Goal: Task Accomplishment & Management: Complete application form

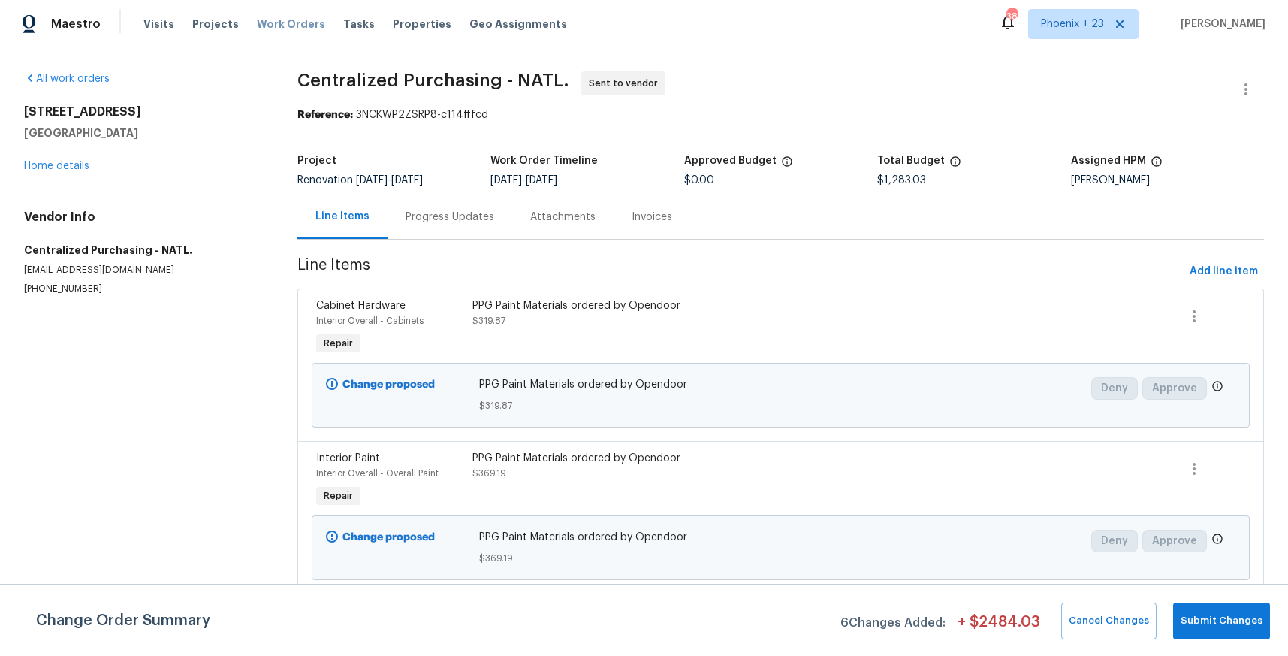
drag, startPoint x: 0, startPoint y: 0, endPoint x: 305, endPoint y: 29, distance: 306.3
click at [305, 29] on span "Work Orders" at bounding box center [291, 24] width 68 height 15
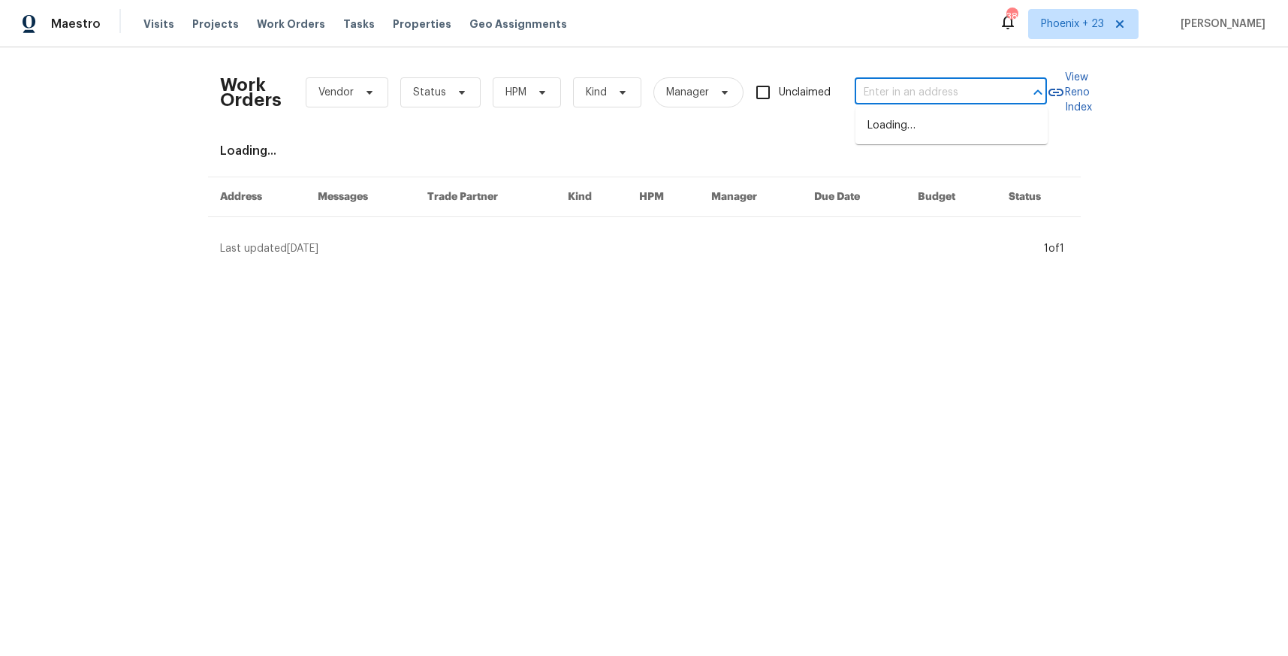
click at [967, 86] on input "text" at bounding box center [930, 92] width 150 height 23
paste input "[STREET_ADDRESS]"
type input "[STREET_ADDRESS]"
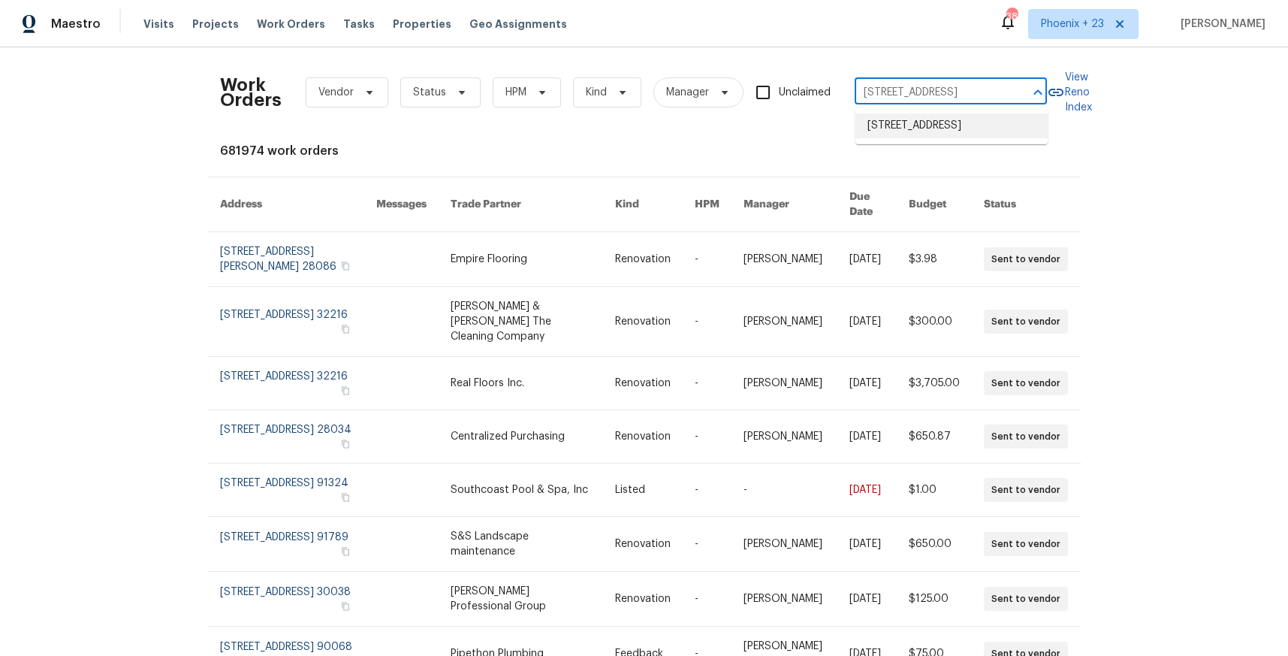
click at [921, 137] on li "[STREET_ADDRESS]" at bounding box center [951, 125] width 192 height 25
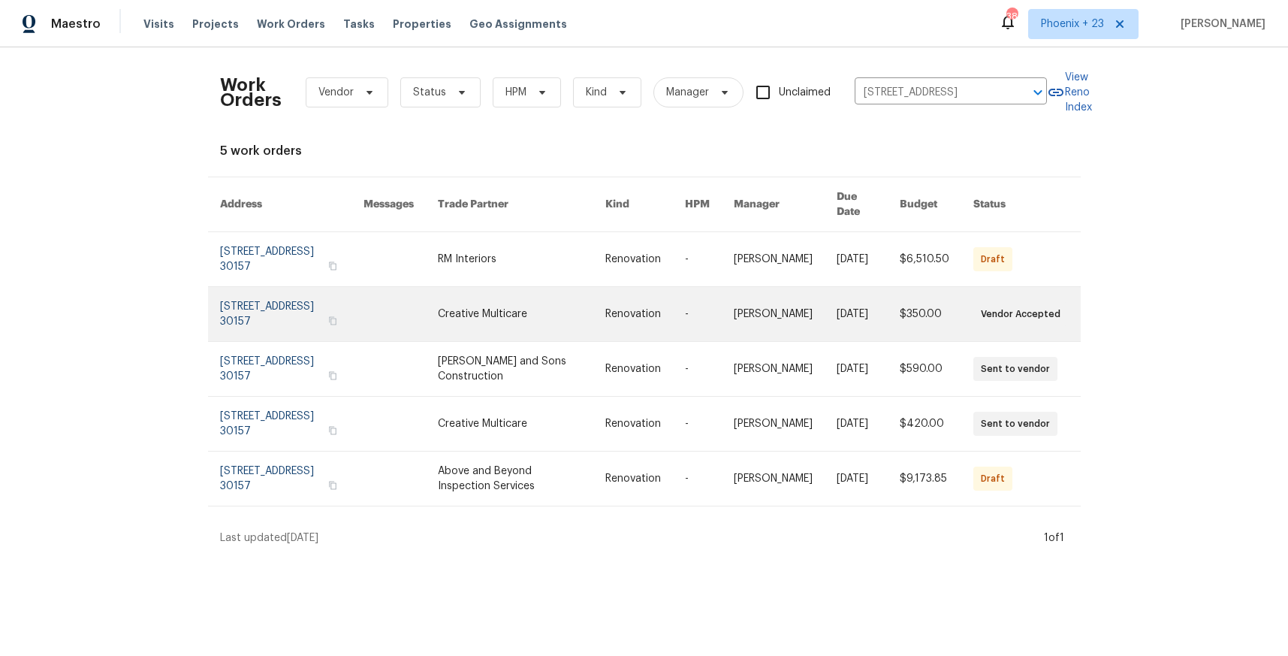
click at [484, 290] on link at bounding box center [521, 314] width 167 height 54
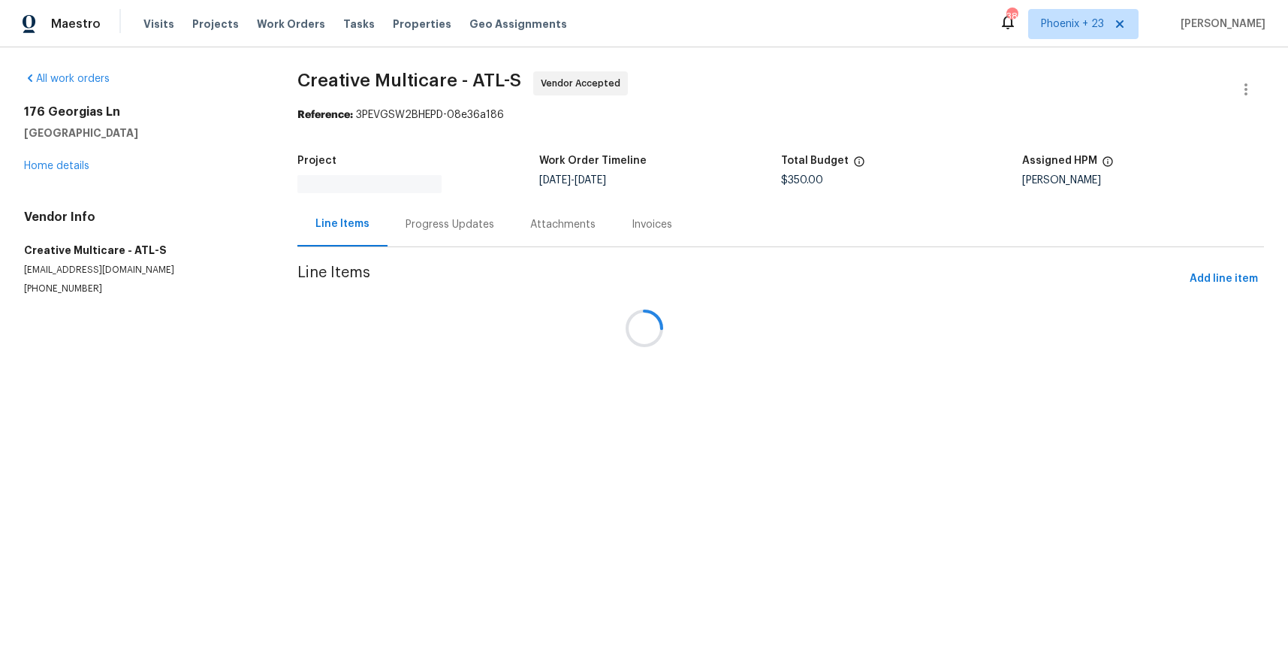
click at [35, 172] on div "[STREET_ADDRESS] Home details" at bounding box center [142, 138] width 237 height 69
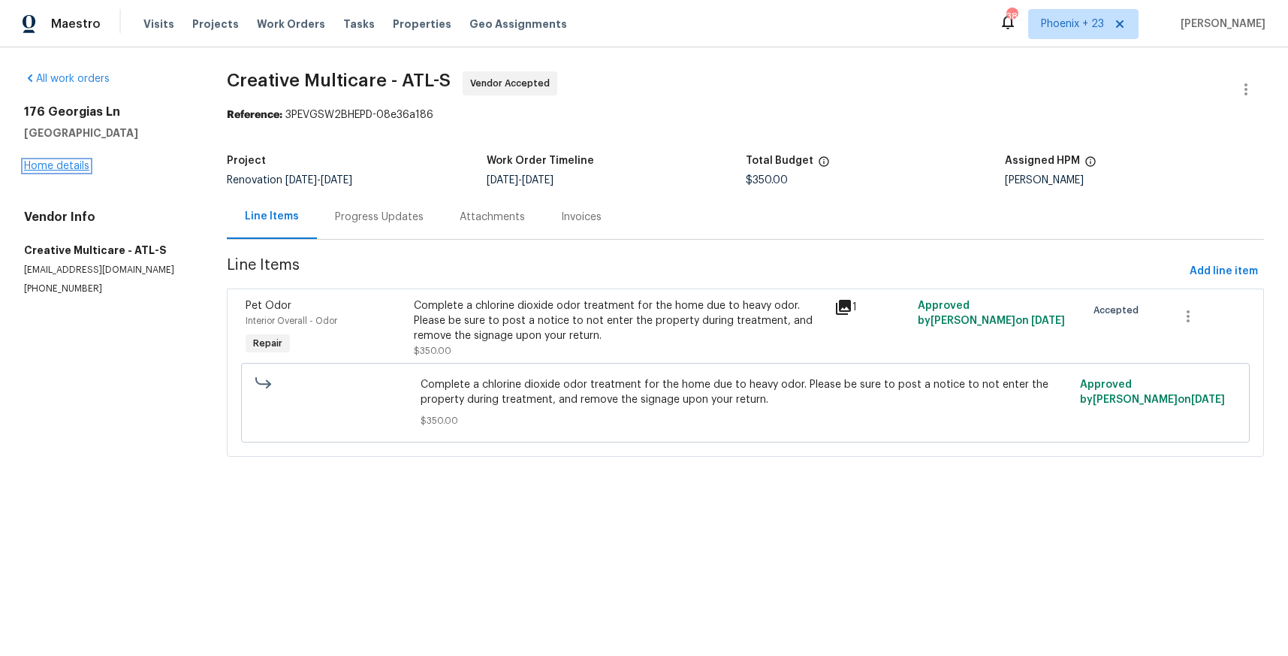
click at [37, 167] on link "Home details" at bounding box center [56, 166] width 65 height 11
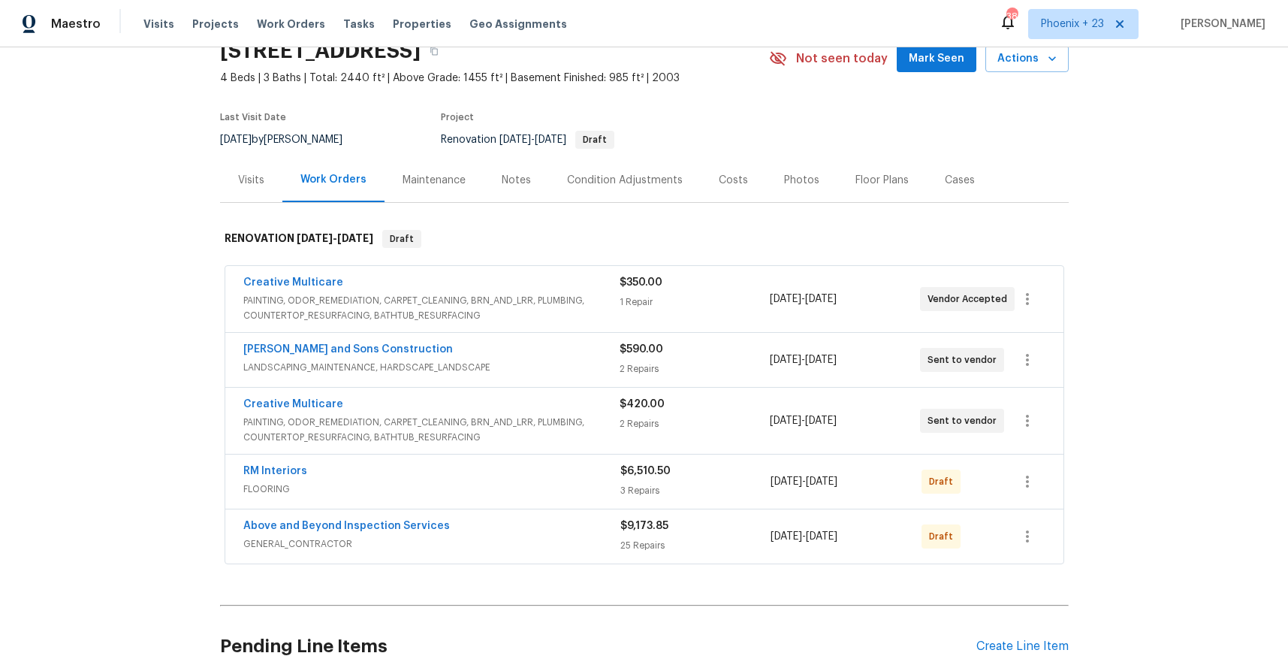
scroll to position [213, 0]
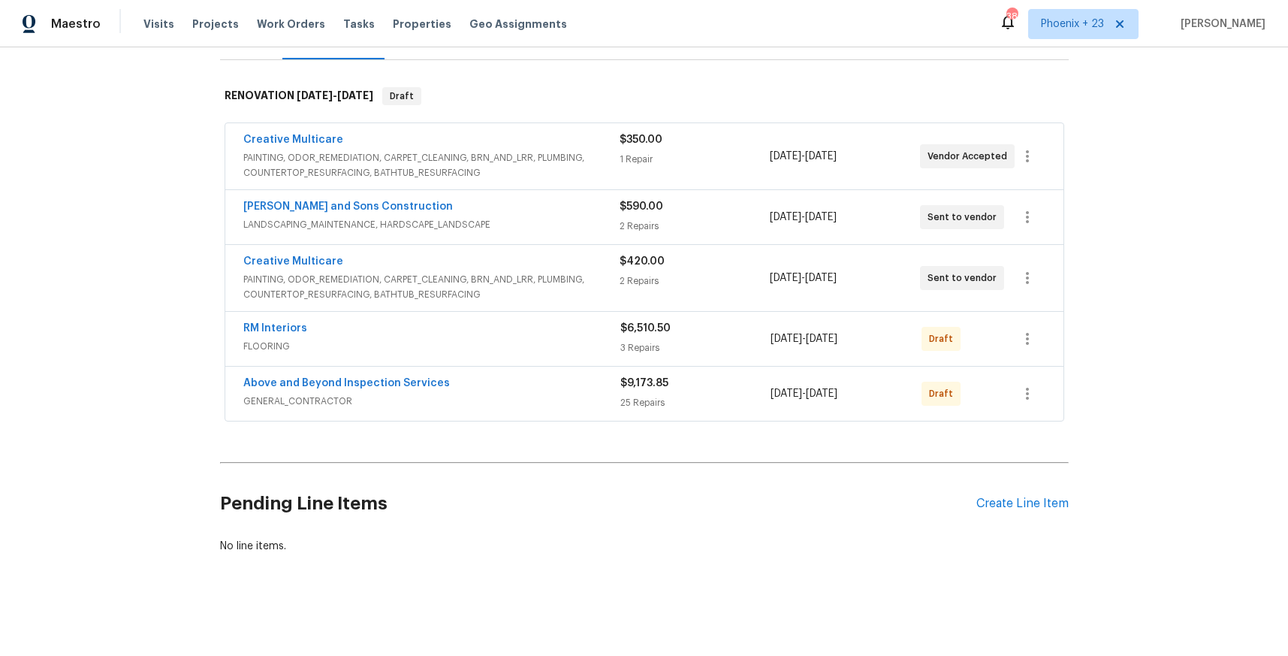
drag, startPoint x: 1030, startPoint y: 481, endPoint x: 1031, endPoint y: 489, distance: 8.4
click at [1030, 481] on div "Pending Line Items Create Line Item" at bounding box center [644, 504] width 849 height 70
click at [1033, 496] on div "Create Line Item" at bounding box center [1022, 503] width 92 height 14
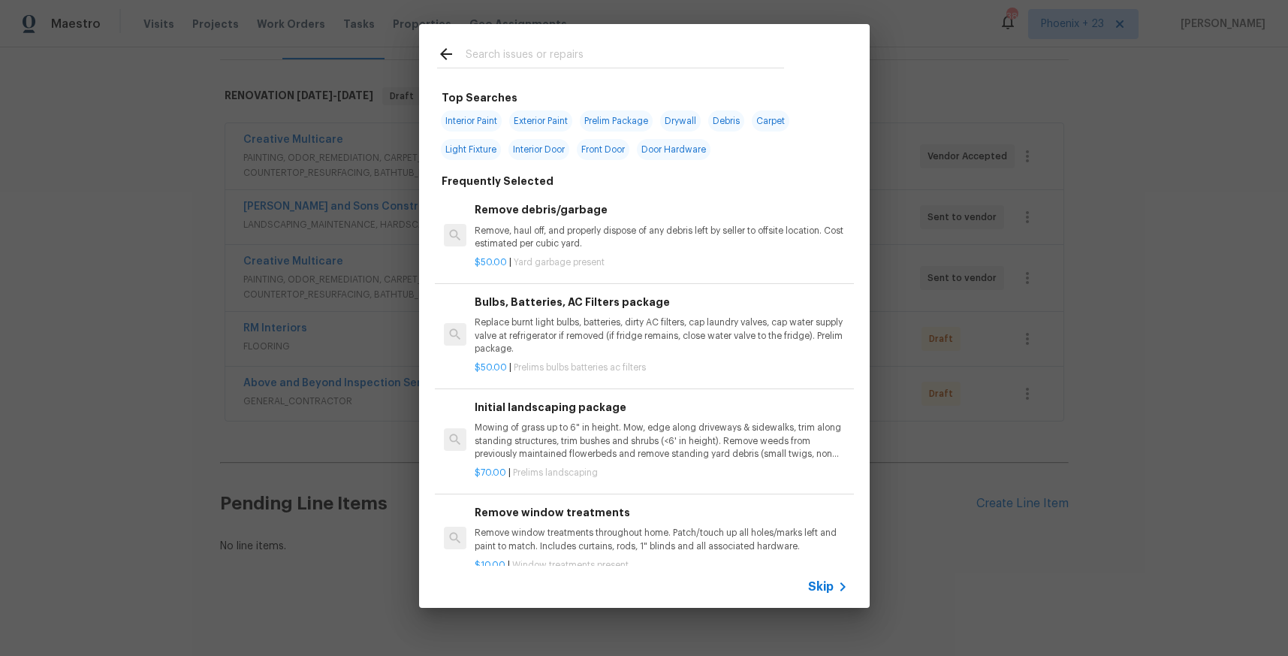
click at [553, 47] on input "text" at bounding box center [625, 56] width 318 height 23
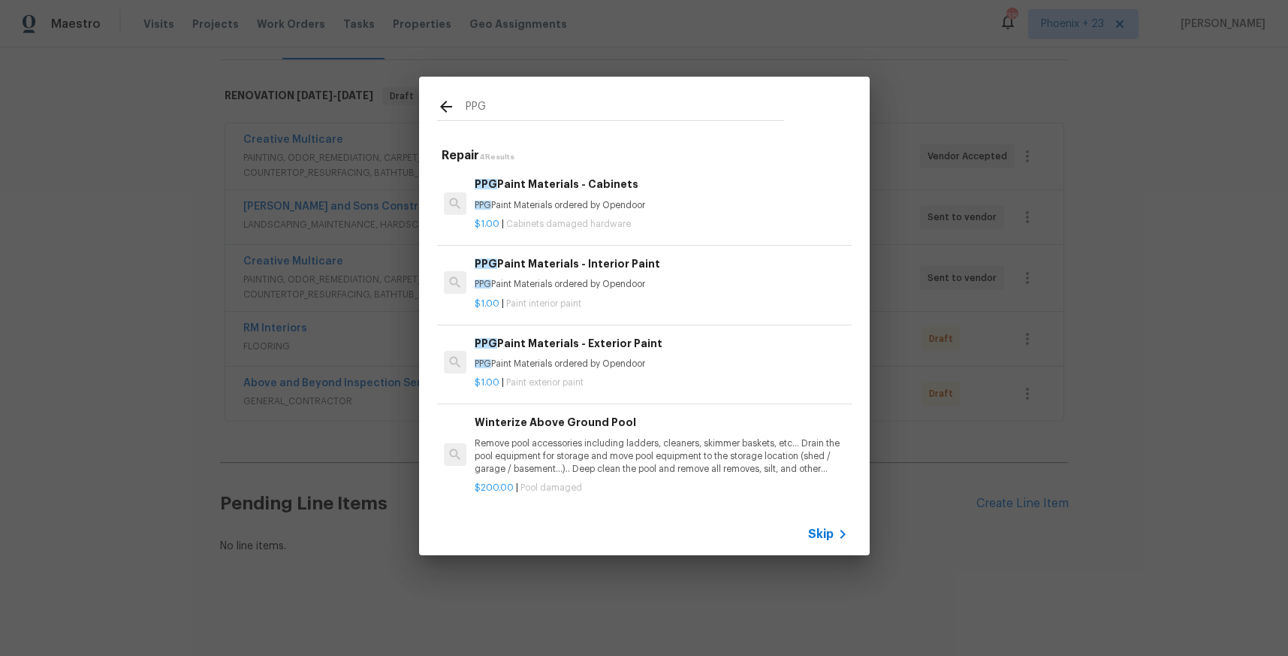
type input "PPG"
click at [668, 199] on p "PPG Paint Materials ordered by Opendoor" at bounding box center [661, 205] width 372 height 13
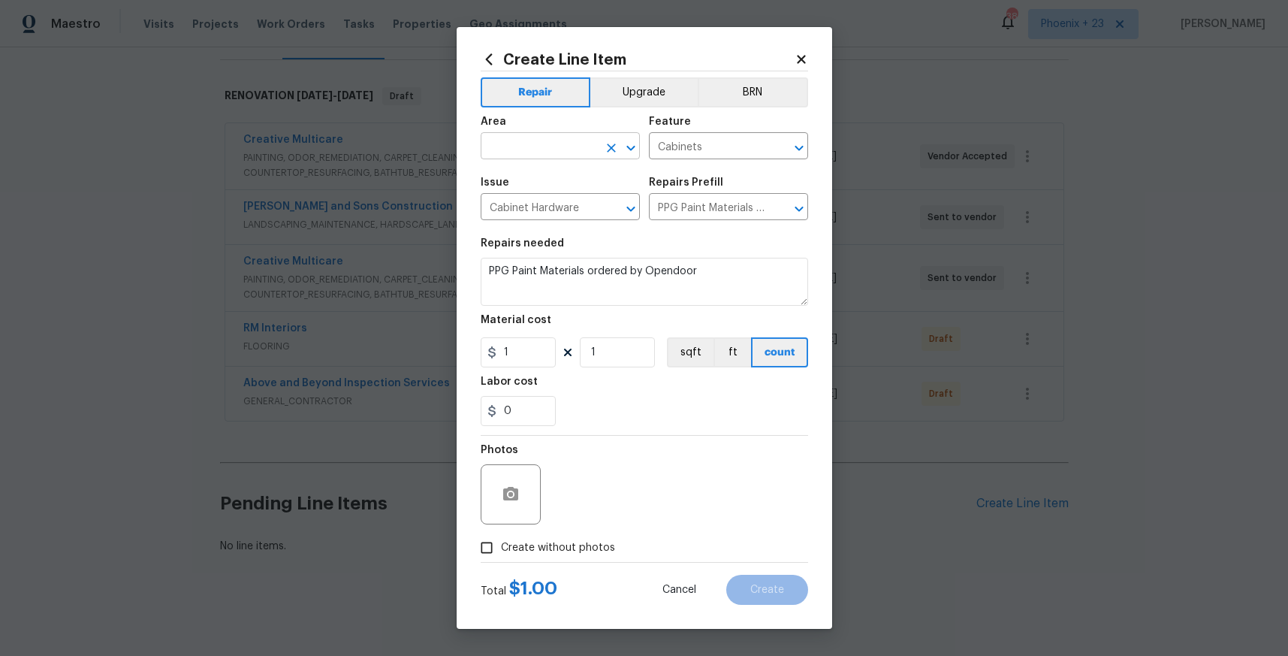
click at [566, 145] on input "text" at bounding box center [539, 147] width 117 height 23
click at [572, 208] on li "Interior Overall" at bounding box center [560, 205] width 159 height 25
type input "Interior Overall"
click at [547, 350] on input "1" at bounding box center [518, 352] width 75 height 30
drag, startPoint x: 529, startPoint y: 350, endPoint x: 494, endPoint y: 343, distance: 35.9
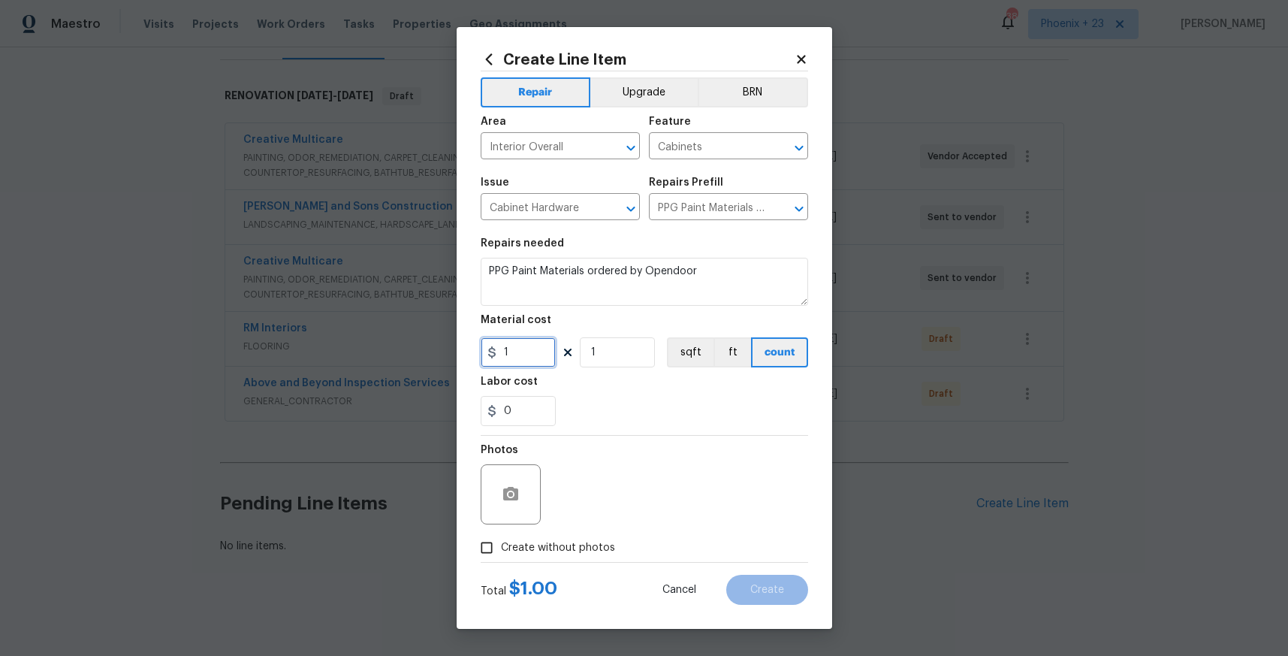
click at [494, 343] on input "1" at bounding box center [518, 352] width 75 height 30
type input "391.35"
click at [585, 543] on span "Create without photos" at bounding box center [558, 548] width 114 height 16
click at [501, 543] on input "Create without photos" at bounding box center [486, 547] width 29 height 29
checkbox input "true"
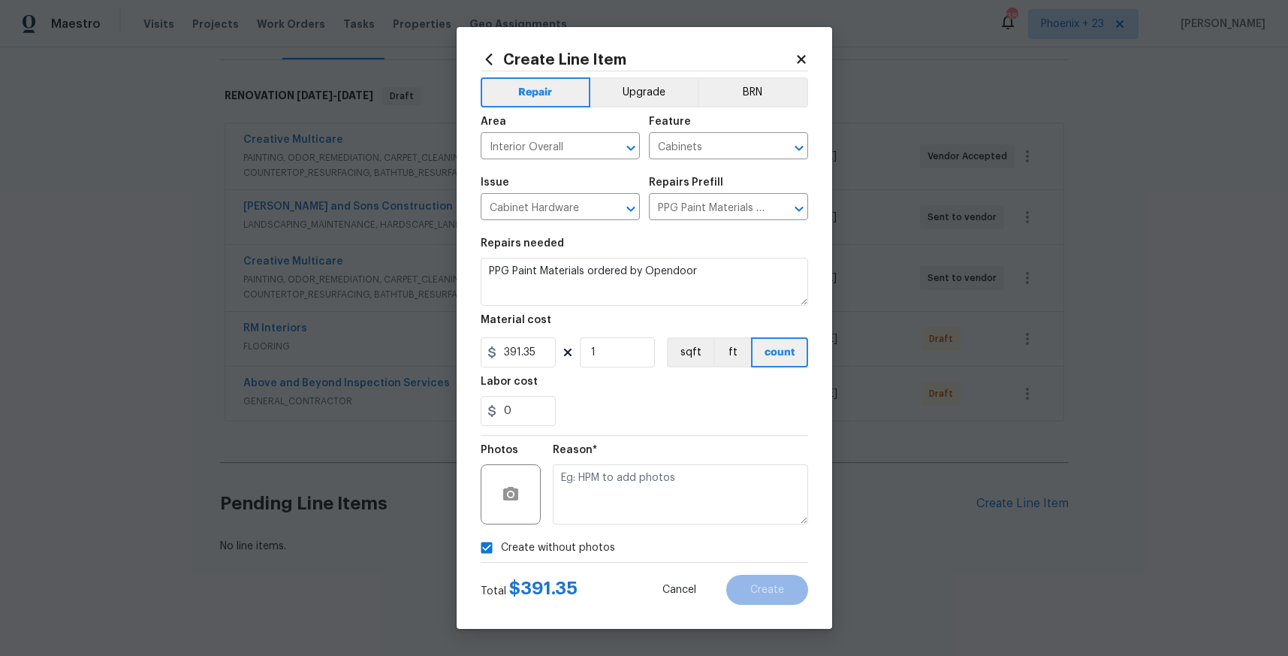
click at [617, 526] on div "Reason*" at bounding box center [680, 485] width 255 height 98
click at [627, 512] on textarea at bounding box center [680, 494] width 255 height 60
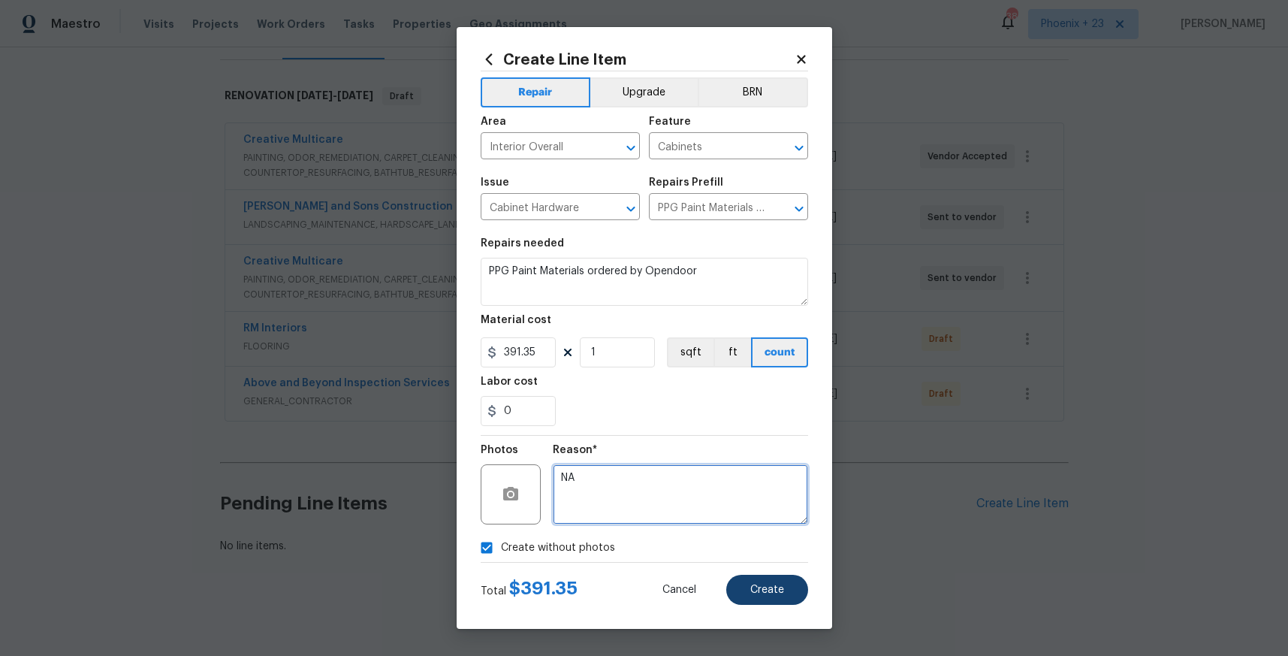
type textarea "NA"
click at [766, 575] on button "Create" at bounding box center [767, 590] width 82 height 30
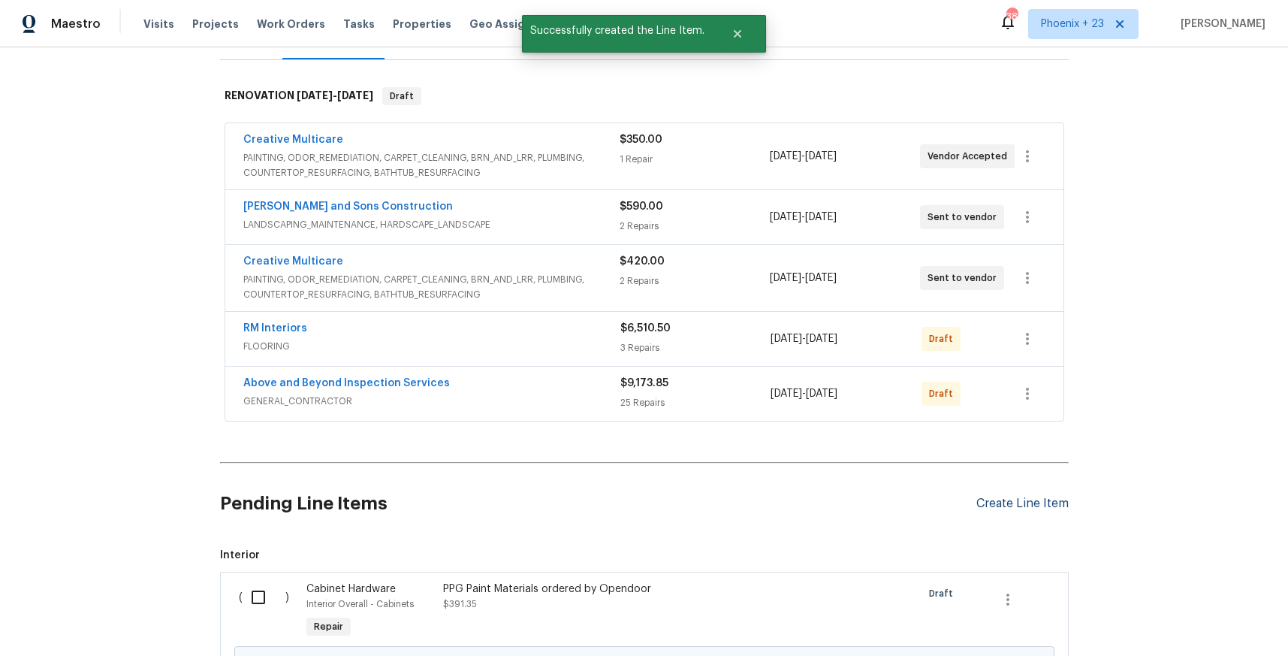
click at [998, 502] on div "Create Line Item" at bounding box center [1022, 503] width 92 height 14
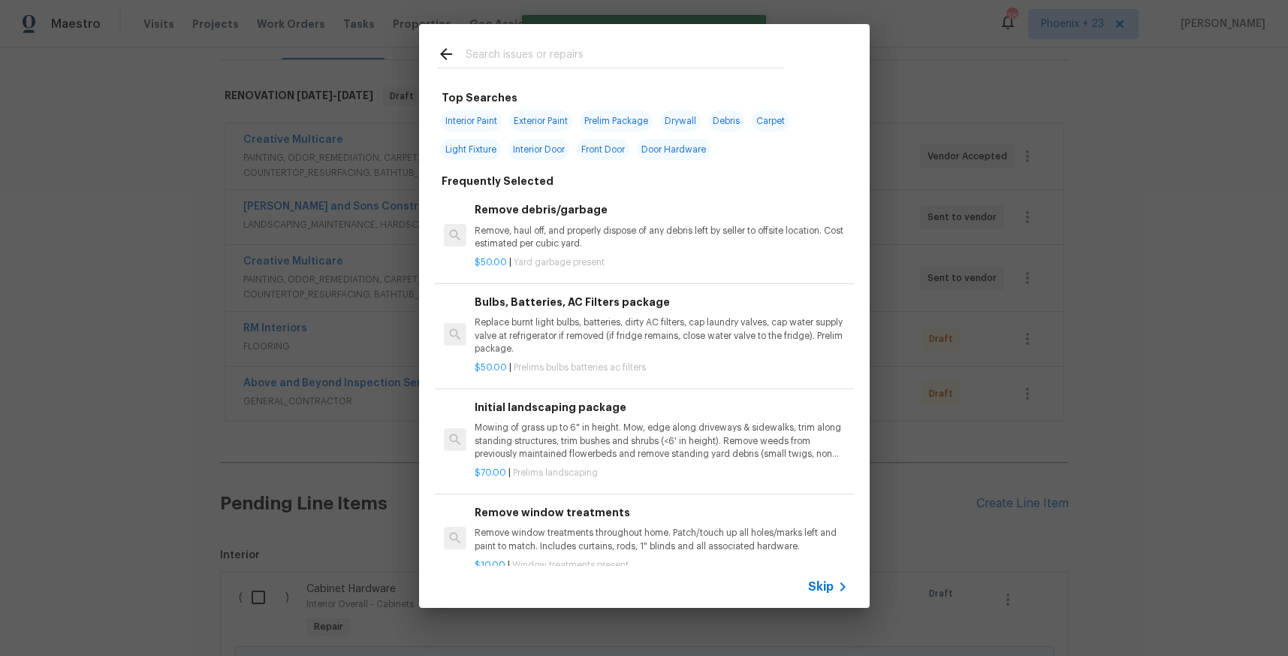
click at [539, 65] on input "text" at bounding box center [625, 56] width 318 height 23
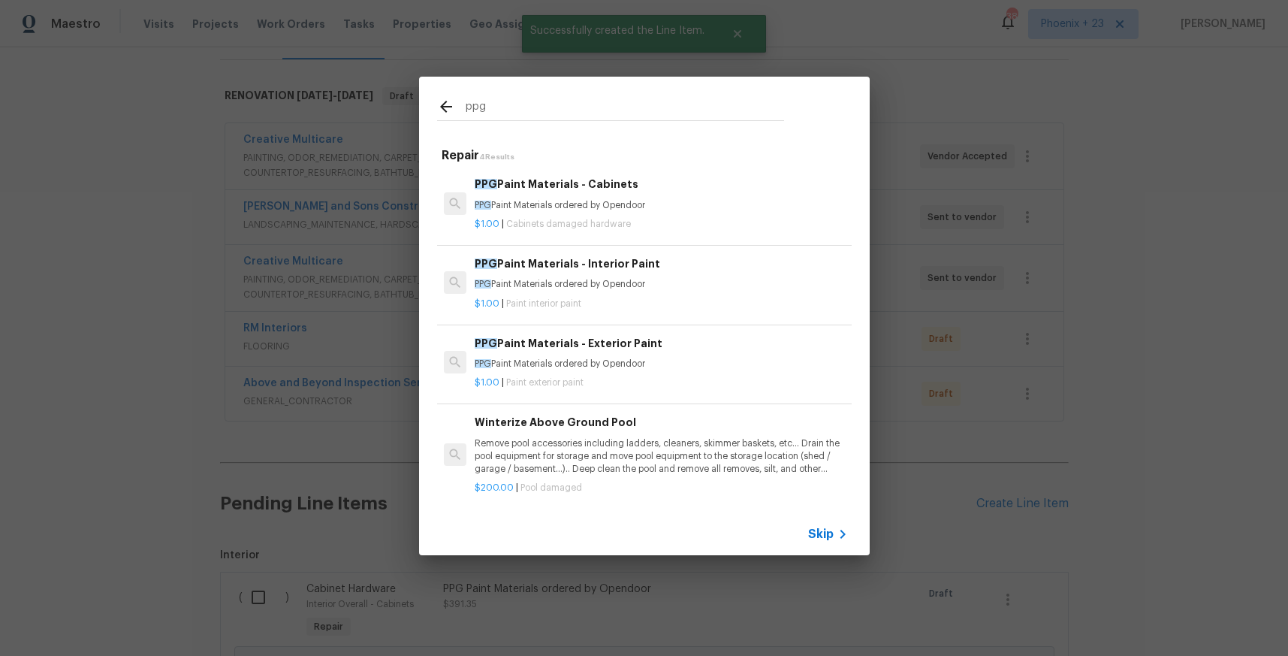
type input "ppg"
click at [640, 303] on p "$1.00 | Paint interior paint" at bounding box center [661, 303] width 372 height 13
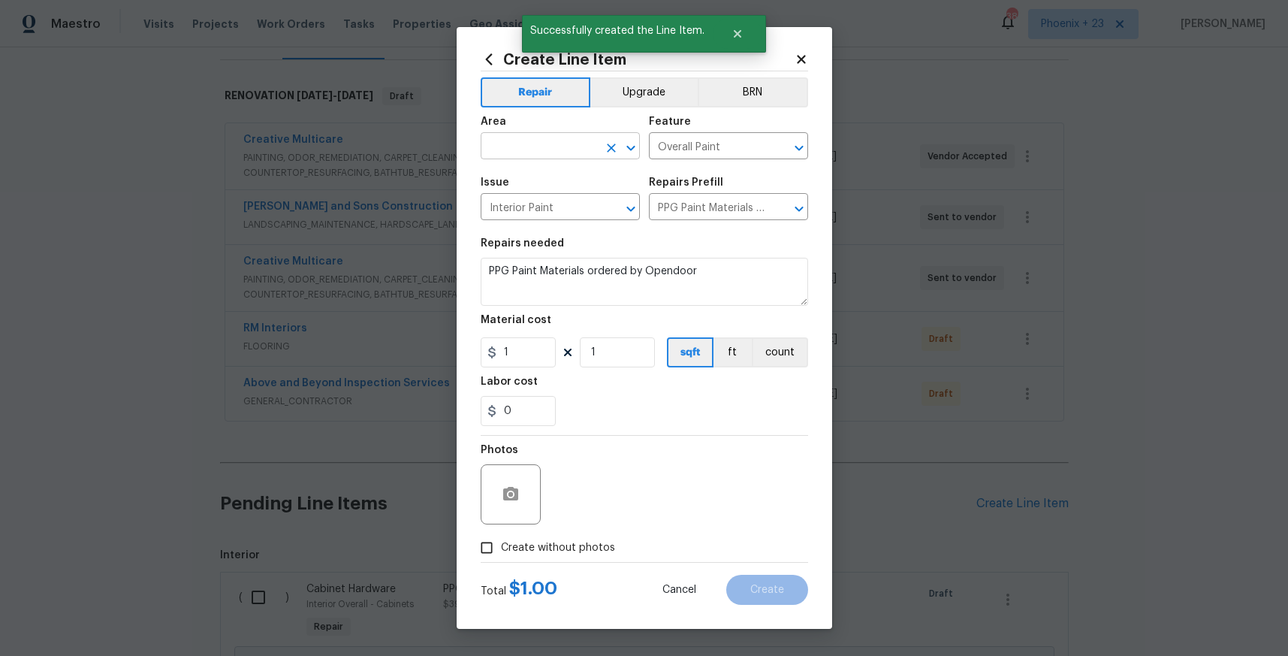
click at [550, 153] on input "text" at bounding box center [539, 147] width 117 height 23
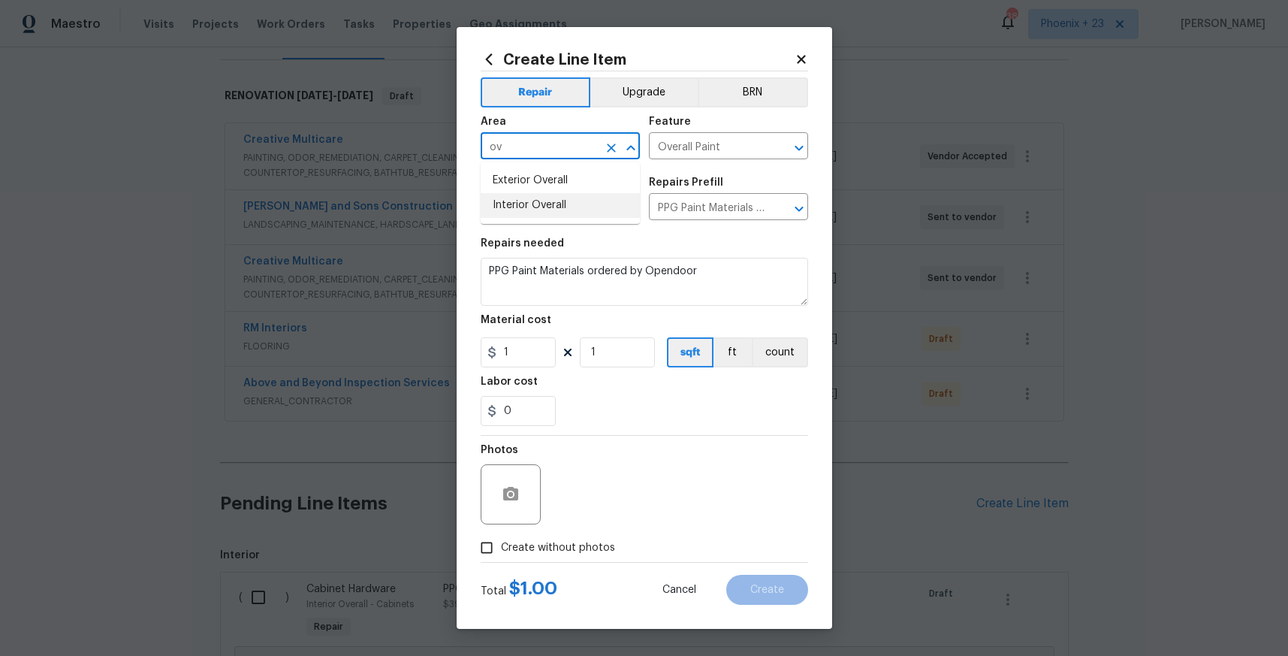
click at [557, 204] on li "Interior Overall" at bounding box center [560, 205] width 159 height 25
type input "Interior Overall"
click at [548, 358] on input "1" at bounding box center [518, 352] width 75 height 30
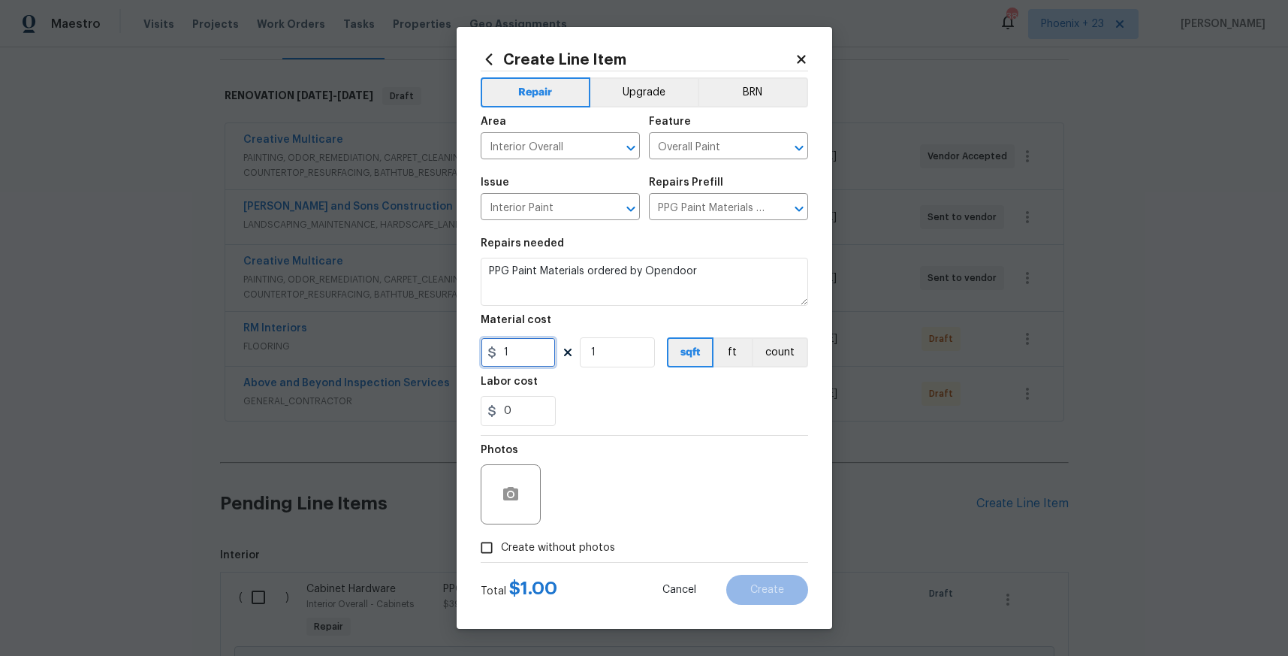
drag, startPoint x: 535, startPoint y: 357, endPoint x: 475, endPoint y: 348, distance: 60.8
click at [475, 348] on div "Create Line Item Repair Upgrade BRN Area Interior Overall ​ Feature Overall Pai…" at bounding box center [645, 328] width 376 height 602
type input "737.54"
drag, startPoint x: 563, startPoint y: 523, endPoint x: 572, endPoint y: 534, distance: 13.8
click at [564, 526] on div "Photos" at bounding box center [644, 485] width 327 height 98
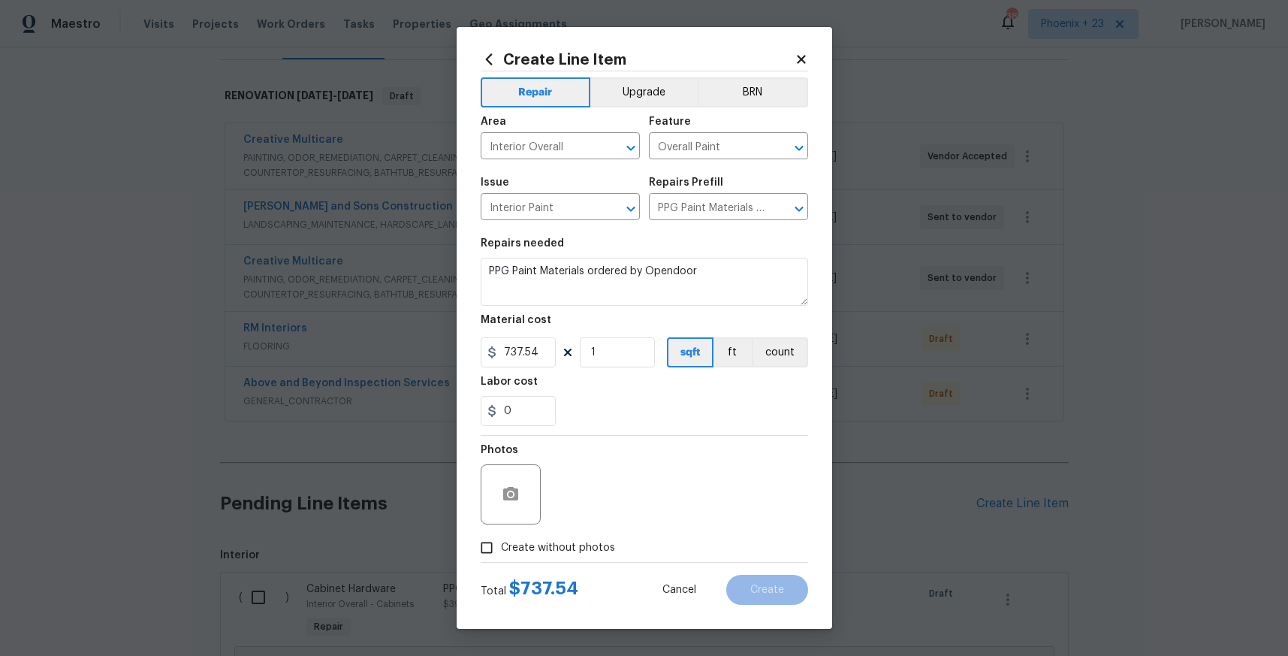
drag, startPoint x: 577, startPoint y: 532, endPoint x: 584, endPoint y: 542, distance: 12.5
click at [578, 535] on div "Photos Create without photos" at bounding box center [644, 499] width 327 height 126
drag, startPoint x: 585, startPoint y: 542, endPoint x: 594, endPoint y: 535, distance: 11.7
click at [586, 542] on span "Create without photos" at bounding box center [558, 548] width 114 height 16
click at [501, 542] on input "Create without photos" at bounding box center [486, 547] width 29 height 29
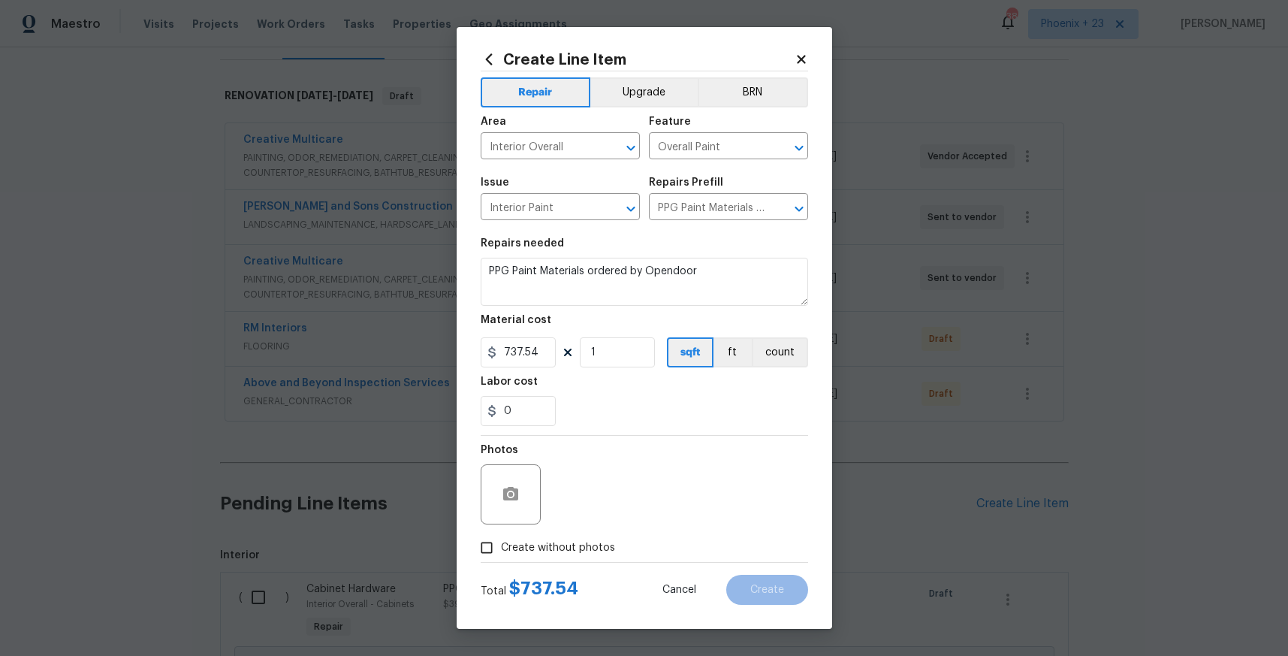
checkbox input "true"
drag, startPoint x: 594, startPoint y: 535, endPoint x: 620, endPoint y: 490, distance: 51.8
click at [620, 490] on textarea at bounding box center [680, 494] width 255 height 60
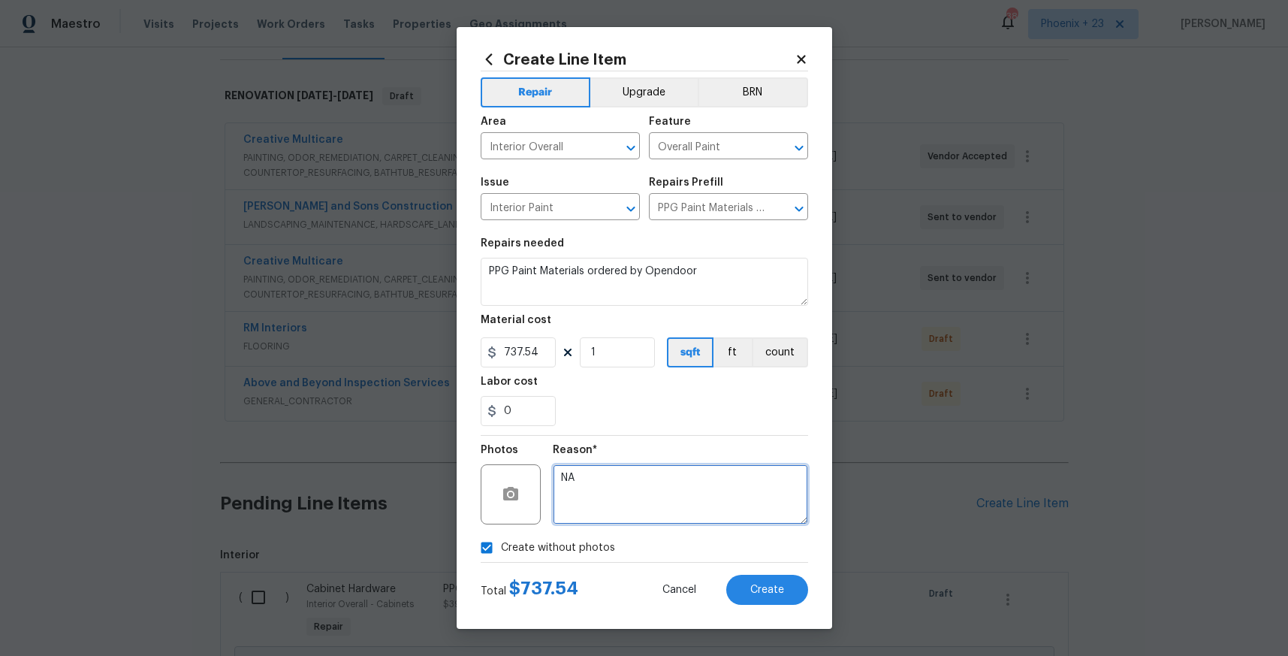
type textarea "NA"
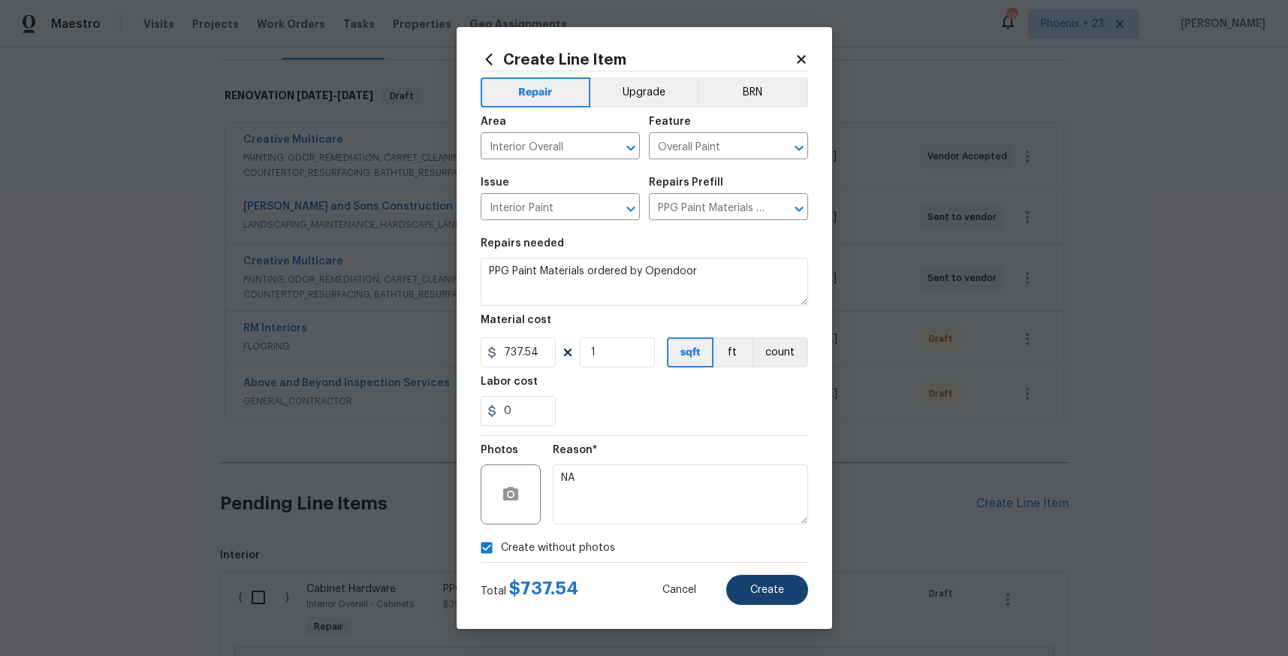
click at [783, 574] on div "Total $ 737.54 Cancel Create" at bounding box center [644, 584] width 327 height 42
click at [787, 589] on button "Create" at bounding box center [767, 590] width 82 height 30
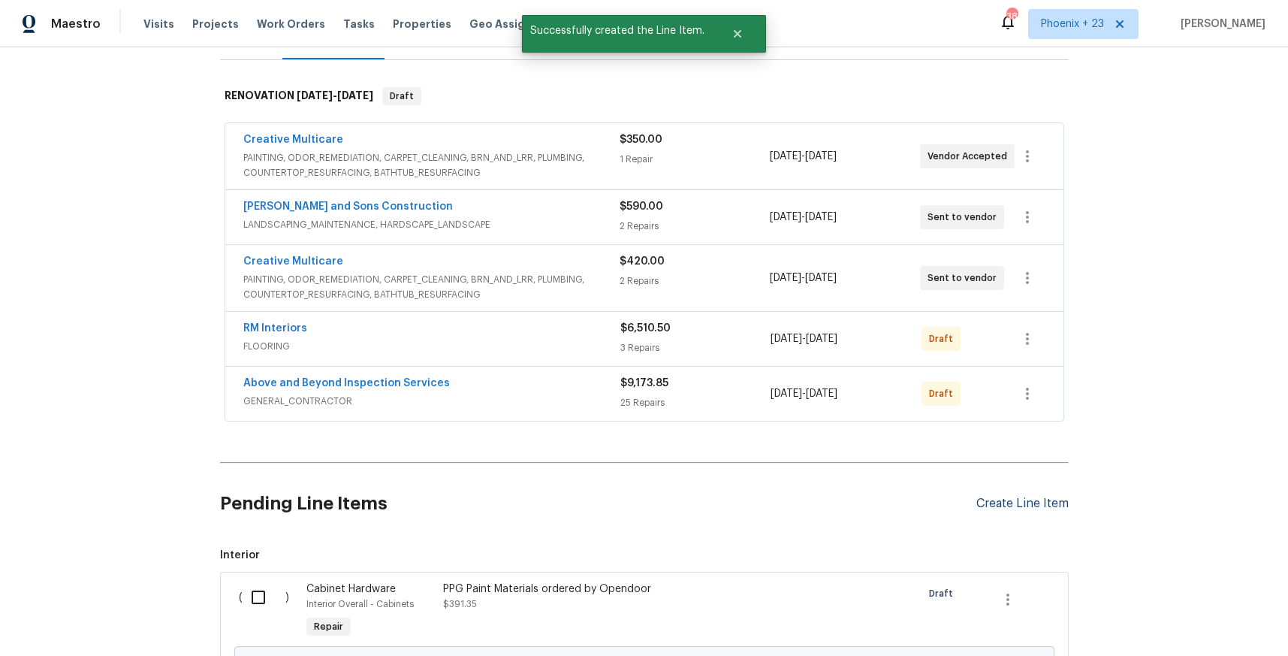
click at [1038, 505] on div "Create Line Item" at bounding box center [1022, 503] width 92 height 14
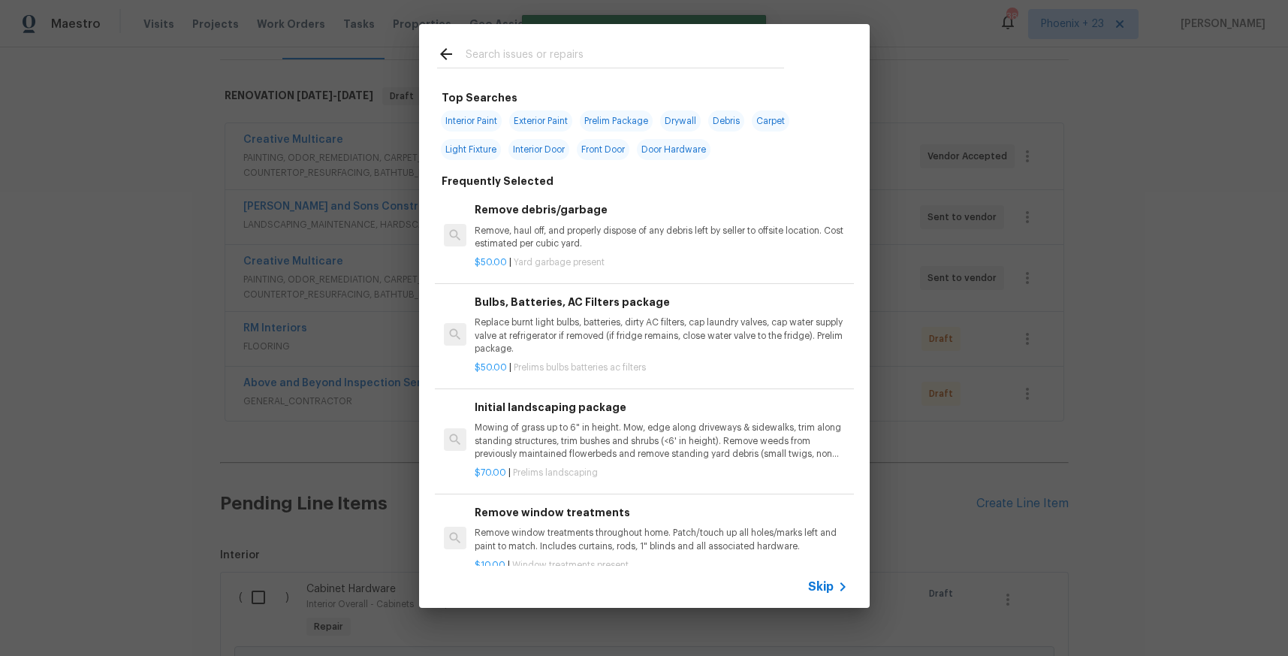
click at [628, 53] on input "text" at bounding box center [625, 56] width 318 height 23
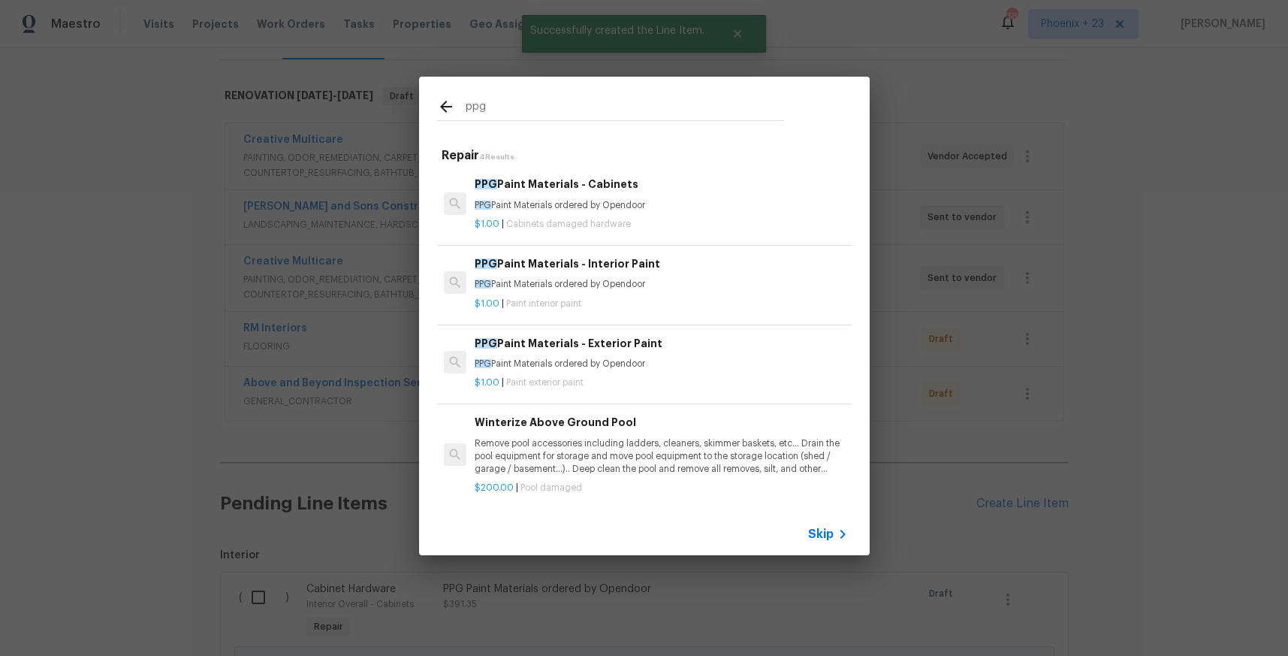
type input "ppg"
click at [705, 356] on div "PPG Paint Materials - Exterior Paint PPG Paint Materials ordered by Opendoor" at bounding box center [661, 353] width 372 height 36
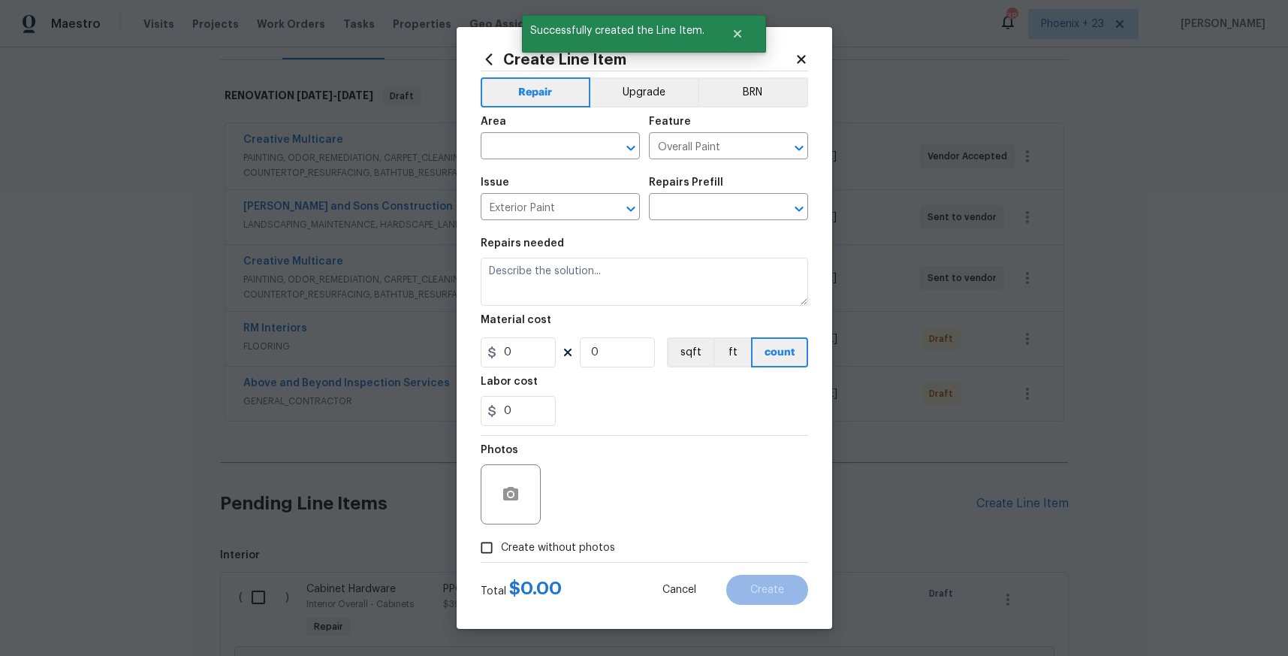
type input "PPG Paint Materials - Exterior Paint $1.00"
type textarea "PPG Paint Materials ordered by Opendoor"
type input "1"
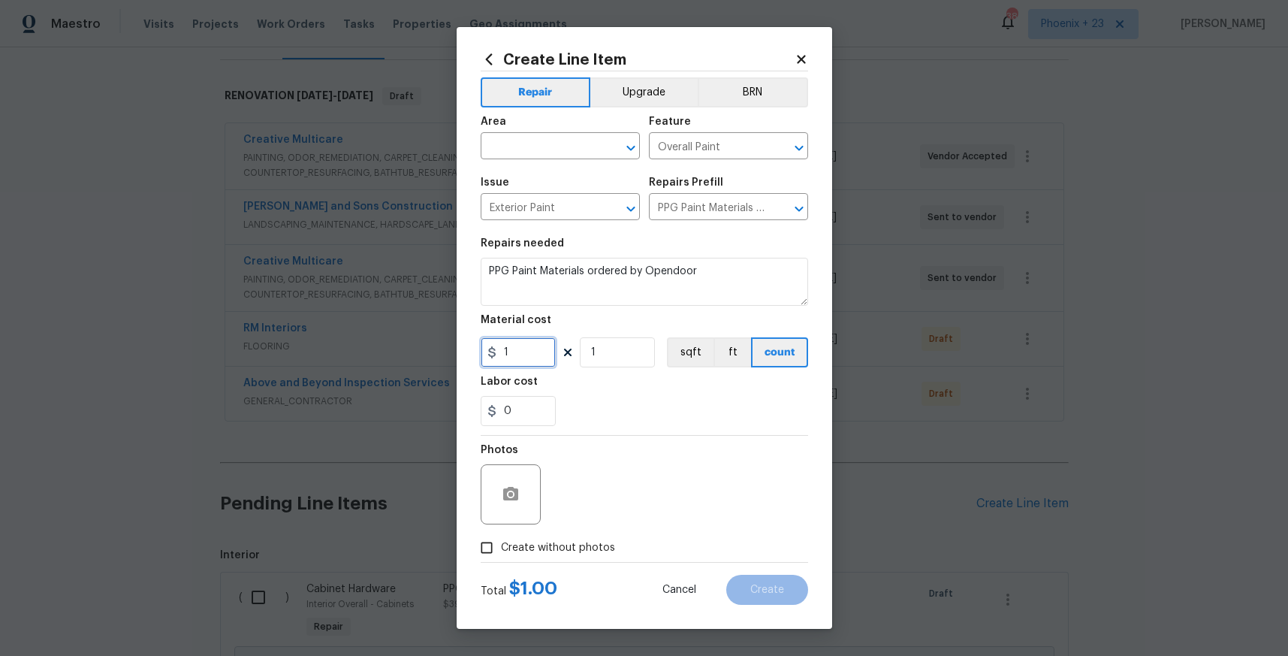
click at [531, 337] on input "1" at bounding box center [518, 352] width 75 height 30
type input "136.32"
click at [510, 137] on input "text" at bounding box center [539, 147] width 117 height 23
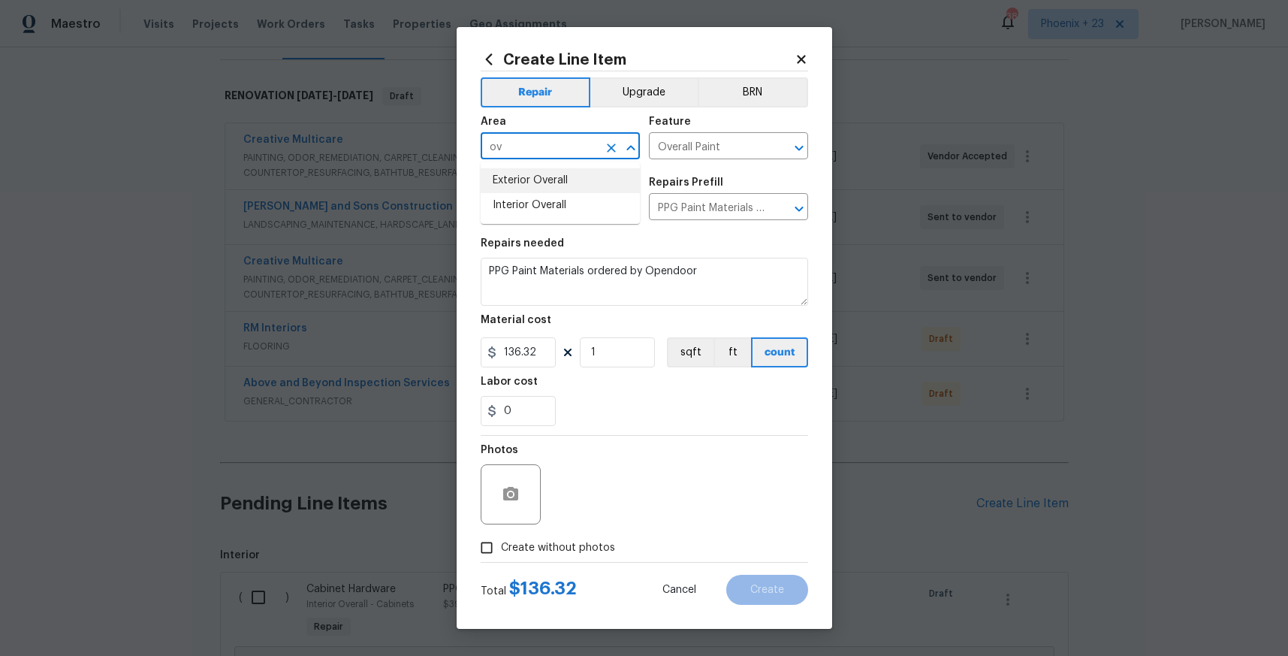
click at [508, 178] on li "Exterior Overall" at bounding box center [560, 180] width 159 height 25
type input "Exterior Overall"
click at [566, 544] on span "Create without photos" at bounding box center [558, 548] width 114 height 16
click at [501, 544] on input "Create without photos" at bounding box center [486, 547] width 29 height 29
checkbox input "true"
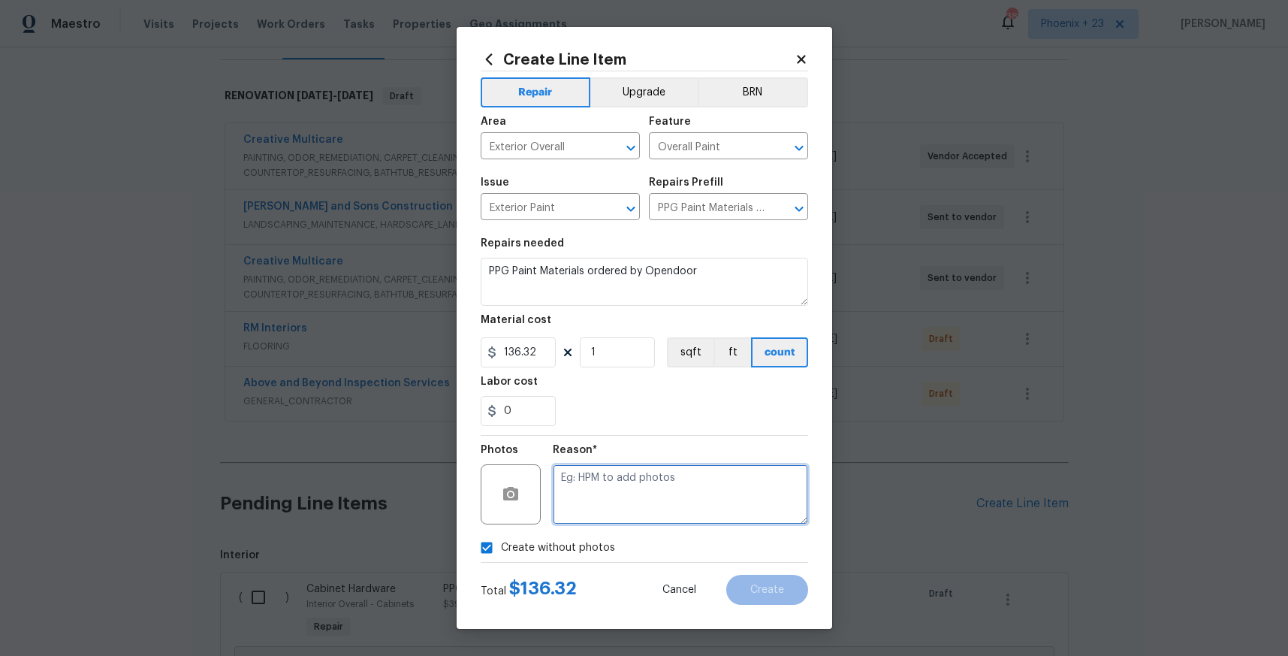
click at [596, 515] on textarea at bounding box center [680, 494] width 255 height 60
type textarea "NA"
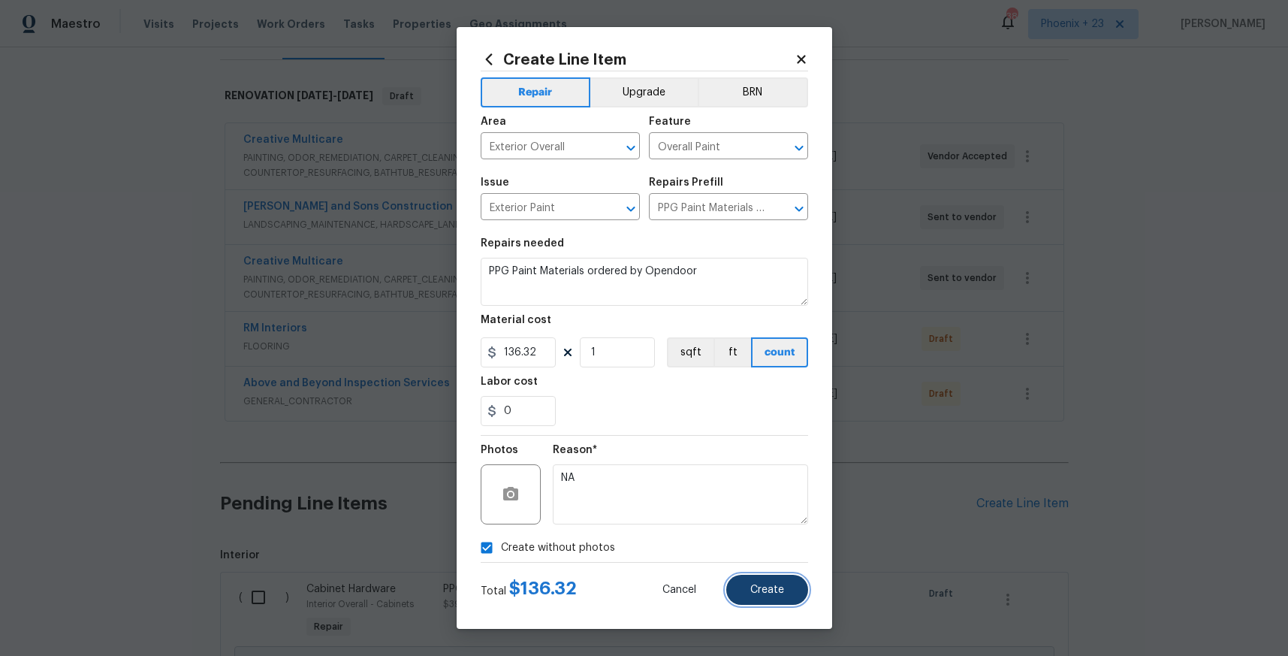
click at [749, 597] on button "Create" at bounding box center [767, 590] width 82 height 30
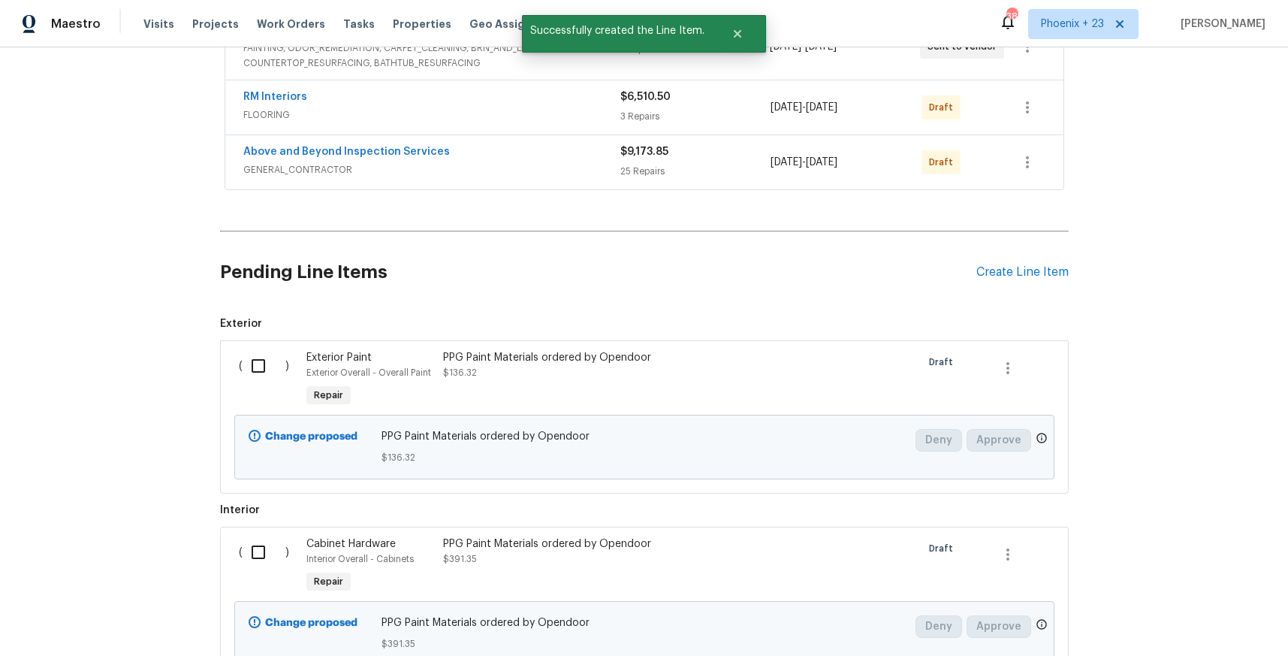
scroll to position [529, 0]
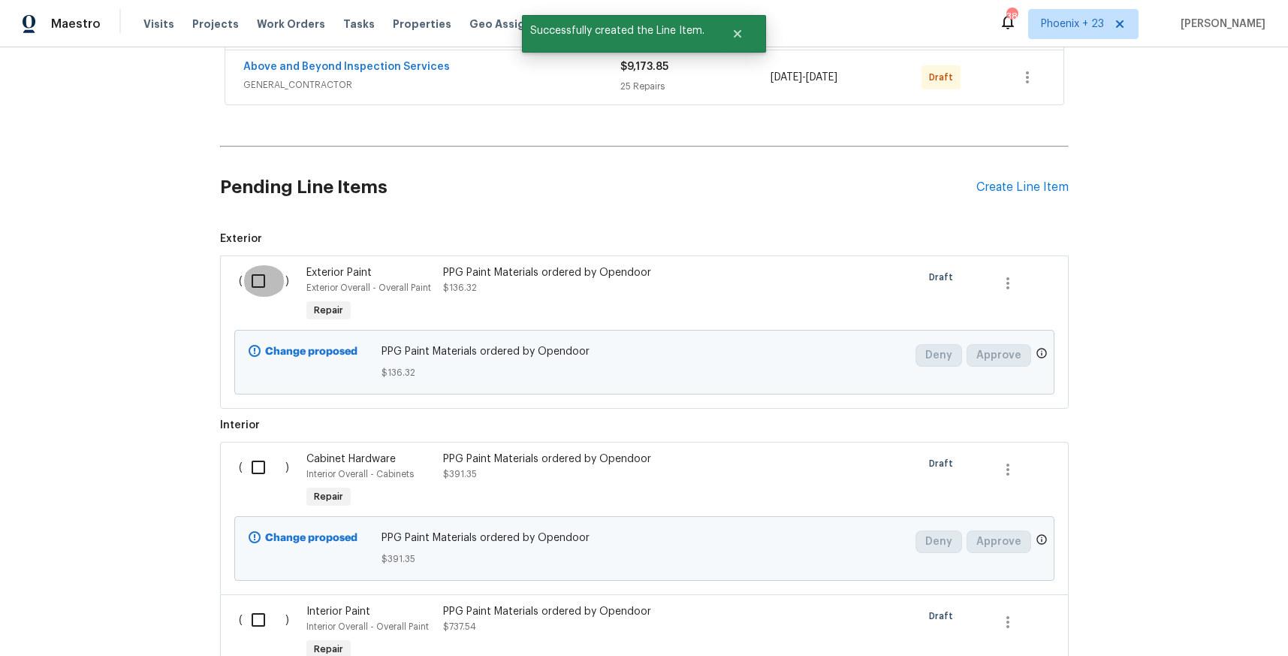
click at [261, 283] on input "checkbox" at bounding box center [264, 281] width 43 height 32
checkbox input "true"
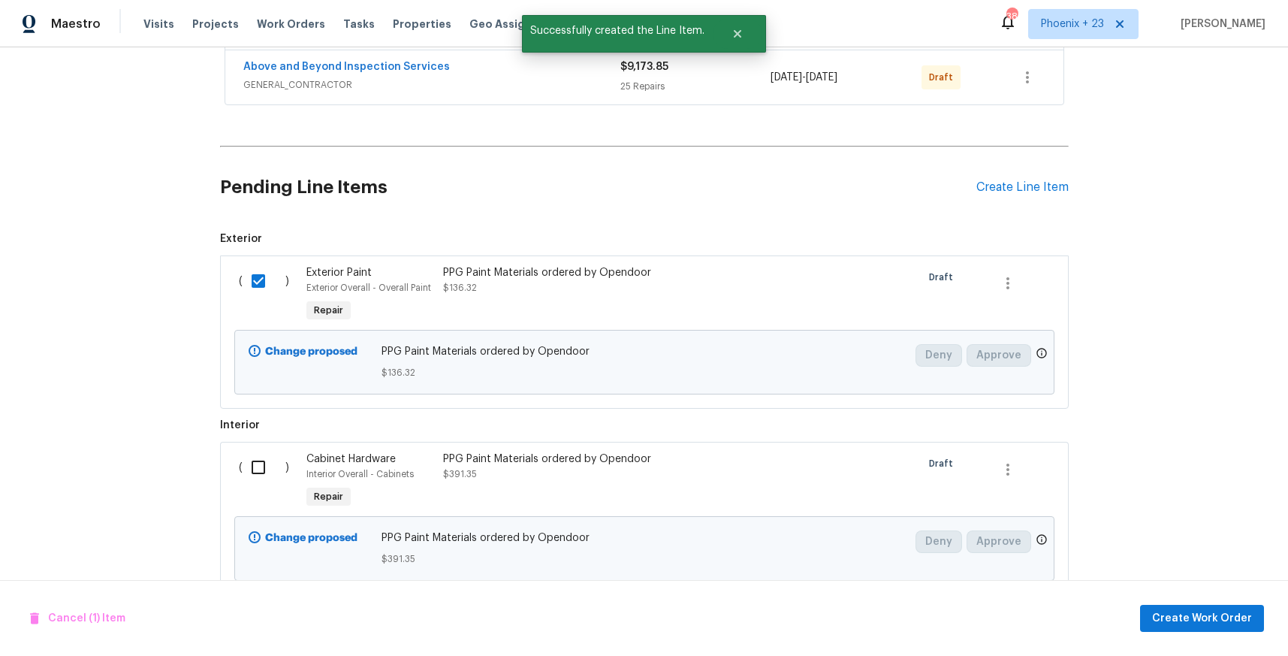
click at [265, 457] on input "checkbox" at bounding box center [264, 467] width 43 height 32
checkbox input "true"
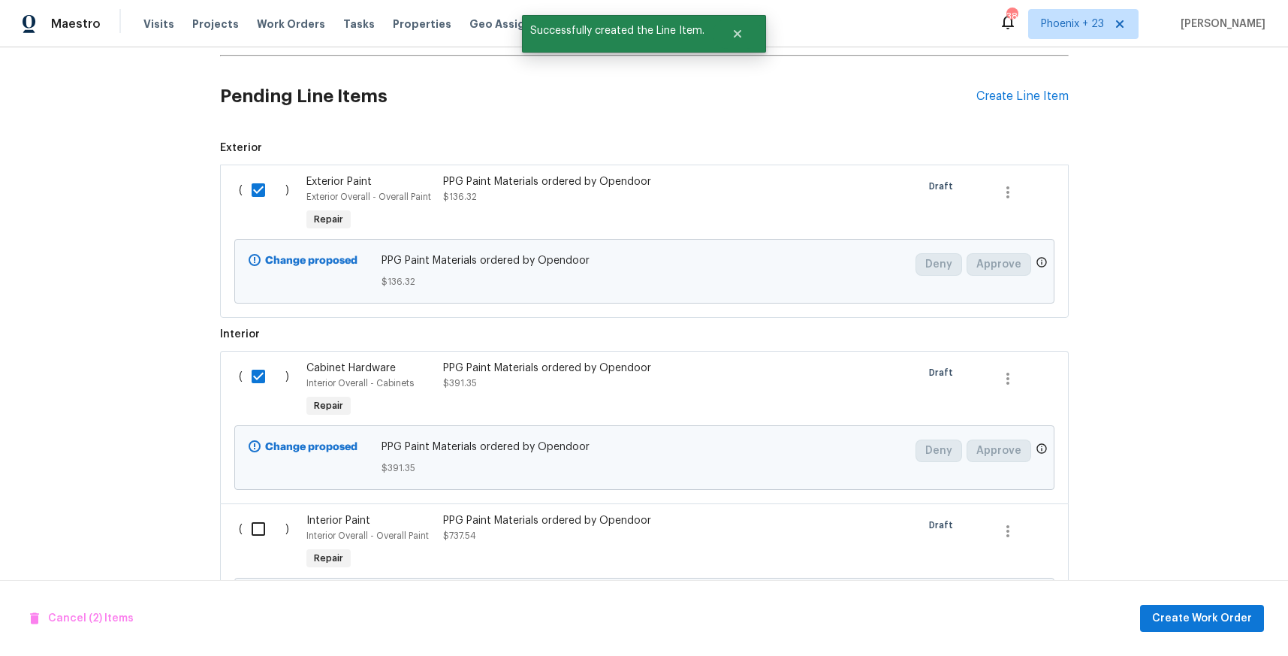
scroll to position [722, 0]
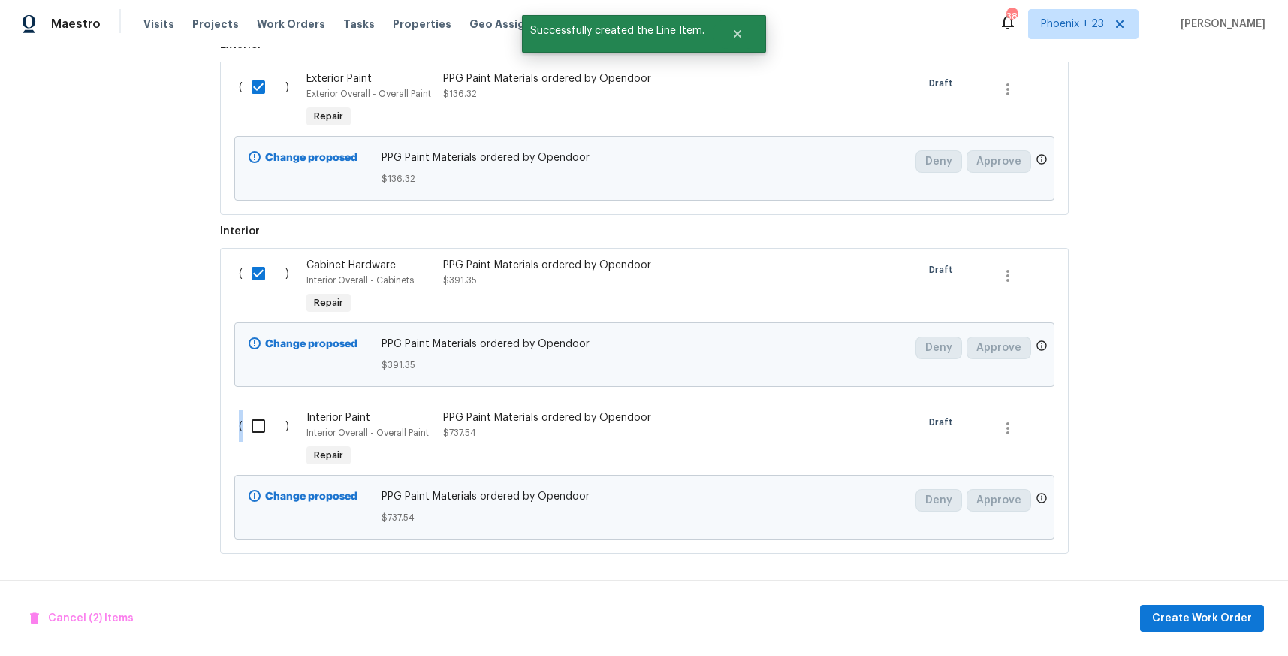
click at [261, 409] on div "( )" at bounding box center [268, 440] width 68 height 69
click at [279, 421] on input "checkbox" at bounding box center [264, 426] width 43 height 32
checkbox input "true"
click at [1185, 618] on span "Create Work Order" at bounding box center [1202, 618] width 100 height 19
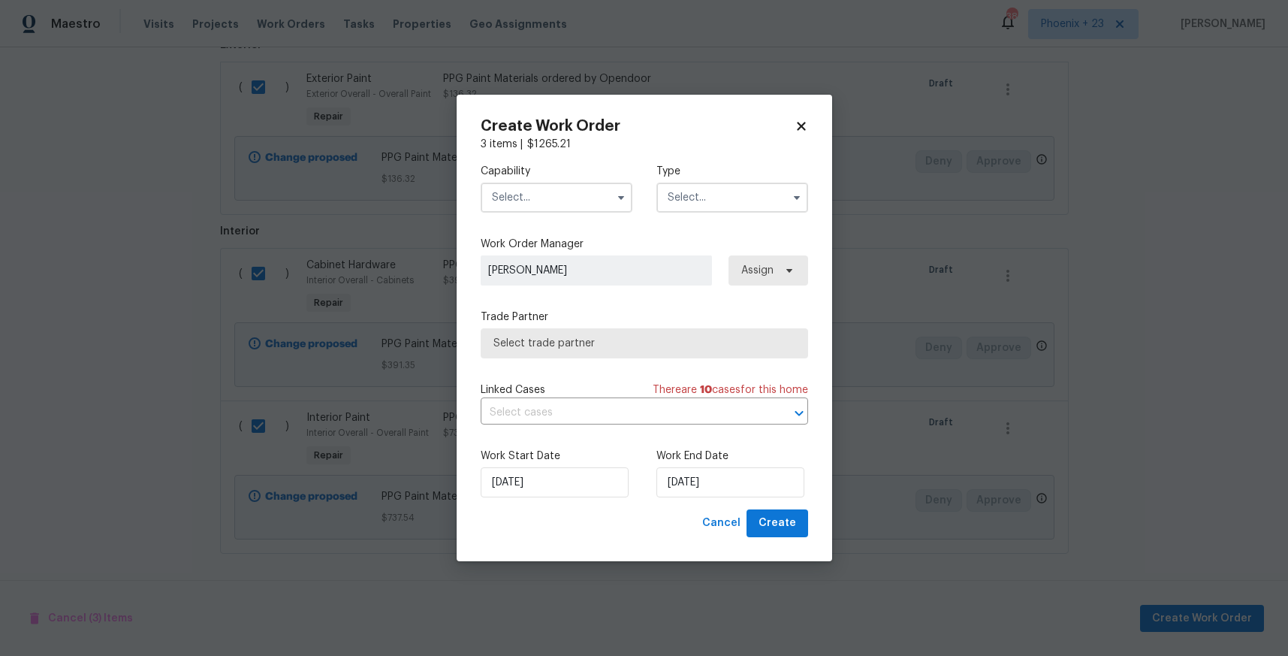
click at [529, 203] on input "text" at bounding box center [557, 197] width 152 height 30
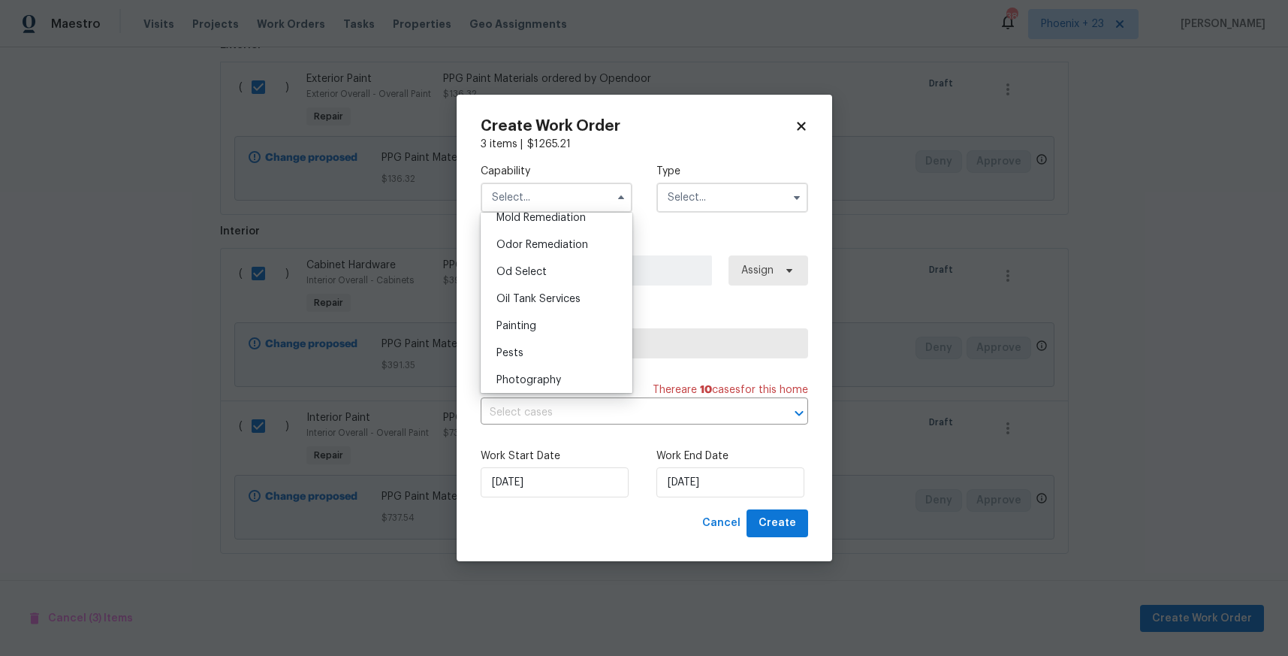
scroll to position [1196, 0]
click at [551, 300] on div "Painting" at bounding box center [556, 295] width 144 height 27
type input "Painting"
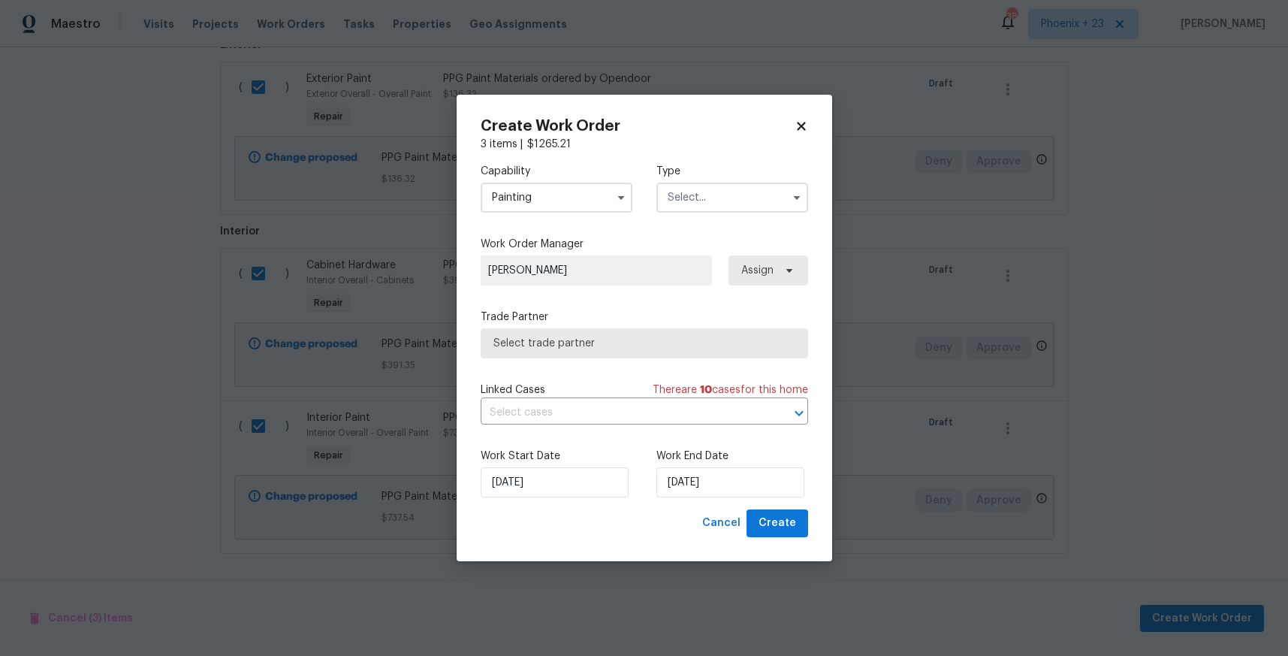
click at [695, 210] on div "Capability Painting Agent Appliance Bathtub Resurfacing BRN And Lrr Broker Cabi…" at bounding box center [644, 188] width 327 height 73
drag, startPoint x: 695, startPoint y: 203, endPoint x: 694, endPoint y: 210, distance: 7.5
click at [695, 204] on input "text" at bounding box center [732, 197] width 152 height 30
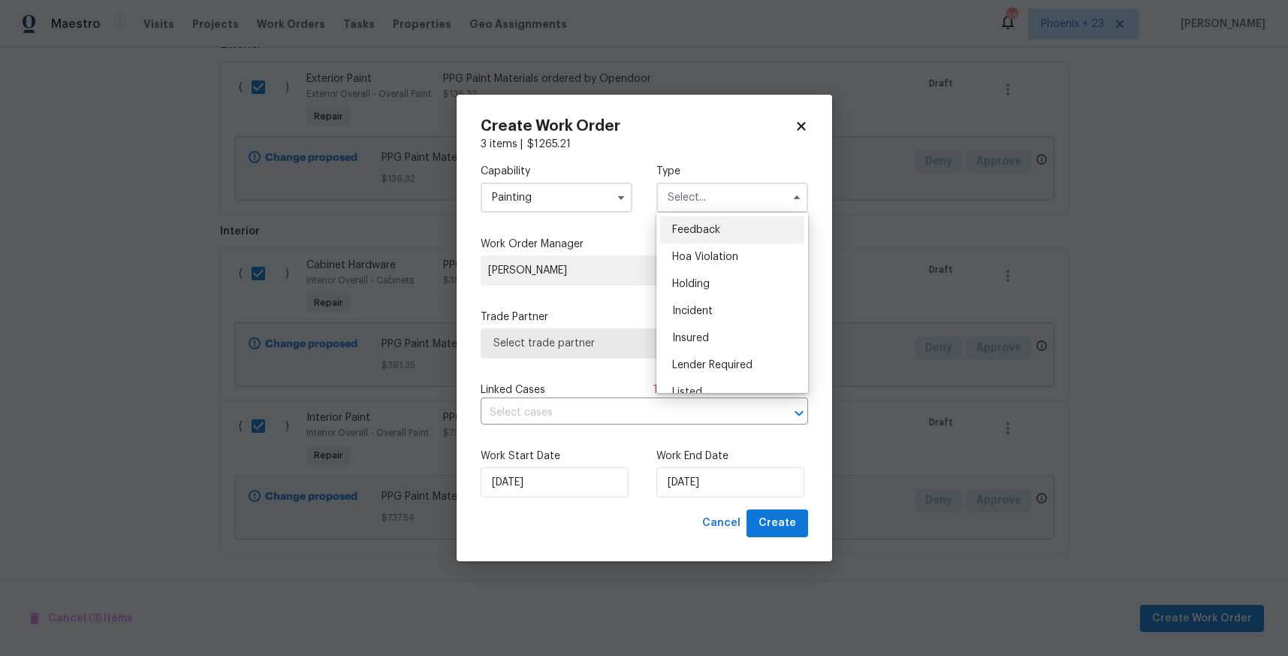
scroll to position [341, 0]
drag, startPoint x: 704, startPoint y: 261, endPoint x: 768, endPoint y: 268, distance: 63.4
click at [705, 262] on span "Renovation" at bounding box center [700, 267] width 56 height 11
type input "Renovation"
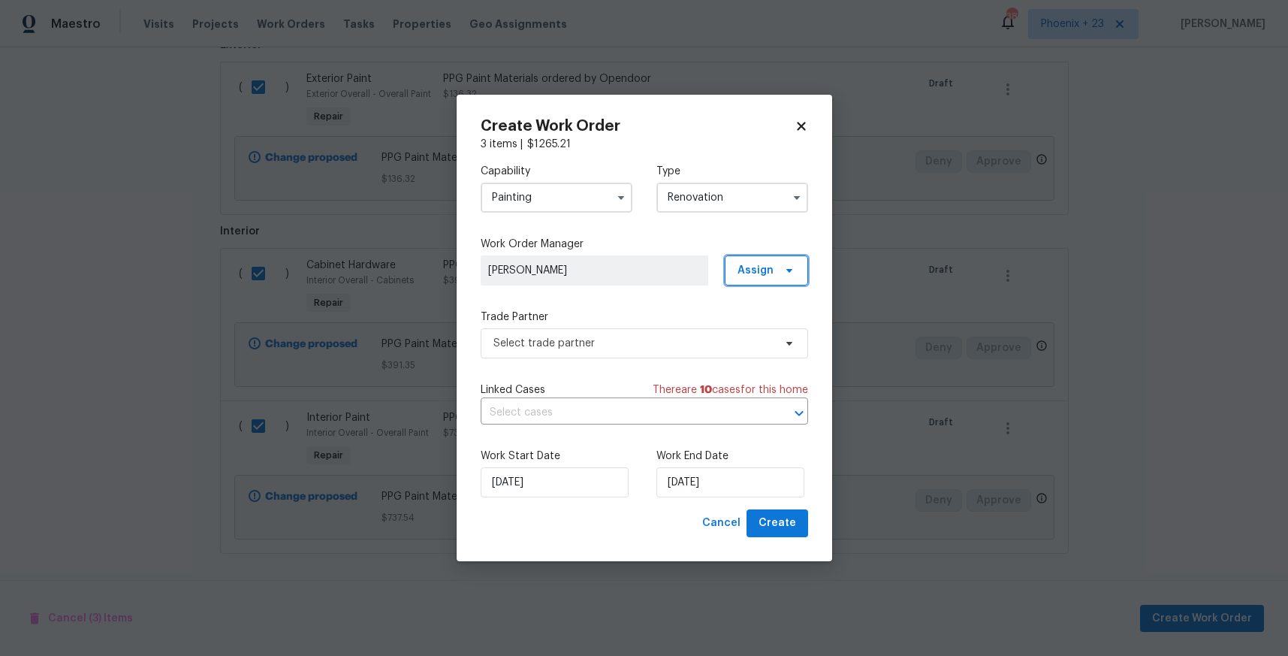
drag, startPoint x: 768, startPoint y: 268, endPoint x: 769, endPoint y: 286, distance: 18.0
click at [768, 270] on span "Assign" at bounding box center [755, 270] width 36 height 15
drag, startPoint x: 771, startPoint y: 333, endPoint x: 671, endPoint y: 330, distance: 99.2
click at [771, 333] on div "Assign to me" at bounding box center [768, 334] width 65 height 15
click at [634, 327] on div "Trade Partner Select trade partner" at bounding box center [644, 333] width 327 height 49
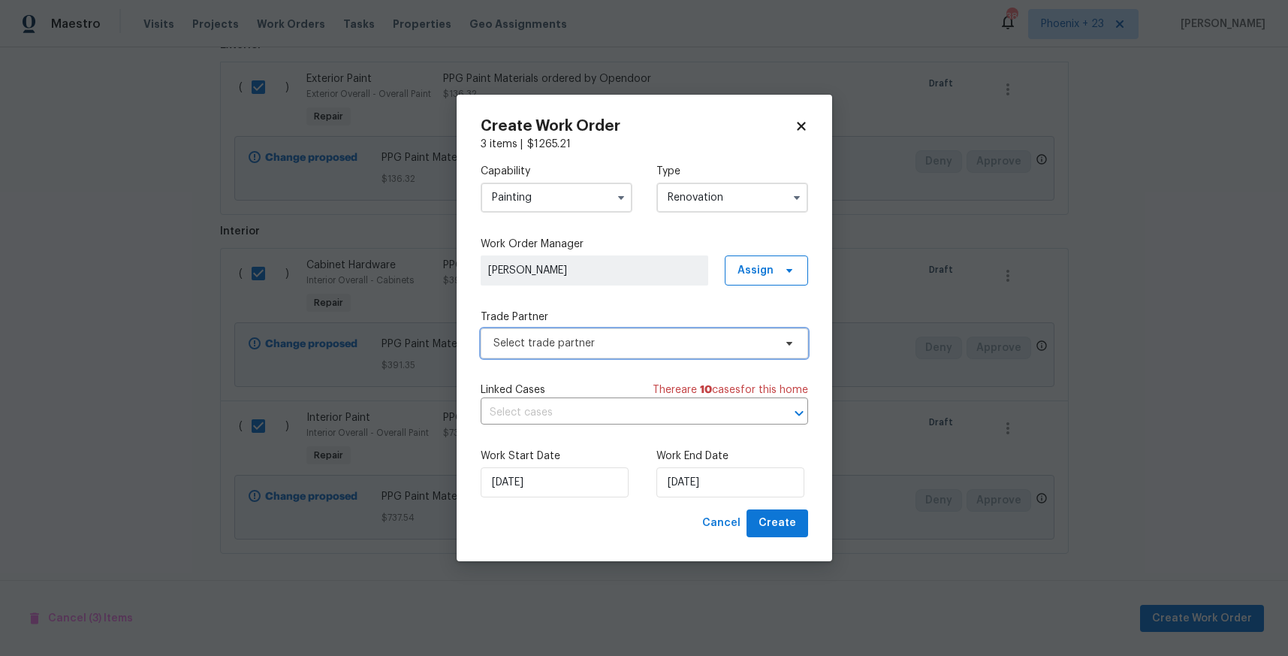
click at [636, 343] on span "Select trade partner" at bounding box center [633, 343] width 280 height 15
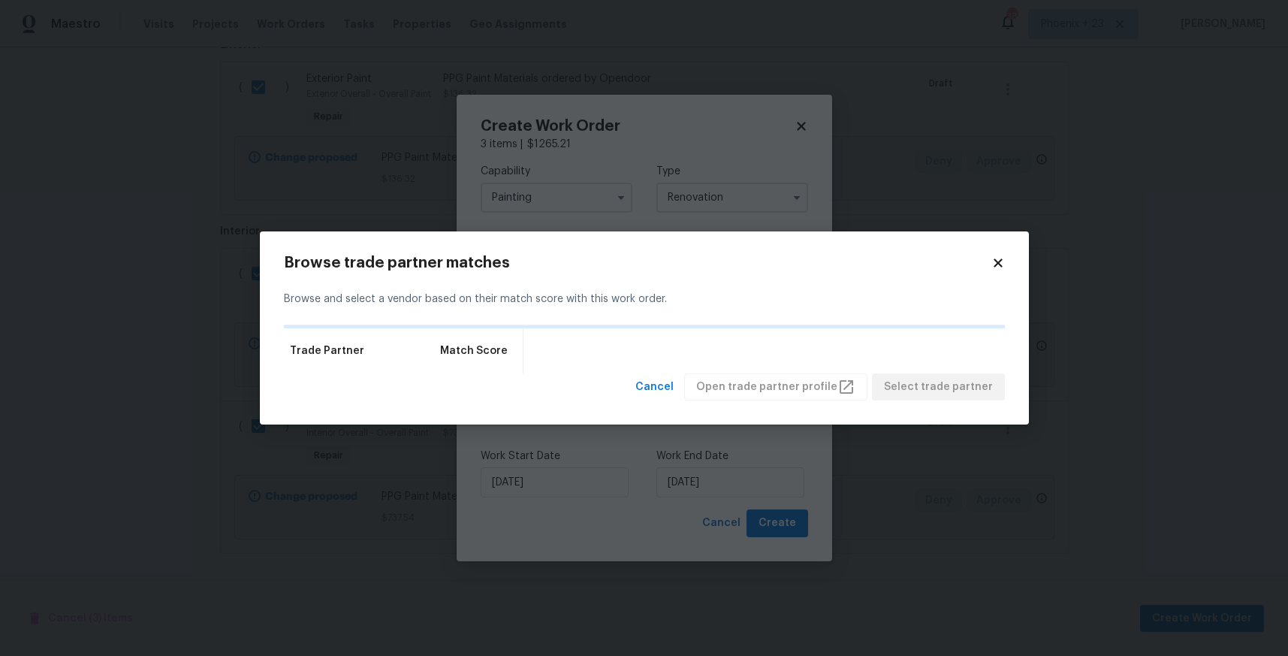
click at [1004, 260] on div "Browse trade partner matches Browse and select a vendor based on their match sc…" at bounding box center [644, 328] width 769 height 194
click at [995, 264] on icon at bounding box center [998, 262] width 8 height 8
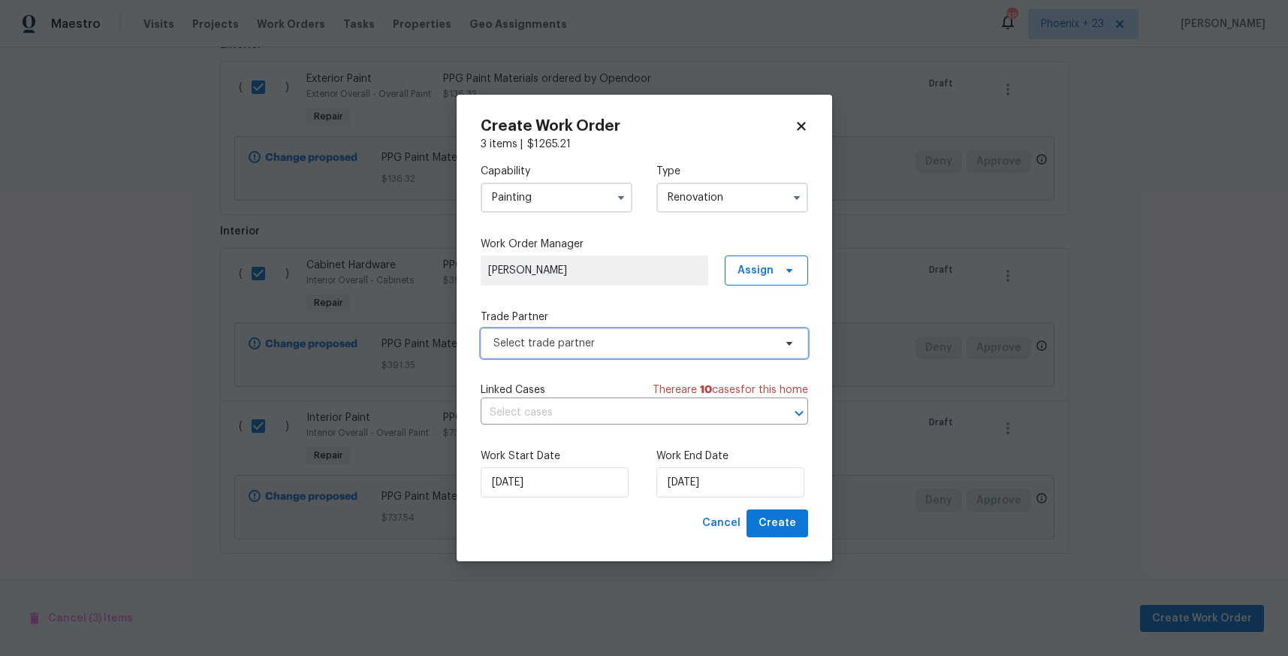
click at [580, 348] on span "Select trade partner" at bounding box center [633, 343] width 280 height 15
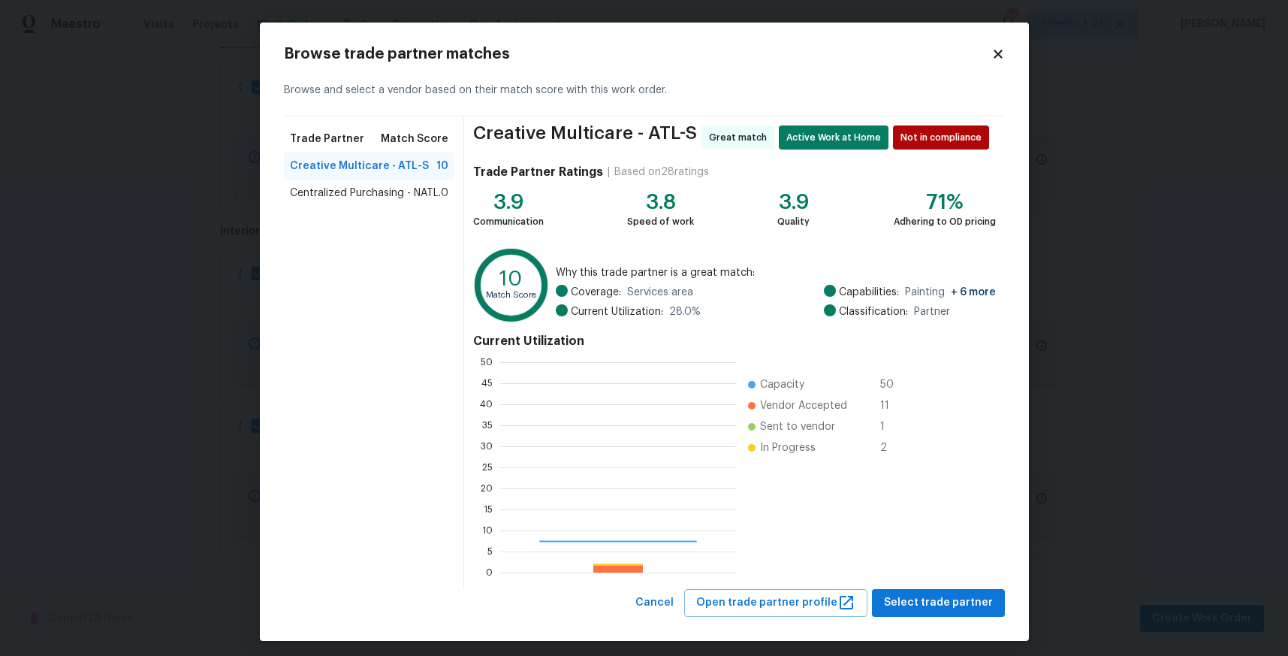
scroll to position [210, 236]
click at [366, 190] on span "Centralized Purchasing - NATL." at bounding box center [365, 192] width 151 height 15
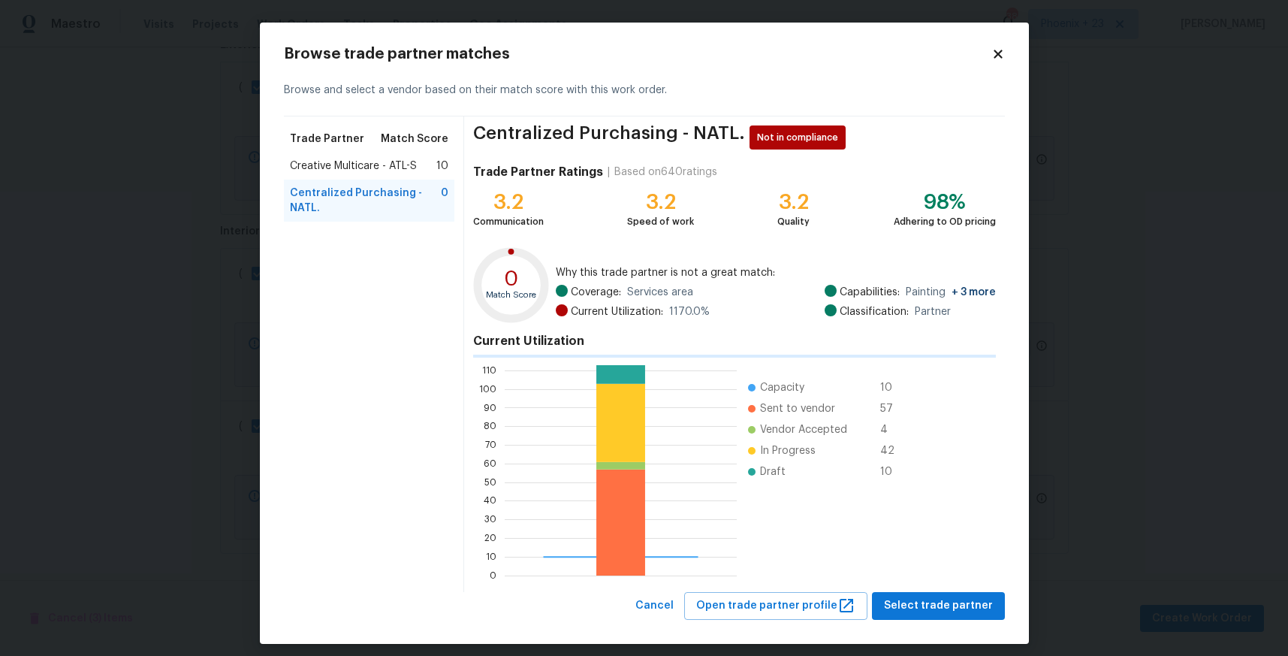
scroll to position [210, 232]
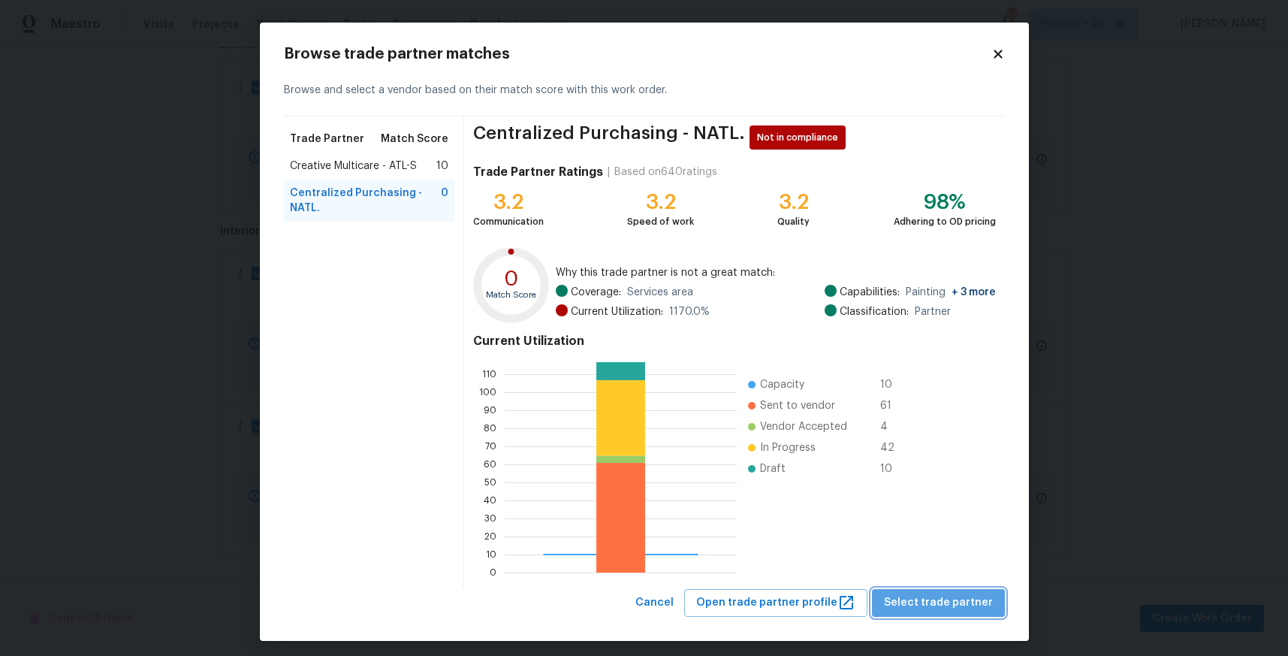
click at [955, 602] on span "Select trade partner" at bounding box center [938, 602] width 109 height 19
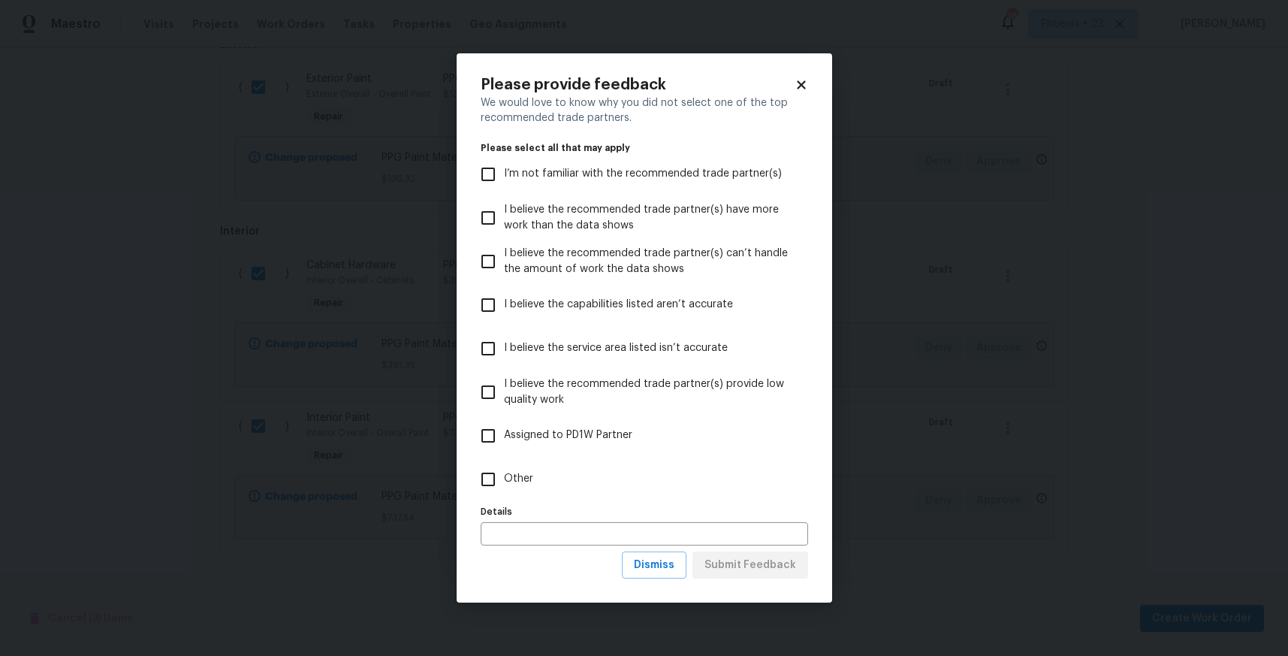
click at [519, 485] on span "Other" at bounding box center [518, 479] width 29 height 16
click at [504, 485] on input "Other" at bounding box center [488, 479] width 32 height 32
checkbox input "true"
click at [780, 566] on span "Submit Feedback" at bounding box center [750, 565] width 92 height 19
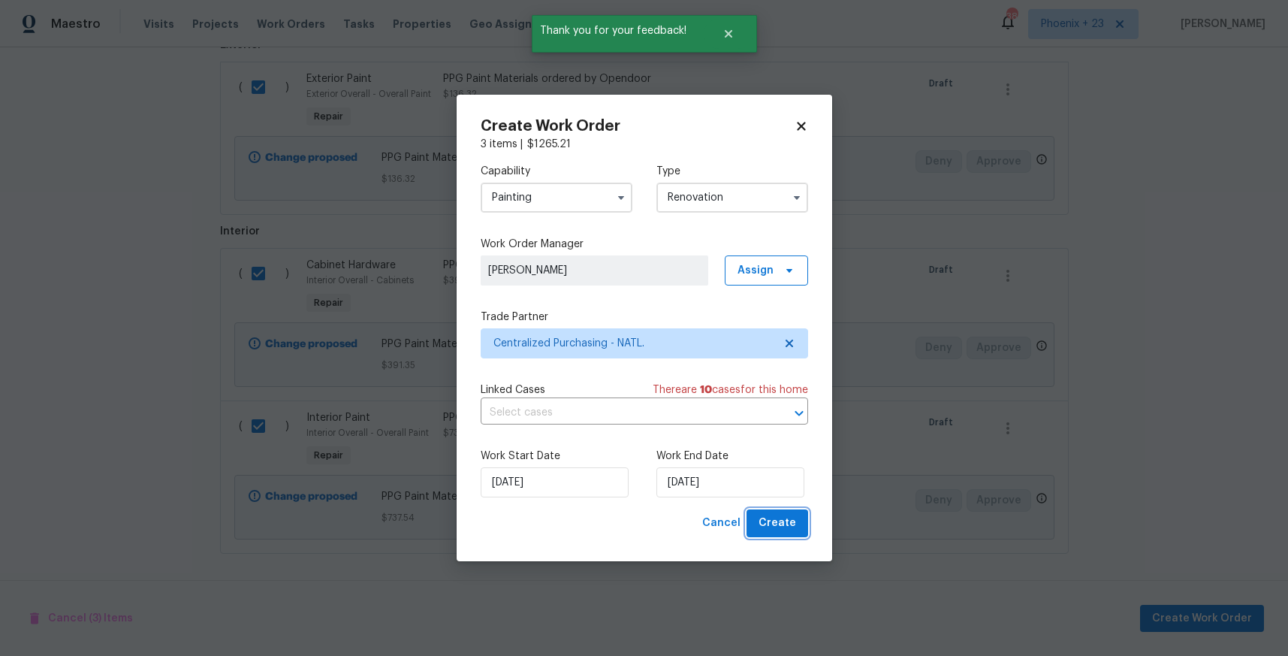
click at [791, 520] on span "Create" at bounding box center [778, 523] width 38 height 19
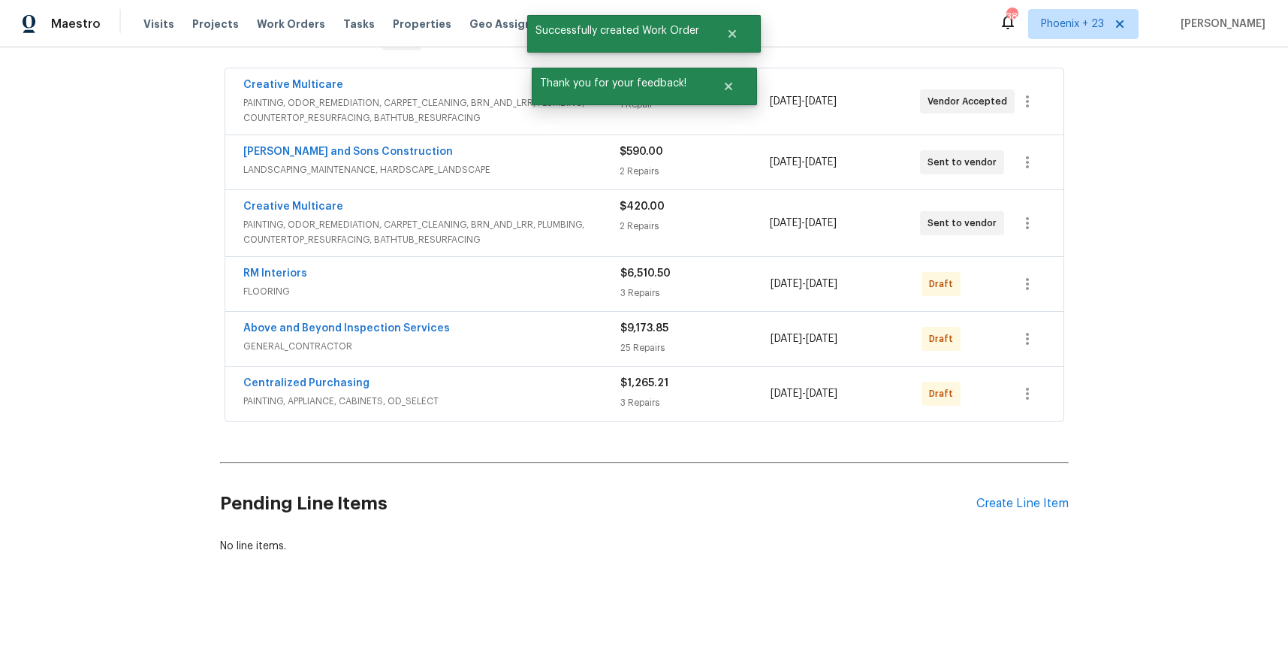
scroll to position [247, 0]
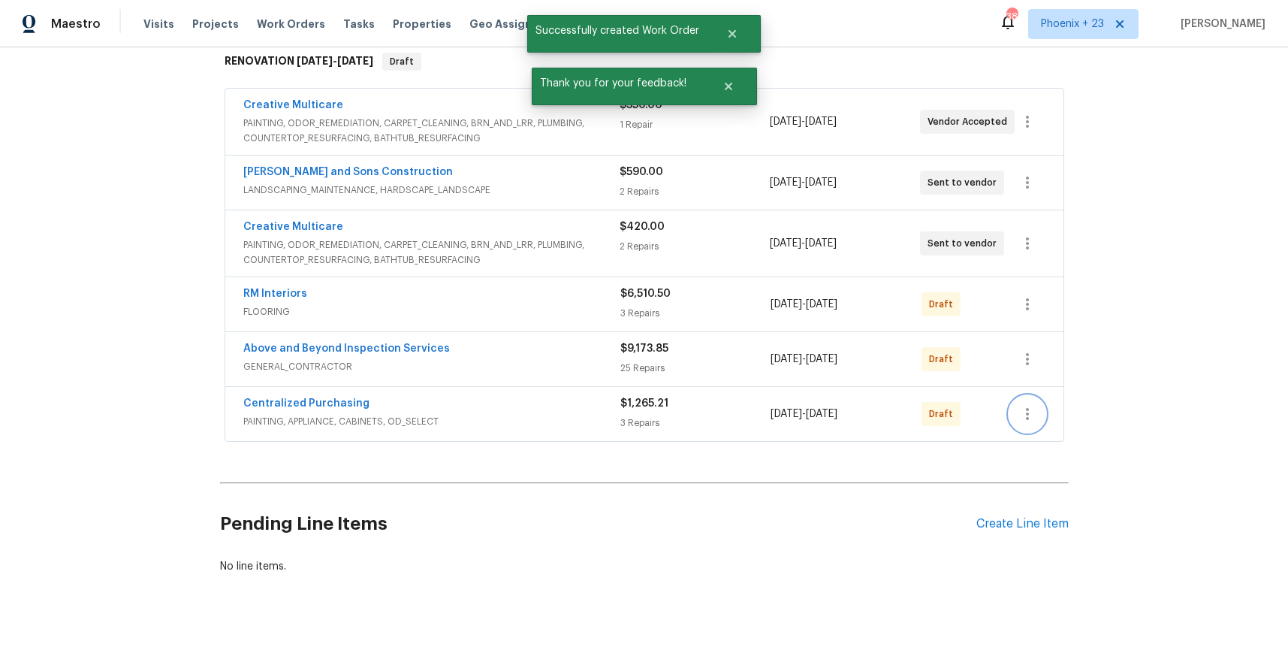
click at [1023, 420] on icon "button" at bounding box center [1027, 414] width 18 height 18
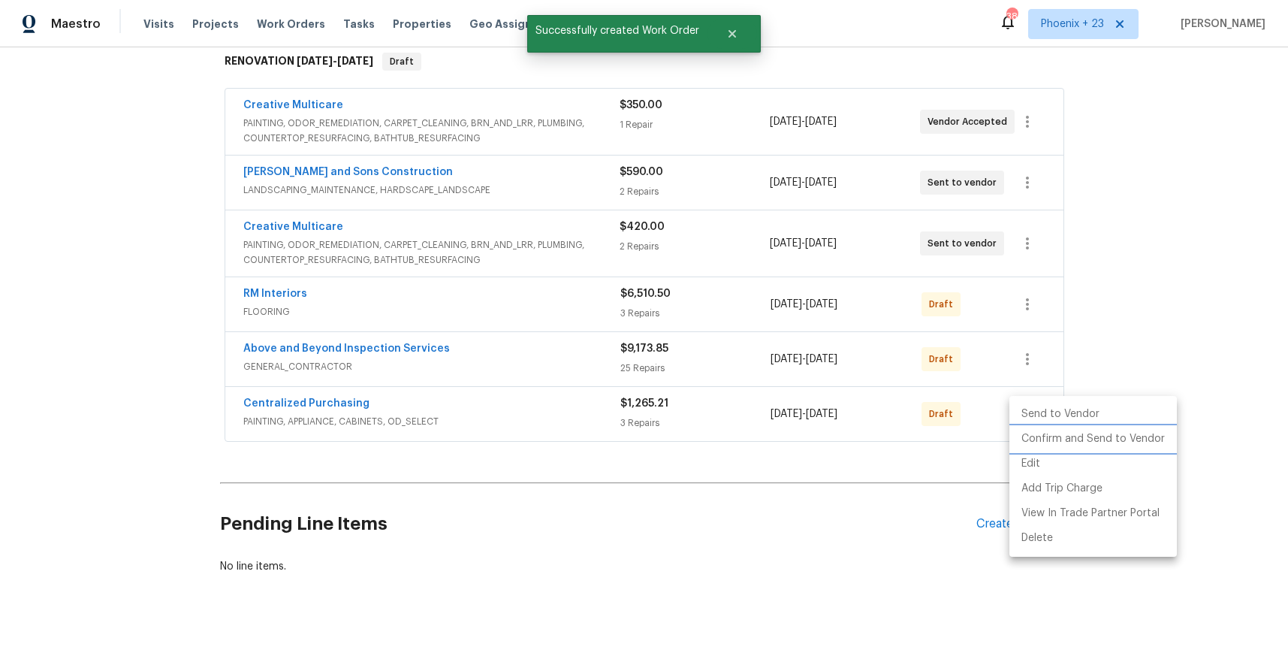
click at [1038, 440] on li "Confirm and Send to Vendor" at bounding box center [1092, 439] width 167 height 25
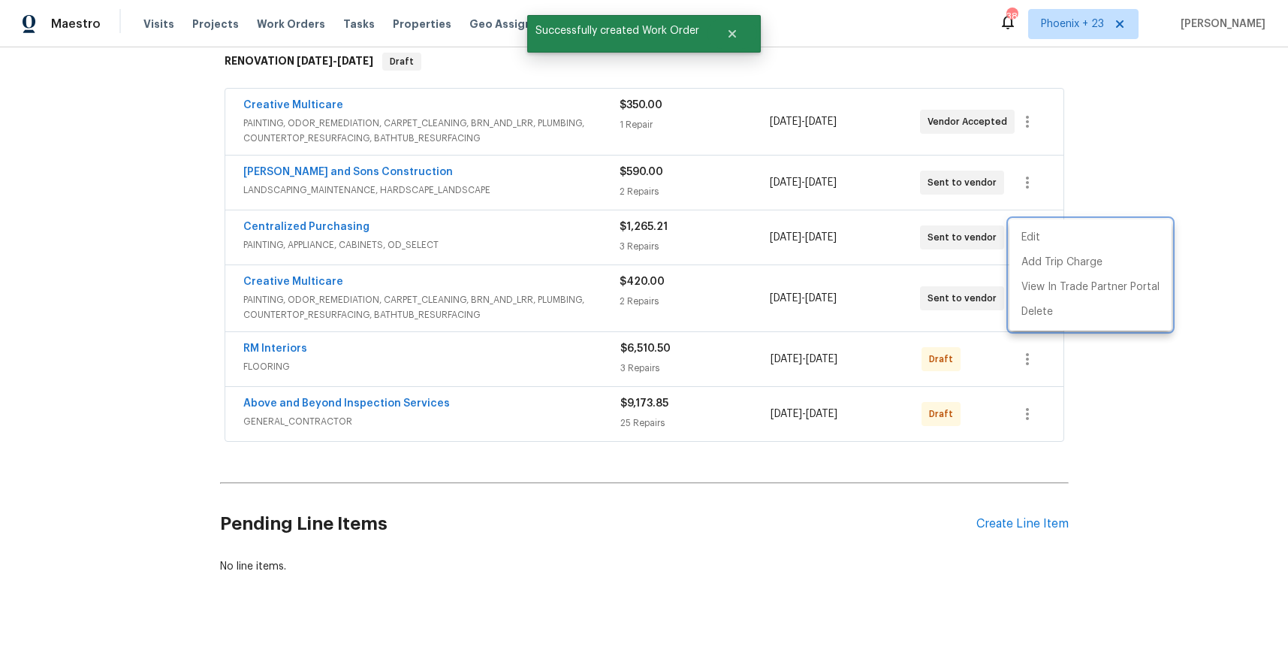
click at [288, 227] on div at bounding box center [644, 328] width 1288 height 656
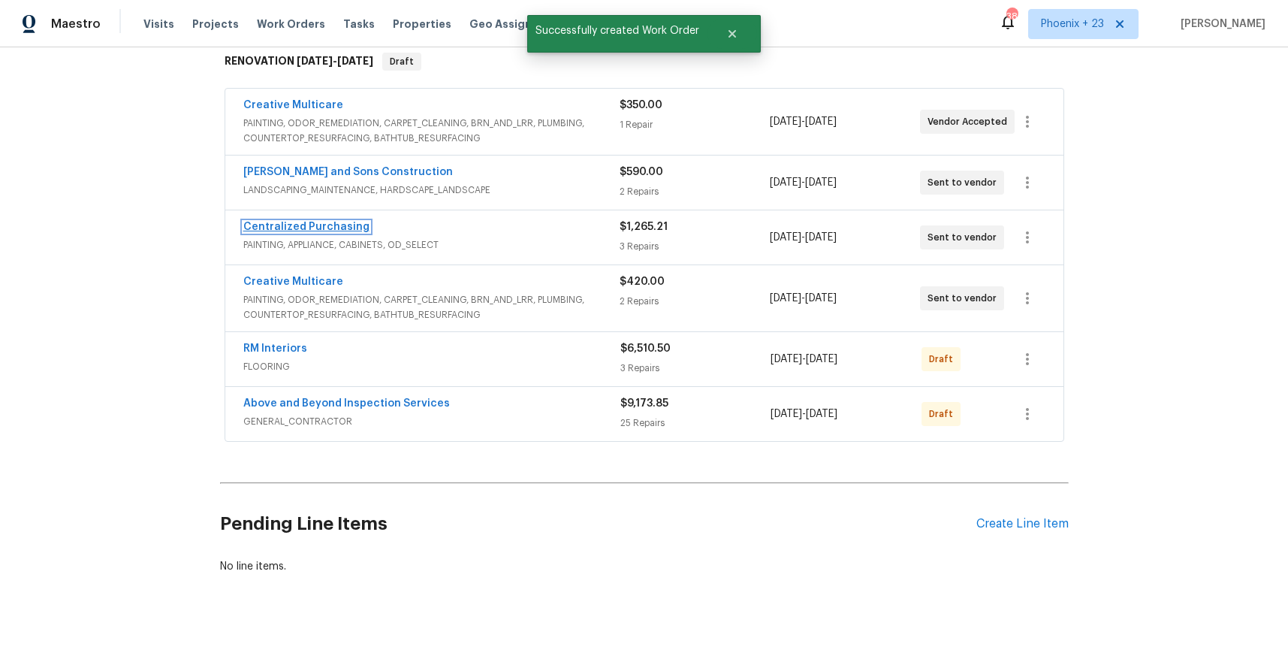
click at [288, 223] on link "Centralized Purchasing" at bounding box center [306, 227] width 126 height 11
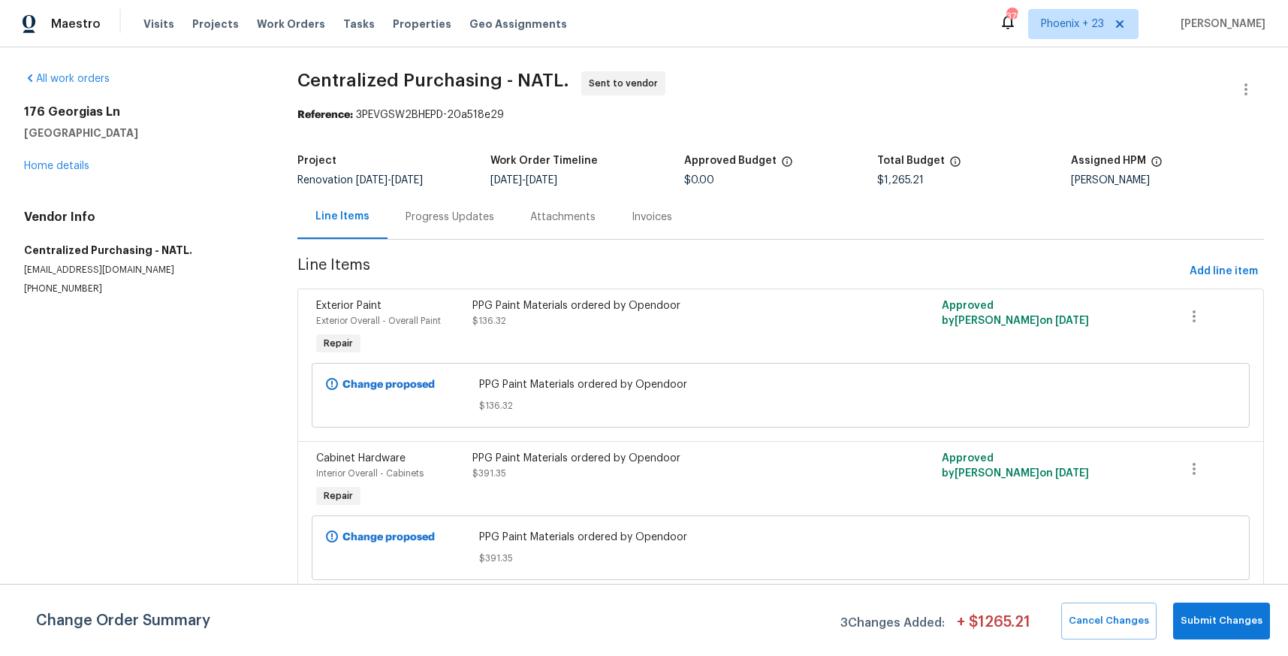
click at [282, 32] on div "Visits Projects Work Orders Tasks Properties Geo Assignments" at bounding box center [364, 24] width 442 height 30
click at [282, 26] on span "Work Orders" at bounding box center [291, 24] width 68 height 15
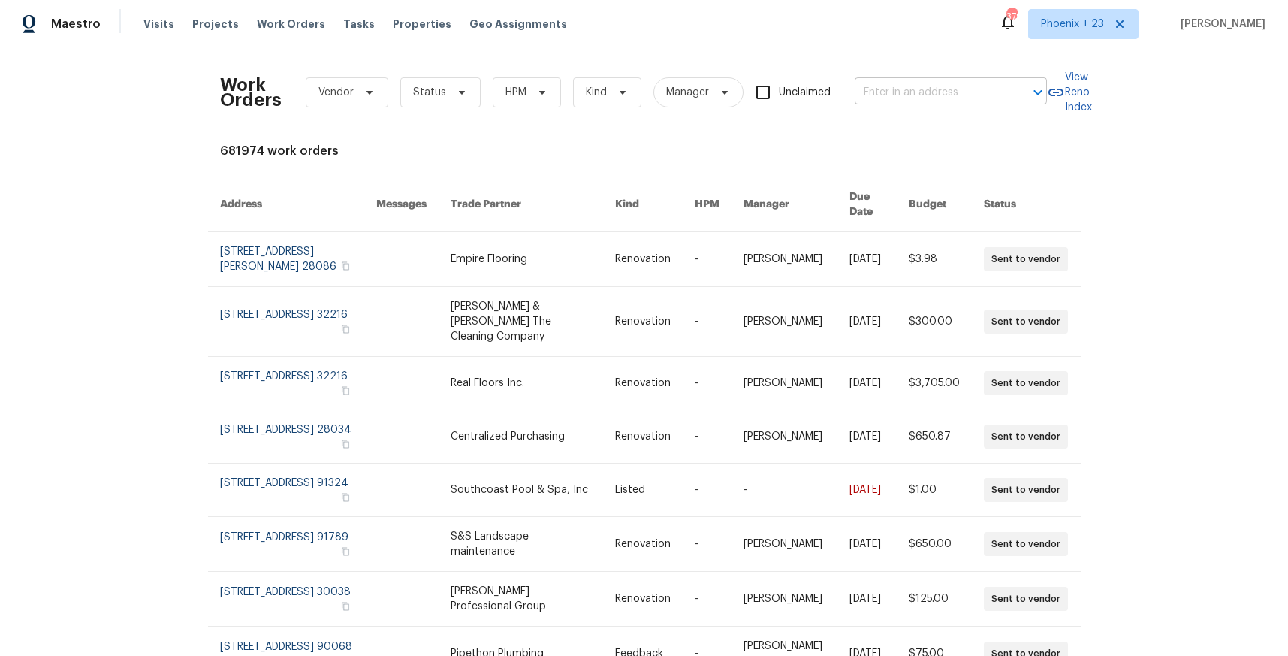
click at [962, 92] on input "text" at bounding box center [930, 92] width 150 height 23
paste input "[STREET_ADDRESS]"
type input "[STREET_ADDRESS]"
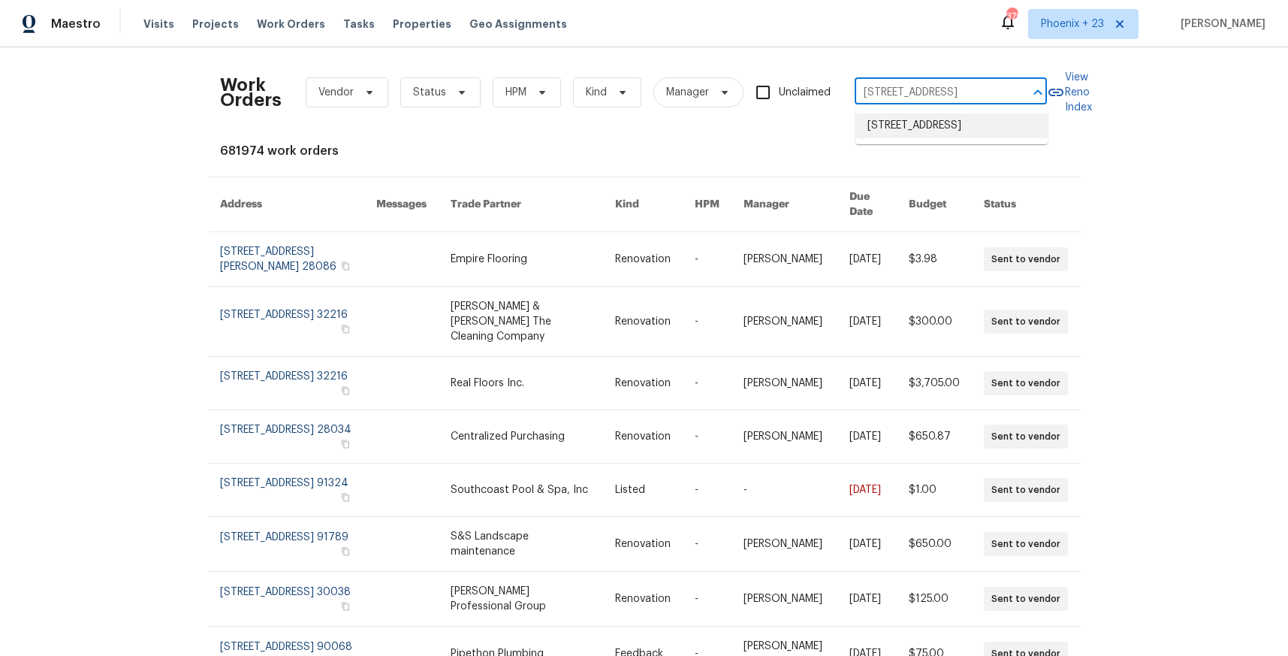
click at [940, 121] on li "[STREET_ADDRESS]" at bounding box center [951, 125] width 192 height 25
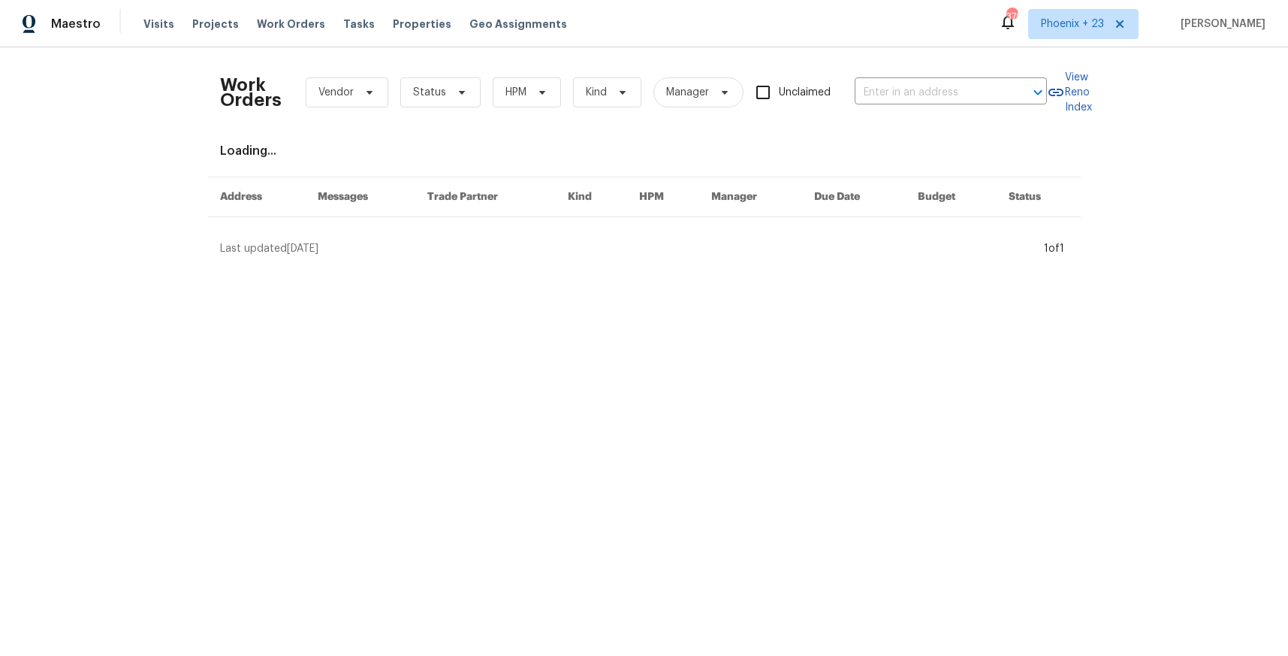
type input "[STREET_ADDRESS]"
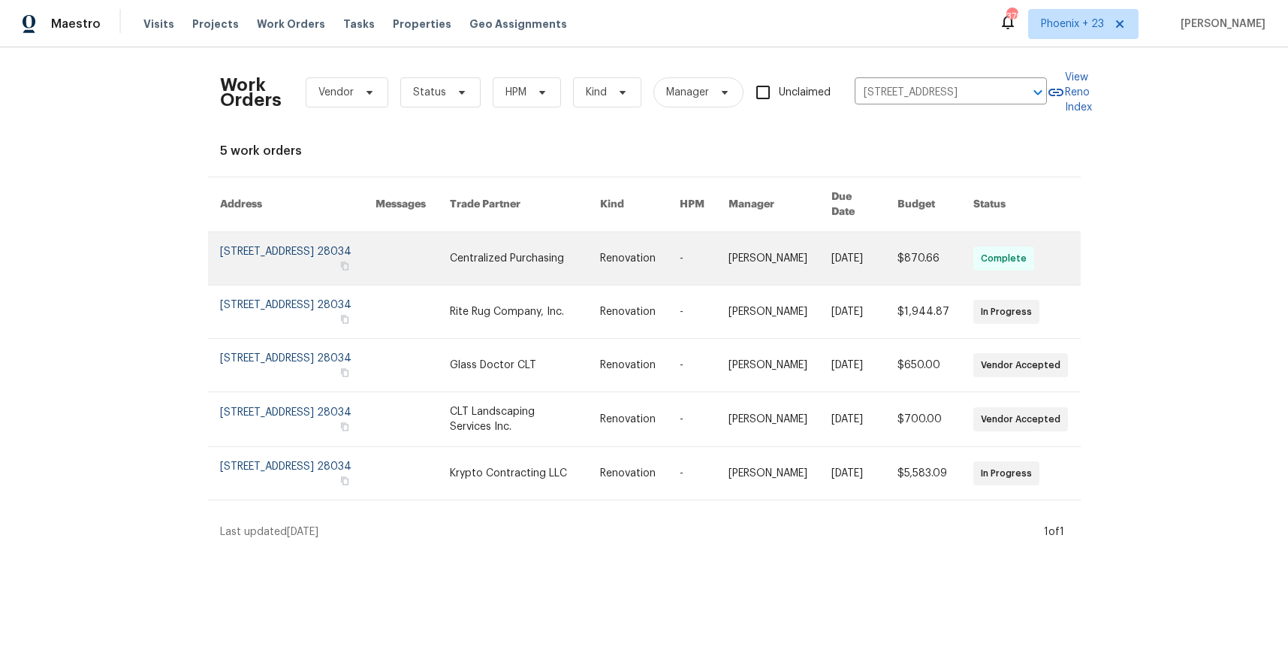
click at [443, 243] on link at bounding box center [413, 258] width 74 height 53
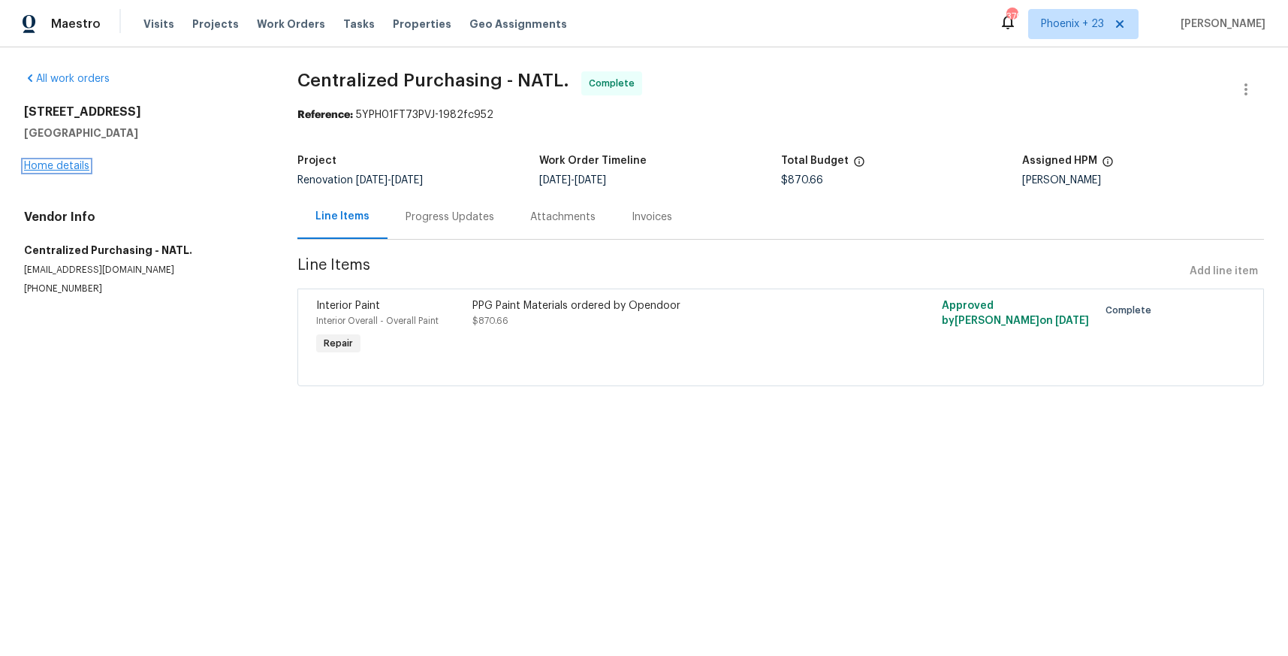
click at [65, 164] on link "Home details" at bounding box center [56, 166] width 65 height 11
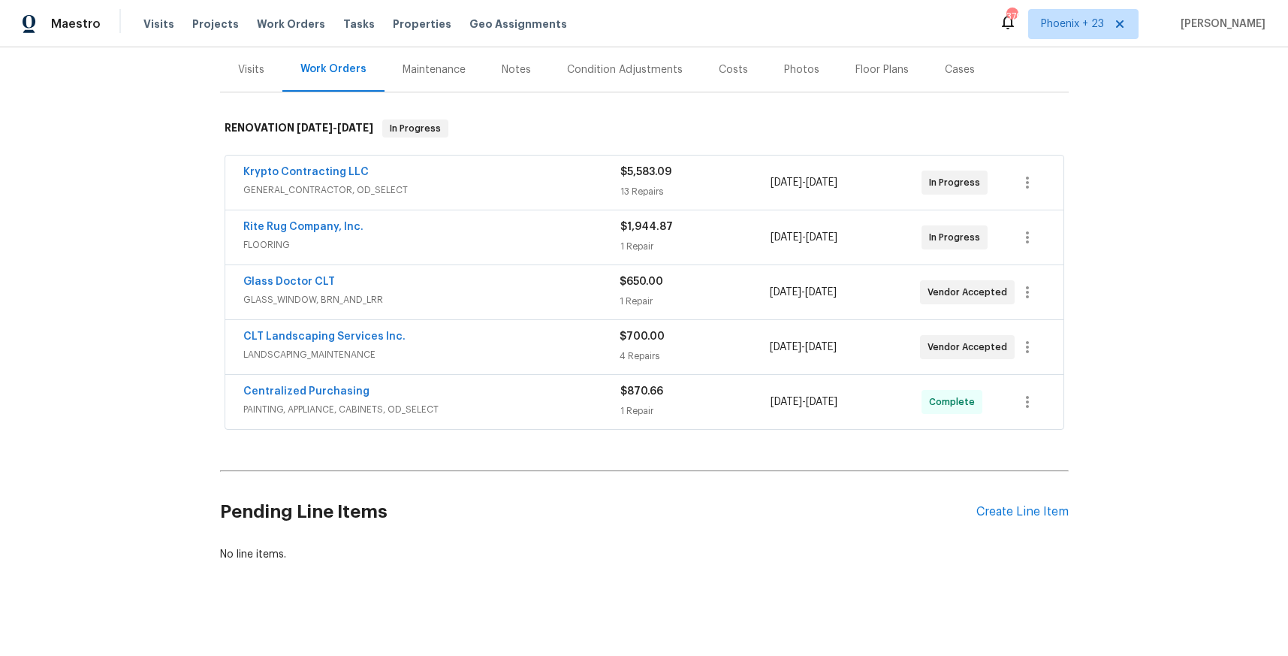
scroll to position [189, 0]
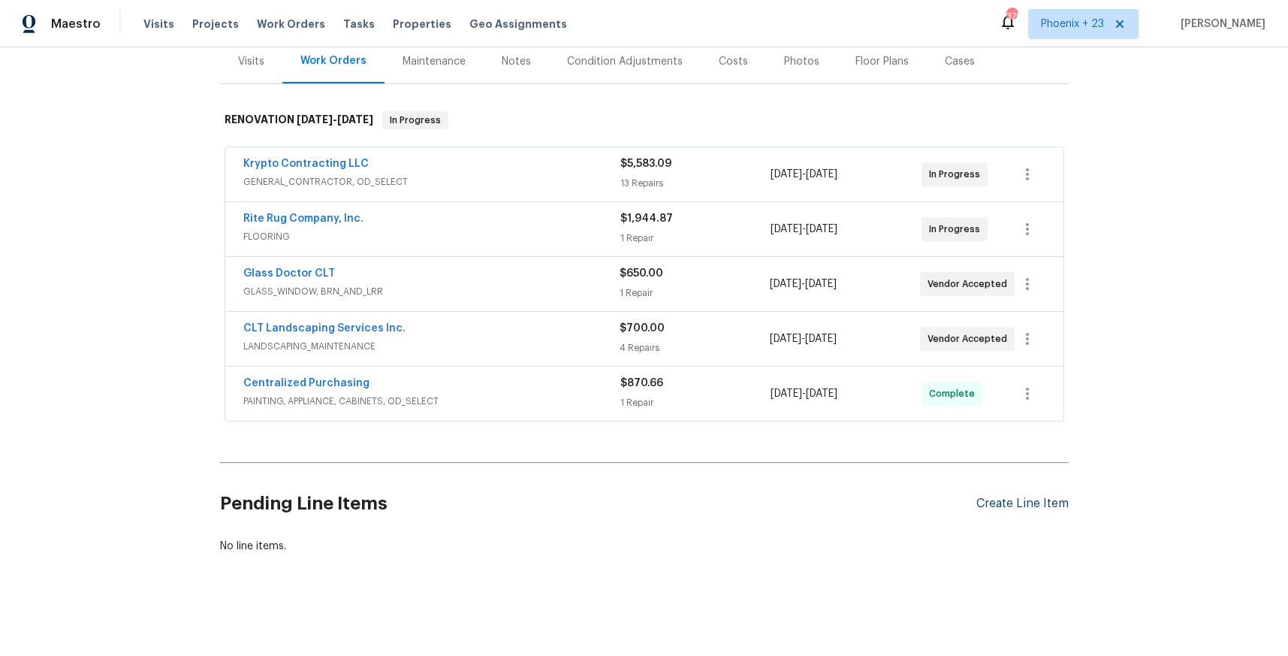
click at [1003, 501] on div "Create Line Item" at bounding box center [1022, 503] width 92 height 14
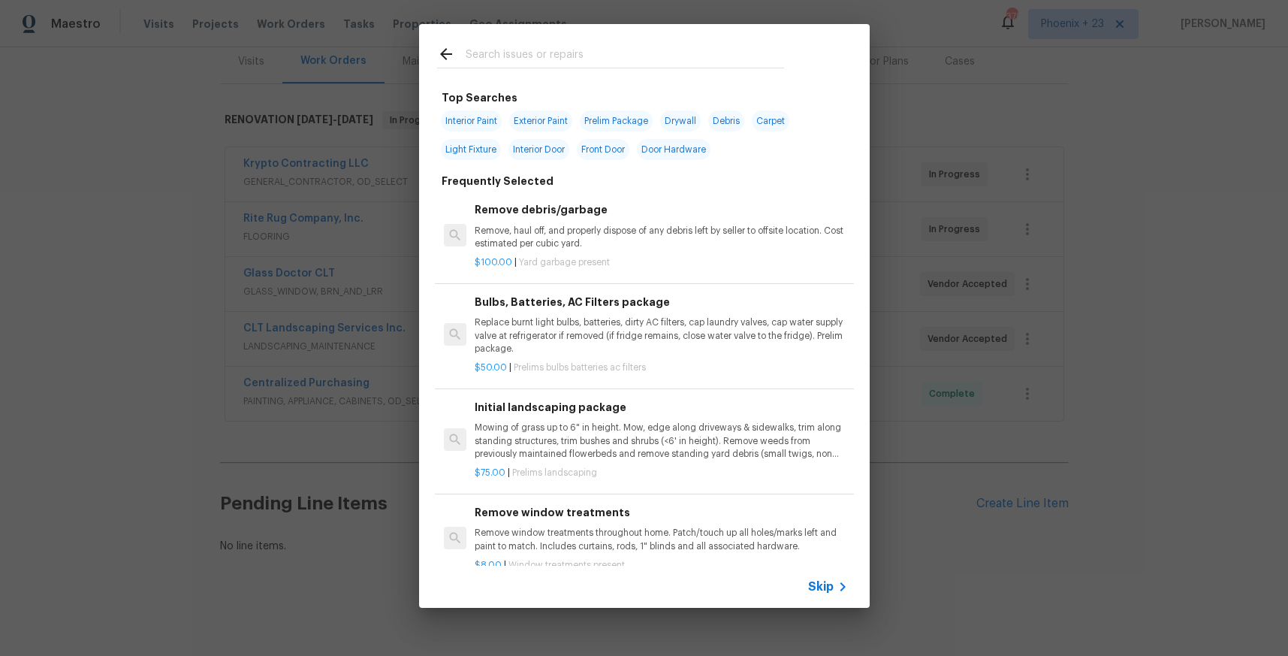
click at [617, 41] on div at bounding box center [610, 53] width 383 height 59
click at [626, 48] on input "text" at bounding box center [625, 56] width 318 height 23
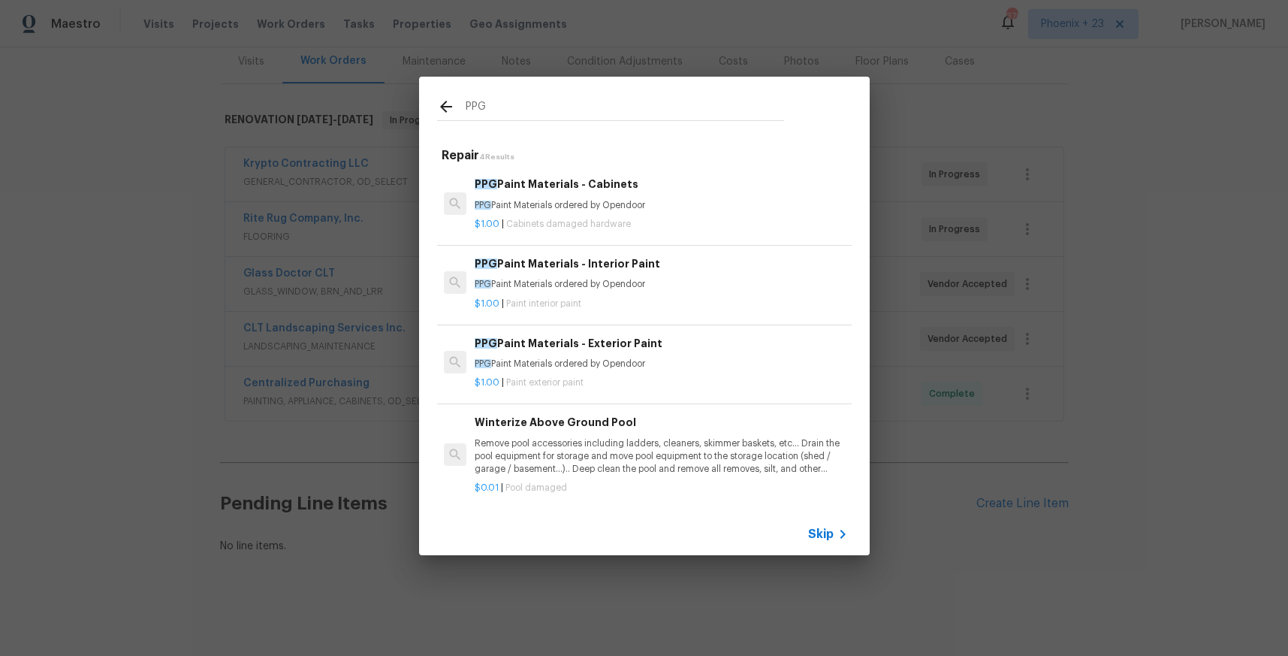
type input "PPG"
click at [670, 285] on p "PPG Paint Materials ordered by Opendoor" at bounding box center [661, 284] width 372 height 13
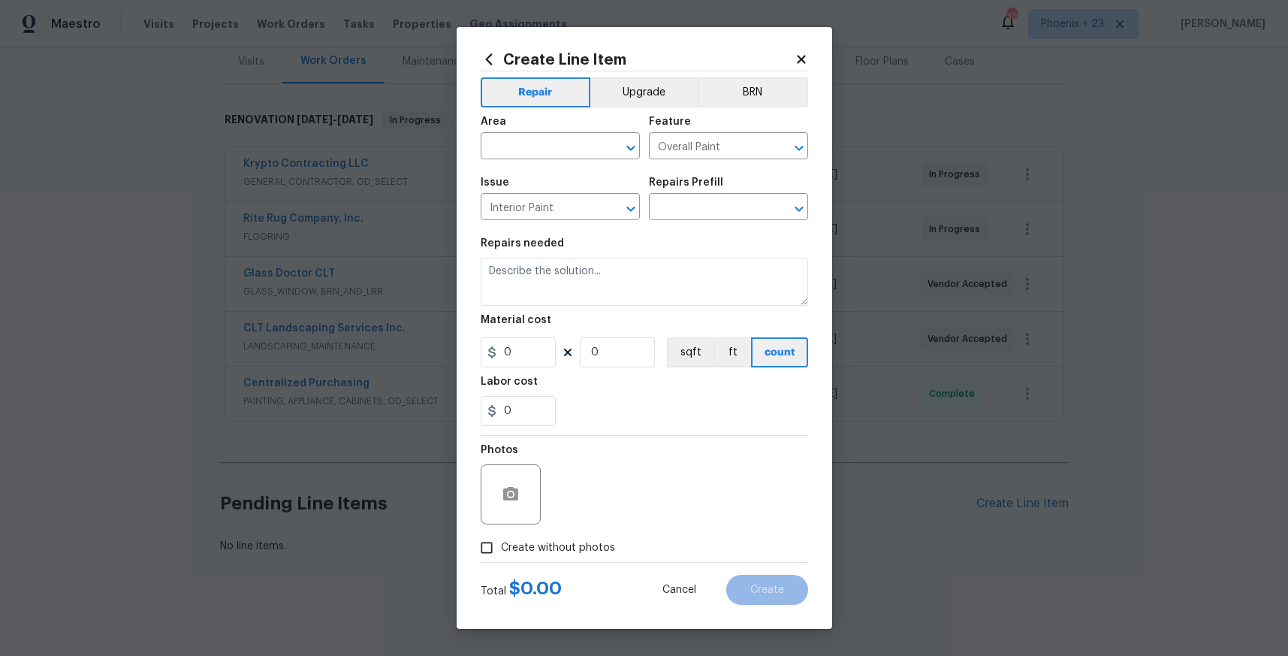
type input "PPG Paint Materials - Interior Paint $1.00"
type textarea "PPG Paint Materials ordered by Opendoor"
type input "1"
drag, startPoint x: 538, startPoint y: 348, endPoint x: 492, endPoint y: 345, distance: 46.0
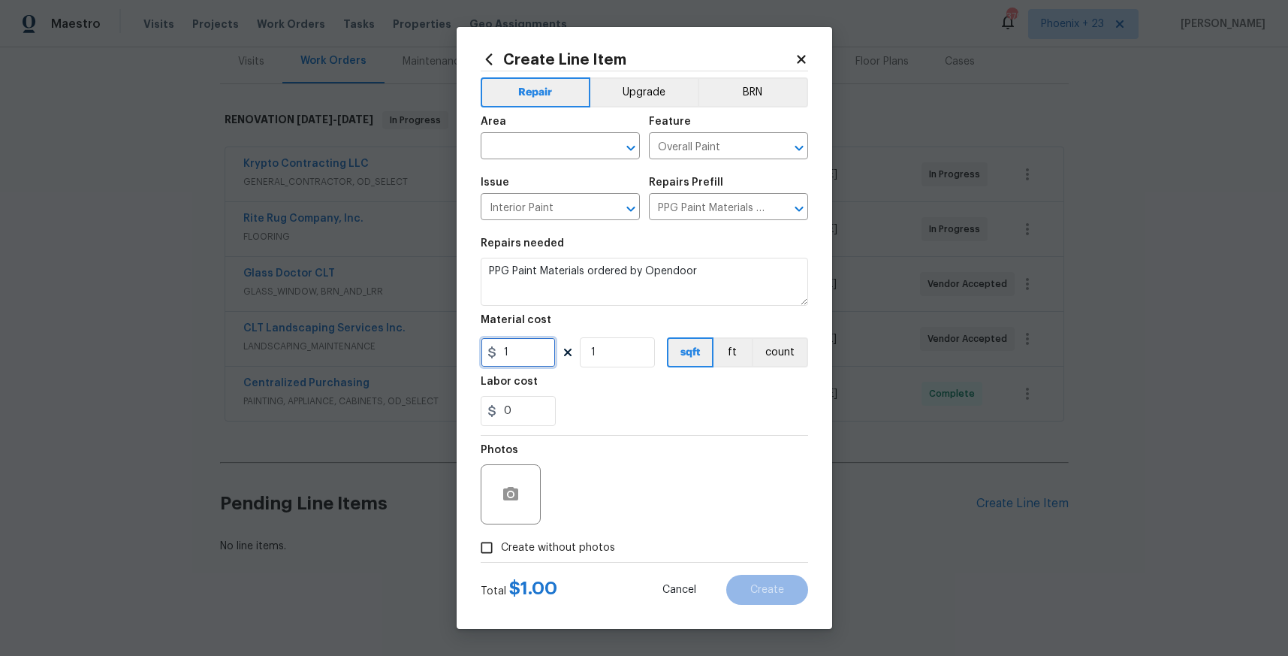
click at [493, 346] on div "1" at bounding box center [518, 352] width 75 height 30
type input "77.14"
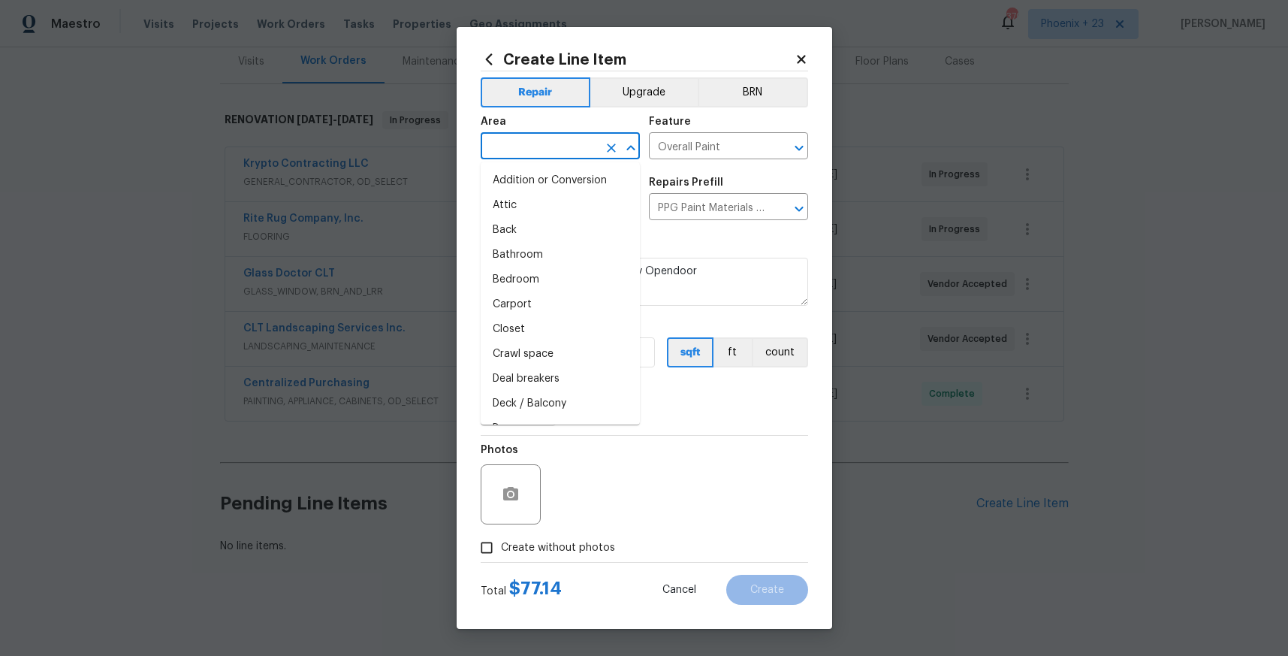
click at [523, 148] on input "text" at bounding box center [539, 147] width 117 height 23
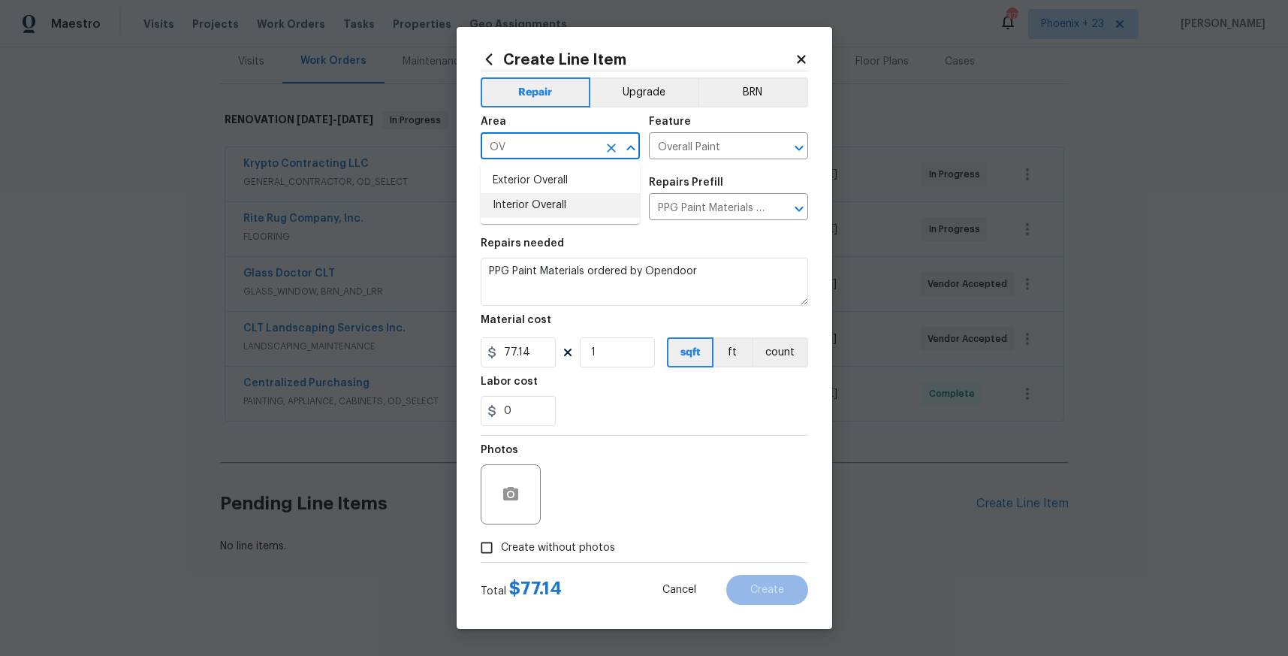
drag, startPoint x: 567, startPoint y: 210, endPoint x: 566, endPoint y: 227, distance: 16.5
click at [567, 211] on li "Interior Overall" at bounding box center [560, 205] width 159 height 25
type input "Interior Overall"
click at [584, 540] on span "Create without photos" at bounding box center [558, 548] width 114 height 16
click at [501, 540] on input "Create without photos" at bounding box center [486, 547] width 29 height 29
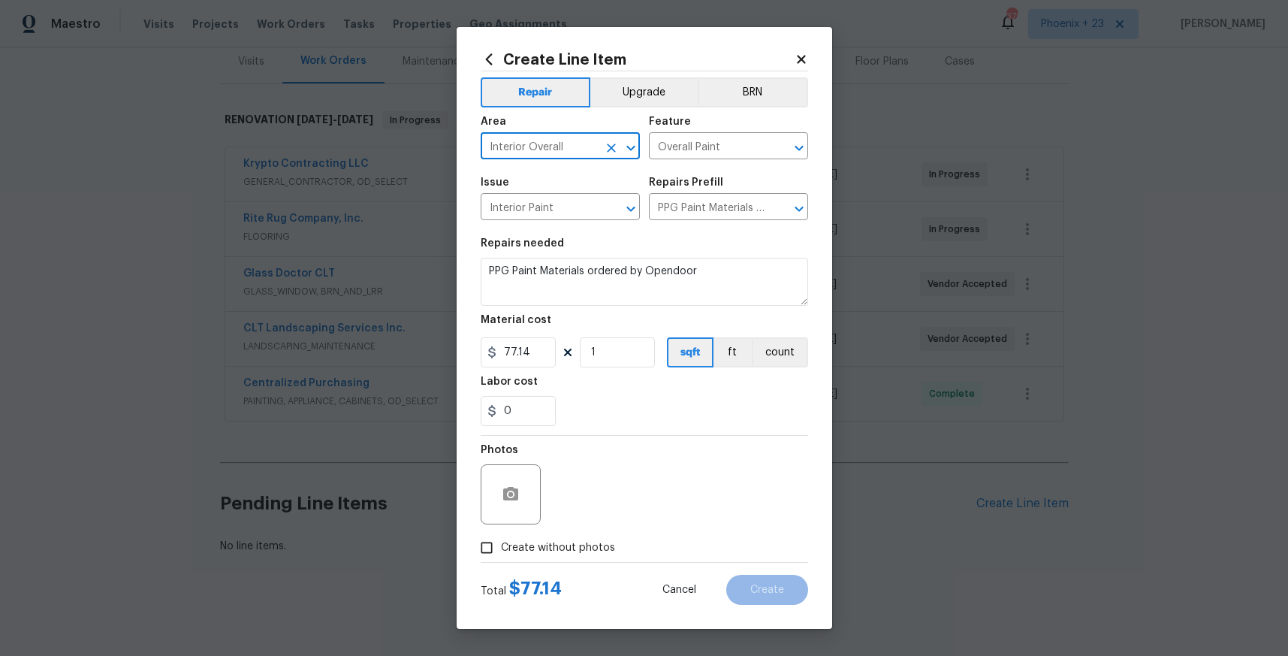
checkbox input "true"
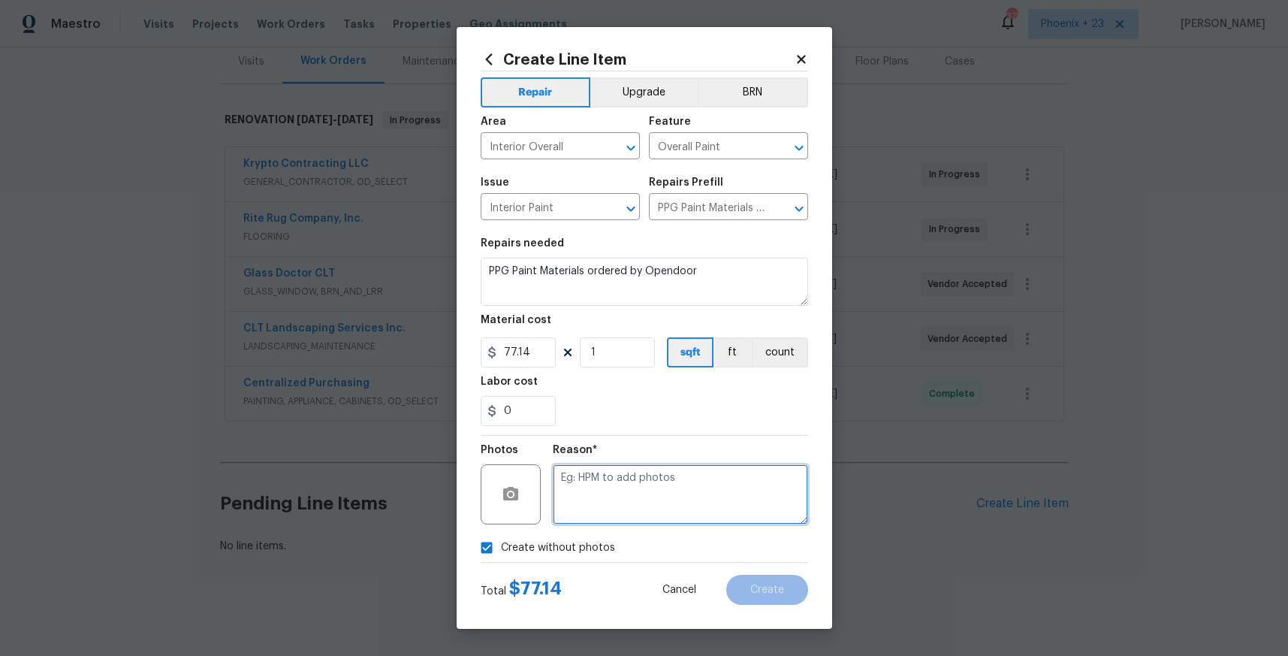
click at [596, 513] on textarea at bounding box center [680, 494] width 255 height 60
type textarea "NA"
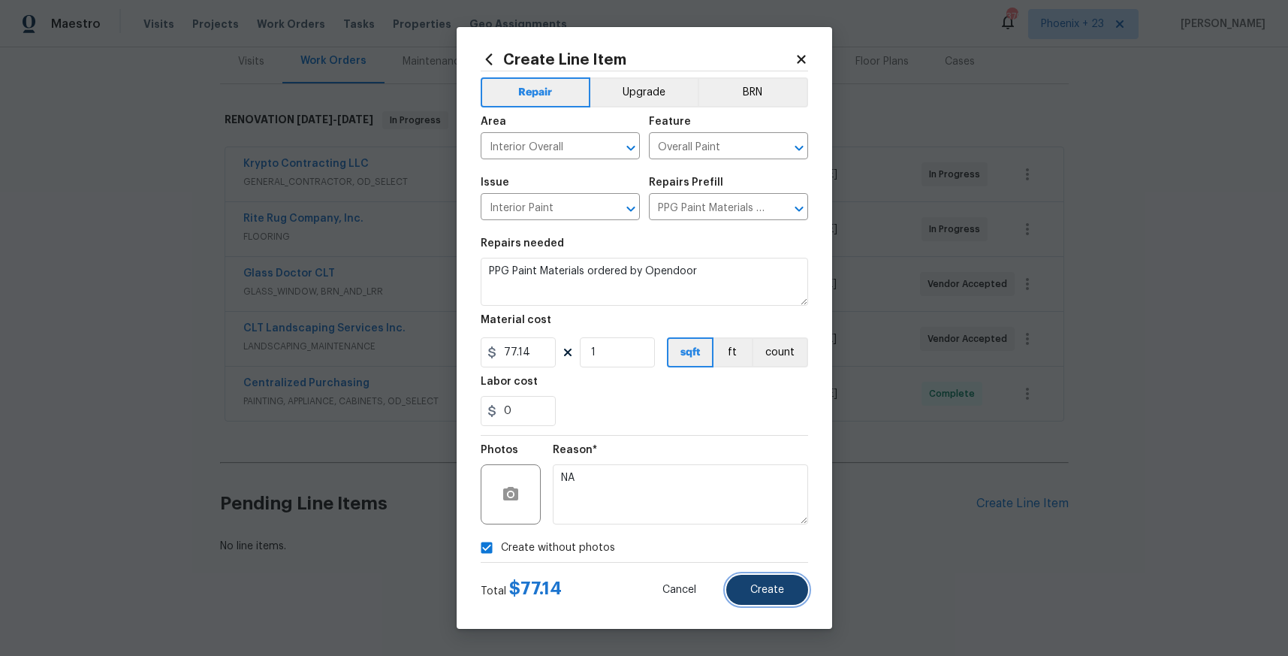
click at [778, 587] on span "Create" at bounding box center [767, 589] width 34 height 11
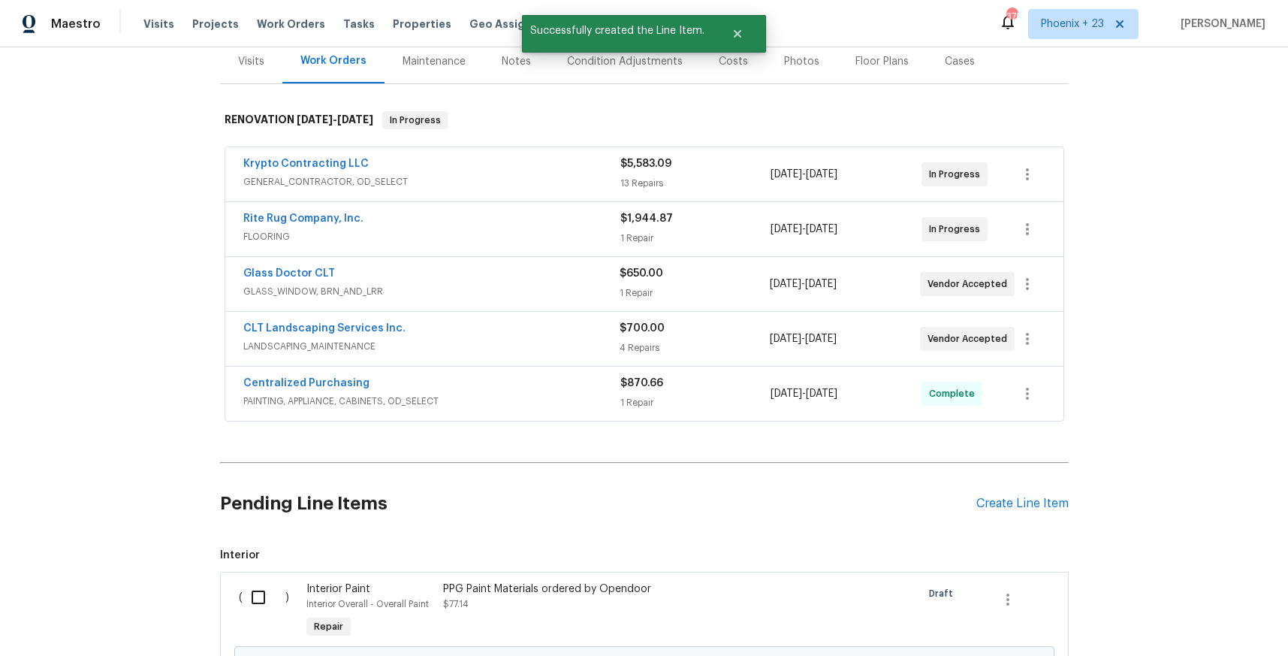
click at [267, 583] on input "checkbox" at bounding box center [264, 597] width 43 height 32
checkbox input "true"
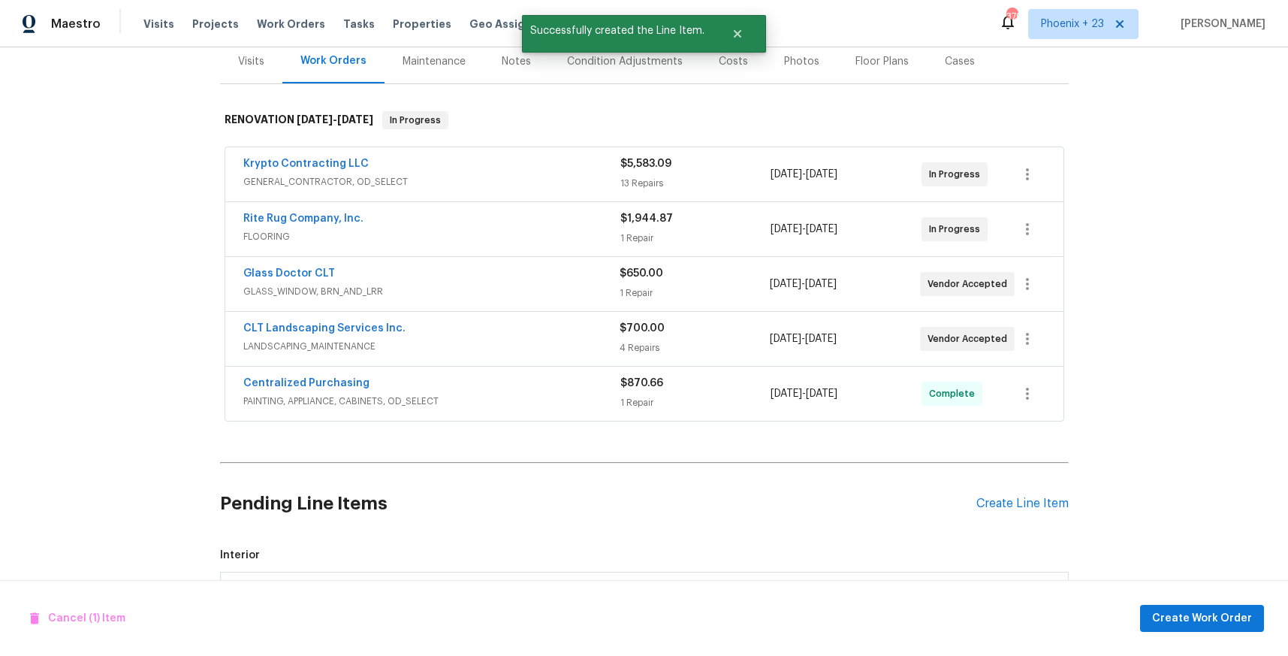
click at [1182, 634] on div "Cancel (1) Item Create Work Order" at bounding box center [644, 618] width 1288 height 77
click at [1180, 627] on button "Create Work Order" at bounding box center [1202, 619] width 124 height 28
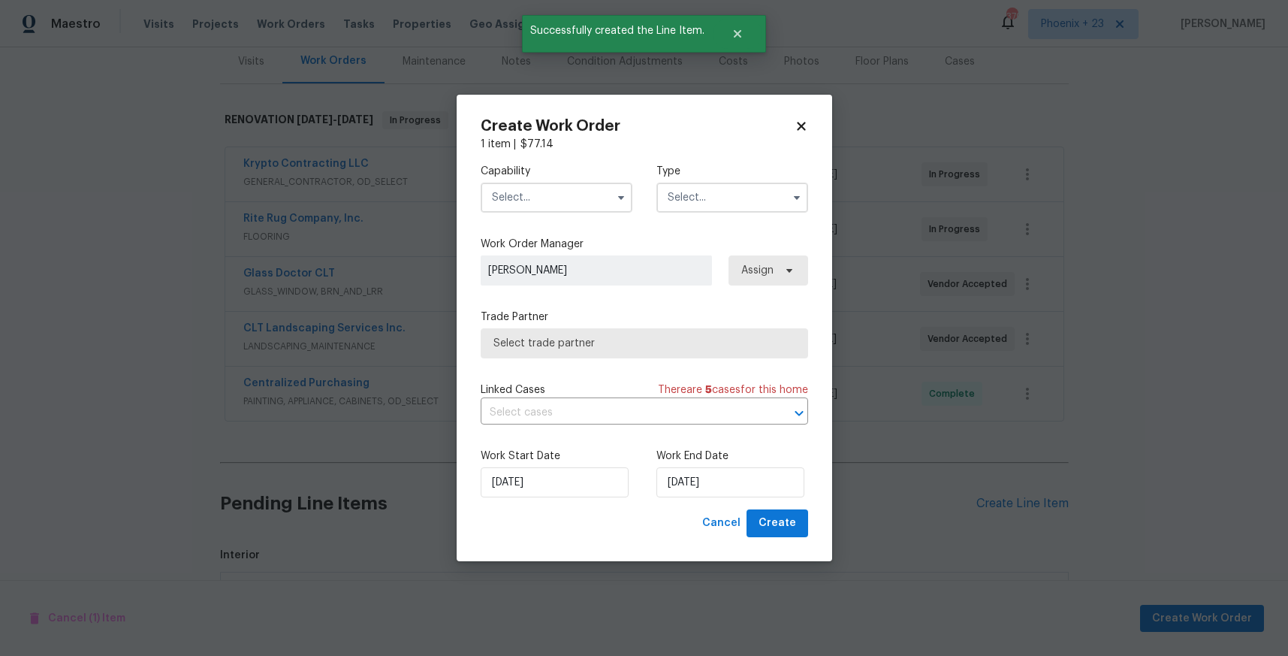
click at [575, 198] on input "text" at bounding box center [557, 197] width 152 height 30
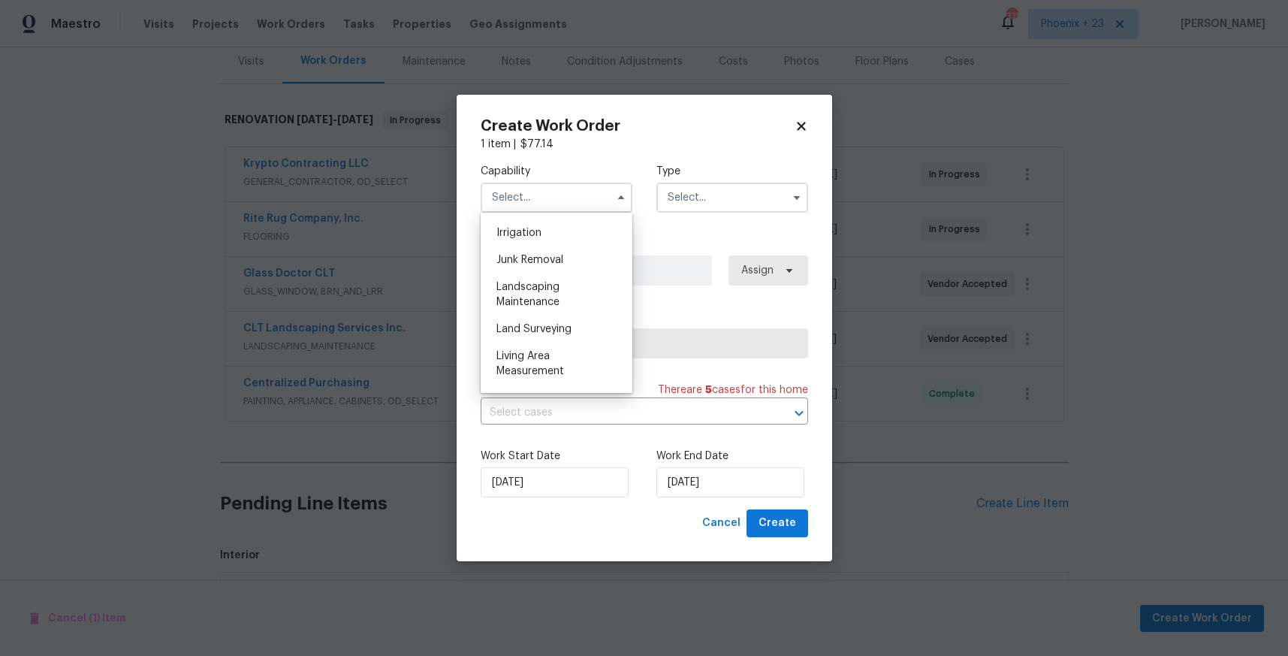
scroll to position [1219, 0]
click at [568, 279] on div "Painting" at bounding box center [556, 272] width 144 height 27
type input "Painting"
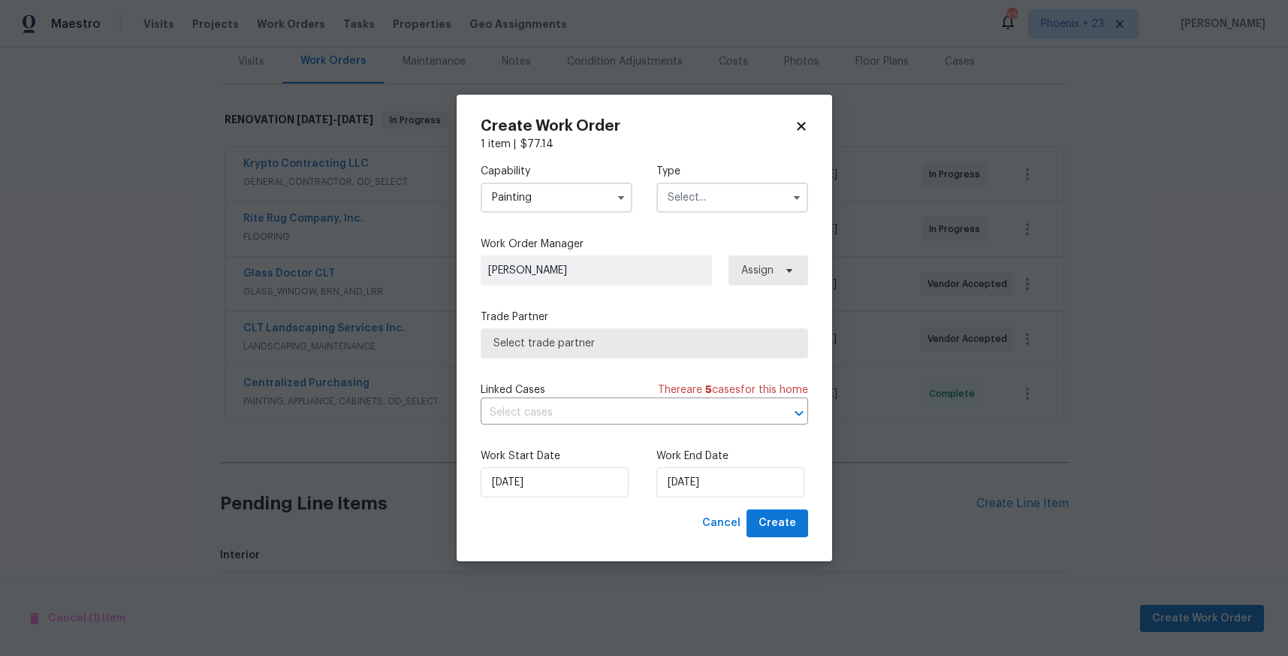
click at [674, 206] on input "text" at bounding box center [732, 197] width 152 height 30
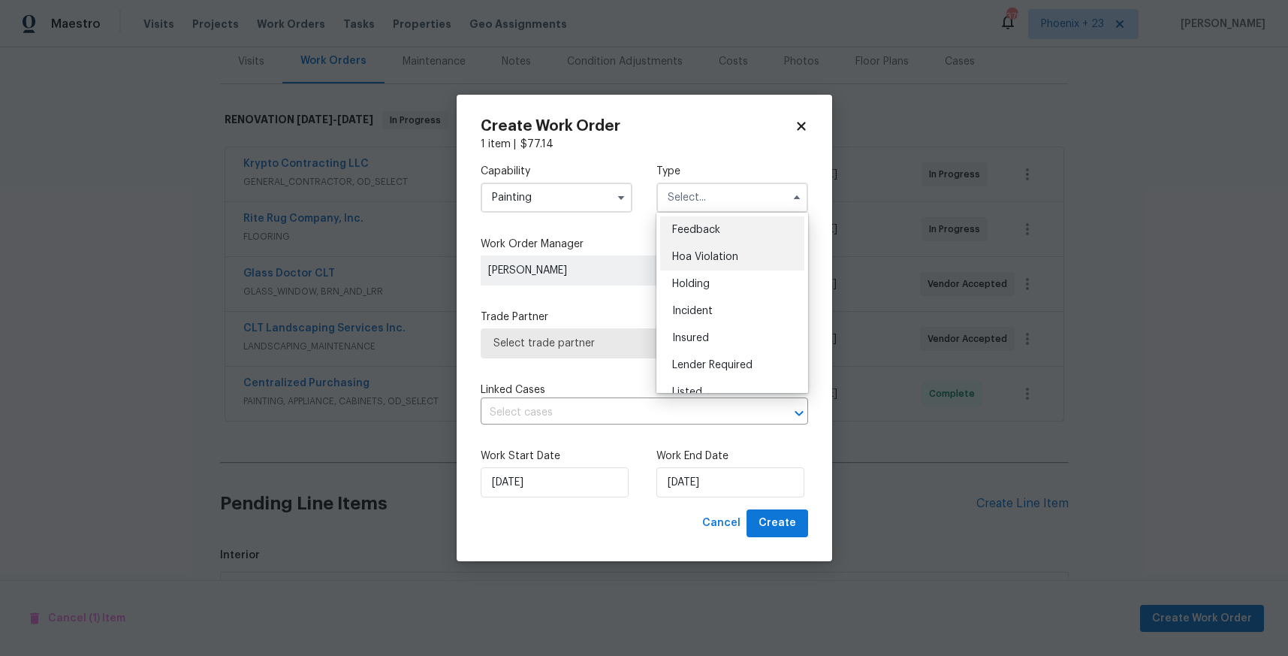
scroll to position [341, 0]
click at [686, 266] on span "Renovation" at bounding box center [700, 267] width 56 height 11
type input "Renovation"
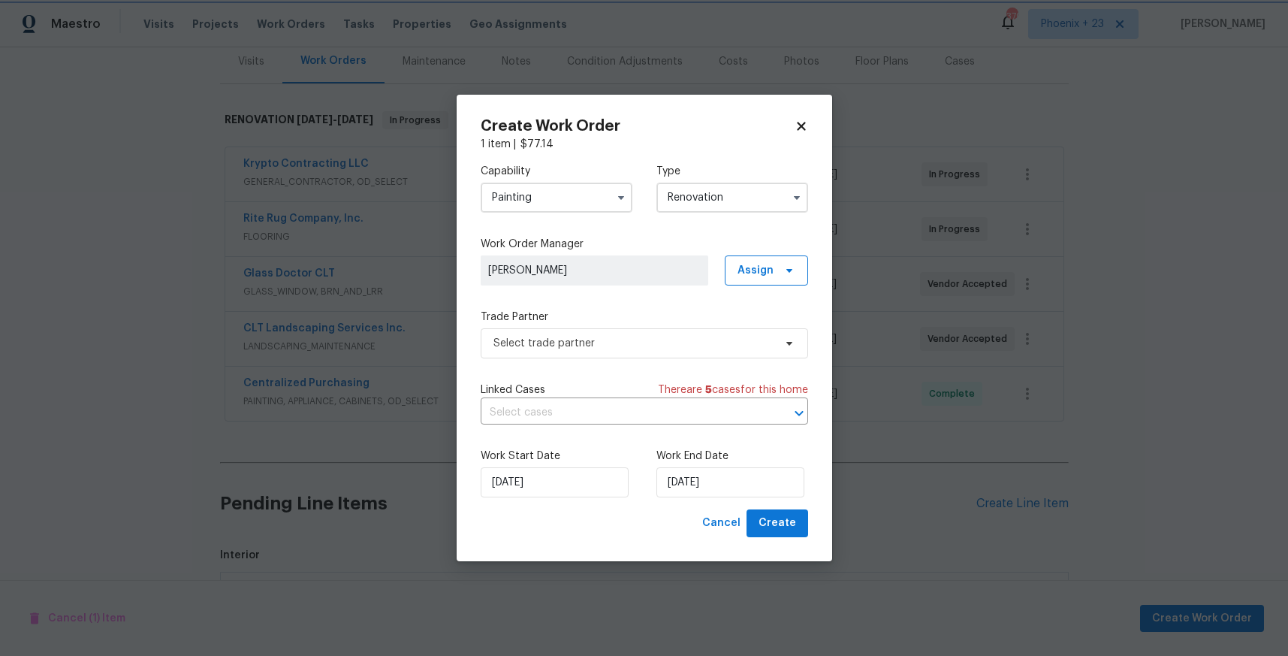
scroll to position [0, 0]
click at [753, 269] on span "Assign" at bounding box center [755, 270] width 36 height 15
drag, startPoint x: 756, startPoint y: 333, endPoint x: 715, endPoint y: 345, distance: 42.3
click at [756, 333] on div "Assign to me" at bounding box center [768, 334] width 65 height 15
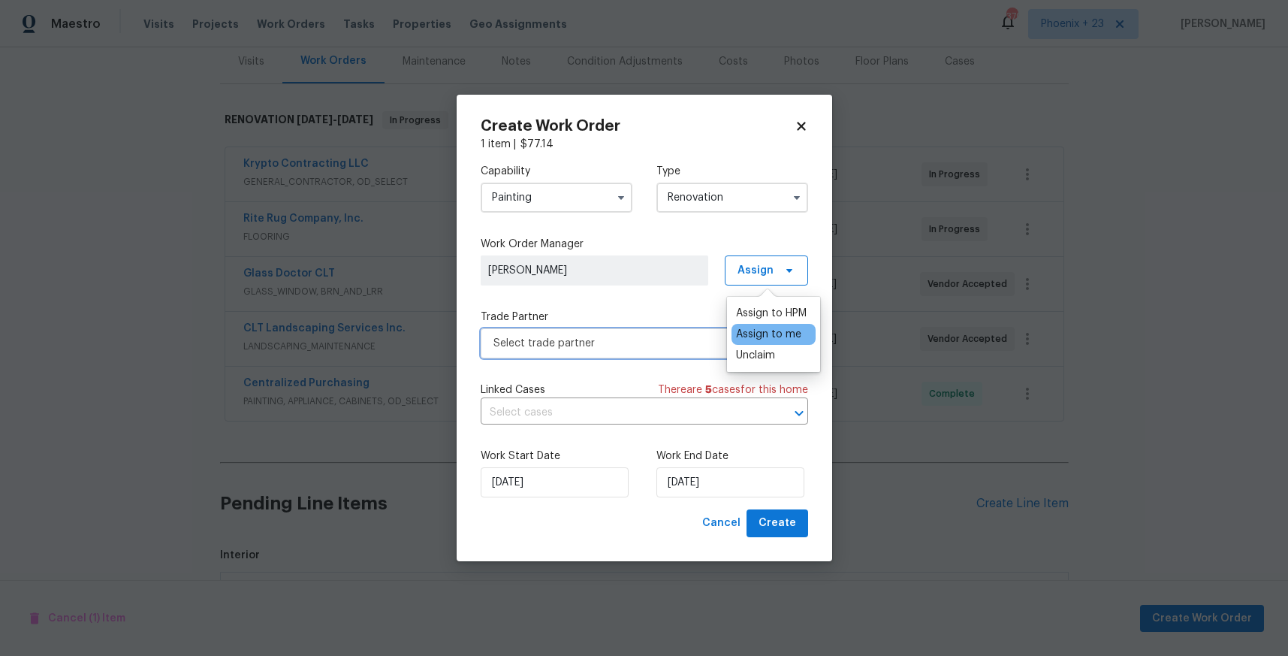
click at [633, 357] on span "Select trade partner" at bounding box center [644, 343] width 327 height 30
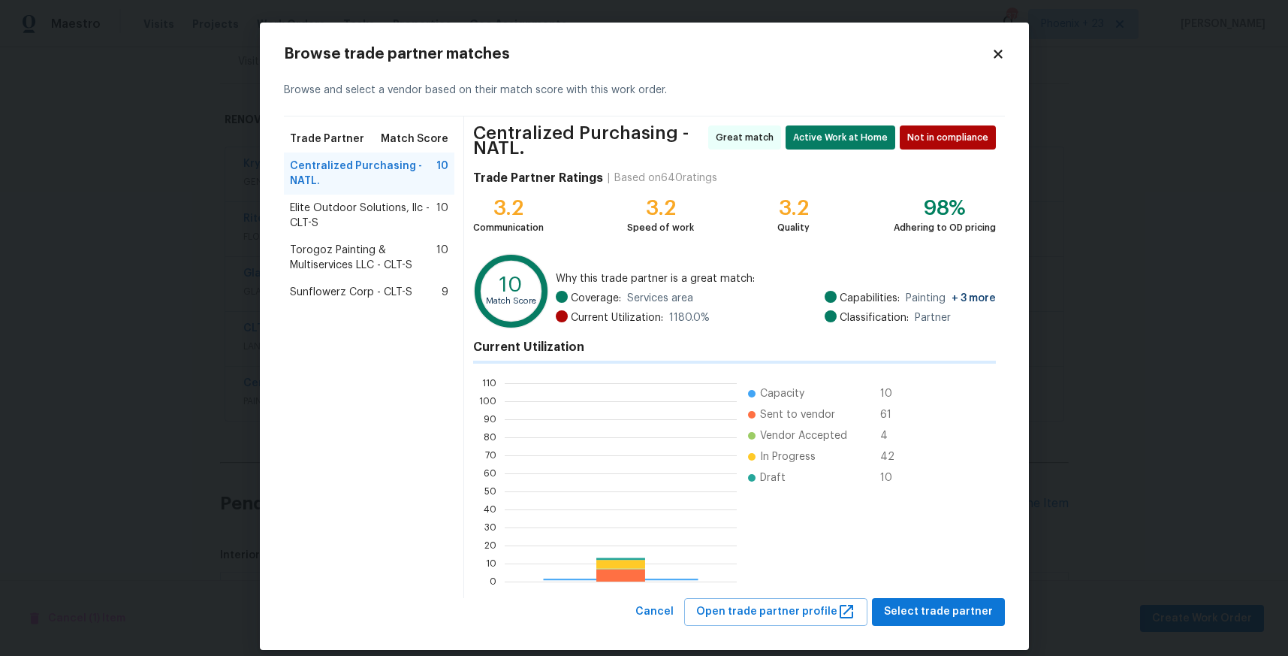
scroll to position [210, 232]
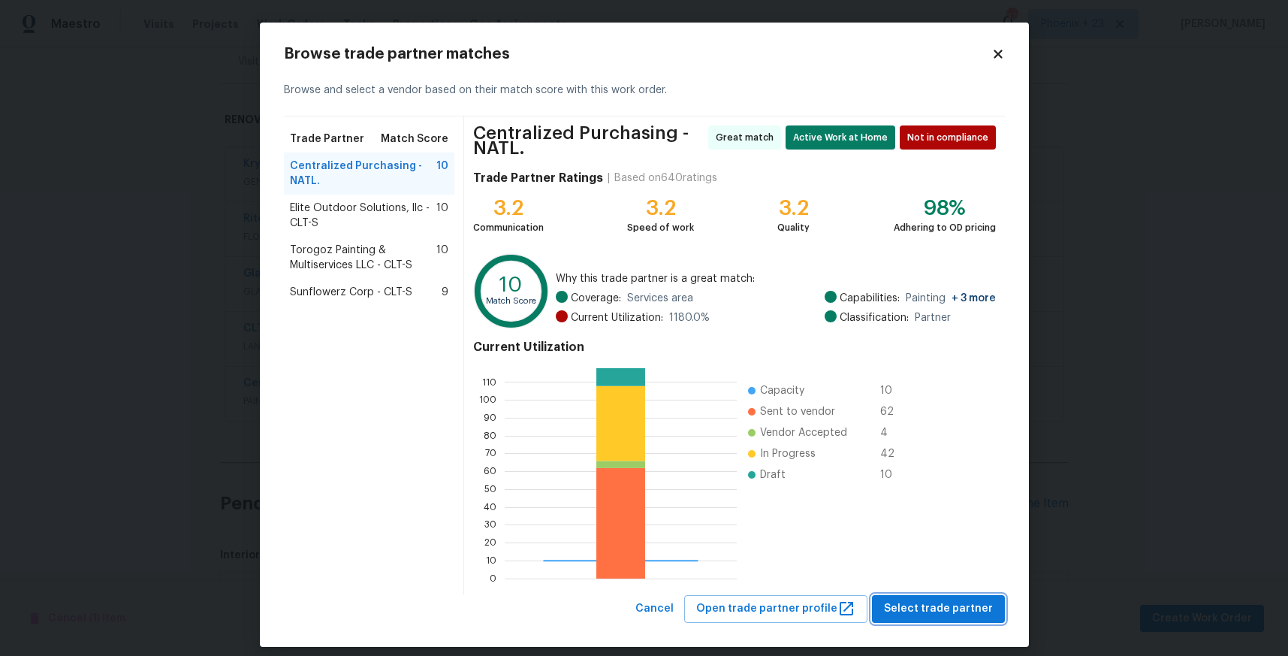
click at [985, 609] on span "Select trade partner" at bounding box center [938, 608] width 109 height 19
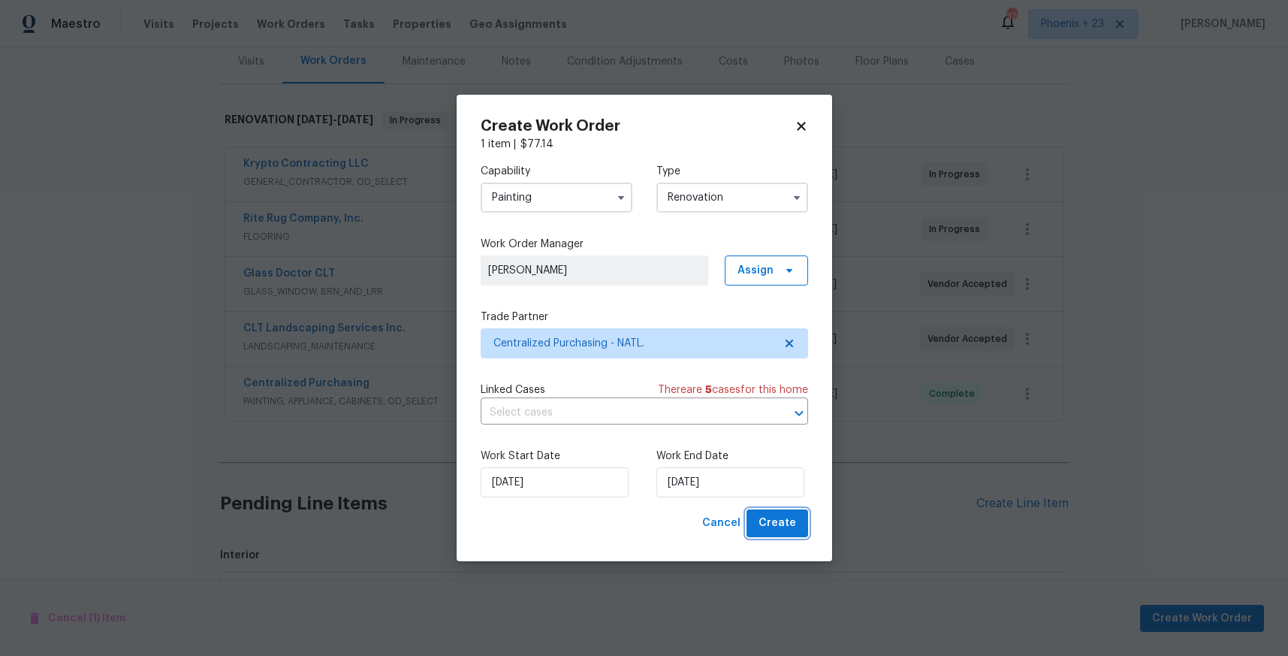
click at [773, 524] on span "Create" at bounding box center [778, 523] width 38 height 19
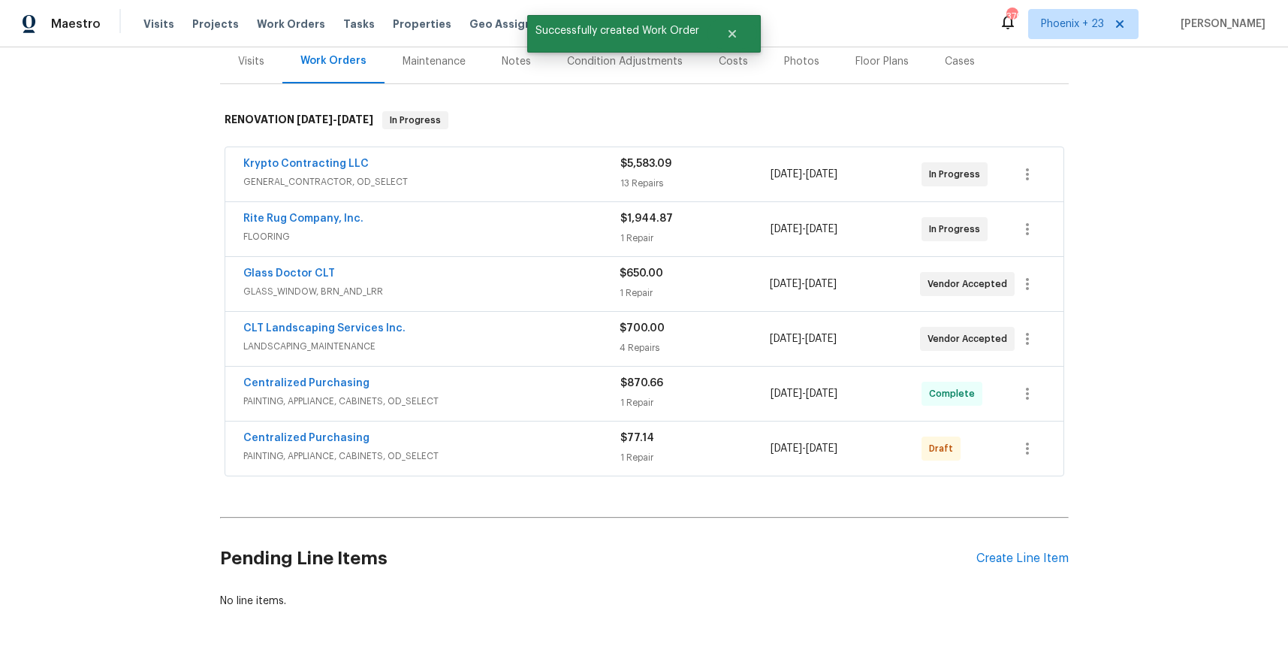
drag, startPoint x: 1038, startPoint y: 472, endPoint x: 1030, endPoint y: 453, distance: 20.2
click at [1032, 458] on div "Centralized Purchasing PAINTING, APPLIANCE, CABINETS, OD_SELECT $77.14 1 Repair…" at bounding box center [644, 448] width 838 height 54
click at [1030, 453] on icon "button" at bounding box center [1027, 448] width 18 height 18
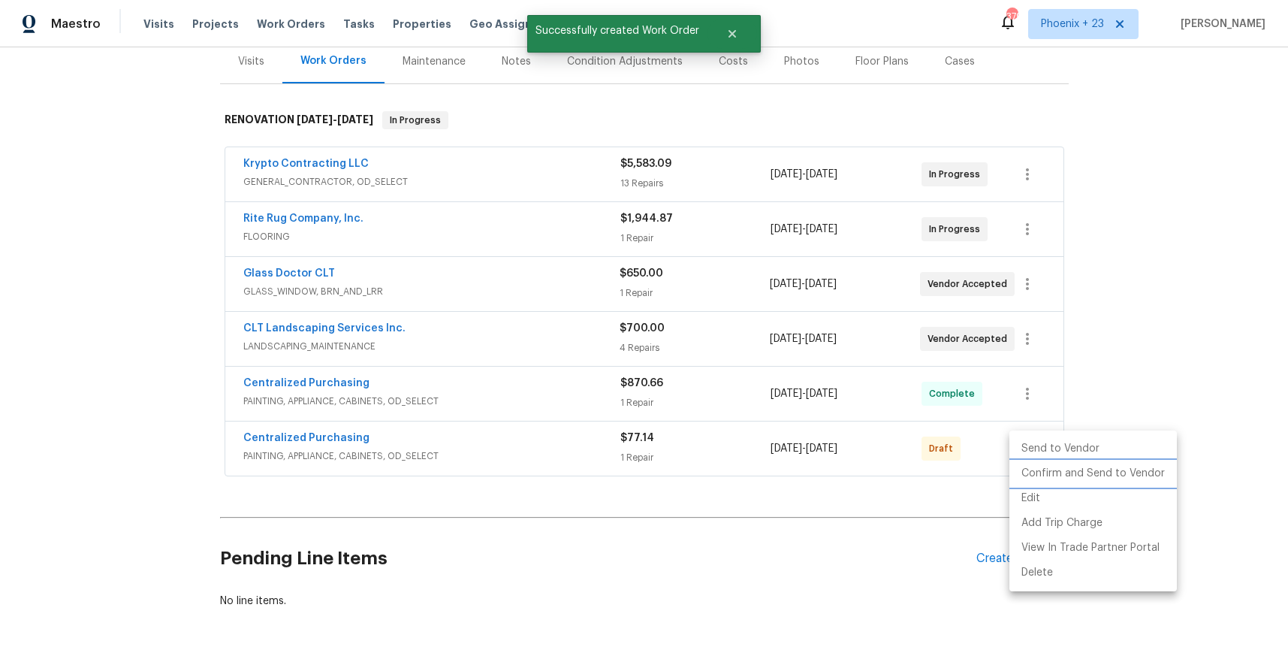
click at [1035, 478] on li "Confirm and Send to Vendor" at bounding box center [1092, 473] width 167 height 25
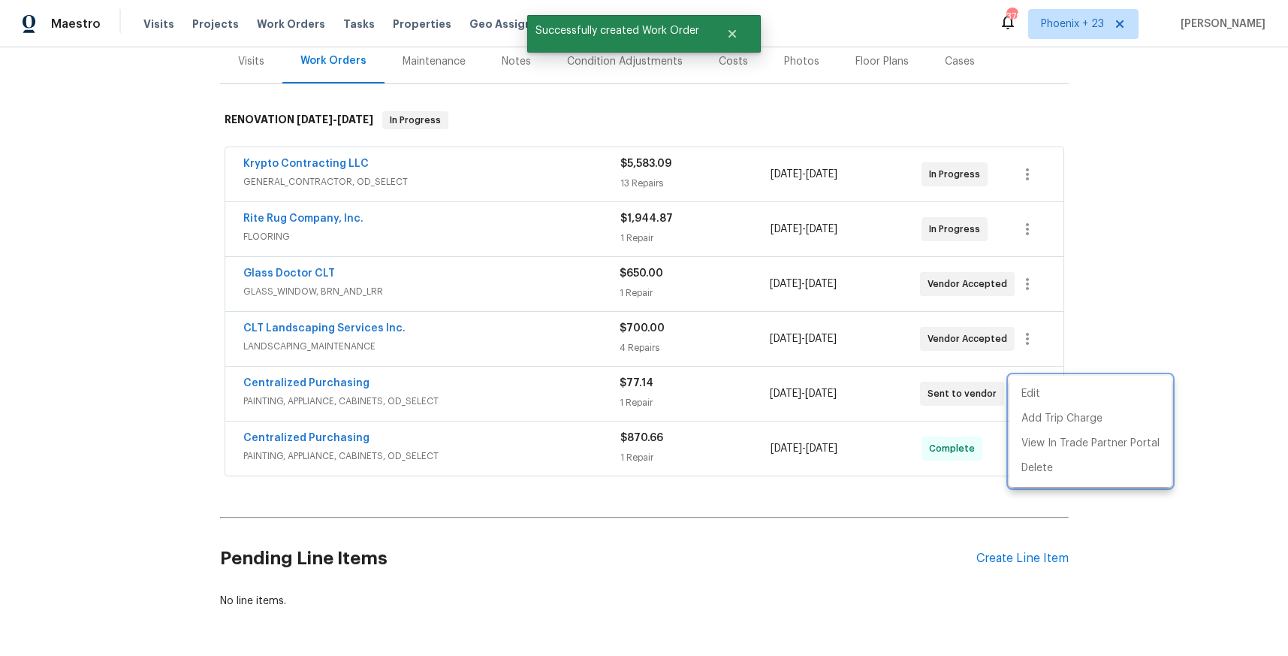
drag, startPoint x: 505, startPoint y: 391, endPoint x: 344, endPoint y: 396, distance: 160.8
click at [499, 392] on div at bounding box center [644, 328] width 1288 height 656
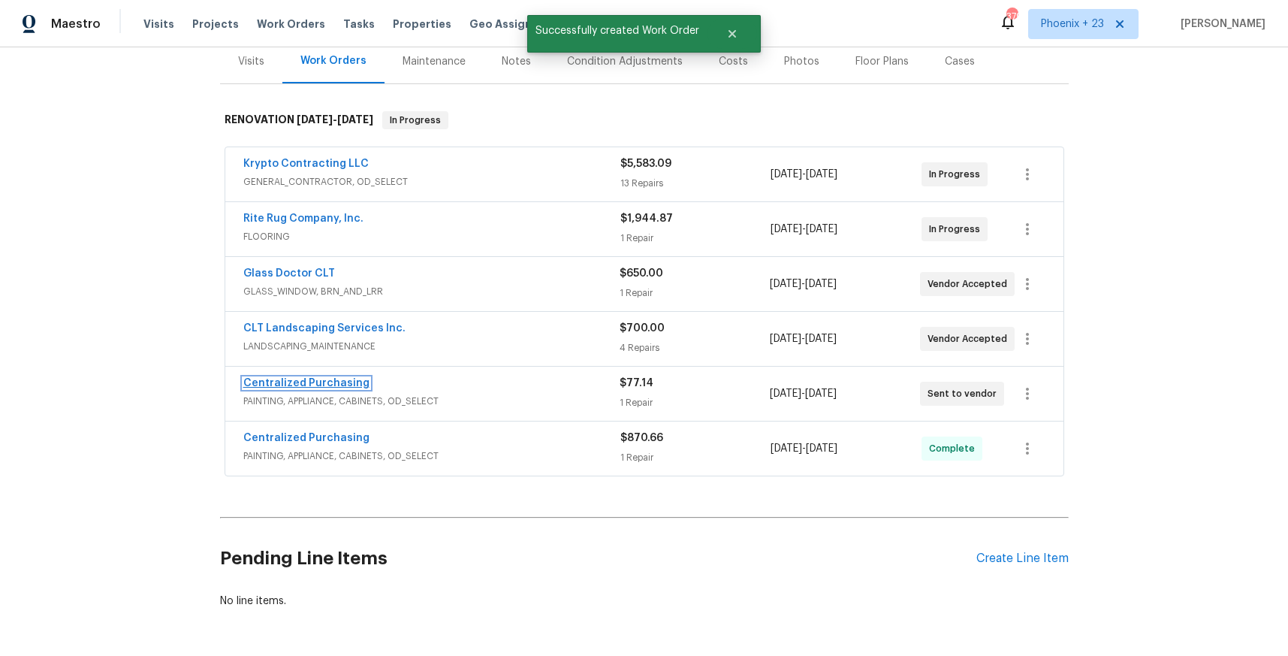
click at [288, 385] on link "Centralized Purchasing" at bounding box center [306, 383] width 126 height 11
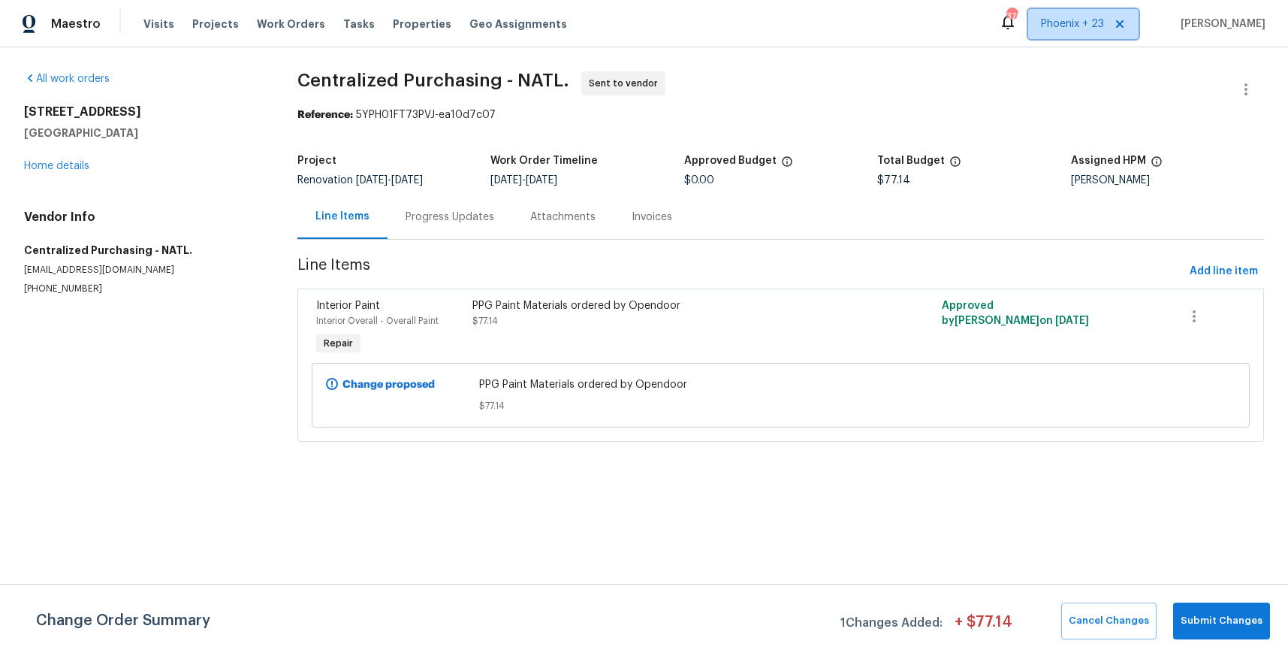
click at [1057, 24] on span "Phoenix + 23" at bounding box center [1072, 24] width 63 height 15
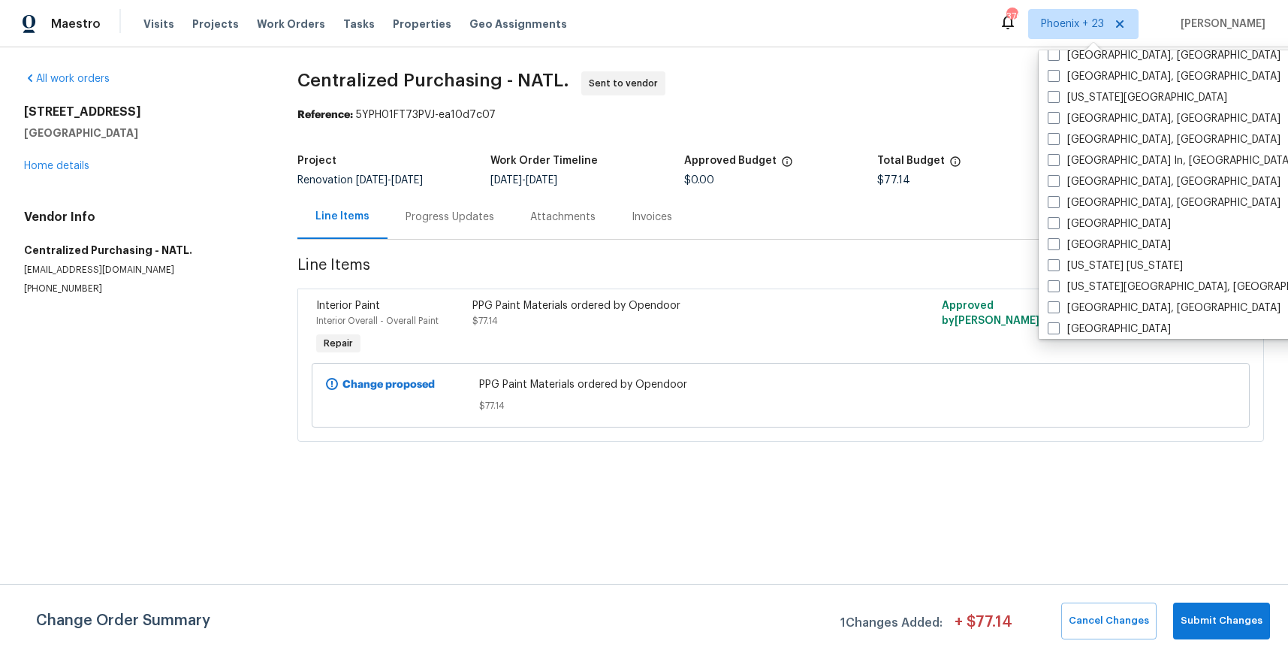
scroll to position [877, 0]
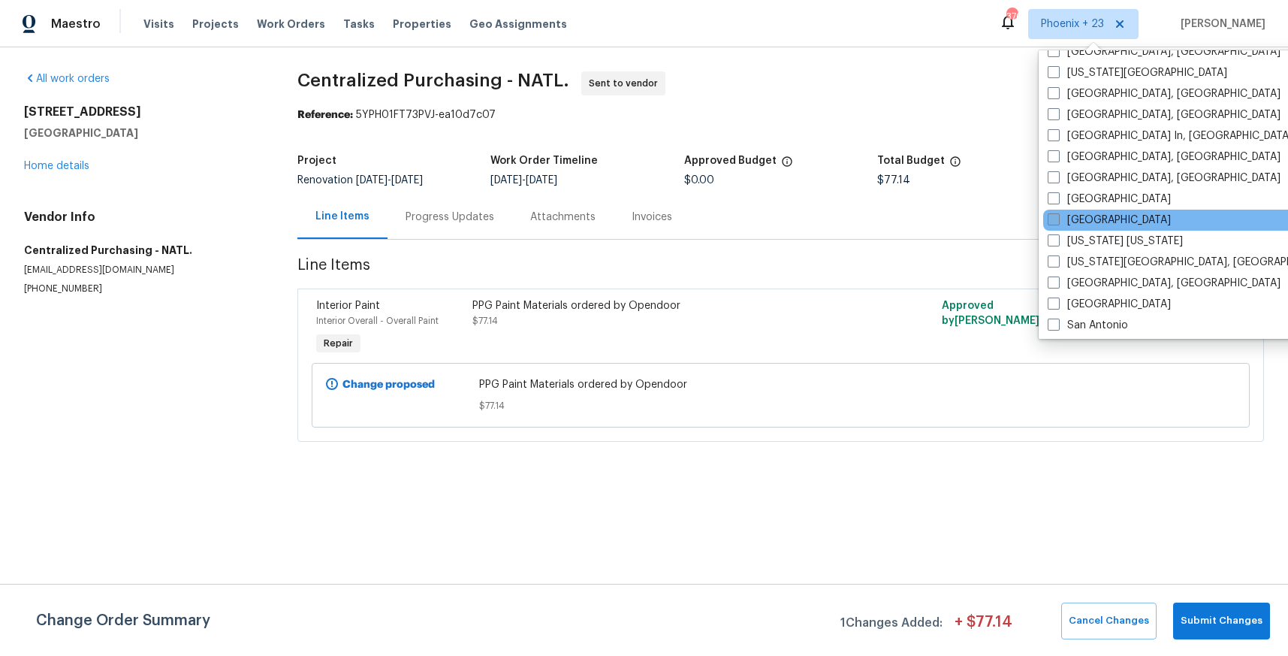
click at [1096, 222] on label "[GEOGRAPHIC_DATA]" at bounding box center [1109, 220] width 123 height 15
click at [1057, 222] on input "[GEOGRAPHIC_DATA]" at bounding box center [1053, 218] width 10 height 10
checkbox input "true"
click at [301, 29] on span "Work Orders" at bounding box center [291, 24] width 68 height 15
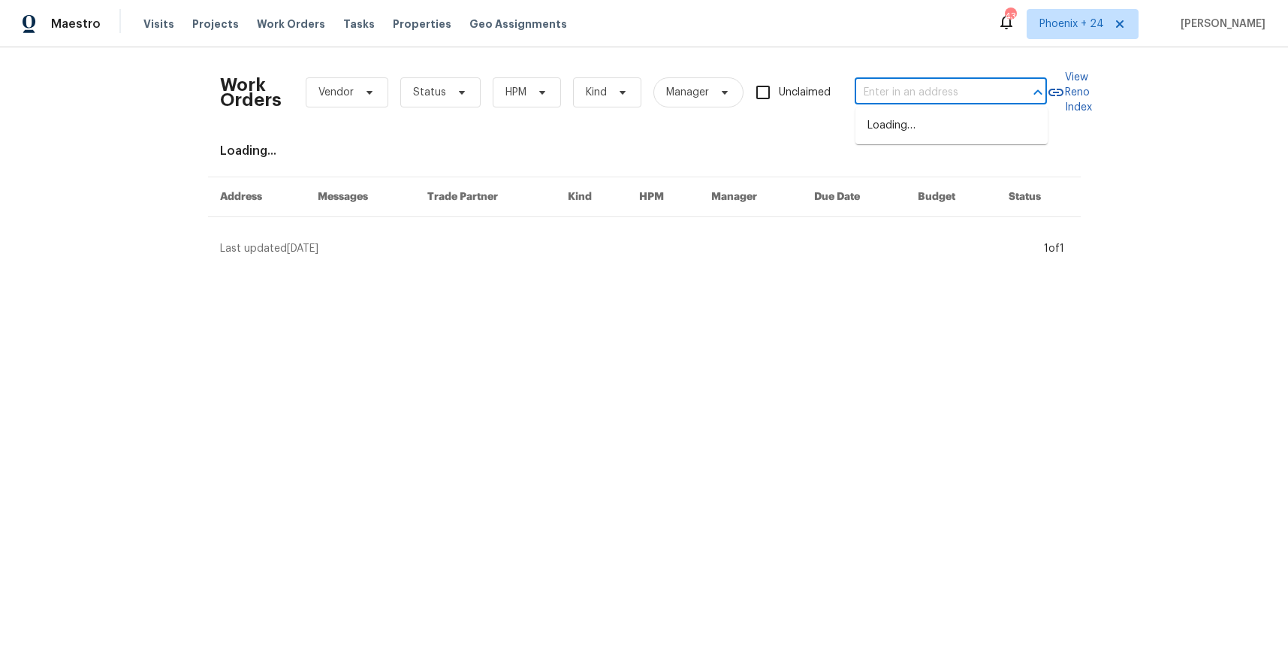
click at [876, 87] on input "text" at bounding box center [930, 92] width 150 height 23
paste input "[STREET_ADDRESS]"
type input "[STREET_ADDRESS]"
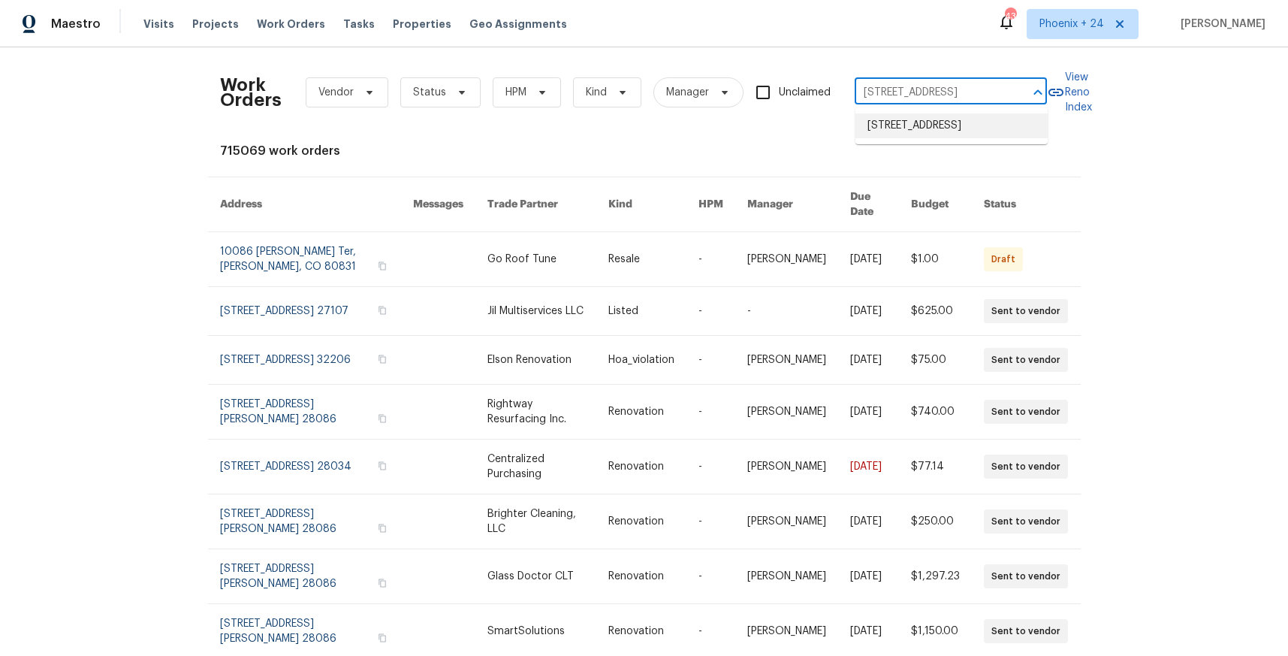
click at [933, 125] on li "[STREET_ADDRESS]" at bounding box center [951, 125] width 192 height 25
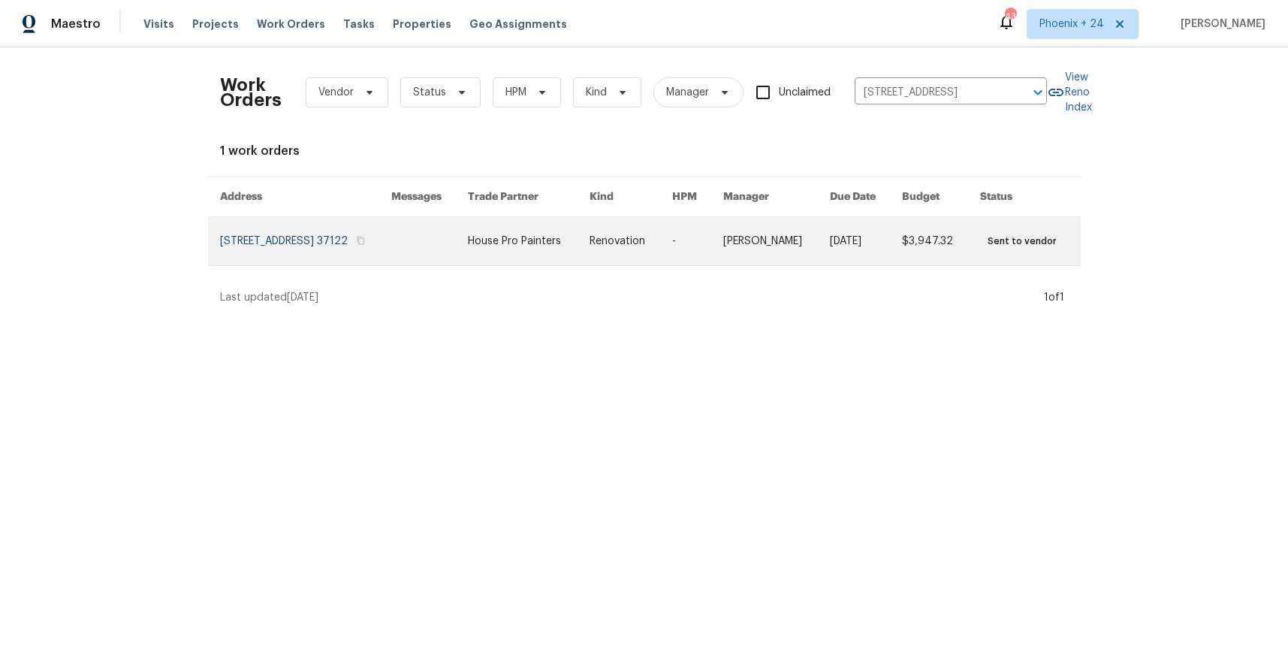
click at [469, 265] on link at bounding box center [429, 241] width 77 height 48
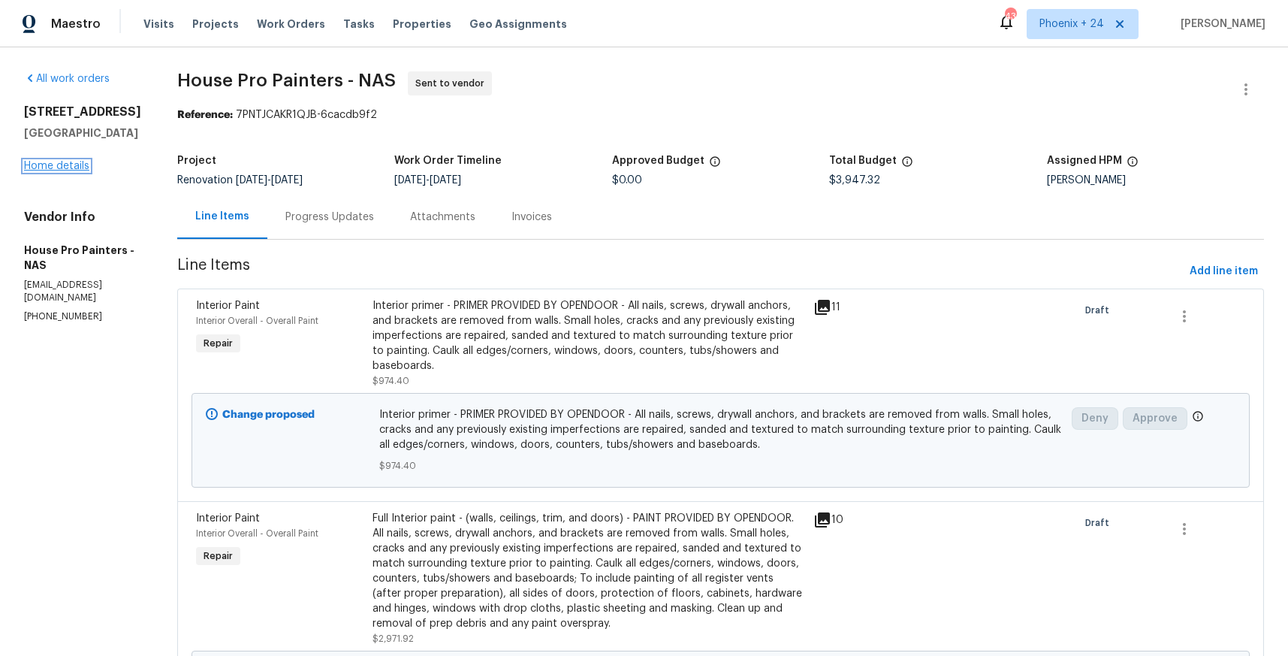
click at [59, 168] on link "Home details" at bounding box center [56, 166] width 65 height 11
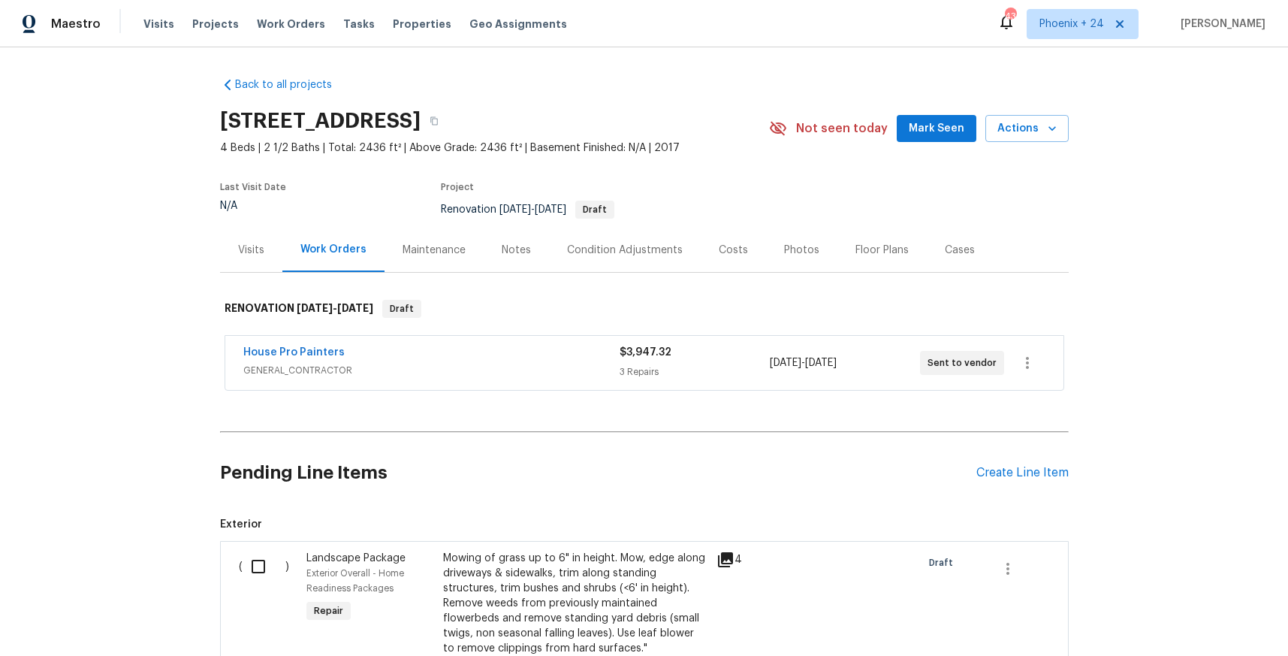
scroll to position [244, 0]
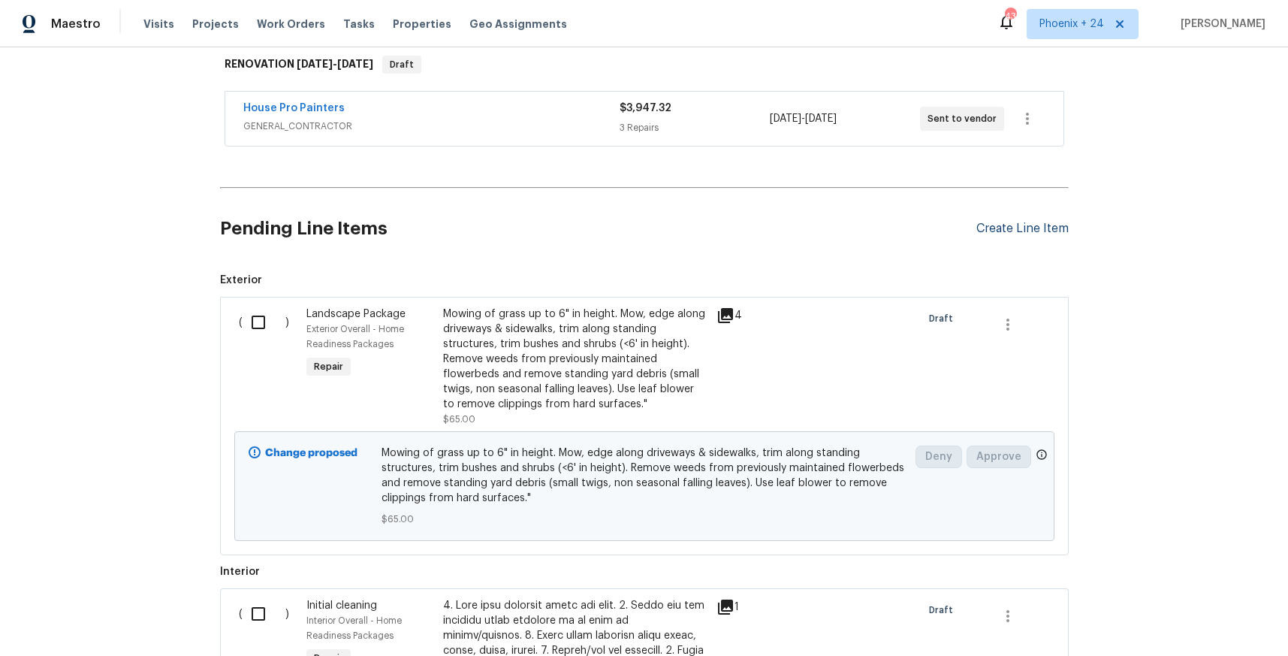
click at [1006, 228] on div "Create Line Item" at bounding box center [1022, 229] width 92 height 14
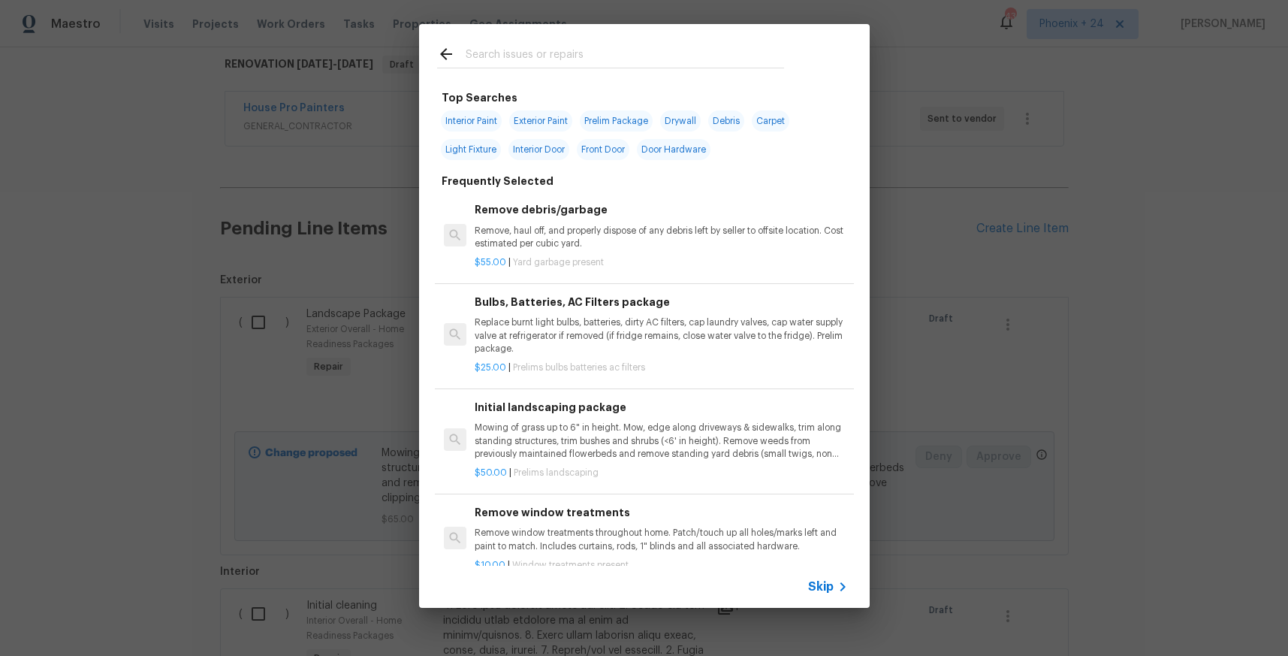
click at [617, 54] on input "text" at bounding box center [625, 56] width 318 height 23
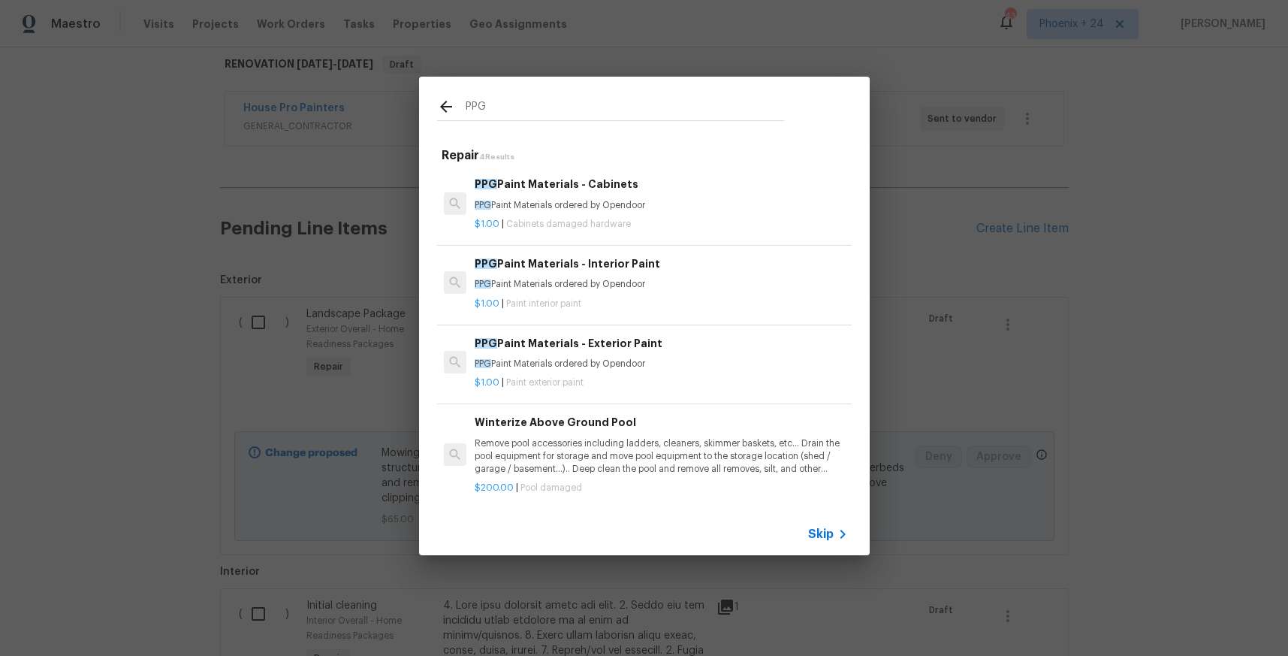
type input "PPG"
click at [661, 275] on div "PPG Paint Materials - Interior Paint PPG Paint Materials ordered by Opendoor" at bounding box center [661, 273] width 372 height 36
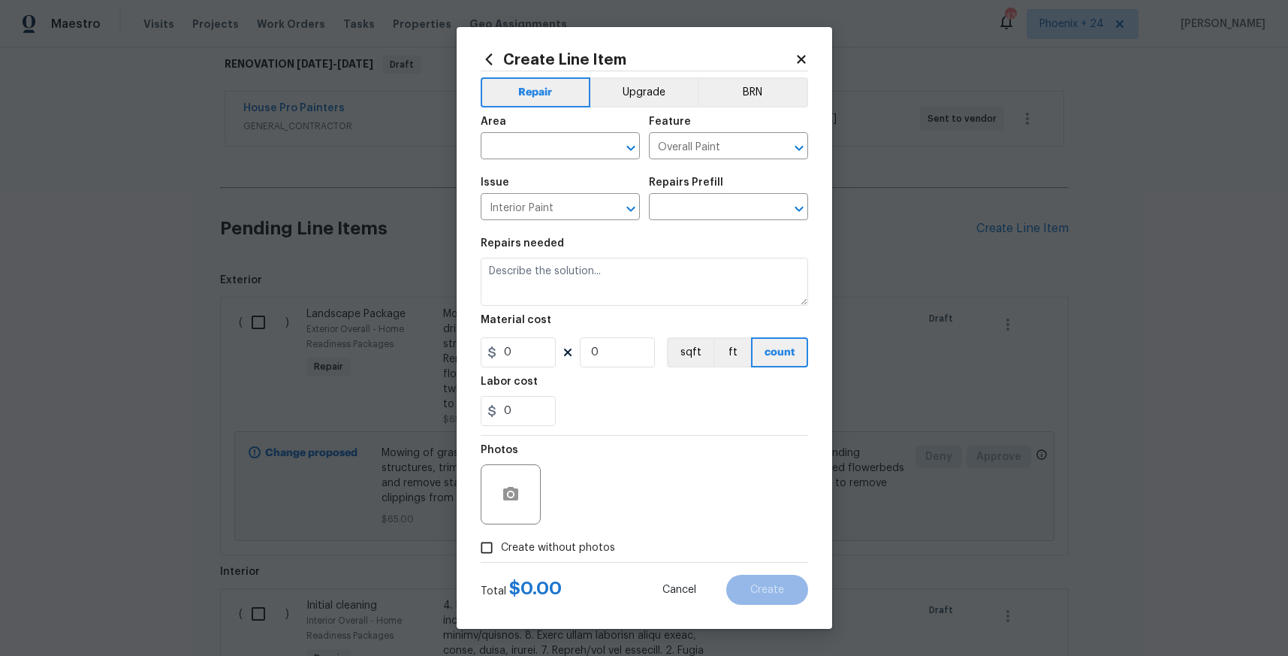
type input "PPG Paint Materials - Interior Paint $1.00"
type textarea "PPG Paint Materials ordered by Opendoor"
type input "1"
click at [556, 156] on input "text" at bounding box center [539, 147] width 117 height 23
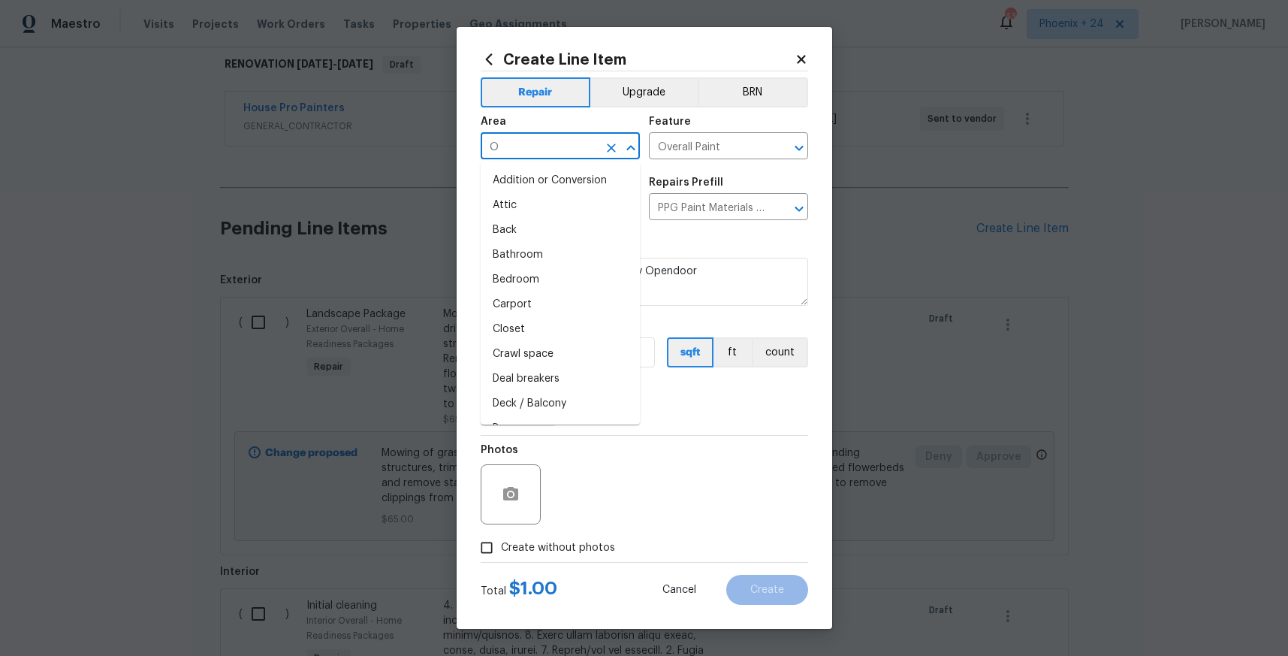
type input "OV"
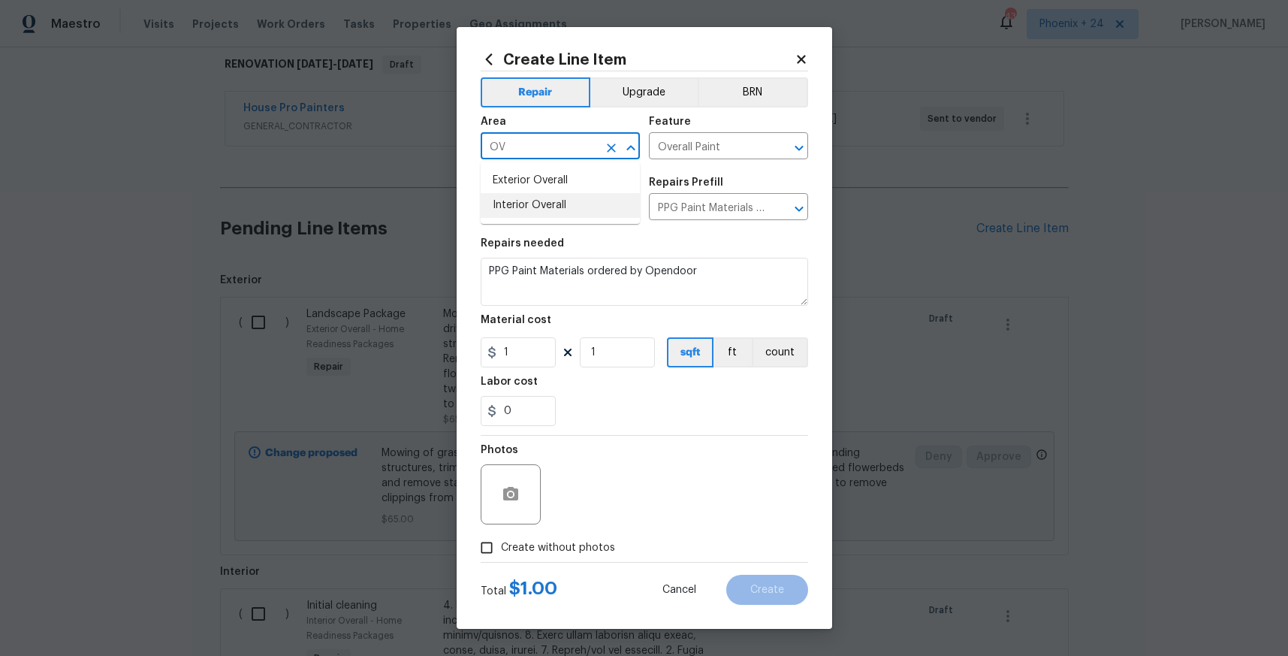
drag, startPoint x: 549, startPoint y: 206, endPoint x: 553, endPoint y: 281, distance: 75.2
click at [549, 206] on li "Interior Overall" at bounding box center [560, 205] width 159 height 25
type input "Interior Overall"
click at [532, 347] on input "1" at bounding box center [518, 352] width 75 height 30
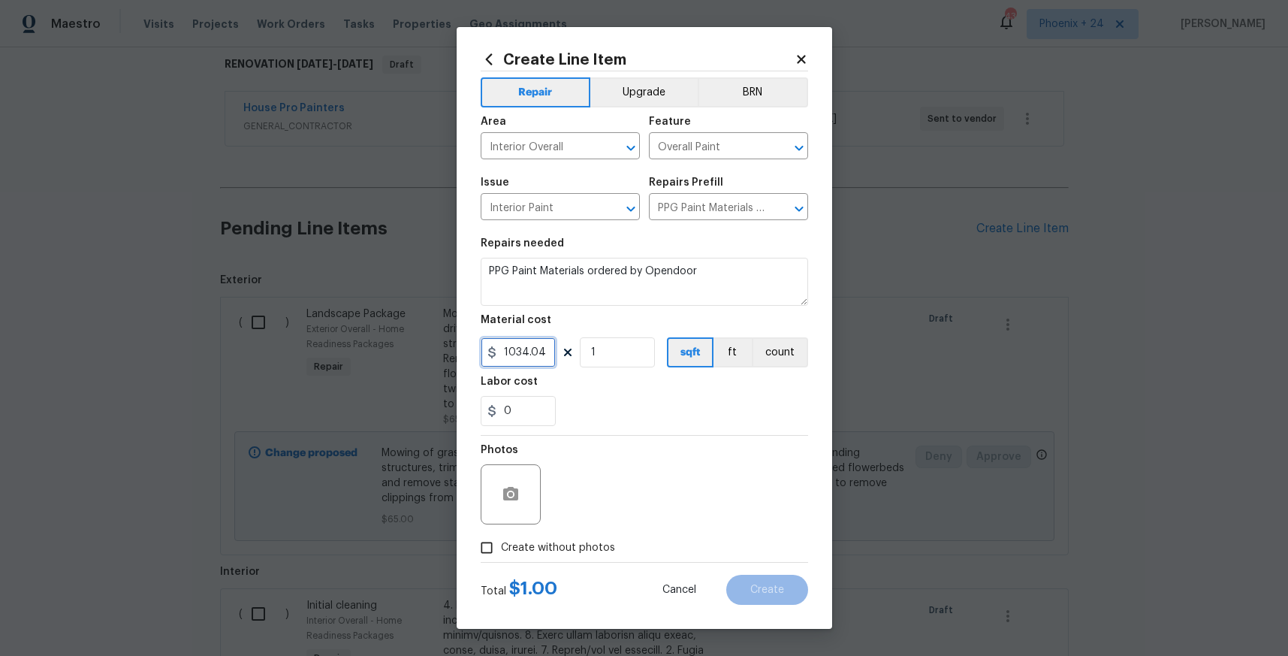
type input "1034.04"
click at [586, 545] on span "Create without photos" at bounding box center [558, 548] width 114 height 16
click at [501, 545] on input "Create without photos" at bounding box center [486, 547] width 29 height 29
checkbox input "true"
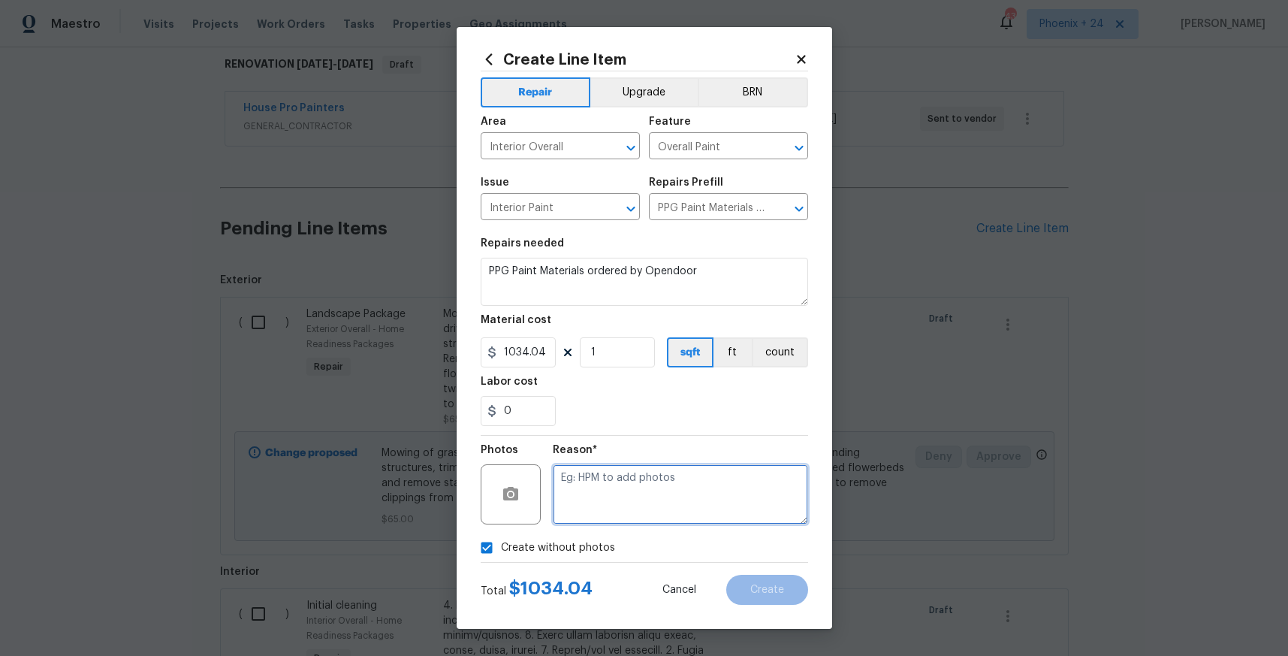
click at [620, 505] on textarea at bounding box center [680, 494] width 255 height 60
type textarea "NA"
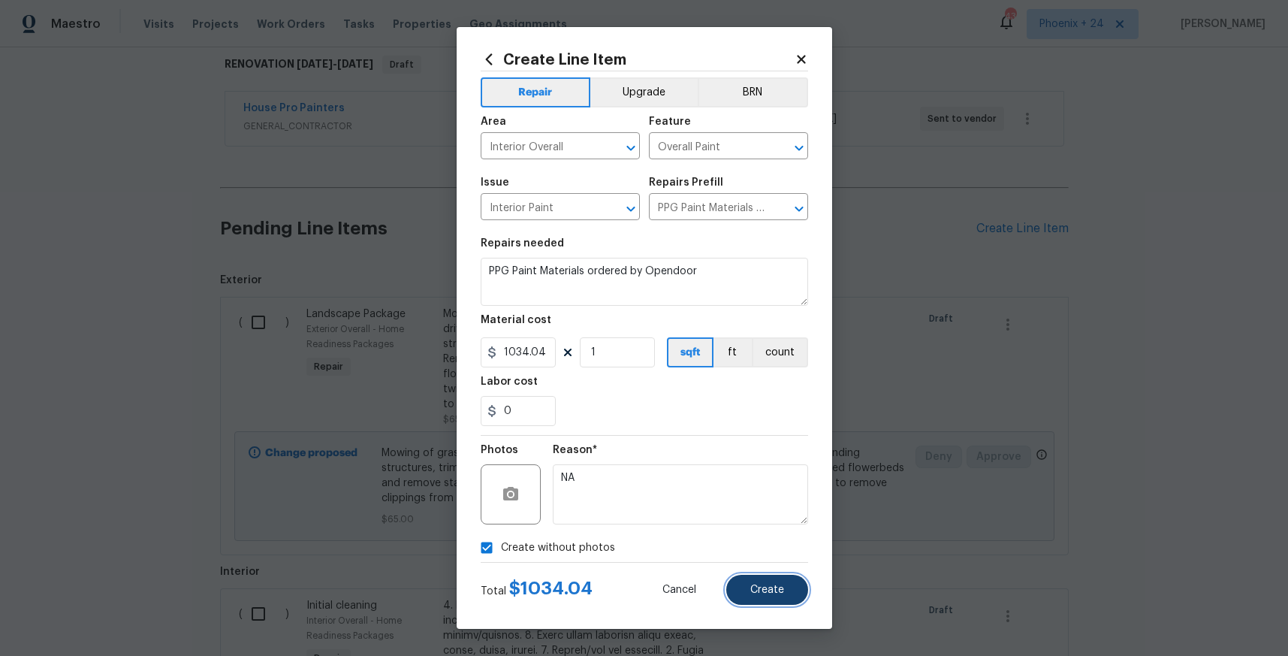
click at [780, 593] on span "Create" at bounding box center [767, 589] width 34 height 11
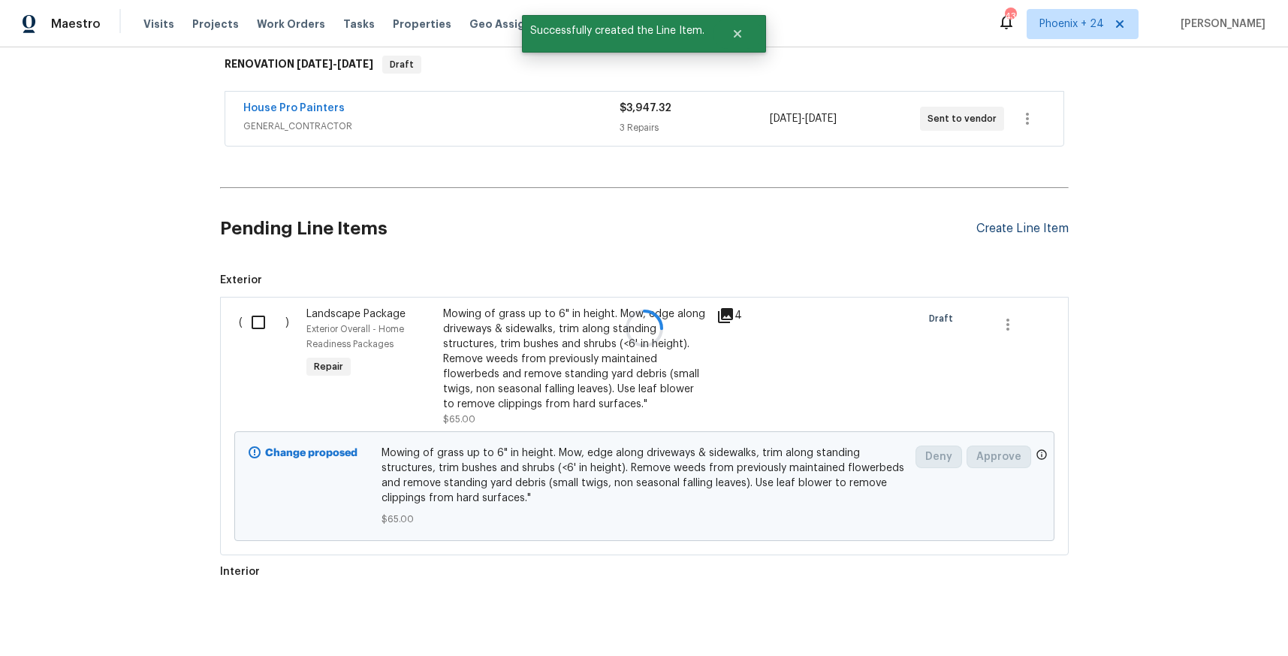
click at [1046, 230] on div "Create Line Item" at bounding box center [1022, 229] width 92 height 14
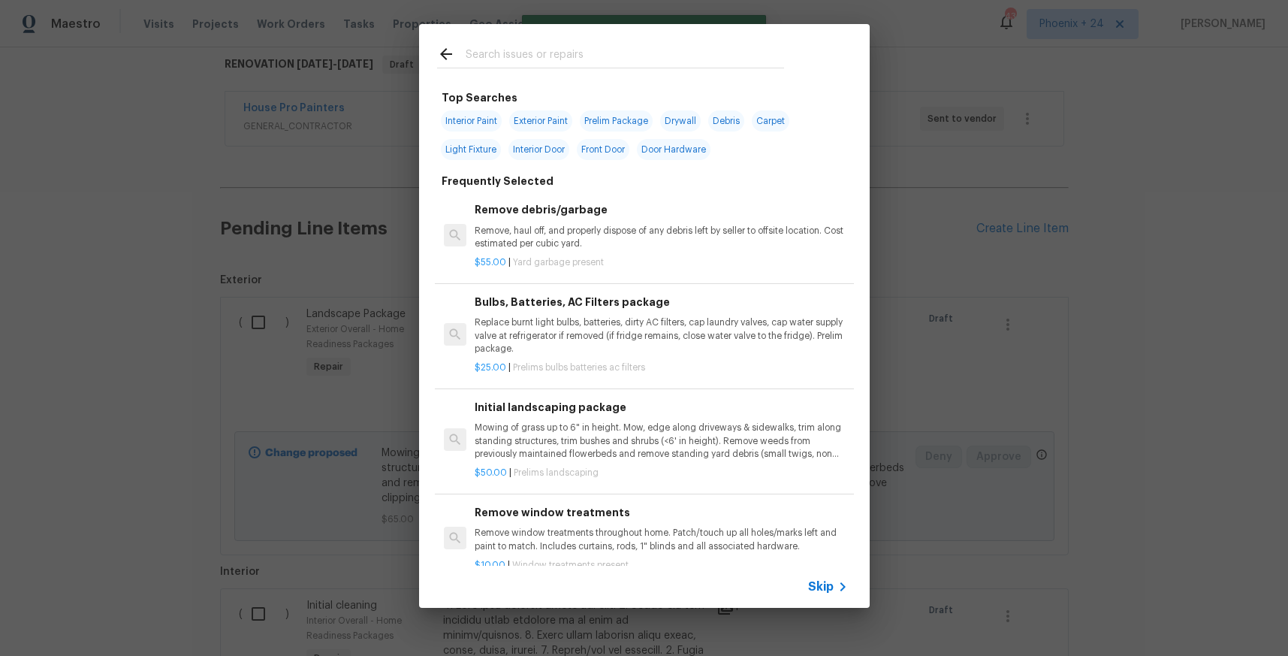
click at [680, 65] on input "text" at bounding box center [625, 56] width 318 height 23
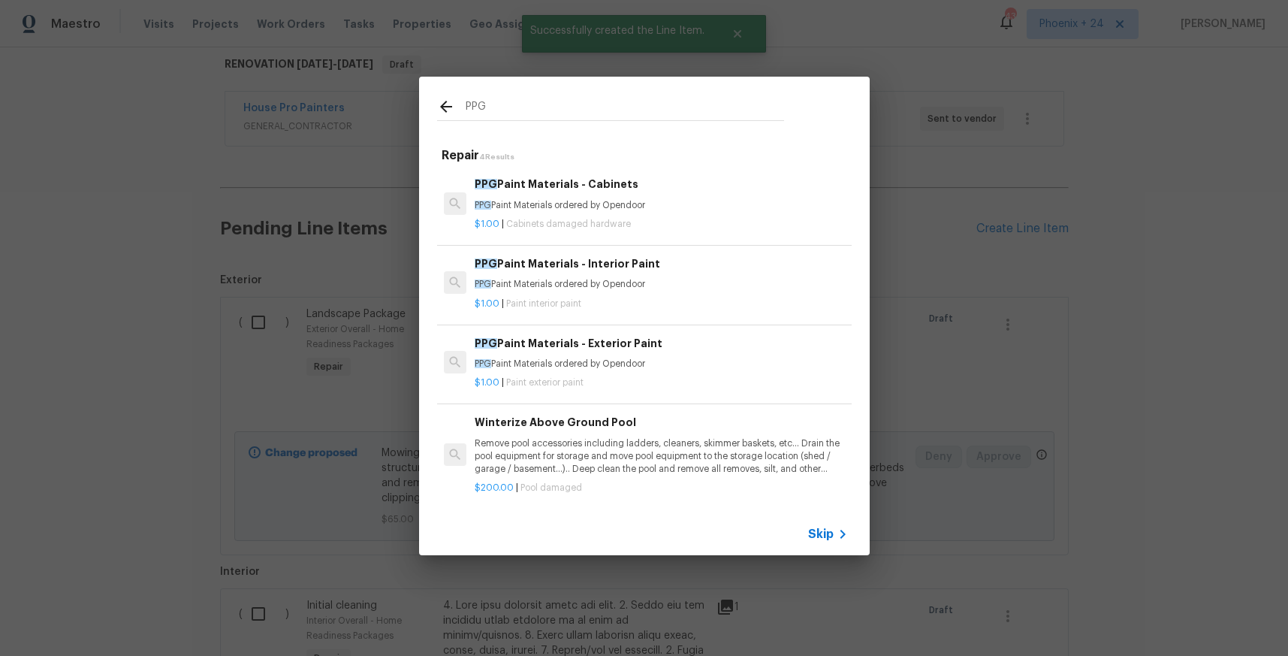
type input "PPG"
click at [675, 350] on h6 "PPG Paint Materials - Exterior Paint" at bounding box center [661, 343] width 372 height 17
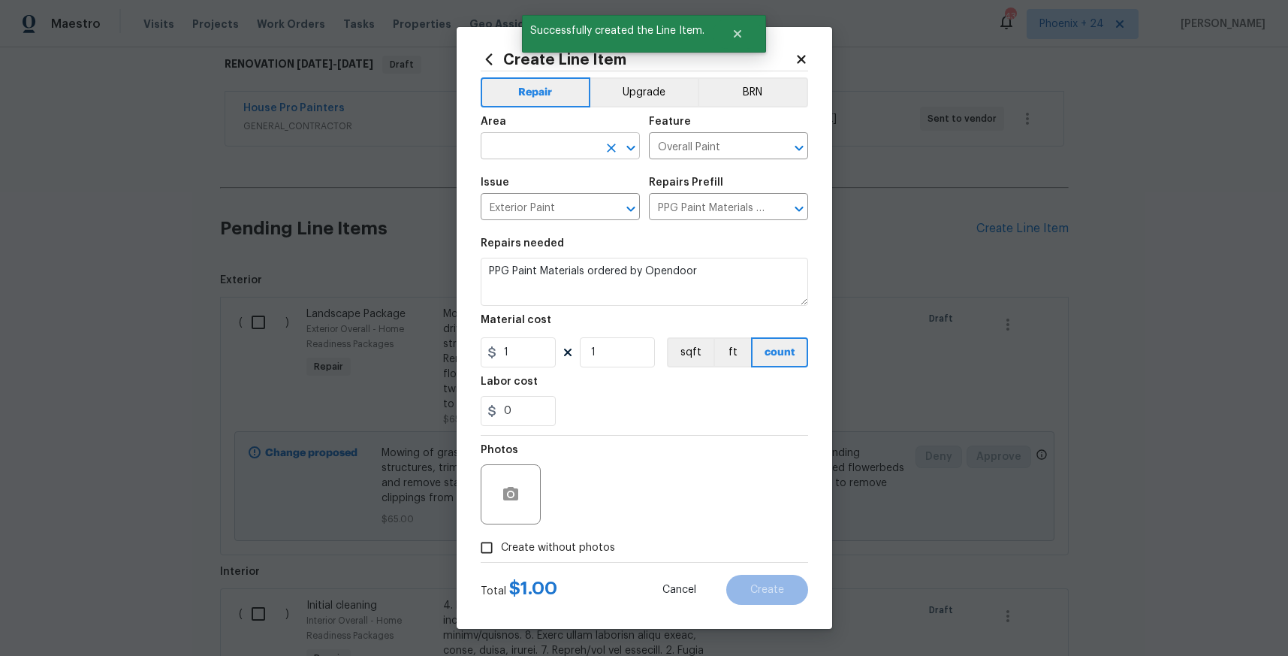
click at [538, 149] on input "text" at bounding box center [539, 147] width 117 height 23
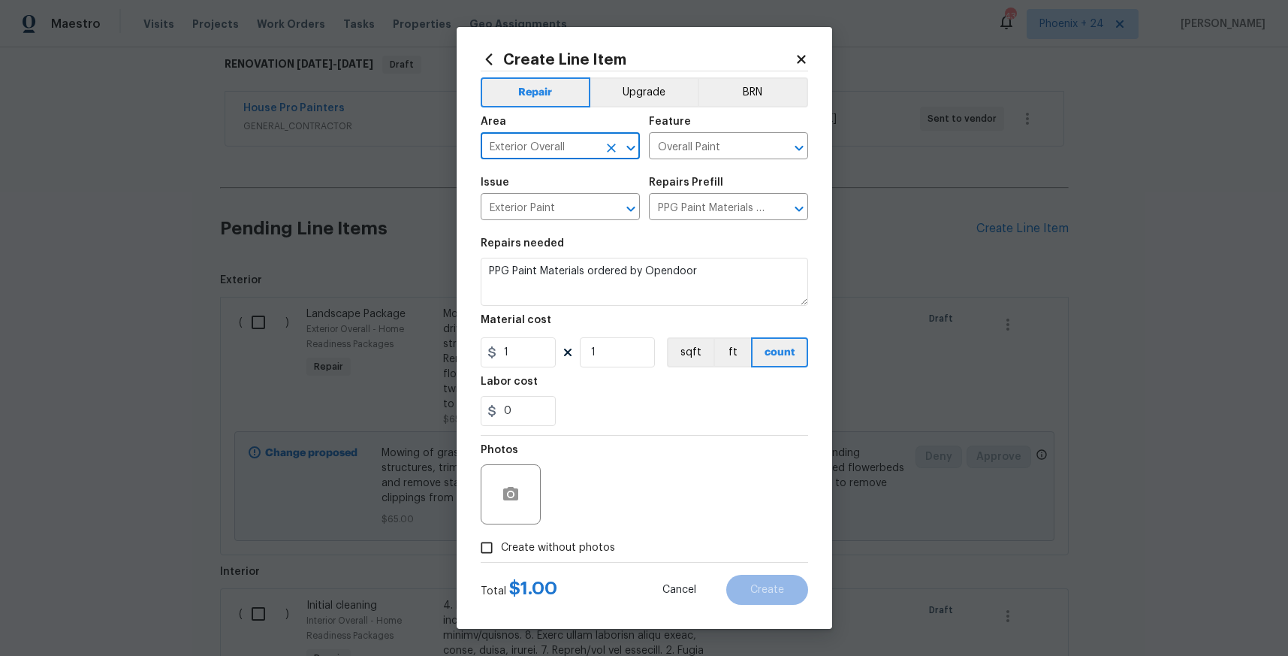
type input "Exterior Overall"
click at [514, 351] on input "1" at bounding box center [518, 352] width 75 height 30
drag, startPoint x: 514, startPoint y: 351, endPoint x: 483, endPoint y: 348, distance: 31.8
click at [483, 348] on input "1" at bounding box center [518, 352] width 75 height 30
type input "92.92"
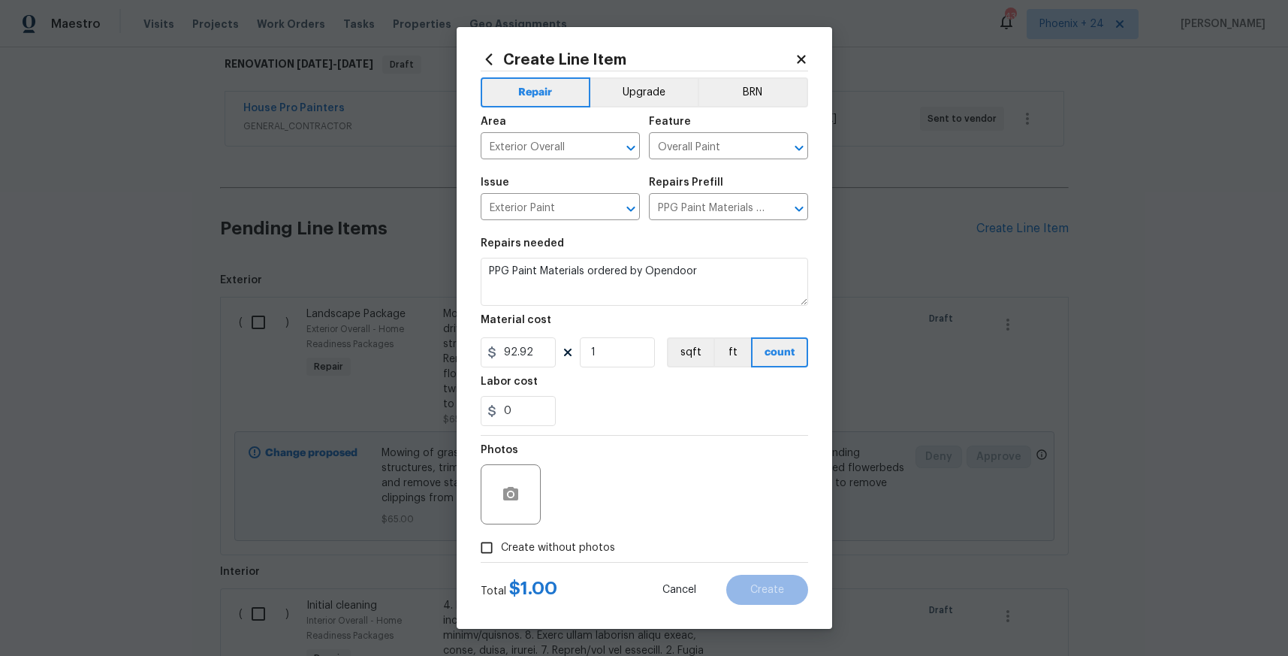
click at [575, 544] on span "Create without photos" at bounding box center [558, 548] width 114 height 16
click at [501, 544] on input "Create without photos" at bounding box center [486, 547] width 29 height 29
checkbox input "true"
click at [612, 511] on textarea at bounding box center [680, 494] width 255 height 60
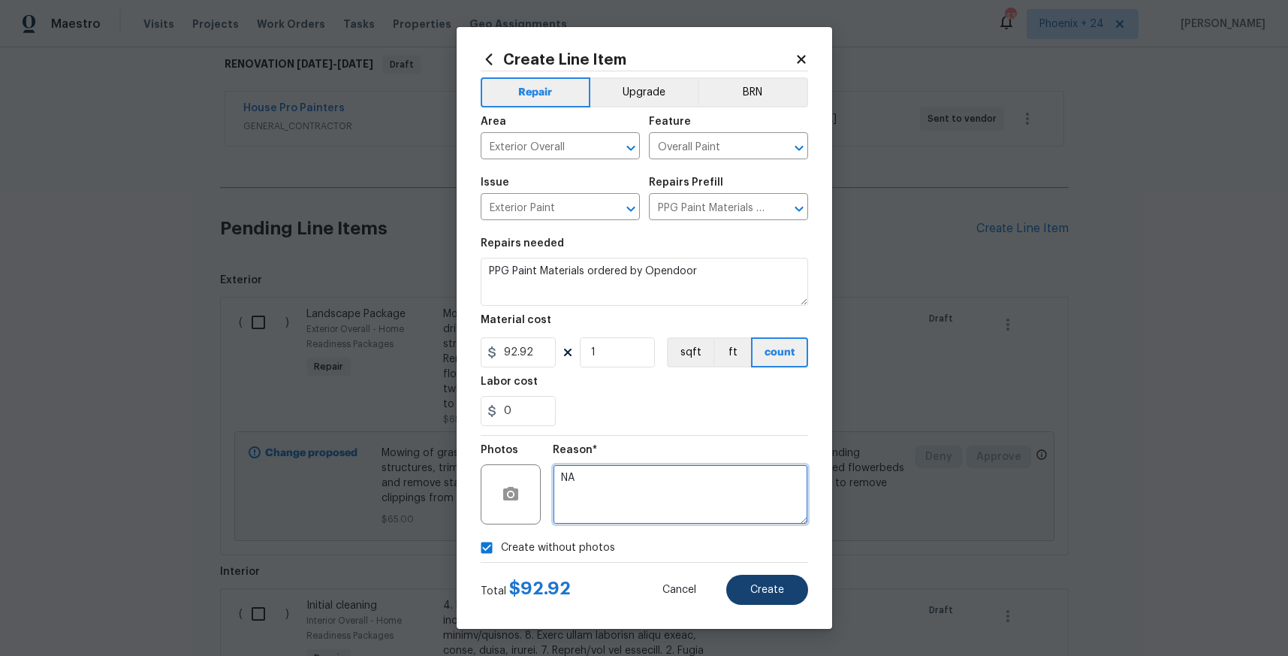
type textarea "NA"
click at [746, 595] on button "Create" at bounding box center [767, 590] width 82 height 30
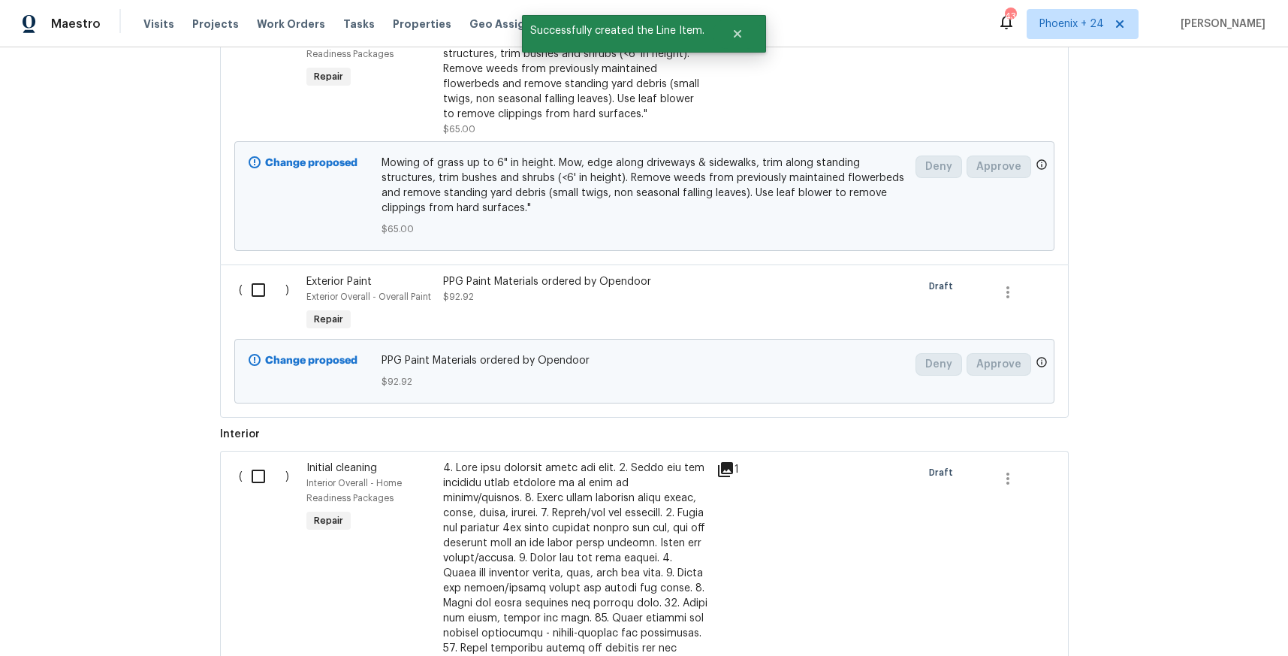
scroll to position [628, 0]
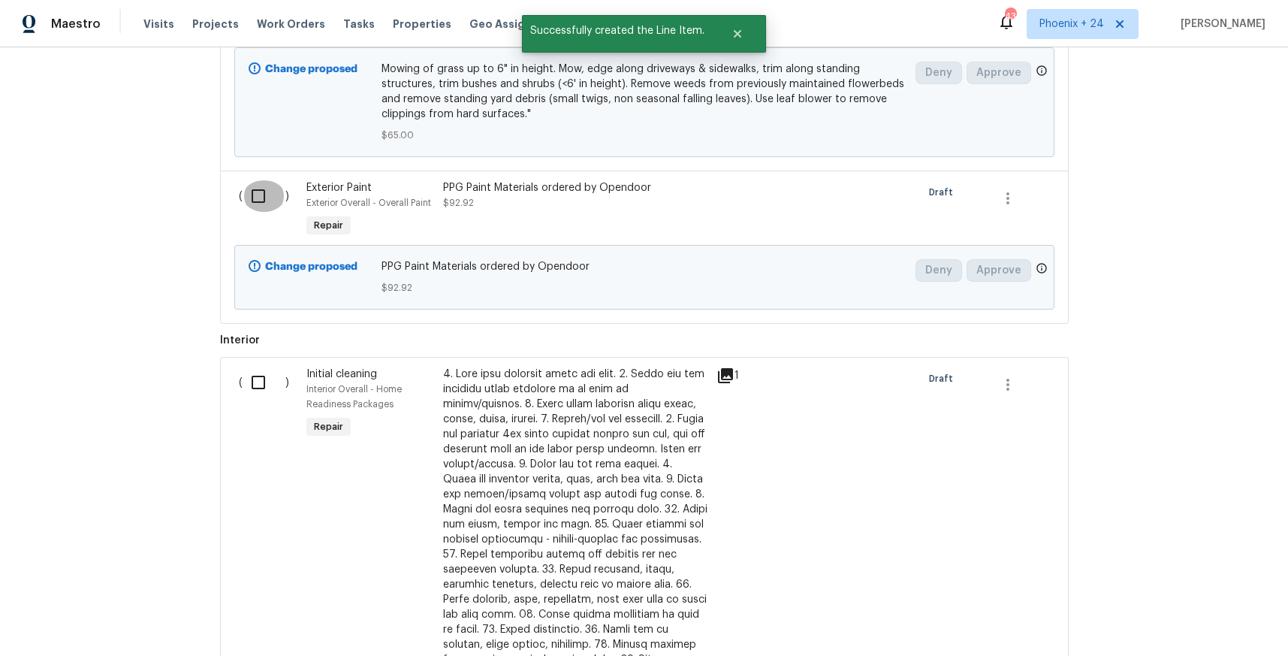
click at [245, 195] on input "checkbox" at bounding box center [264, 196] width 43 height 32
checkbox input "true"
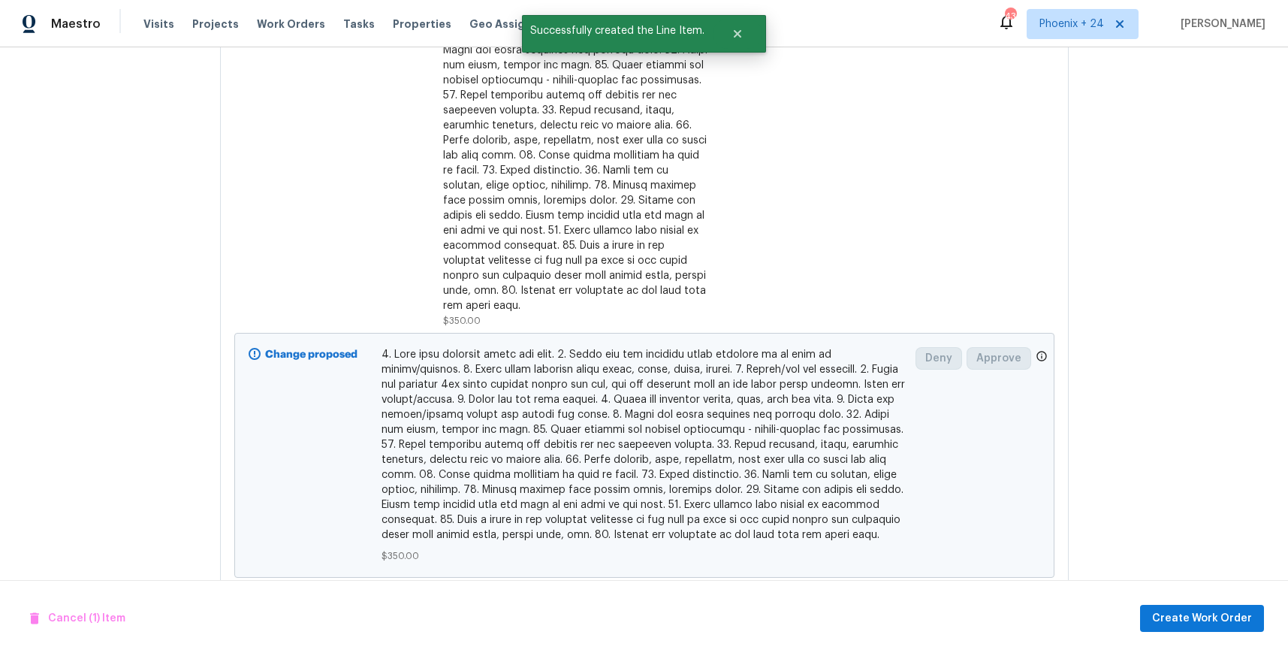
scroll to position [1445, 0]
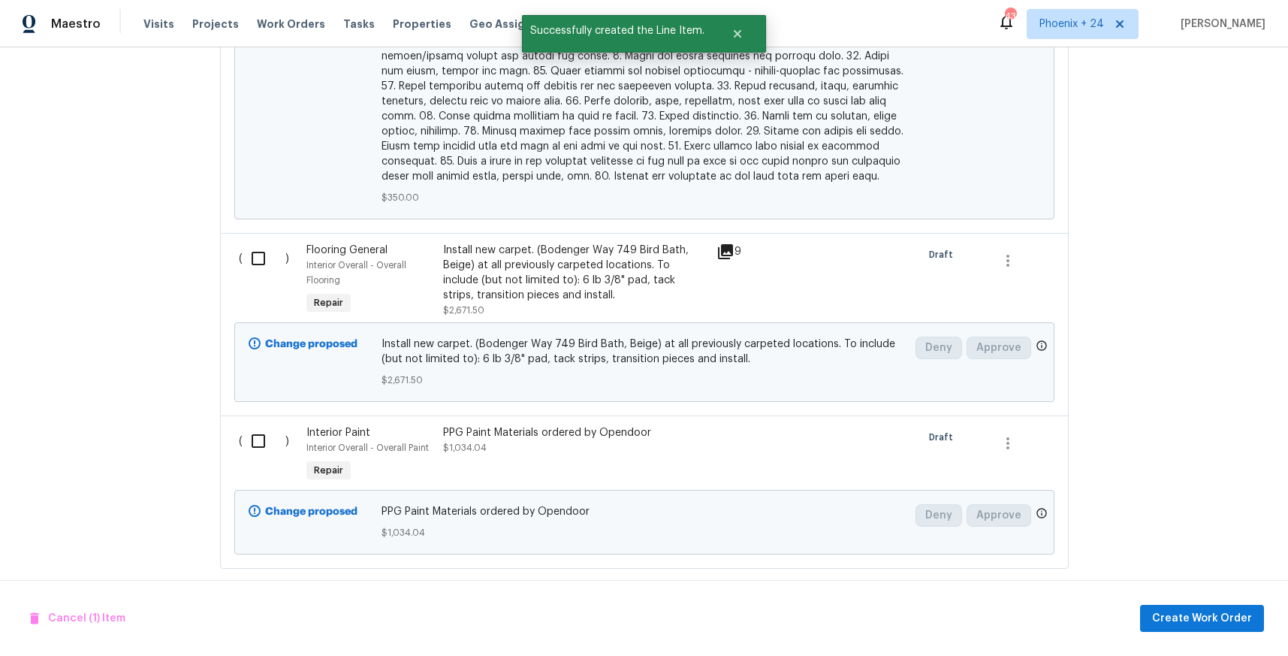
click at [262, 421] on div "( )" at bounding box center [268, 455] width 68 height 69
click at [260, 425] on input "checkbox" at bounding box center [264, 441] width 43 height 32
checkbox input "true"
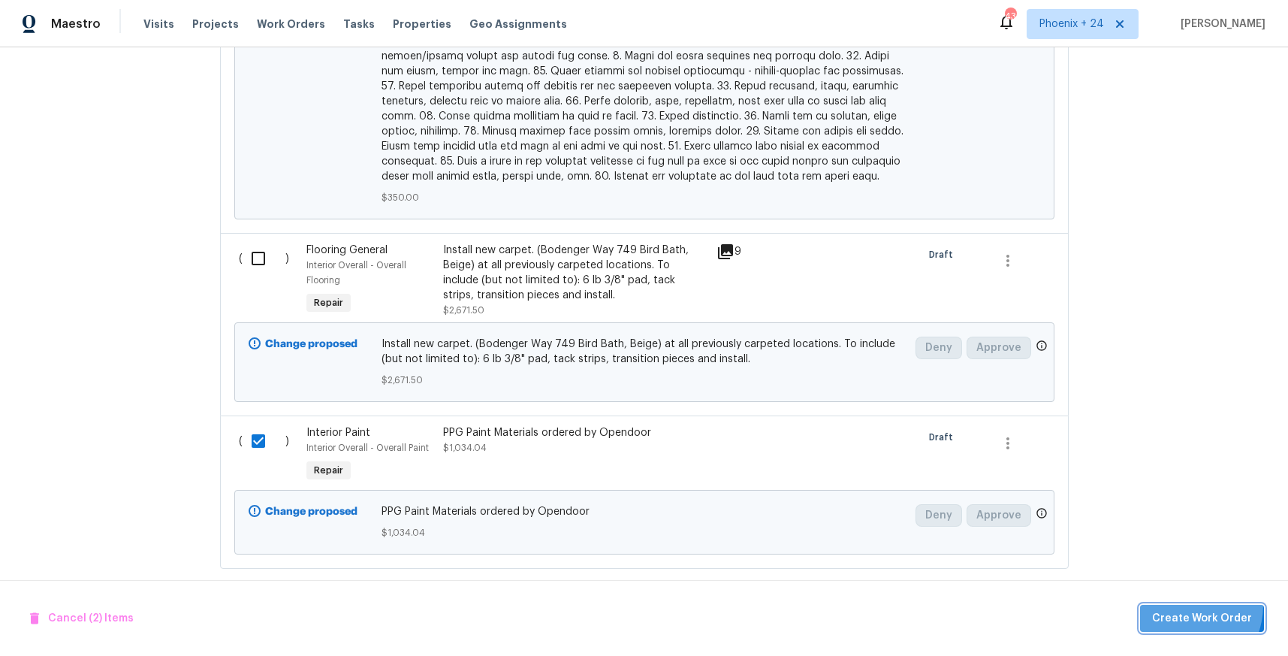
click at [1183, 605] on button "Create Work Order" at bounding box center [1202, 619] width 124 height 28
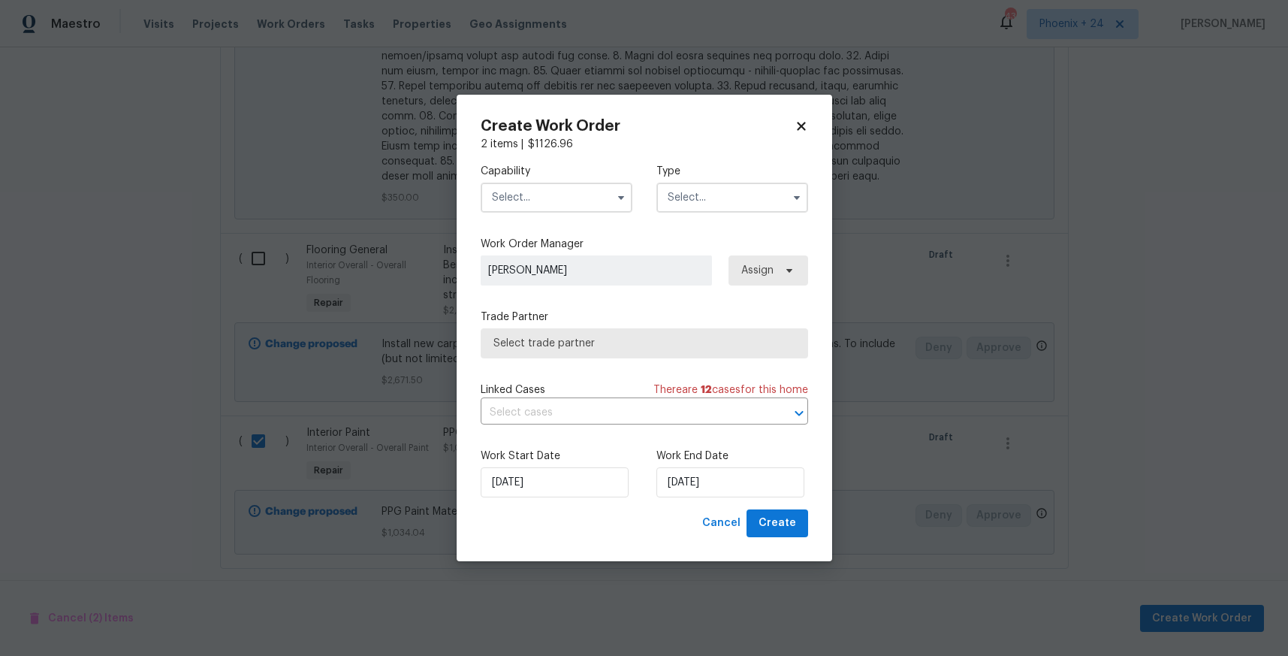
click at [566, 198] on input "text" at bounding box center [557, 197] width 152 height 30
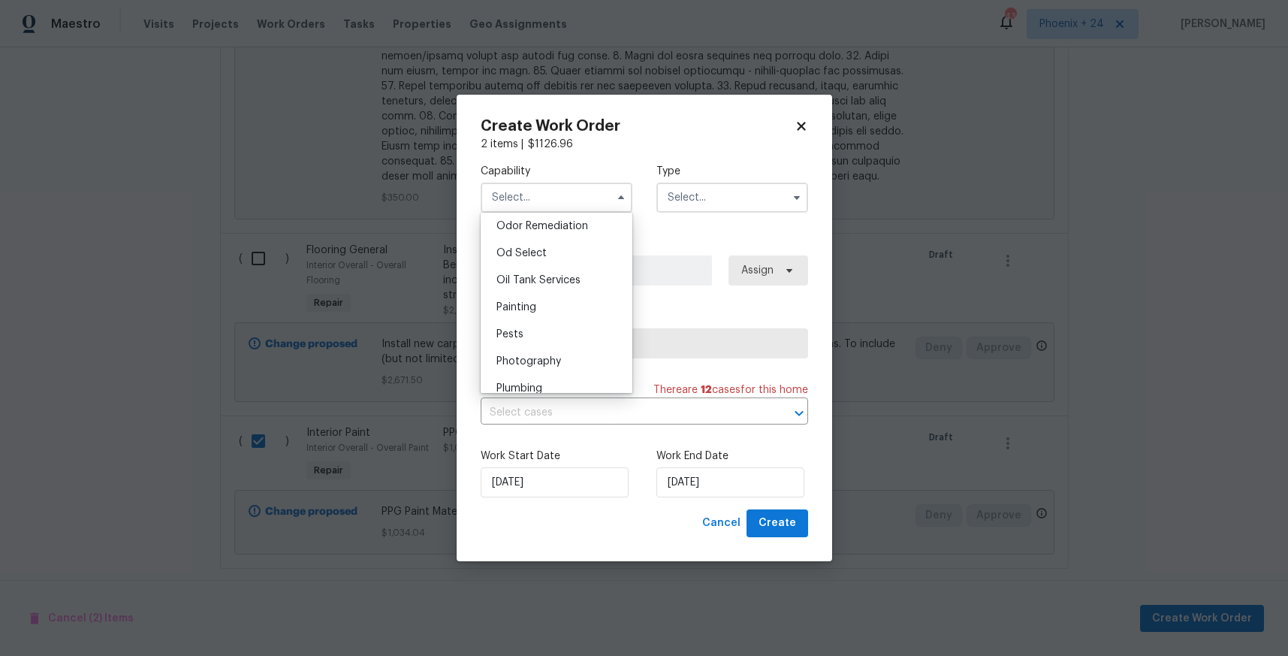
scroll to position [1233, 0]
click at [554, 262] on div "Painting" at bounding box center [556, 258] width 144 height 27
type input "Painting"
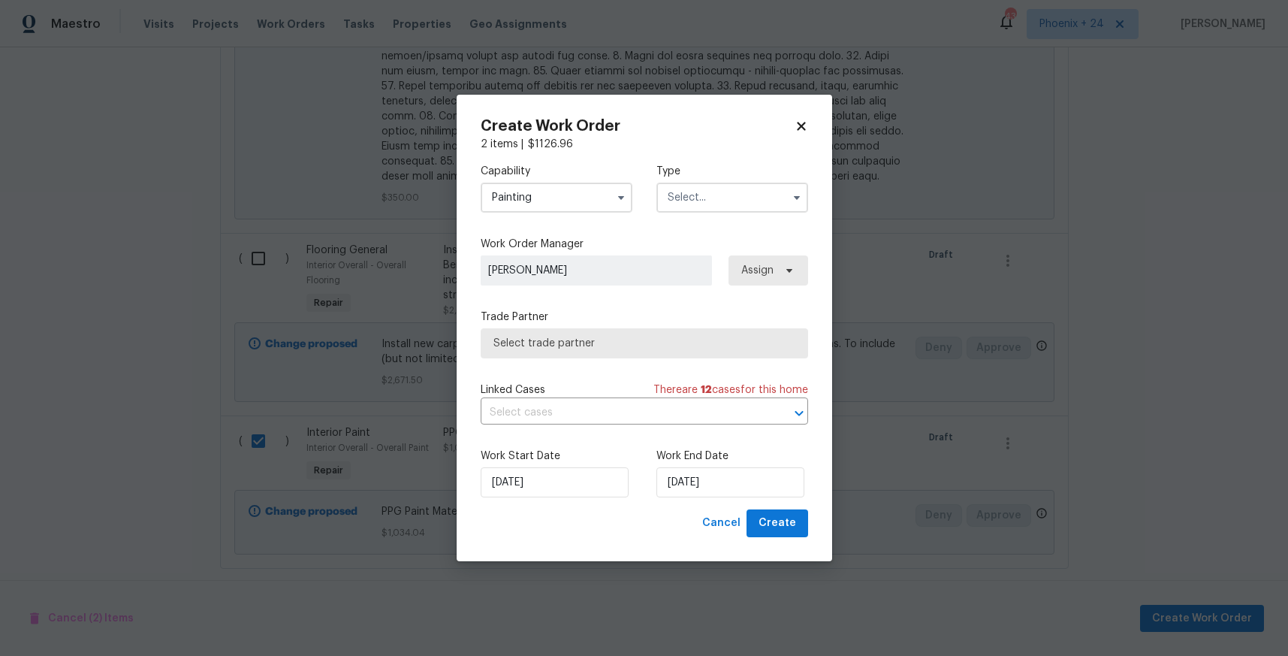
click at [709, 200] on input "text" at bounding box center [732, 197] width 152 height 30
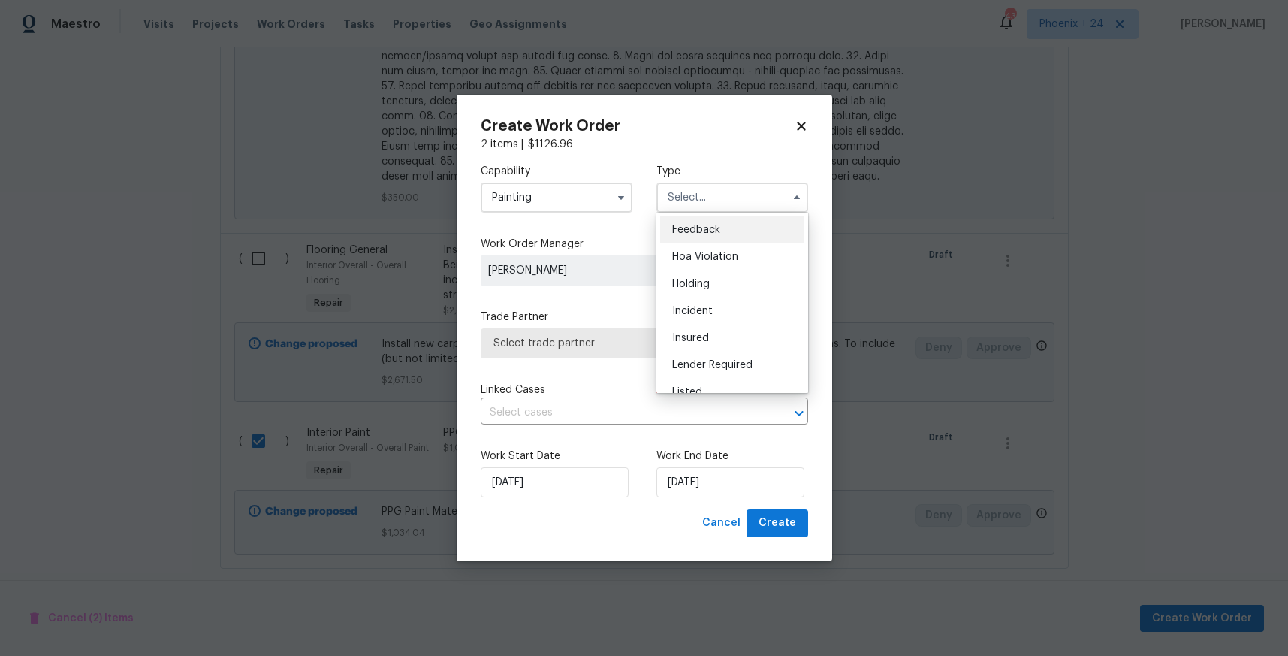
scroll to position [341, 0]
drag, startPoint x: 718, startPoint y: 267, endPoint x: 765, endPoint y: 266, distance: 47.3
click at [719, 267] on span "Renovation" at bounding box center [700, 267] width 56 height 11
type input "Renovation"
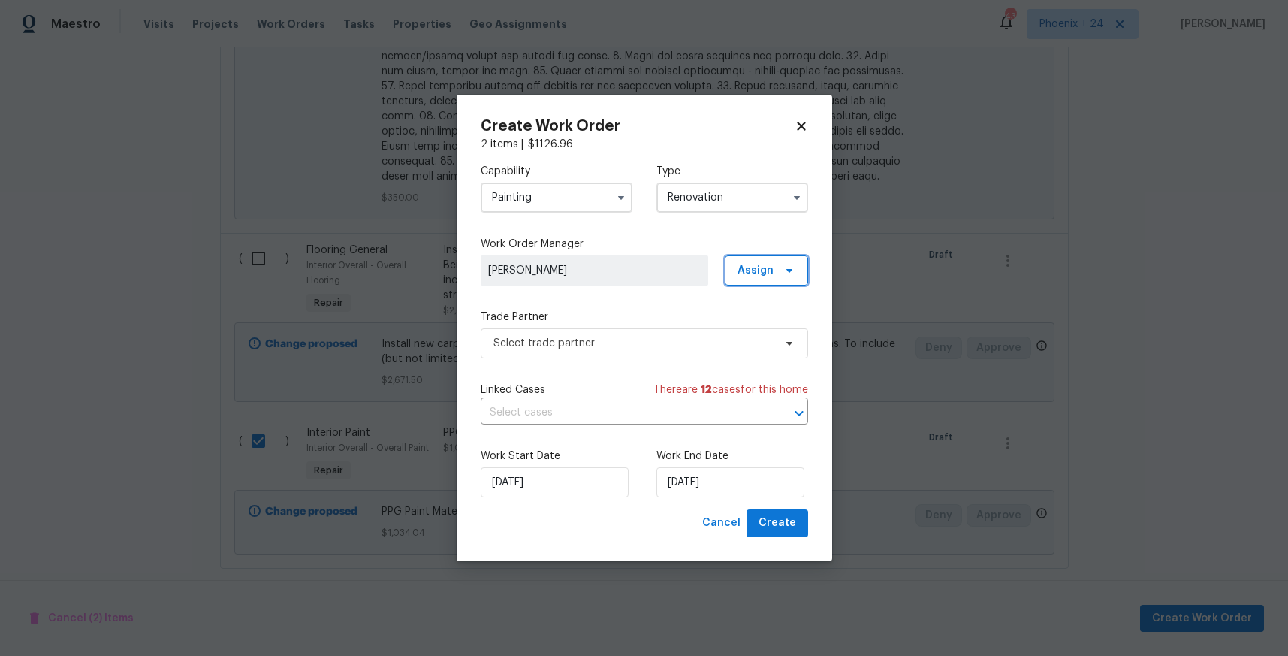
drag, startPoint x: 765, startPoint y: 266, endPoint x: 766, endPoint y: 282, distance: 16.5
click at [765, 267] on span "Assign" at bounding box center [755, 270] width 36 height 15
drag, startPoint x: 766, startPoint y: 329, endPoint x: 701, endPoint y: 339, distance: 65.3
click at [766, 329] on div "Assign to me" at bounding box center [768, 334] width 65 height 15
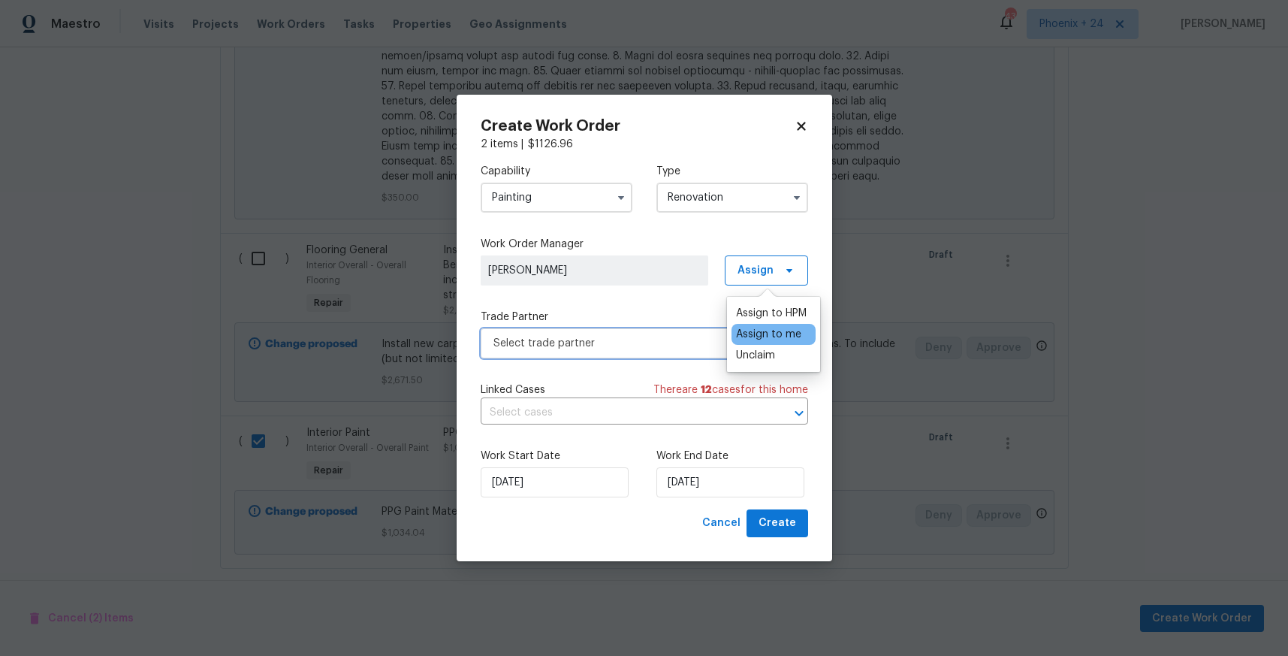
click at [644, 341] on span "Select trade partner" at bounding box center [633, 343] width 280 height 15
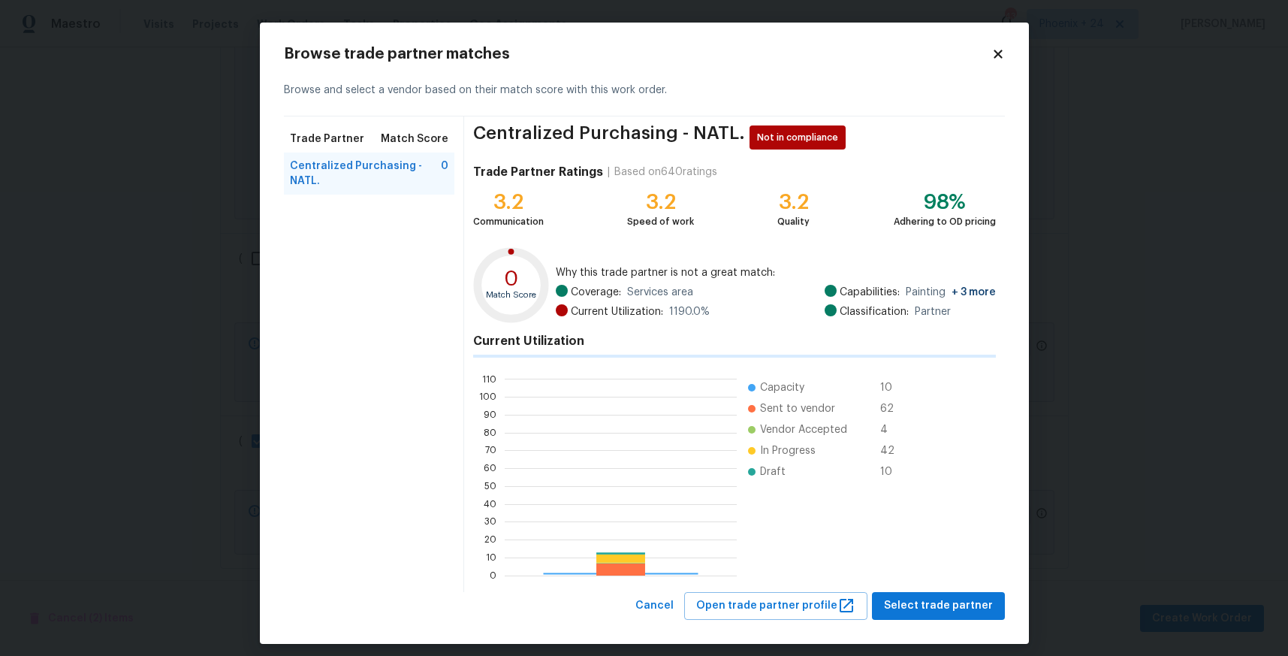
scroll to position [210, 232]
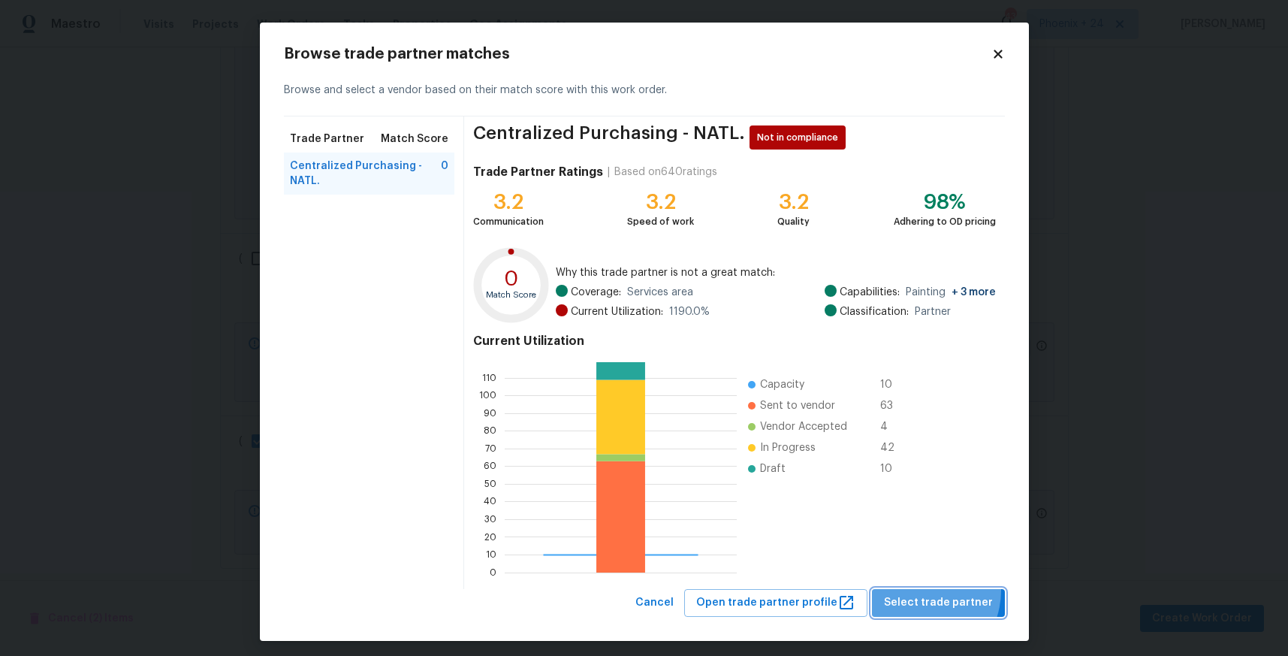
click at [921, 590] on button "Select trade partner" at bounding box center [938, 603] width 133 height 28
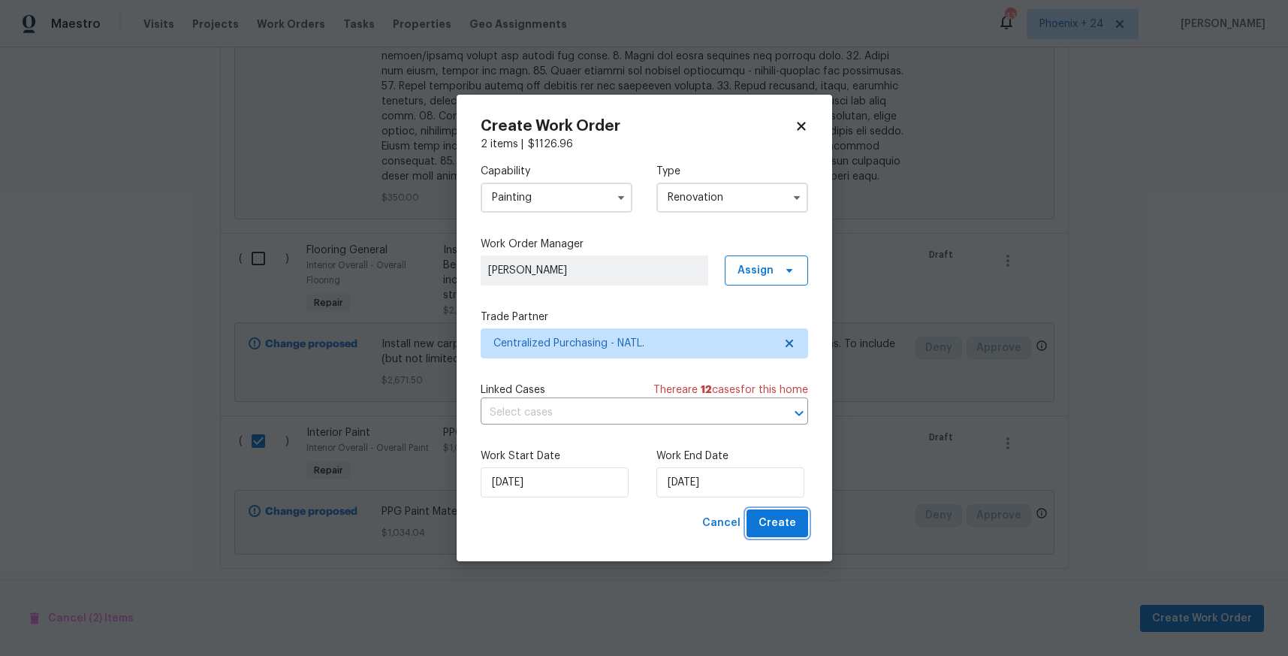
click at [771, 534] on button "Create" at bounding box center [777, 523] width 62 height 28
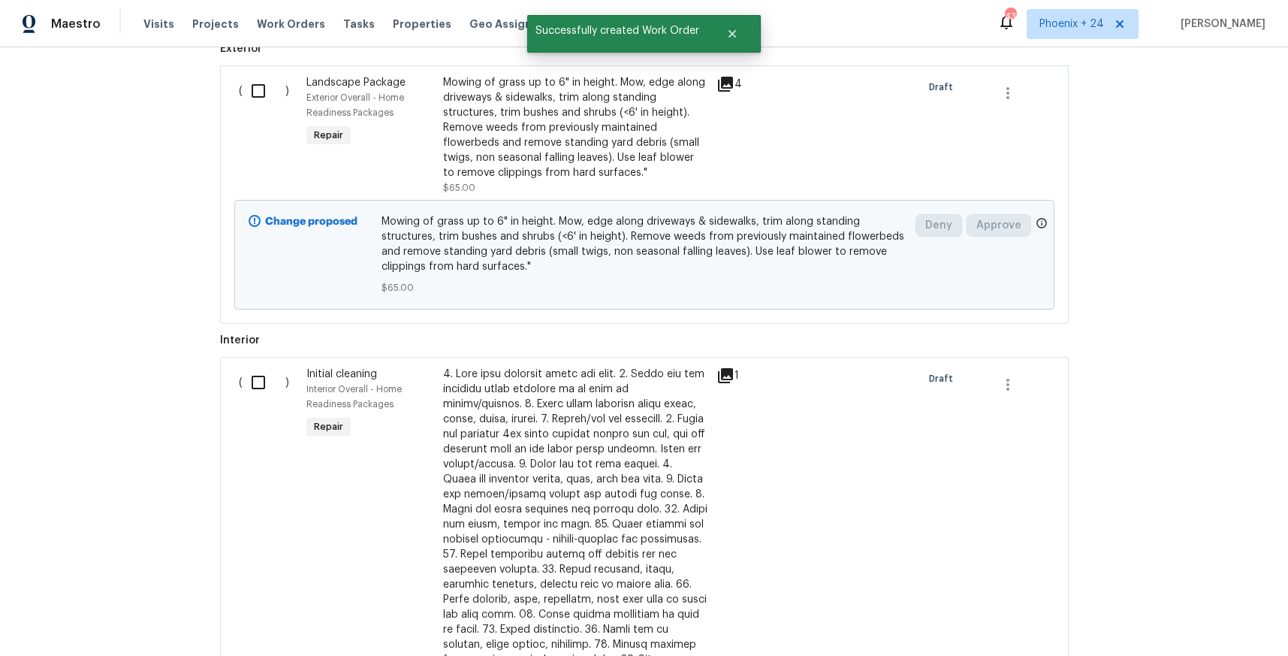
scroll to position [0, 0]
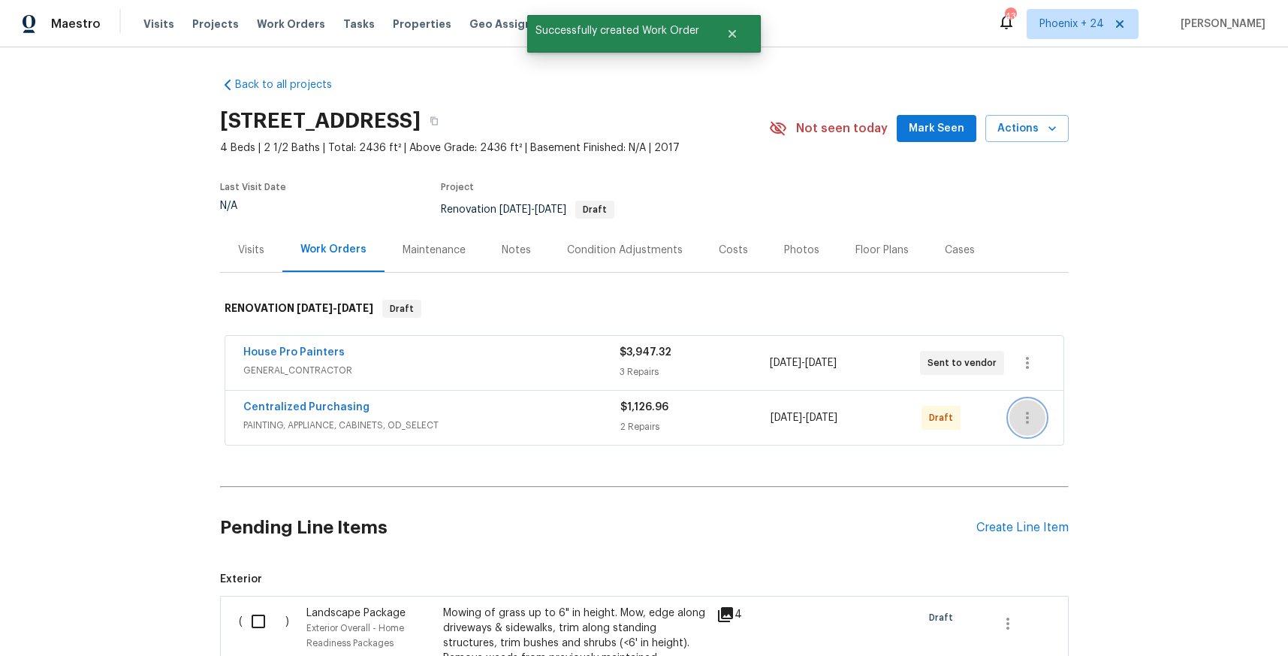
click at [1024, 412] on icon "button" at bounding box center [1027, 418] width 18 height 18
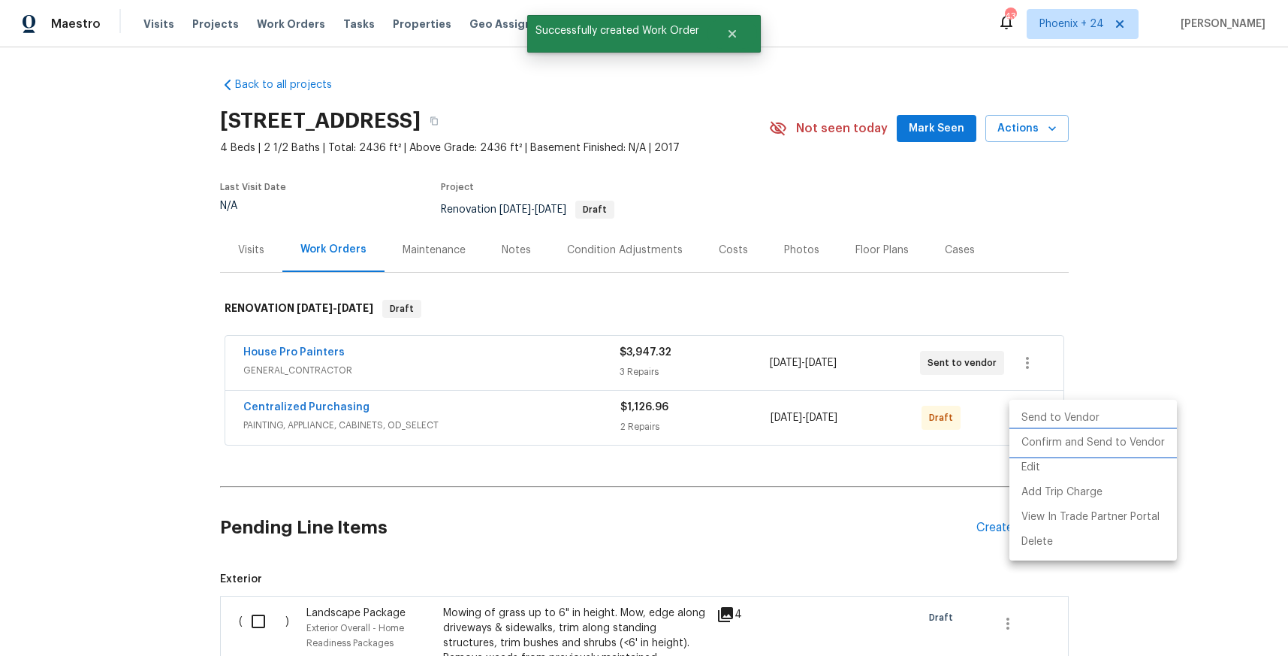
click at [1030, 433] on li "Confirm and Send to Vendor" at bounding box center [1092, 442] width 167 height 25
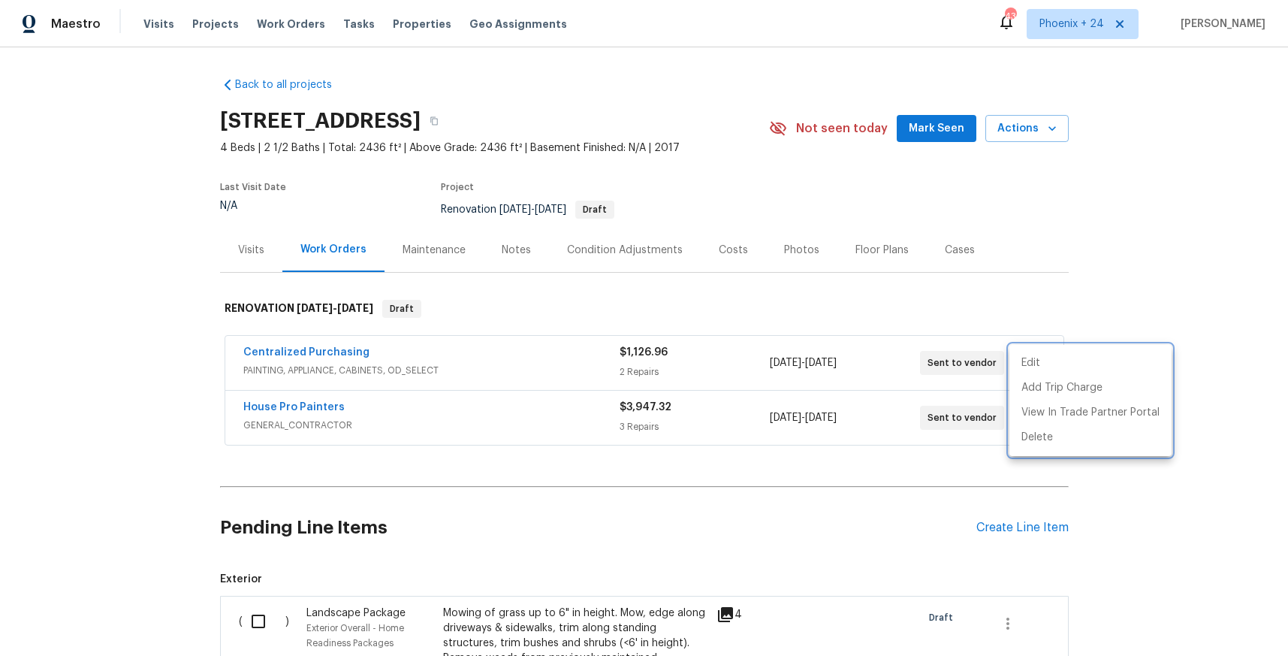
drag, startPoint x: 372, startPoint y: 351, endPoint x: 338, endPoint y: 351, distance: 34.6
click at [366, 351] on div at bounding box center [644, 328] width 1288 height 656
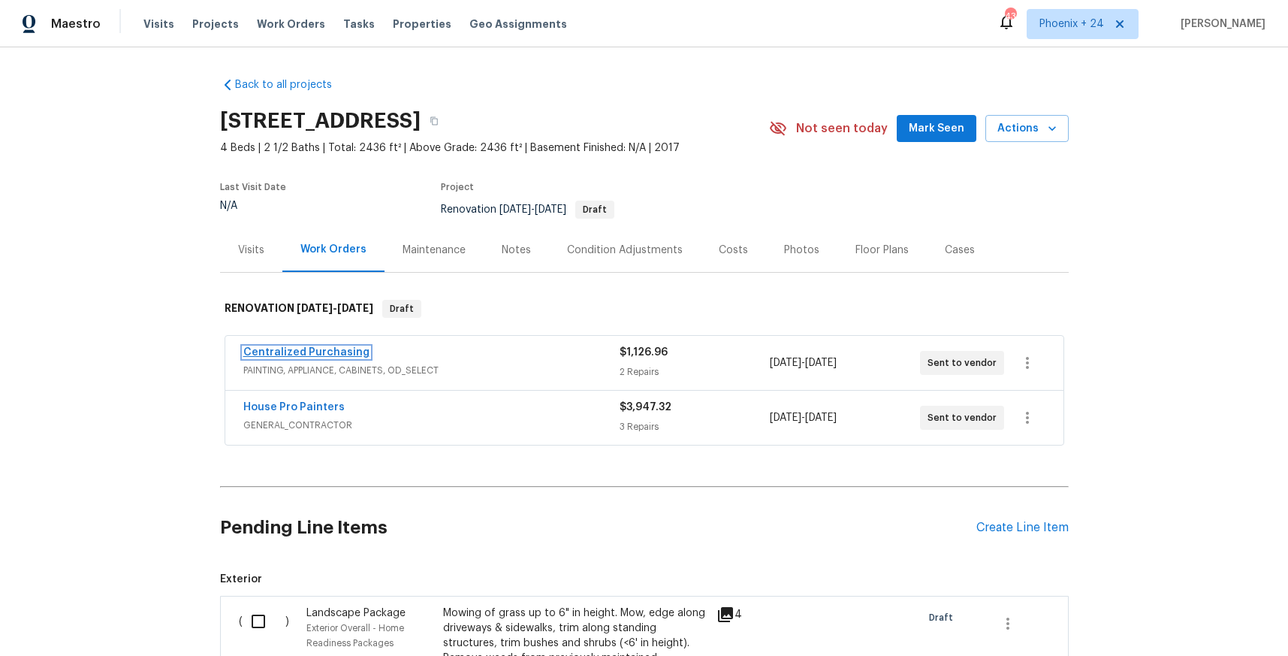
click at [338, 351] on link "Centralized Purchasing" at bounding box center [306, 352] width 126 height 11
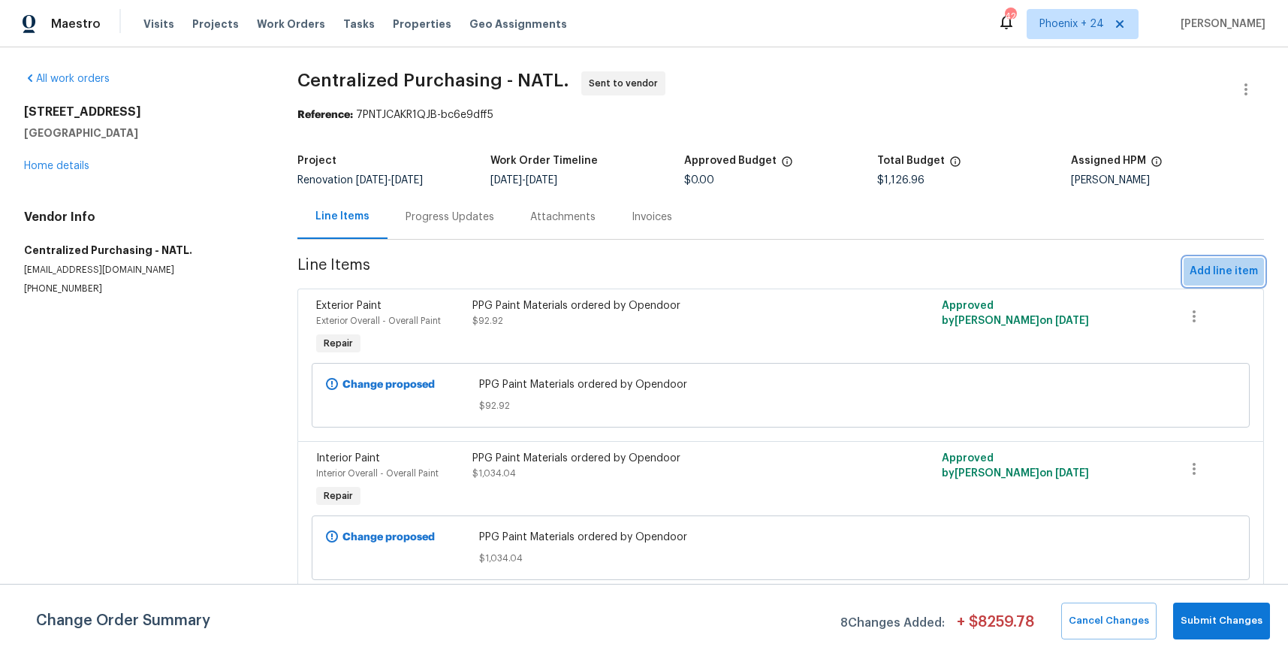
click at [1211, 270] on span "Add line item" at bounding box center [1224, 271] width 68 height 19
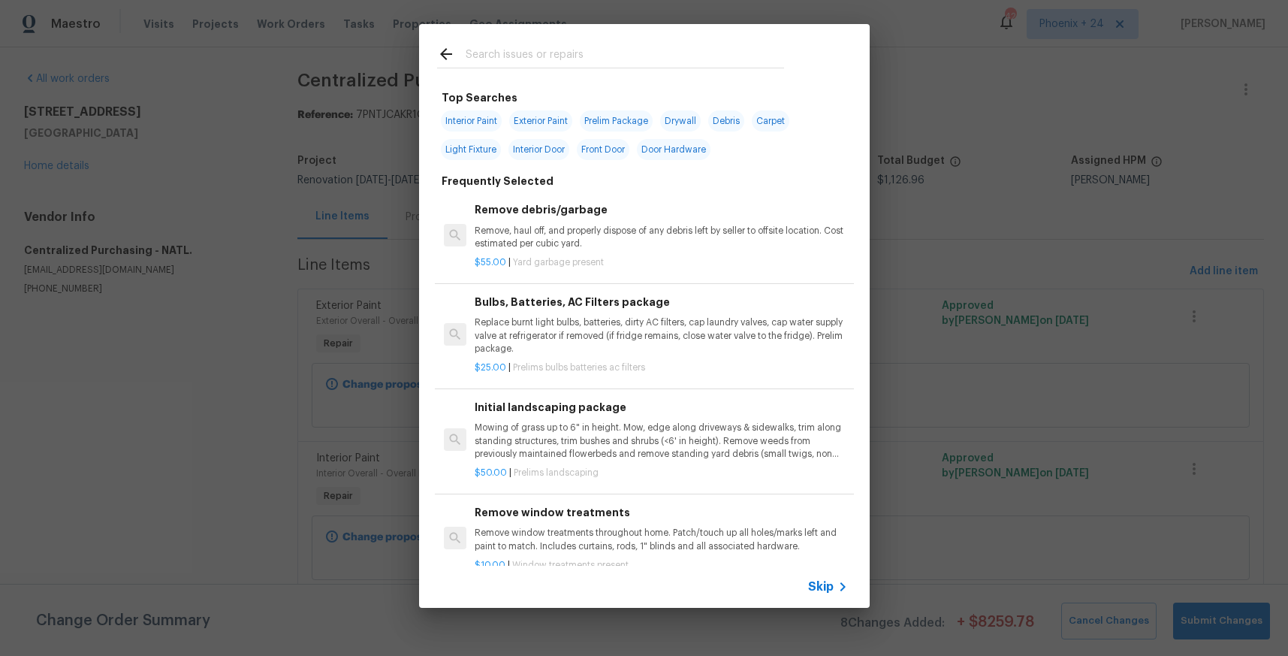
drag, startPoint x: 680, startPoint y: 68, endPoint x: 674, endPoint y: 59, distance: 10.4
click at [680, 68] on div at bounding box center [610, 68] width 347 height 1
click at [674, 59] on input "text" at bounding box center [625, 56] width 318 height 23
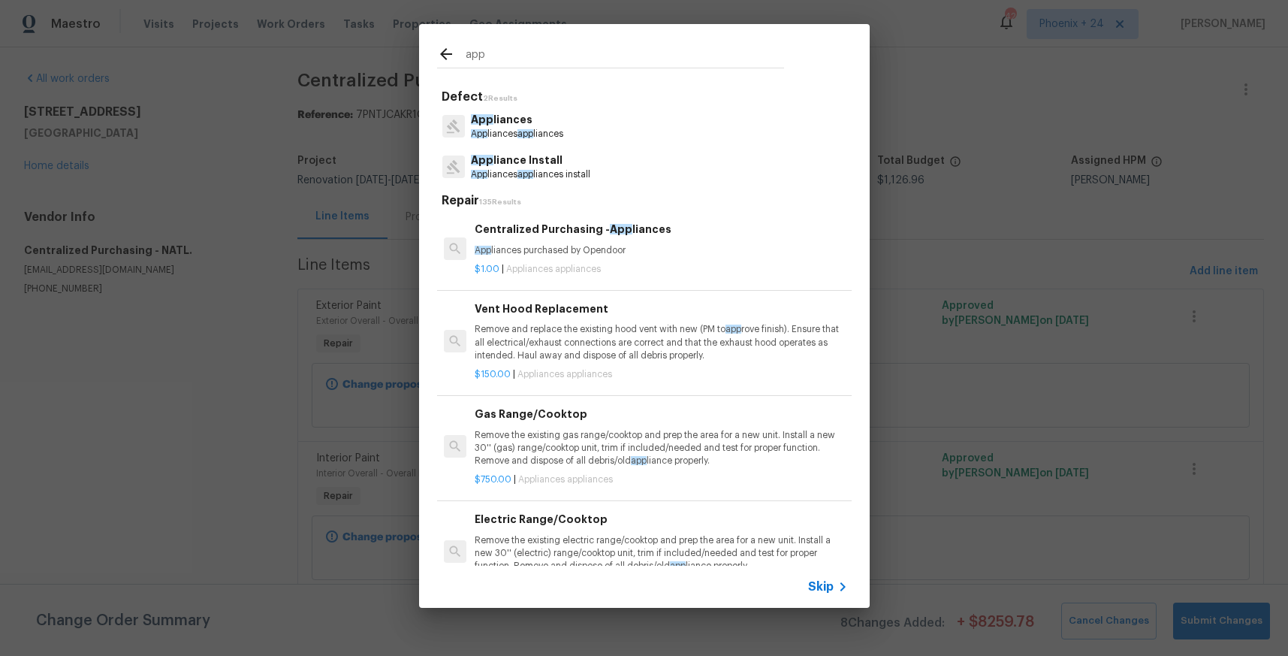
type input "app"
click at [653, 270] on p "$1.00 | Appliances appliances" at bounding box center [661, 269] width 372 height 13
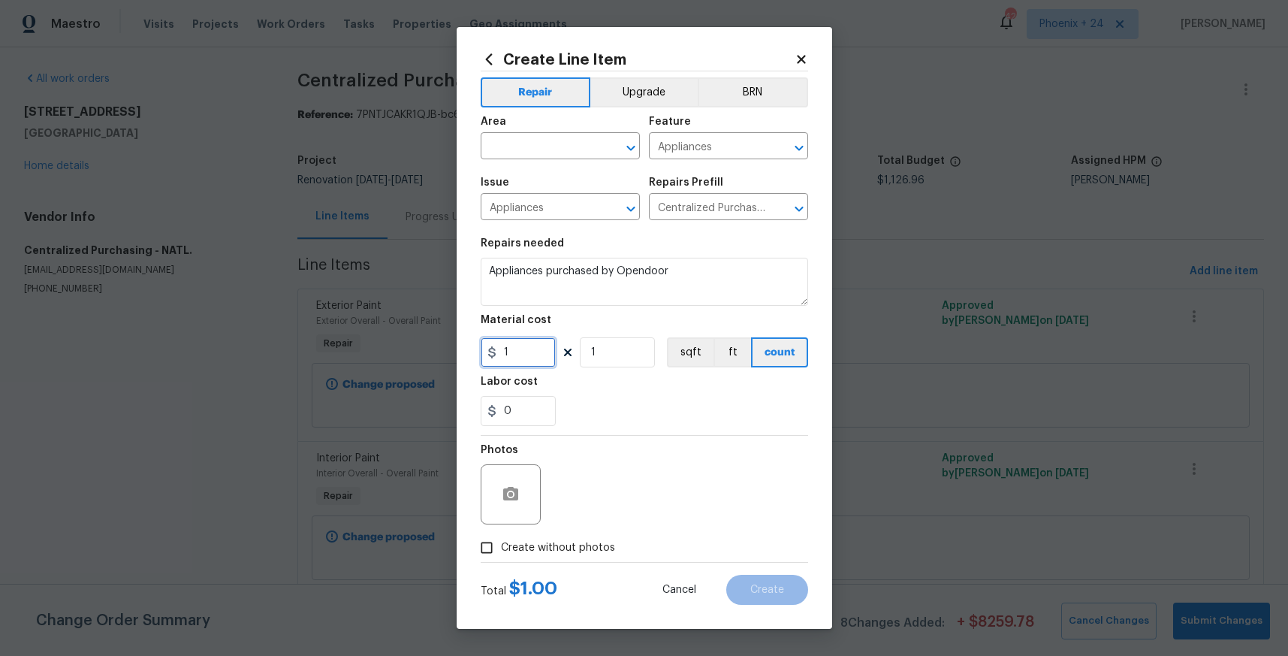
click at [529, 356] on input "1" at bounding box center [518, 352] width 75 height 30
drag, startPoint x: 529, startPoint y: 356, endPoint x: 467, endPoint y: 353, distance: 62.4
click at [467, 354] on div "Create Line Item Repair Upgrade BRN Area ​ Feature Appliances ​ Issue Appliance…" at bounding box center [645, 328] width 376 height 602
type input "637.68"
click at [523, 128] on div "Area" at bounding box center [560, 126] width 159 height 20
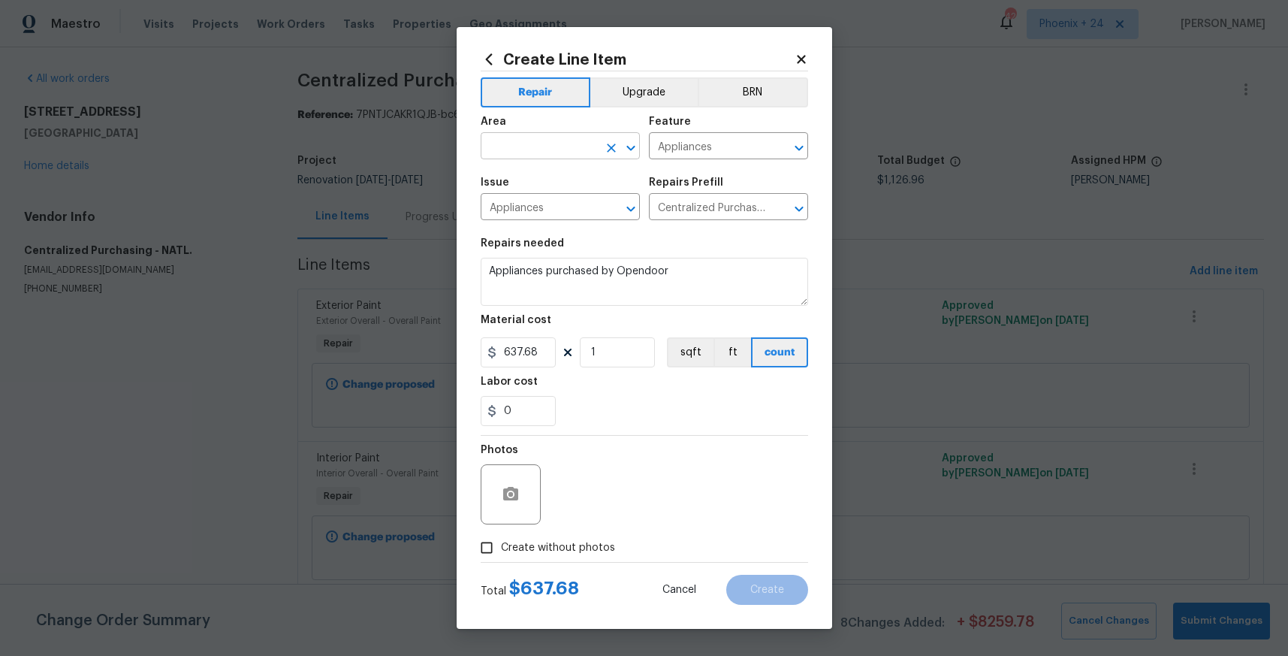
click at [524, 140] on input "text" at bounding box center [539, 147] width 117 height 23
click at [529, 172] on li "Kitchen" at bounding box center [560, 180] width 159 height 25
type input "Kitchen"
click at [606, 557] on label "Create without photos" at bounding box center [543, 547] width 143 height 29
click at [501, 557] on input "Create without photos" at bounding box center [486, 547] width 29 height 29
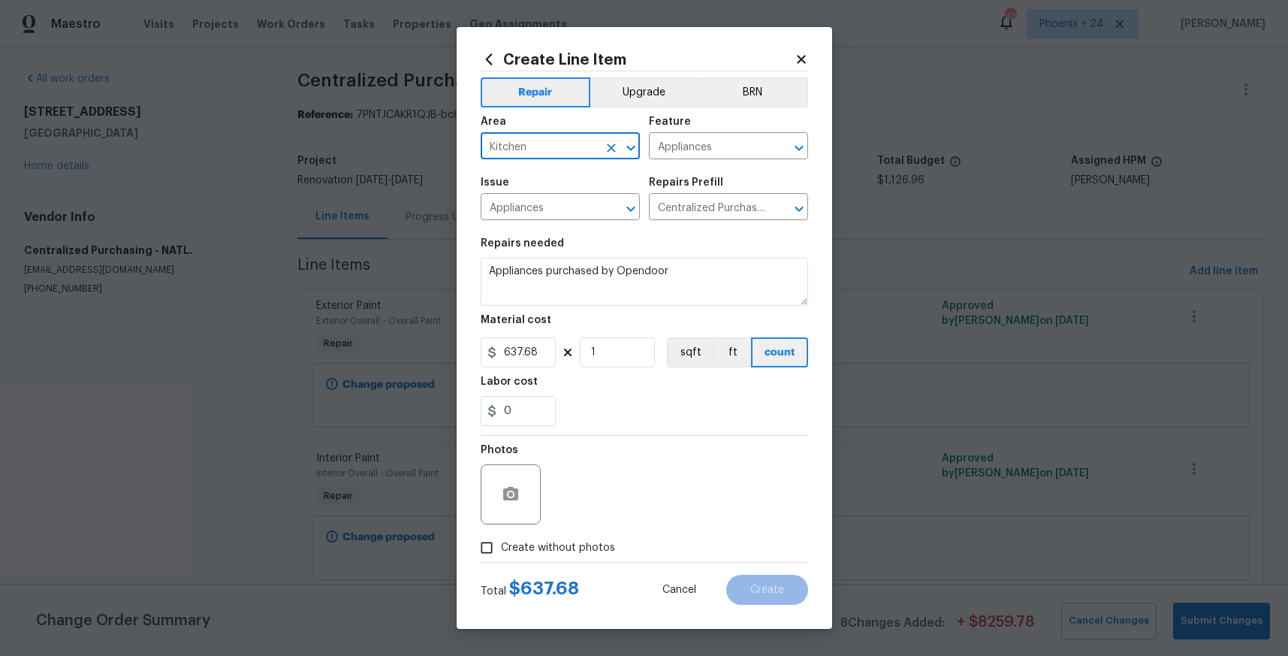
checkbox input "true"
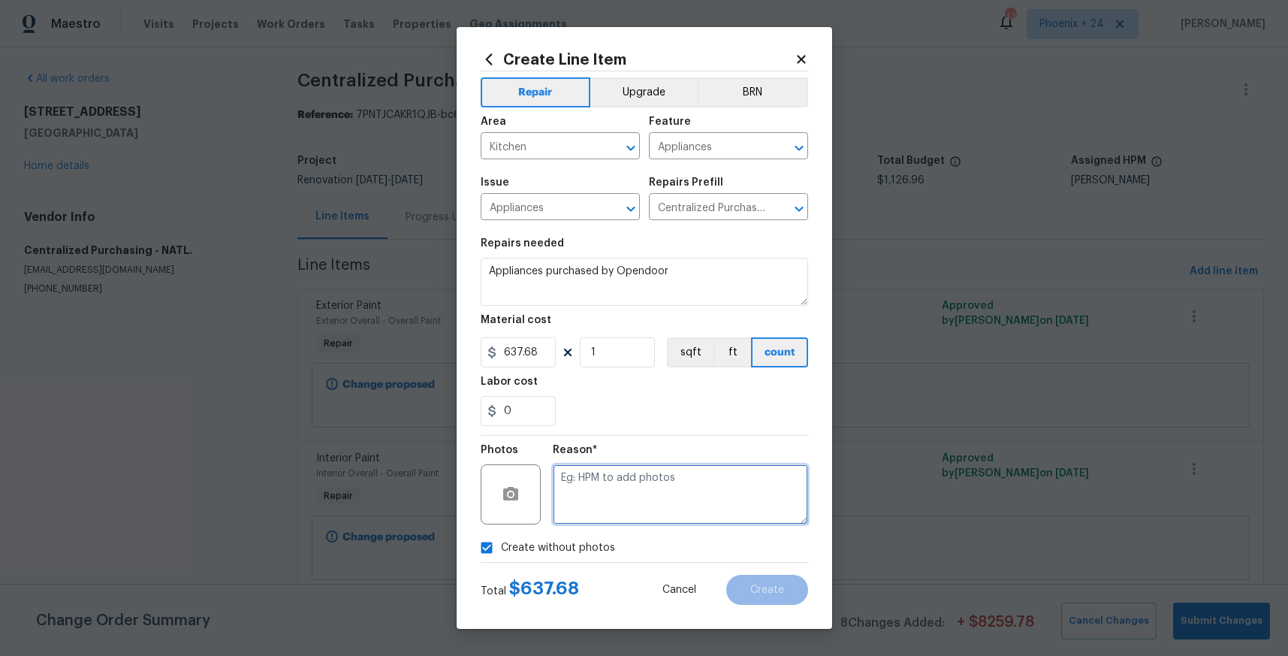
click at [611, 516] on textarea at bounding box center [680, 494] width 255 height 60
type textarea "A"
type textarea "NA"
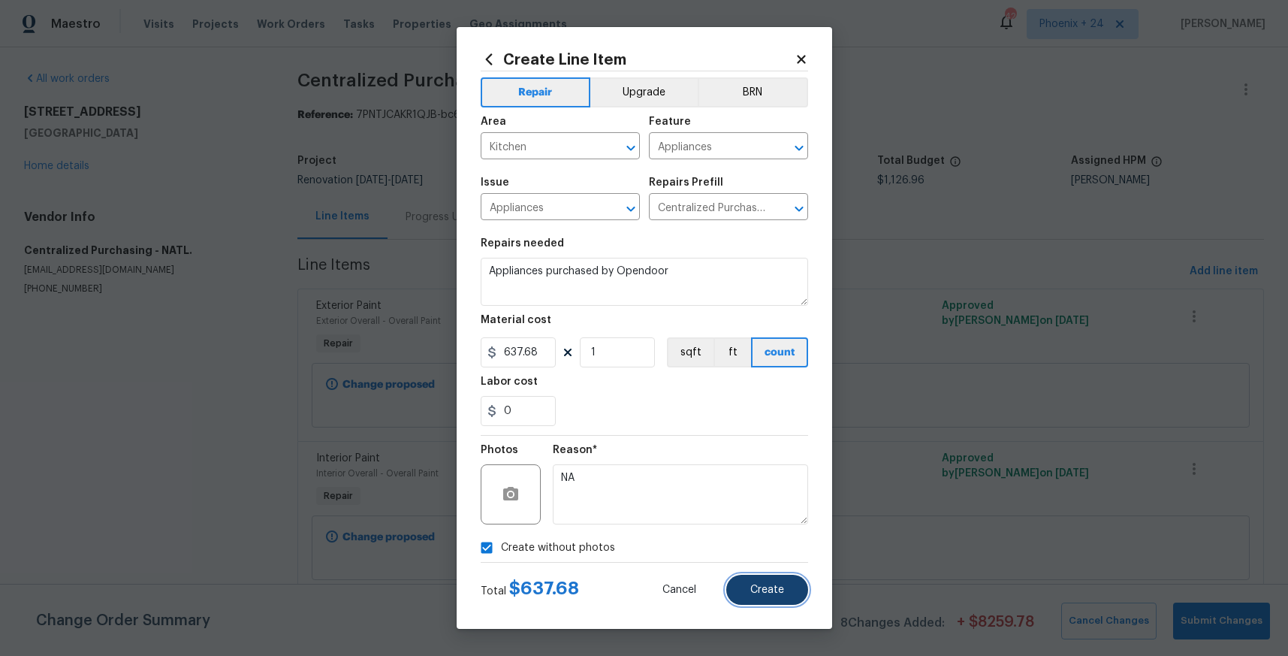
click at [775, 575] on button "Create" at bounding box center [767, 590] width 82 height 30
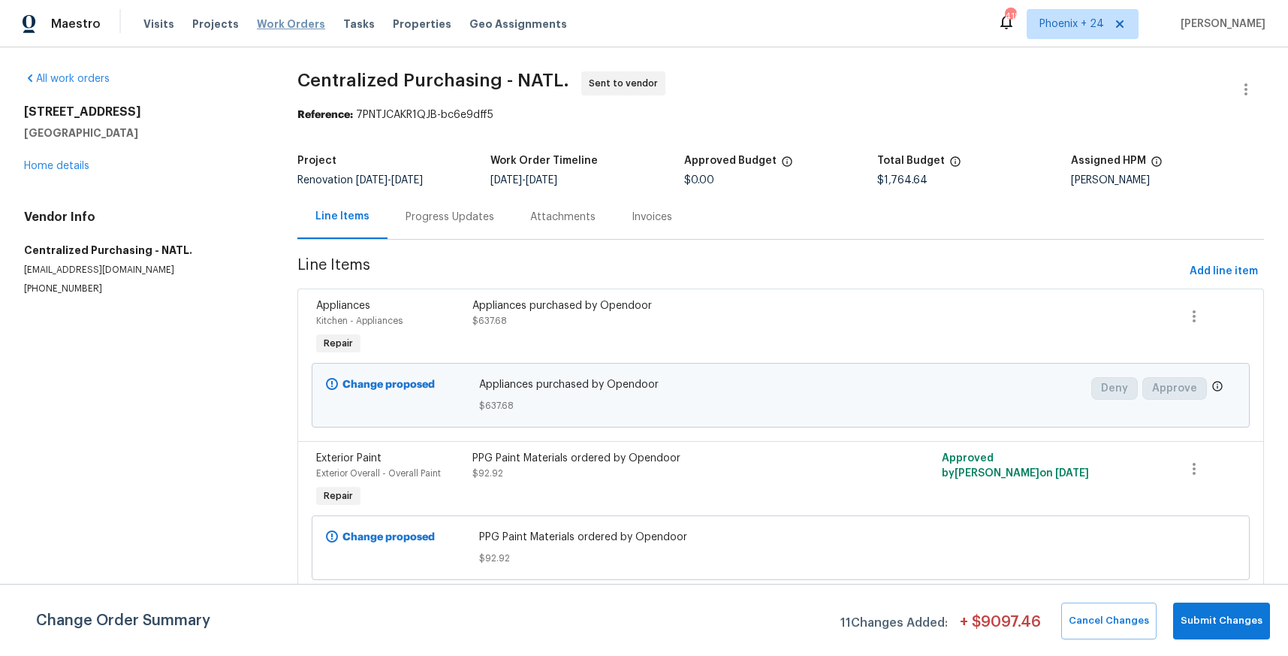
drag, startPoint x: 313, startPoint y: 15, endPoint x: 303, endPoint y: 20, distance: 11.1
click at [311, 17] on div "Visits Projects Work Orders Tasks Properties Geo Assignments" at bounding box center [364, 24] width 442 height 30
drag, startPoint x: 303, startPoint y: 20, endPoint x: 412, endPoint y: 43, distance: 110.5
click at [303, 20] on span "Work Orders" at bounding box center [291, 24] width 68 height 15
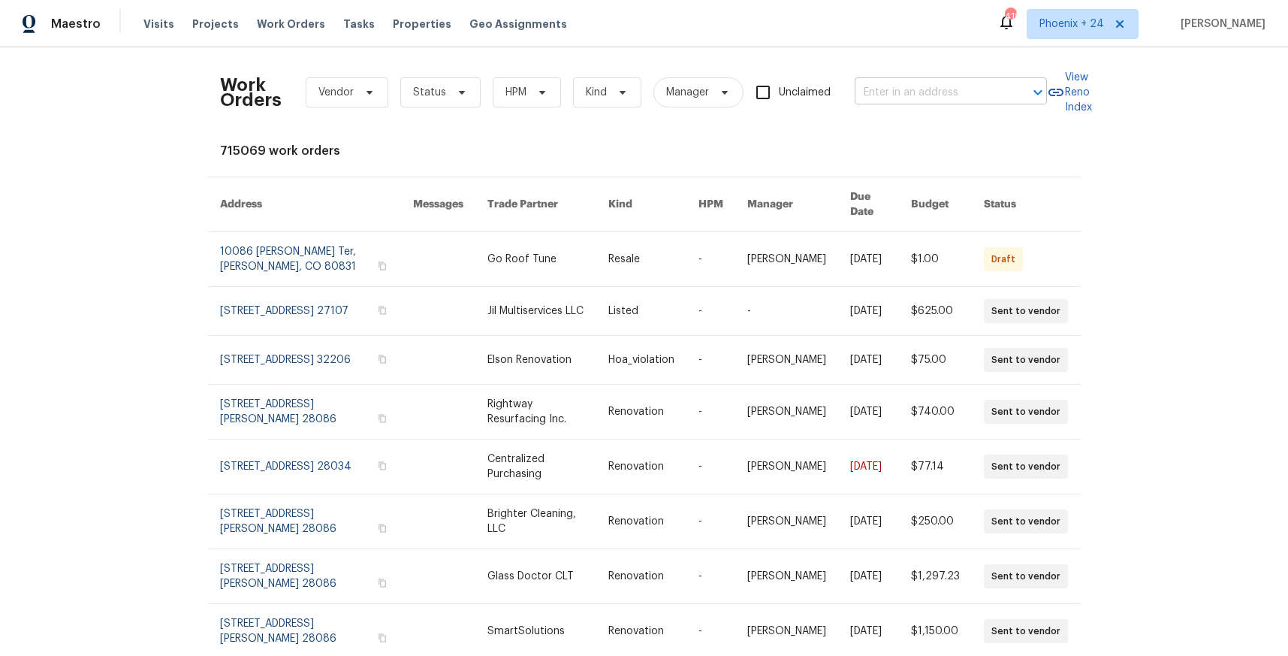
drag, startPoint x: 943, startPoint y: 117, endPoint x: 930, endPoint y: 92, distance: 28.5
click at [940, 113] on div "Work Orders Vendor Status HPM Kind Manager Unclaimed ​" at bounding box center [633, 92] width 827 height 66
click at [929, 90] on input "text" at bounding box center [930, 92] width 150 height 23
paste input "[STREET_ADDRESS]"
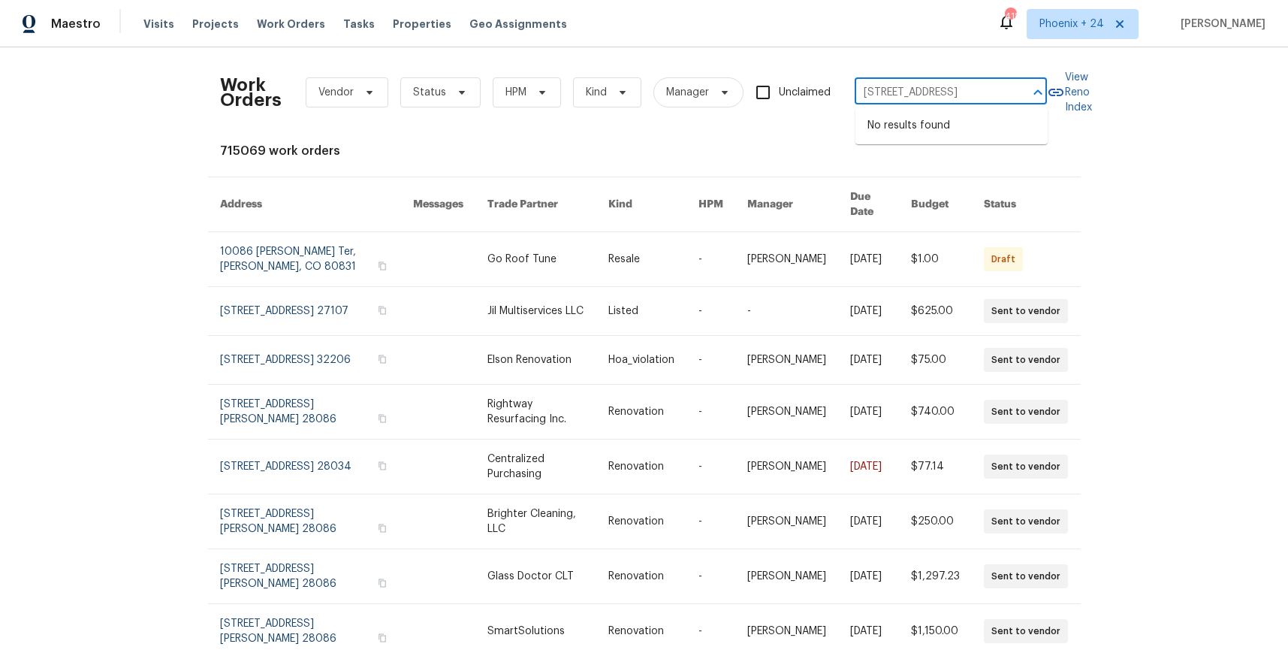
type input "[STREET_ADDRESS]"
drag, startPoint x: 1078, startPoint y: 19, endPoint x: 1075, endPoint y: 47, distance: 27.9
click at [1078, 20] on span "Phoenix + 24" at bounding box center [1071, 24] width 65 height 15
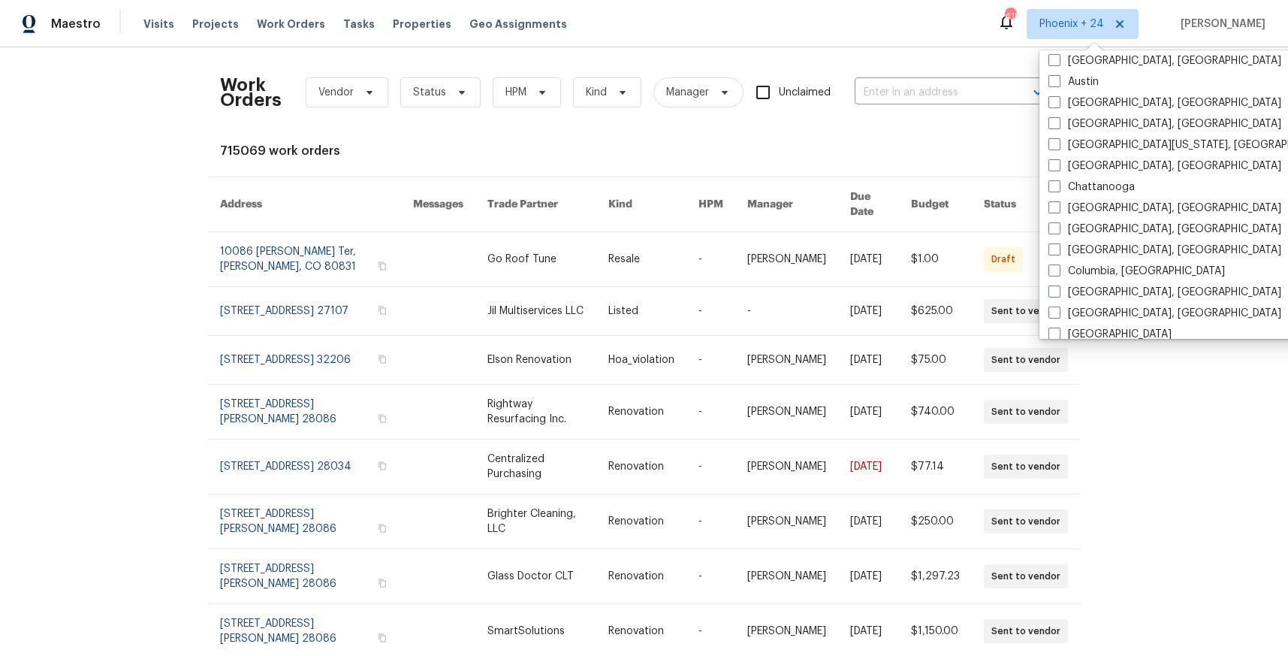
scroll to position [566, 0]
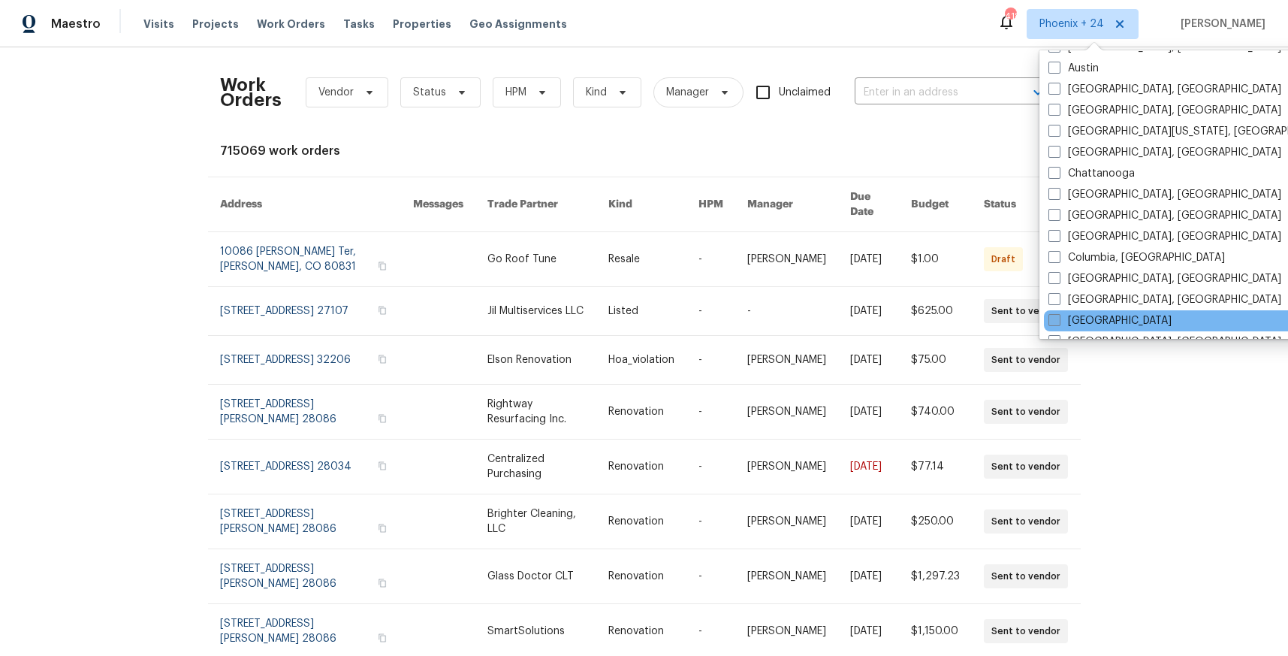
click at [1081, 315] on label "[GEOGRAPHIC_DATA]" at bounding box center [1109, 320] width 123 height 15
click at [1058, 315] on input "[GEOGRAPHIC_DATA]" at bounding box center [1053, 318] width 10 height 10
checkbox input "true"
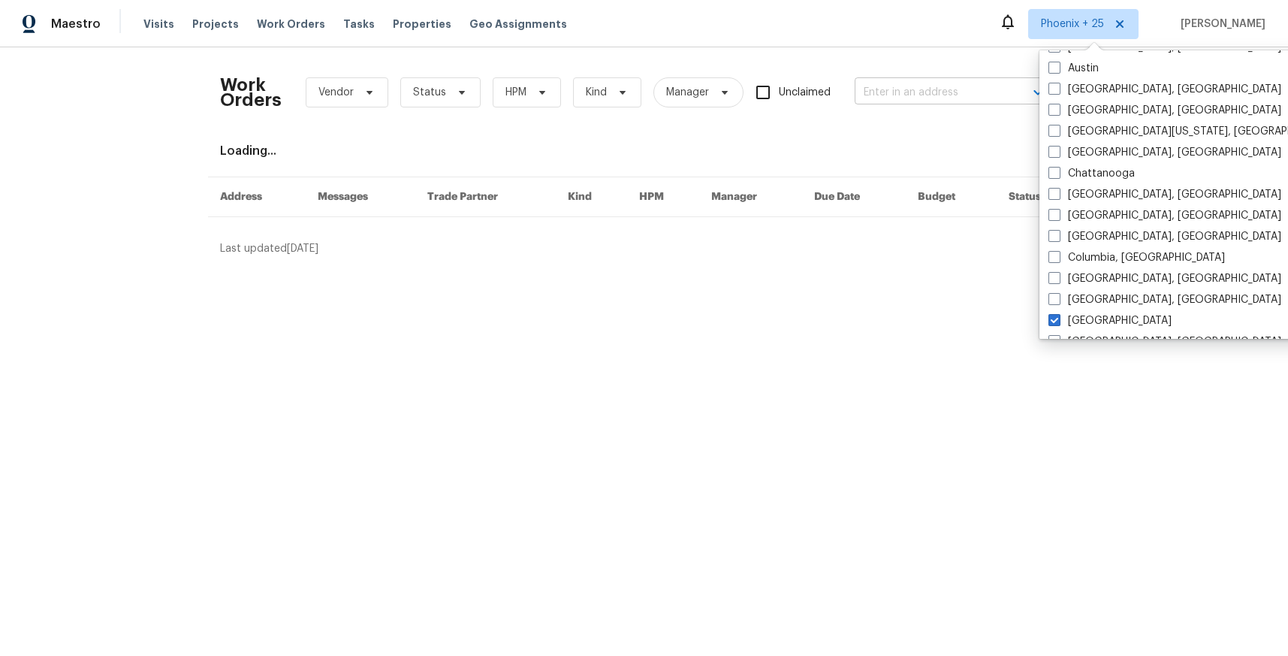
click at [936, 103] on input "text" at bounding box center [930, 92] width 150 height 23
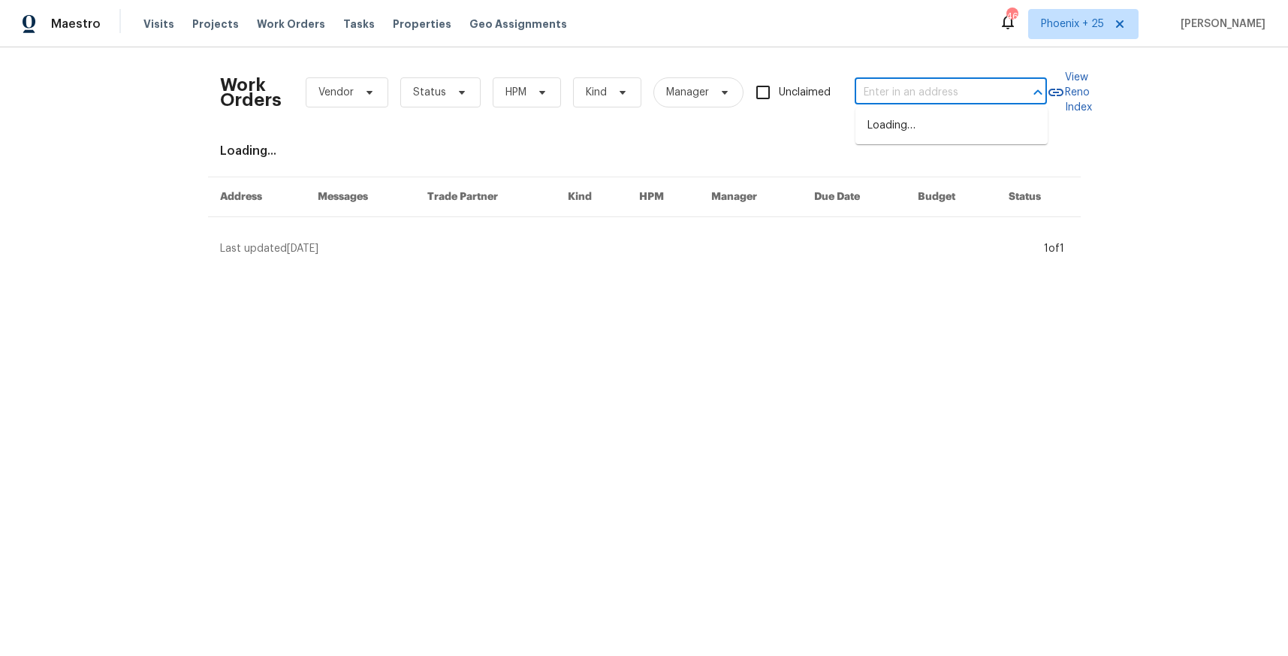
paste input "[STREET_ADDRESS]"
type input "[STREET_ADDRESS]"
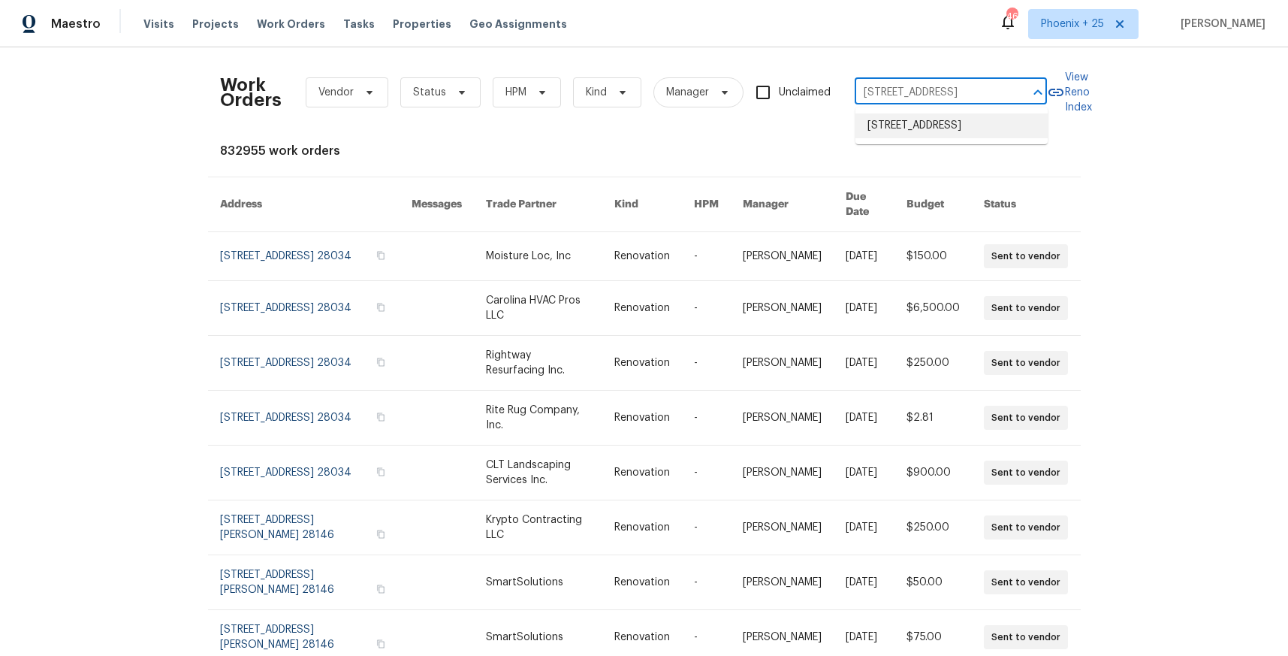
click at [943, 119] on li "[STREET_ADDRESS]" at bounding box center [951, 125] width 192 height 25
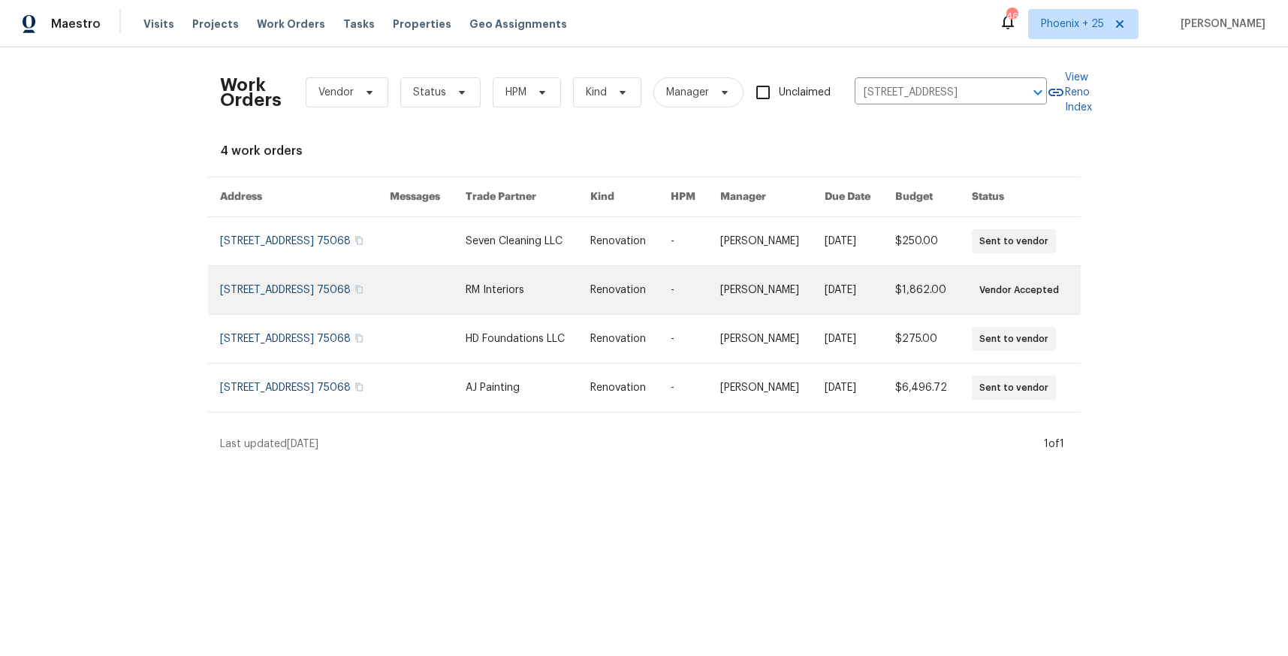
click at [483, 297] on link at bounding box center [528, 290] width 125 height 48
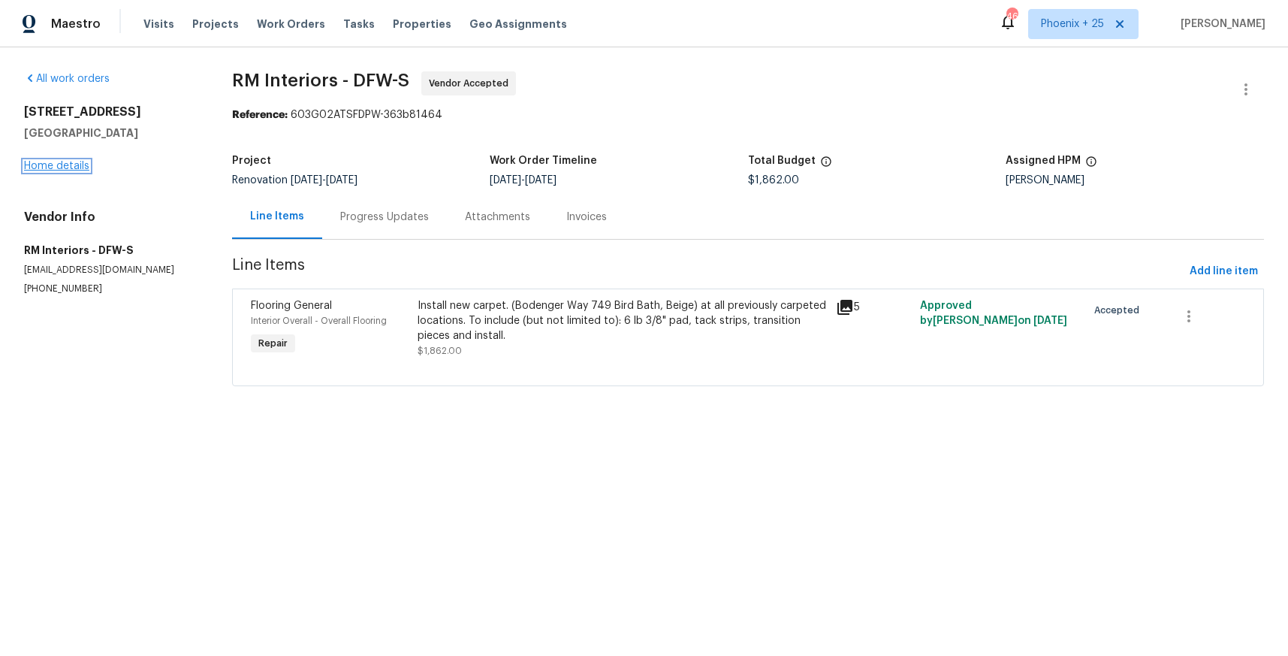
click at [66, 163] on link "Home details" at bounding box center [56, 166] width 65 height 11
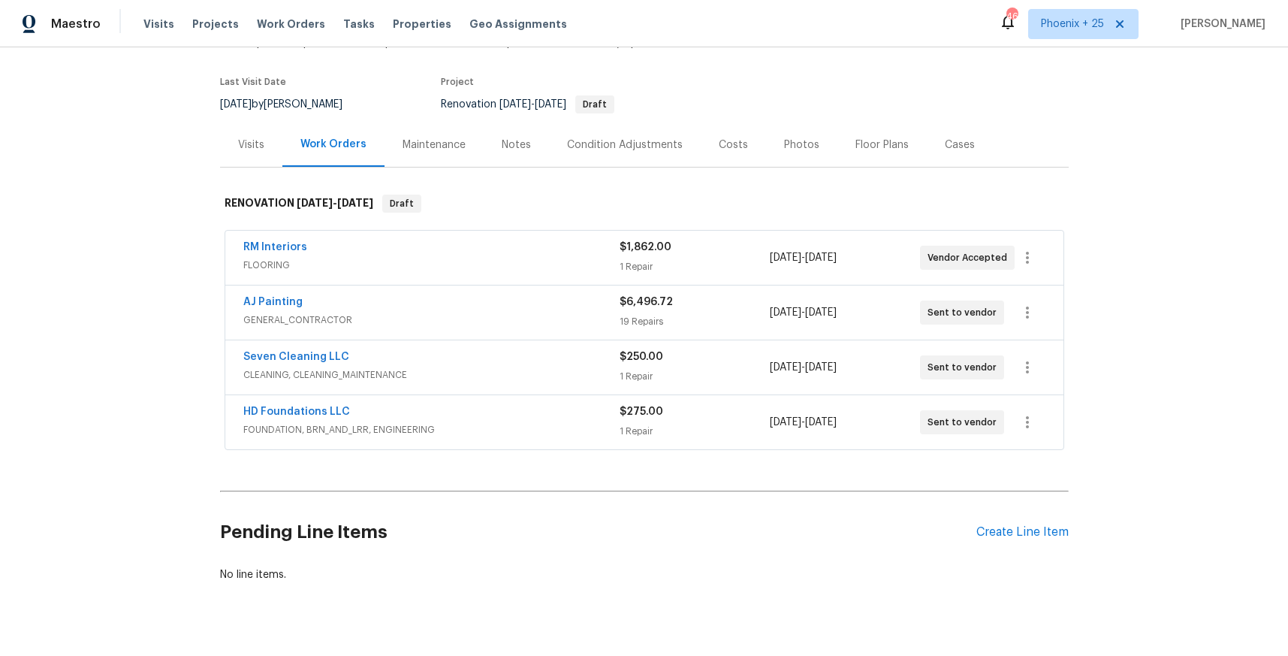
scroll to position [122, 0]
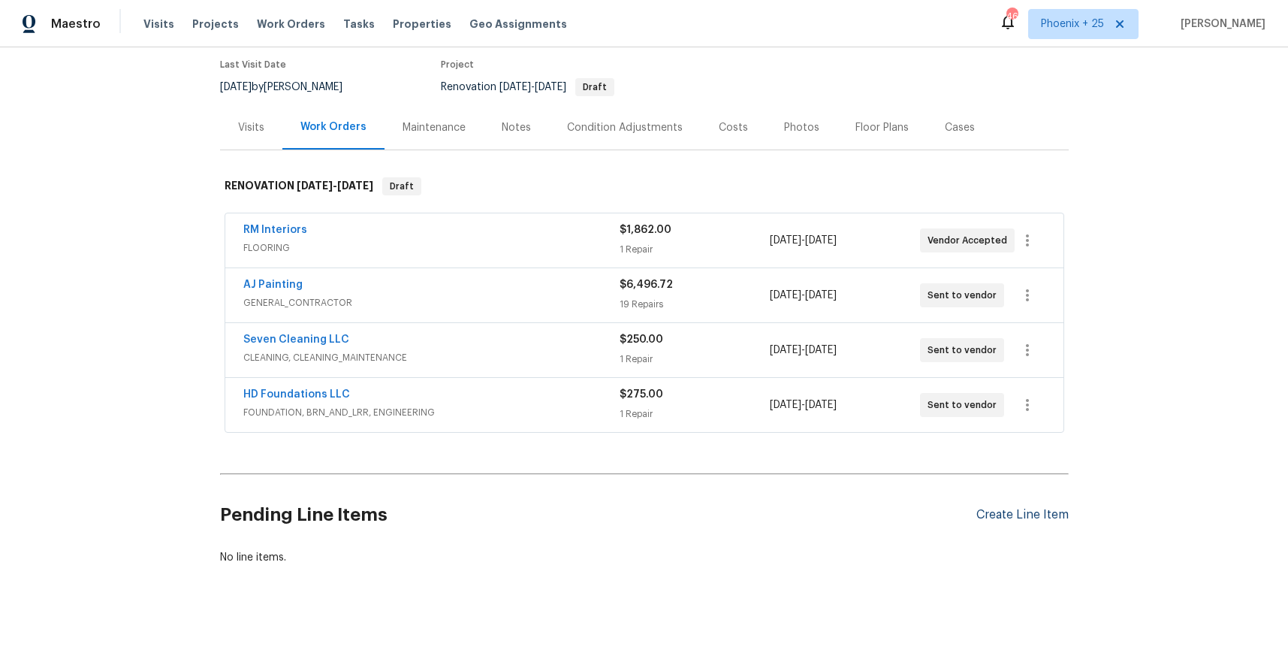
click at [1023, 514] on div "Create Line Item" at bounding box center [1022, 515] width 92 height 14
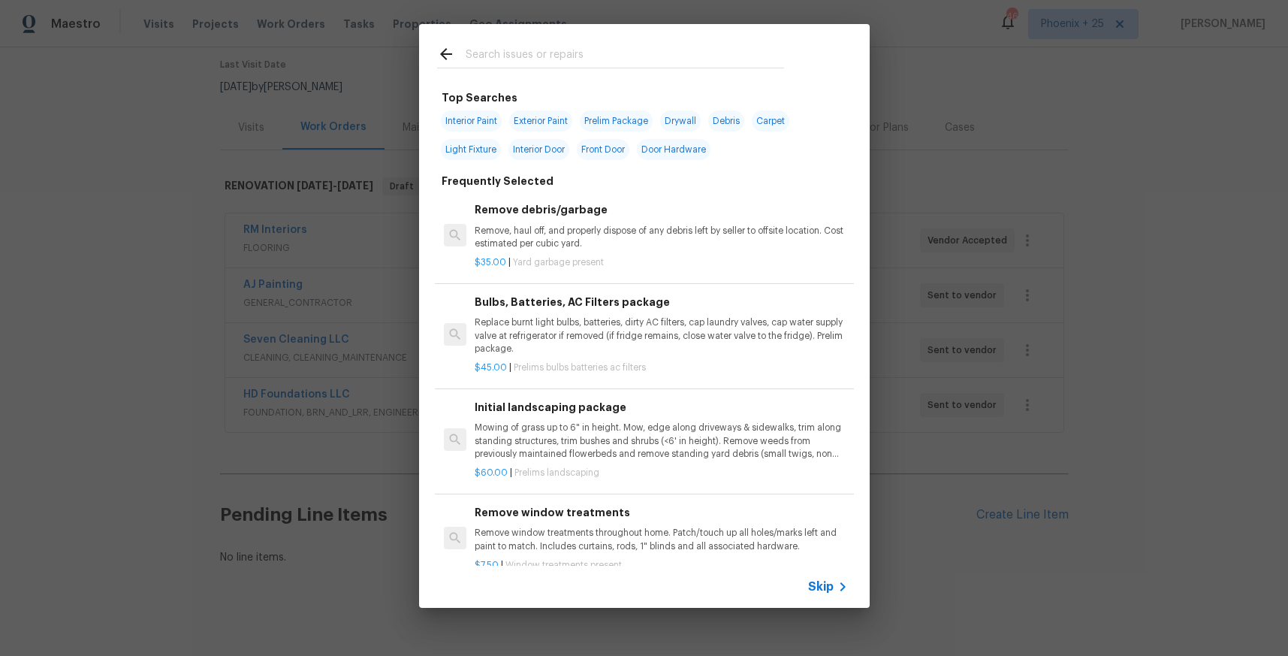
click at [530, 56] on input "text" at bounding box center [625, 56] width 318 height 23
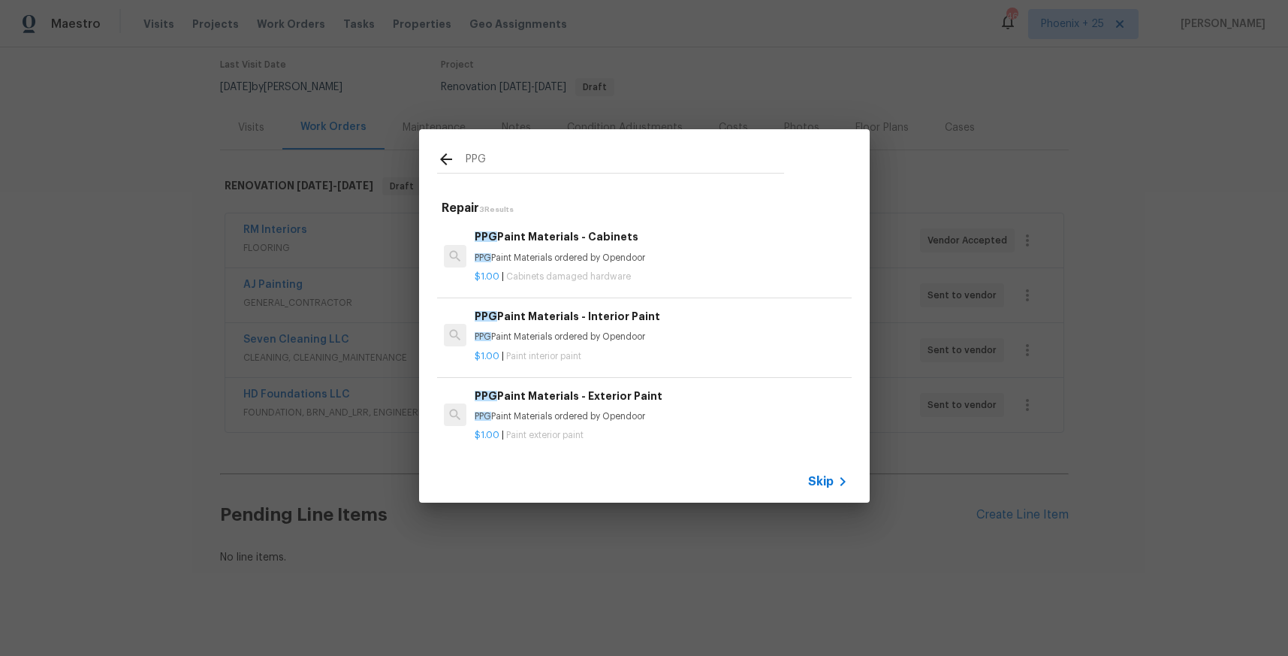
type input "PPG"
click at [720, 322] on h6 "PPG Paint Materials - Interior Paint" at bounding box center [661, 316] width 372 height 17
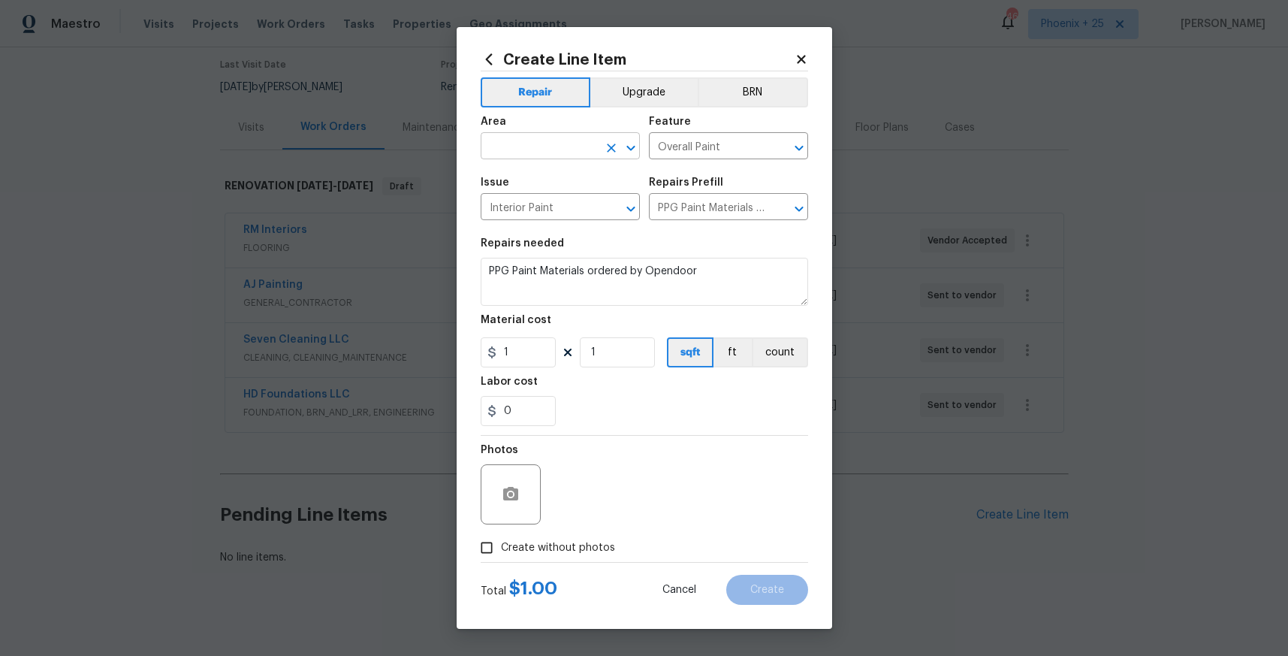
click at [548, 144] on input "text" at bounding box center [539, 147] width 117 height 23
click at [554, 204] on li "Interior Overall" at bounding box center [560, 205] width 159 height 25
type input "Interior Overall"
click at [525, 354] on input "1" at bounding box center [518, 352] width 75 height 30
type input "1372.47"
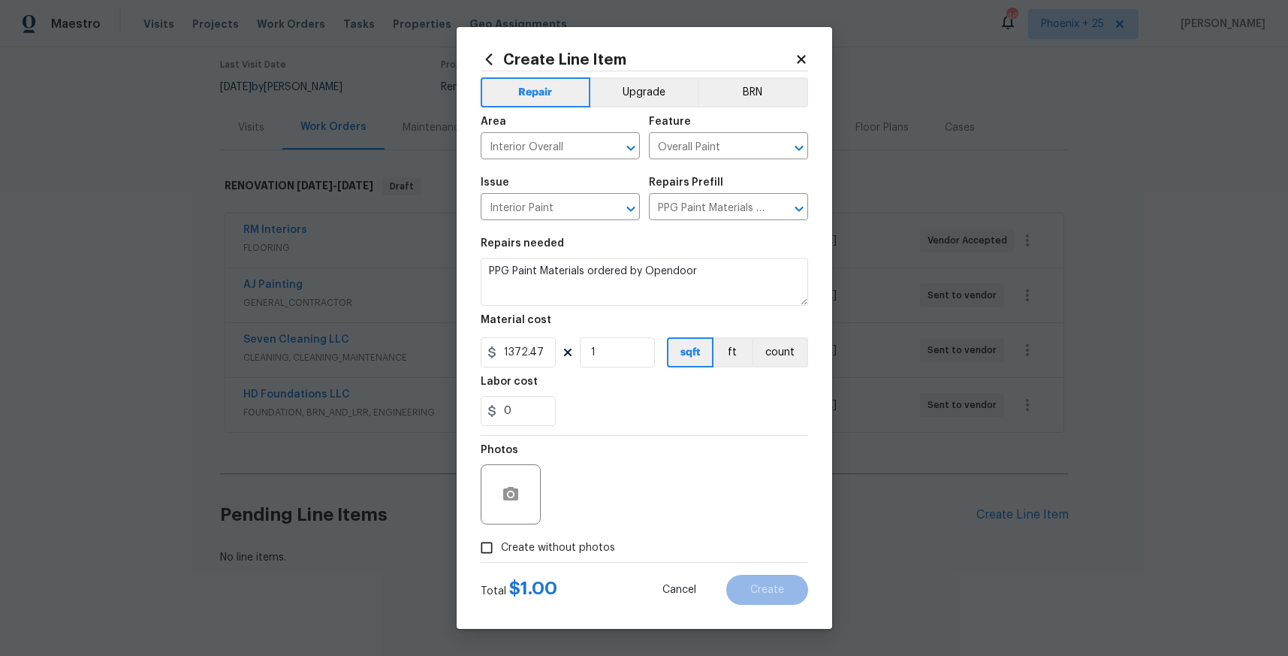
click at [580, 537] on label "Create without photos" at bounding box center [543, 547] width 143 height 29
click at [501, 537] on input "Create without photos" at bounding box center [486, 547] width 29 height 29
checkbox input "true"
click at [603, 504] on textarea at bounding box center [680, 494] width 255 height 60
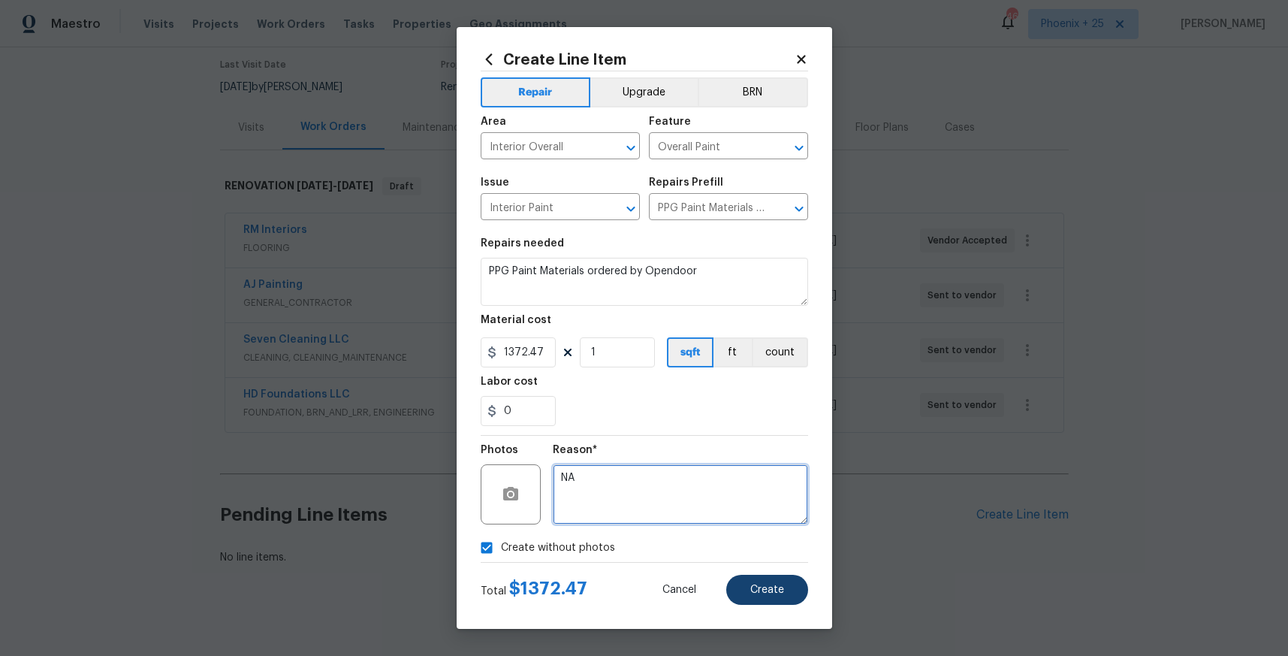
type textarea "NA"
click at [744, 587] on button "Create" at bounding box center [767, 590] width 82 height 30
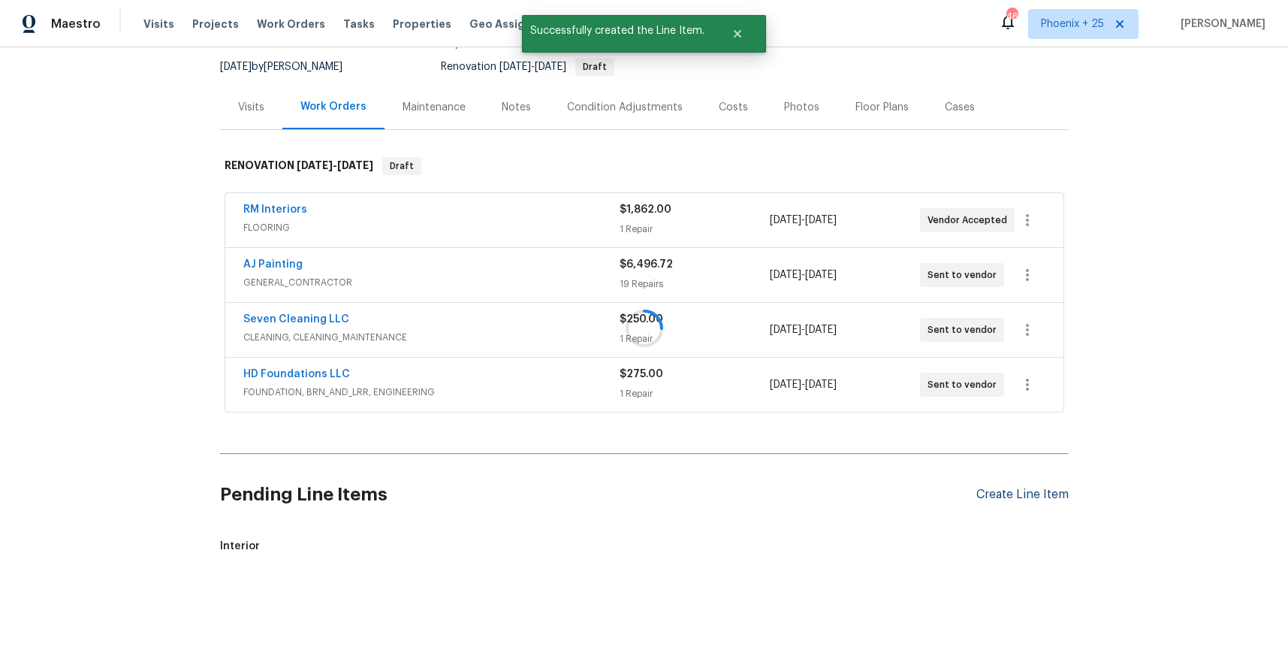
scroll to position [149, 0]
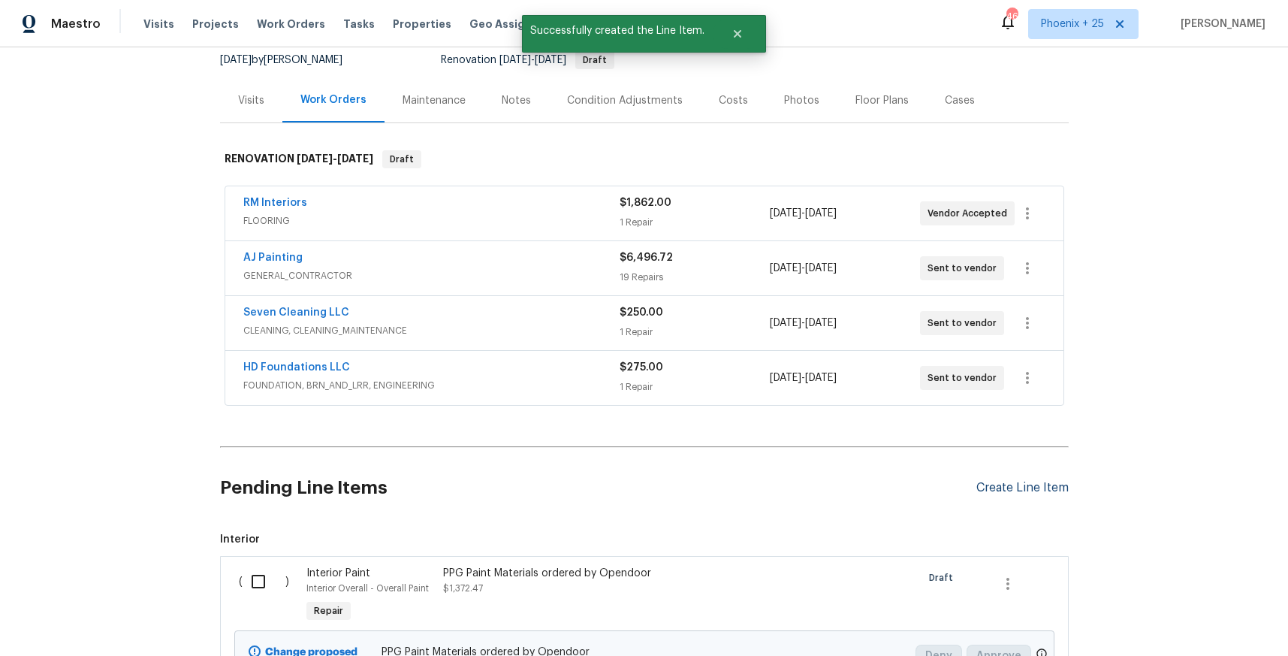
click at [987, 493] on div "Create Line Item" at bounding box center [1022, 488] width 92 height 14
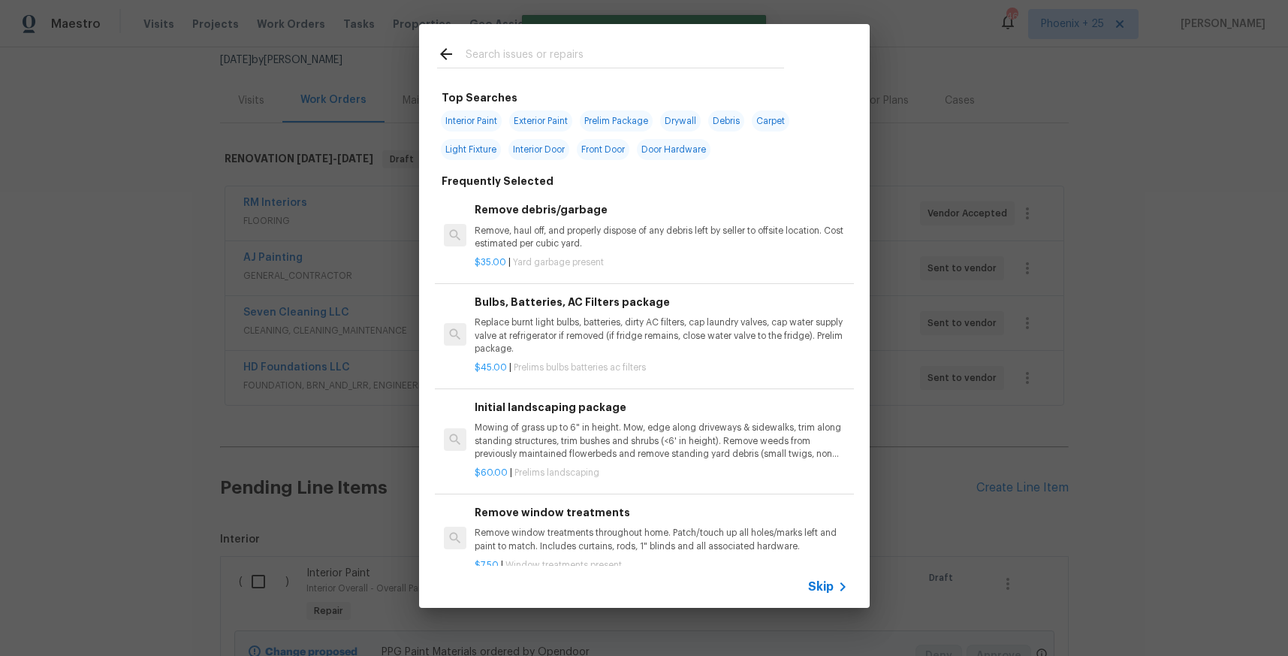
click at [581, 55] on input "text" at bounding box center [625, 56] width 318 height 23
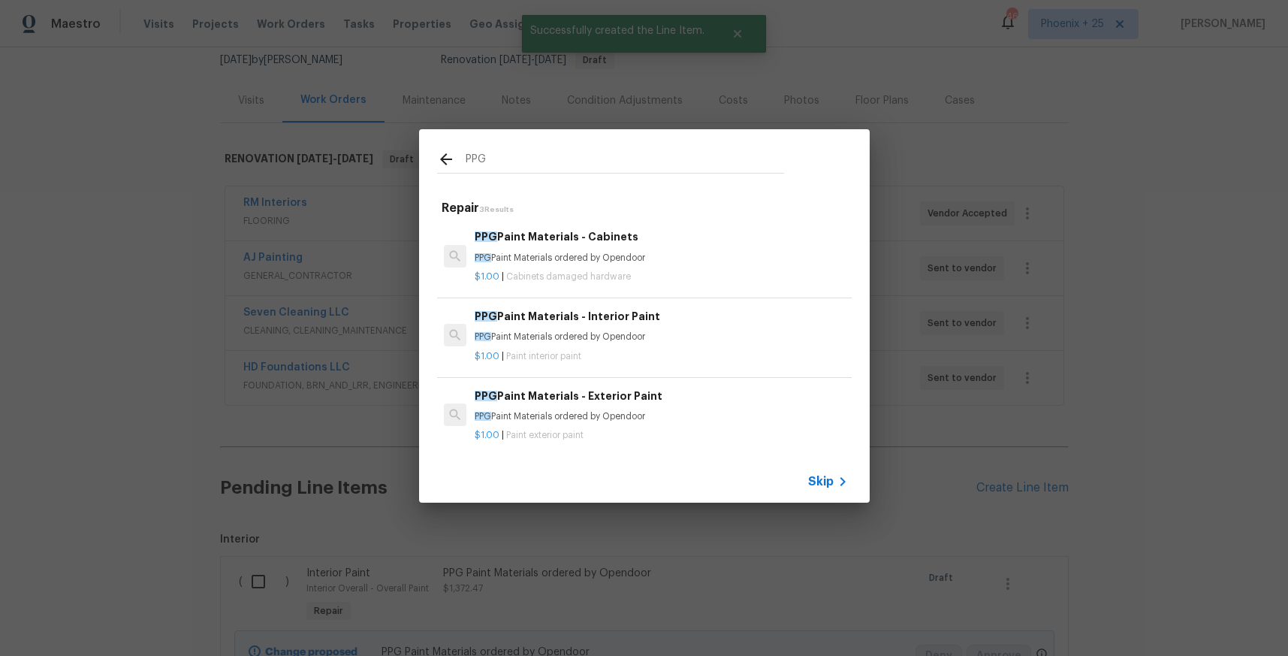
type input "PPG"
click at [684, 246] on div "PPG Paint Materials - Cabinets PPG Paint Materials ordered by Opendoor" at bounding box center [661, 246] width 372 height 36
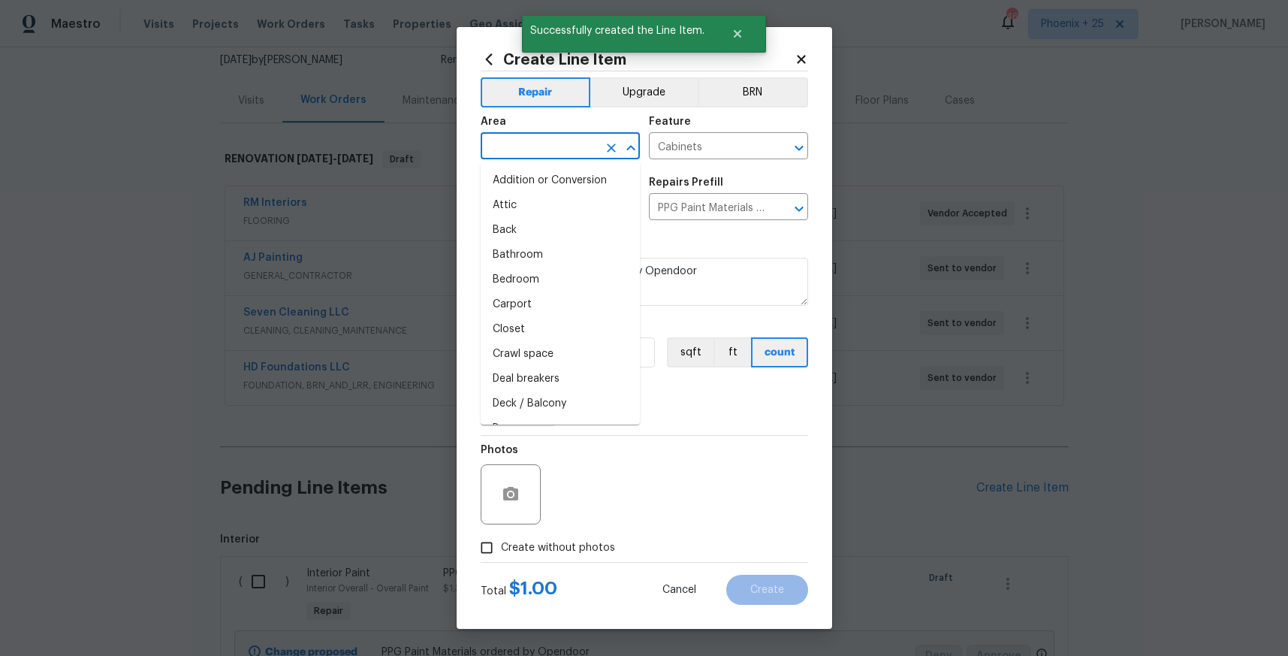
click at [541, 151] on input "text" at bounding box center [539, 147] width 117 height 23
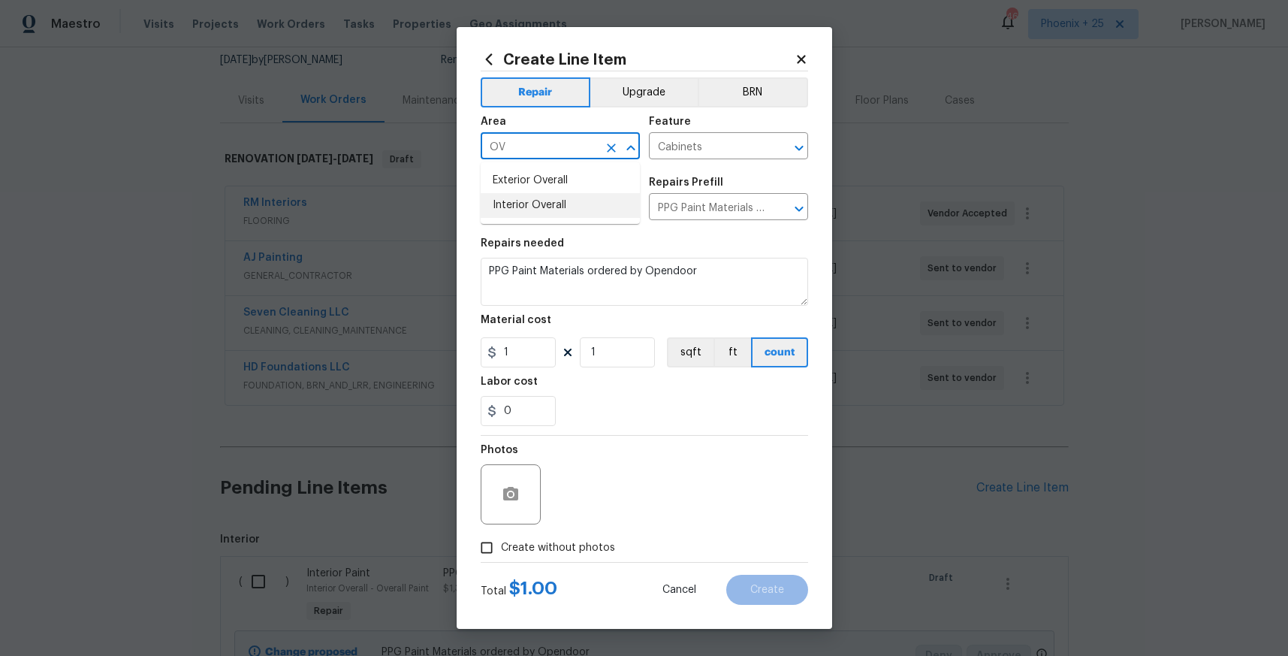
click at [546, 213] on li "Interior Overall" at bounding box center [560, 205] width 159 height 25
type input "Interior Overall"
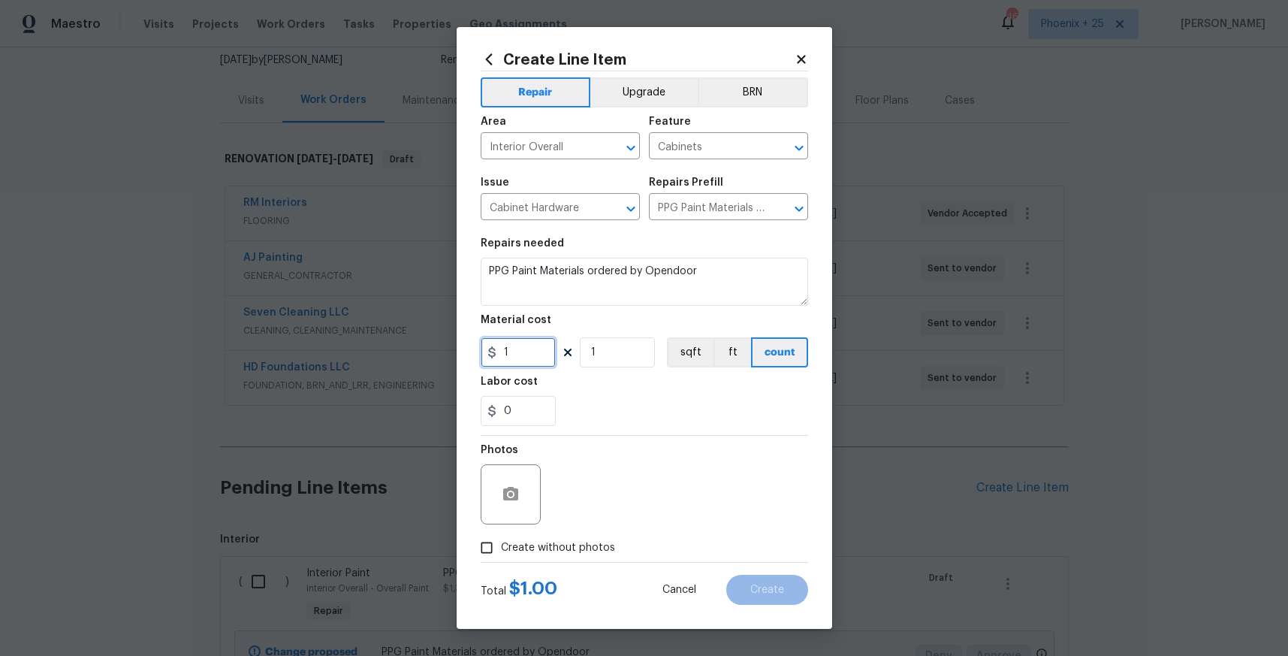
click at [527, 354] on input "1" at bounding box center [518, 352] width 75 height 30
type input "393.64"
drag, startPoint x: 587, startPoint y: 567, endPoint x: 587, endPoint y: 552, distance: 15.0
click at [587, 563] on div "Total $ 1.00 Cancel Create" at bounding box center [644, 584] width 327 height 42
drag, startPoint x: 586, startPoint y: 550, endPoint x: 587, endPoint y: 535, distance: 15.1
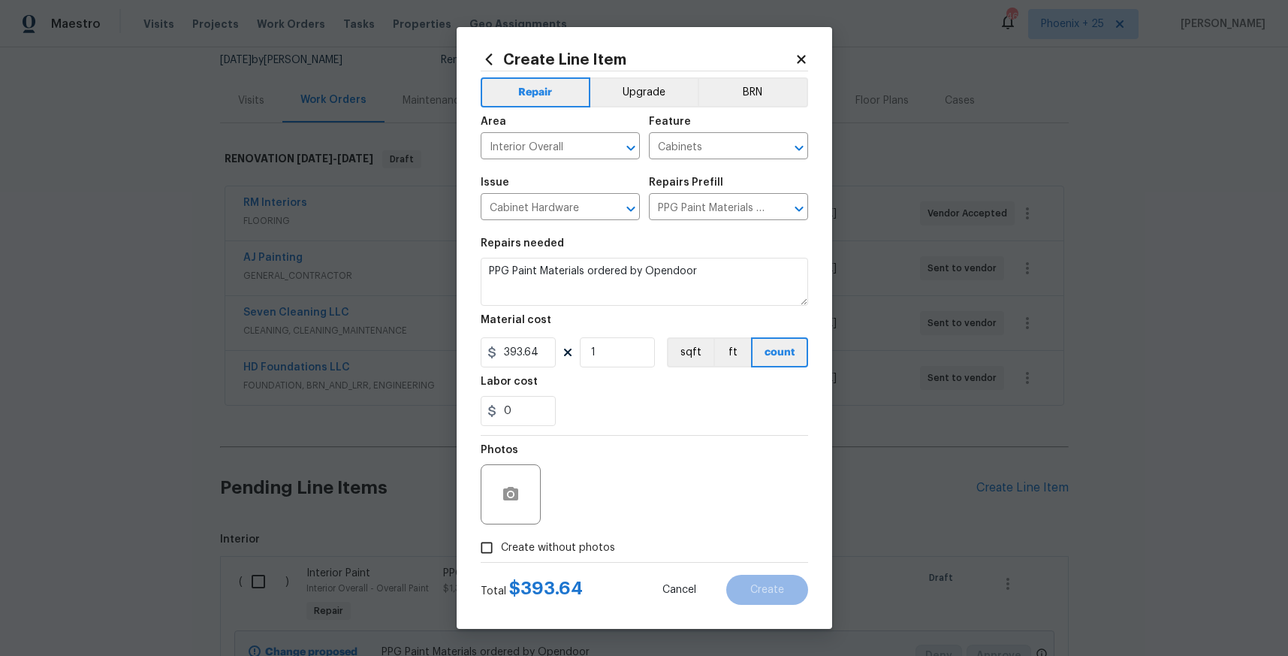
click at [586, 549] on span "Create without photos" at bounding box center [558, 548] width 114 height 16
click at [501, 549] on input "Create without photos" at bounding box center [486, 547] width 29 height 29
checkbox input "true"
click at [617, 505] on textarea at bounding box center [680, 494] width 255 height 60
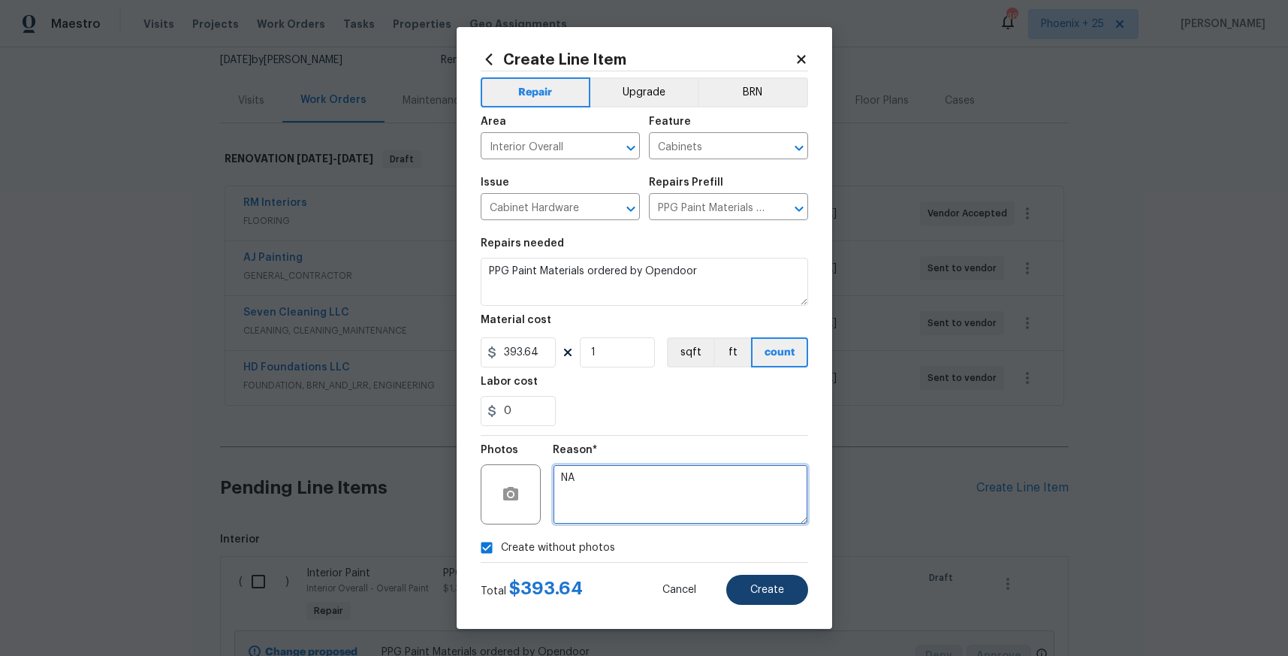
type textarea "NA"
click at [761, 579] on button "Create" at bounding box center [767, 590] width 82 height 30
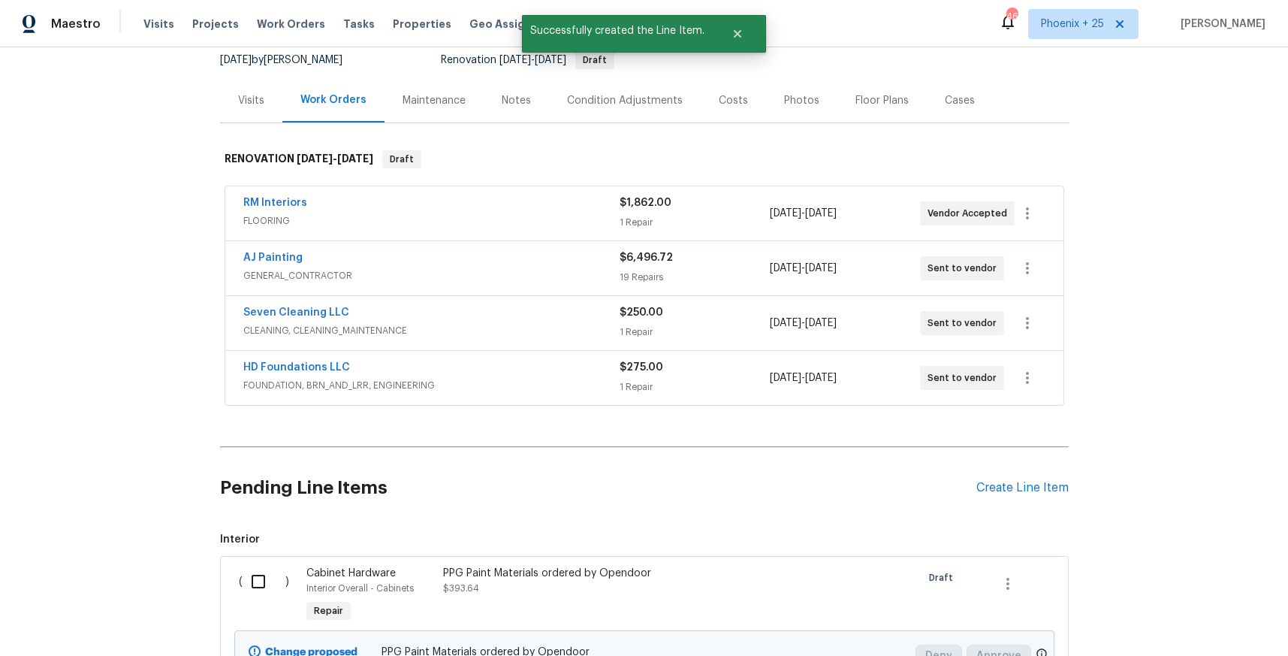
scroll to position [392, 0]
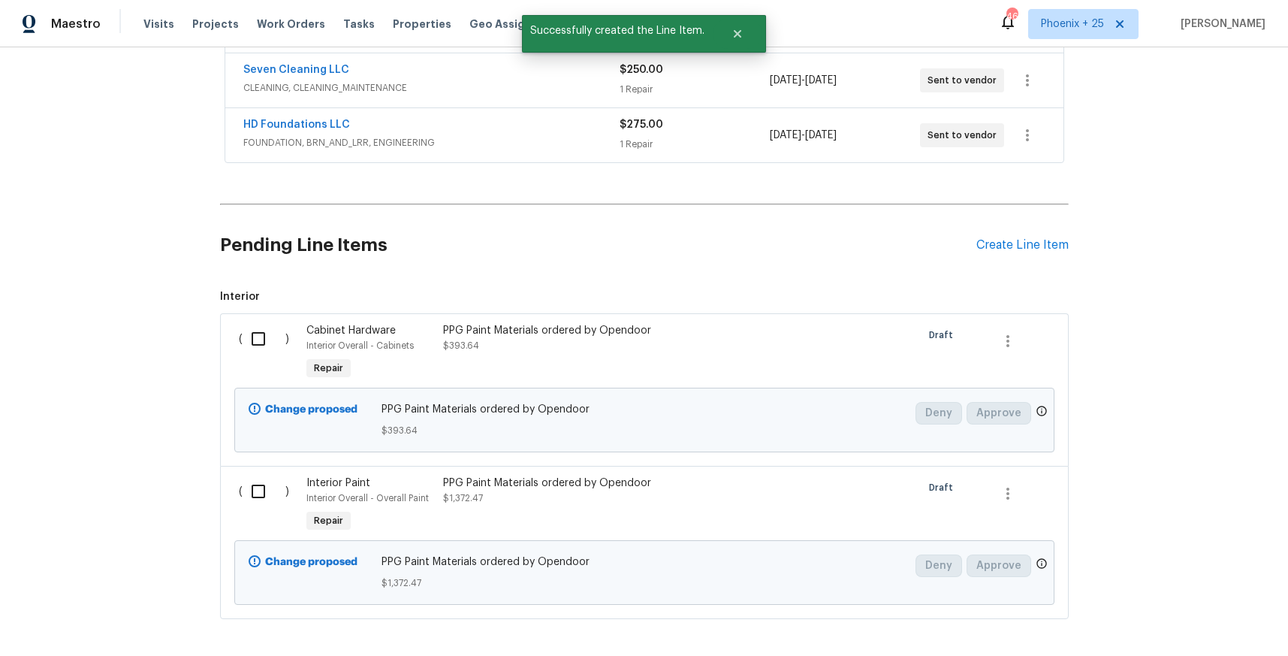
click at [259, 350] on input "checkbox" at bounding box center [264, 339] width 43 height 32
checkbox input "true"
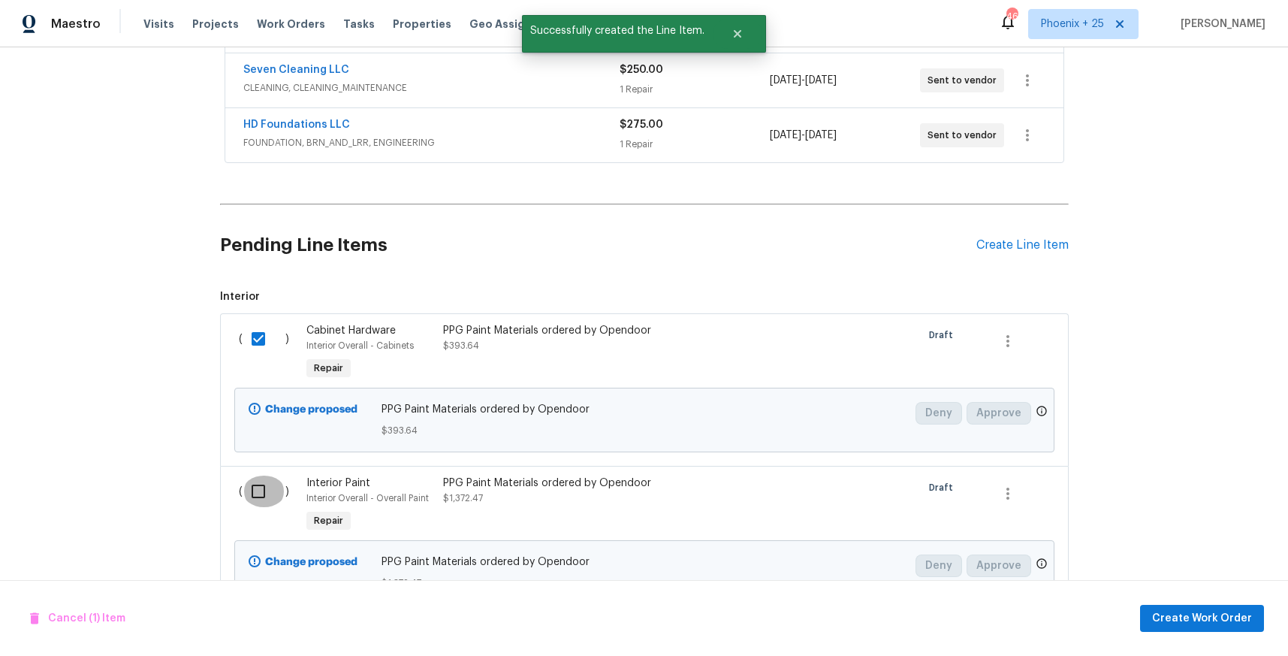
drag, startPoint x: 270, startPoint y: 493, endPoint x: 313, endPoint y: 497, distance: 43.0
click at [270, 493] on input "checkbox" at bounding box center [264, 491] width 43 height 32
checkbox input "true"
click at [1189, 609] on span "Create Work Order" at bounding box center [1202, 618] width 100 height 19
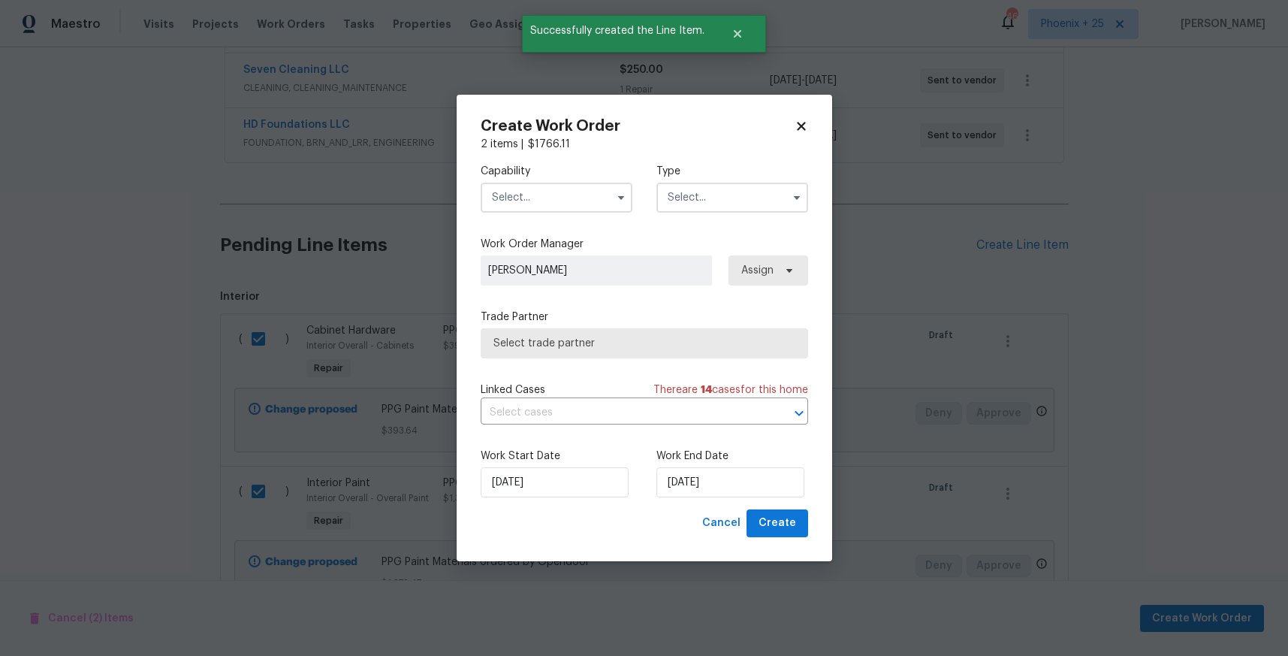
click at [553, 190] on input "text" at bounding box center [557, 197] width 152 height 30
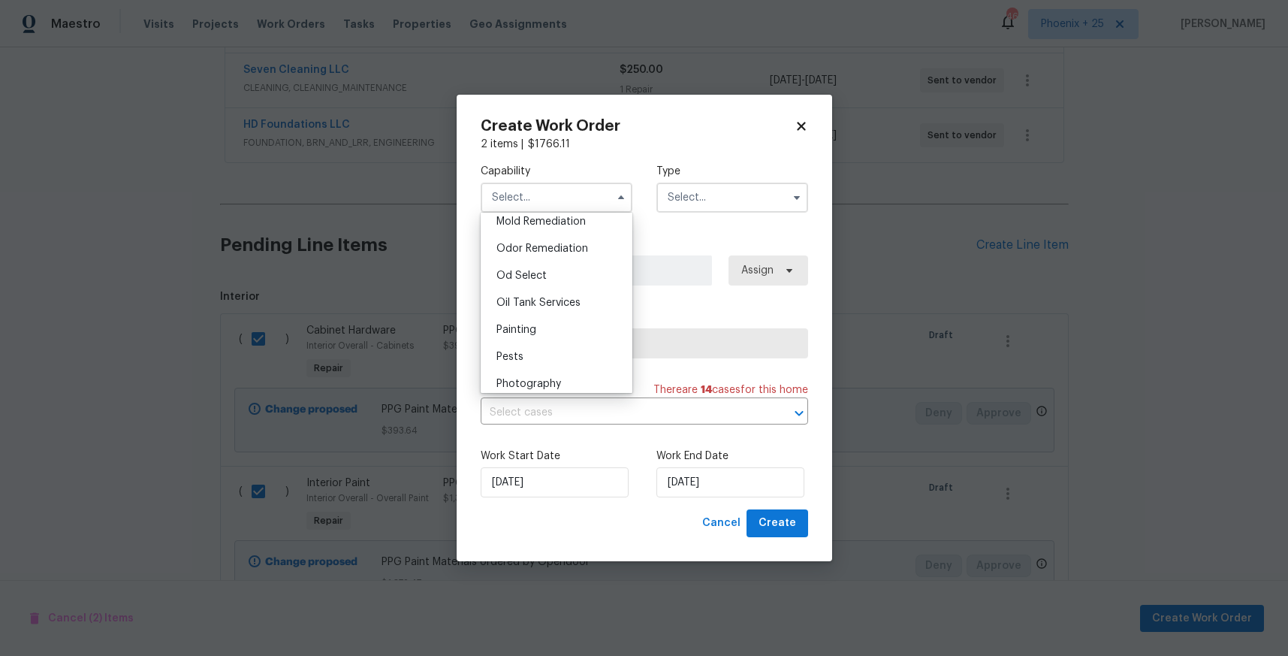
scroll to position [1165, 0]
click at [559, 320] on div "Painting" at bounding box center [556, 326] width 144 height 27
type input "Painting"
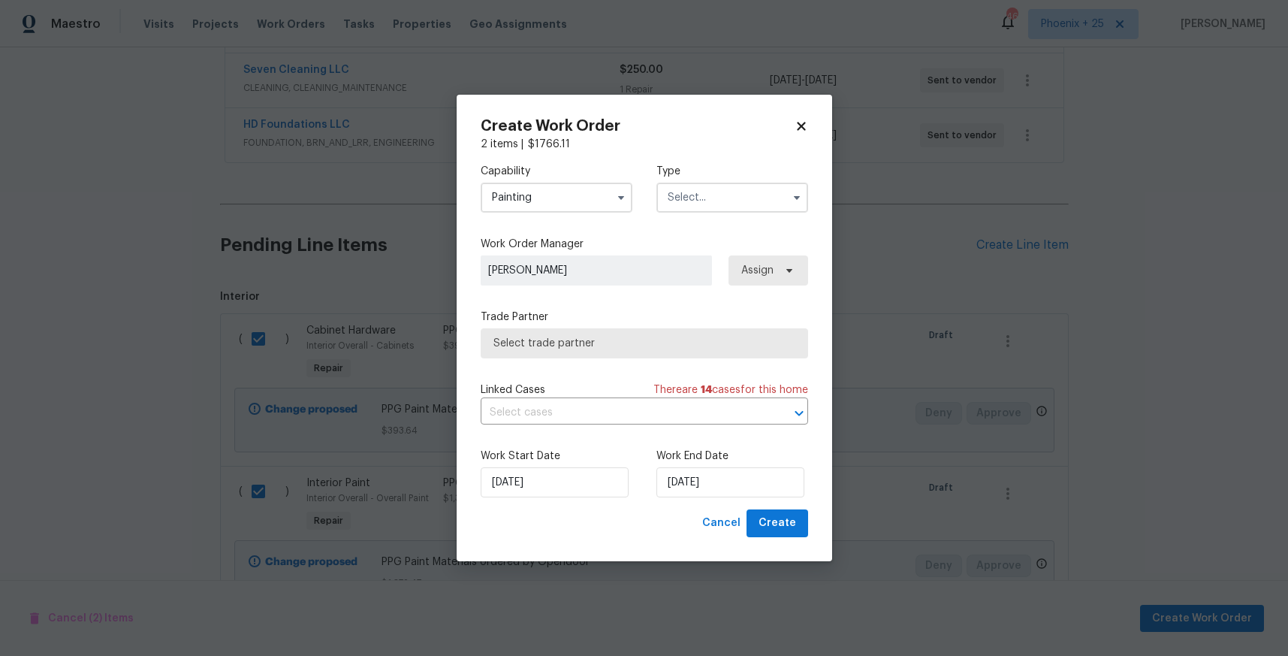
click at [716, 207] on input "text" at bounding box center [732, 197] width 152 height 30
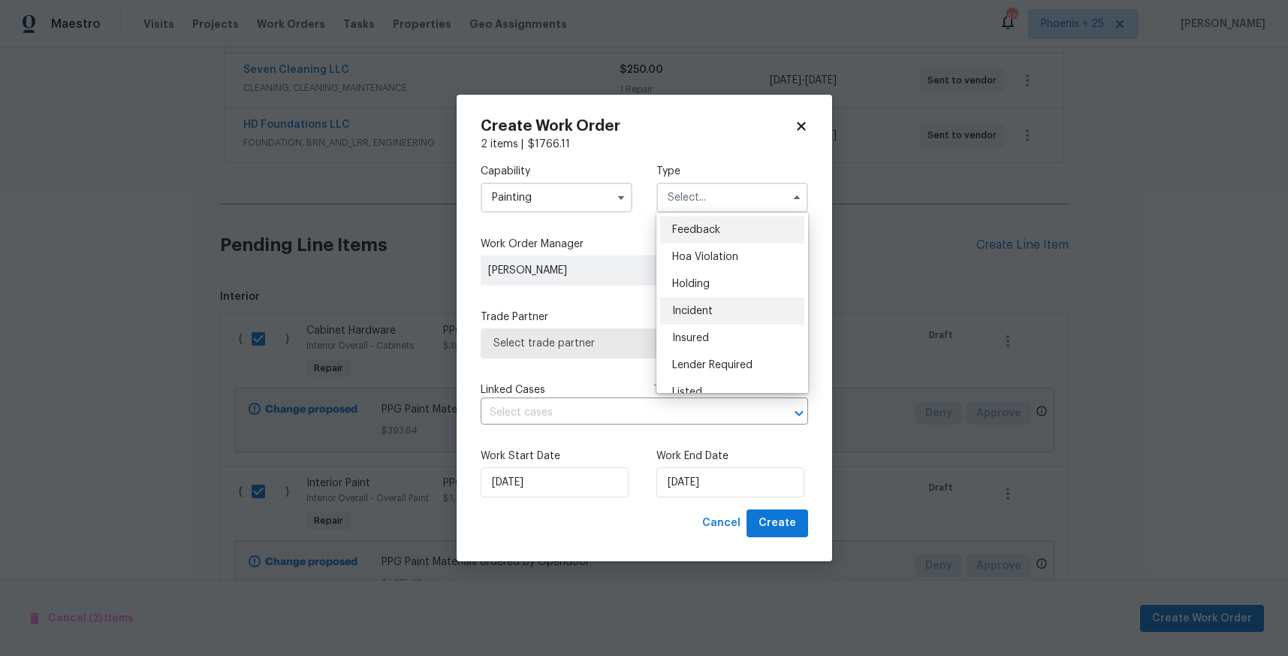
scroll to position [341, 0]
click at [735, 269] on div "Renovation" at bounding box center [732, 267] width 144 height 27
type input "Renovation"
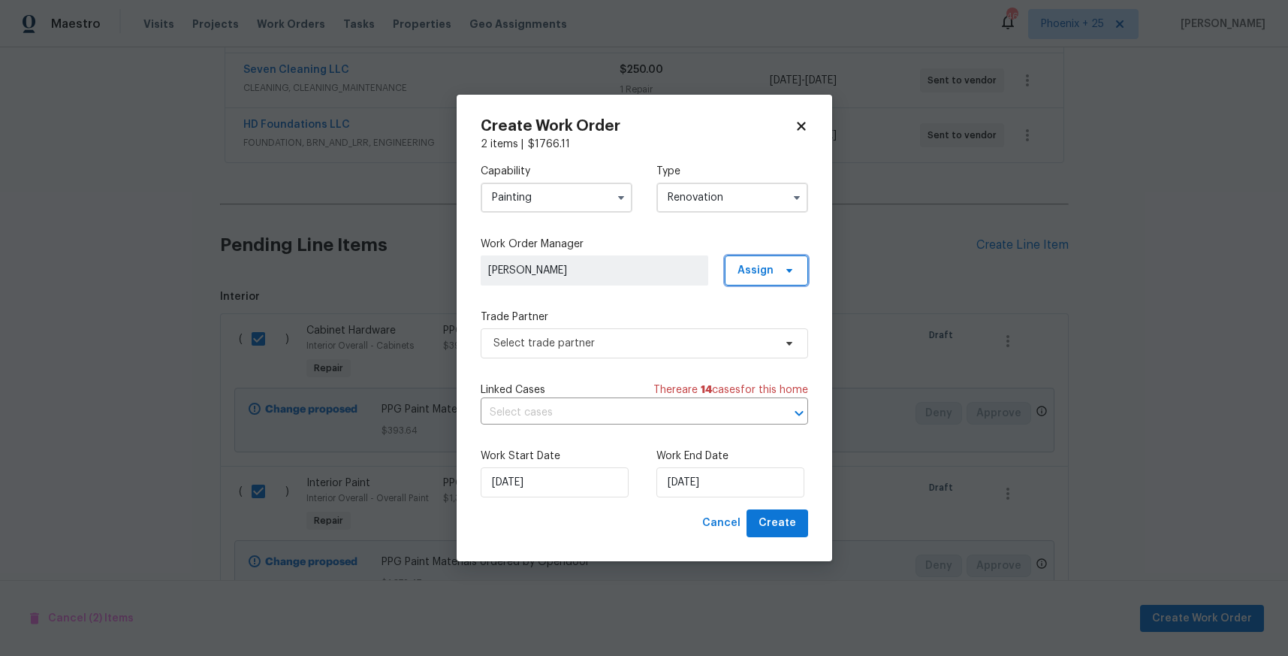
drag, startPoint x: 749, startPoint y: 269, endPoint x: 752, endPoint y: 286, distance: 17.4
click at [749, 269] on span "Assign" at bounding box center [755, 270] width 36 height 15
click at [756, 331] on div "Assign to me" at bounding box center [768, 334] width 65 height 15
click at [635, 353] on span "Select trade partner" at bounding box center [644, 343] width 327 height 30
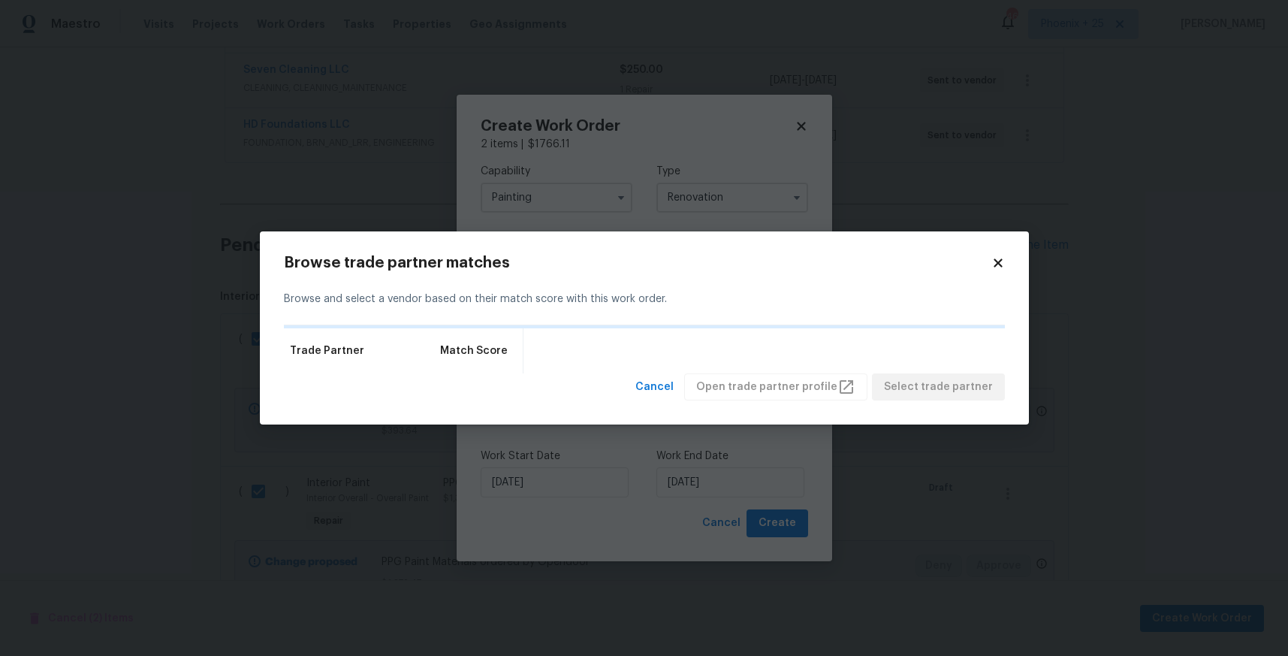
click at [1010, 265] on div "Browse trade partner matches Browse and select a vendor based on their match sc…" at bounding box center [644, 328] width 769 height 194
click at [1005, 264] on div "Browse trade partner matches Browse and select a vendor based on their match sc…" at bounding box center [644, 328] width 769 height 194
drag, startPoint x: 997, startPoint y: 267, endPoint x: 984, endPoint y: 267, distance: 13.5
click at [997, 267] on icon at bounding box center [998, 263] width 14 height 14
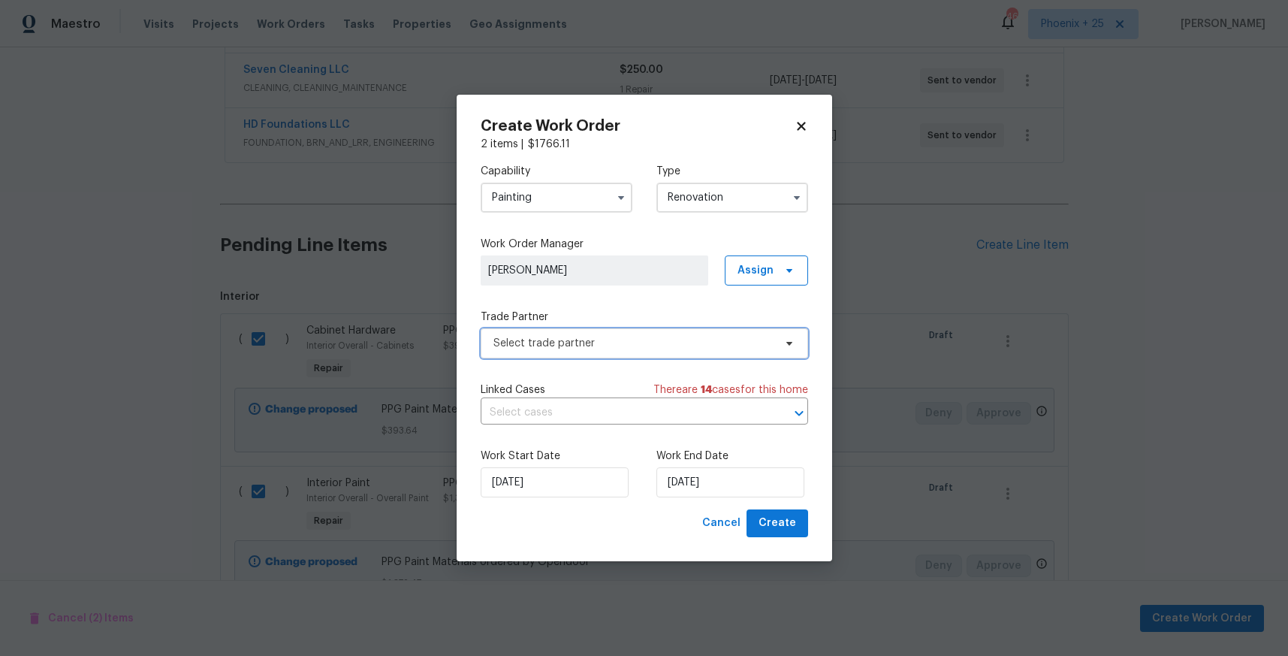
click at [619, 330] on span "Select trade partner" at bounding box center [644, 343] width 327 height 30
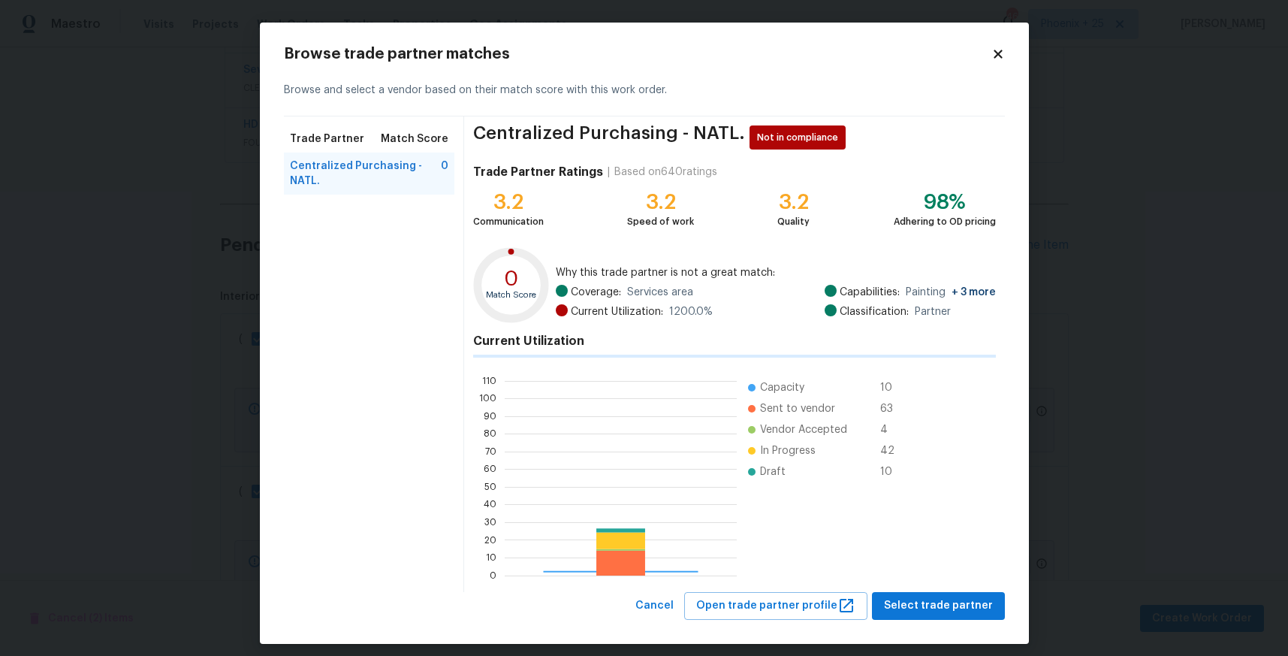
scroll to position [210, 232]
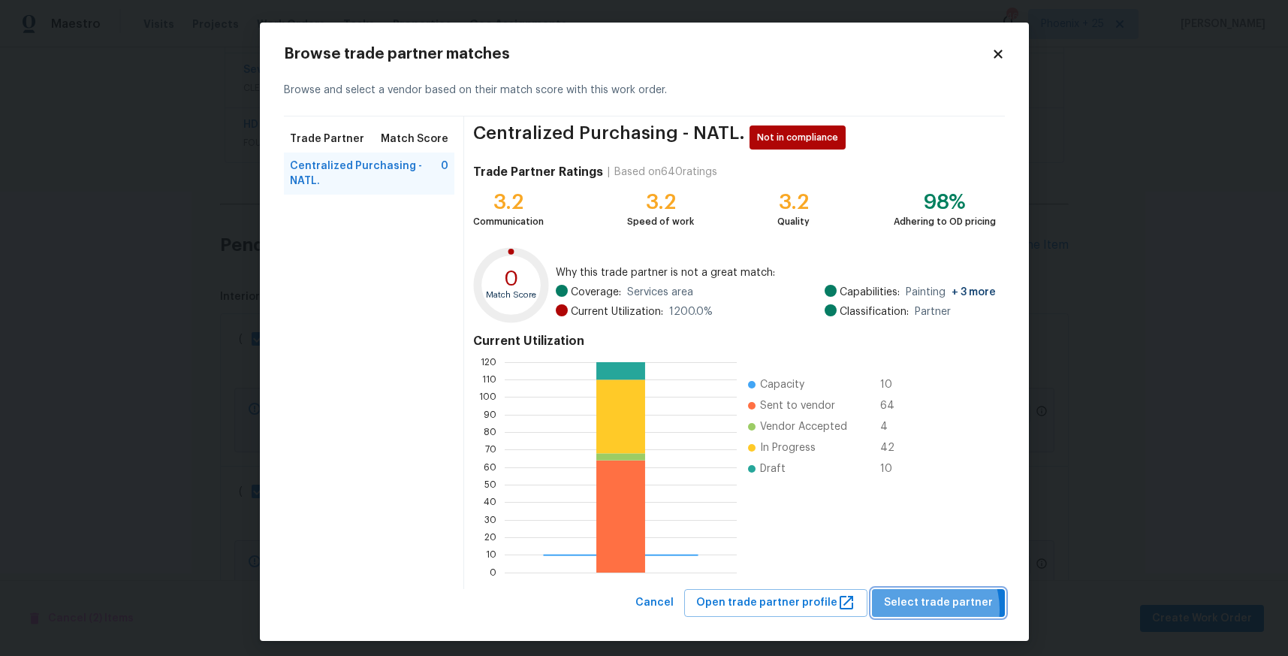
click at [929, 608] on span "Select trade partner" at bounding box center [938, 602] width 109 height 19
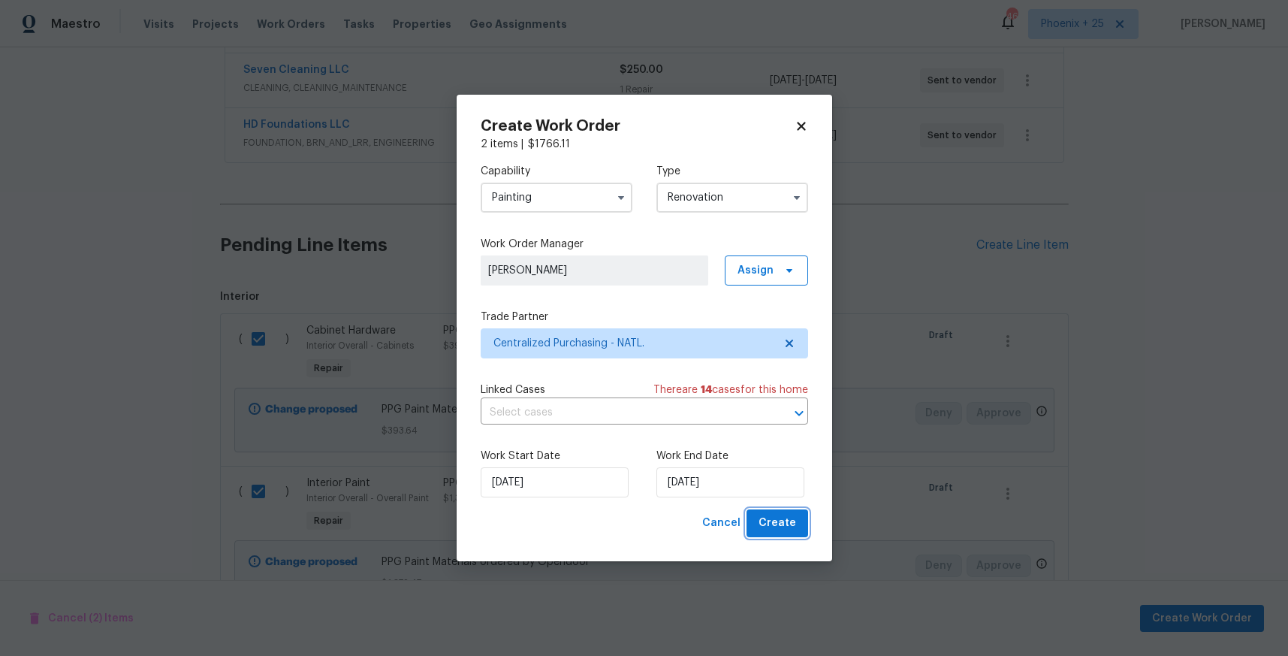
click at [795, 531] on span "Create" at bounding box center [778, 523] width 38 height 19
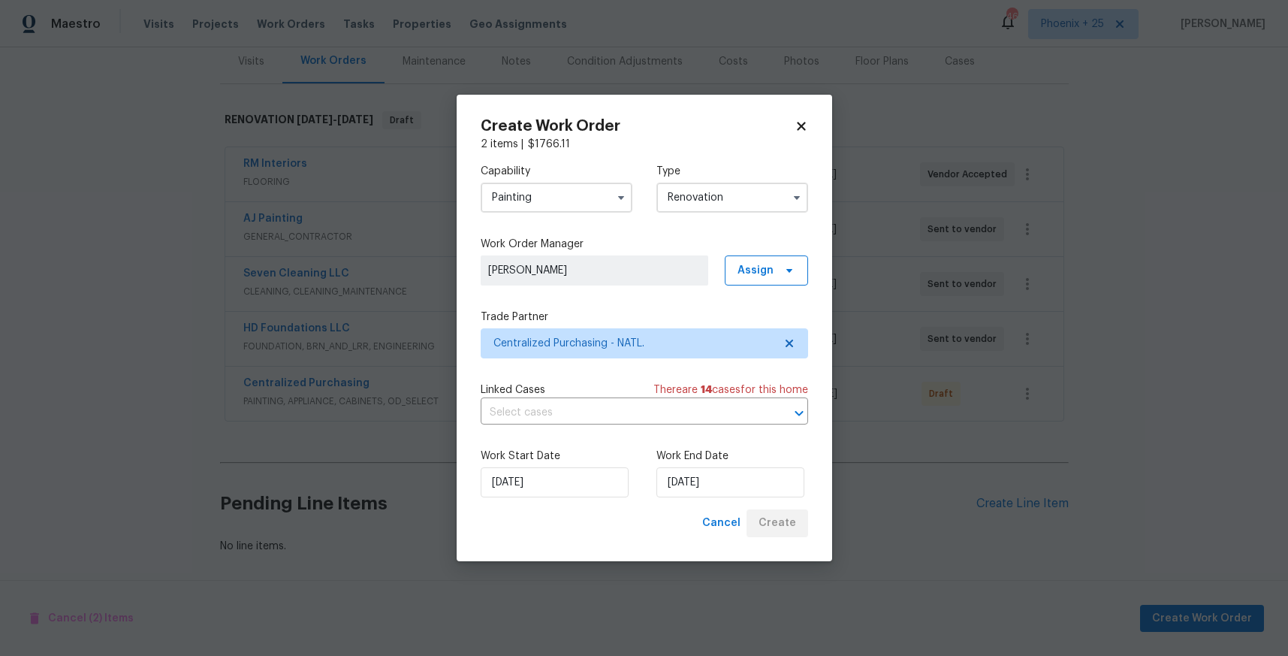
scroll to position [189, 0]
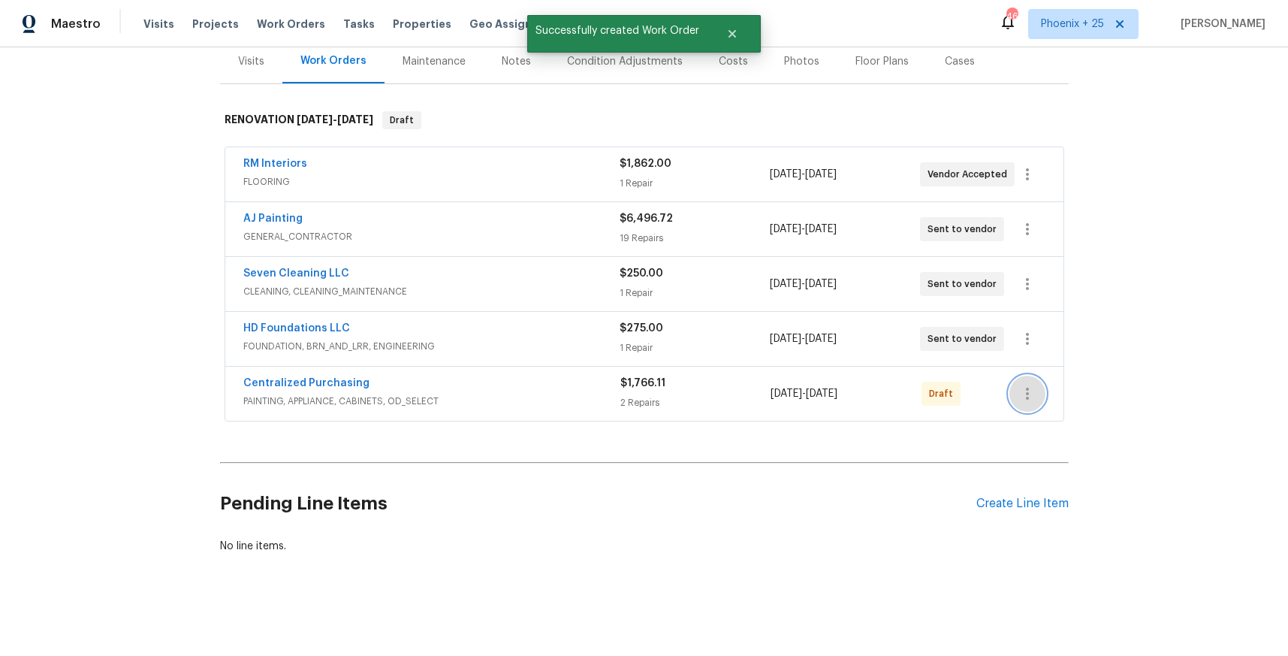
click at [1027, 391] on icon "button" at bounding box center [1027, 394] width 18 height 18
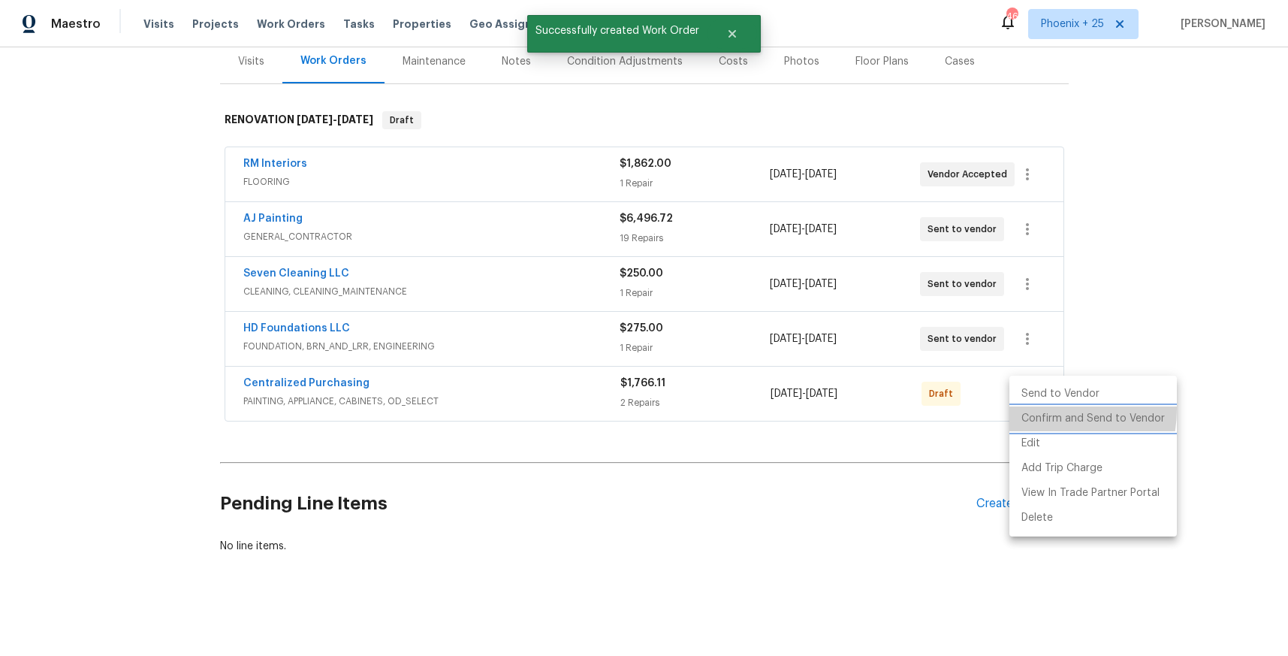
click at [1031, 409] on li "Confirm and Send to Vendor" at bounding box center [1092, 418] width 167 height 25
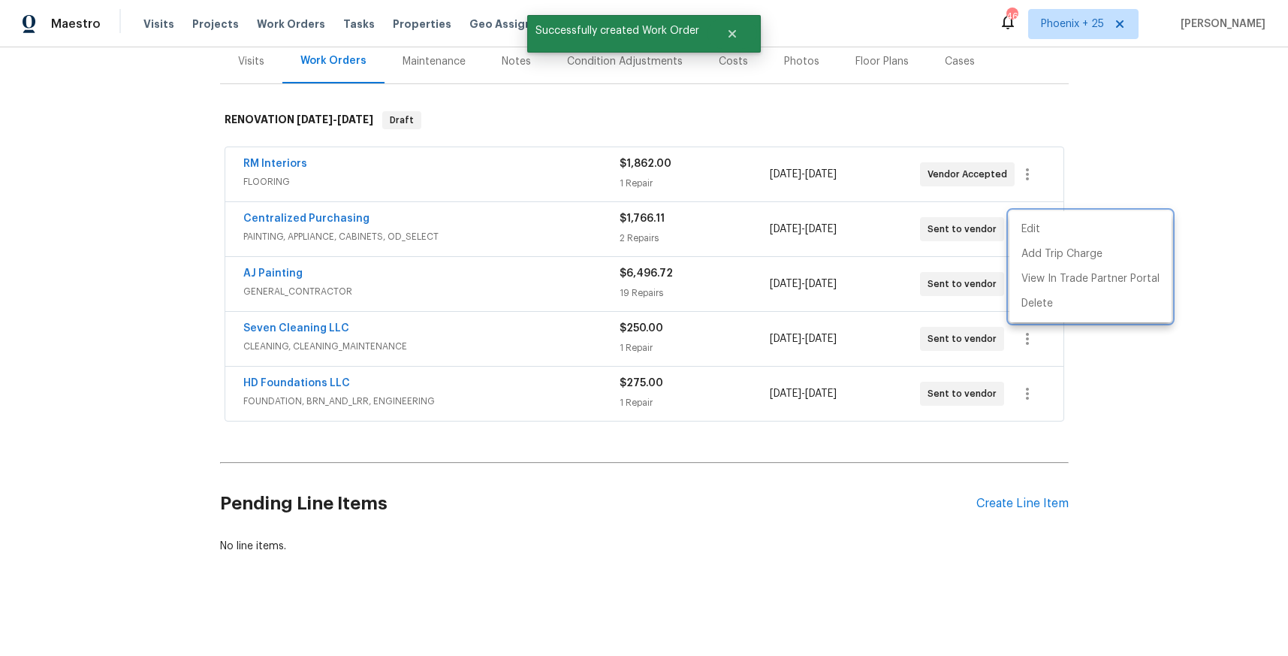
click at [357, 270] on div at bounding box center [644, 328] width 1288 height 656
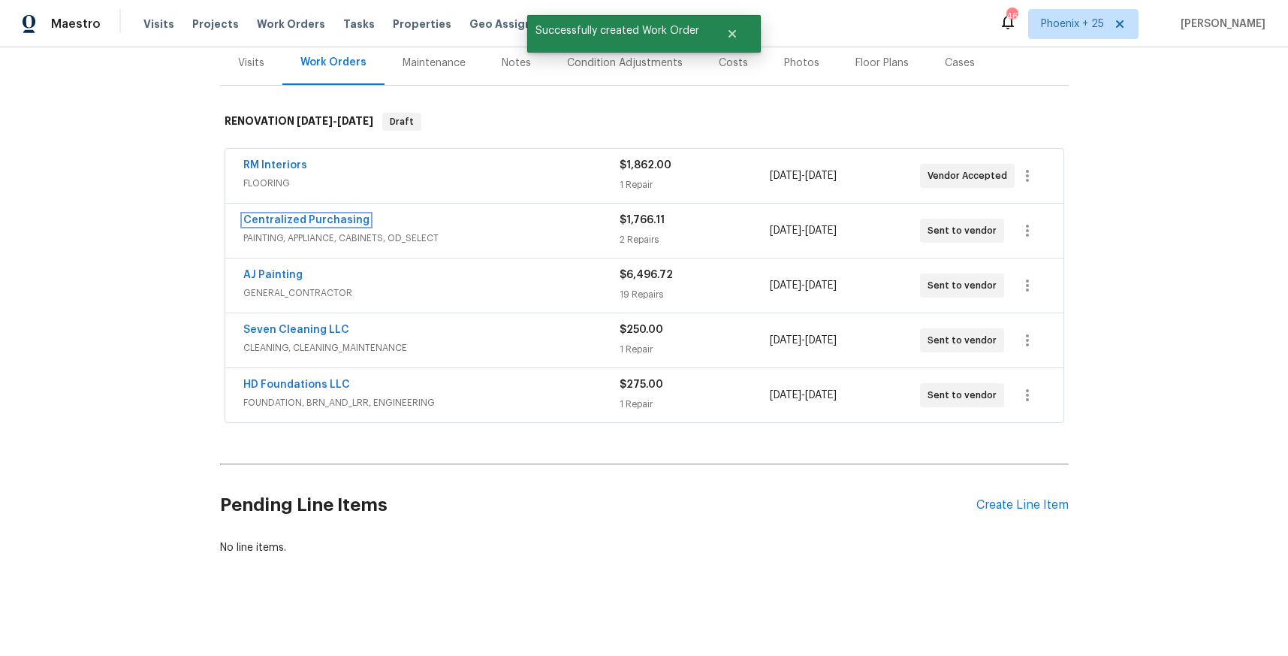
scroll to position [180, 0]
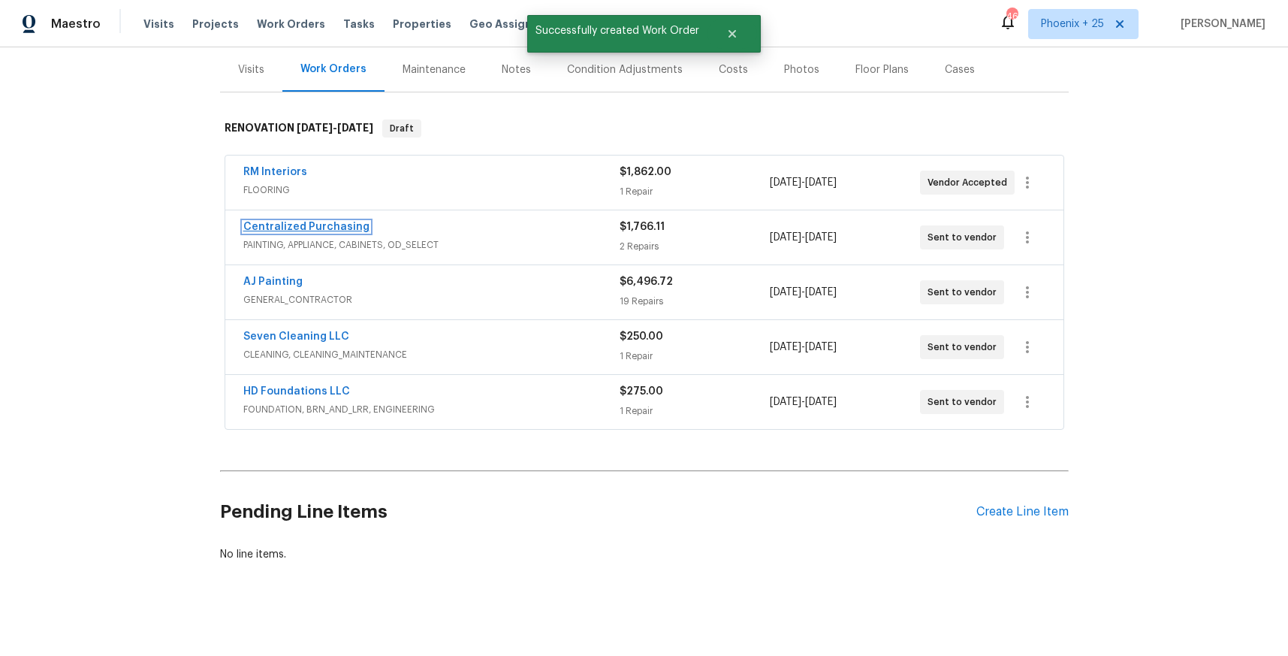
click at [321, 222] on link "Centralized Purchasing" at bounding box center [306, 227] width 126 height 11
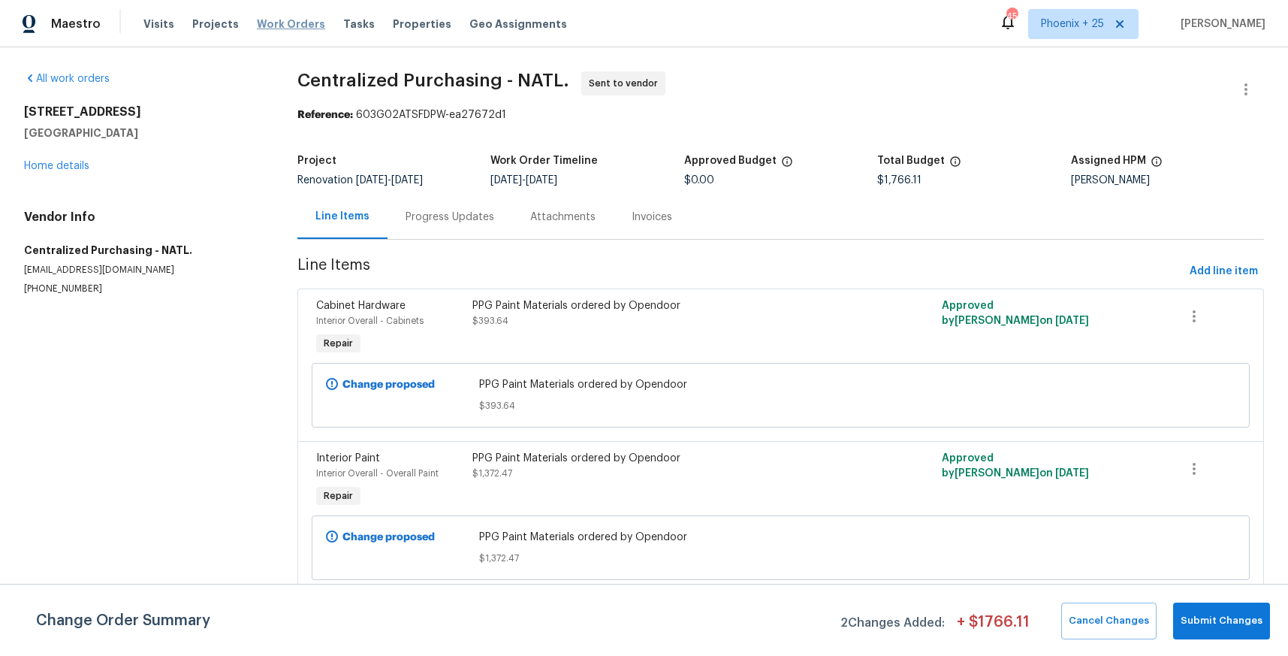
click at [281, 23] on span "Work Orders" at bounding box center [291, 24] width 68 height 15
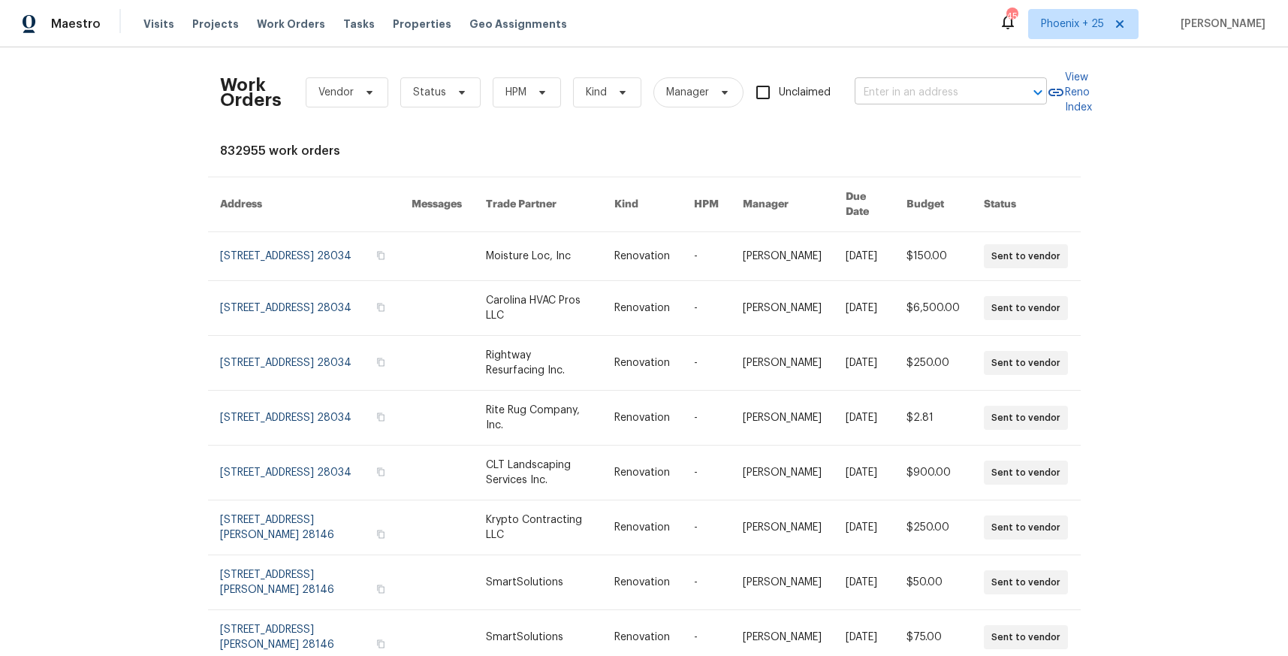
drag, startPoint x: 843, startPoint y: 77, endPoint x: 898, endPoint y: 96, distance: 58.2
click at [846, 78] on div "Work Orders Vendor Status HPM Kind Manager Unclaimed ​" at bounding box center [633, 92] width 827 height 66
click at [907, 98] on input "text" at bounding box center [930, 92] width 150 height 23
paste input "[STREET_ADDRESS][PERSON_NAME]"
type input "[STREET_ADDRESS][PERSON_NAME]"
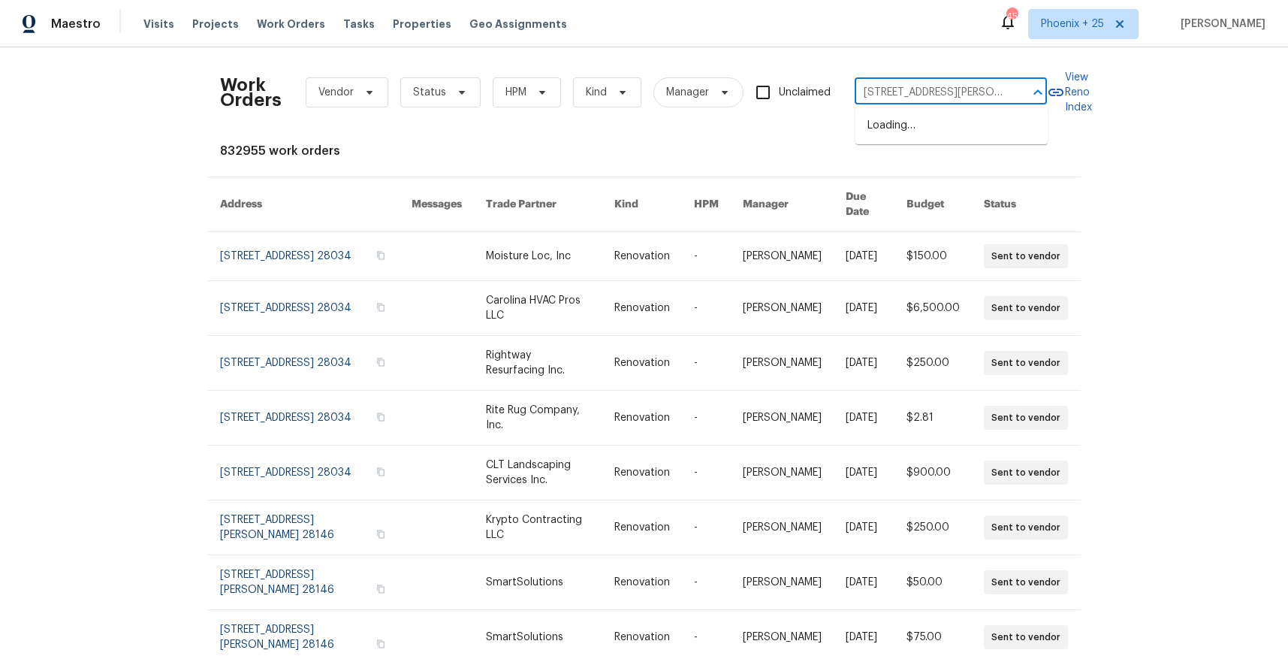
scroll to position [0, 38]
click at [915, 123] on li "[STREET_ADDRESS][PERSON_NAME]" at bounding box center [951, 133] width 192 height 41
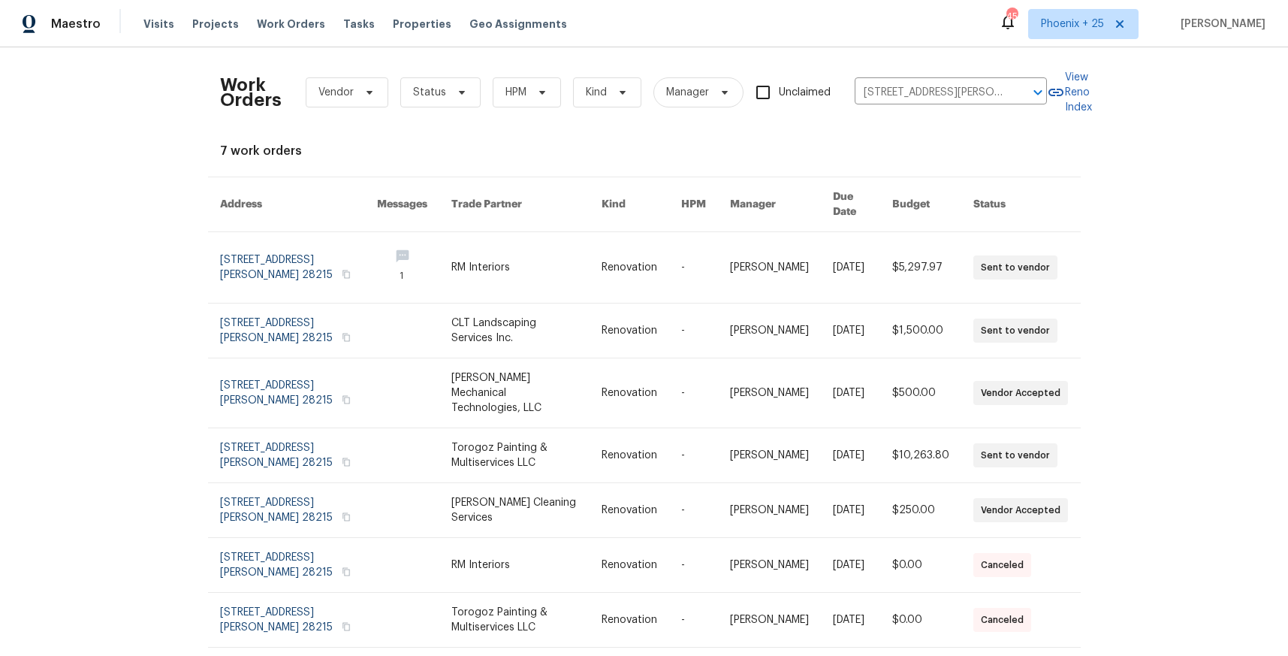
click at [492, 265] on link at bounding box center [526, 267] width 150 height 71
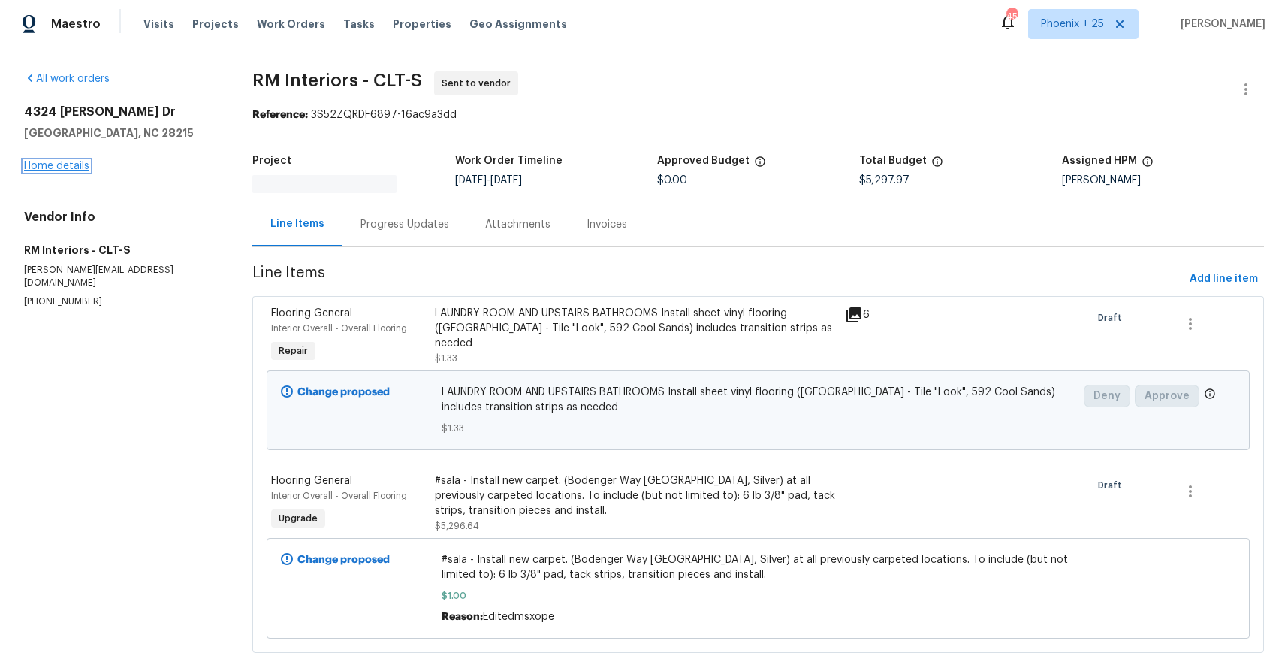
click at [77, 169] on link "Home details" at bounding box center [56, 166] width 65 height 11
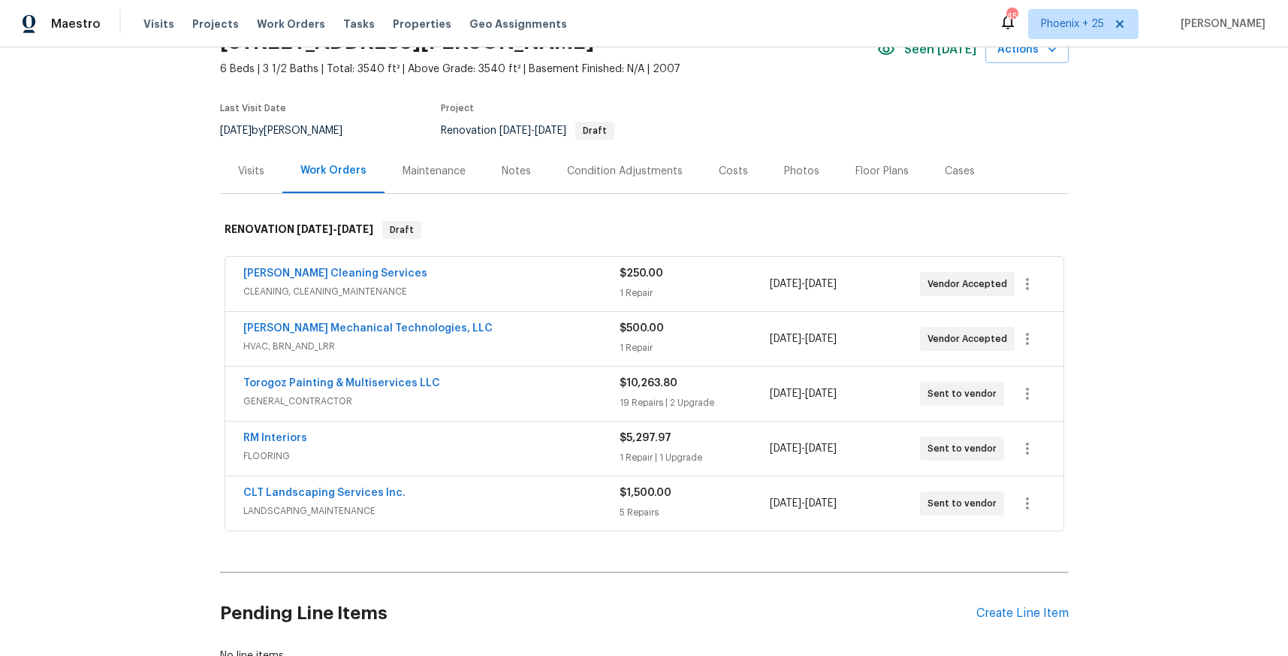
scroll to position [189, 0]
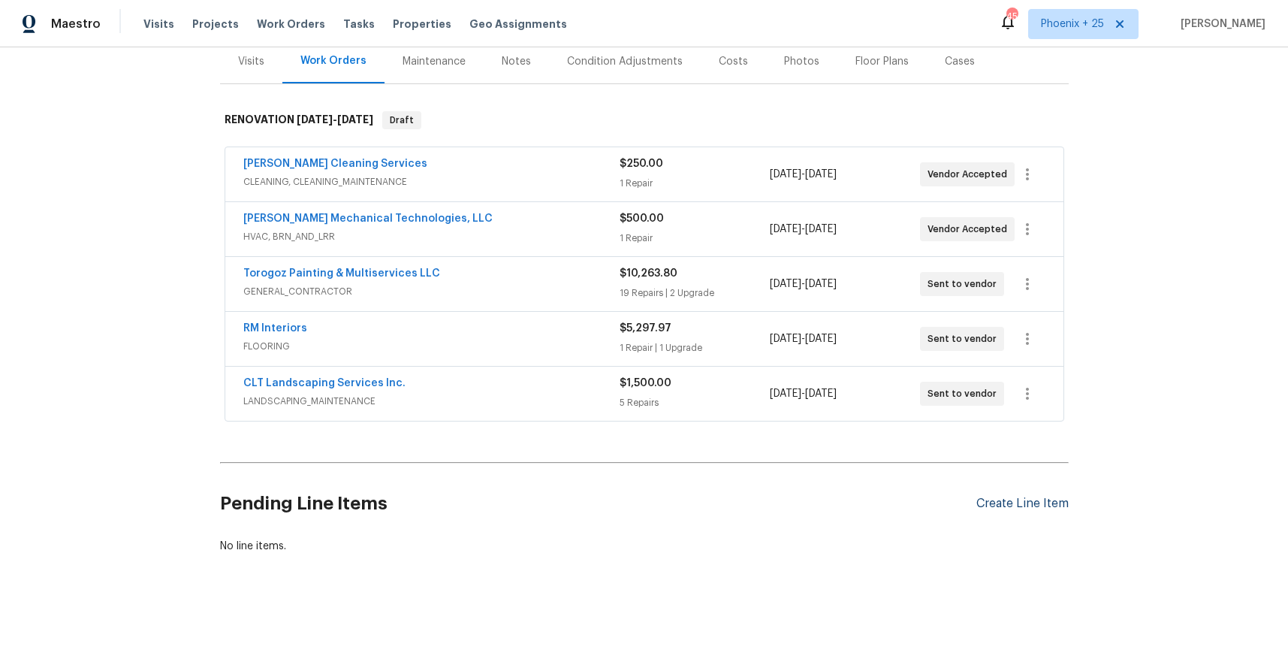
drag, startPoint x: 1034, startPoint y: 484, endPoint x: 1033, endPoint y: 497, distance: 12.9
click at [1033, 488] on div "Pending Line Items Create Line Item" at bounding box center [644, 504] width 849 height 70
click at [1033, 497] on div "Create Line Item" at bounding box center [1022, 503] width 92 height 14
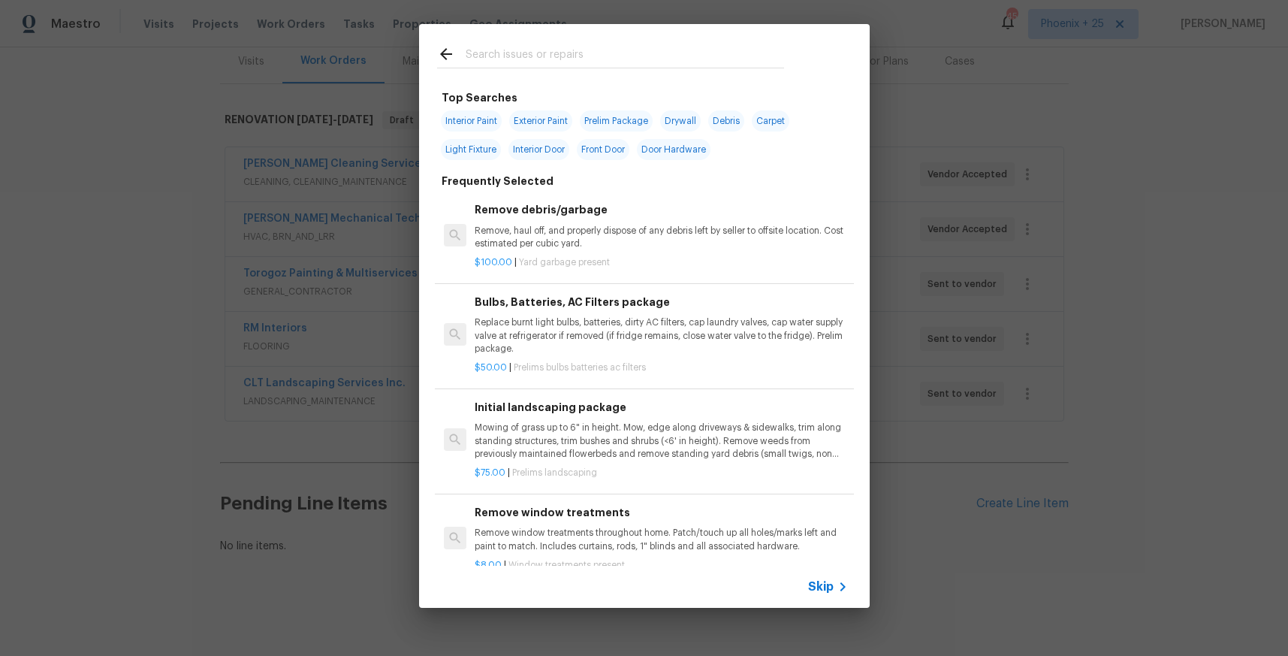
click at [549, 48] on input "text" at bounding box center [625, 56] width 318 height 23
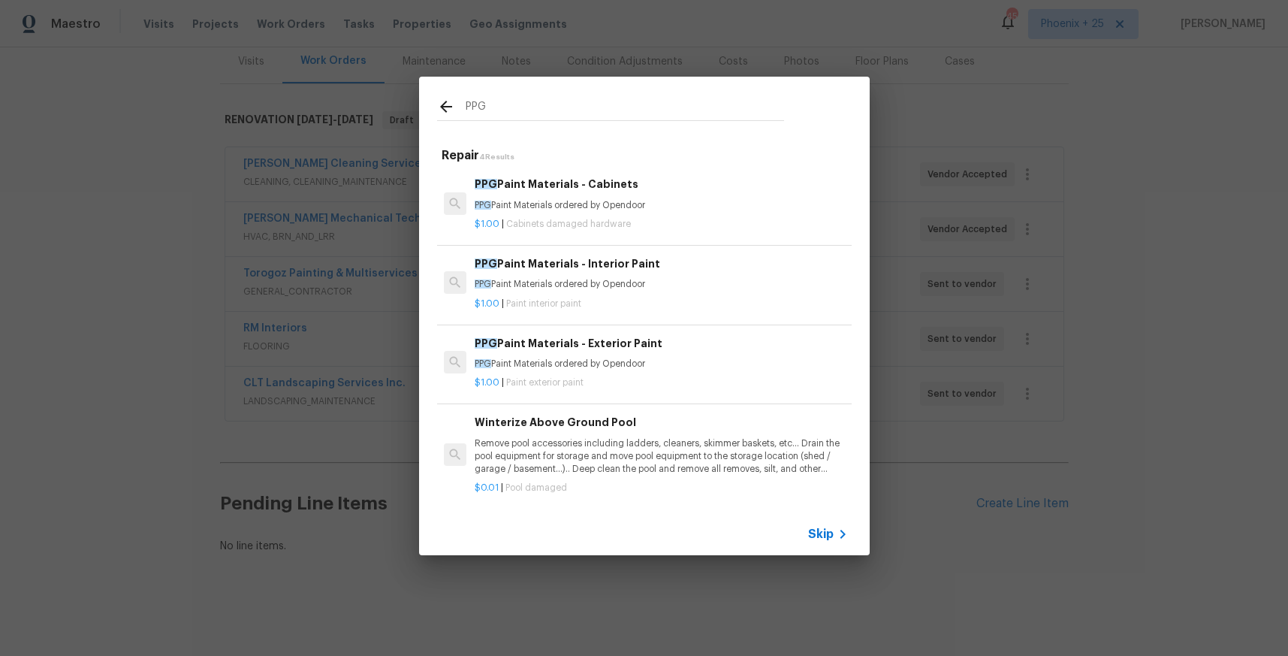
type input "PPG"
click at [688, 287] on p "PPG Paint Materials ordered by Opendoor" at bounding box center [661, 284] width 372 height 13
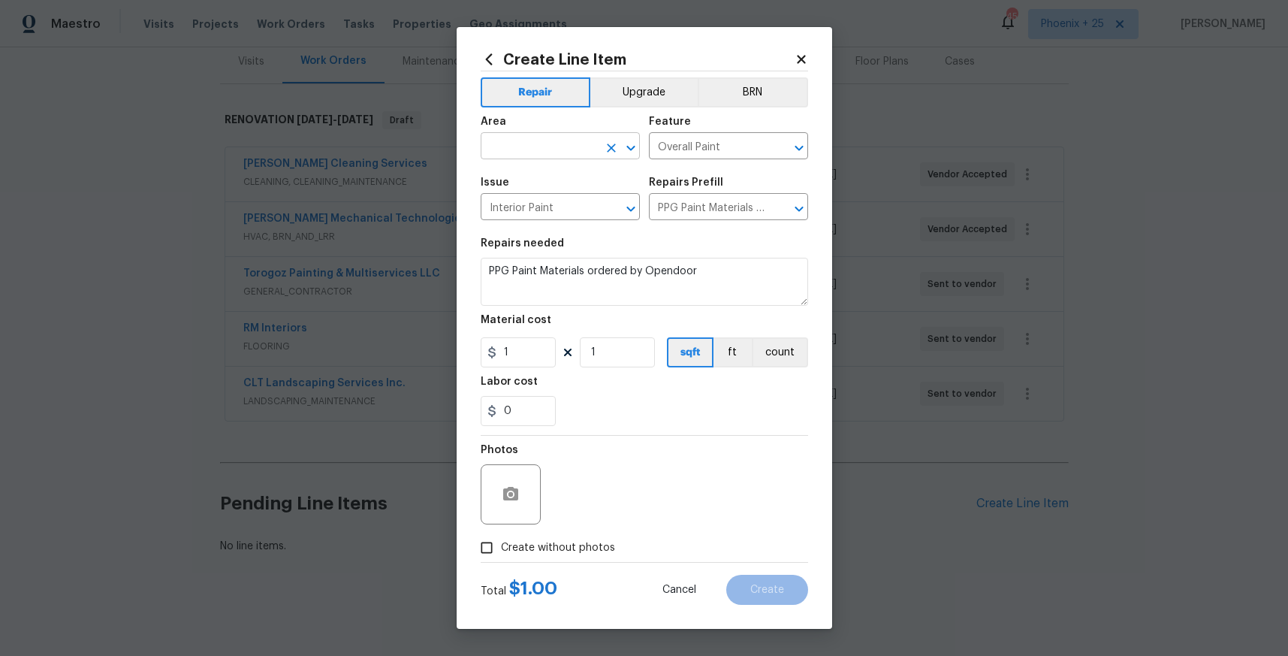
click at [562, 149] on input "text" at bounding box center [539, 147] width 117 height 23
click at [575, 198] on li "Interior Overall" at bounding box center [560, 205] width 159 height 25
type input "Interior Overall"
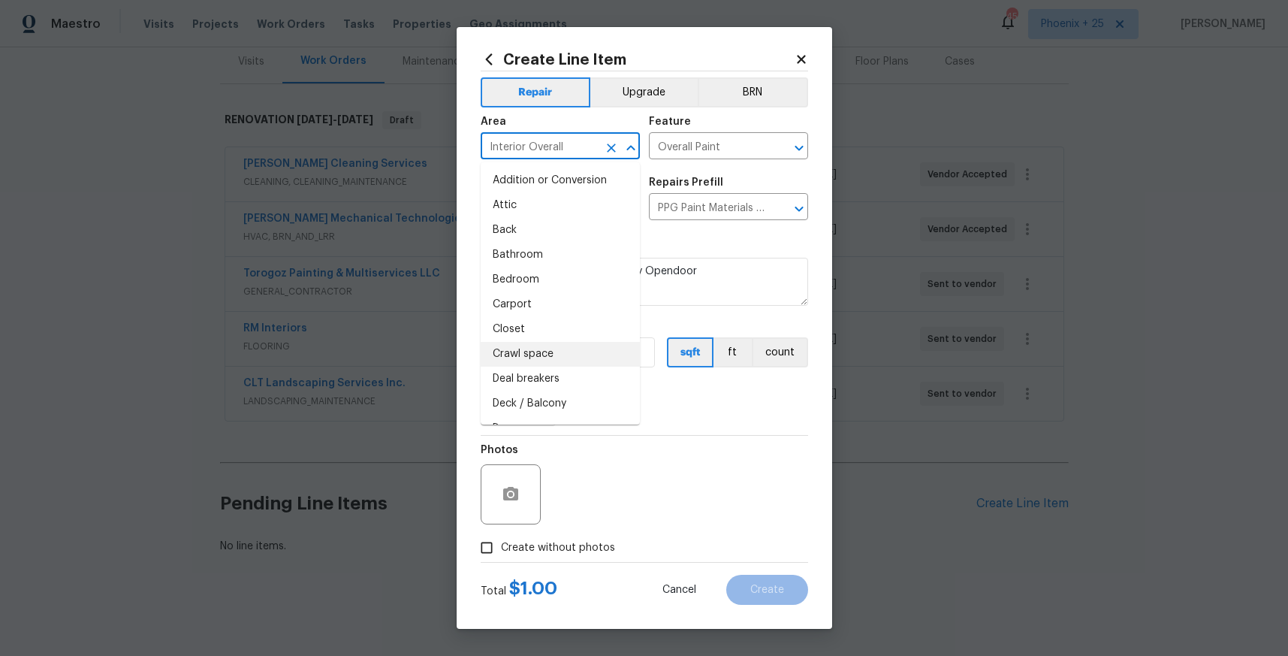
drag, startPoint x: 683, startPoint y: 401, endPoint x: 634, endPoint y: 379, distance: 53.5
click at [679, 400] on div "0" at bounding box center [644, 411] width 327 height 30
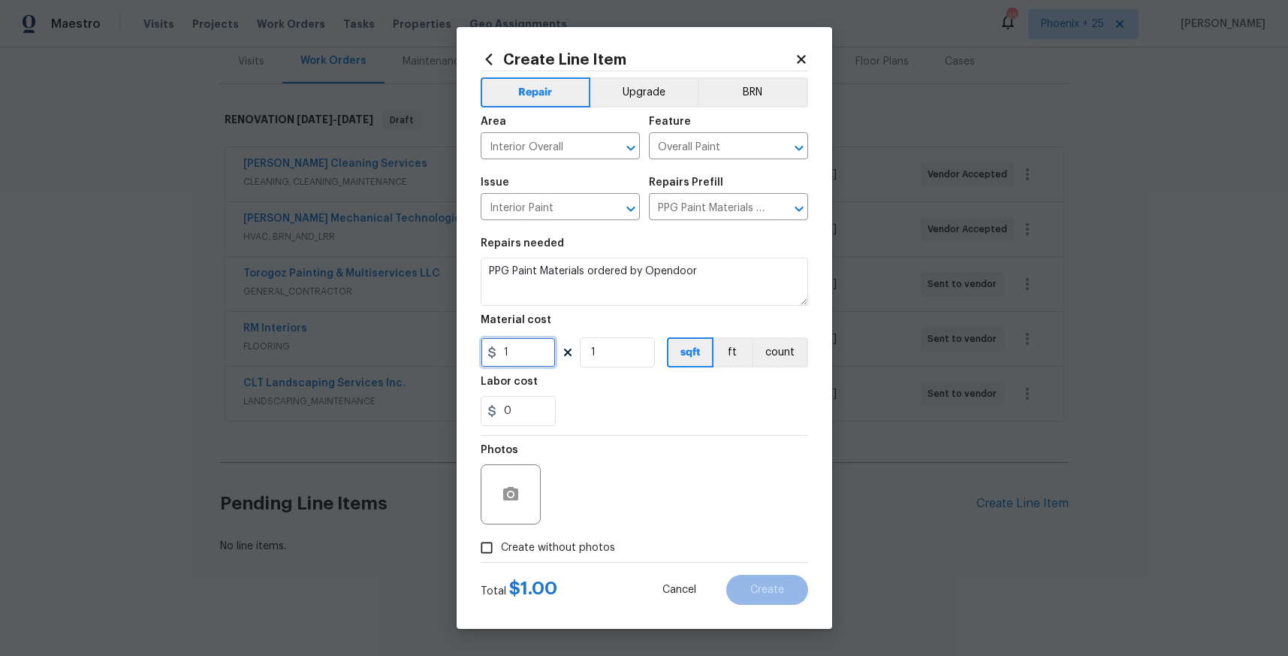
click at [552, 354] on input "1" at bounding box center [518, 352] width 75 height 30
type input "1693.94"
drag, startPoint x: 608, startPoint y: 542, endPoint x: 610, endPoint y: 533, distance: 9.1
click at [608, 542] on span "Create without photos" at bounding box center [558, 548] width 114 height 16
click at [501, 542] on input "Create without photos" at bounding box center [486, 547] width 29 height 29
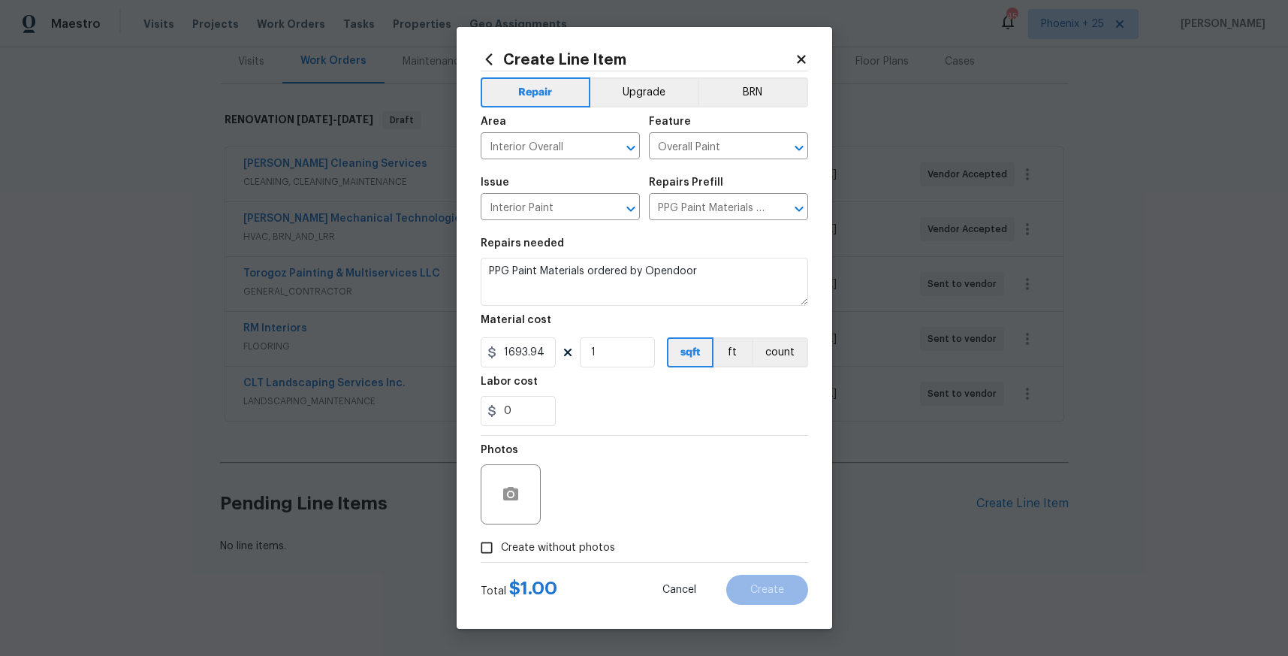
checkbox input "true"
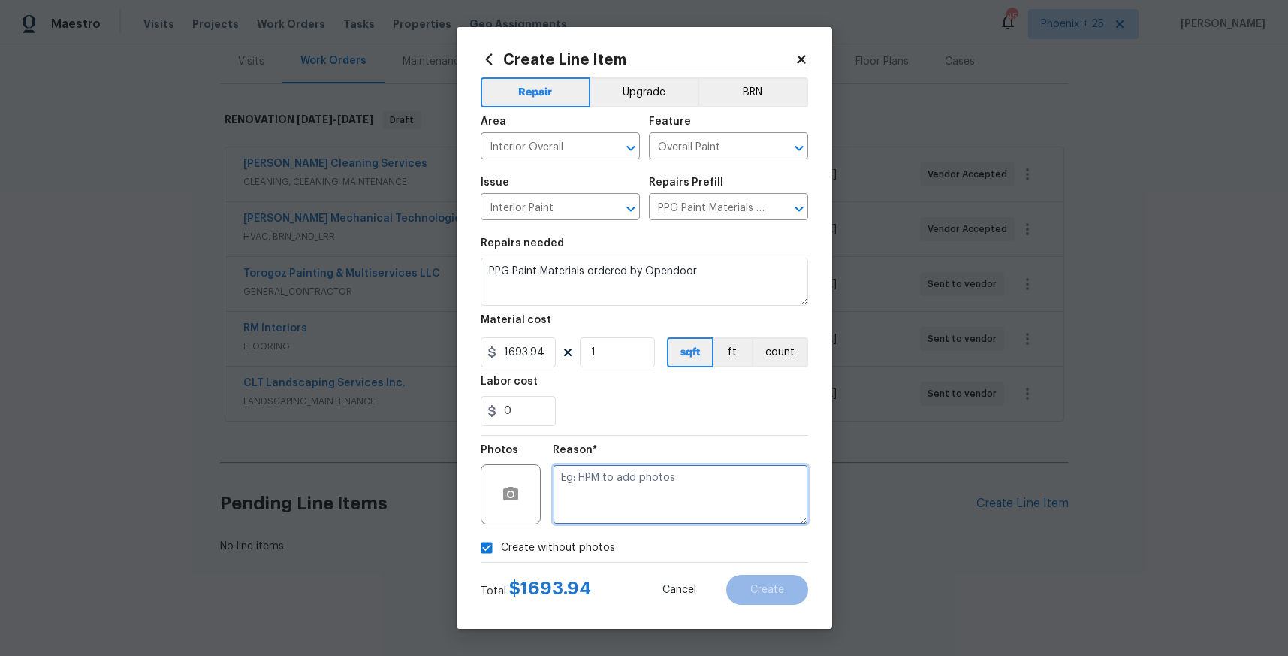
click at [623, 516] on textarea at bounding box center [680, 494] width 255 height 60
type textarea "NA"
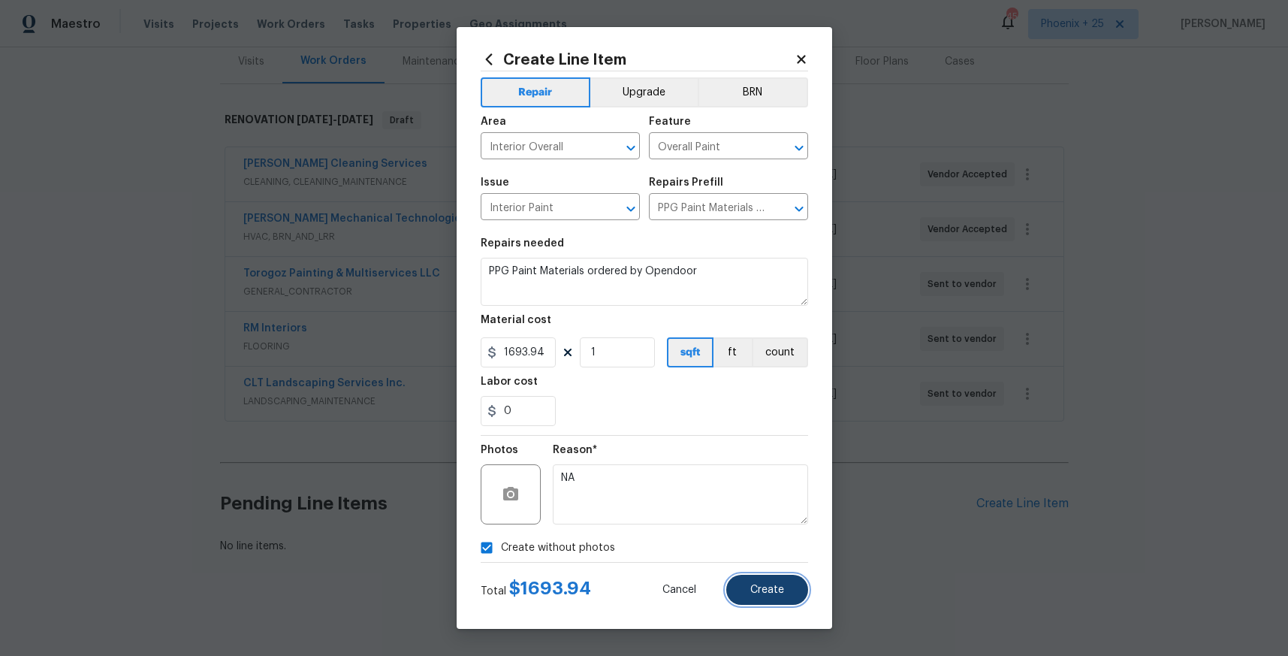
click at [780, 592] on span "Create" at bounding box center [767, 589] width 34 height 11
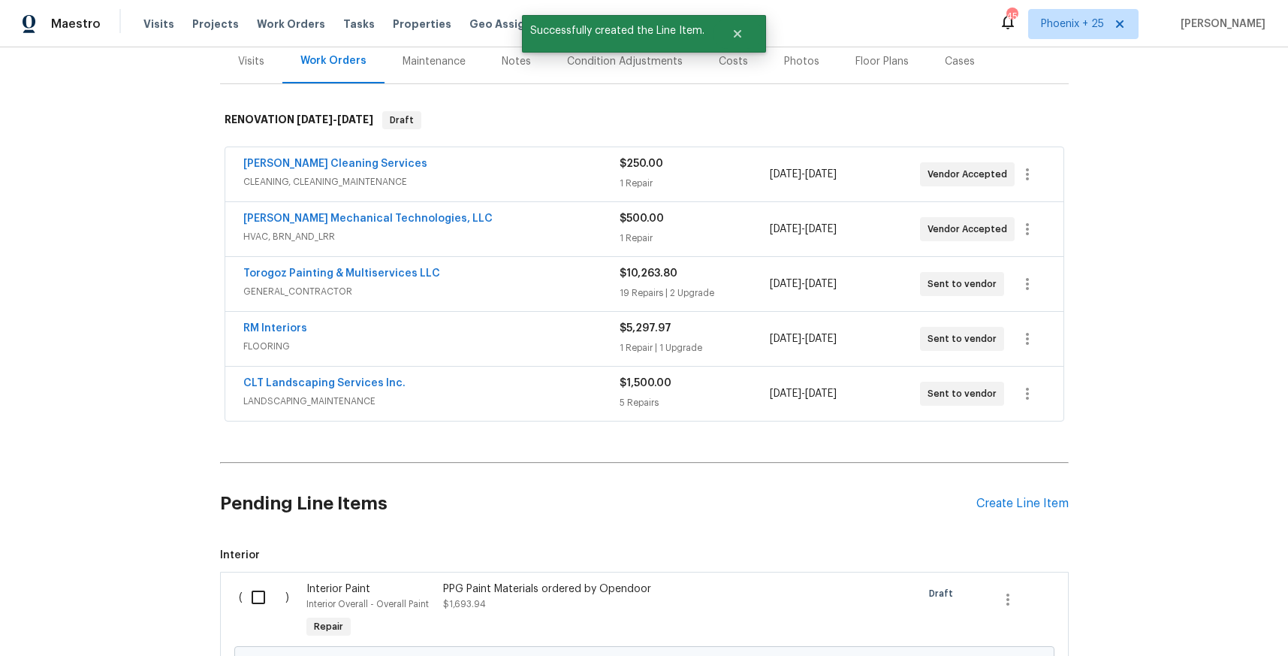
scroll to position [360, 0]
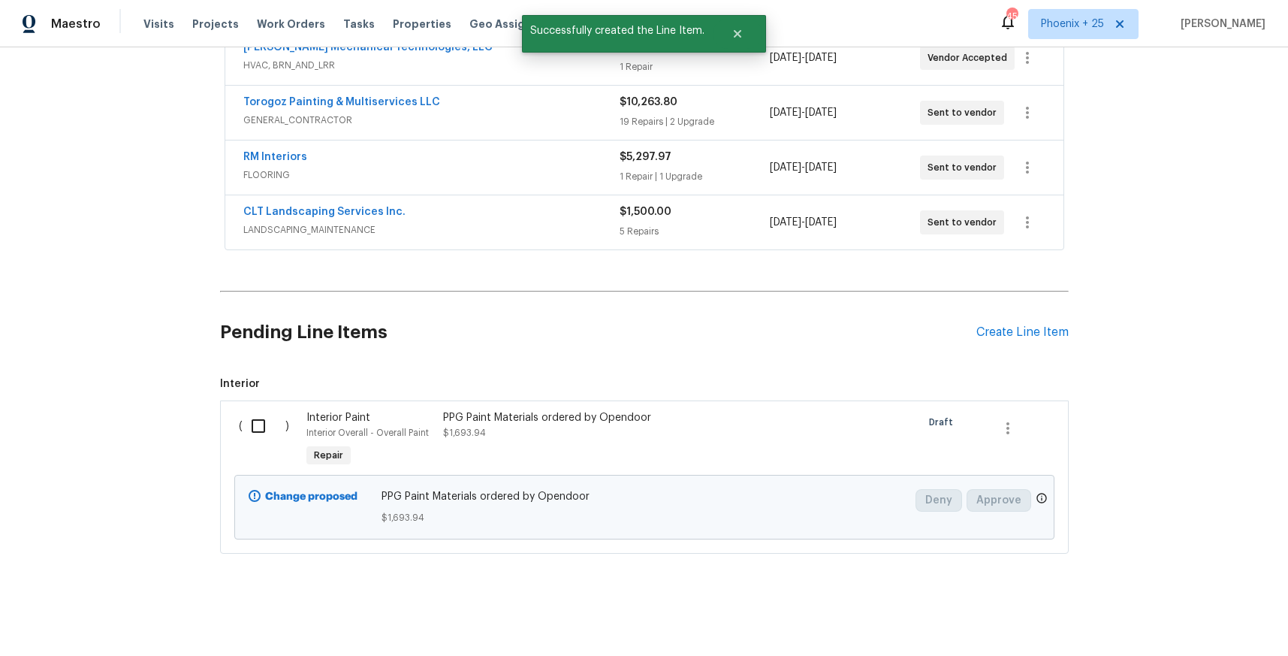
drag, startPoint x: 276, startPoint y: 406, endPoint x: 274, endPoint y: 415, distance: 9.3
click at [274, 414] on div "( )" at bounding box center [268, 440] width 68 height 69
click at [273, 416] on input "checkbox" at bounding box center [264, 426] width 43 height 32
checkbox input "true"
click at [1158, 618] on span "Create Work Order" at bounding box center [1202, 618] width 100 height 19
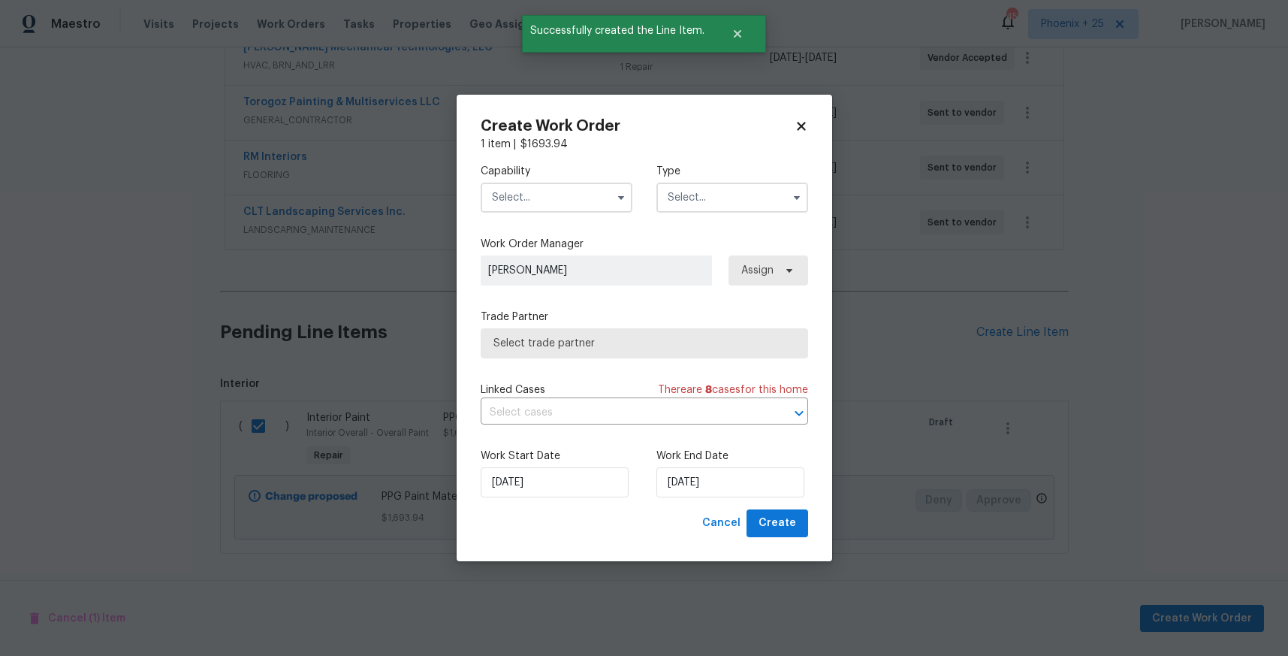
click at [584, 207] on input "text" at bounding box center [557, 197] width 152 height 30
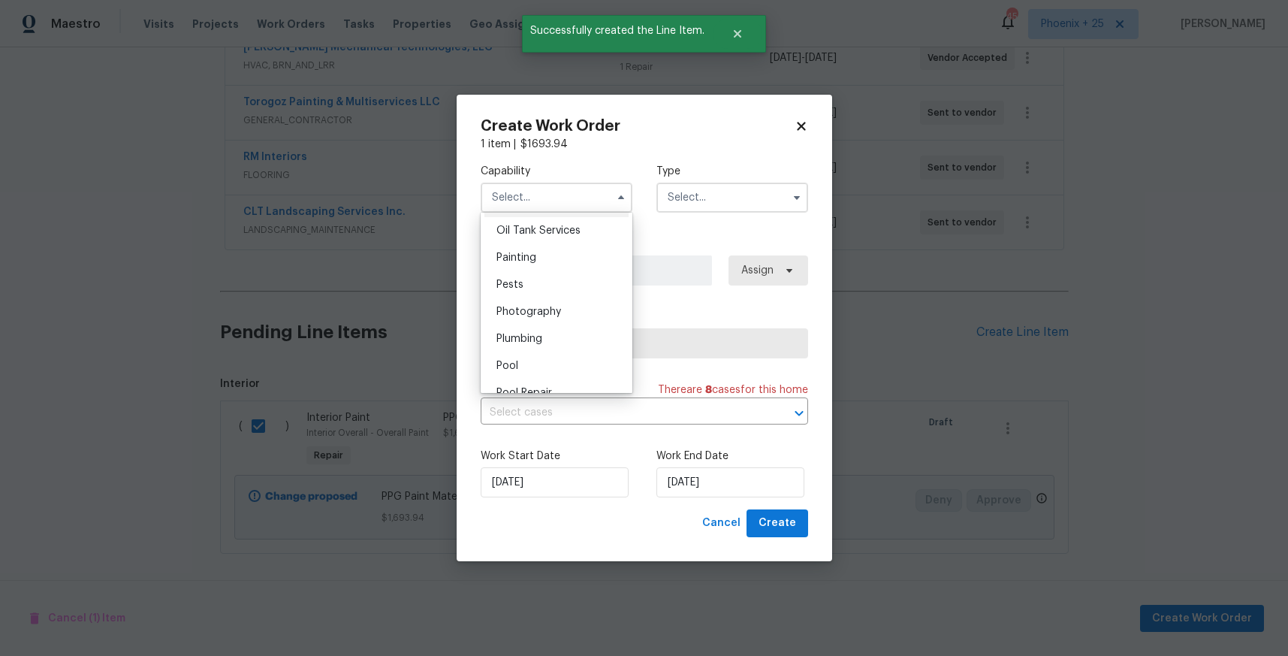
scroll to position [1235, 0]
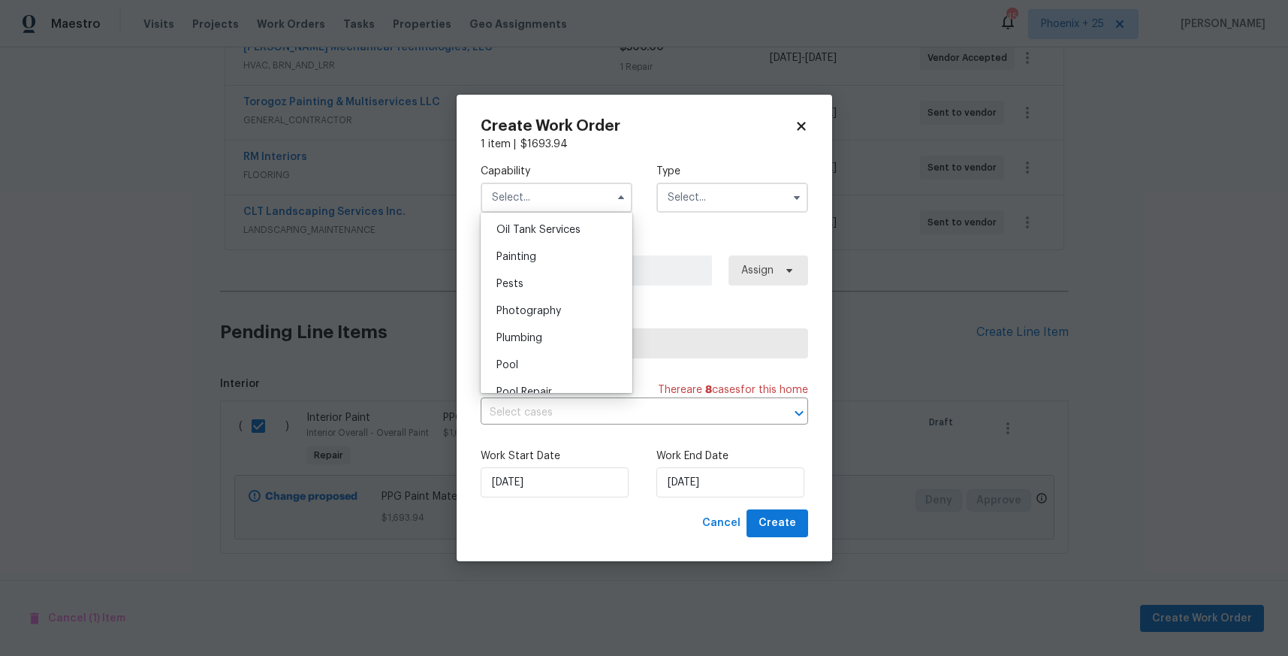
drag, startPoint x: 554, startPoint y: 255, endPoint x: 566, endPoint y: 252, distance: 12.4
click at [556, 255] on div "Painting" at bounding box center [556, 256] width 144 height 27
type input "Painting"
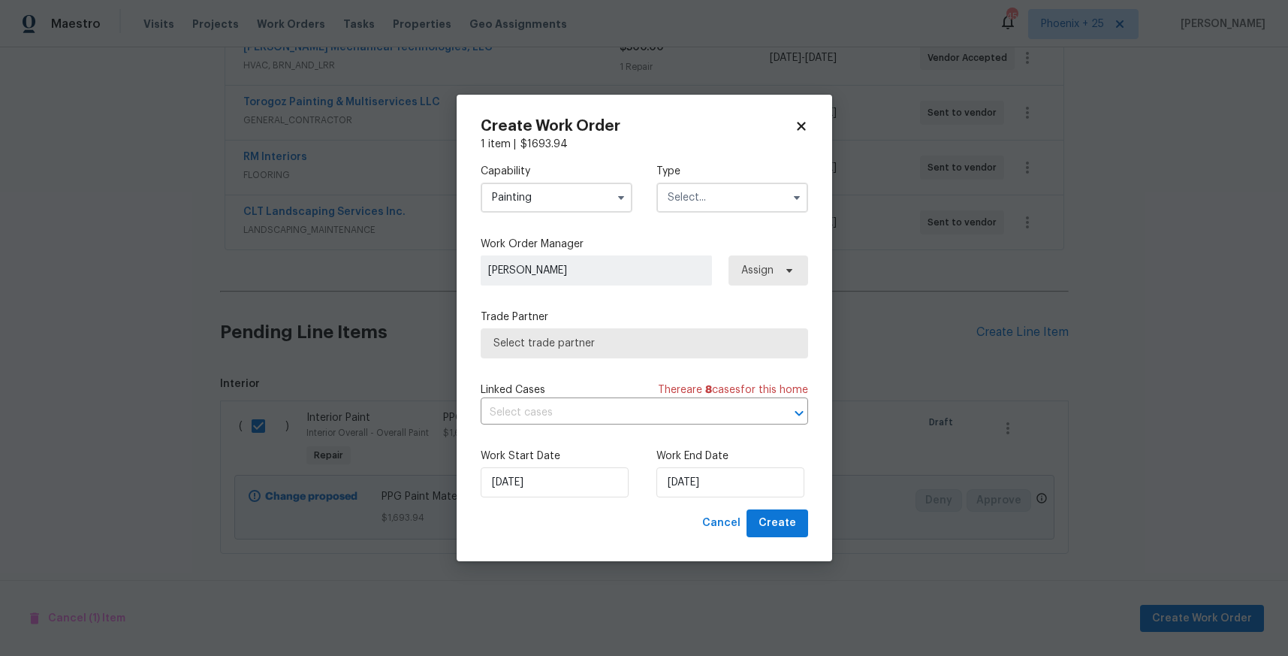
click at [704, 210] on input "text" at bounding box center [732, 197] width 152 height 30
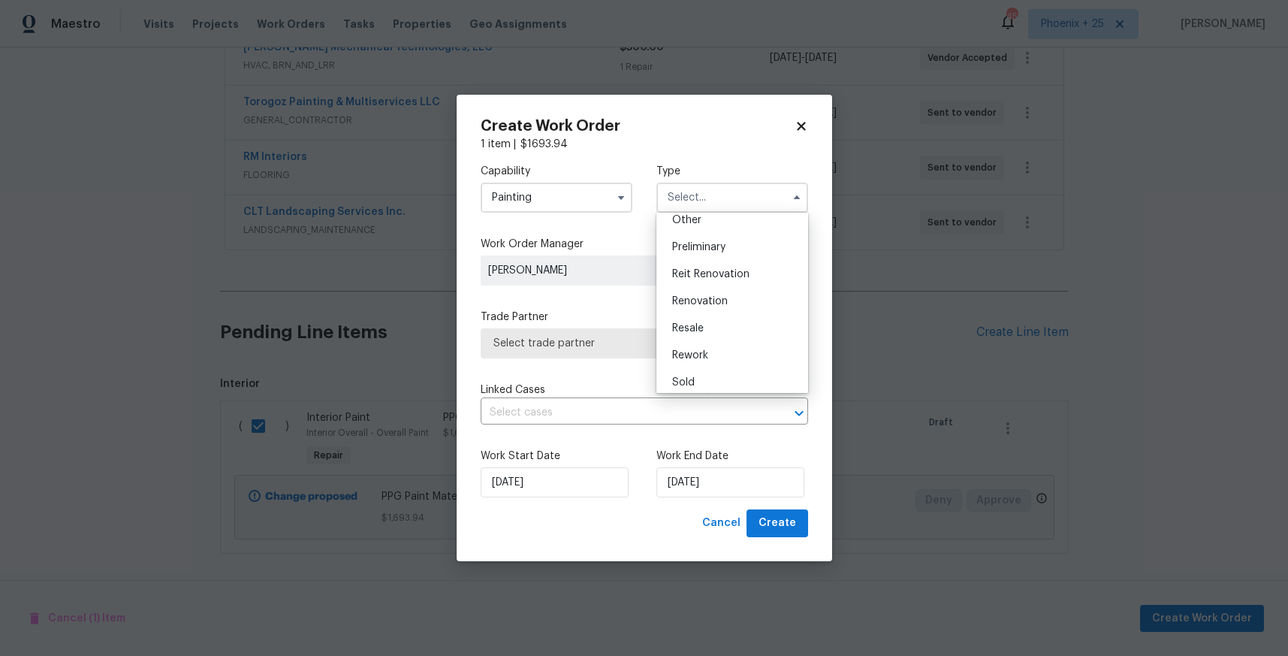
scroll to position [341, 0]
click at [728, 275] on div "Renovation" at bounding box center [732, 267] width 144 height 27
type input "Renovation"
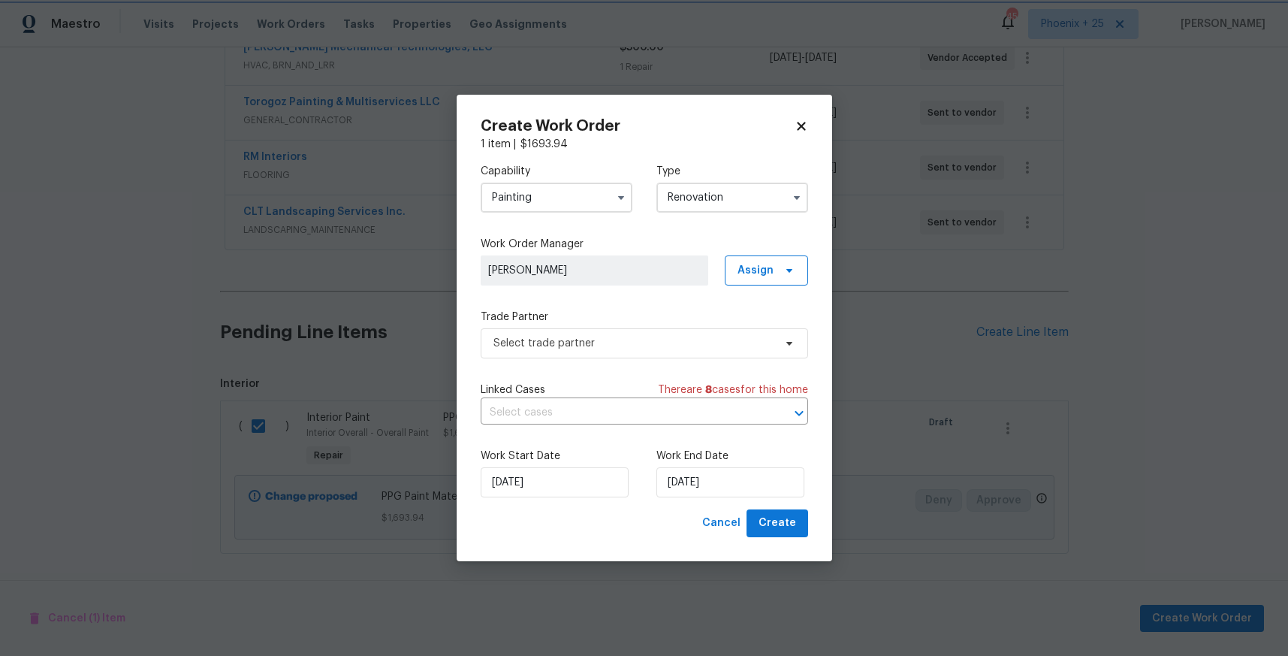
scroll to position [0, 0]
click at [748, 276] on span "Assign" at bounding box center [755, 270] width 36 height 15
click at [761, 333] on div "Assign to me" at bounding box center [768, 334] width 65 height 15
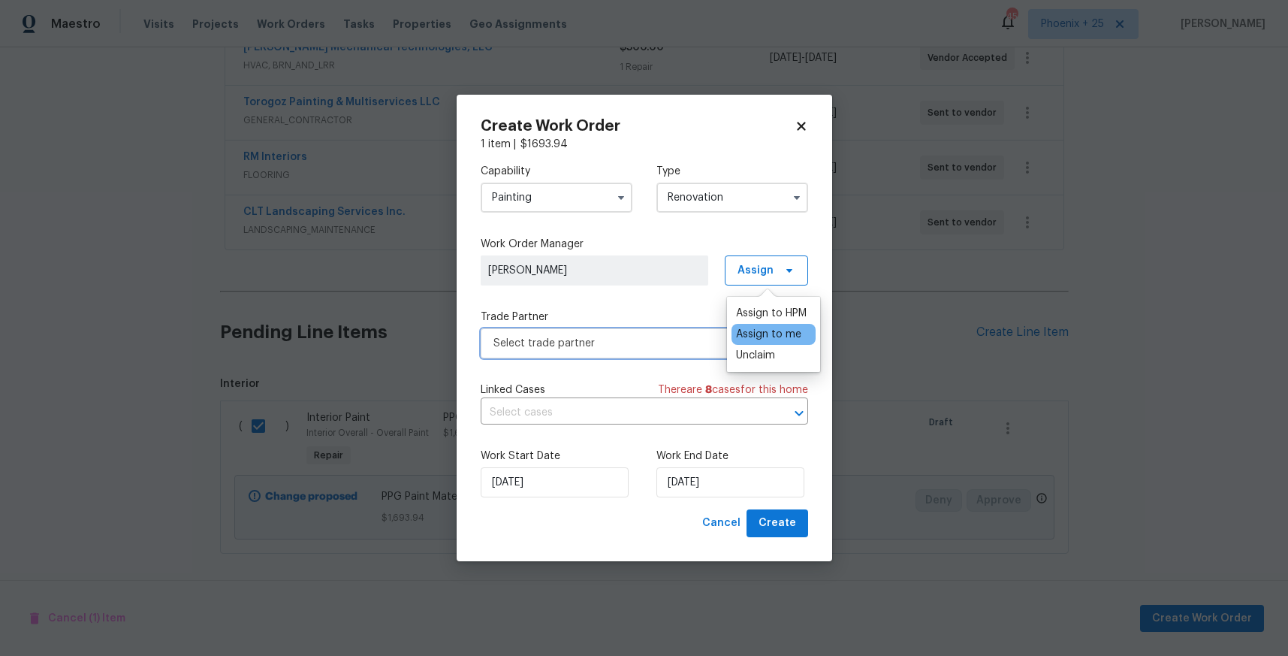
click at [644, 348] on span "Select trade partner" at bounding box center [633, 343] width 280 height 15
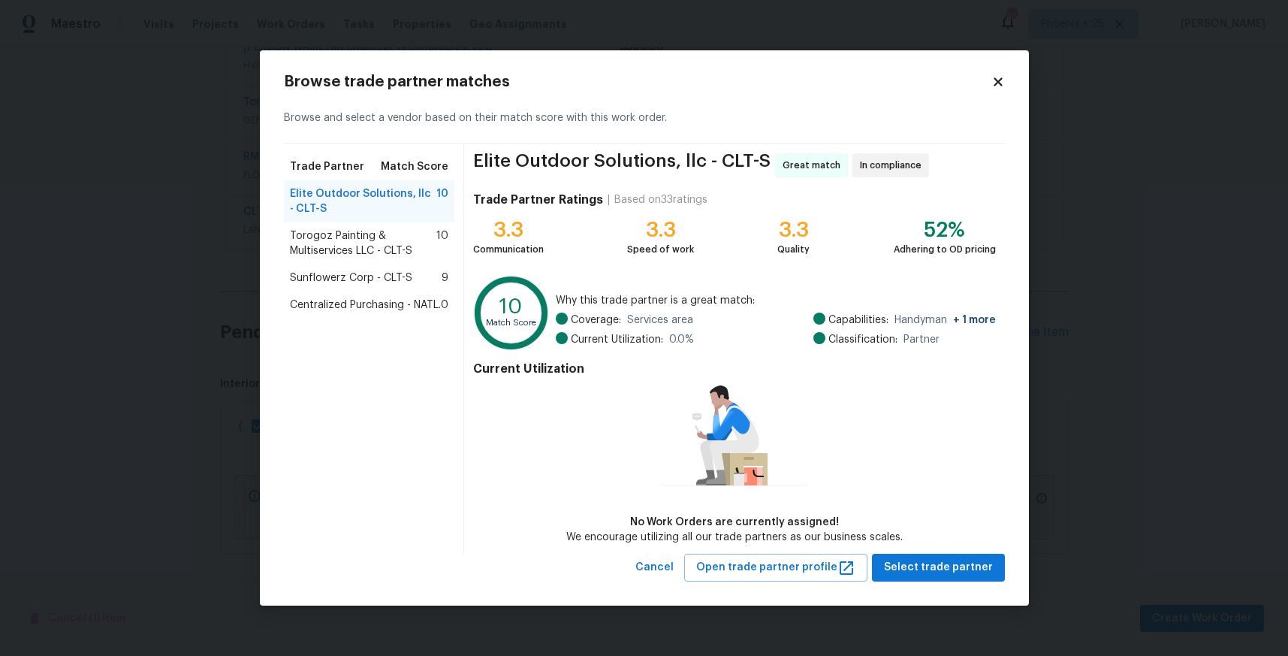
click at [347, 289] on div "Sunflowerz Corp - CLT-S 9" at bounding box center [369, 277] width 171 height 27
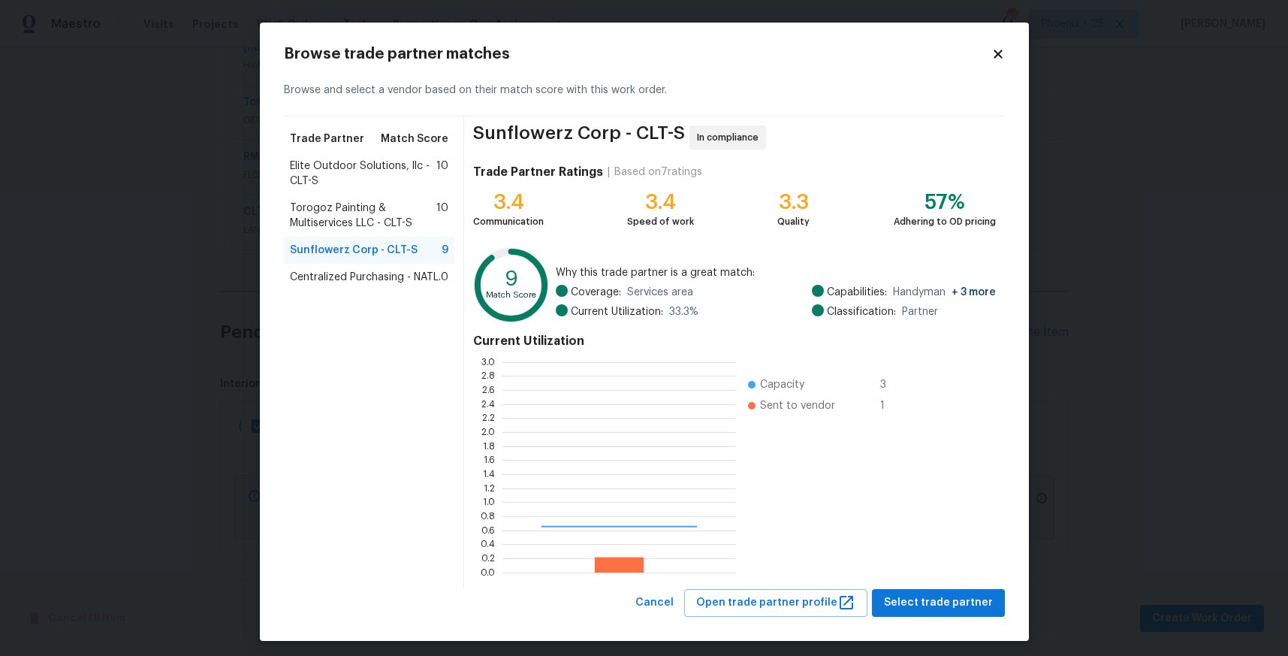
scroll to position [2, 2]
click at [350, 279] on span "Centralized Purchasing - NATL." at bounding box center [365, 277] width 151 height 15
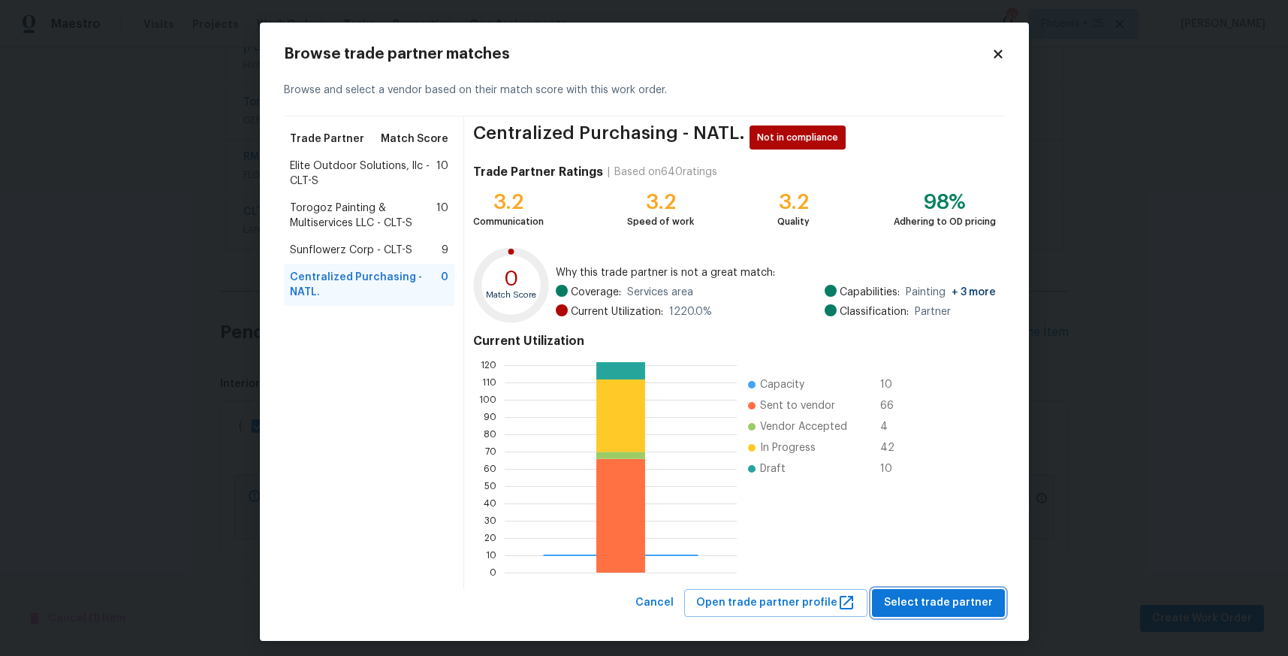
click at [974, 605] on span "Select trade partner" at bounding box center [938, 602] width 109 height 19
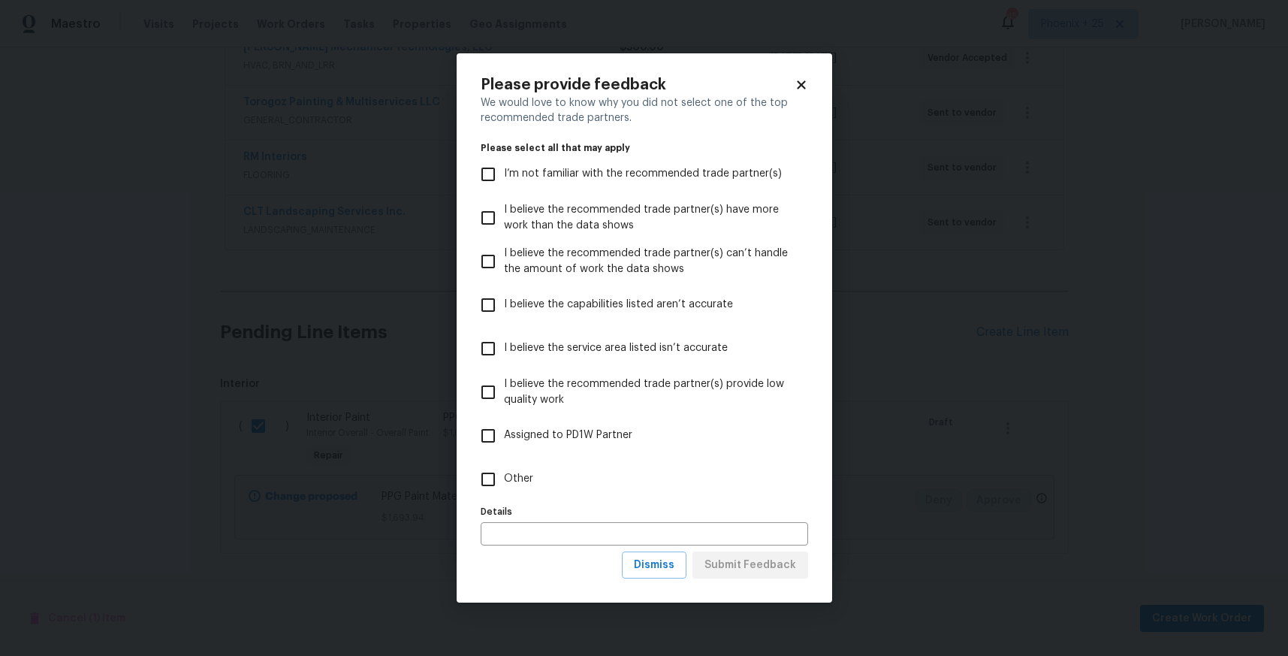
click at [611, 497] on label "Other" at bounding box center [634, 479] width 324 height 44
click at [504, 495] on input "Other" at bounding box center [488, 479] width 32 height 32
checkbox input "true"
click at [742, 571] on span "Submit Feedback" at bounding box center [750, 565] width 92 height 19
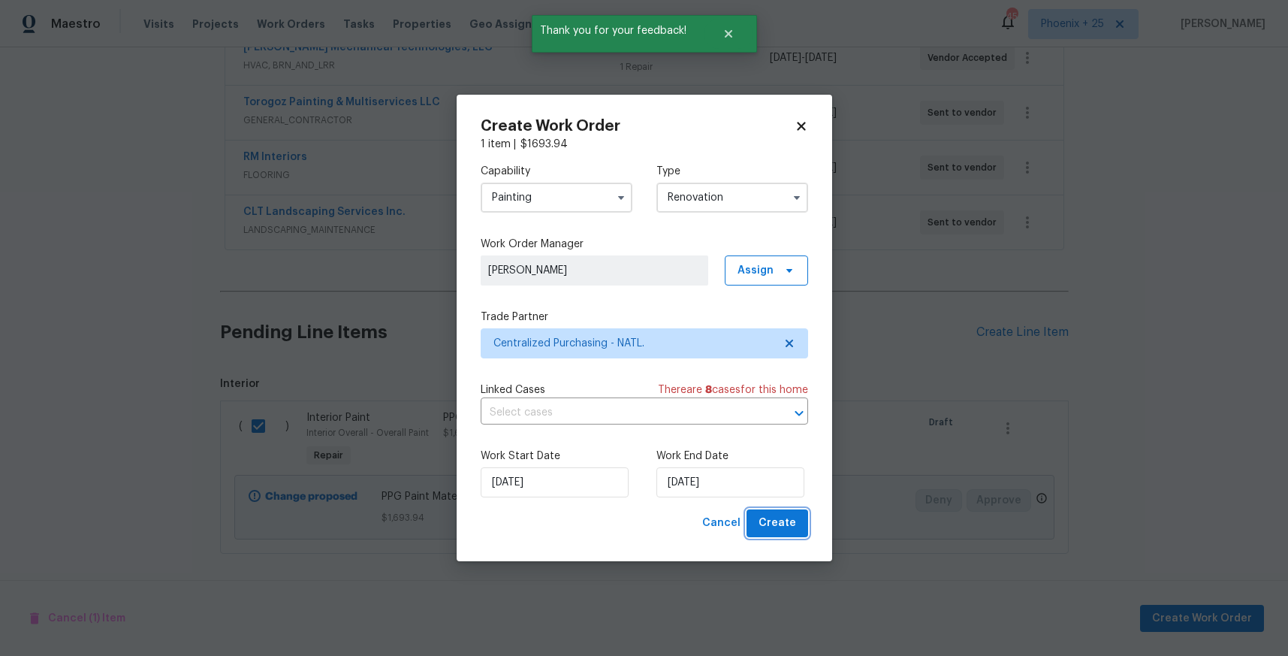
click at [770, 526] on span "Create" at bounding box center [778, 523] width 38 height 19
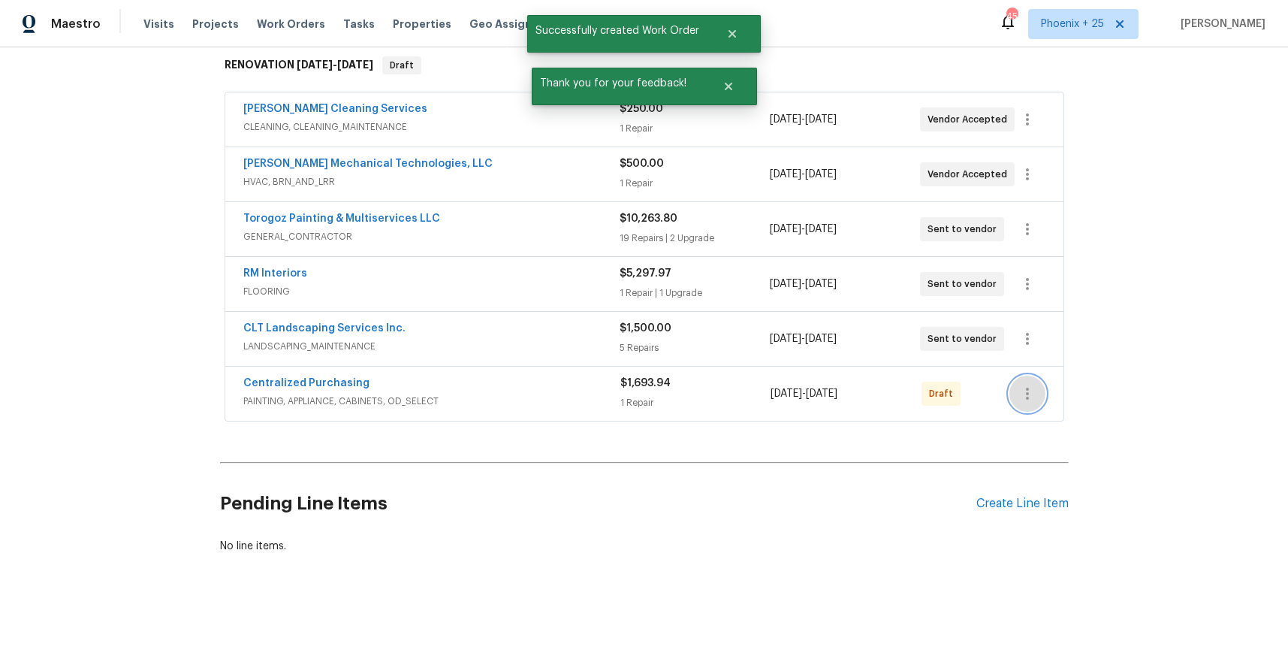
click at [1026, 401] on icon "button" at bounding box center [1027, 394] width 18 height 18
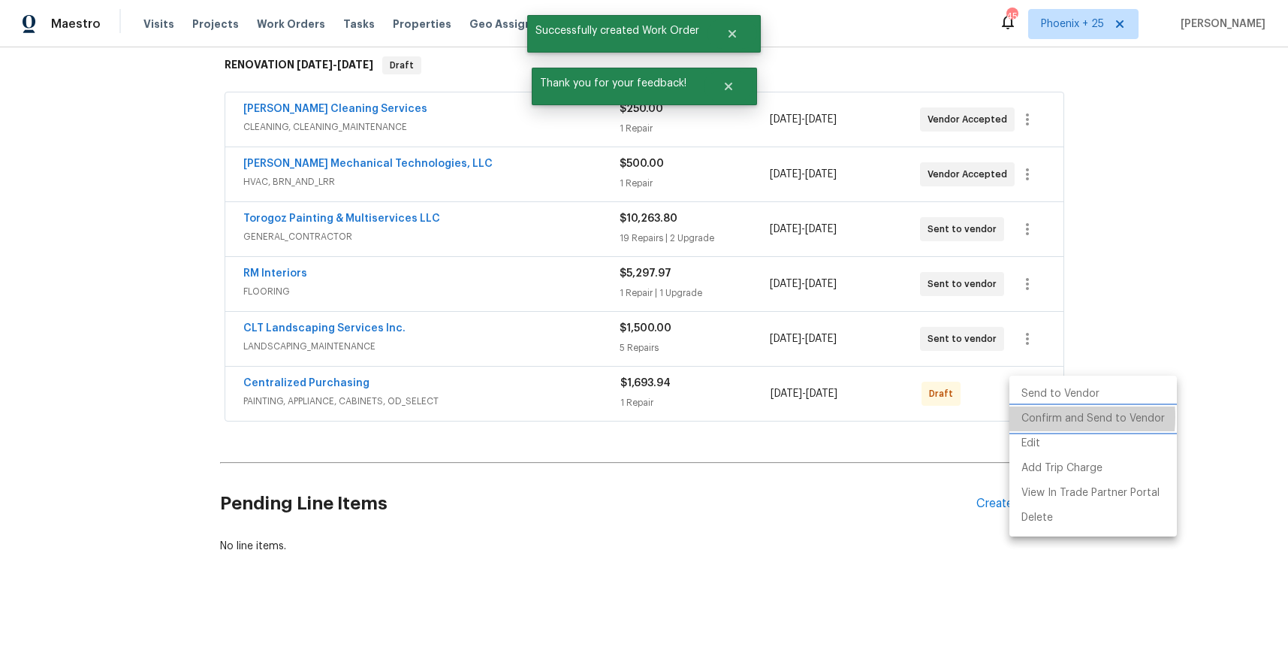
click at [1032, 417] on li "Confirm and Send to Vendor" at bounding box center [1092, 418] width 167 height 25
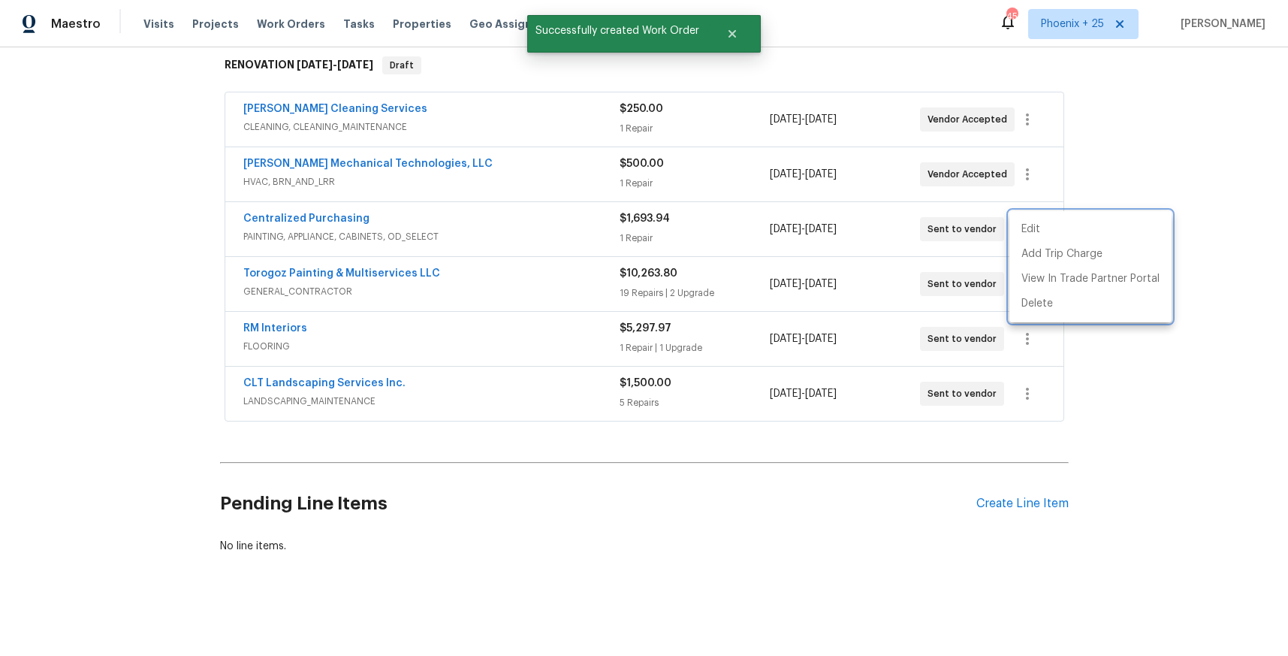
drag, startPoint x: 449, startPoint y: 239, endPoint x: 375, endPoint y: 229, distance: 75.0
click at [441, 237] on div at bounding box center [644, 328] width 1288 height 656
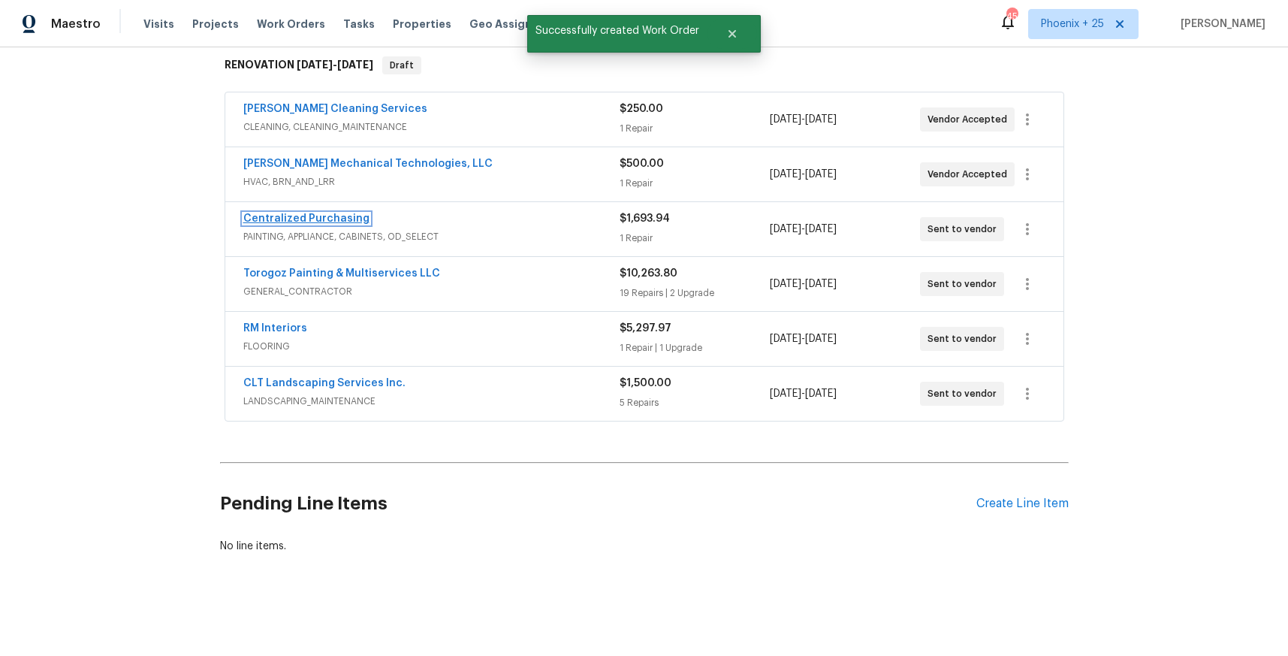
click at [340, 223] on link "Centralized Purchasing" at bounding box center [306, 218] width 126 height 11
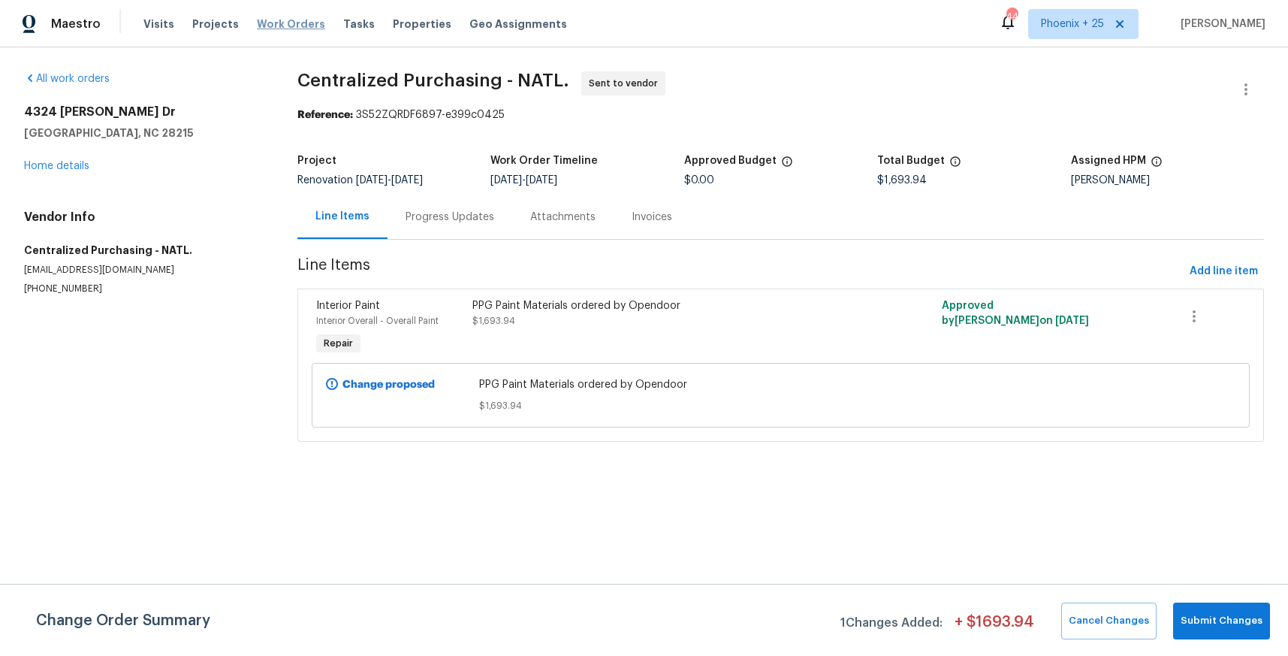
click at [263, 19] on span "Work Orders" at bounding box center [291, 24] width 68 height 15
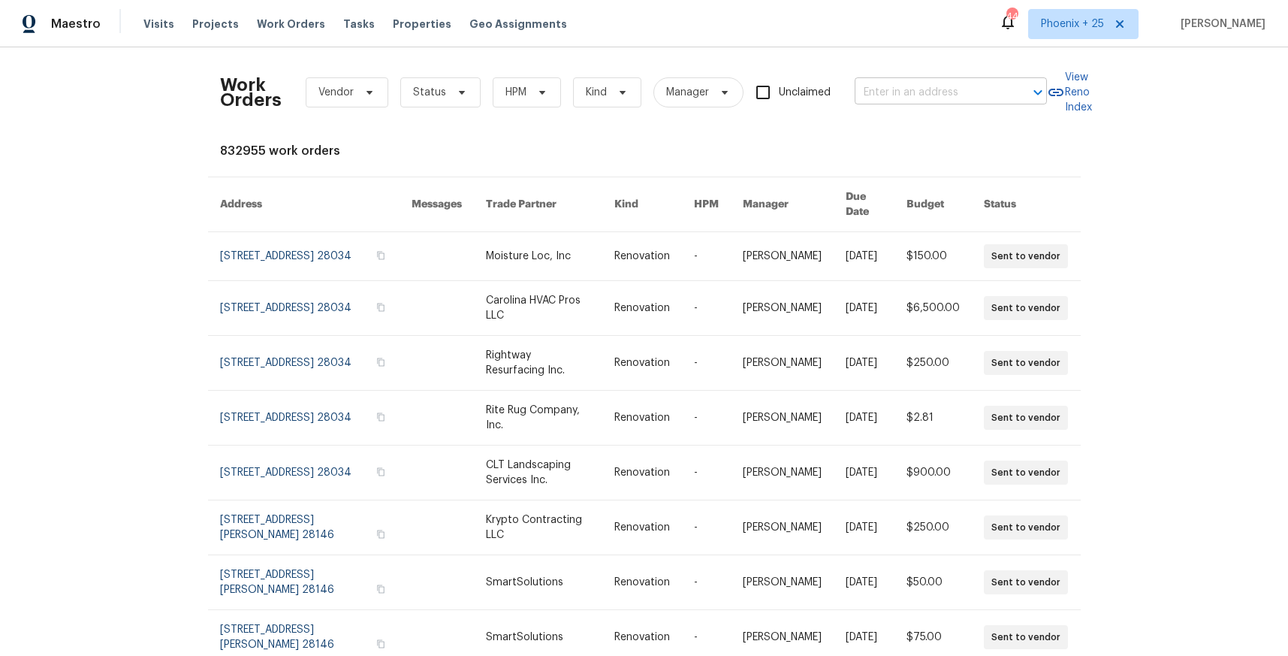
click at [997, 85] on input "text" at bounding box center [930, 92] width 150 height 23
paste input "[STREET_ADDRESS][PERSON_NAME]"
type input "[STREET_ADDRESS][PERSON_NAME]"
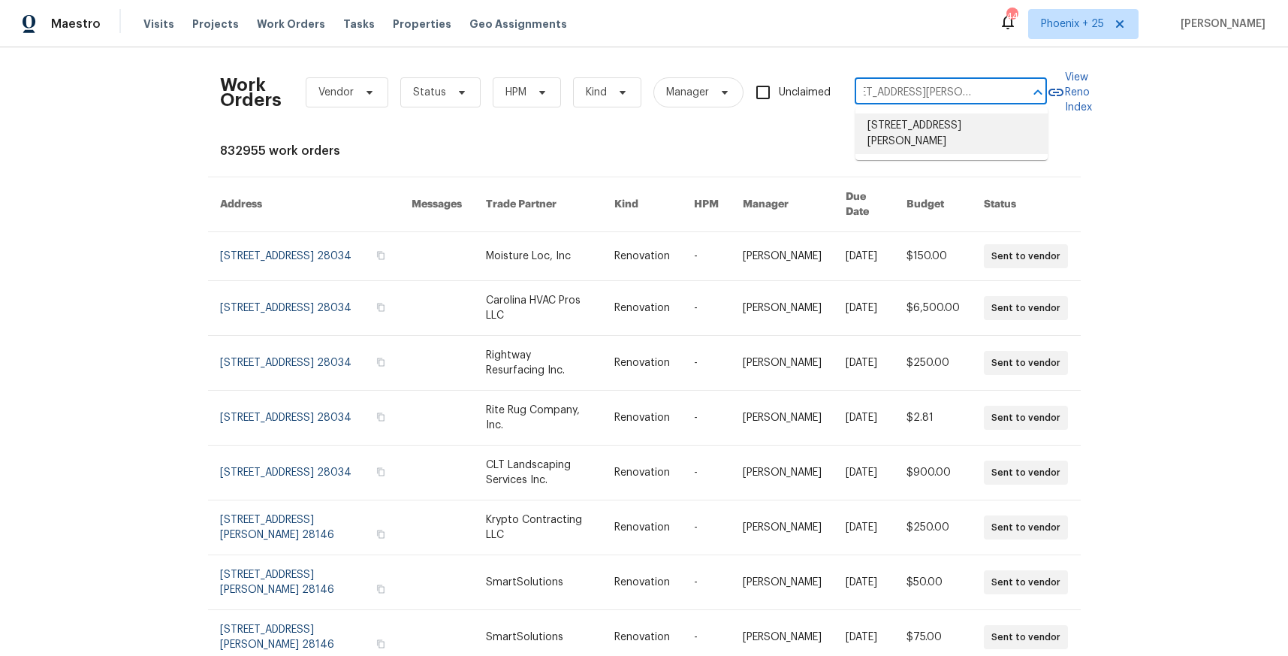
click at [931, 136] on li "[STREET_ADDRESS][PERSON_NAME]" at bounding box center [951, 133] width 192 height 41
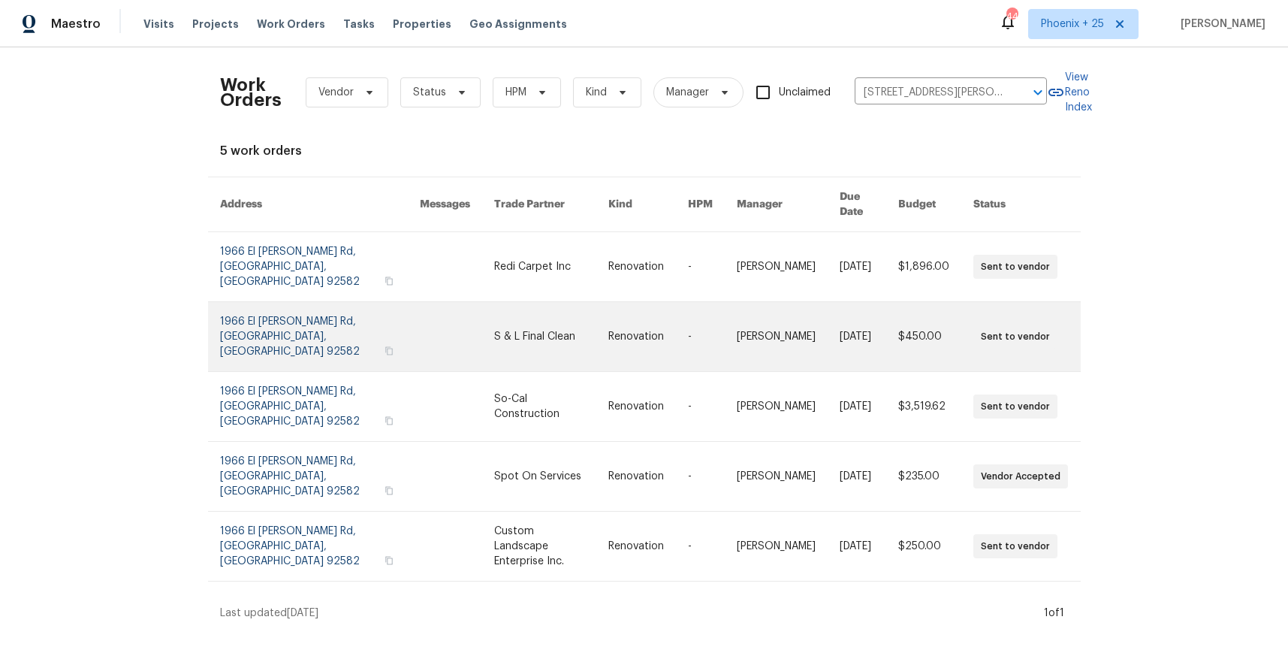
click at [494, 302] on link at bounding box center [551, 336] width 114 height 69
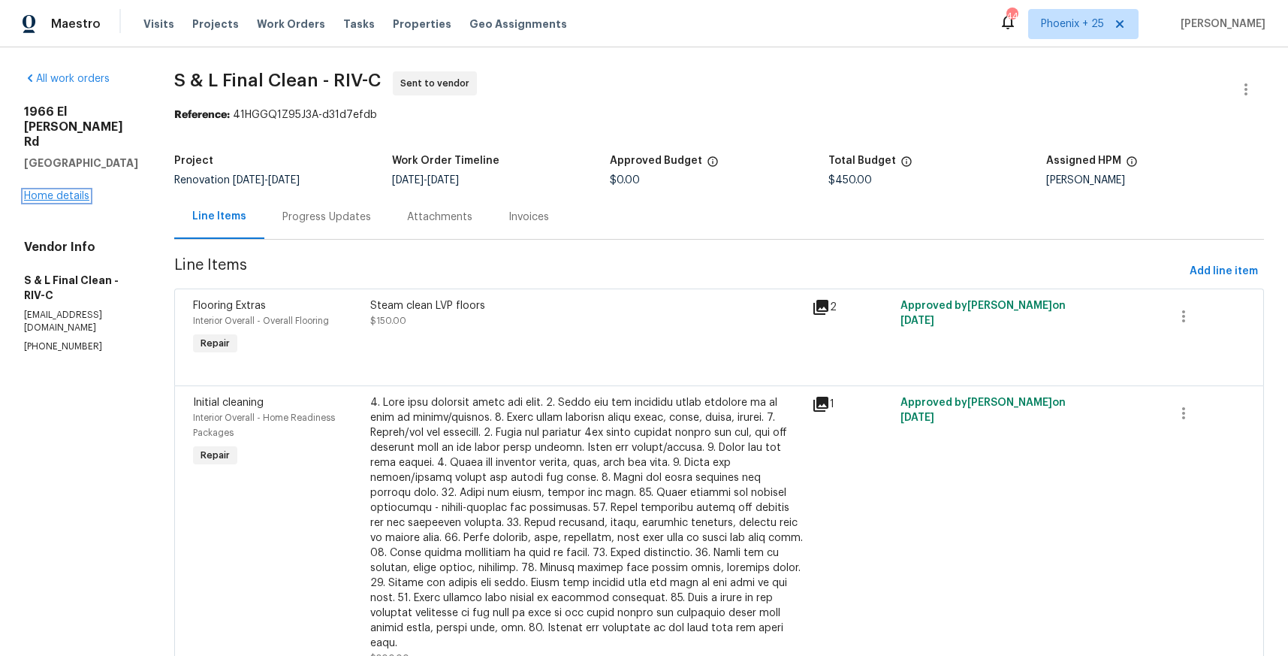
click at [74, 195] on link "Home details" at bounding box center [56, 196] width 65 height 11
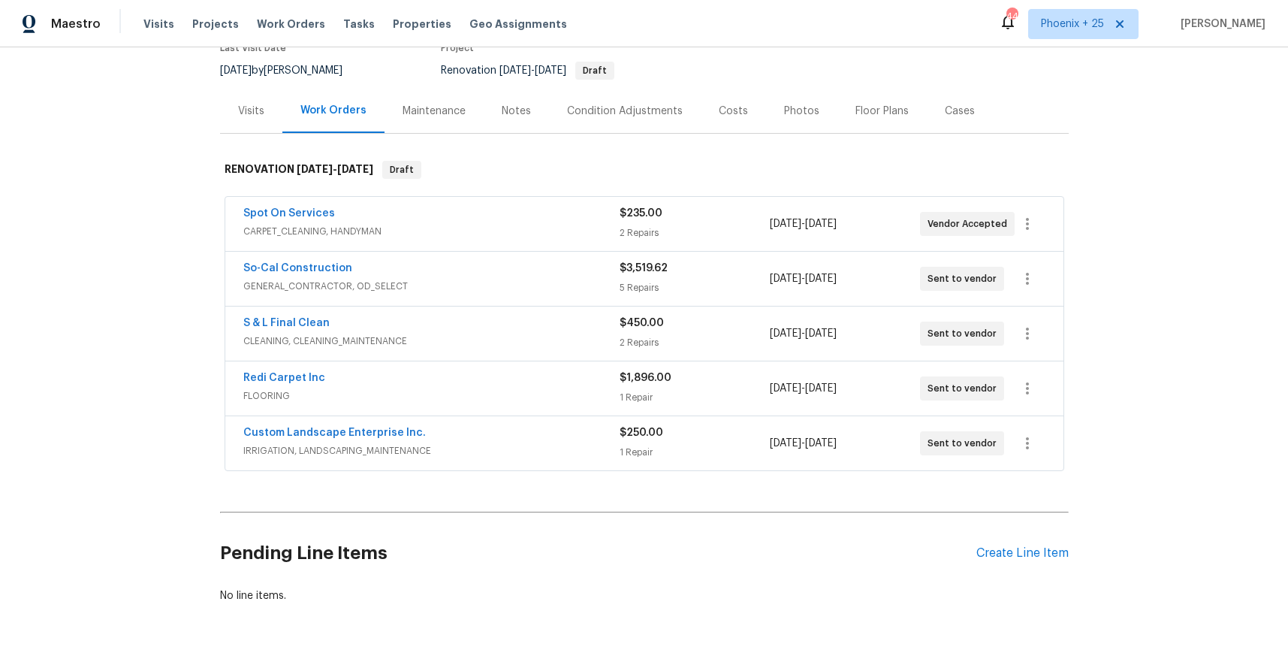
scroll to position [155, 0]
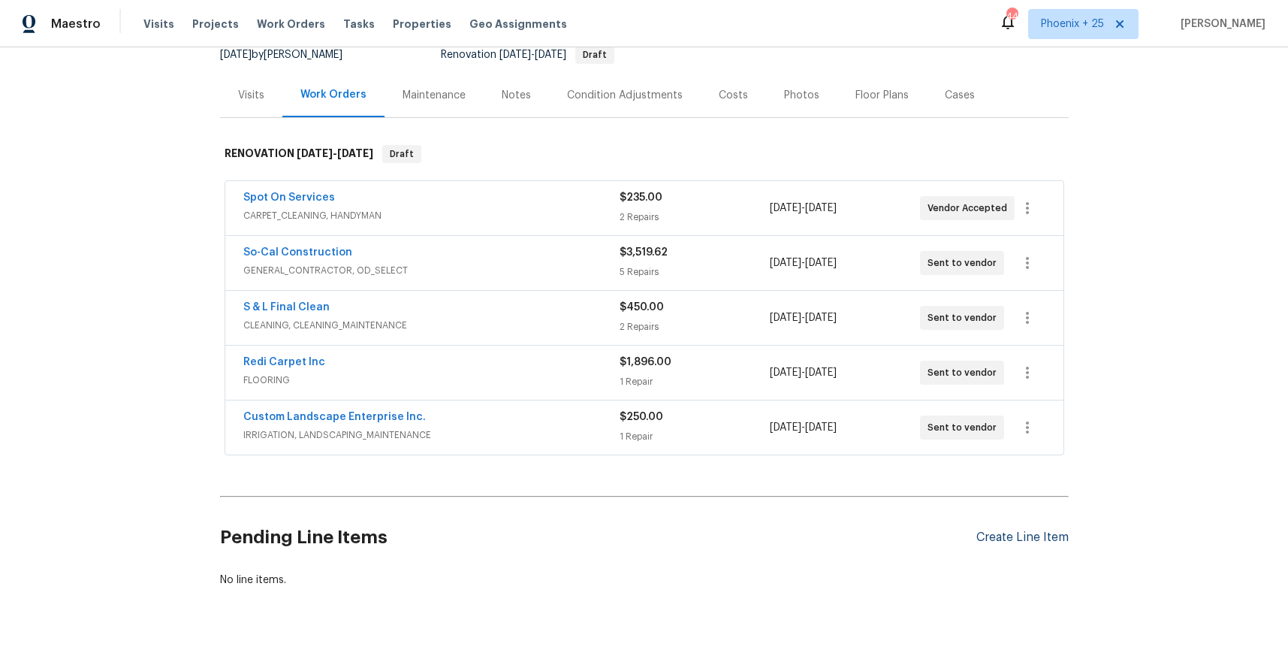
click at [1009, 531] on div "Create Line Item" at bounding box center [1022, 537] width 92 height 14
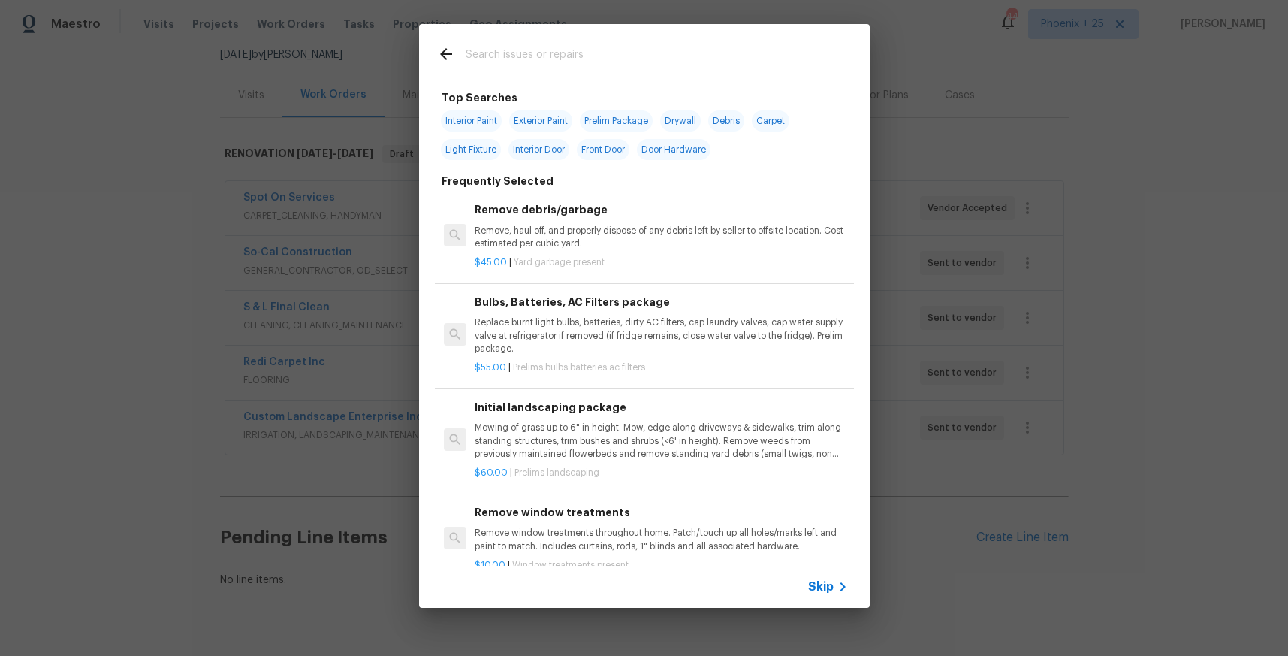
click at [544, 55] on input "text" at bounding box center [625, 56] width 318 height 23
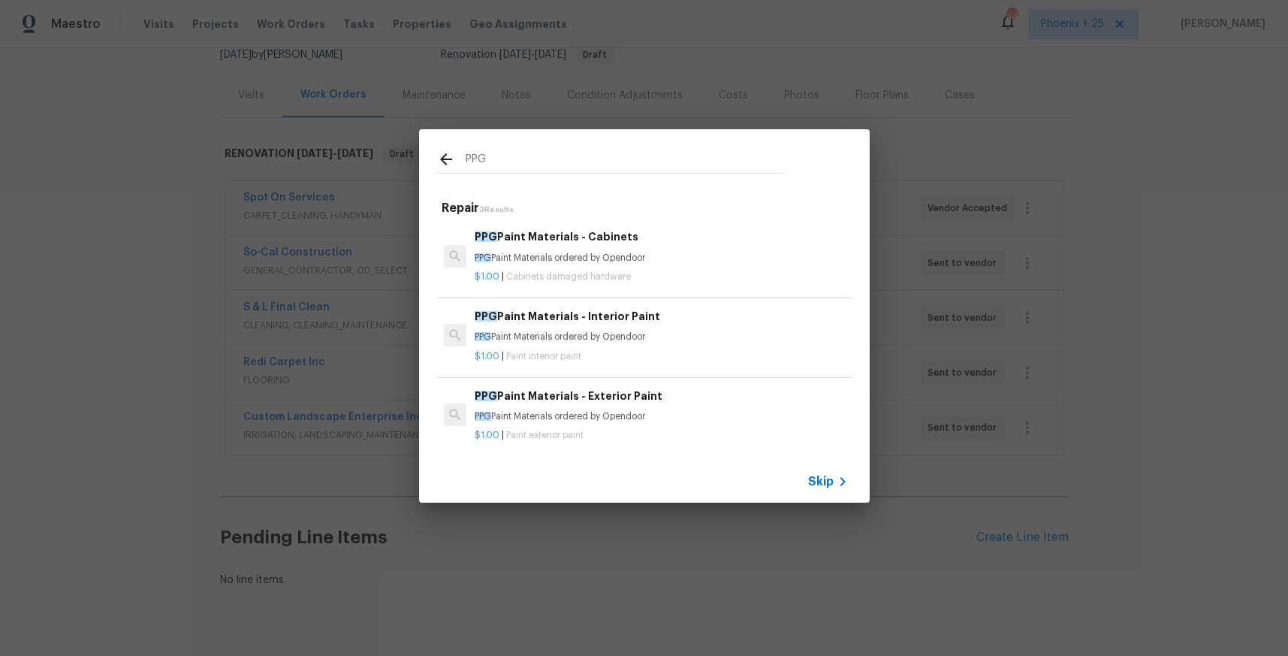
type input "PPG"
click at [719, 337] on p "PPG Paint Materials ordered by Opendoor" at bounding box center [661, 336] width 372 height 13
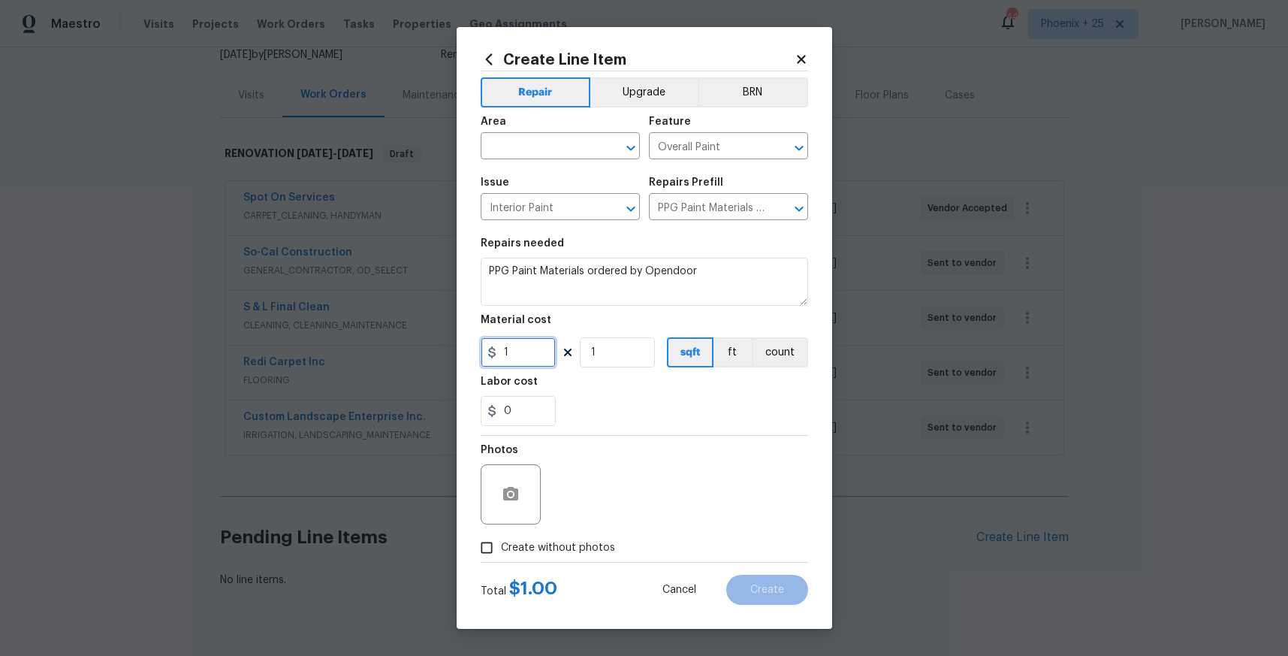
drag, startPoint x: 536, startPoint y: 348, endPoint x: 472, endPoint y: 353, distance: 64.0
click at [473, 354] on div "Create Line Item Repair Upgrade BRN Area ​ Feature Overall Paint ​ Issue Interi…" at bounding box center [645, 328] width 376 height 602
type input "528.59"
drag, startPoint x: 505, startPoint y: 124, endPoint x: 508, endPoint y: 143, distance: 19.9
click at [505, 126] on div "Area" at bounding box center [560, 126] width 159 height 20
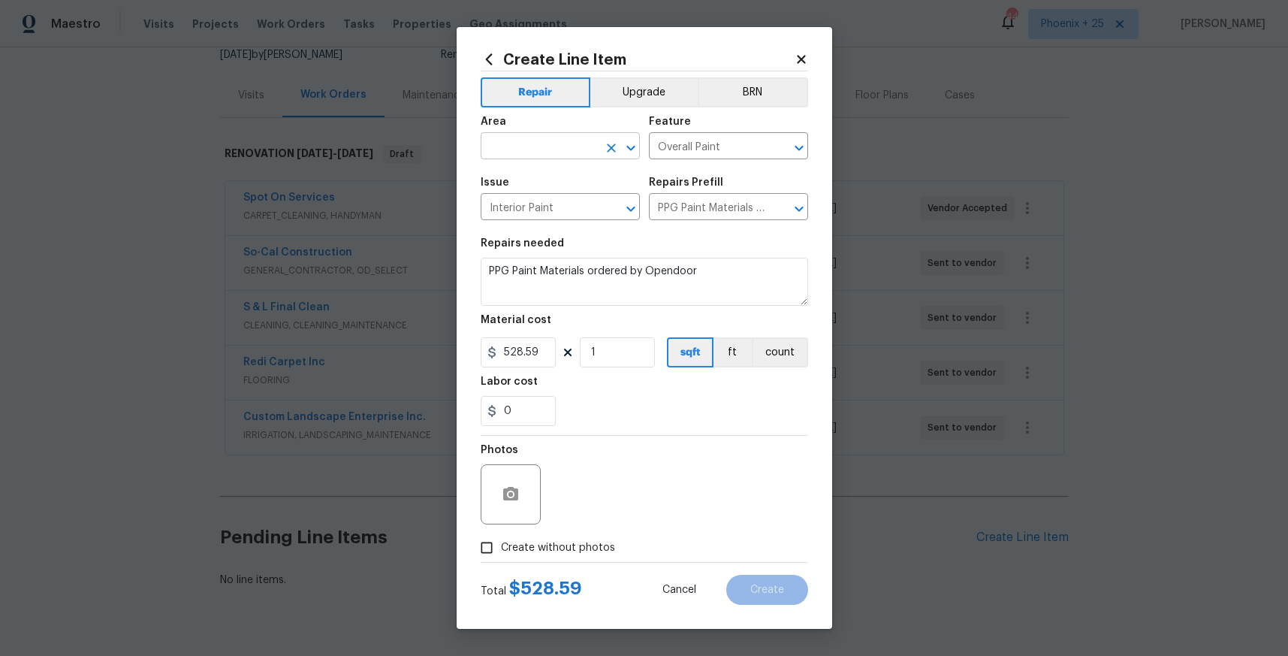
click at [508, 143] on input "text" at bounding box center [539, 147] width 117 height 23
click at [511, 199] on li "Interior Overall" at bounding box center [560, 205] width 159 height 25
type input "Interior Overall"
drag, startPoint x: 574, startPoint y: 562, endPoint x: 578, endPoint y: 547, distance: 15.7
click at [575, 558] on form "Repair Upgrade BRN Area Interior Overall ​ Feature Overall Paint ​ Issue Interi…" at bounding box center [644, 337] width 327 height 533
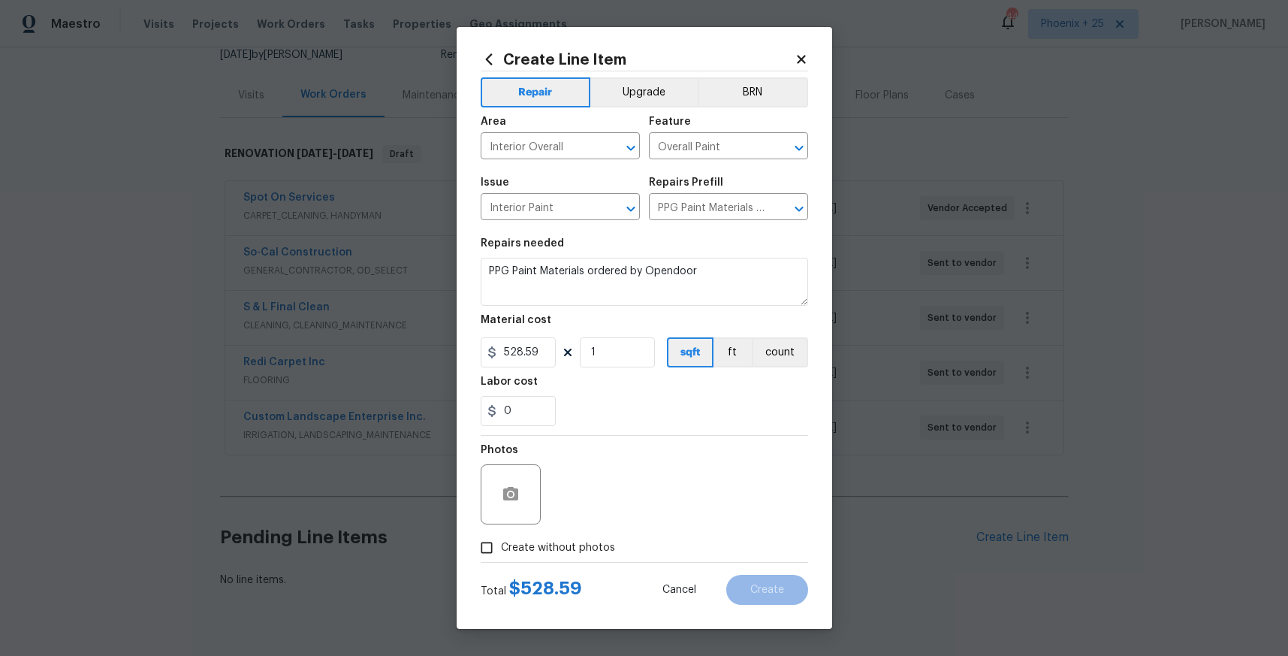
click at [579, 542] on span "Create without photos" at bounding box center [558, 548] width 114 height 16
click at [501, 542] on input "Create without photos" at bounding box center [486, 547] width 29 height 29
checkbox input "true"
click at [608, 499] on textarea at bounding box center [680, 494] width 255 height 60
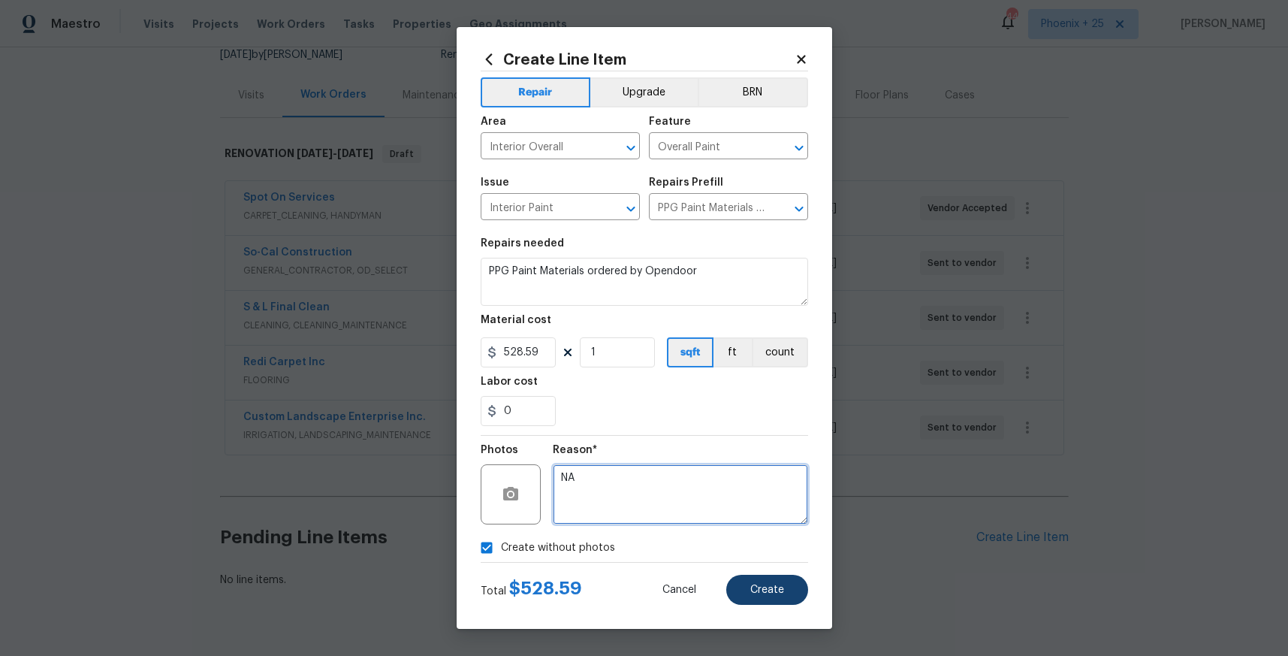
type textarea "NA"
click at [761, 584] on span "Create" at bounding box center [767, 589] width 34 height 11
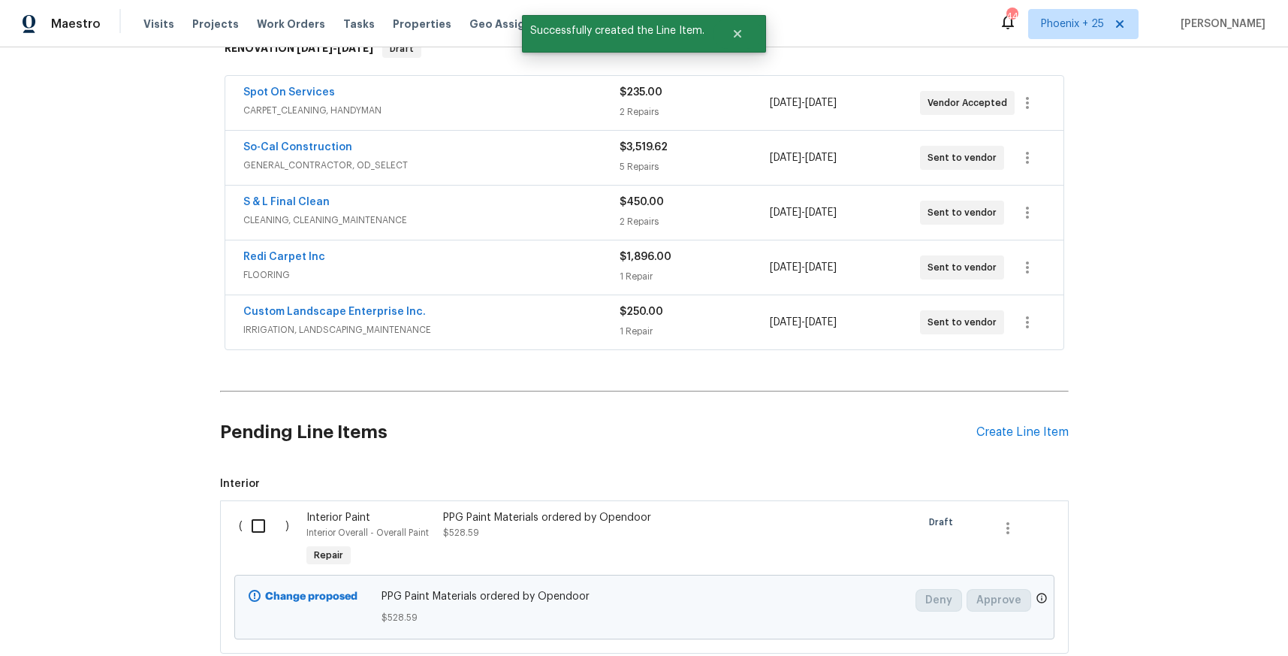
drag, startPoint x: 254, startPoint y: 517, endPoint x: 400, endPoint y: 511, distance: 145.9
click at [258, 518] on input "checkbox" at bounding box center [264, 526] width 43 height 32
checkbox input "true"
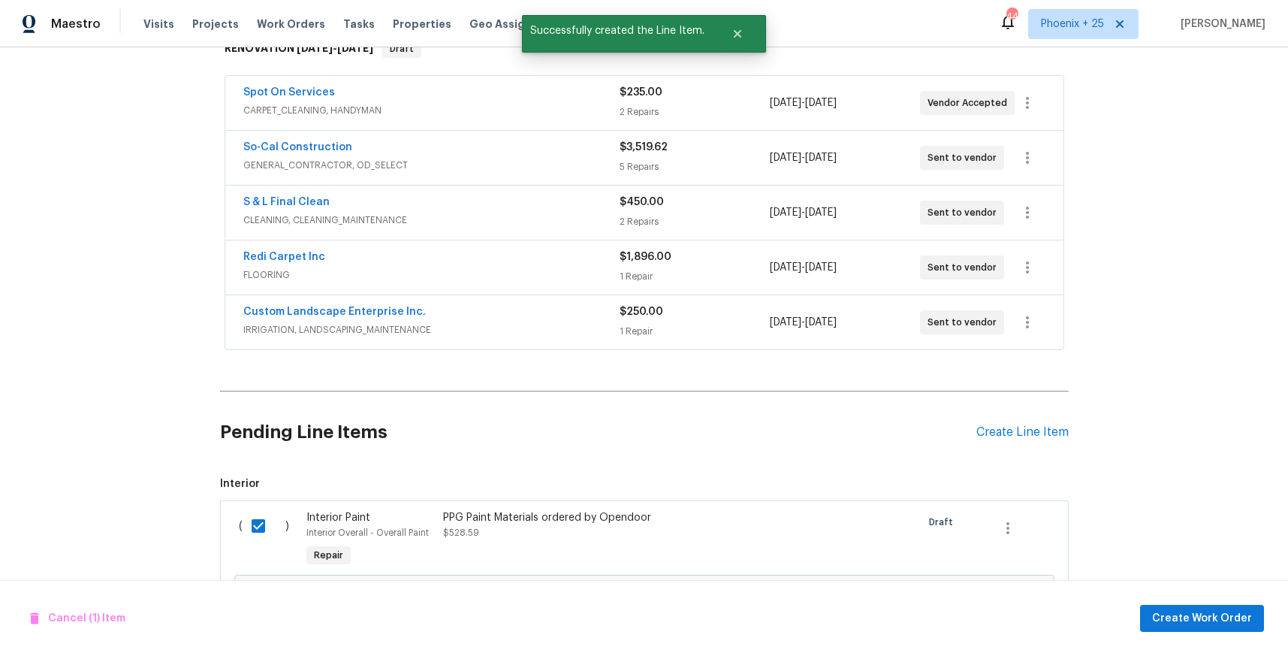
scroll to position [360, 0]
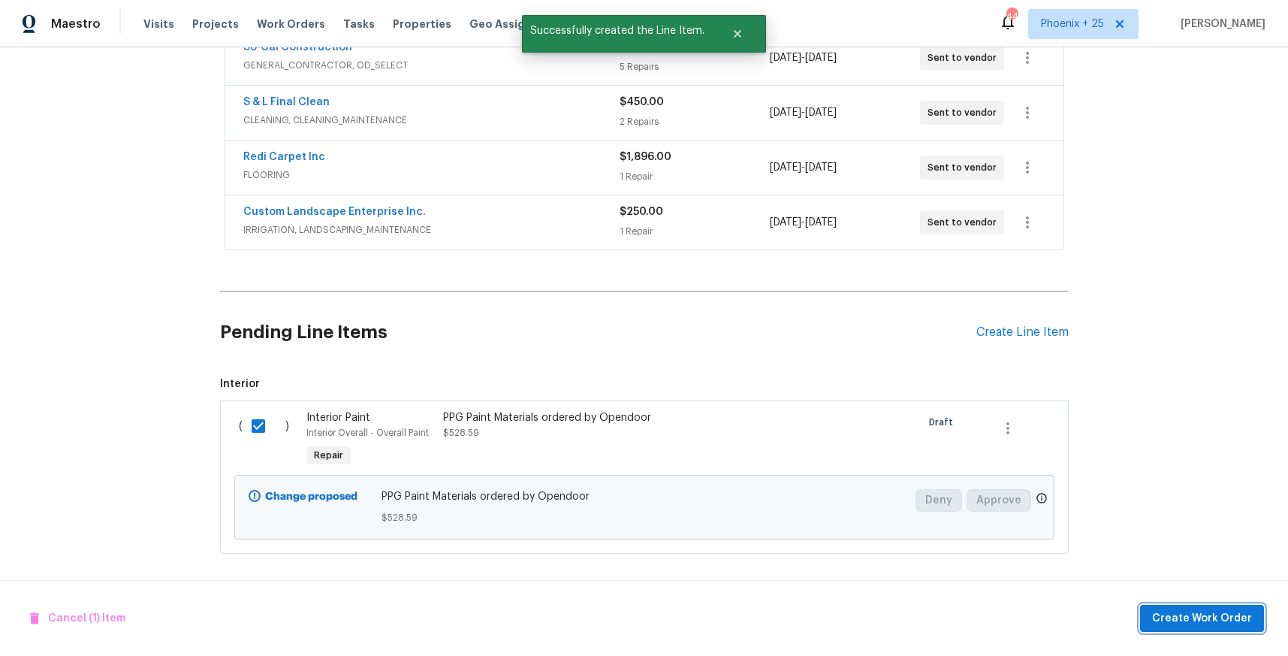
click at [1166, 613] on span "Create Work Order" at bounding box center [1202, 618] width 100 height 19
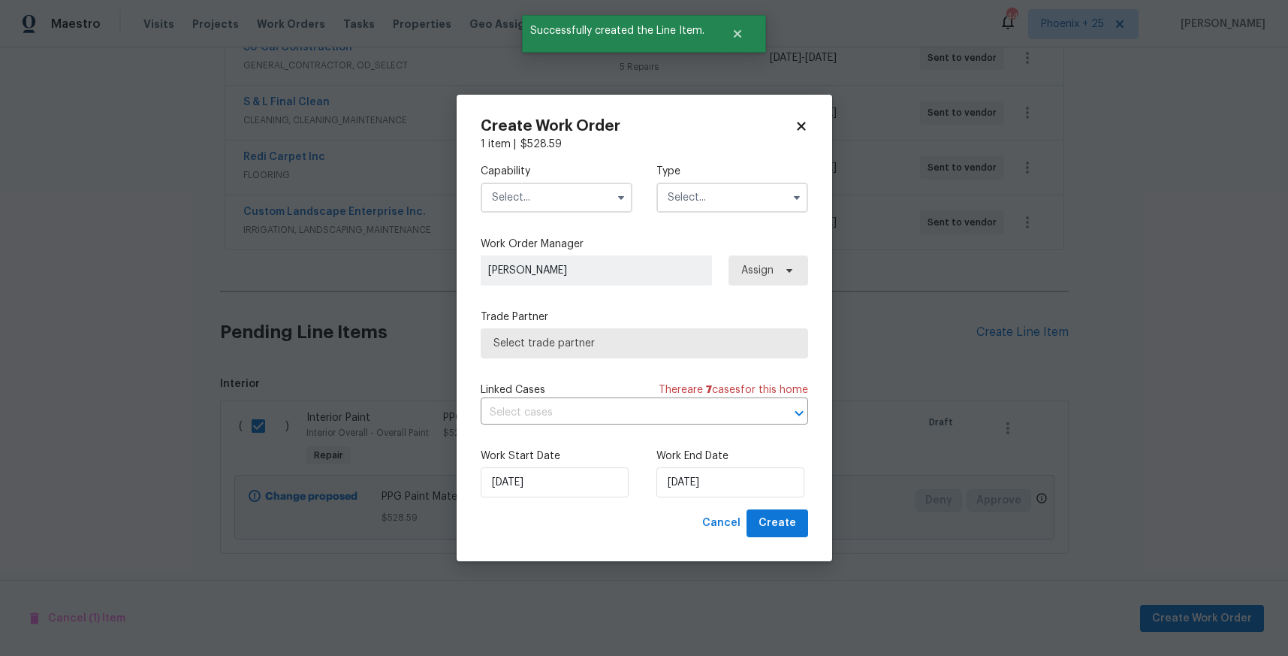
click at [605, 198] on input "text" at bounding box center [557, 197] width 152 height 30
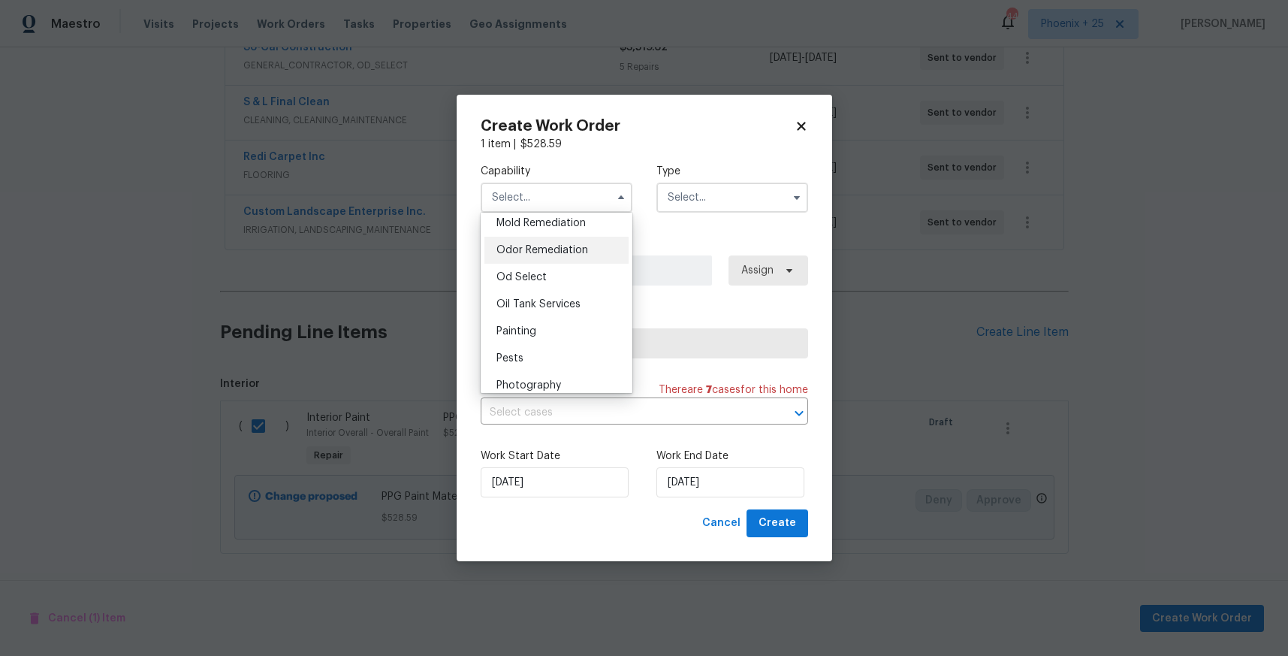
scroll to position [1177, 0]
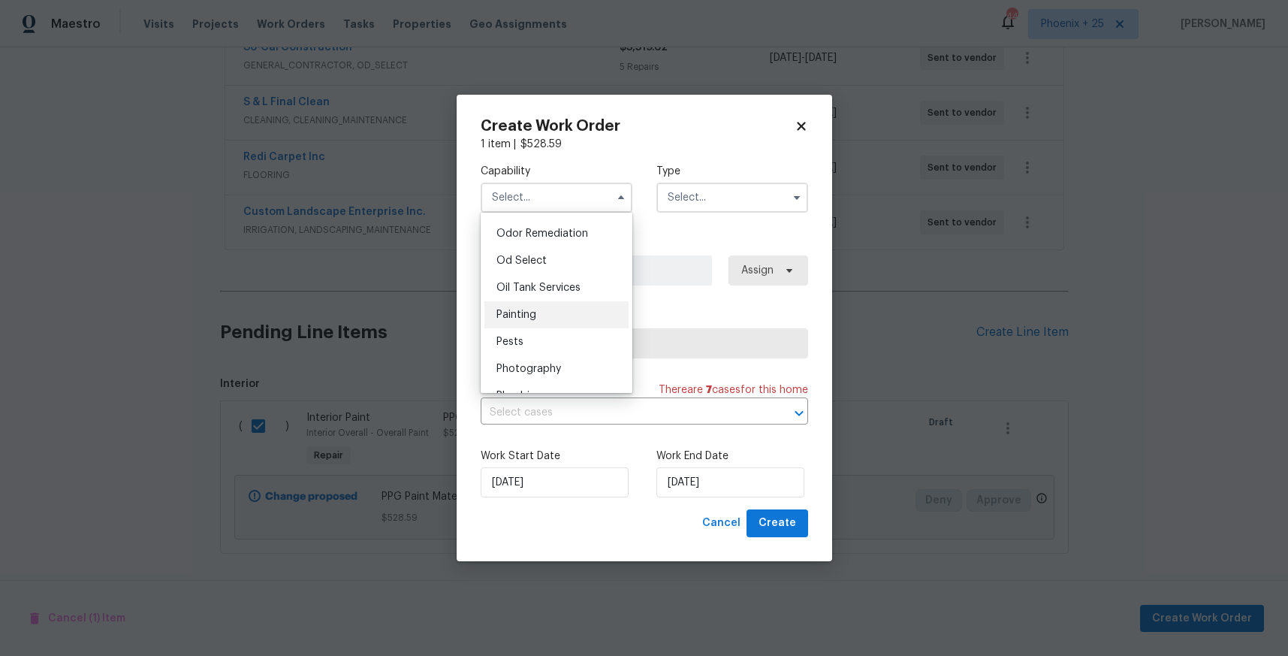
click at [552, 319] on div "Painting" at bounding box center [556, 314] width 144 height 27
type input "Painting"
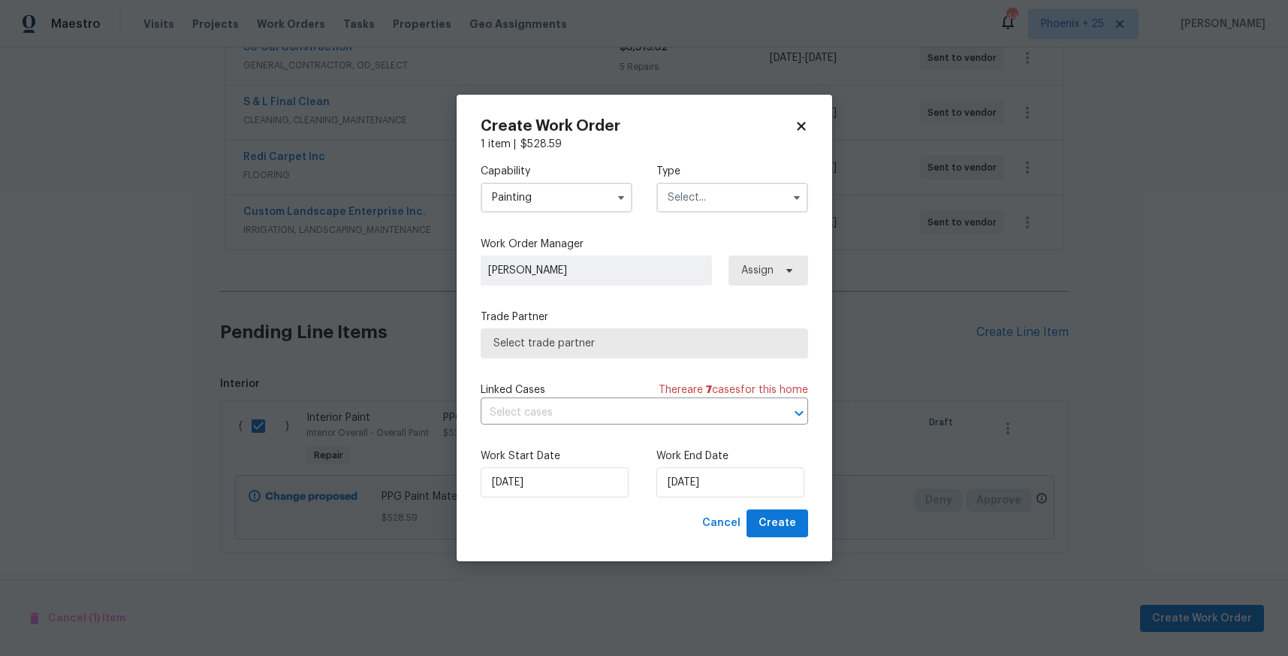
drag, startPoint x: 736, startPoint y: 185, endPoint x: 731, endPoint y: 204, distance: 19.5
click at [736, 185] on input "text" at bounding box center [732, 197] width 152 height 30
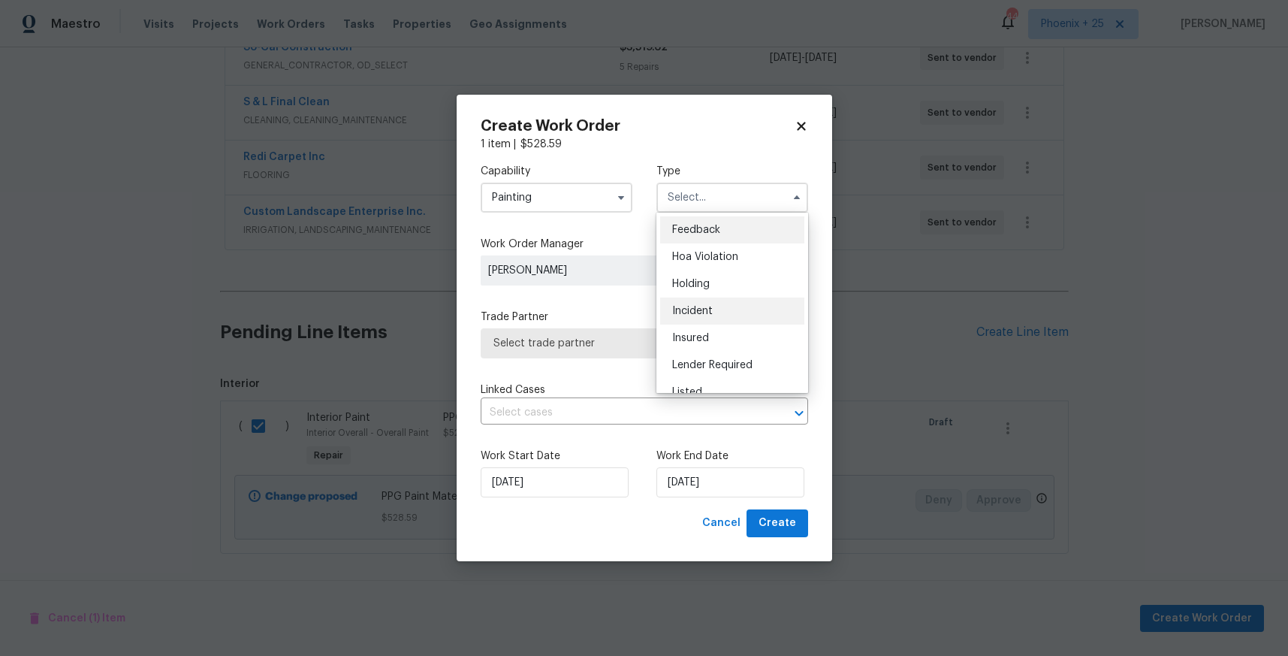
scroll to position [341, 0]
drag, startPoint x: 733, startPoint y: 261, endPoint x: 746, endPoint y: 266, distance: 13.5
click at [733, 261] on div "Renovation" at bounding box center [732, 267] width 144 height 27
type input "Renovation"
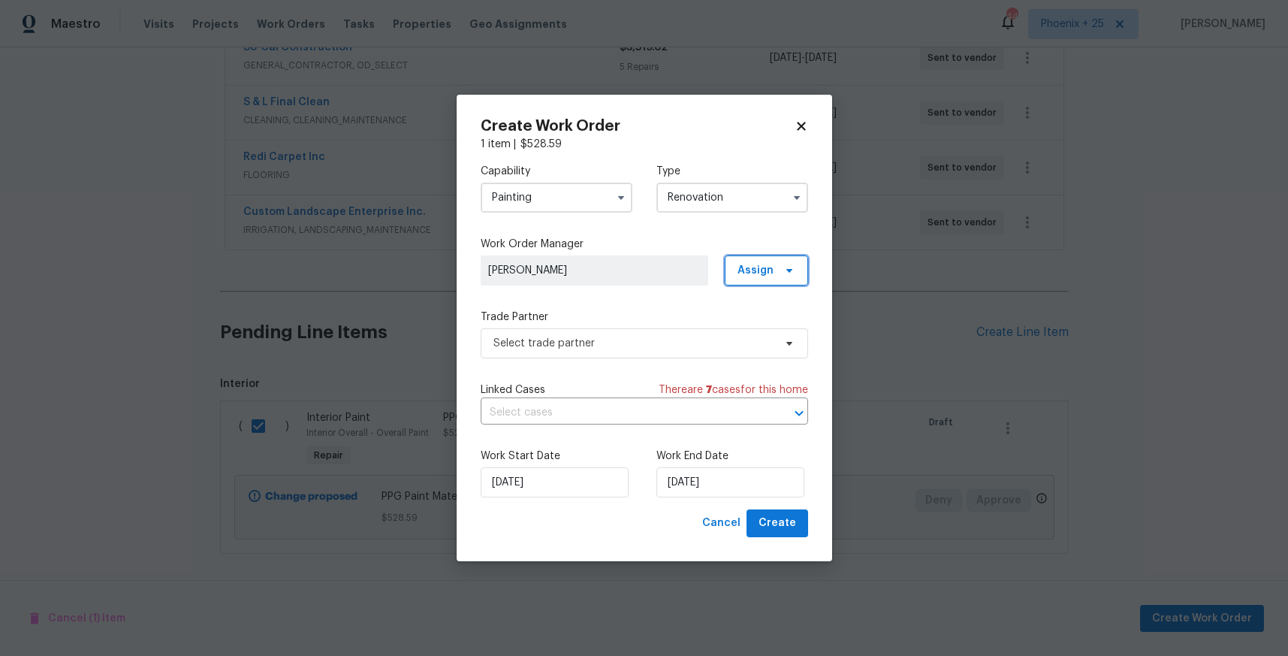
click at [747, 266] on span "Assign" at bounding box center [755, 270] width 36 height 15
drag, startPoint x: 740, startPoint y: 332, endPoint x: 718, endPoint y: 338, distance: 23.3
click at [740, 332] on div "Assign to me" at bounding box center [768, 334] width 65 height 15
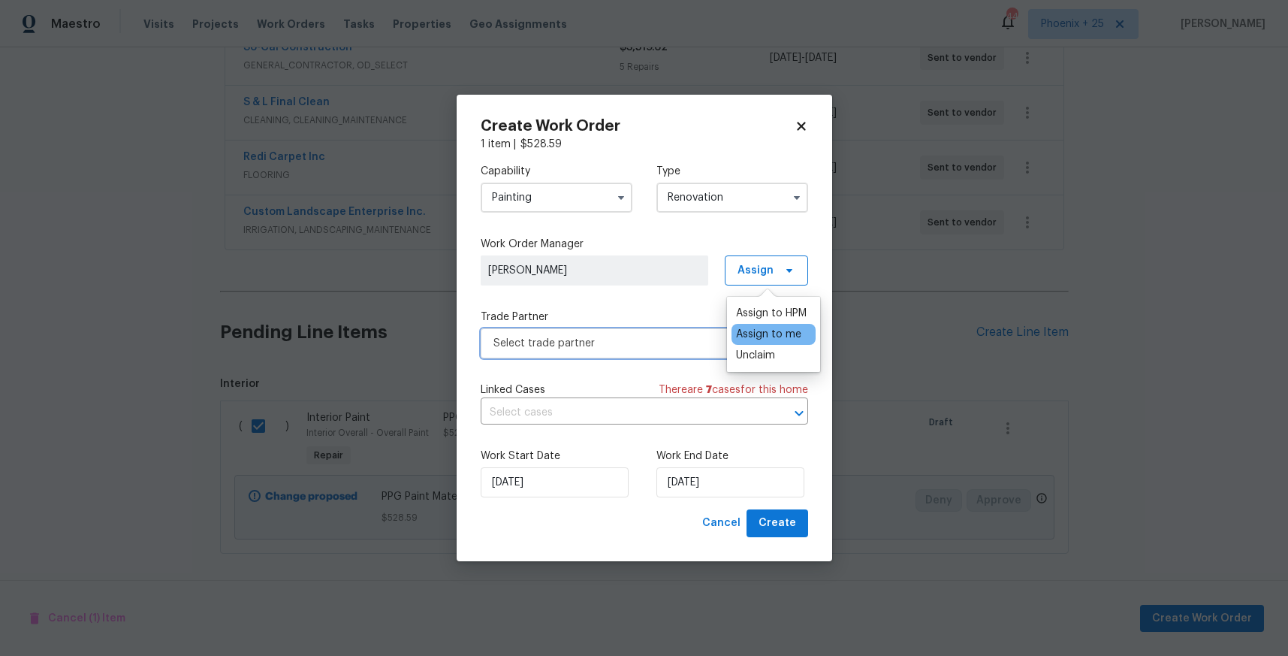
click at [638, 349] on span "Select trade partner" at bounding box center [633, 343] width 280 height 15
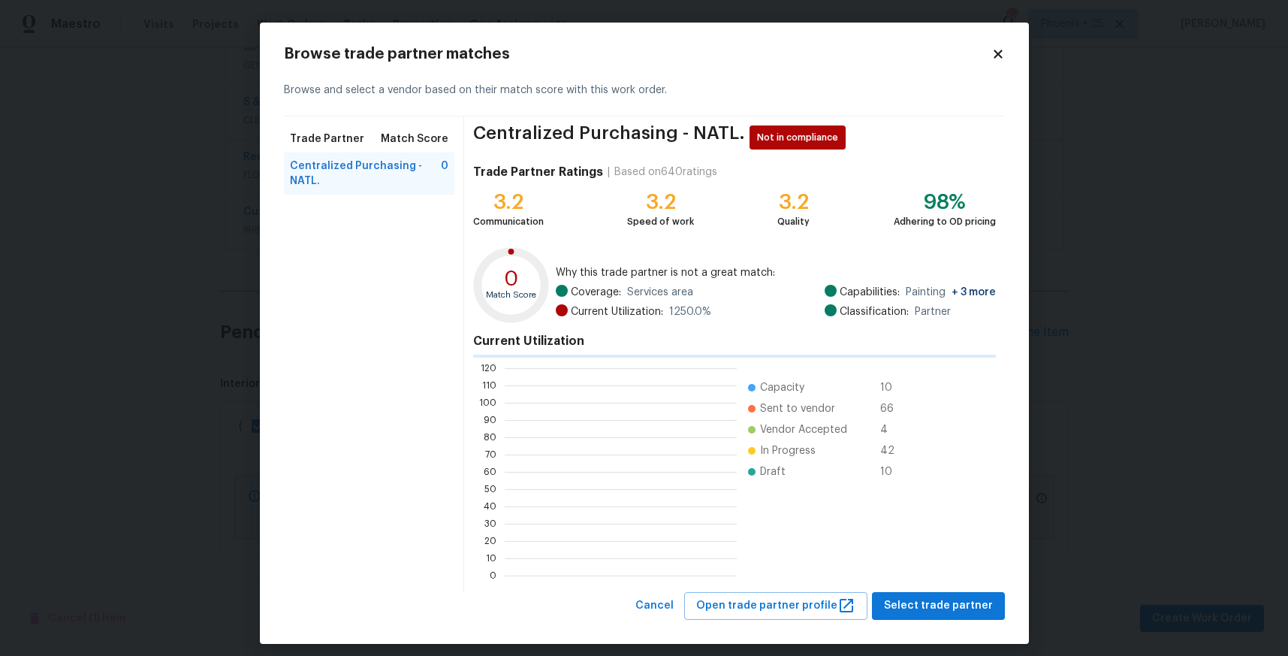
scroll to position [210, 232]
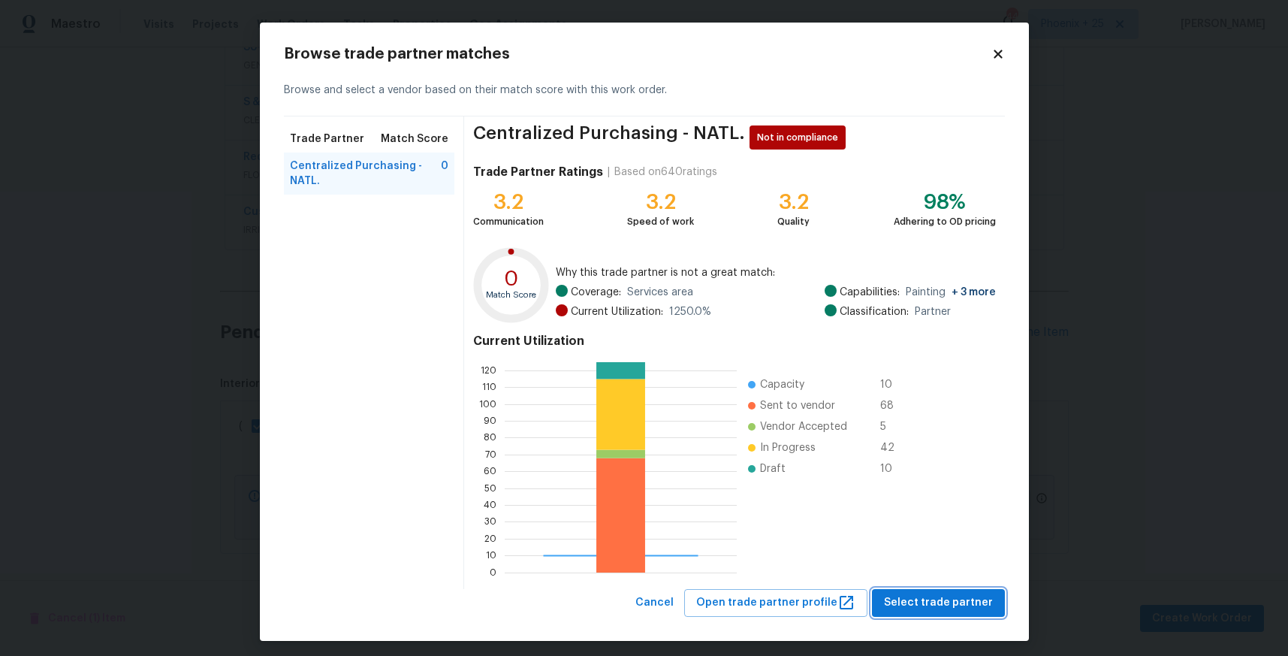
drag, startPoint x: 936, startPoint y: 604, endPoint x: 922, endPoint y: 596, distance: 16.1
click at [934, 603] on span "Select trade partner" at bounding box center [938, 602] width 109 height 19
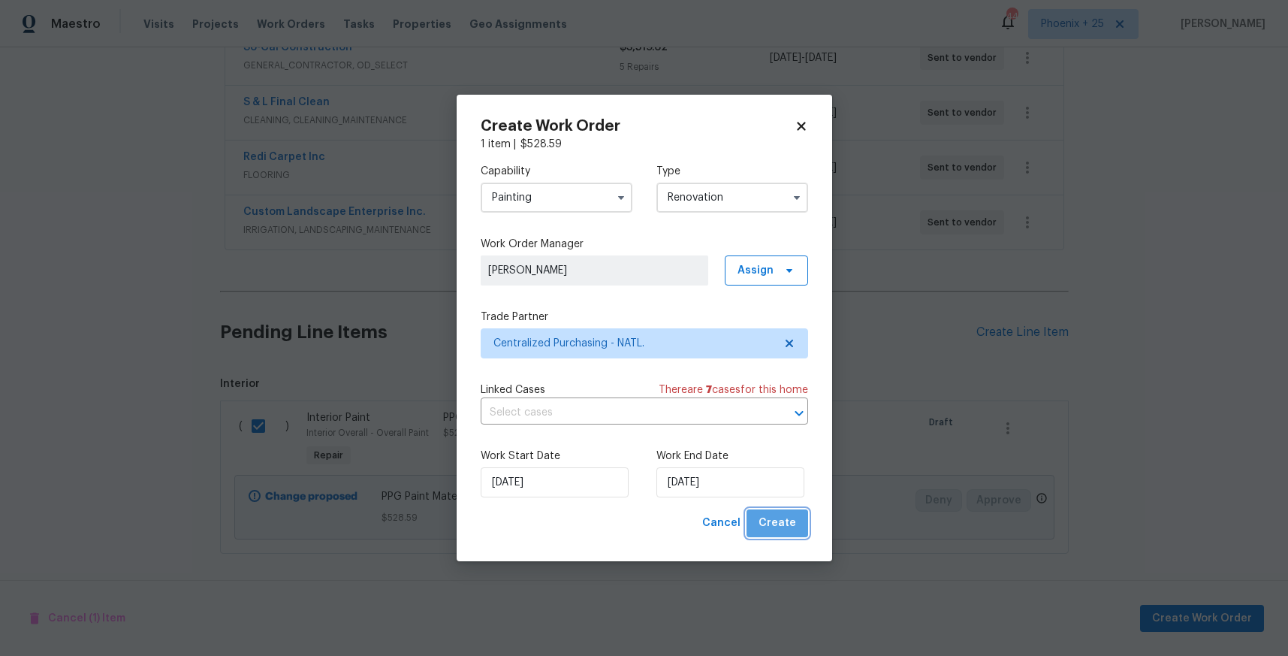
click at [792, 529] on span "Create" at bounding box center [778, 523] width 38 height 19
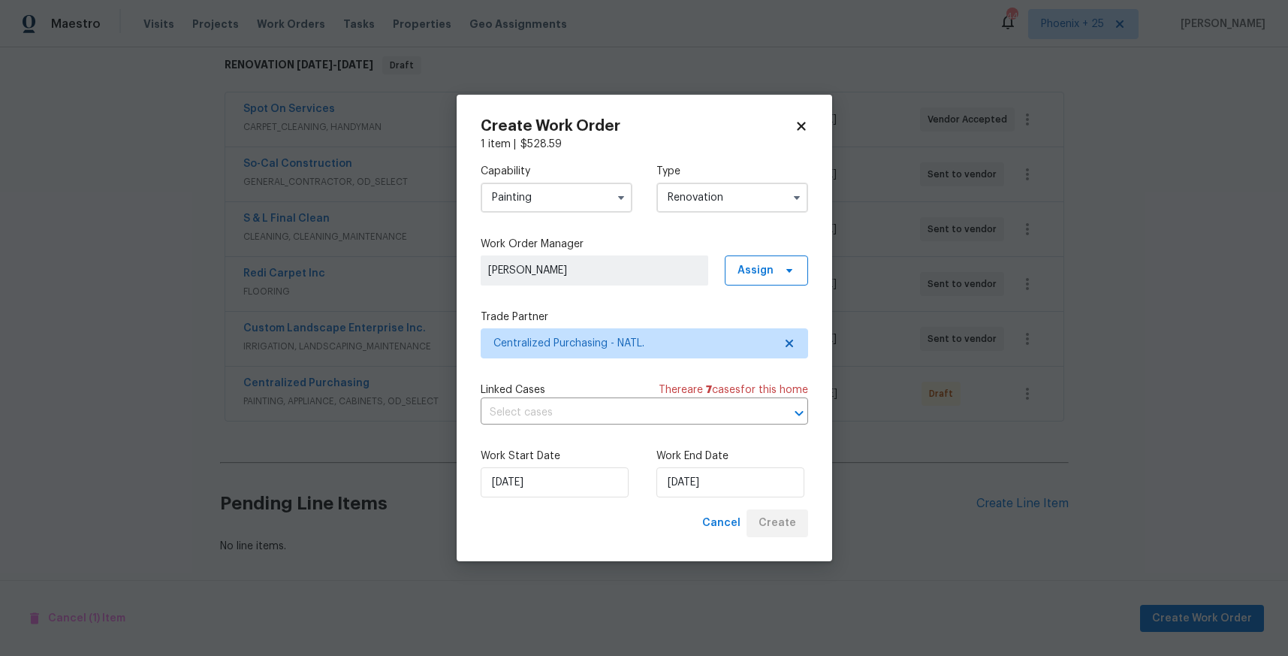
scroll to position [243, 0]
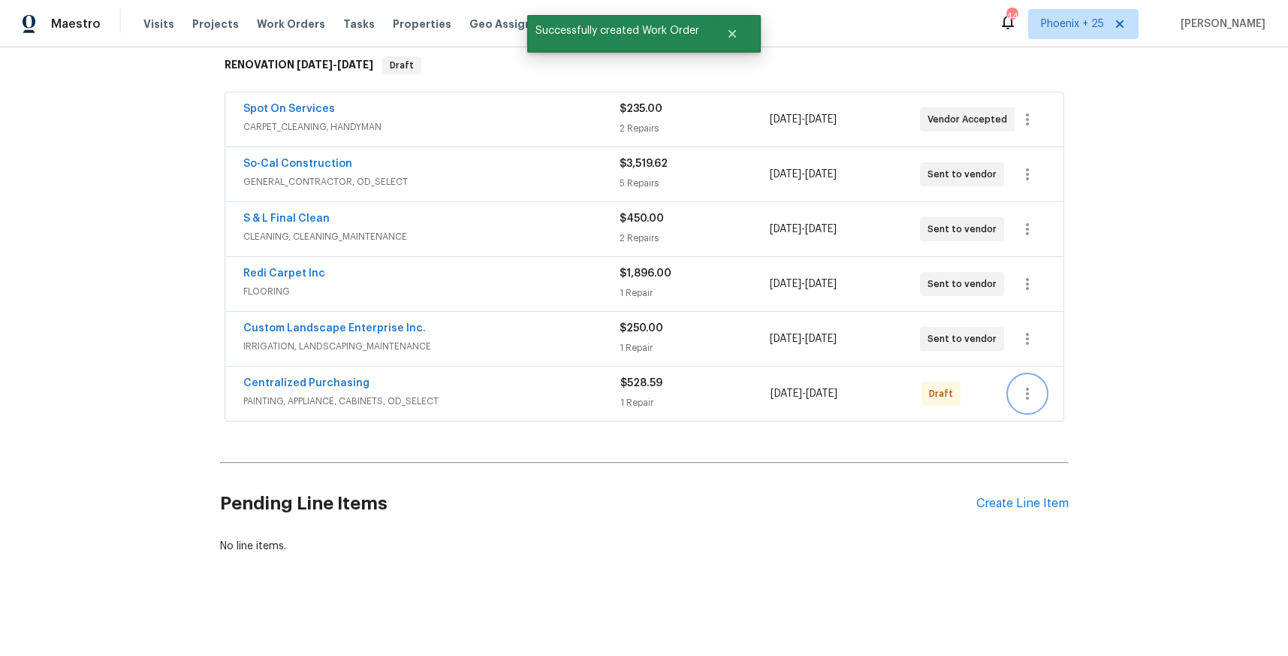
click at [1023, 387] on icon "button" at bounding box center [1027, 394] width 18 height 18
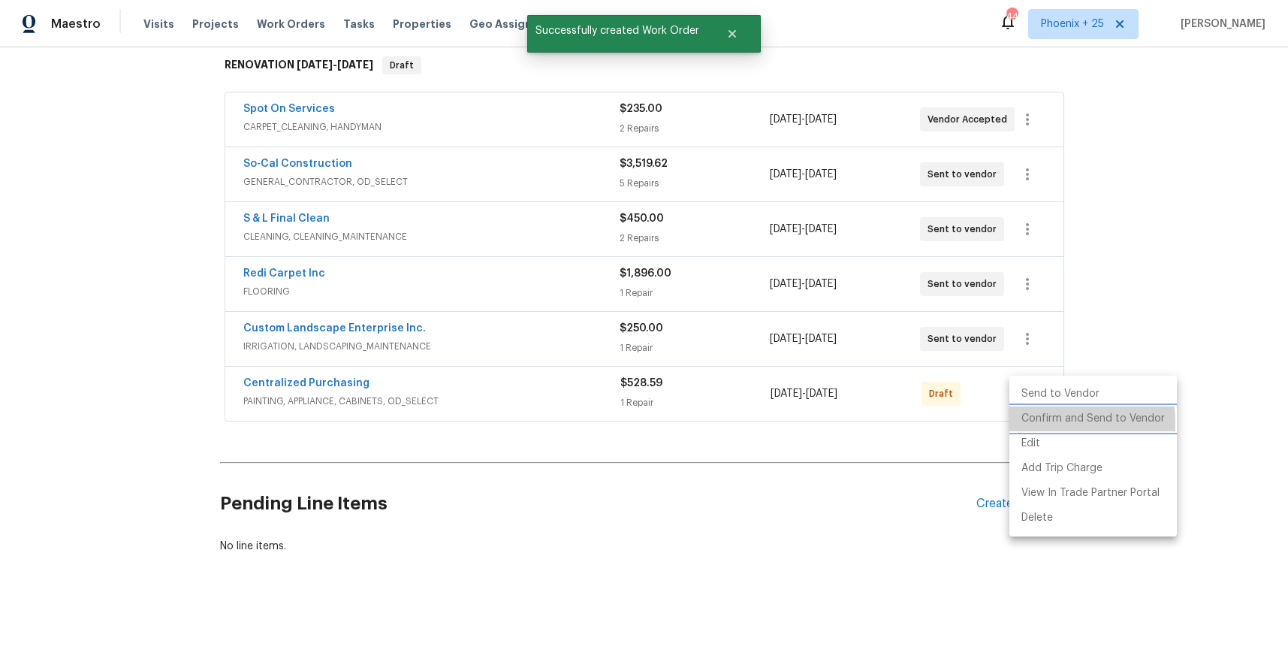
click at [1038, 422] on li "Confirm and Send to Vendor" at bounding box center [1092, 418] width 167 height 25
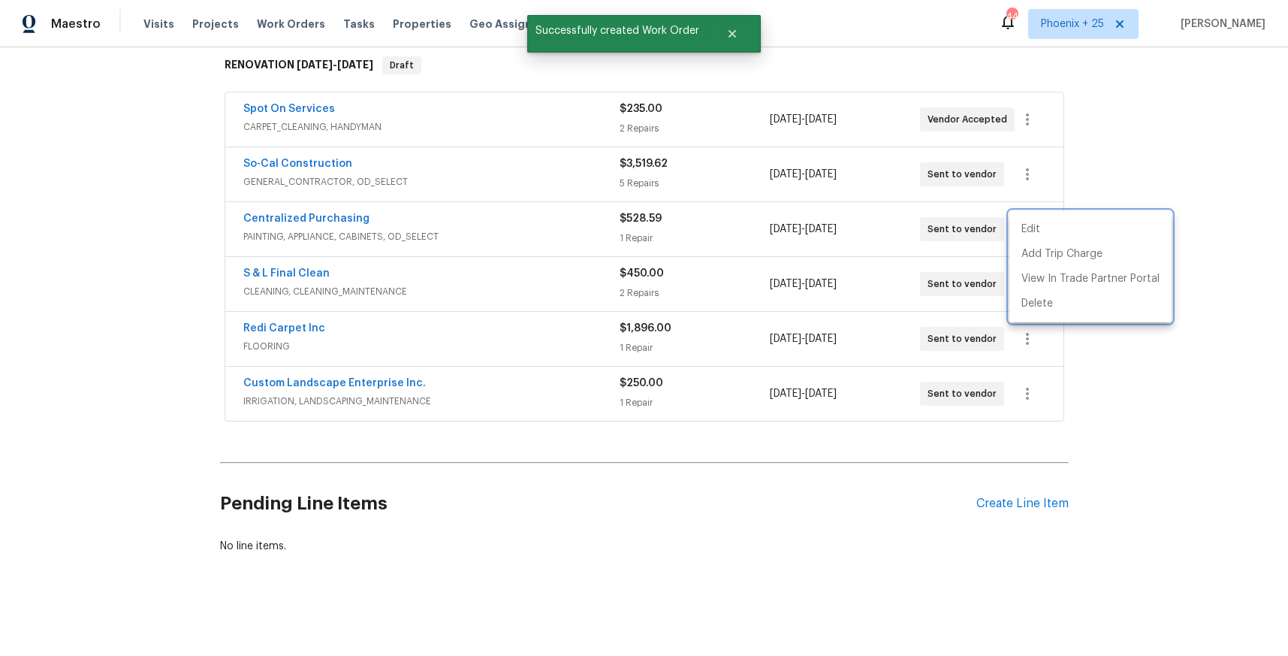
drag, startPoint x: 695, startPoint y: 267, endPoint x: 659, endPoint y: 267, distance: 36.1
click at [691, 267] on div at bounding box center [644, 328] width 1288 height 656
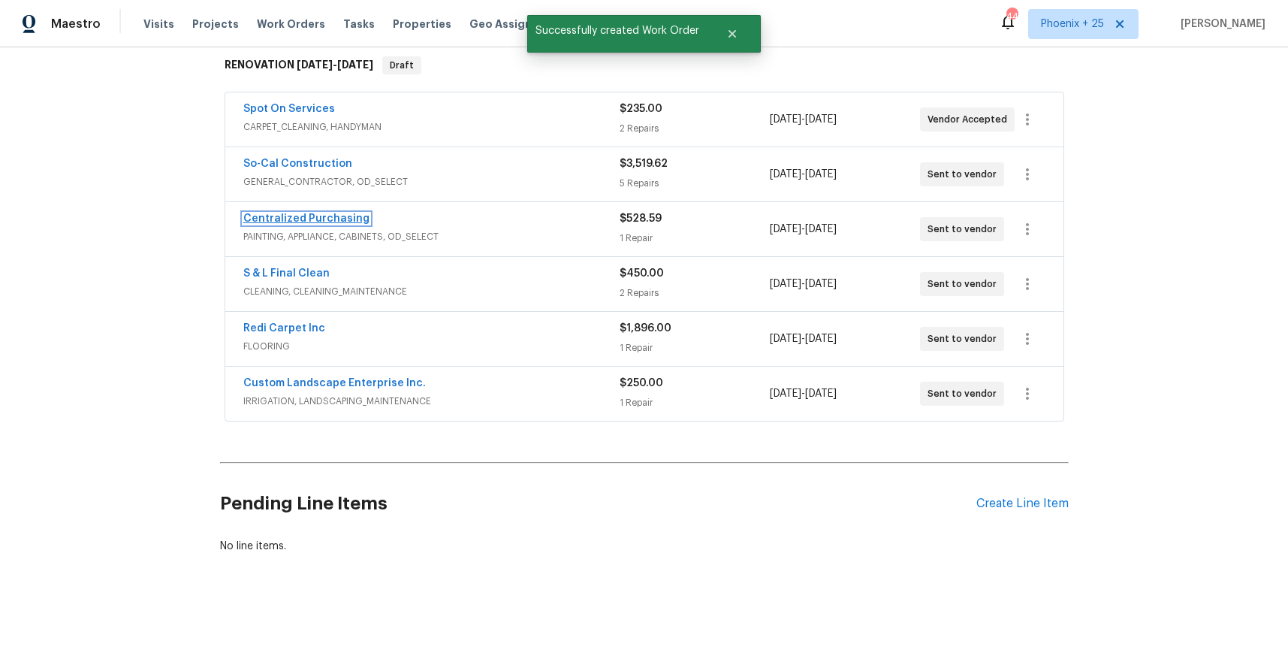
click at [345, 221] on link "Centralized Purchasing" at bounding box center [306, 218] width 126 height 11
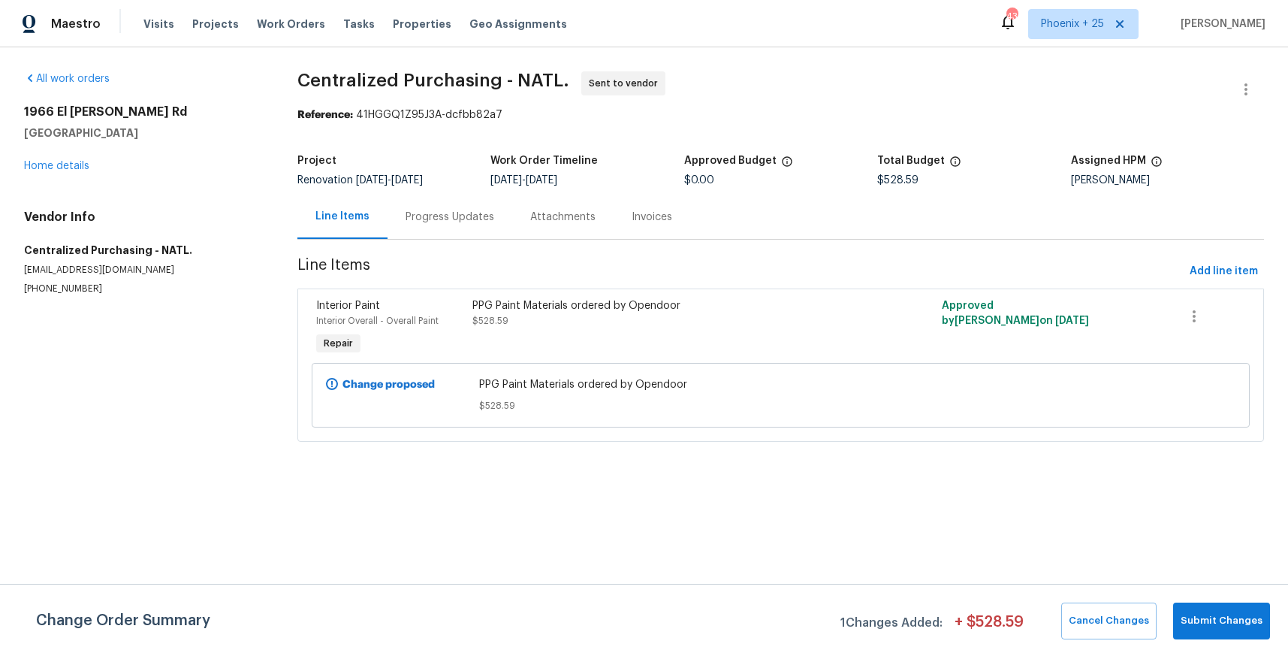
click at [290, 9] on div "Visits Projects Work Orders Tasks Properties Geo Assignments" at bounding box center [364, 24] width 442 height 30
click at [289, 25] on span "Work Orders" at bounding box center [291, 24] width 68 height 15
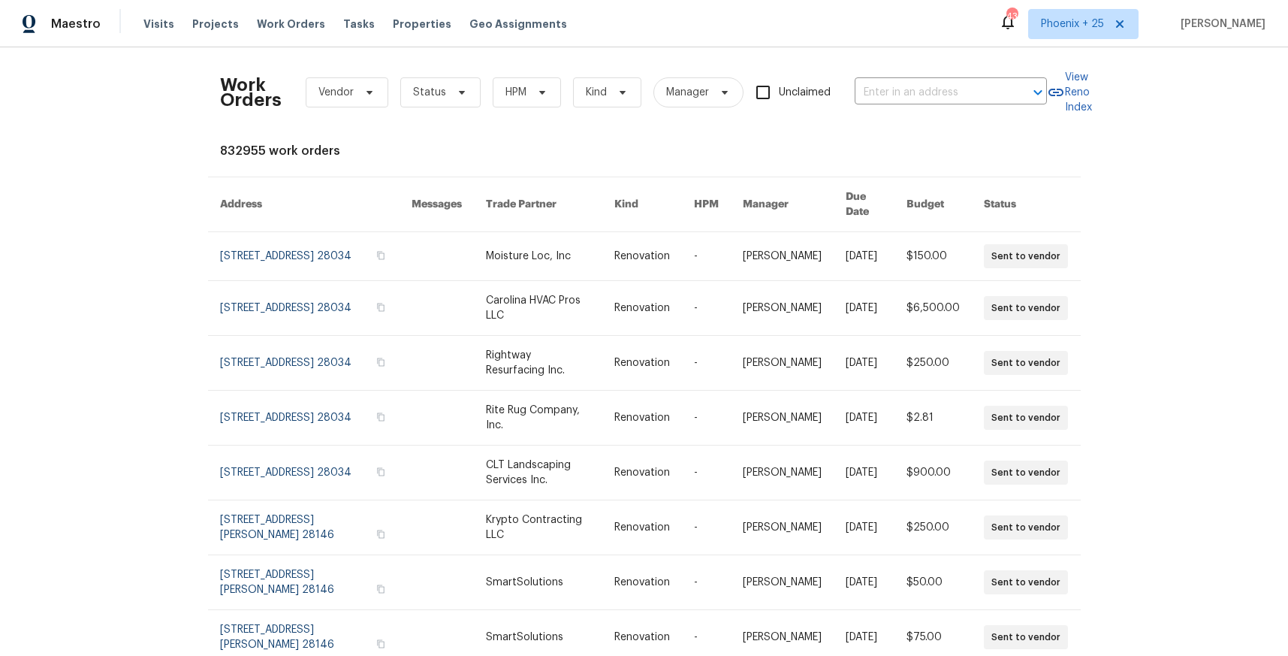
click at [867, 61] on div "Work Orders Vendor Status HPM Kind Manager Unclaimed ​" at bounding box center [633, 92] width 827 height 66
click at [885, 92] on input "text" at bounding box center [930, 92] width 150 height 23
paste input "[STREET_ADDRESS][US_STATE]"
type input "[STREET_ADDRESS][US_STATE]"
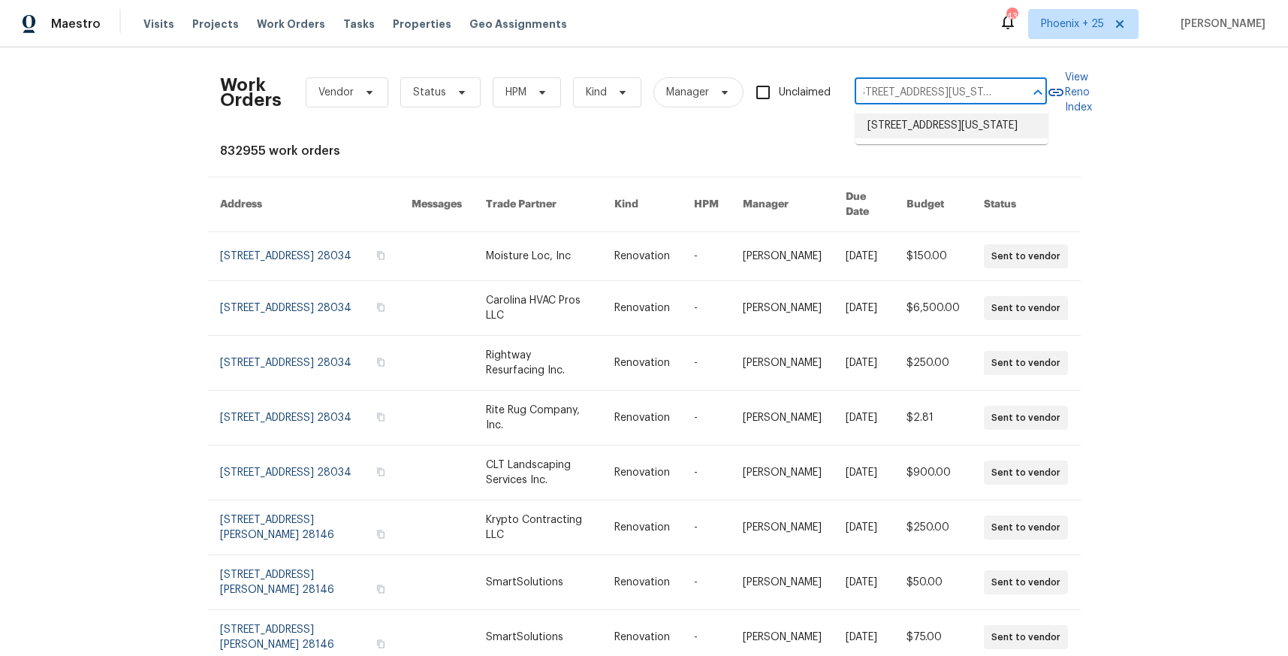
click at [900, 114] on li "[STREET_ADDRESS][US_STATE]" at bounding box center [951, 125] width 192 height 25
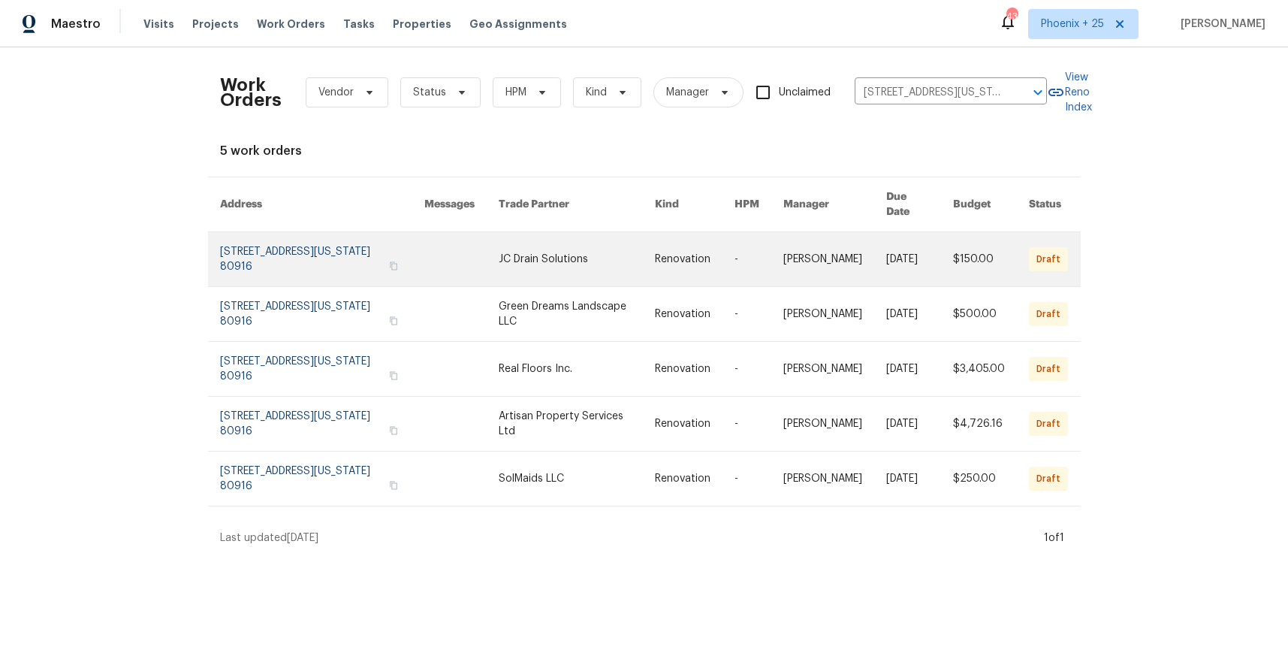
click at [526, 237] on link at bounding box center [577, 259] width 156 height 54
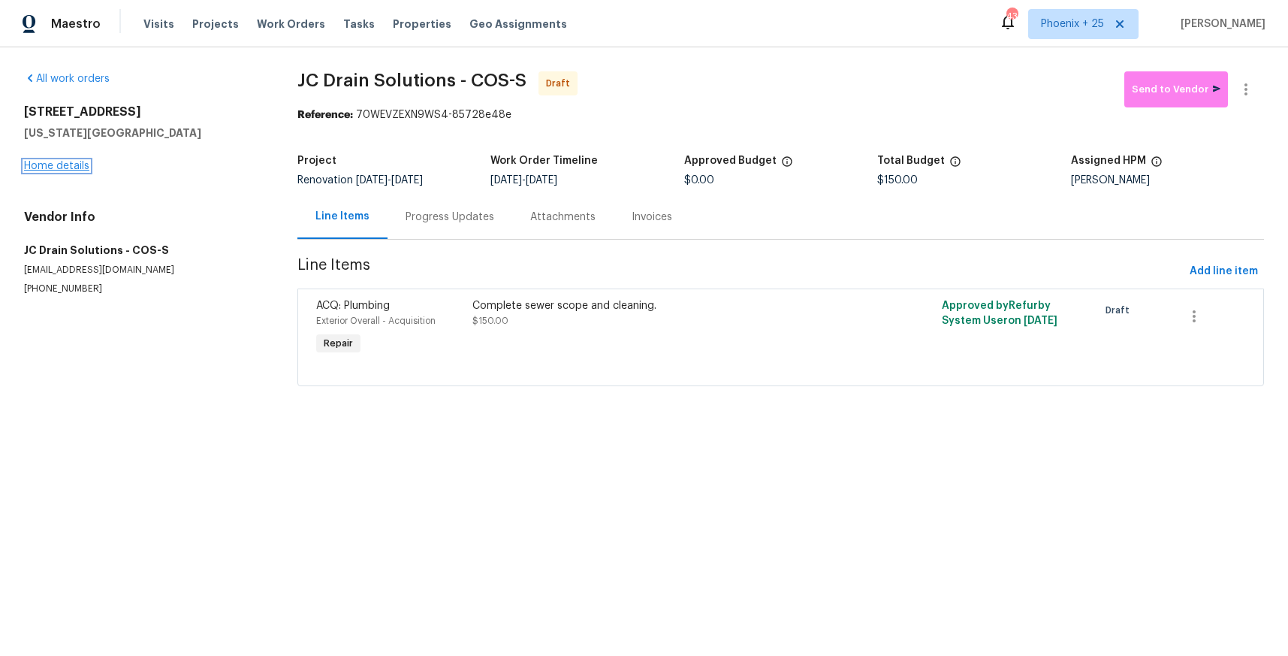
click at [58, 170] on link "Home details" at bounding box center [56, 166] width 65 height 11
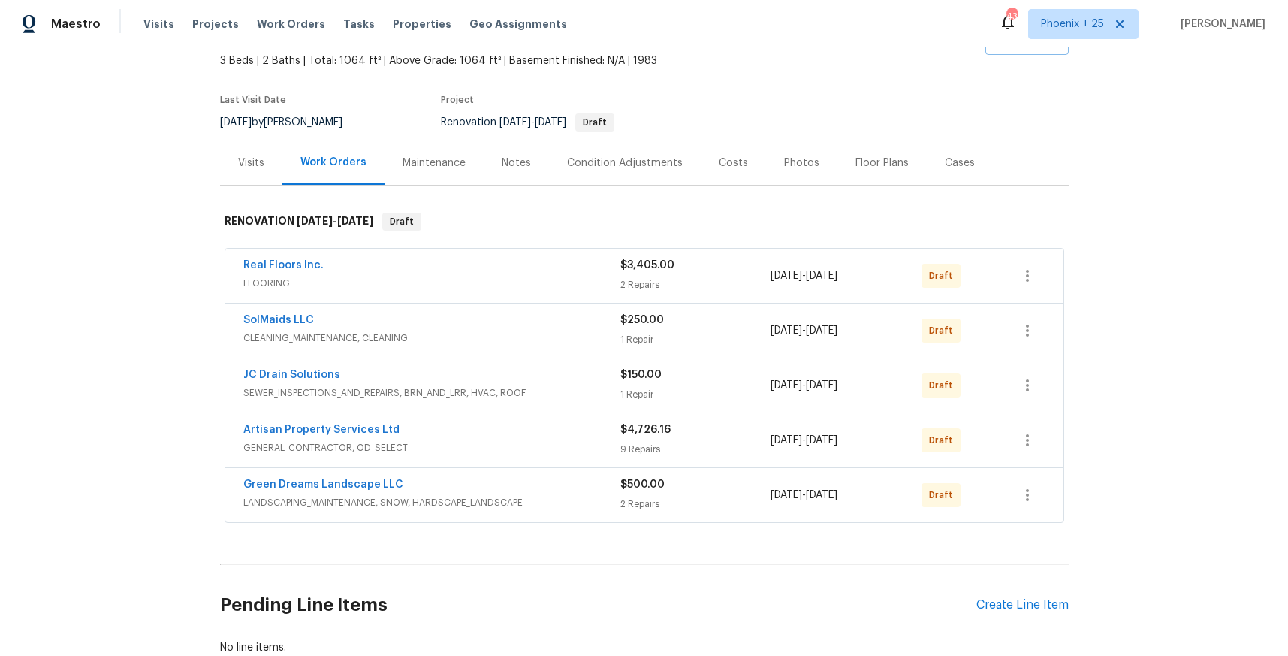
scroll to position [189, 0]
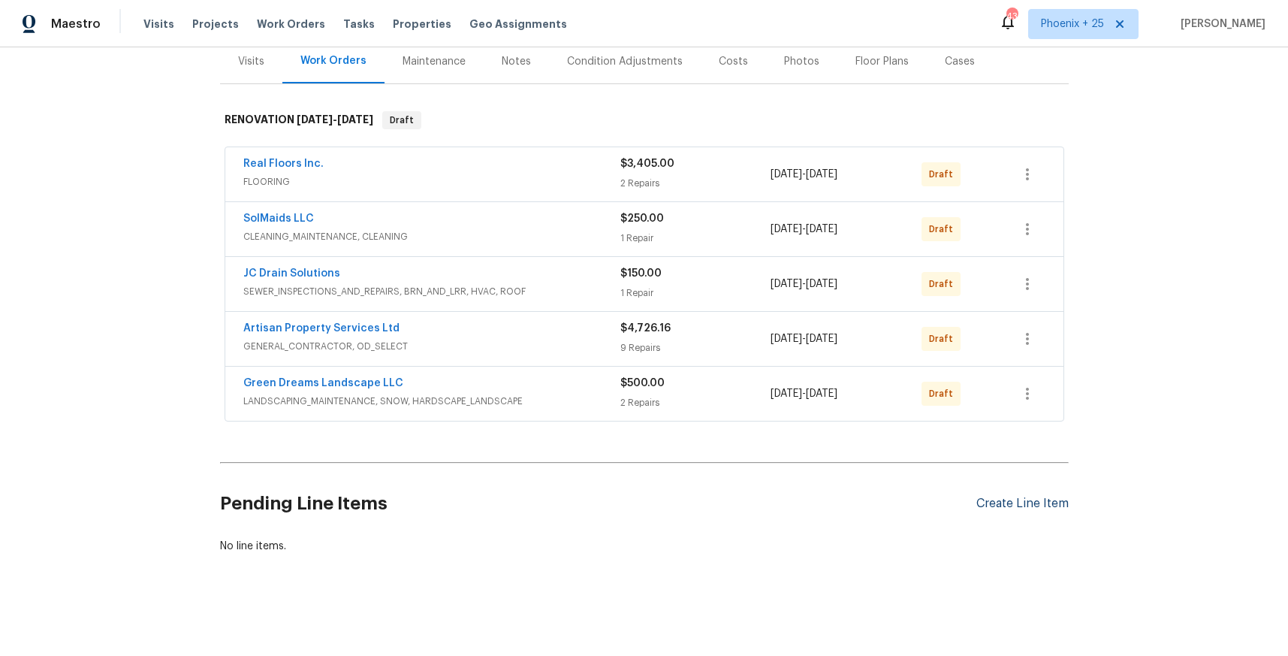
click at [1024, 501] on div "Create Line Item" at bounding box center [1022, 503] width 92 height 14
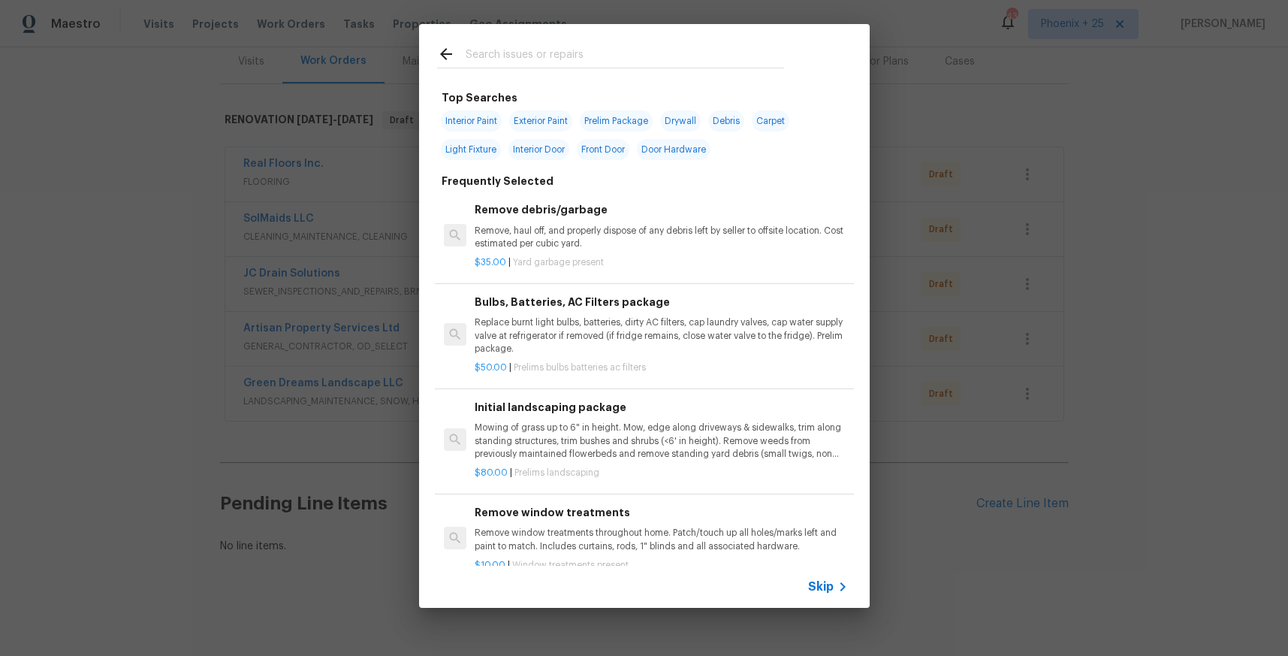
click at [529, 59] on input "text" at bounding box center [625, 56] width 318 height 23
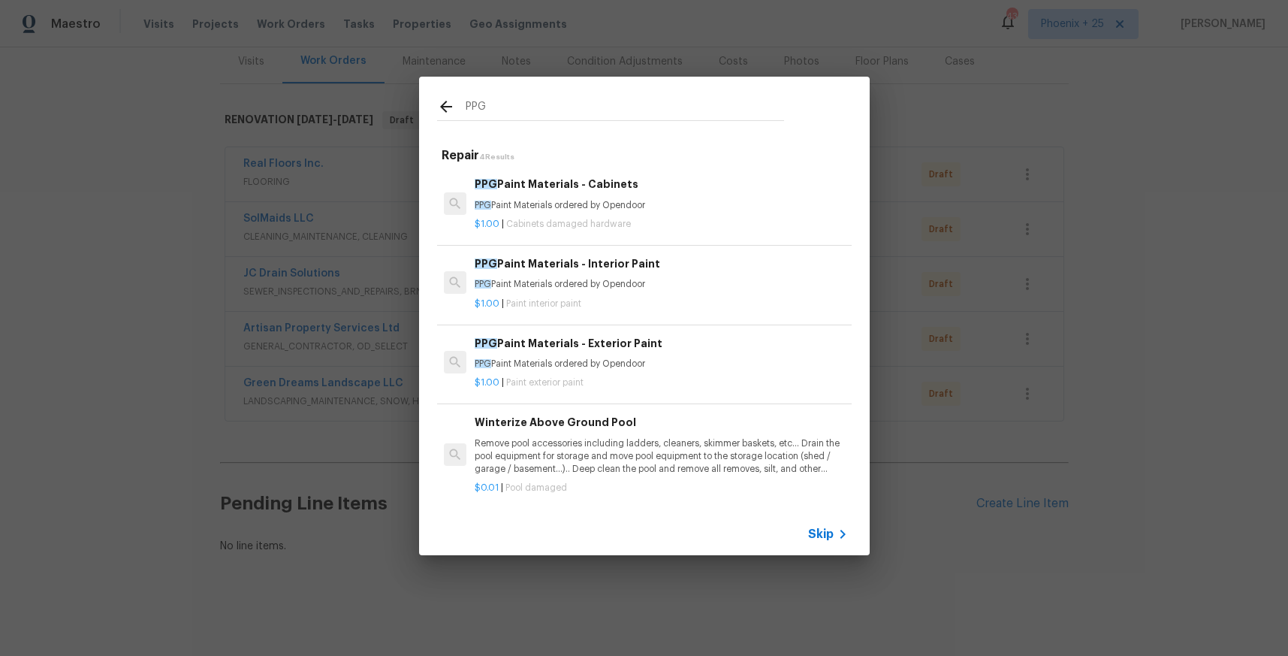
type input "PPG"
click at [651, 309] on div "PPG Paint Materials - Interior Paint PPG Paint Materials ordered by Opendoor $1…" at bounding box center [660, 282] width 377 height 59
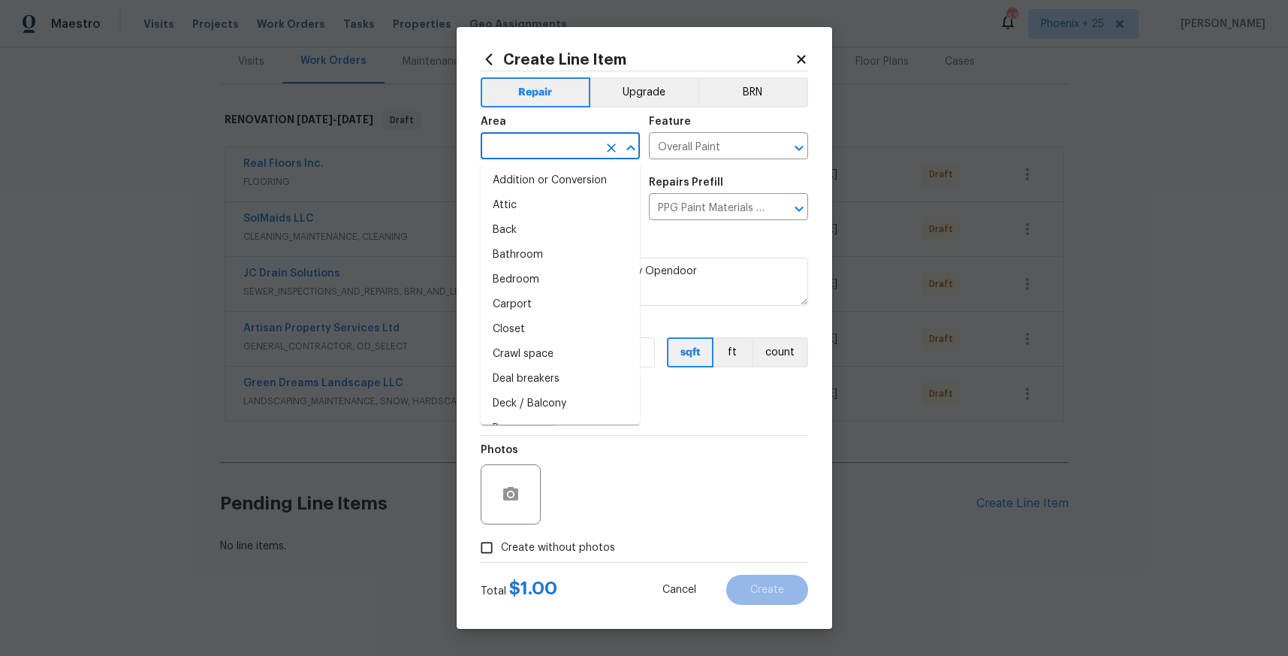
click at [505, 147] on input "text" at bounding box center [539, 147] width 117 height 23
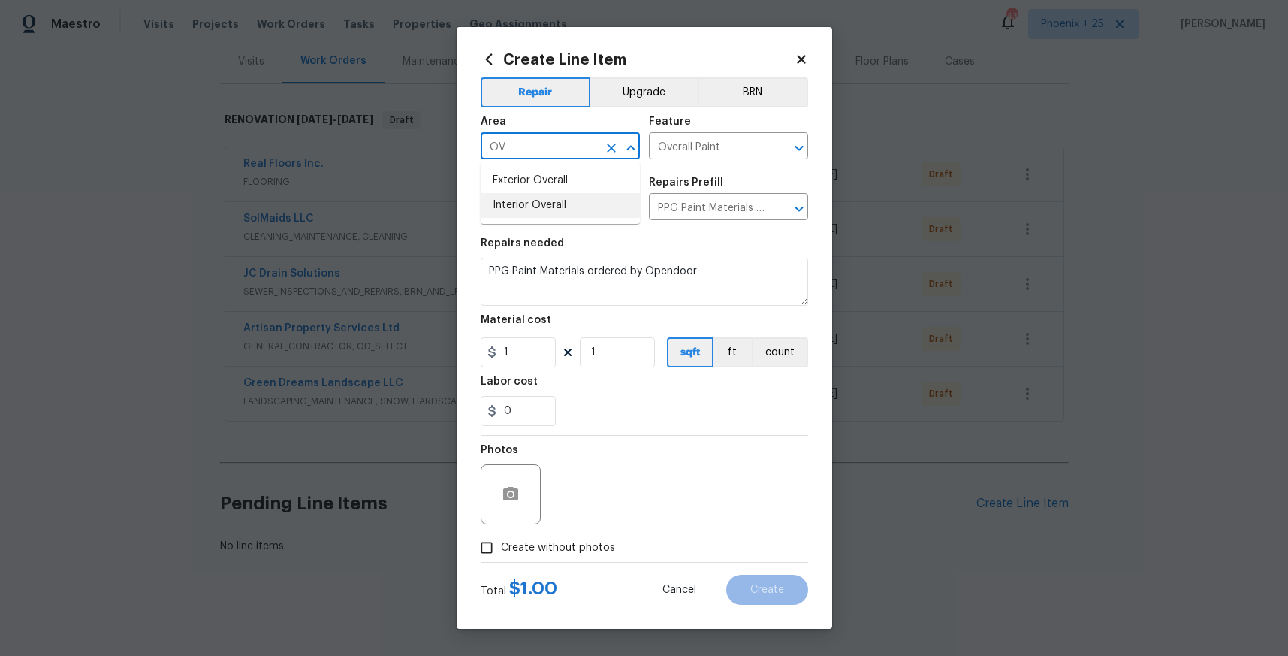
drag, startPoint x: 543, startPoint y: 206, endPoint x: 535, endPoint y: 264, distance: 59.1
click at [542, 206] on li "Interior Overall" at bounding box center [560, 205] width 159 height 25
type input "Interior Overall"
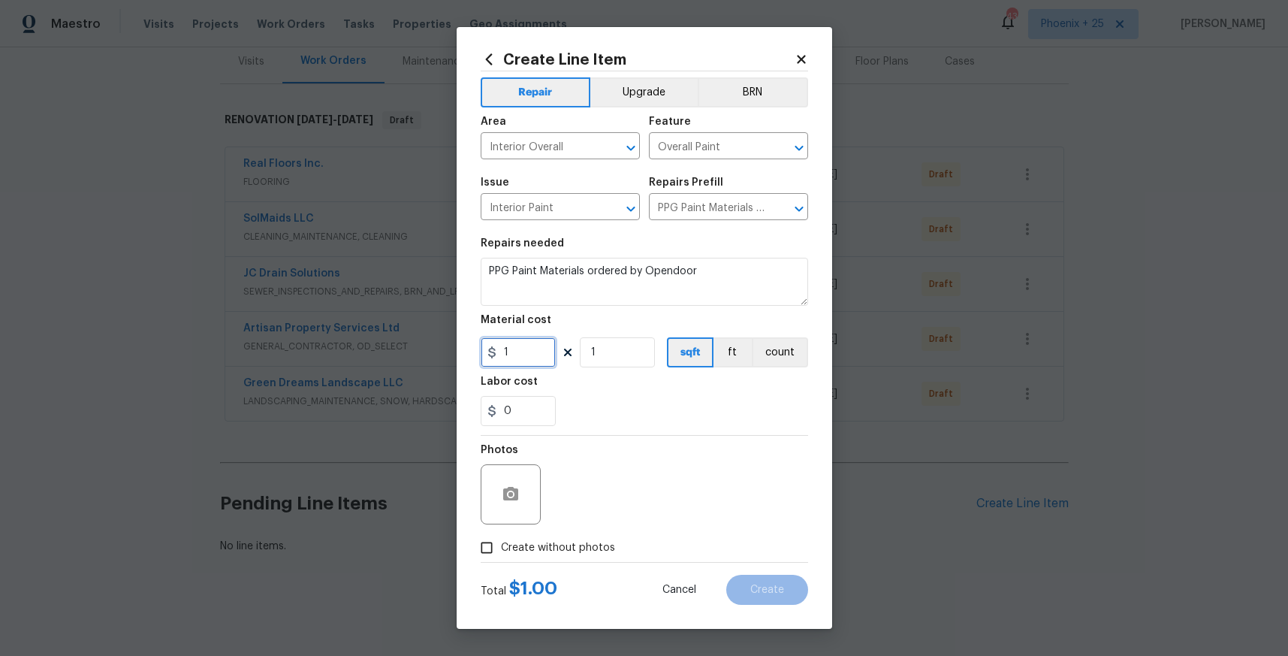
click at [538, 348] on input "1" at bounding box center [518, 352] width 75 height 30
drag, startPoint x: 538, startPoint y: 351, endPoint x: 520, endPoint y: 351, distance: 18.0
click at [520, 351] on input "1" at bounding box center [518, 352] width 75 height 30
drag, startPoint x: 523, startPoint y: 353, endPoint x: 475, endPoint y: 349, distance: 47.5
click at [475, 349] on div "Create Line Item Repair Upgrade BRN Area Interior Overall ​ Feature Overall Pai…" at bounding box center [645, 328] width 376 height 602
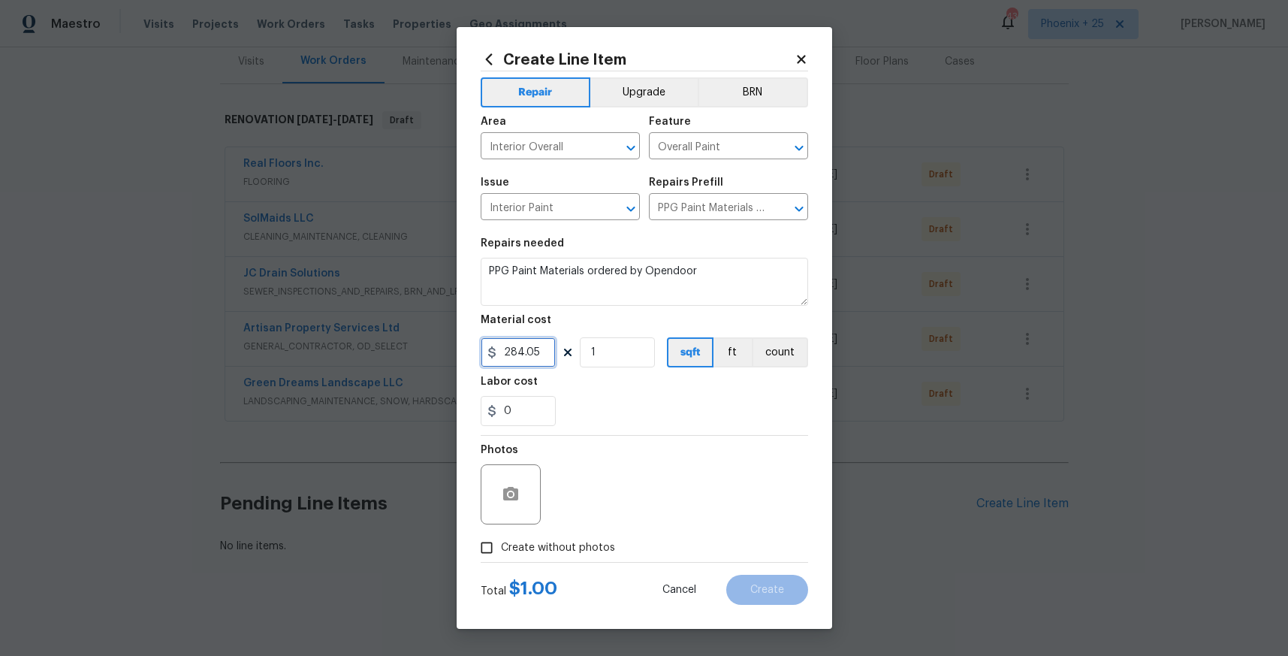
type input "284.05"
click at [555, 545] on span "Create without photos" at bounding box center [558, 548] width 114 height 16
click at [501, 545] on input "Create without photos" at bounding box center [486, 547] width 29 height 29
checkbox input "true"
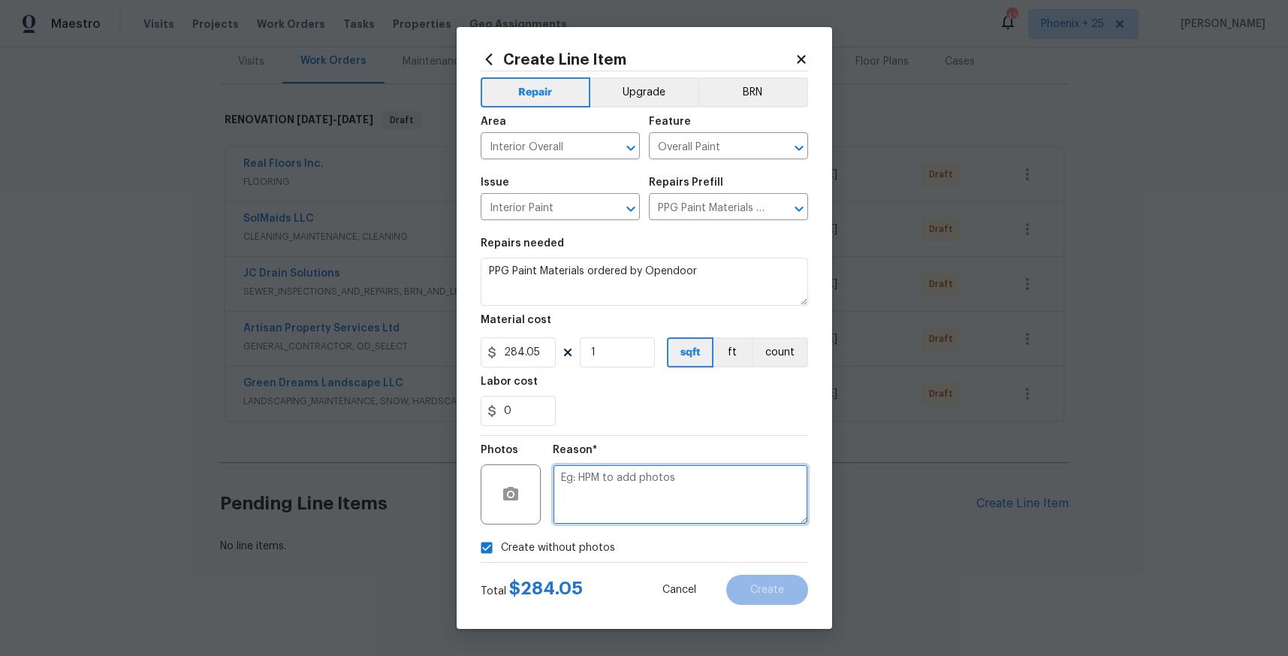
click at [598, 504] on textarea at bounding box center [680, 494] width 255 height 60
type textarea "n"
type textarea "NA"
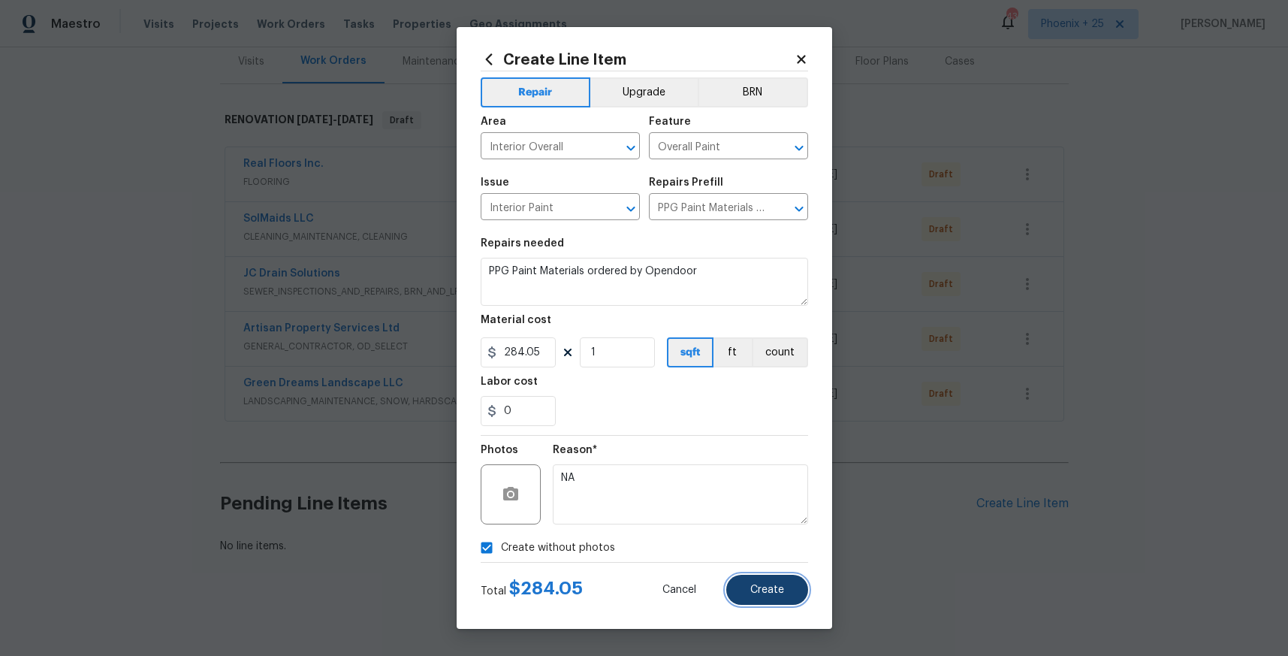
click at [766, 593] on span "Create" at bounding box center [767, 589] width 34 height 11
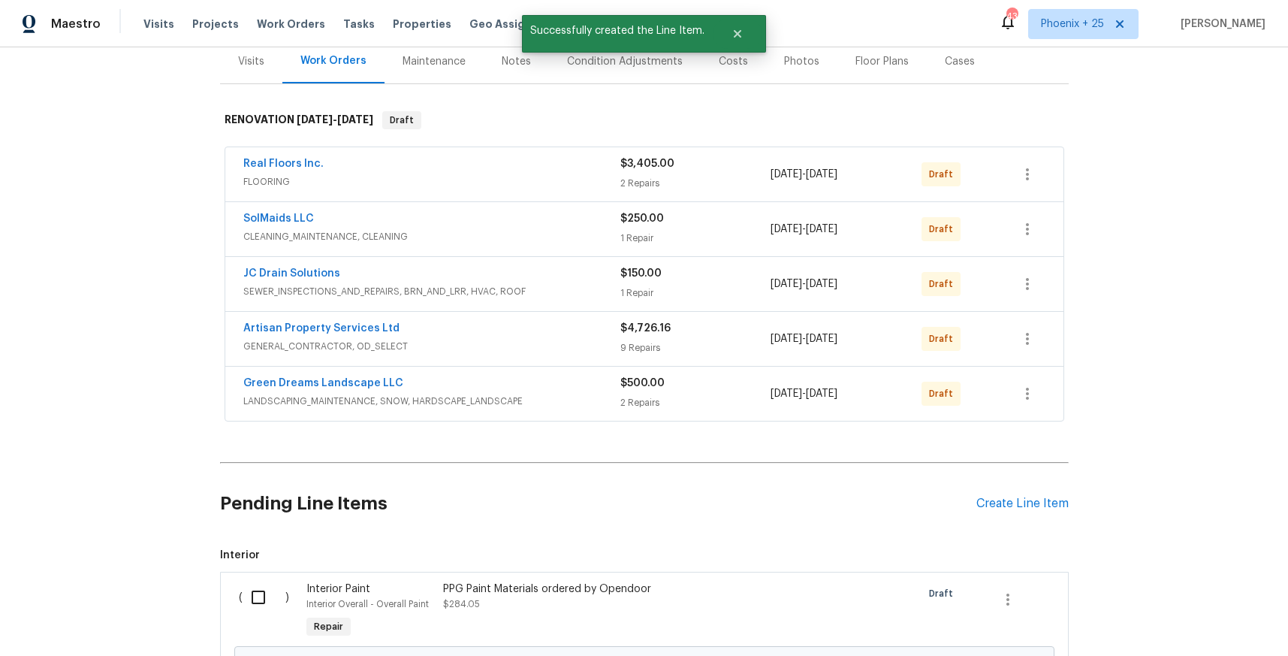
click at [1073, 520] on div "Back to all projects [STREET_ADDRESS][US_STATE] 3 Beds | 2 Baths | Total: 1064 …" at bounding box center [644, 351] width 1288 height 608
click at [1050, 499] on div "Create Line Item" at bounding box center [1022, 503] width 92 height 14
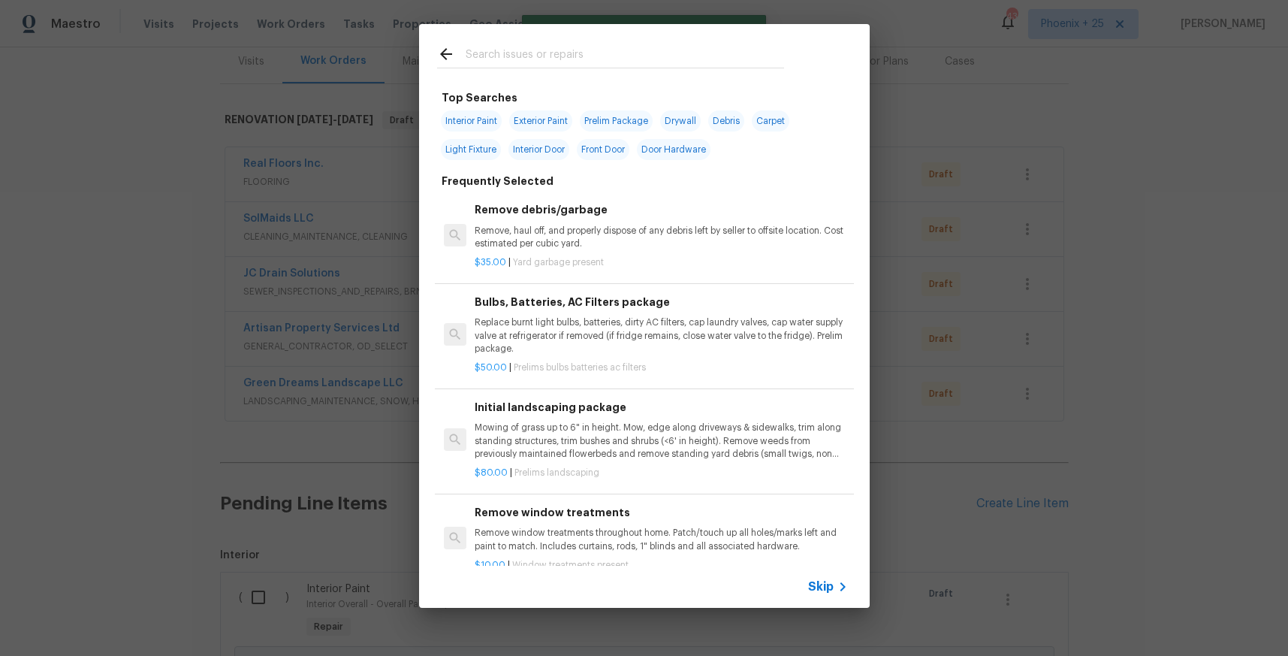
click at [588, 62] on input "text" at bounding box center [625, 56] width 318 height 23
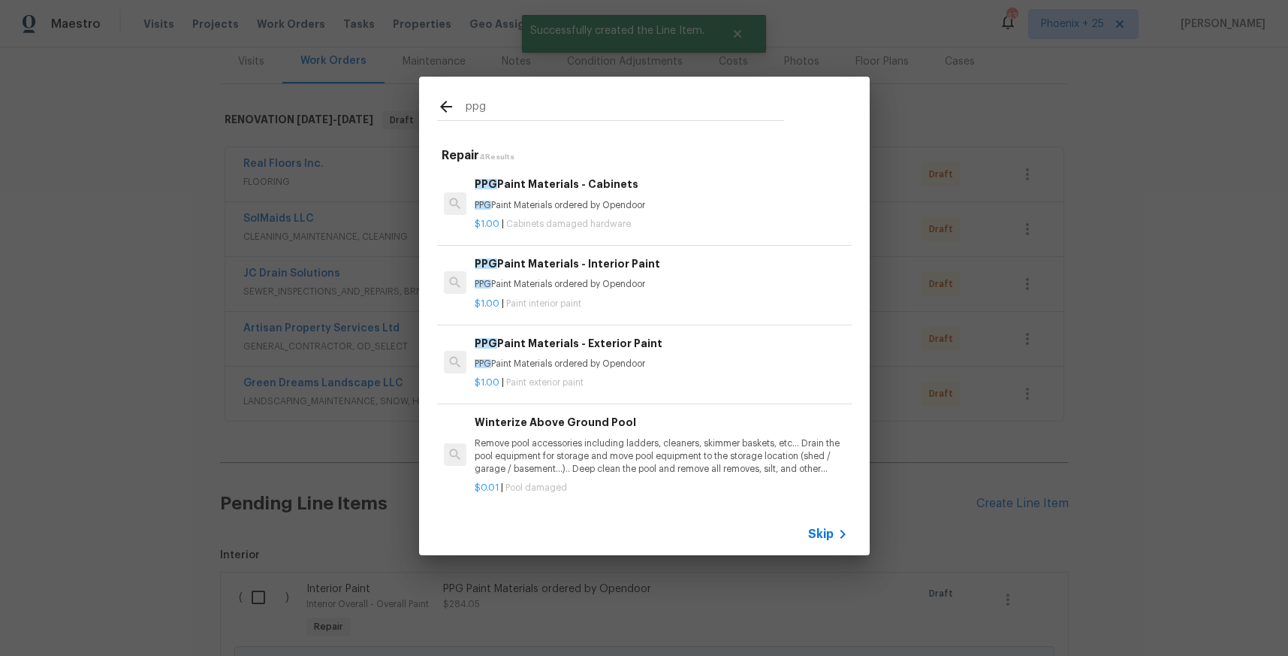
type input "ppg"
click at [656, 205] on p "PPG Paint Materials ordered by Opendoor" at bounding box center [661, 205] width 372 height 13
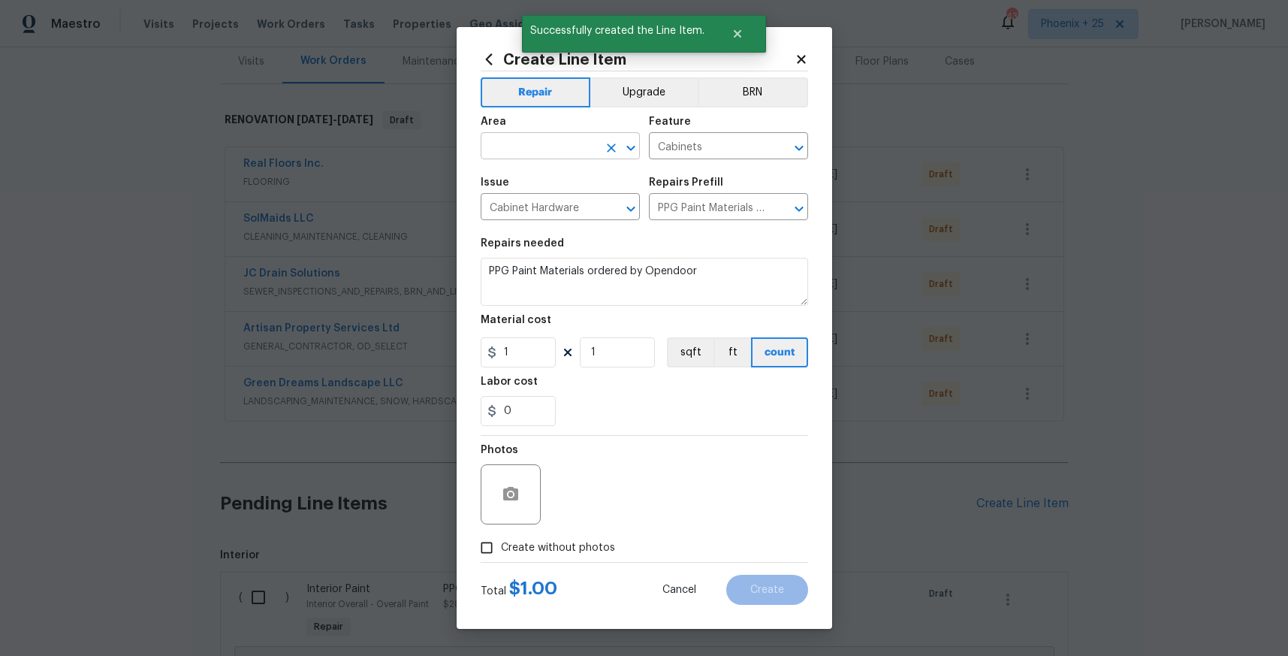
click at [569, 148] on input "text" at bounding box center [539, 147] width 117 height 23
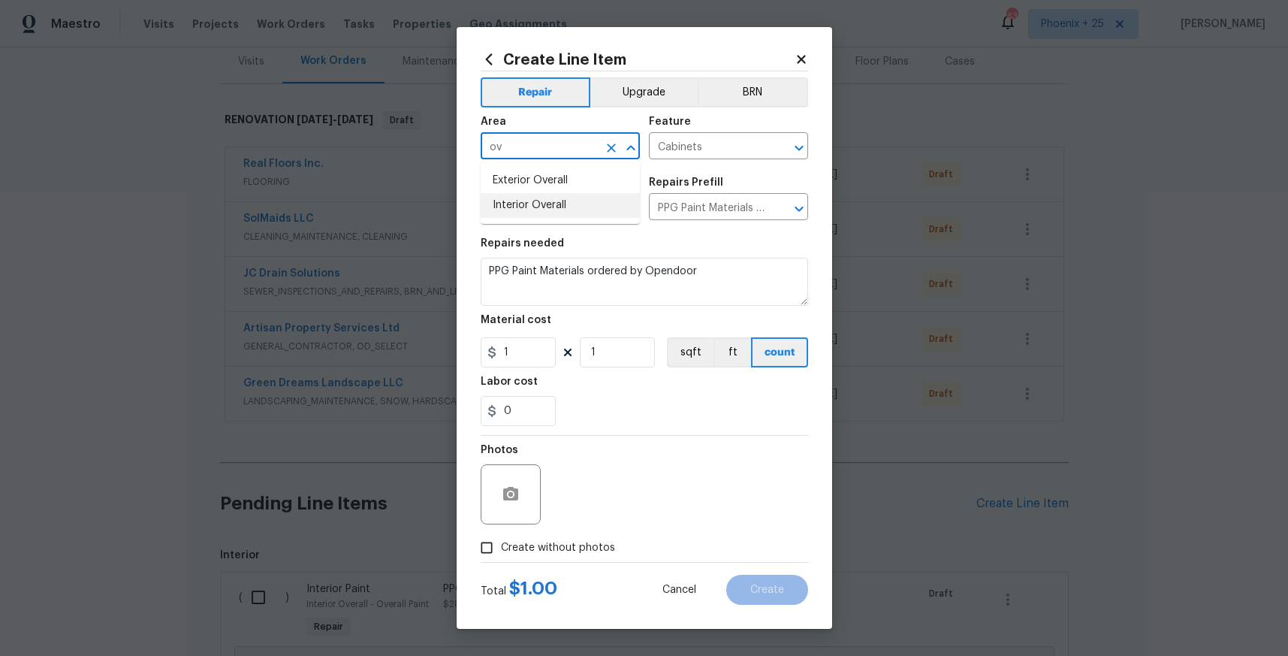
drag, startPoint x: 587, startPoint y: 215, endPoint x: 579, endPoint y: 231, distance: 18.1
click at [586, 215] on li "Interior Overall" at bounding box center [560, 205] width 159 height 25
type input "Interior Overall"
click at [544, 356] on input "1" at bounding box center [518, 352] width 75 height 30
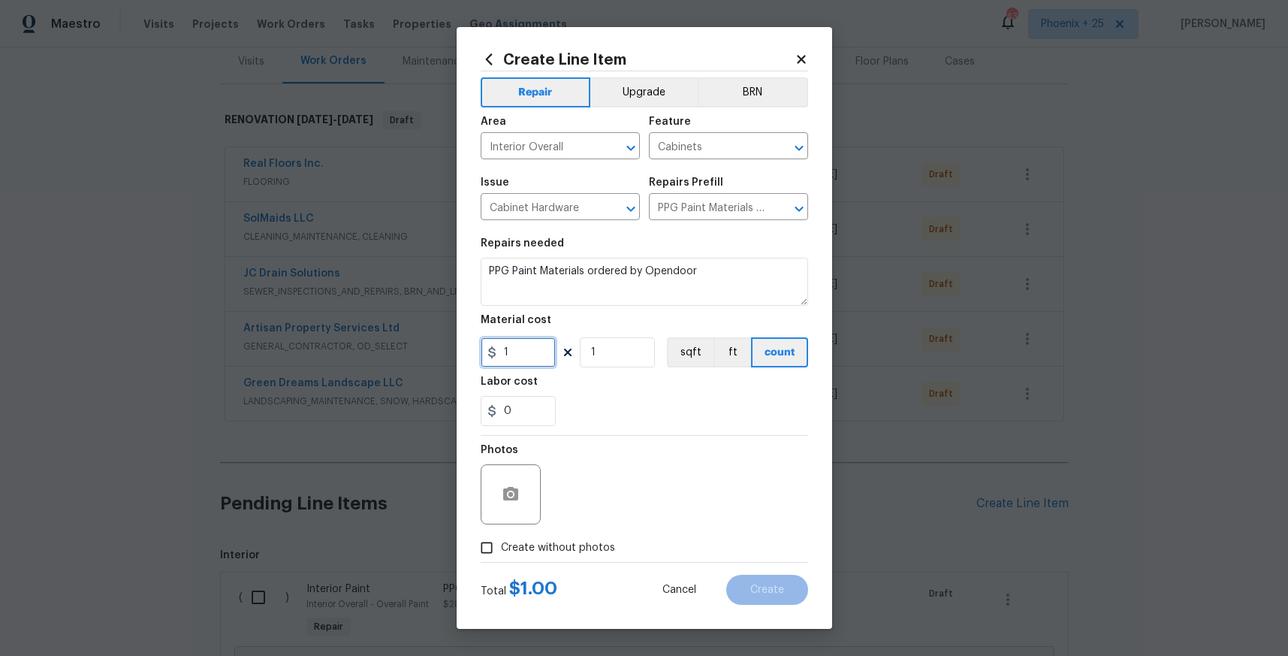
drag, startPoint x: 544, startPoint y: 356, endPoint x: 496, endPoint y: 351, distance: 49.0
click at [496, 351] on div "1" at bounding box center [518, 352] width 75 height 30
type input "457.9"
click at [569, 555] on label "Create without photos" at bounding box center [543, 547] width 143 height 29
click at [501, 555] on input "Create without photos" at bounding box center [486, 547] width 29 height 29
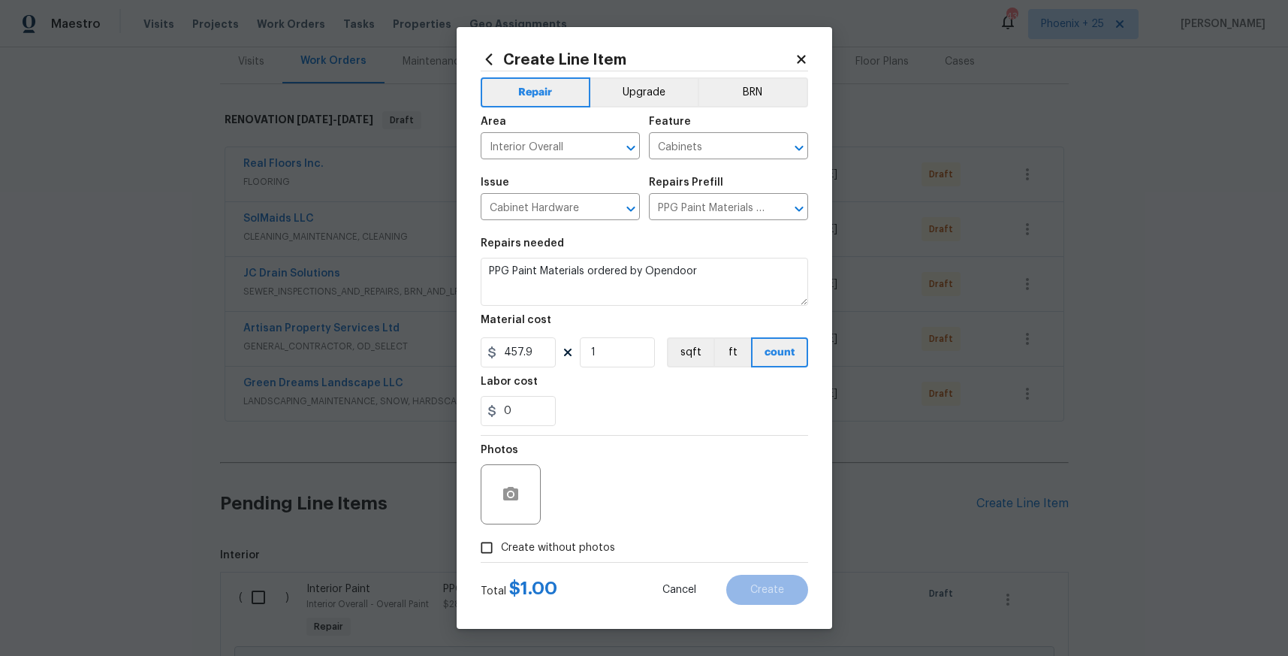
checkbox input "true"
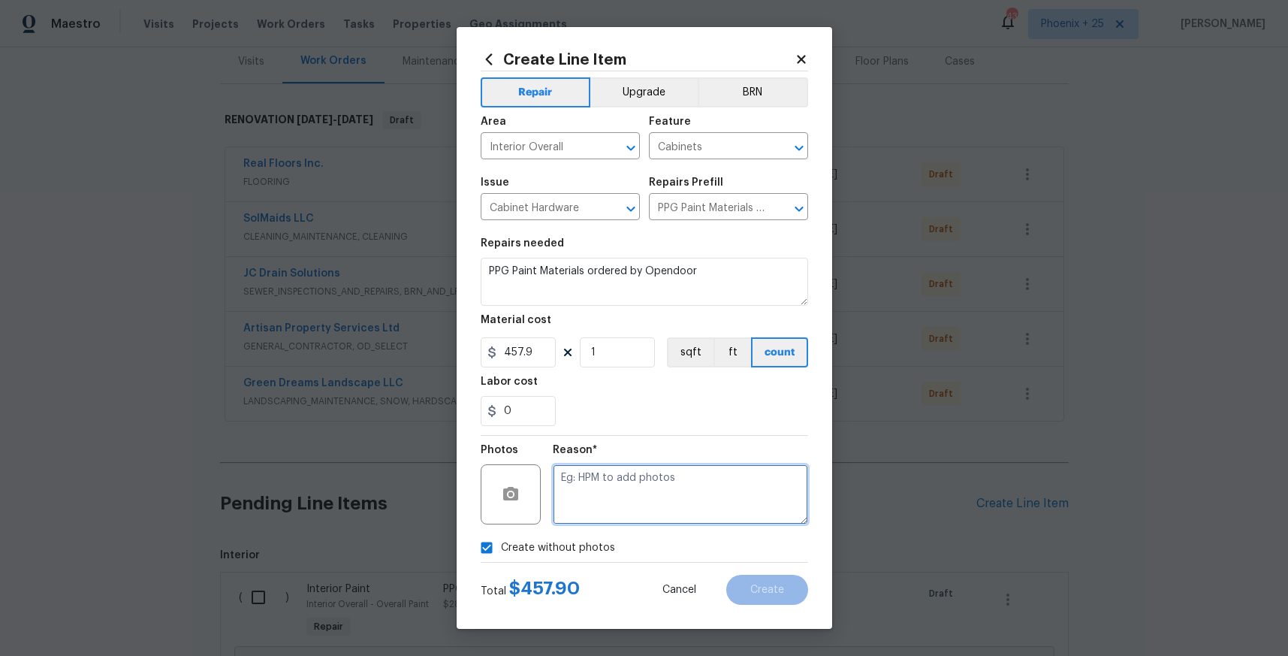
click at [609, 480] on textarea at bounding box center [680, 494] width 255 height 60
type textarea "NA"
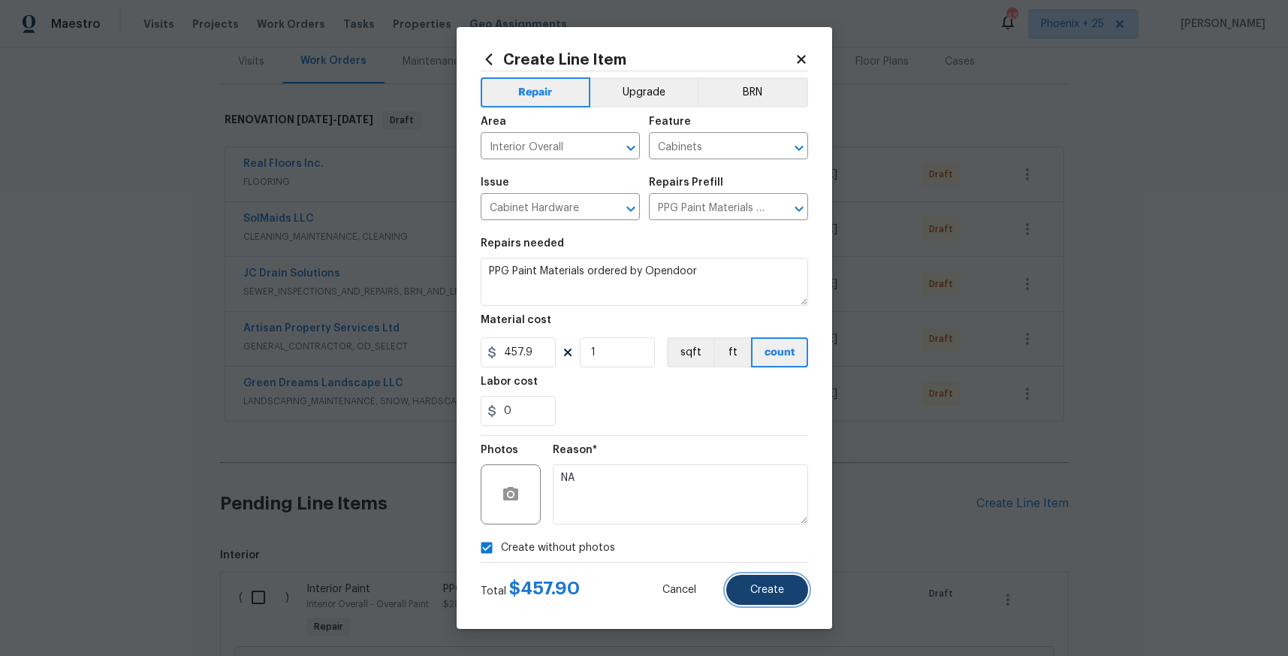
click at [771, 594] on span "Create" at bounding box center [767, 589] width 34 height 11
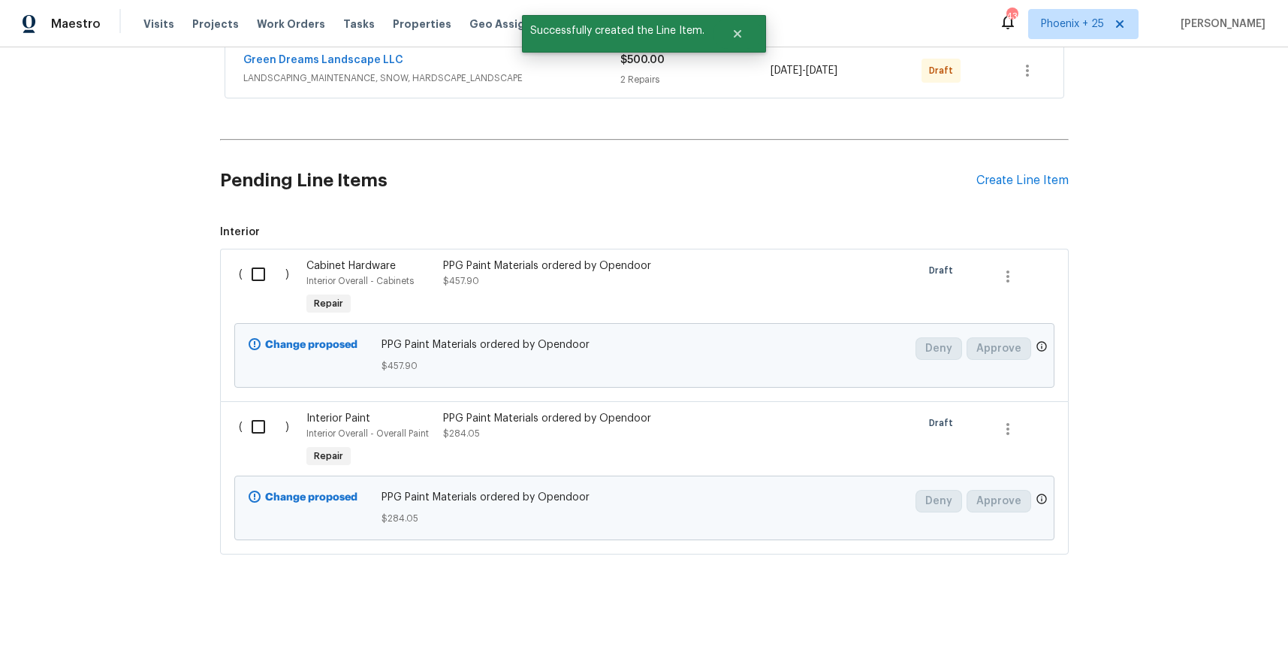
scroll to position [512, 0]
drag, startPoint x: 252, startPoint y: 272, endPoint x: 252, endPoint y: 280, distance: 8.3
click at [252, 272] on input "checkbox" at bounding box center [264, 274] width 43 height 32
checkbox input "true"
click at [255, 409] on div "( )" at bounding box center [268, 440] width 68 height 69
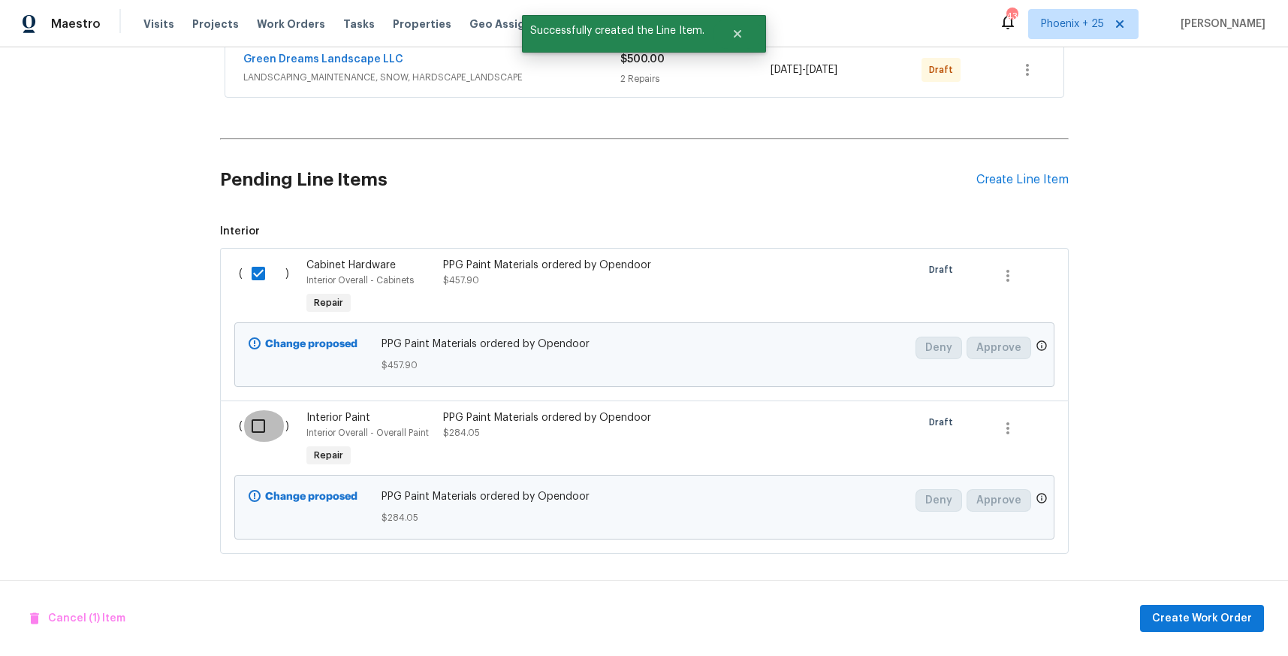
drag, startPoint x: 271, startPoint y: 437, endPoint x: 490, endPoint y: 498, distance: 226.8
click at [271, 437] on input "checkbox" at bounding box center [264, 426] width 43 height 32
checkbox input "true"
drag, startPoint x: 1186, startPoint y: 600, endPoint x: 1190, endPoint y: 607, distance: 8.1
click at [1186, 600] on div "Cancel (2) Items Create Work Order" at bounding box center [644, 618] width 1288 height 77
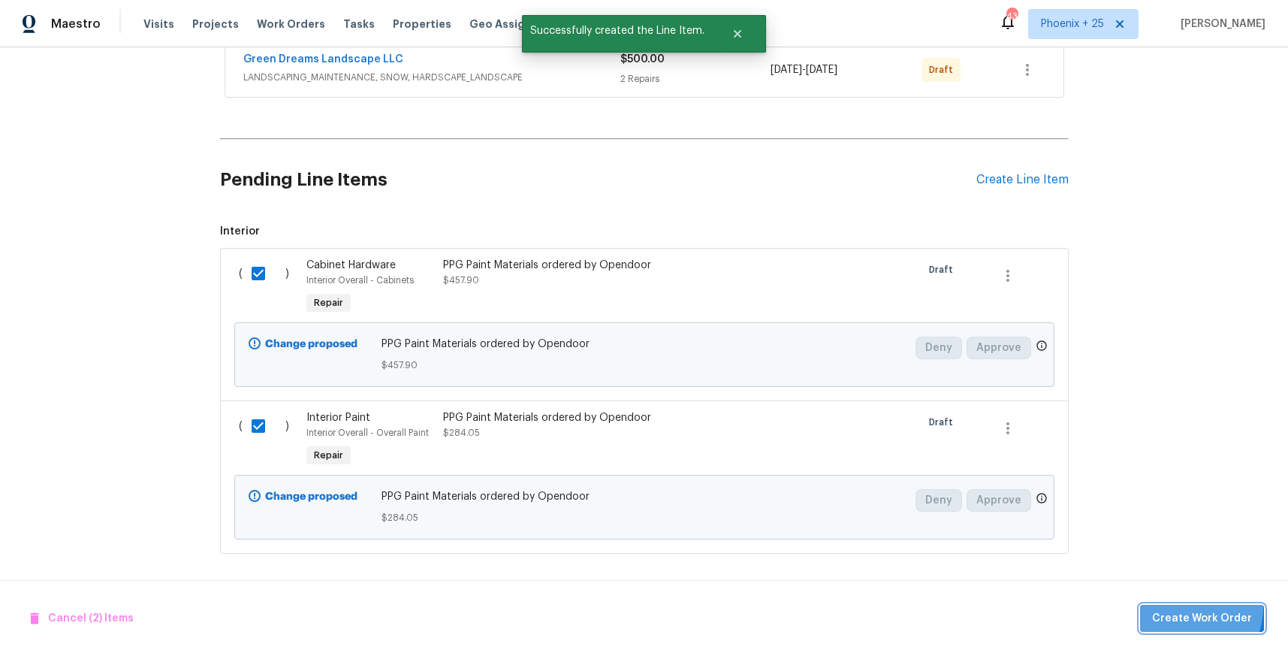
click at [1190, 607] on button "Create Work Order" at bounding box center [1202, 619] width 124 height 28
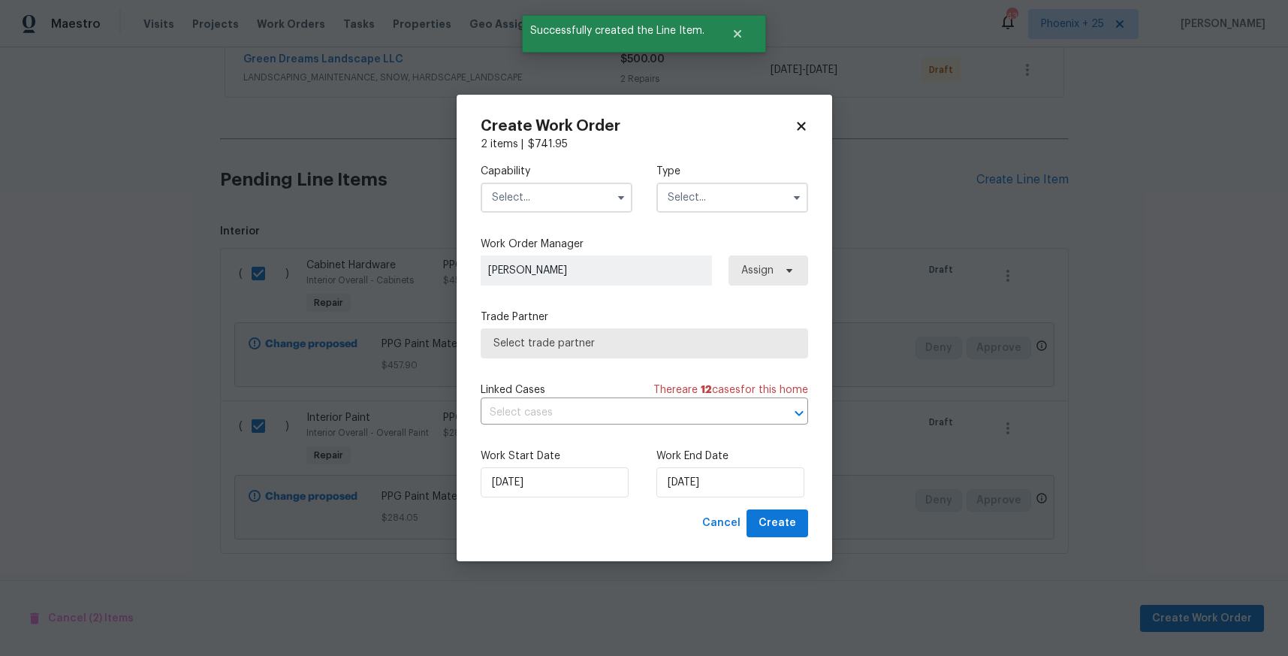
click at [569, 200] on input "text" at bounding box center [557, 197] width 152 height 30
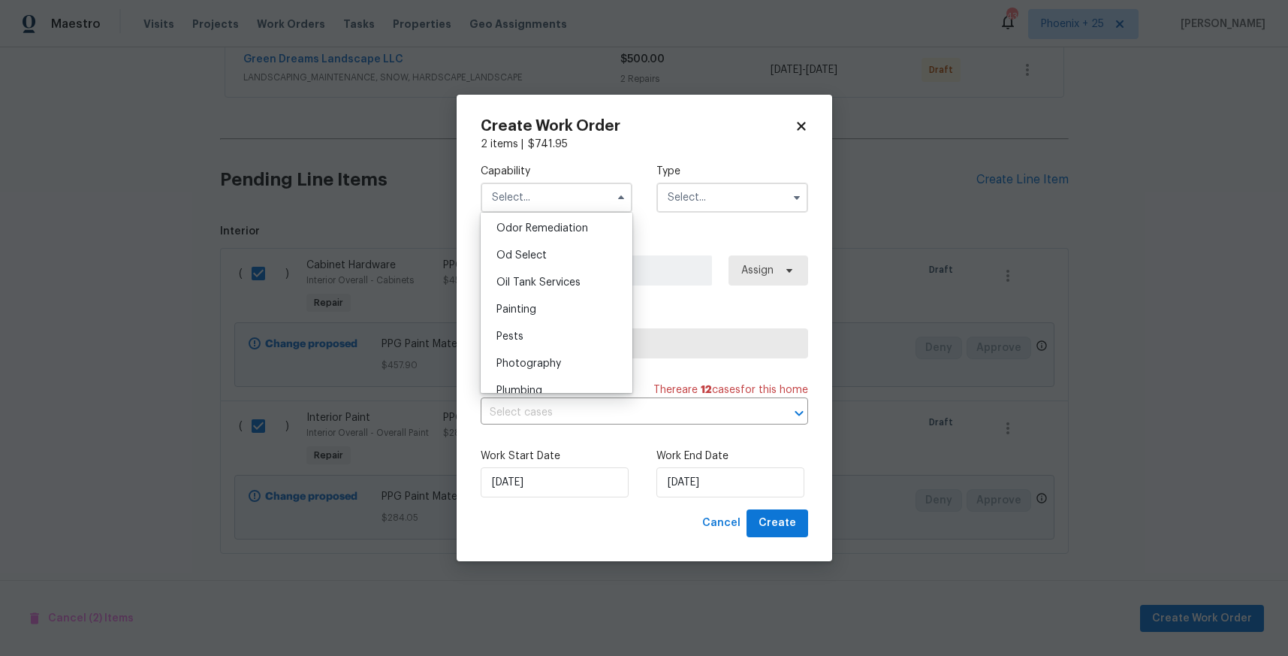
scroll to position [1196, 0]
click at [576, 296] on div "Painting" at bounding box center [556, 295] width 144 height 27
type input "Painting"
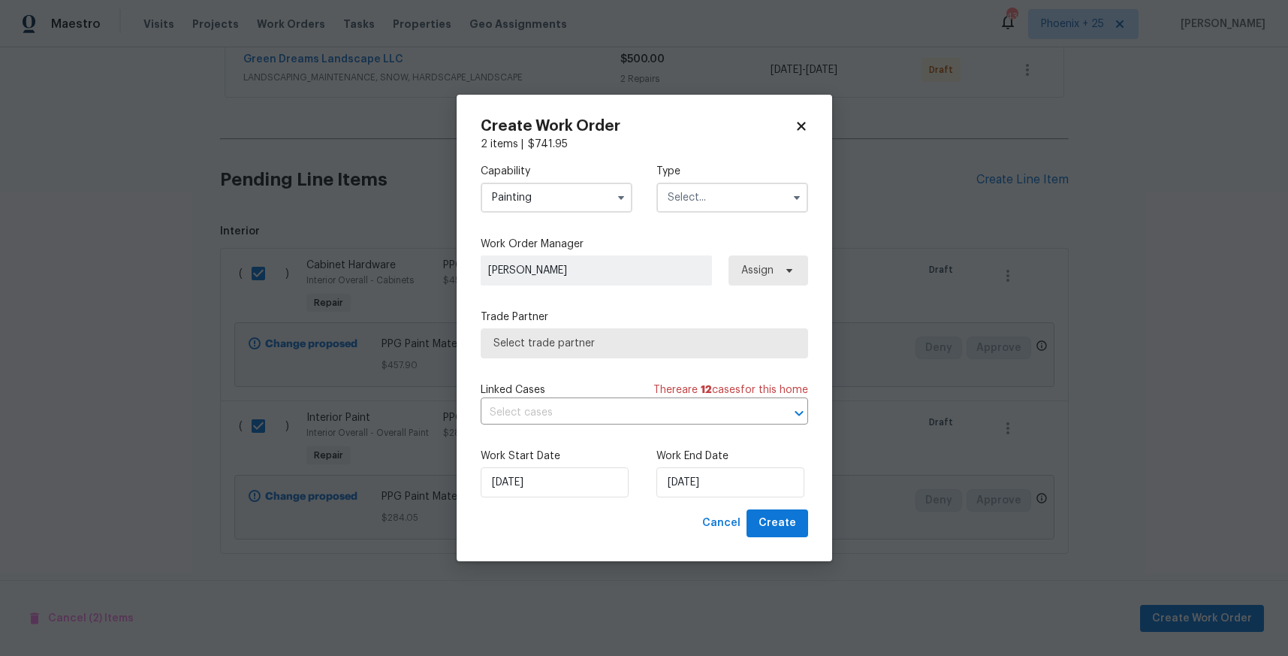
click at [693, 202] on input "text" at bounding box center [732, 197] width 152 height 30
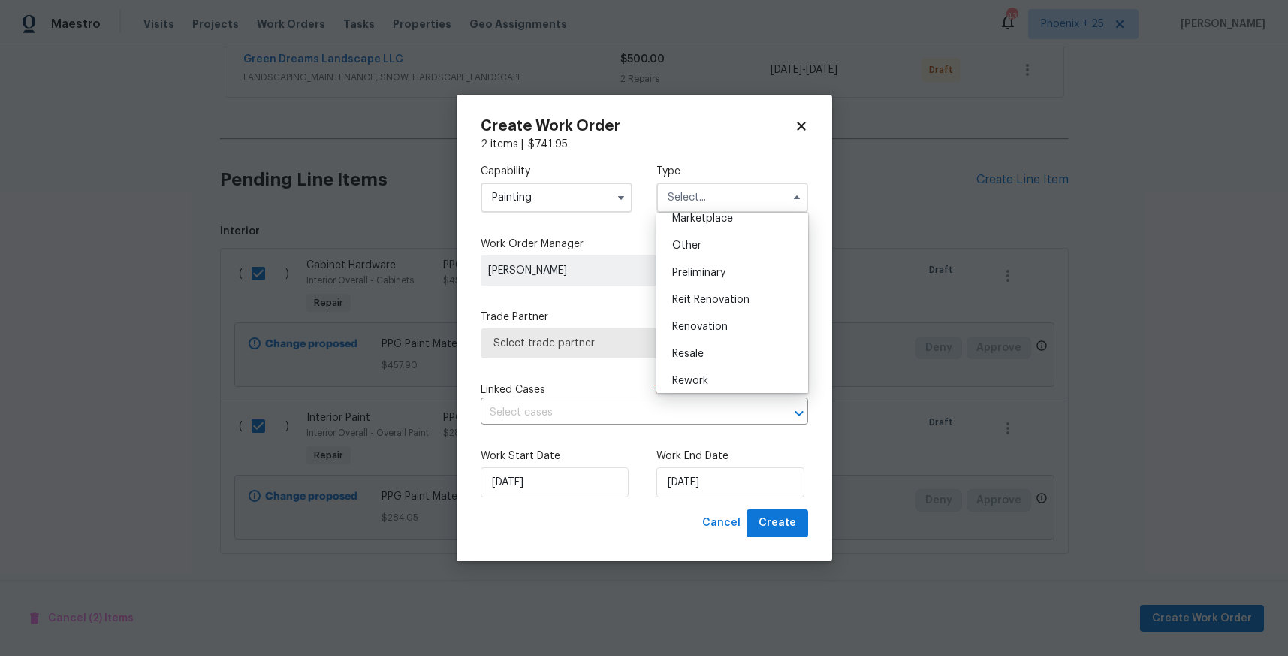
scroll to position [341, 0]
click at [711, 264] on span "Renovation" at bounding box center [700, 267] width 56 height 11
type input "Renovation"
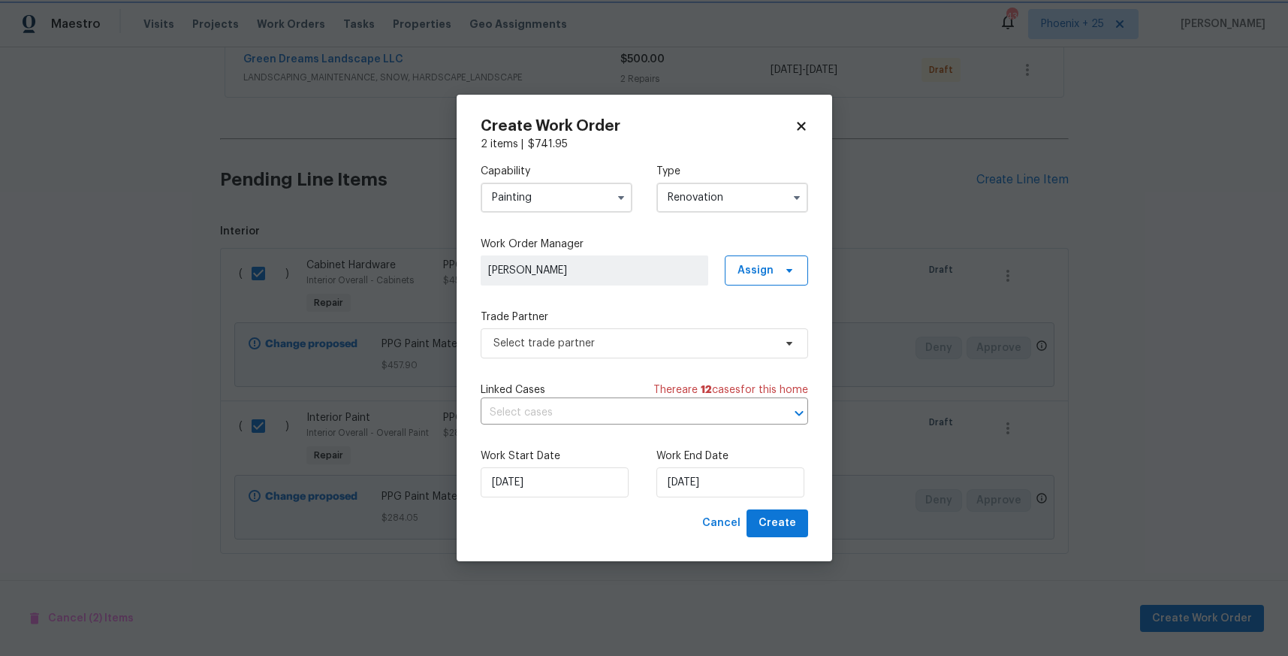
scroll to position [0, 0]
click at [753, 269] on span "Assign" at bounding box center [755, 270] width 36 height 15
click at [751, 324] on div "Assign to me" at bounding box center [773, 334] width 84 height 21
drag, startPoint x: 737, startPoint y: 337, endPoint x: 689, endPoint y: 354, distance: 50.8
click at [736, 337] on div "Assign to me" at bounding box center [768, 334] width 65 height 15
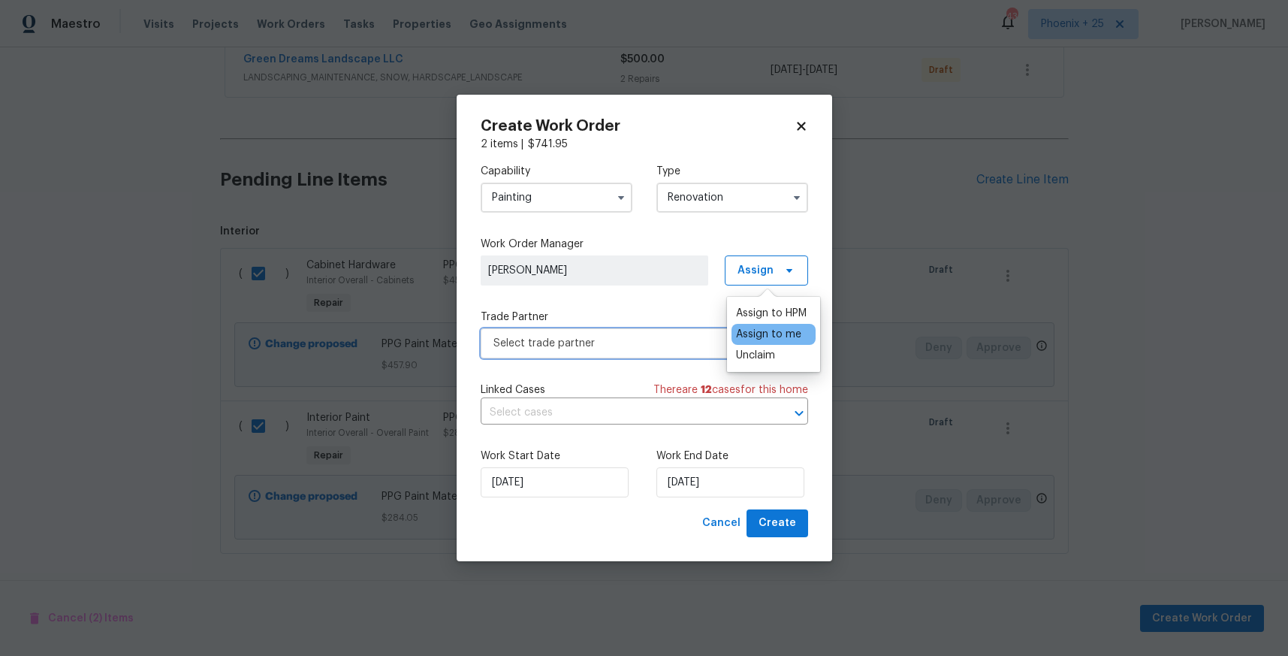
click at [677, 354] on span "Select trade partner" at bounding box center [644, 343] width 327 height 30
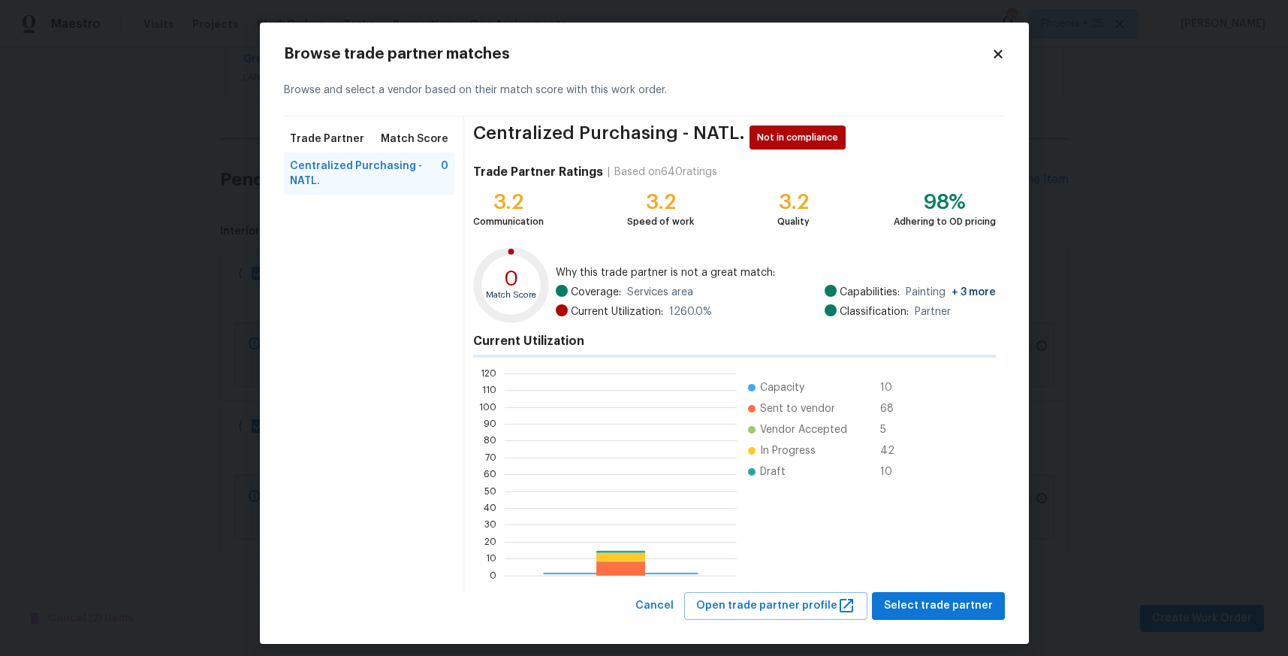
scroll to position [210, 232]
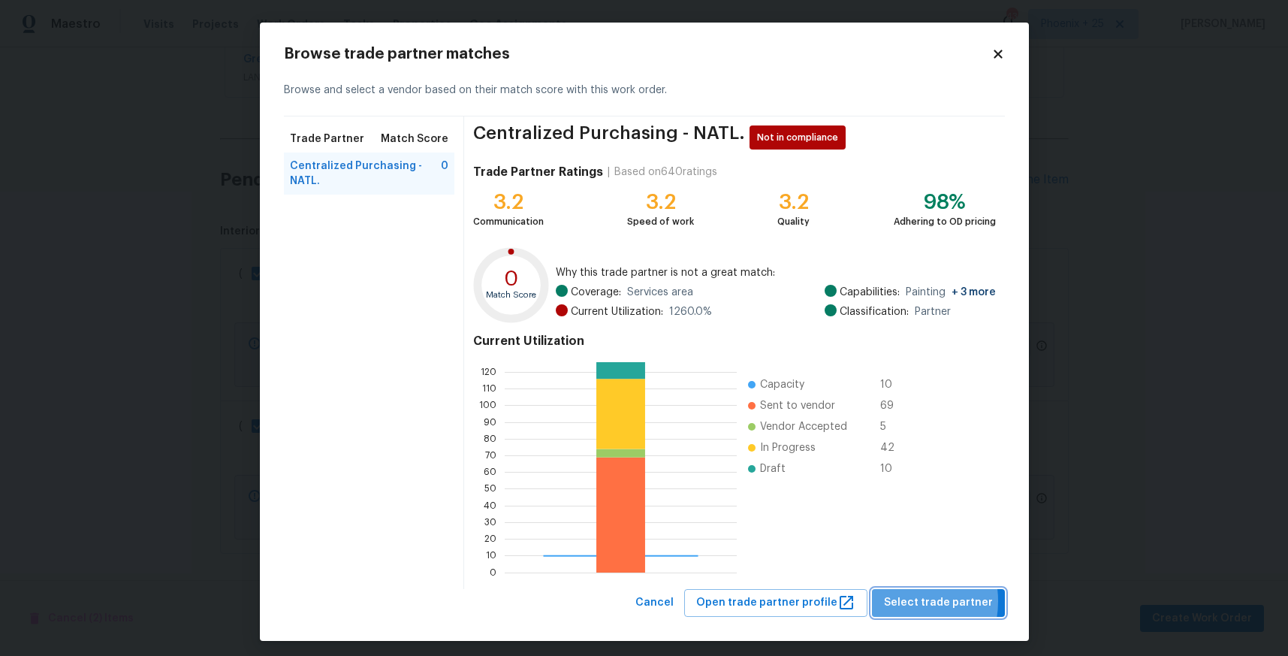
click at [906, 599] on span "Select trade partner" at bounding box center [938, 602] width 109 height 19
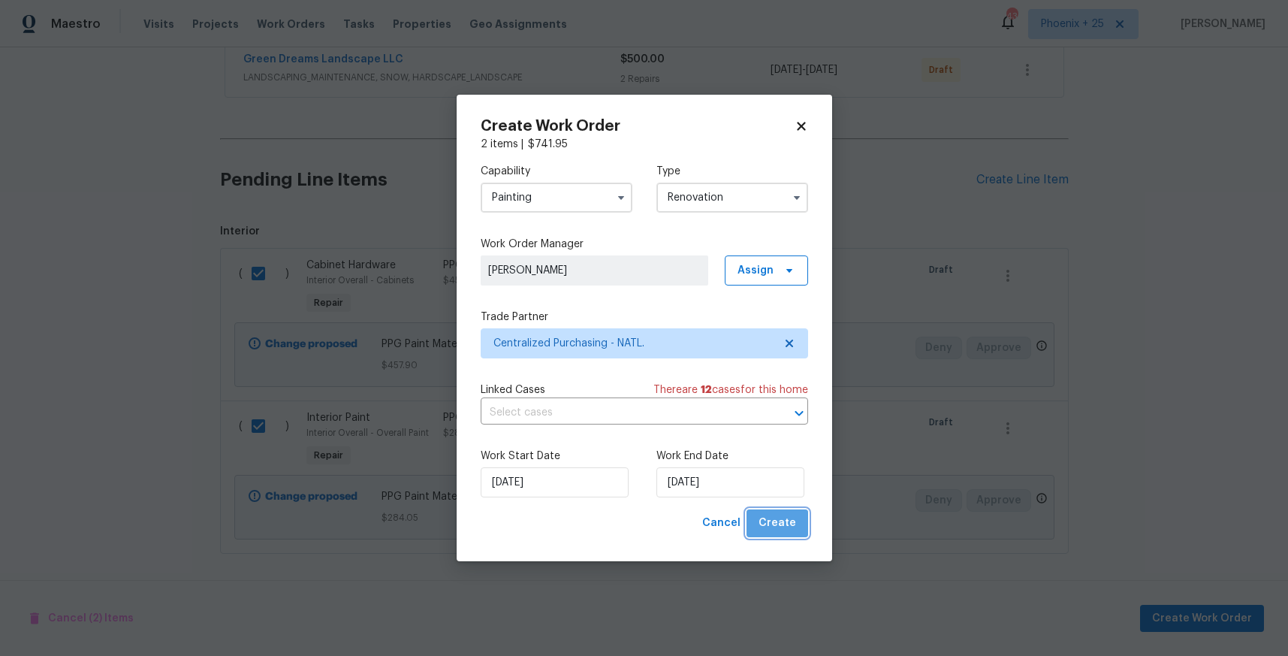
click at [799, 519] on button "Create" at bounding box center [777, 523] width 62 height 28
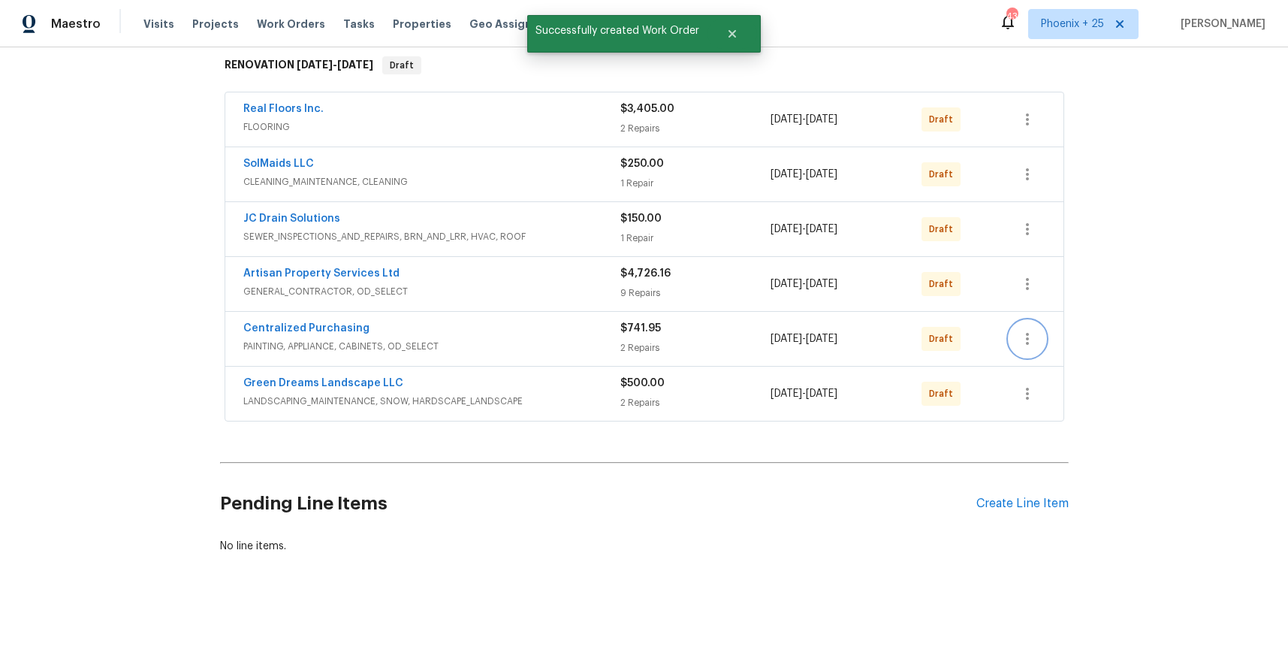
click at [1018, 345] on icon "button" at bounding box center [1027, 339] width 18 height 18
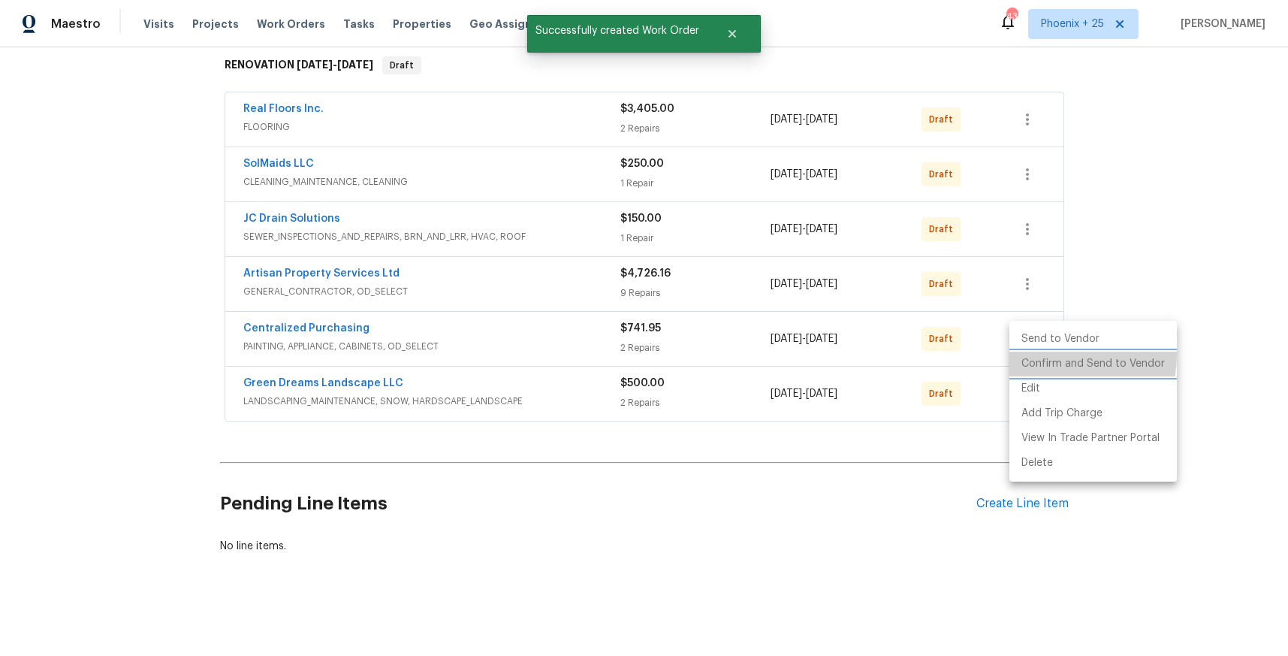
click at [1024, 353] on li "Confirm and Send to Vendor" at bounding box center [1092, 363] width 167 height 25
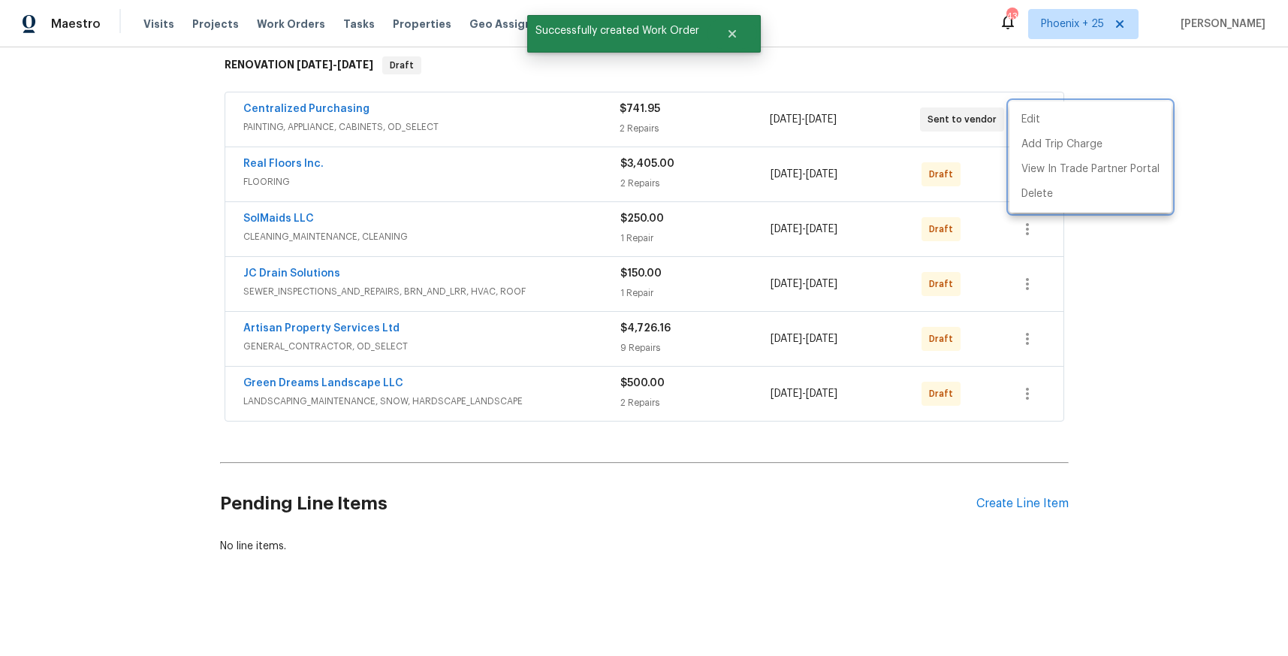
click at [417, 122] on div at bounding box center [644, 328] width 1288 height 656
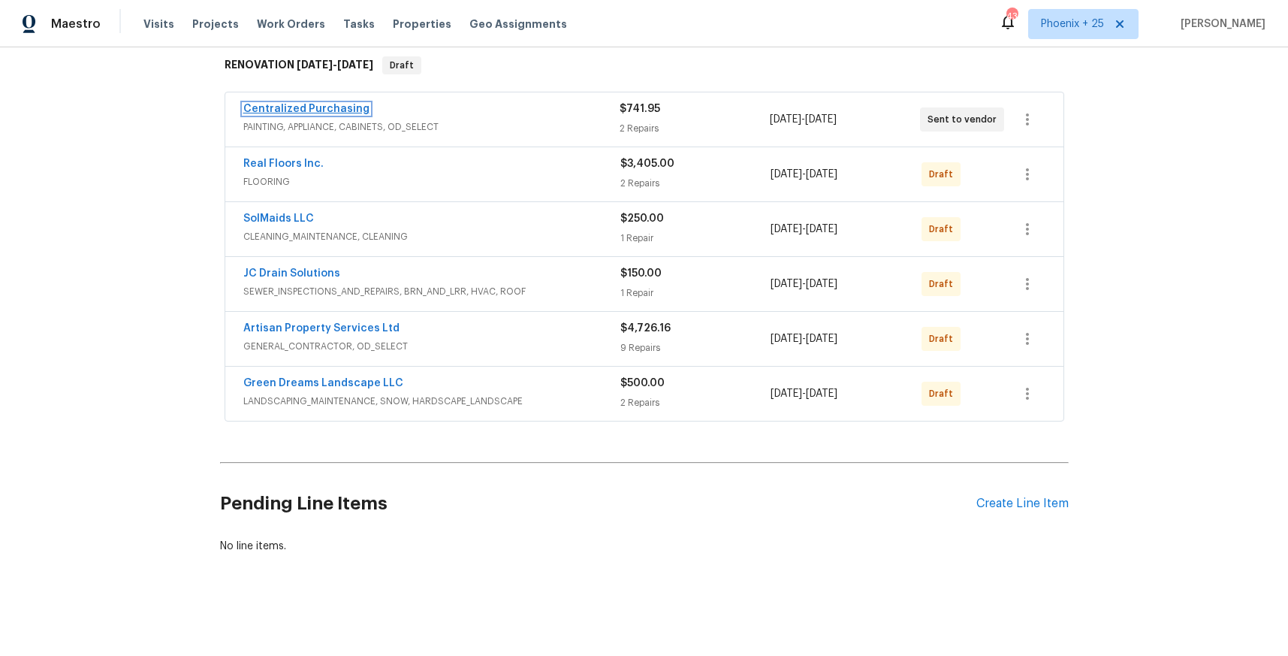
click at [328, 111] on link "Centralized Purchasing" at bounding box center [306, 109] width 126 height 11
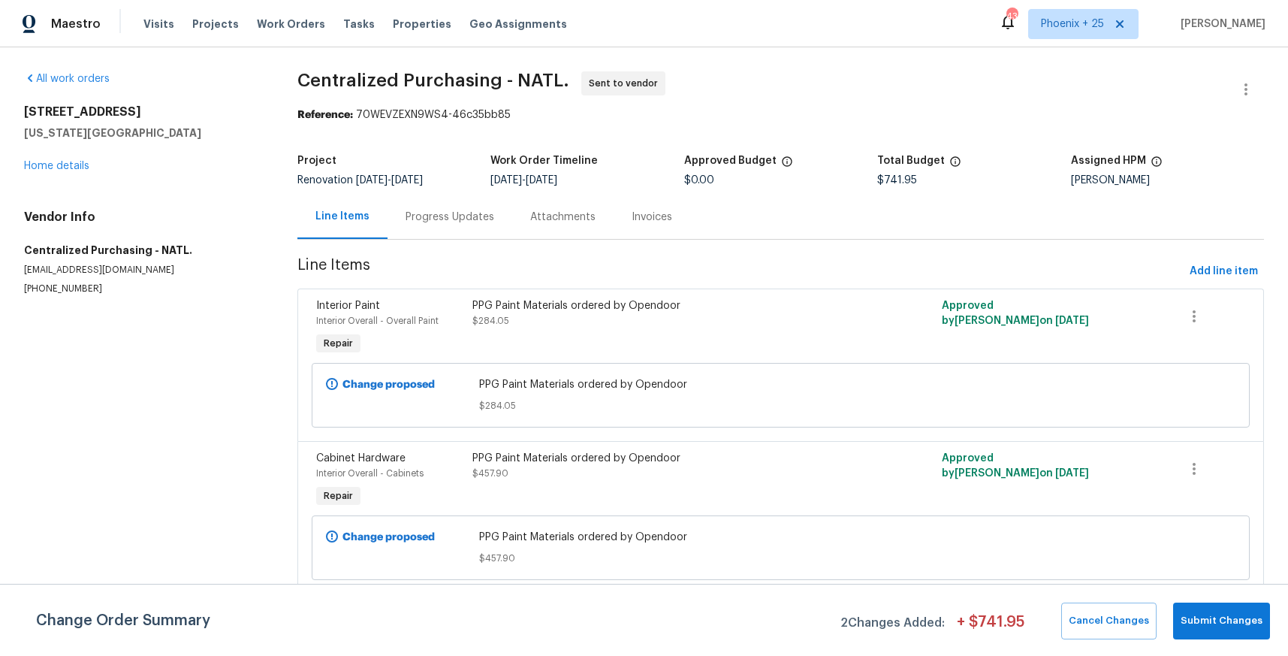
drag, startPoint x: 291, startPoint y: 28, endPoint x: 347, endPoint y: 44, distance: 58.7
click at [291, 28] on span "Work Orders" at bounding box center [291, 24] width 68 height 15
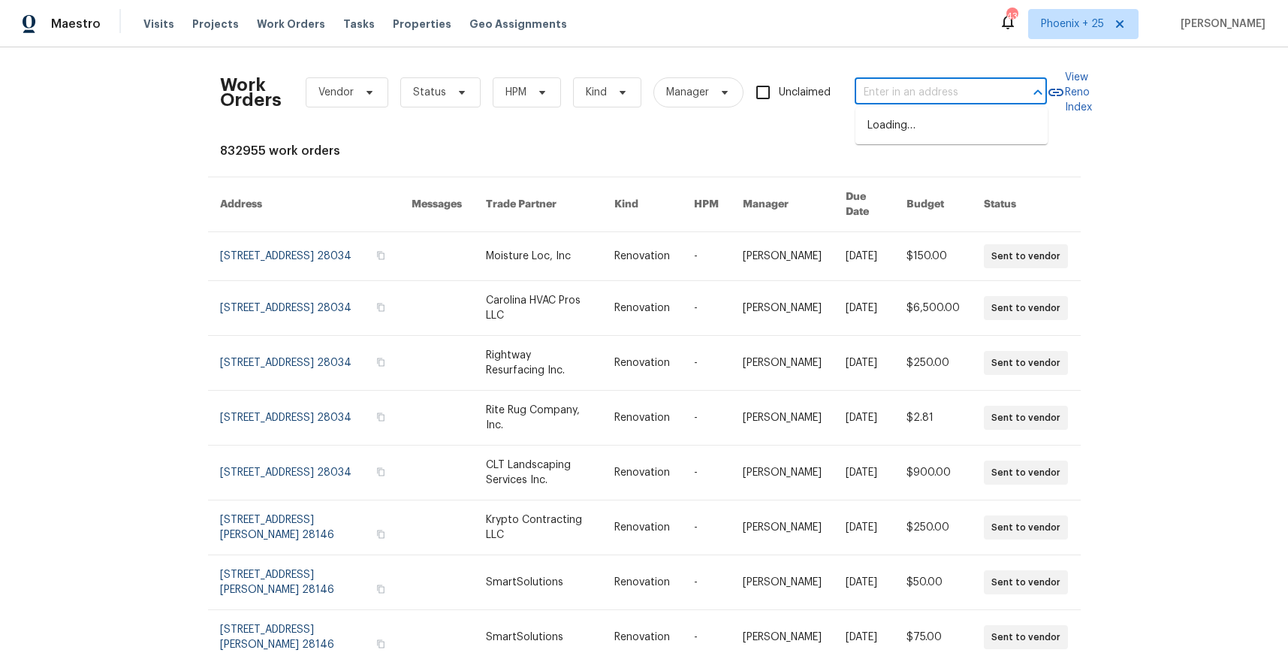
click at [891, 84] on input "text" at bounding box center [930, 92] width 150 height 23
paste input "[STREET_ADDRESS][PERSON_NAME]"
type input "[STREET_ADDRESS][PERSON_NAME]"
drag, startPoint x: 1043, startPoint y: 32, endPoint x: 1051, endPoint y: 31, distance: 7.5
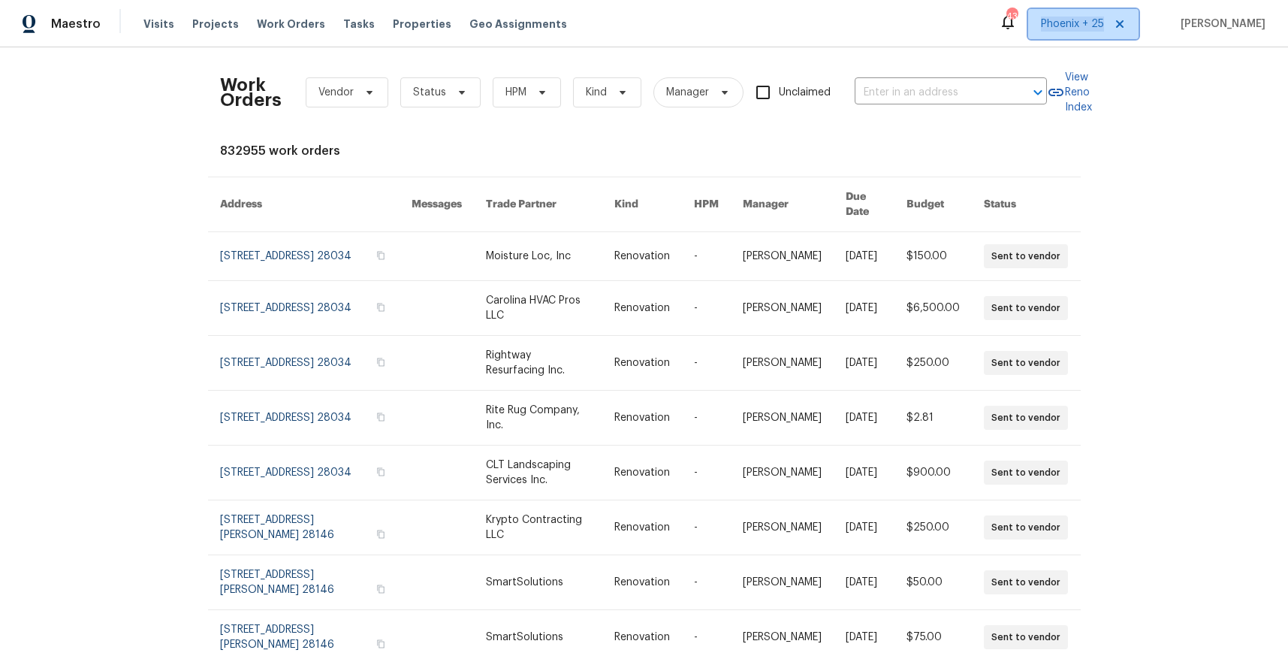
click at [1046, 31] on span "Phoenix + 25" at bounding box center [1083, 24] width 110 height 30
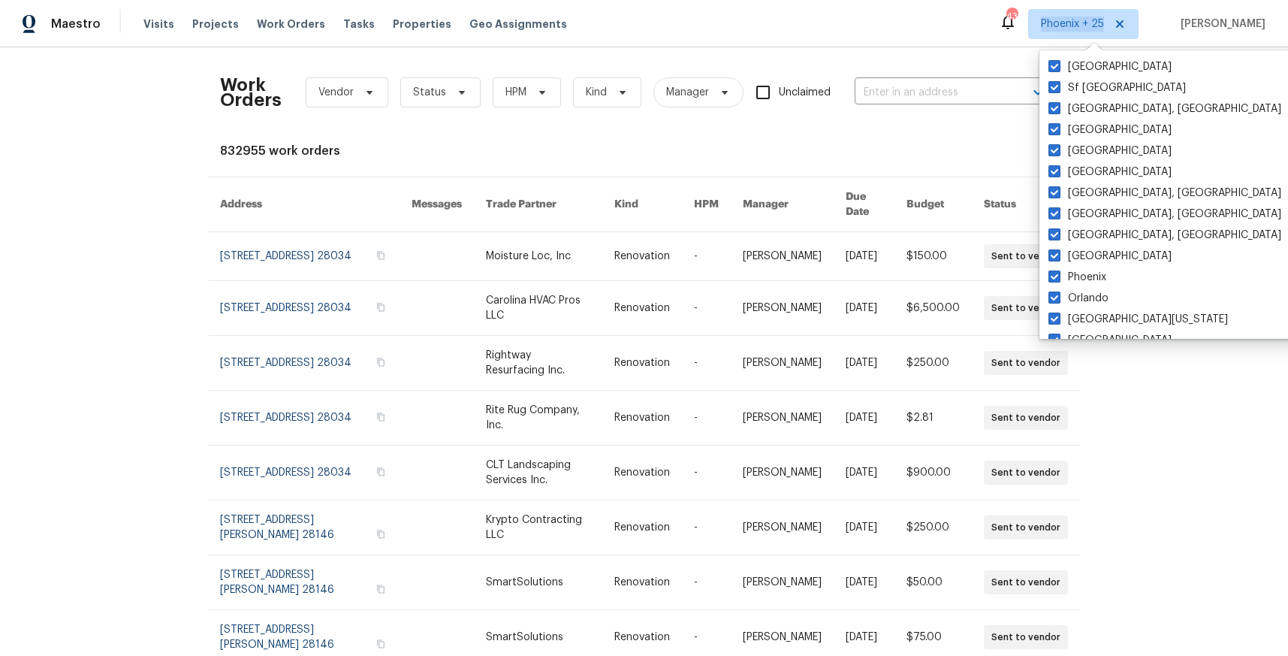
click at [1051, 31] on span "Phoenix + 25" at bounding box center [1072, 24] width 63 height 15
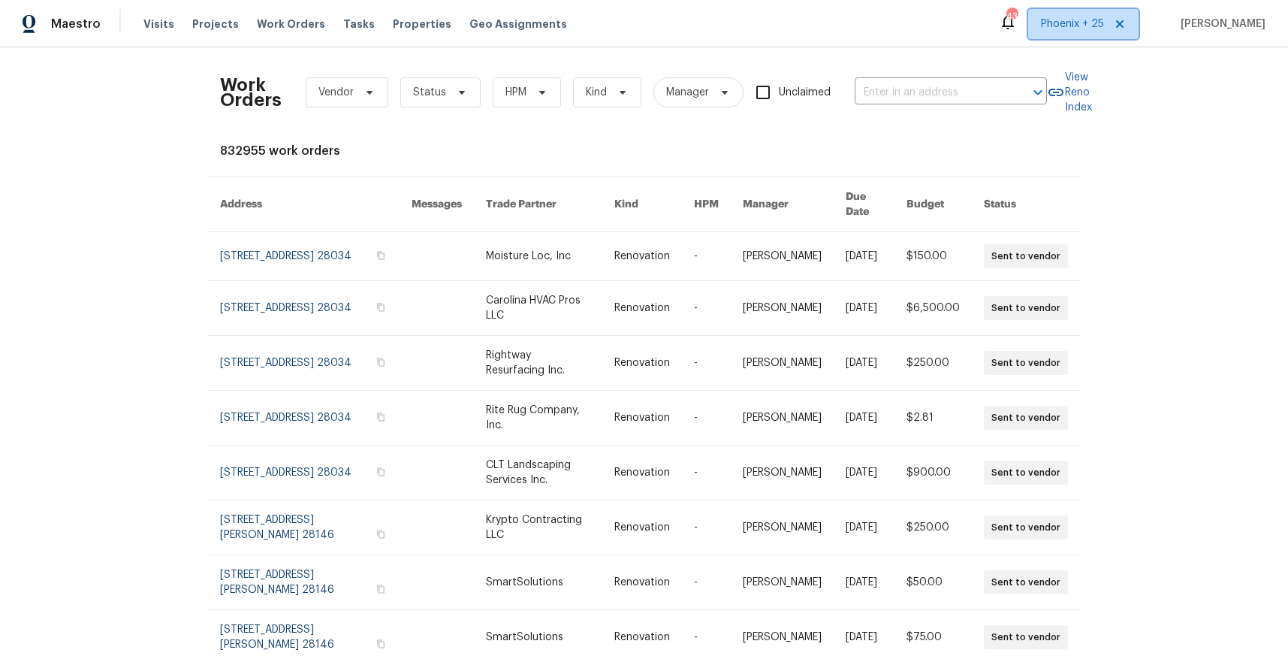
click at [1054, 35] on span "Phoenix + 25" at bounding box center [1083, 24] width 110 height 30
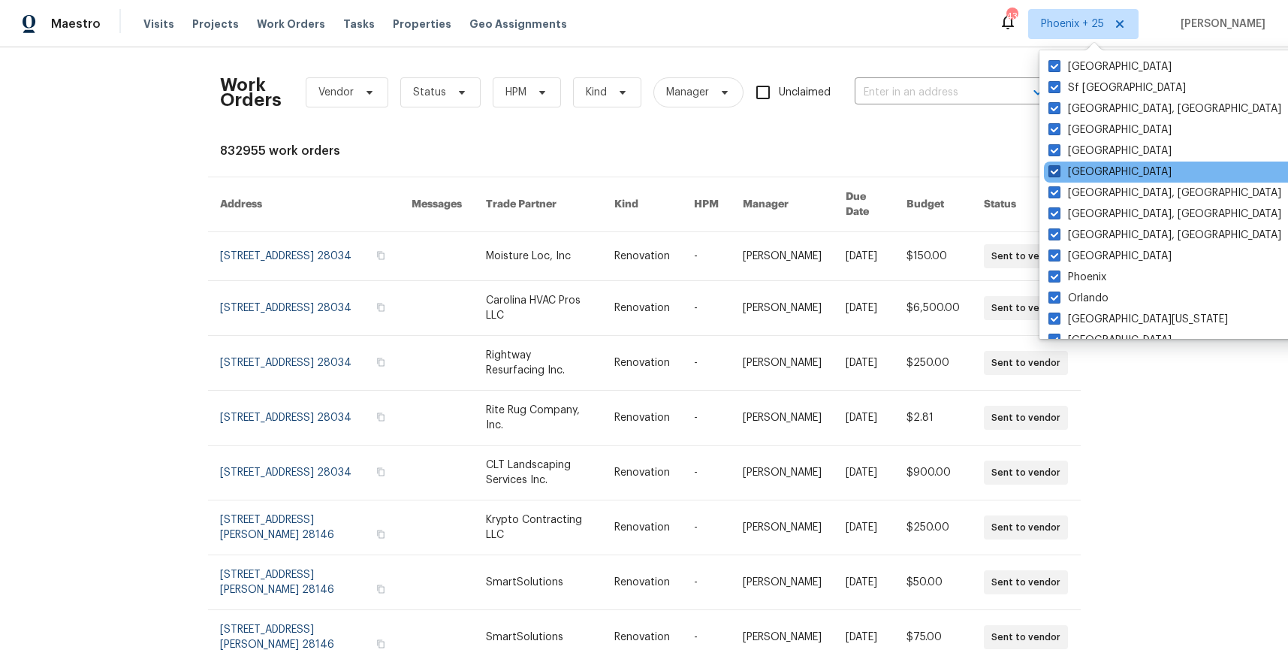
scroll to position [1006, 0]
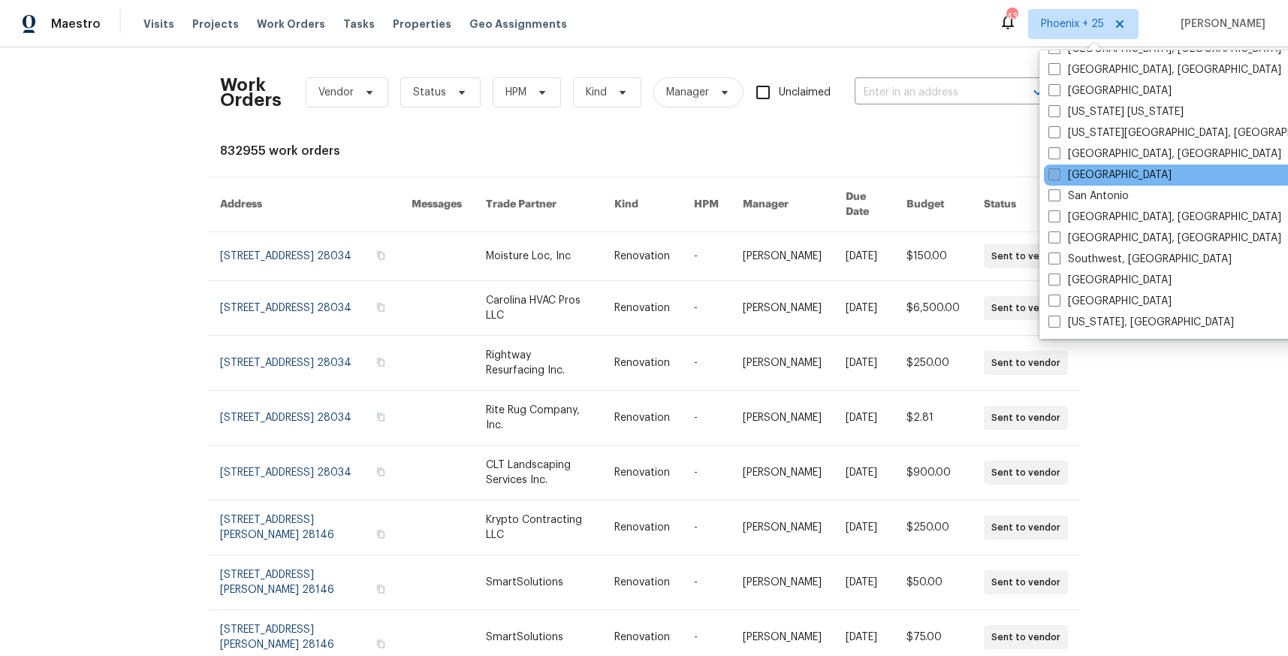
click at [1082, 173] on label "[GEOGRAPHIC_DATA]" at bounding box center [1109, 174] width 123 height 15
click at [1058, 173] on input "[GEOGRAPHIC_DATA]" at bounding box center [1053, 172] width 10 height 10
checkbox input "true"
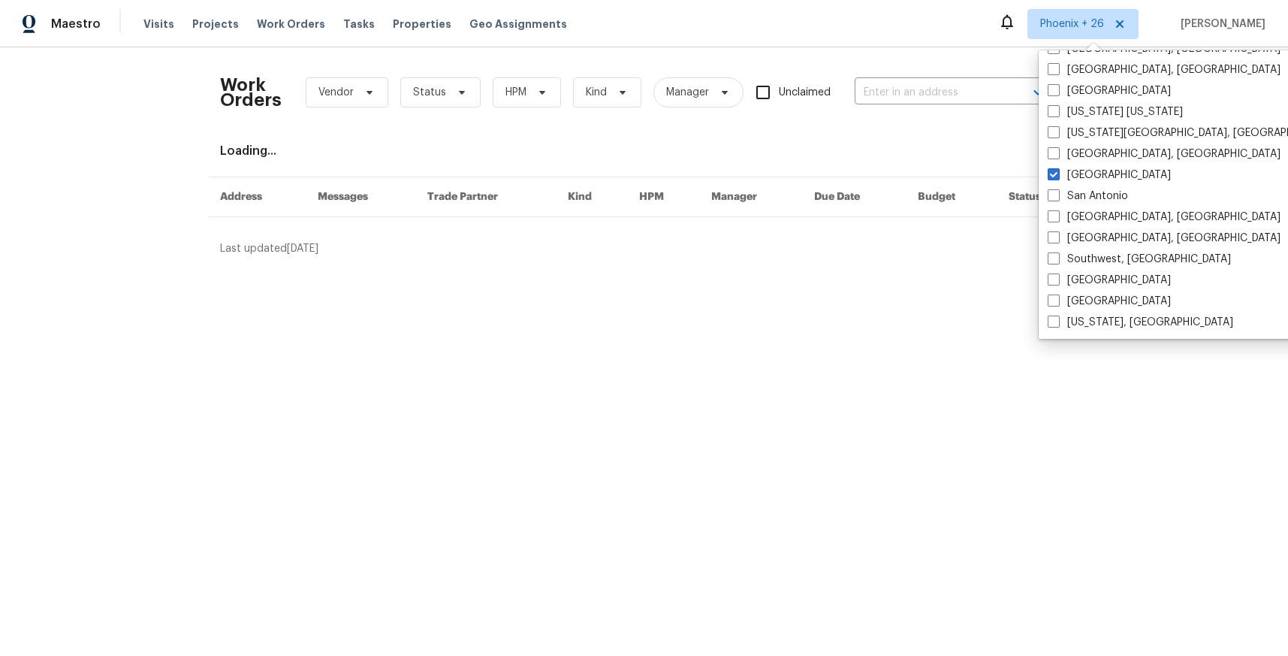
click at [951, 104] on div "Work Orders Vendor Status HPM Kind Manager Unclaimed ​" at bounding box center [633, 92] width 827 height 66
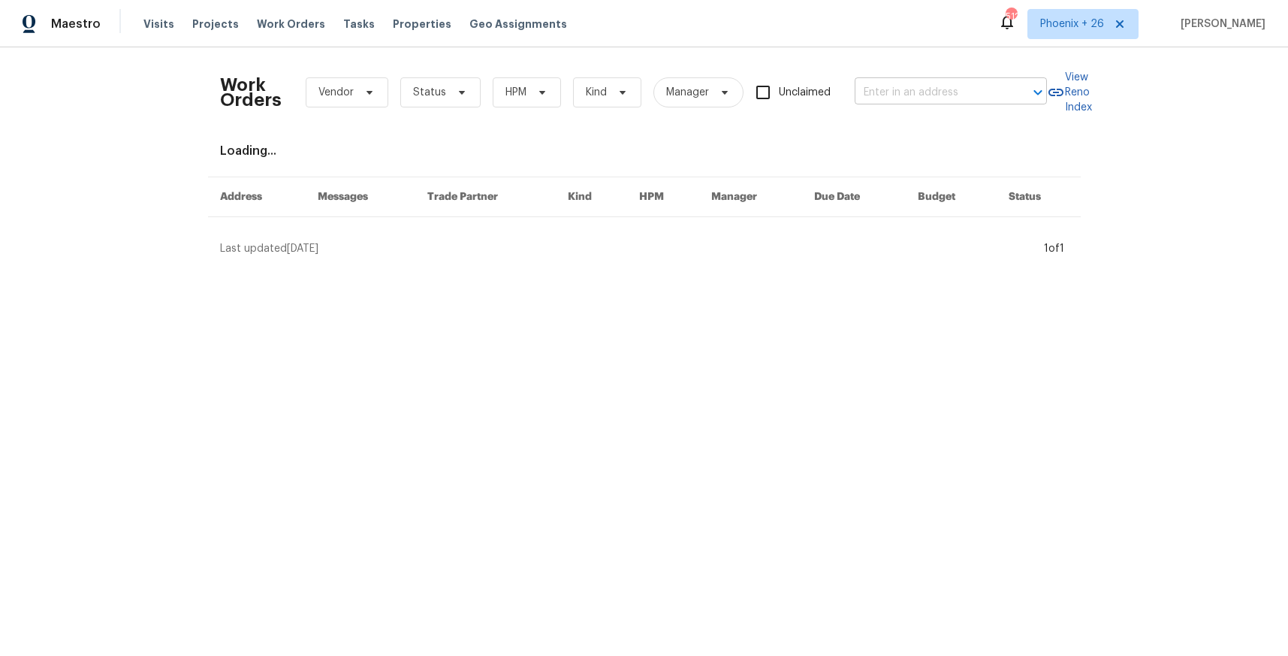
click at [949, 98] on input "text" at bounding box center [930, 92] width 150 height 23
paste input "[STREET_ADDRESS][PERSON_NAME]"
type input "[STREET_ADDRESS][PERSON_NAME]"
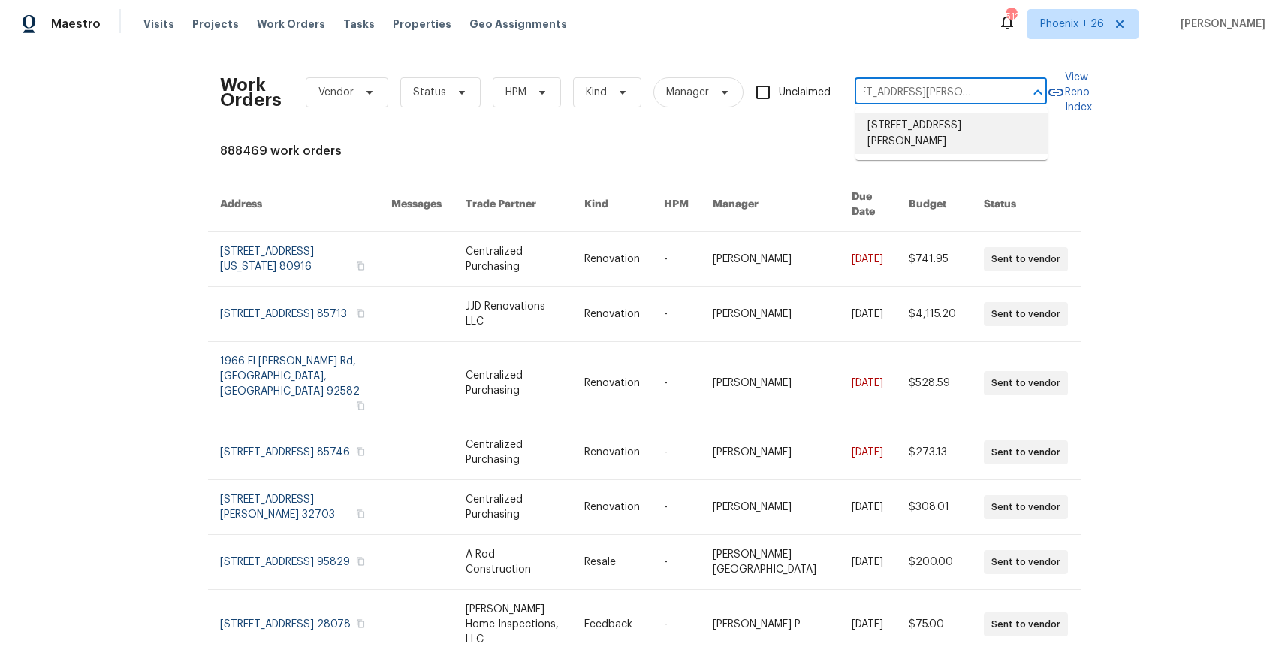
click at [940, 125] on li "[STREET_ADDRESS][PERSON_NAME]" at bounding box center [951, 133] width 192 height 41
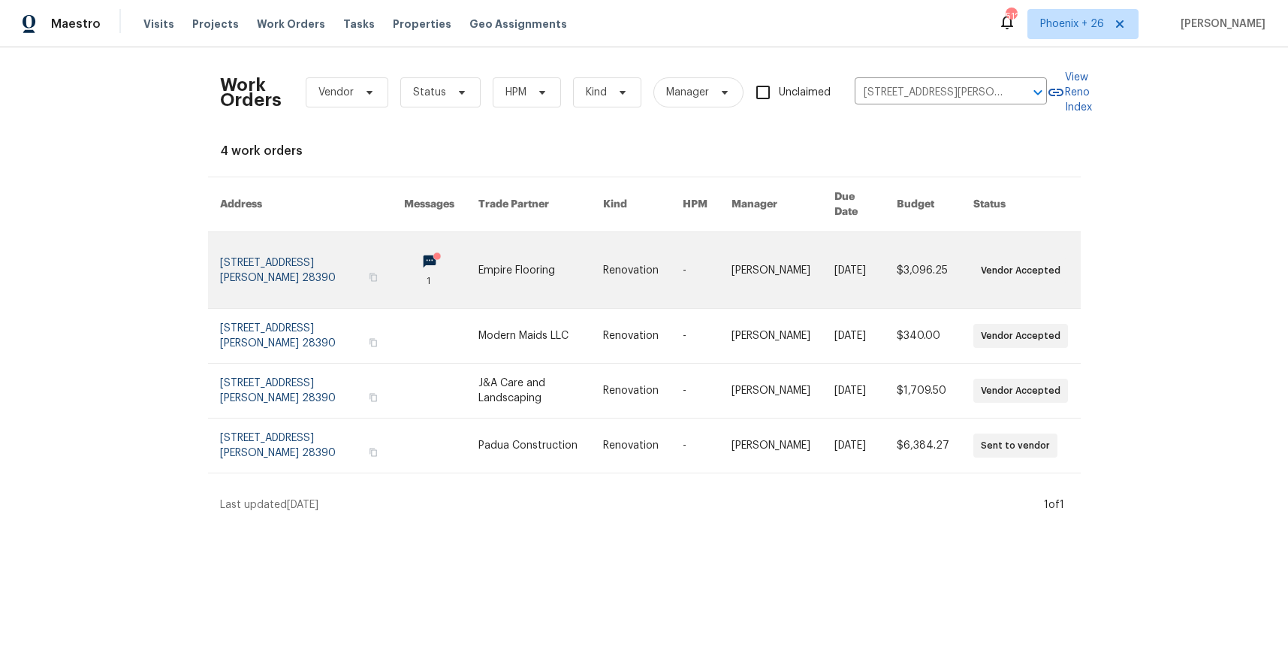
drag, startPoint x: 490, startPoint y: 257, endPoint x: 454, endPoint y: 263, distance: 35.8
click at [454, 263] on link at bounding box center [441, 270] width 74 height 76
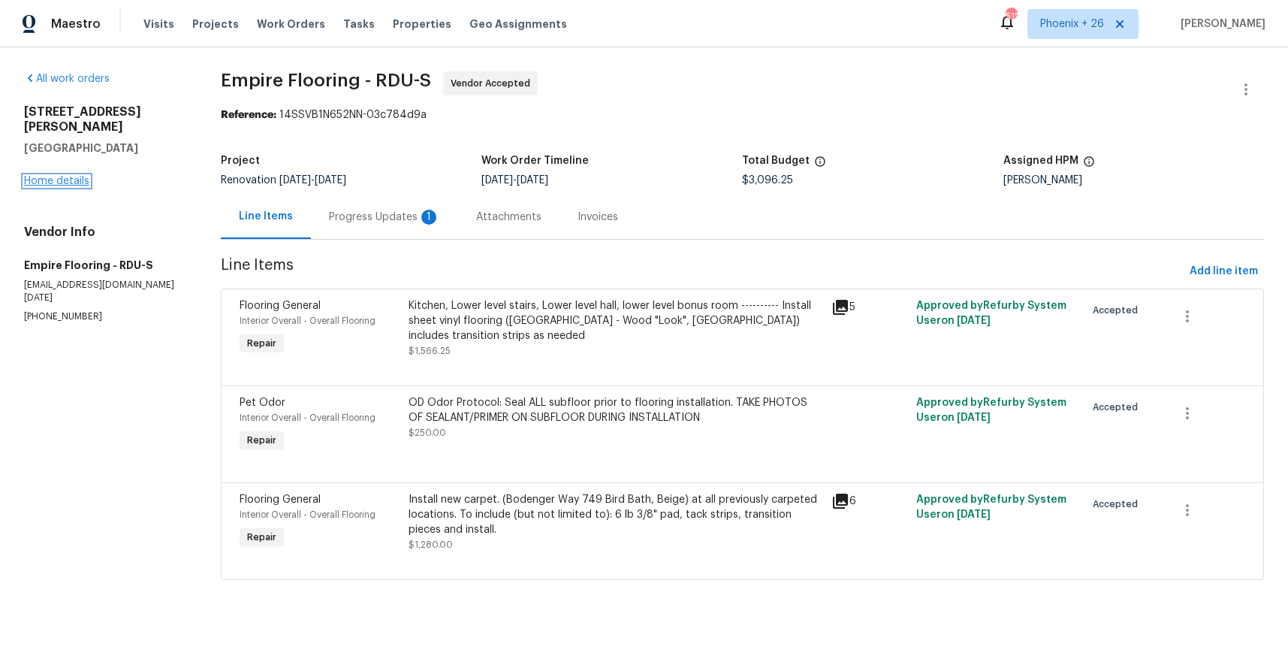
click at [44, 176] on link "Home details" at bounding box center [56, 181] width 65 height 11
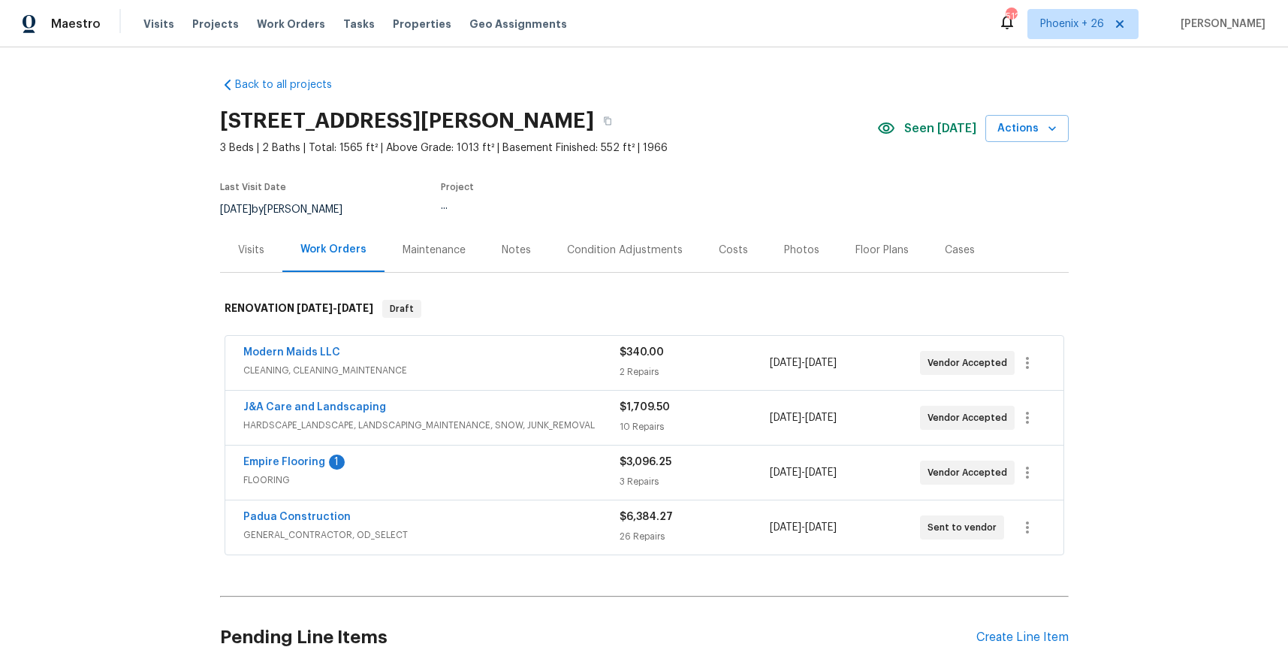
scroll to position [134, 0]
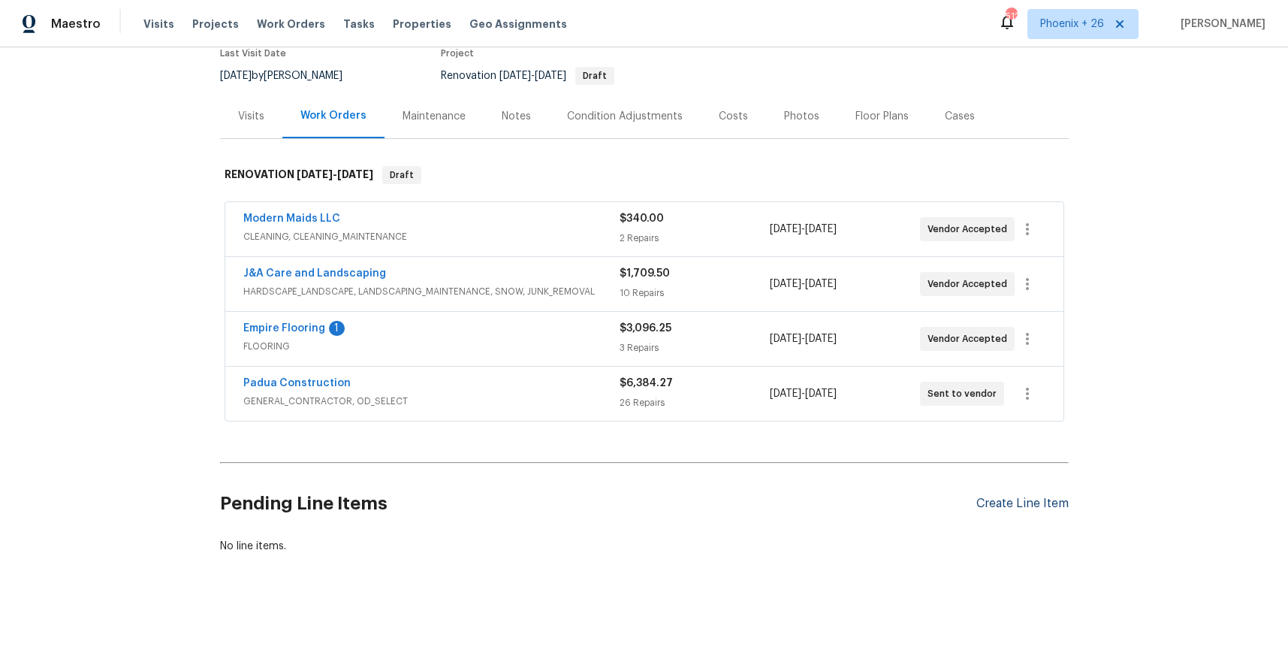
click at [1020, 503] on div "Create Line Item" at bounding box center [1022, 503] width 92 height 14
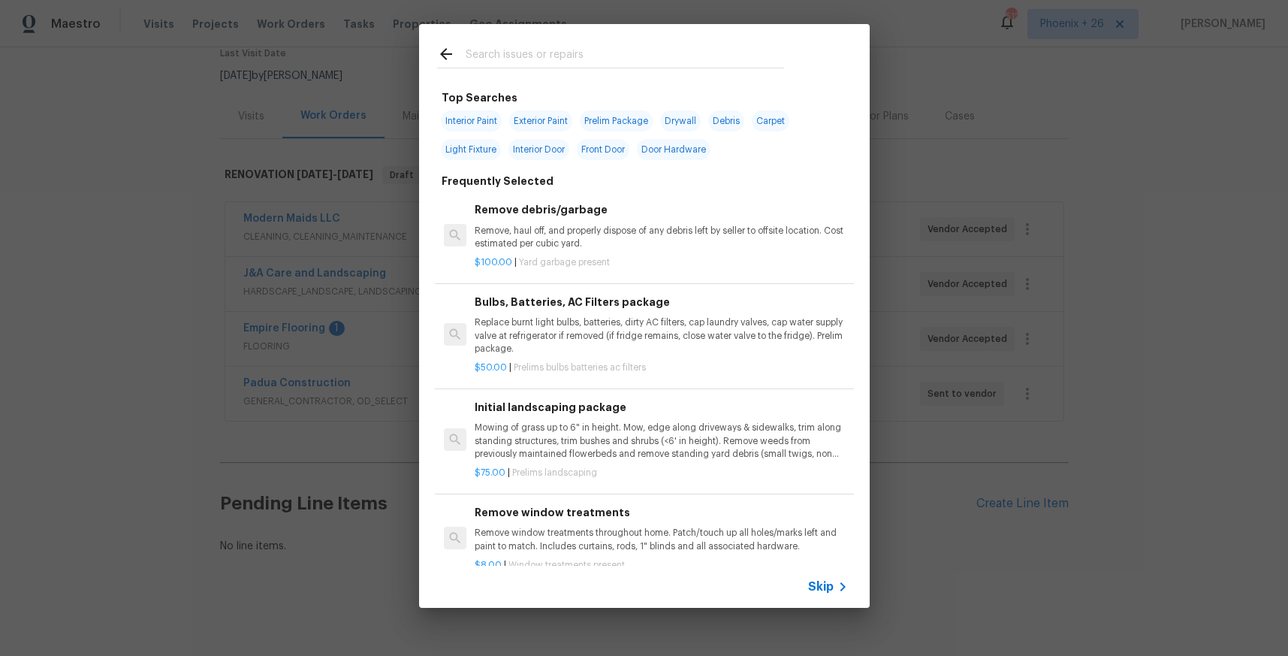
click at [584, 47] on input "text" at bounding box center [625, 56] width 318 height 23
click at [584, 58] on input "text" at bounding box center [625, 56] width 318 height 23
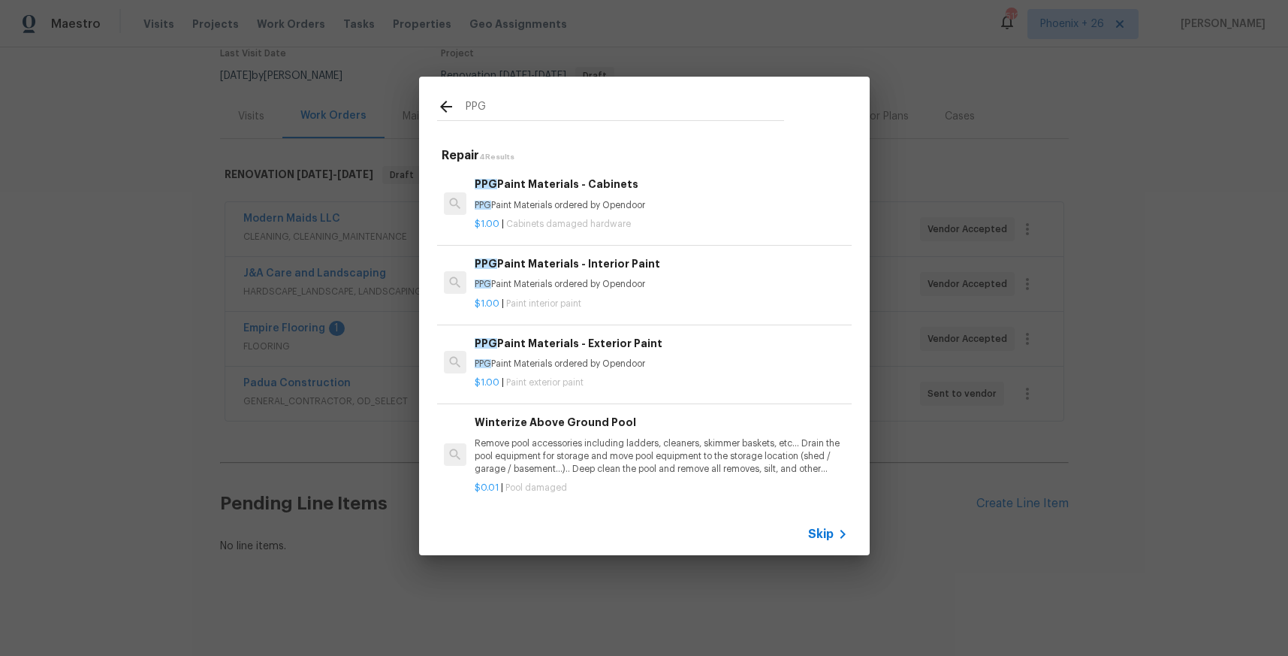
type input "PPG"
click at [742, 311] on div "PPG Paint Materials - Interior Paint PPG Paint Materials ordered by Opendoor $1…" at bounding box center [660, 282] width 377 height 59
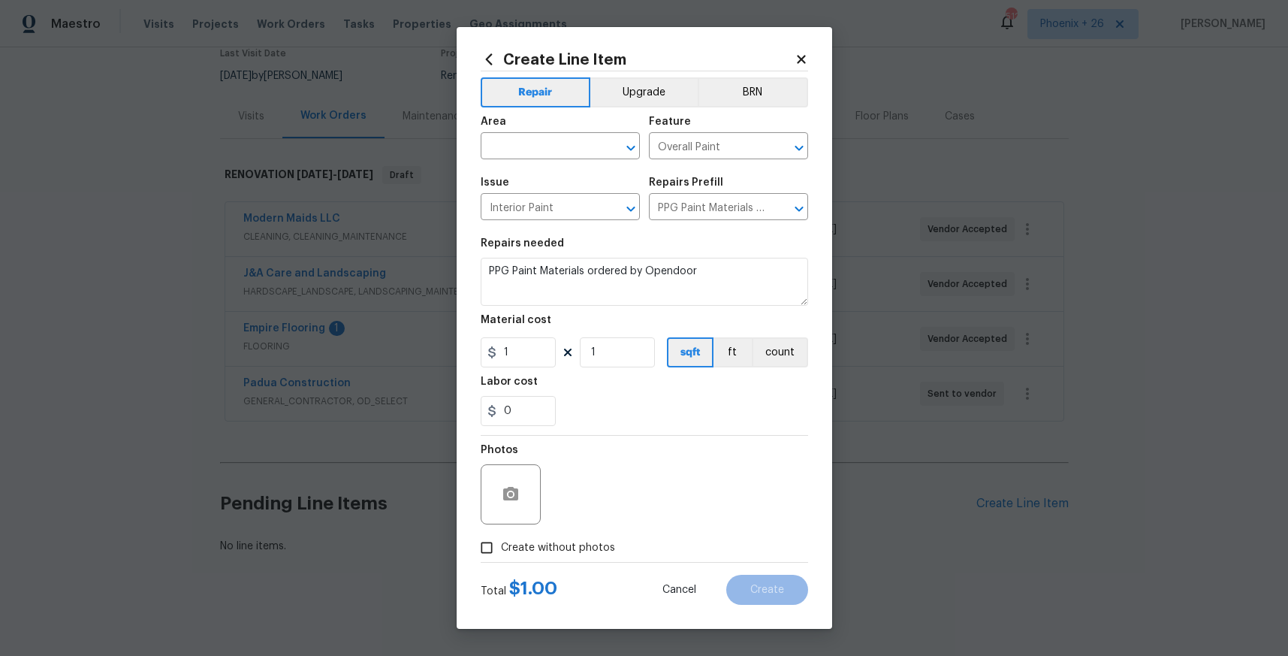
drag, startPoint x: 524, startPoint y: 321, endPoint x: 531, endPoint y: 348, distance: 27.1
click at [525, 328] on div "Material cost" at bounding box center [644, 325] width 327 height 20
click at [532, 349] on input "1" at bounding box center [518, 352] width 75 height 30
drag, startPoint x: 532, startPoint y: 349, endPoint x: 485, endPoint y: 351, distance: 46.6
click at [485, 352] on div "1" at bounding box center [518, 352] width 75 height 30
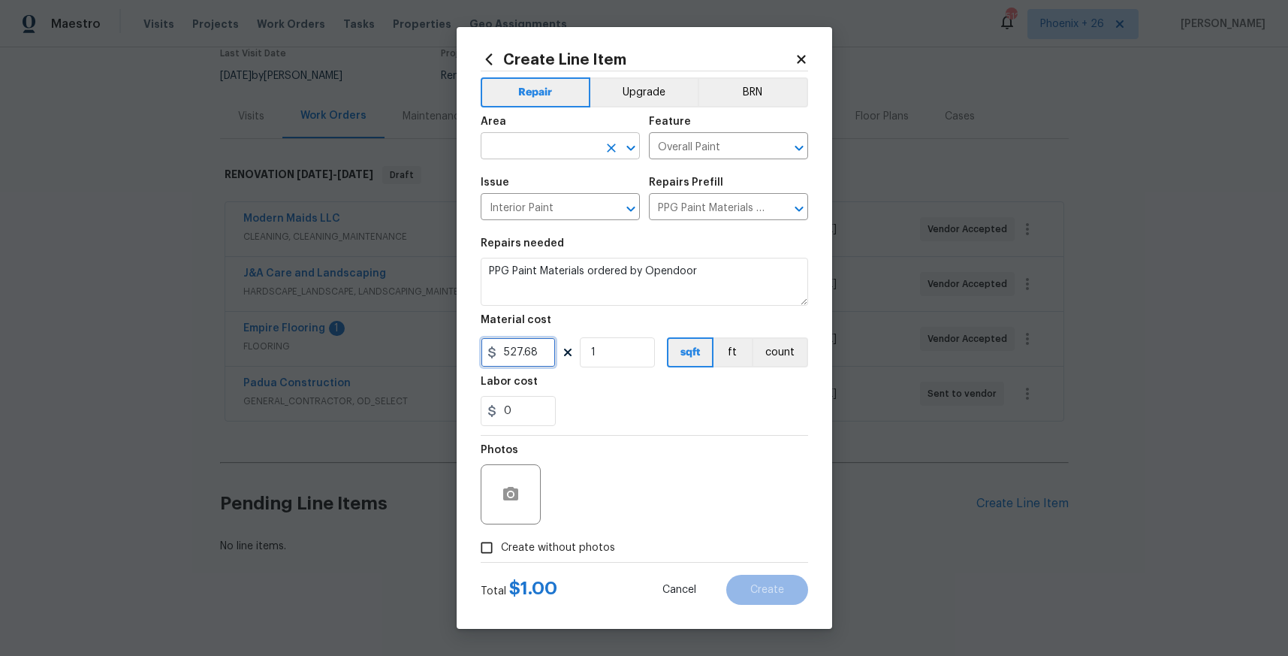
type input "527.68"
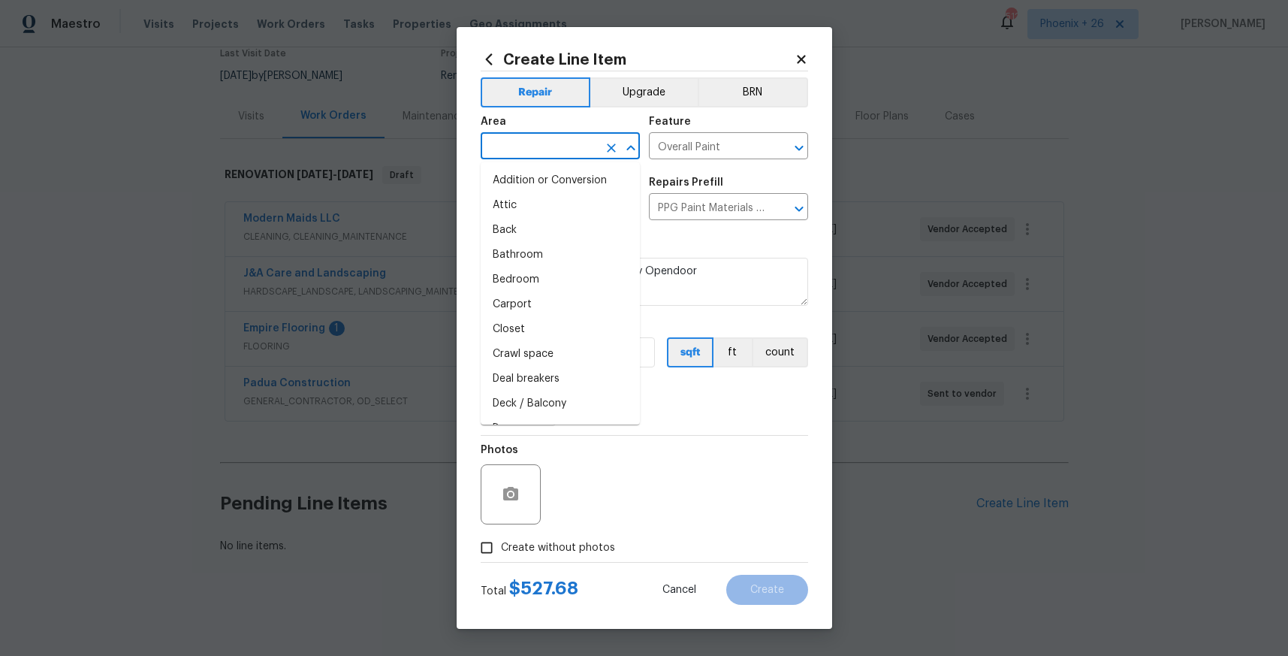
click at [528, 149] on input "text" at bounding box center [539, 147] width 117 height 23
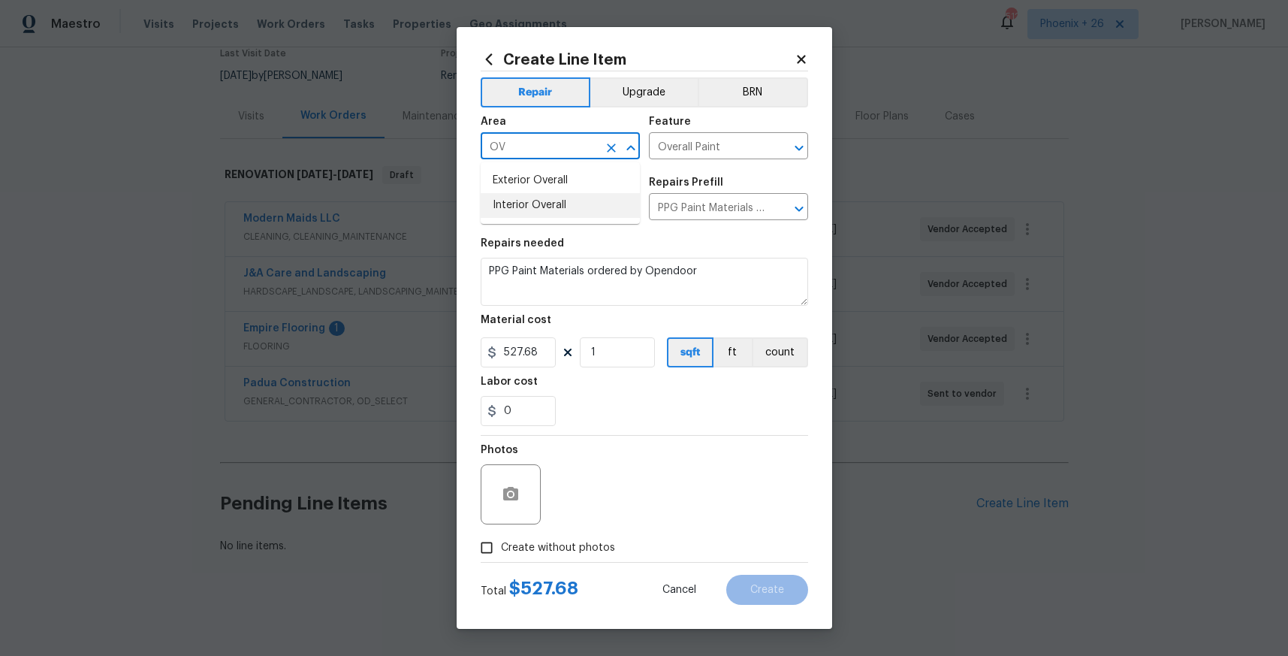
click at [535, 210] on li "Interior Overall" at bounding box center [560, 205] width 159 height 25
type input "Interior Overall"
drag, startPoint x: 580, startPoint y: 550, endPoint x: 587, endPoint y: 537, distance: 14.8
click at [582, 547] on span "Create without photos" at bounding box center [558, 548] width 114 height 16
click at [501, 547] on input "Create without photos" at bounding box center [486, 547] width 29 height 29
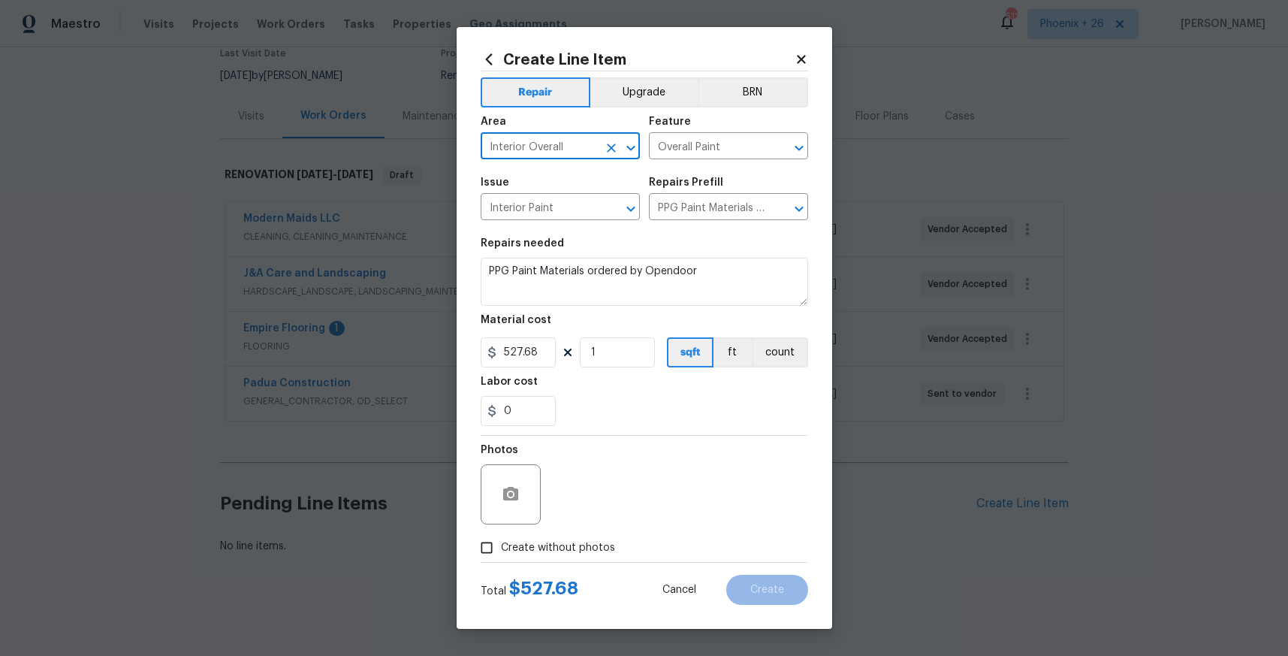
checkbox input "true"
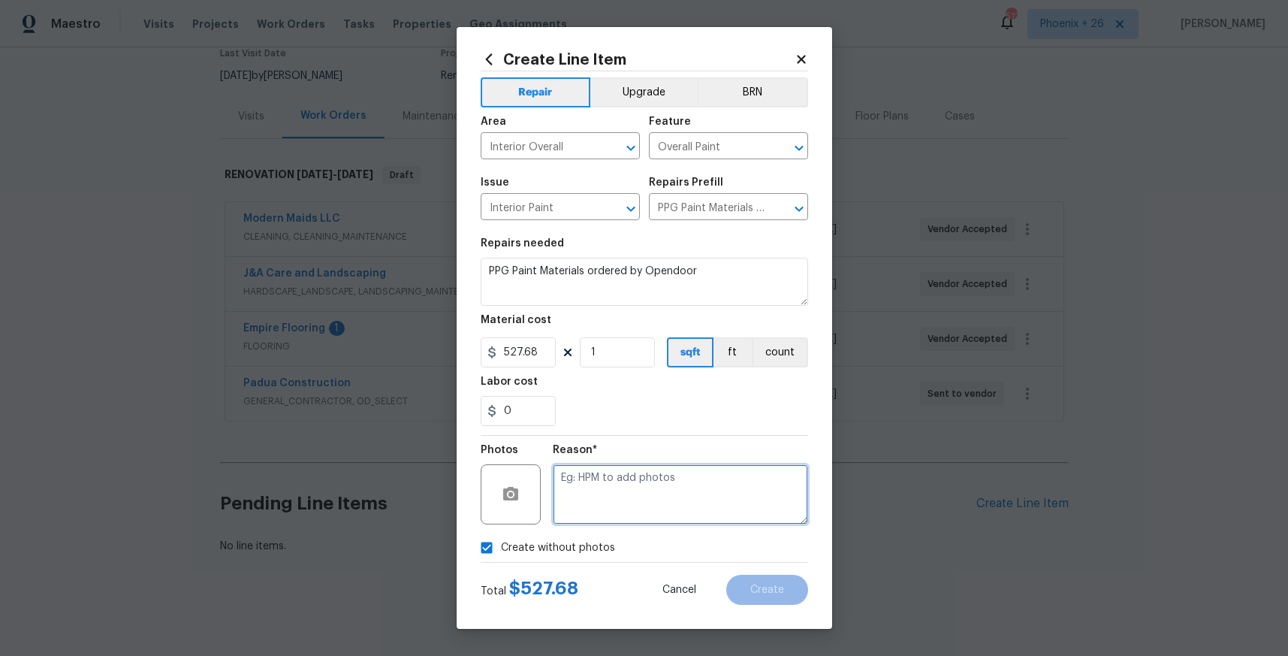
click at [599, 511] on textarea at bounding box center [680, 494] width 255 height 60
type textarea "n"
type textarea "NA"
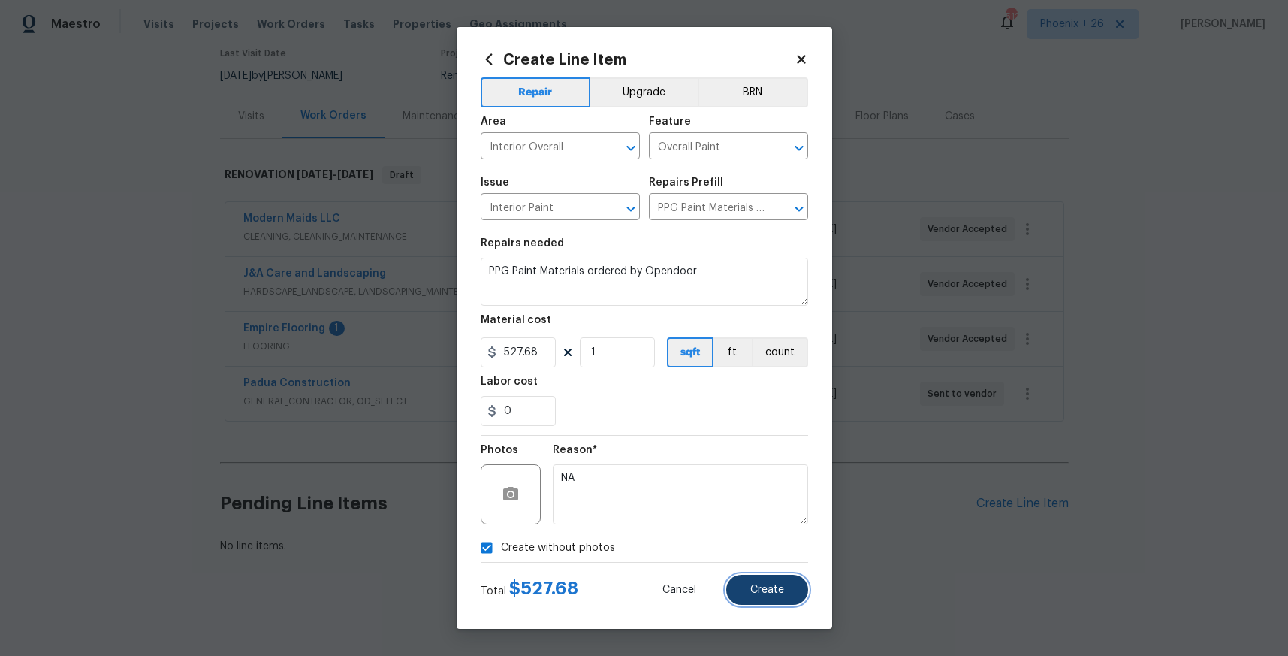
click at [731, 590] on button "Create" at bounding box center [767, 590] width 82 height 30
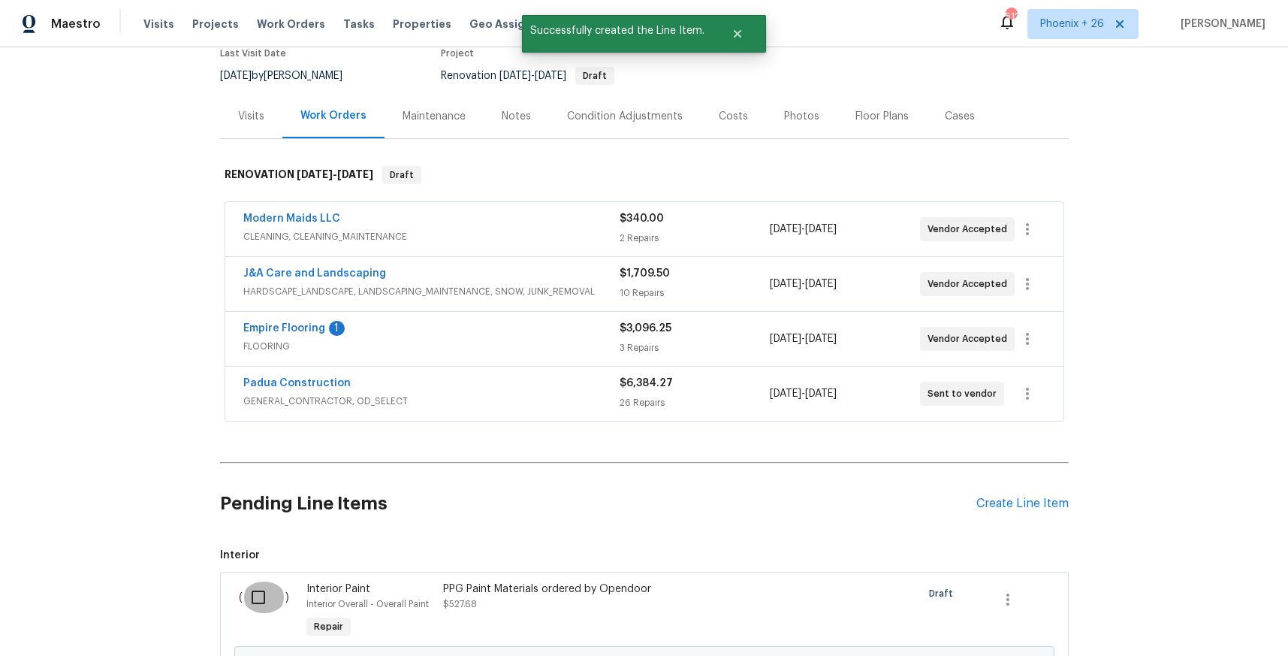
click at [261, 601] on input "checkbox" at bounding box center [264, 597] width 43 height 32
checkbox input "true"
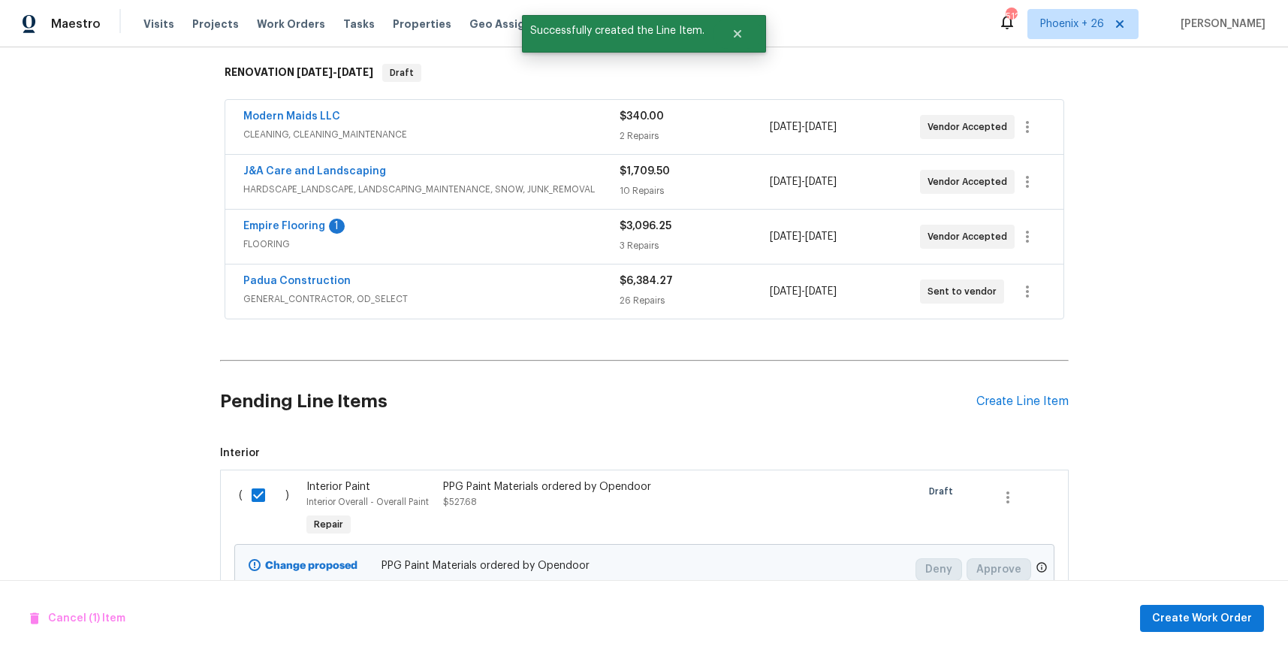
scroll to position [305, 0]
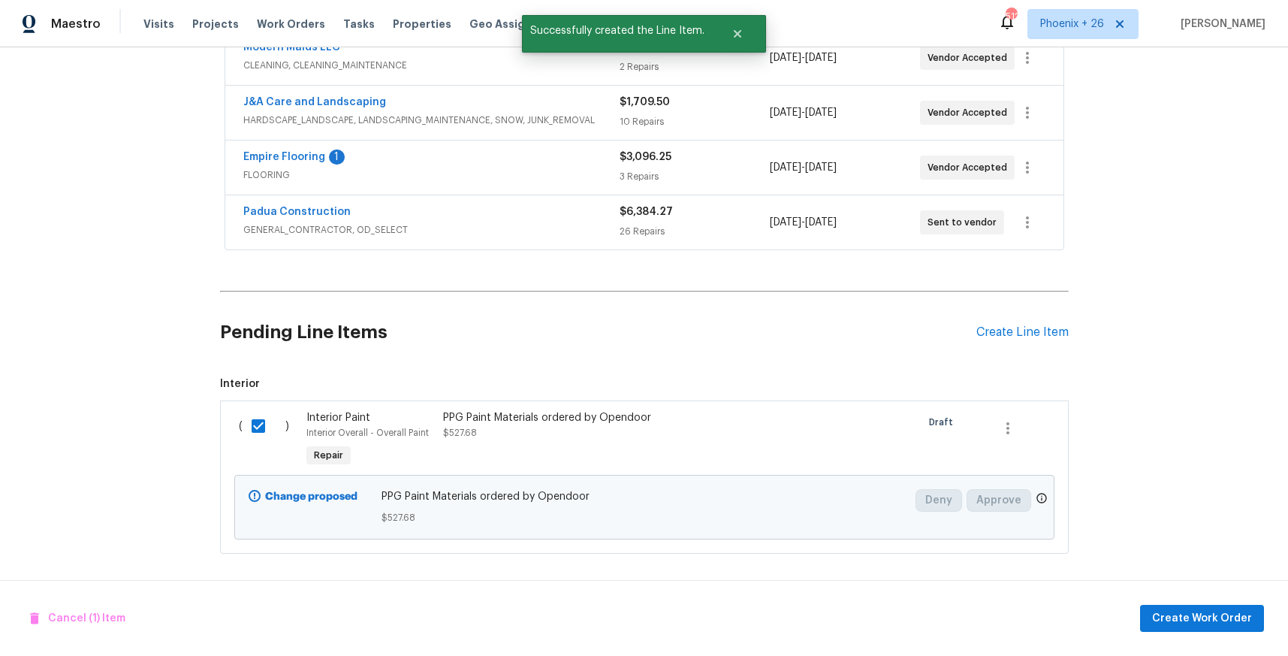
click at [1198, 602] on div "Cancel (1) Item Create Work Order" at bounding box center [644, 618] width 1288 height 77
click at [1195, 609] on span "Create Work Order" at bounding box center [1202, 618] width 100 height 19
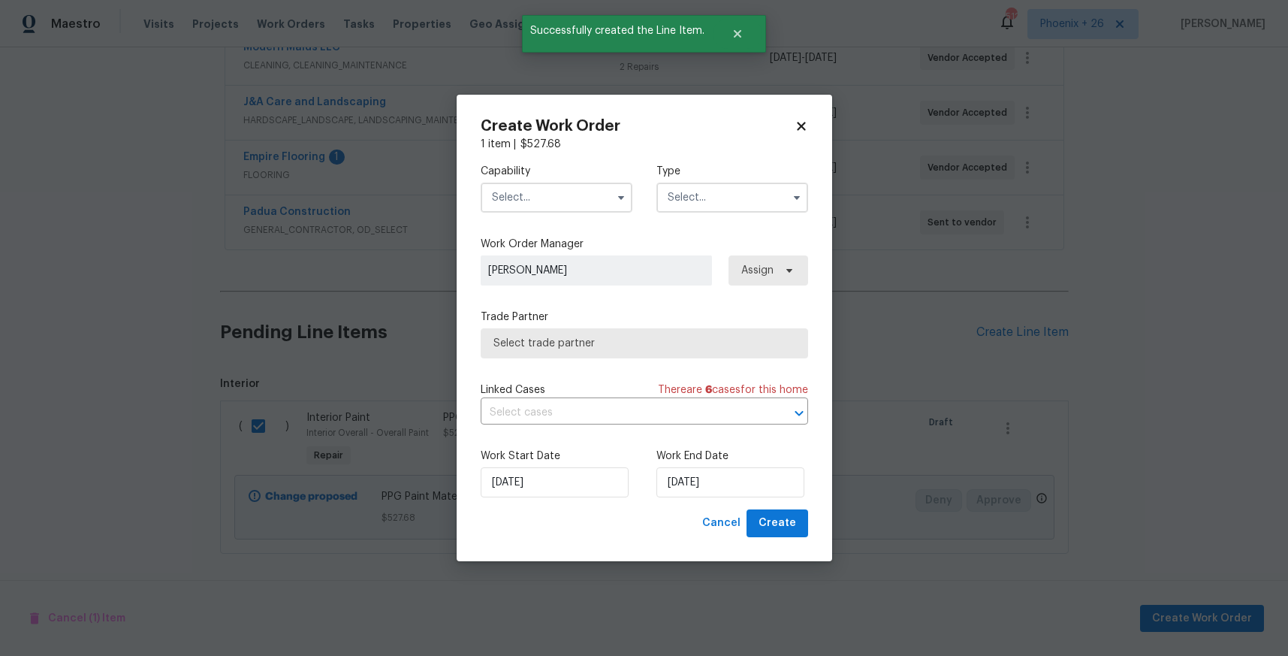
drag, startPoint x: 569, startPoint y: 188, endPoint x: 569, endPoint y: 209, distance: 21.0
click at [569, 190] on input "text" at bounding box center [557, 197] width 152 height 30
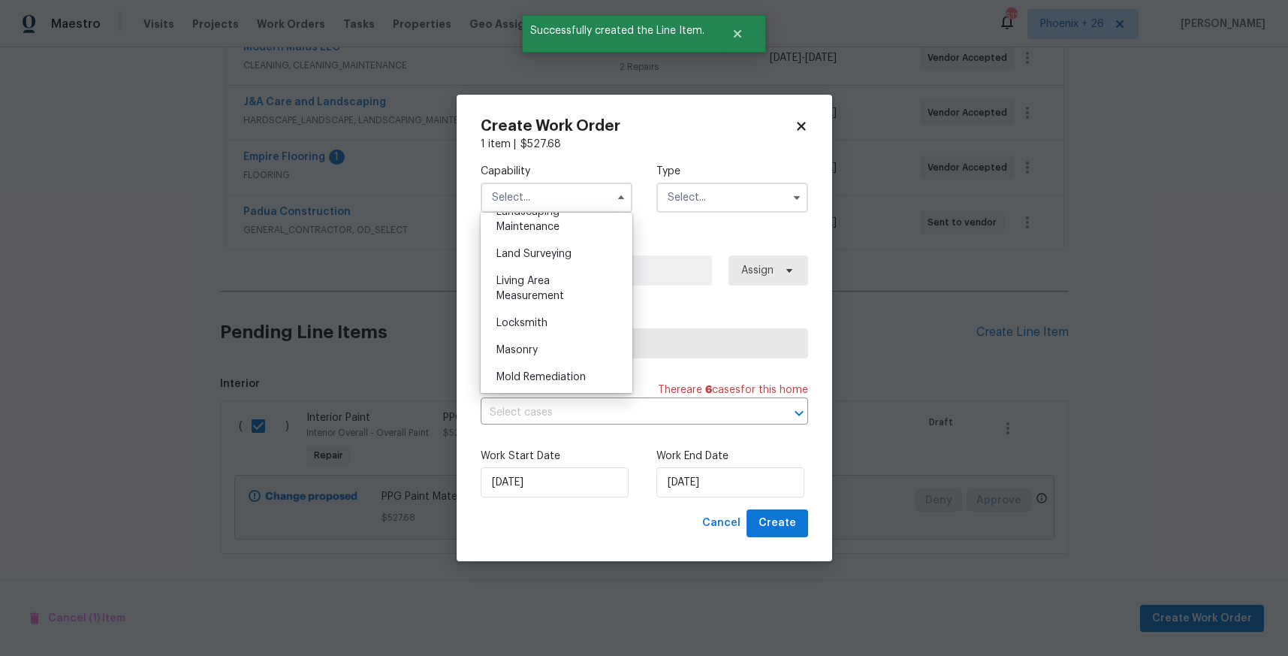
scroll to position [1183, 0]
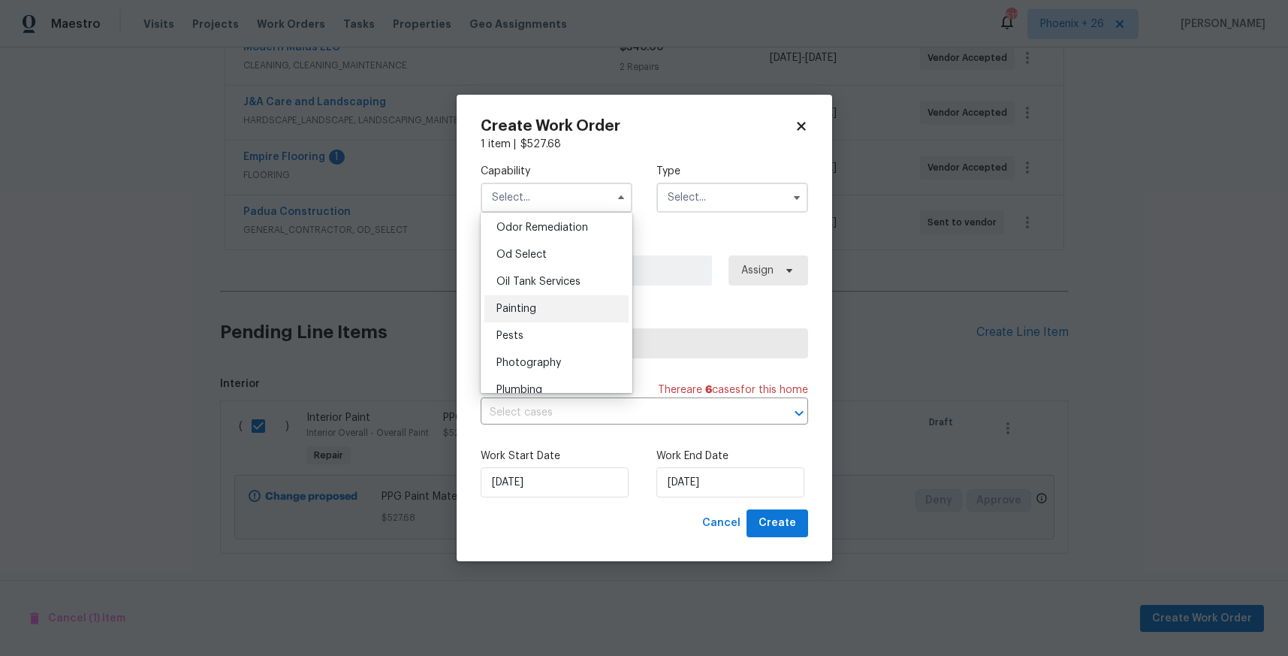
click at [566, 311] on div "Painting" at bounding box center [556, 308] width 144 height 27
type input "Painting"
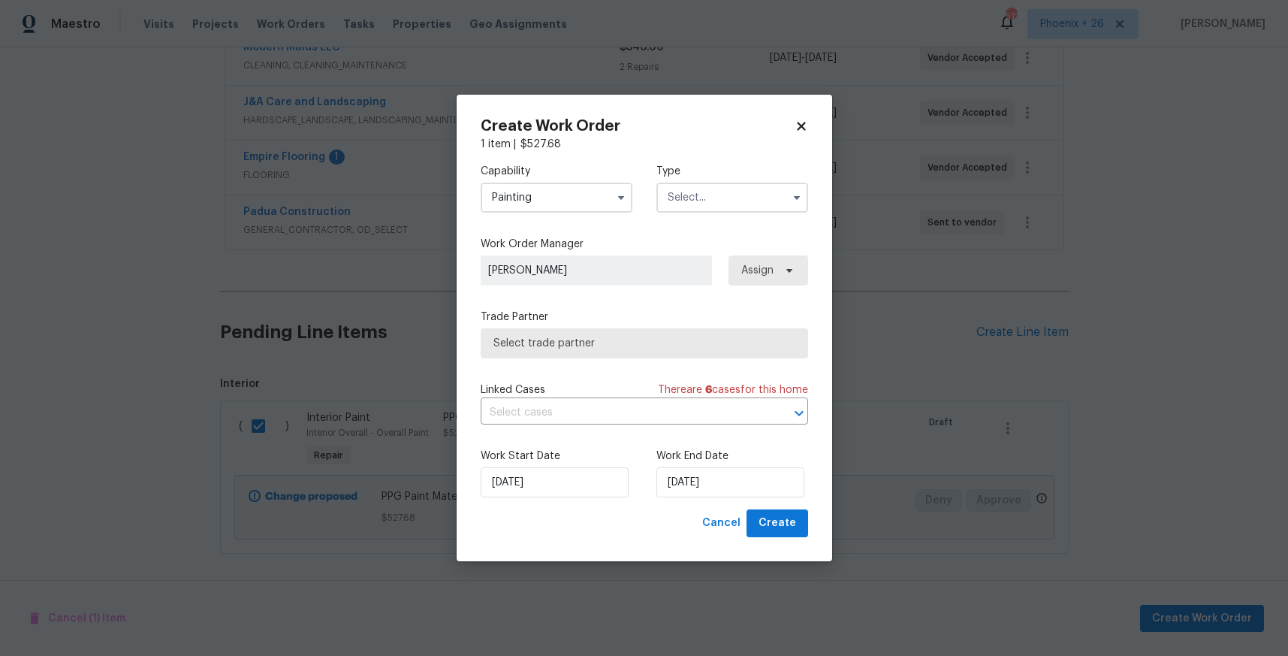
drag, startPoint x: 689, startPoint y: 225, endPoint x: 692, endPoint y: 213, distance: 11.7
click at [689, 225] on div "Capability Painting Agent Appliance Bathtub Resurfacing BRN And Lrr Broker Cabi…" at bounding box center [644, 330] width 327 height 357
click at [695, 200] on input "text" at bounding box center [732, 197] width 152 height 30
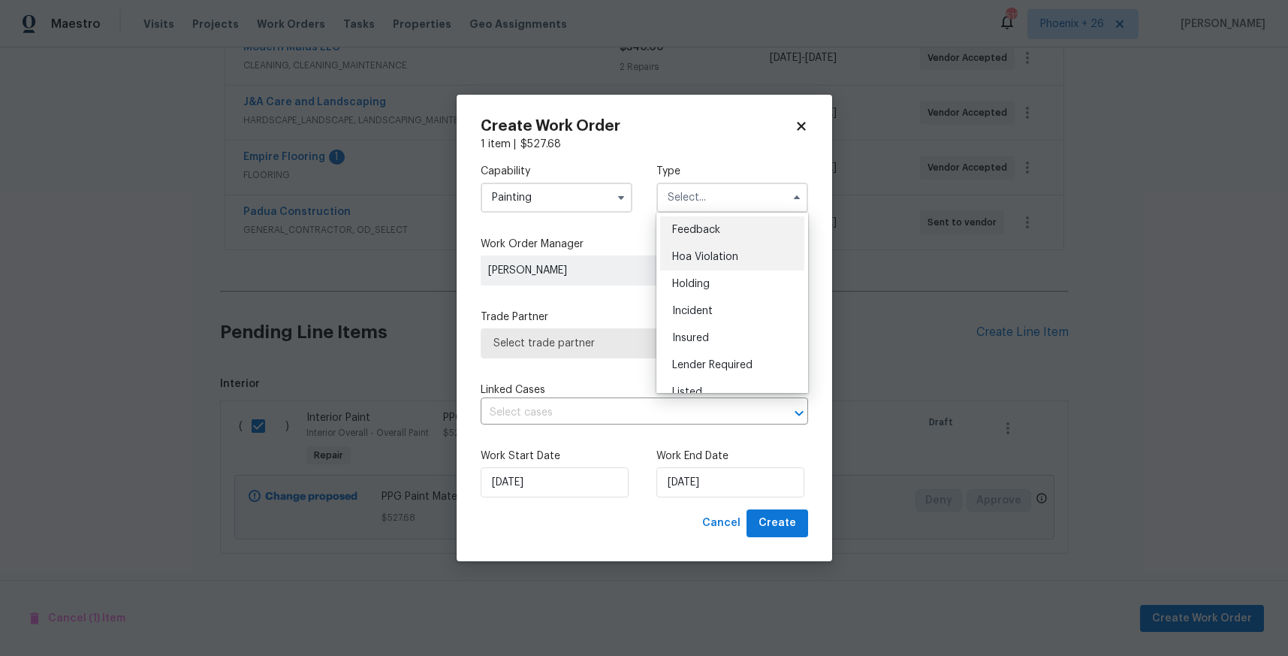
scroll to position [341, 0]
drag, startPoint x: 697, startPoint y: 262, endPoint x: 769, endPoint y: 269, distance: 72.4
click at [698, 263] on span "Renovation" at bounding box center [700, 267] width 56 height 11
type input "Renovation"
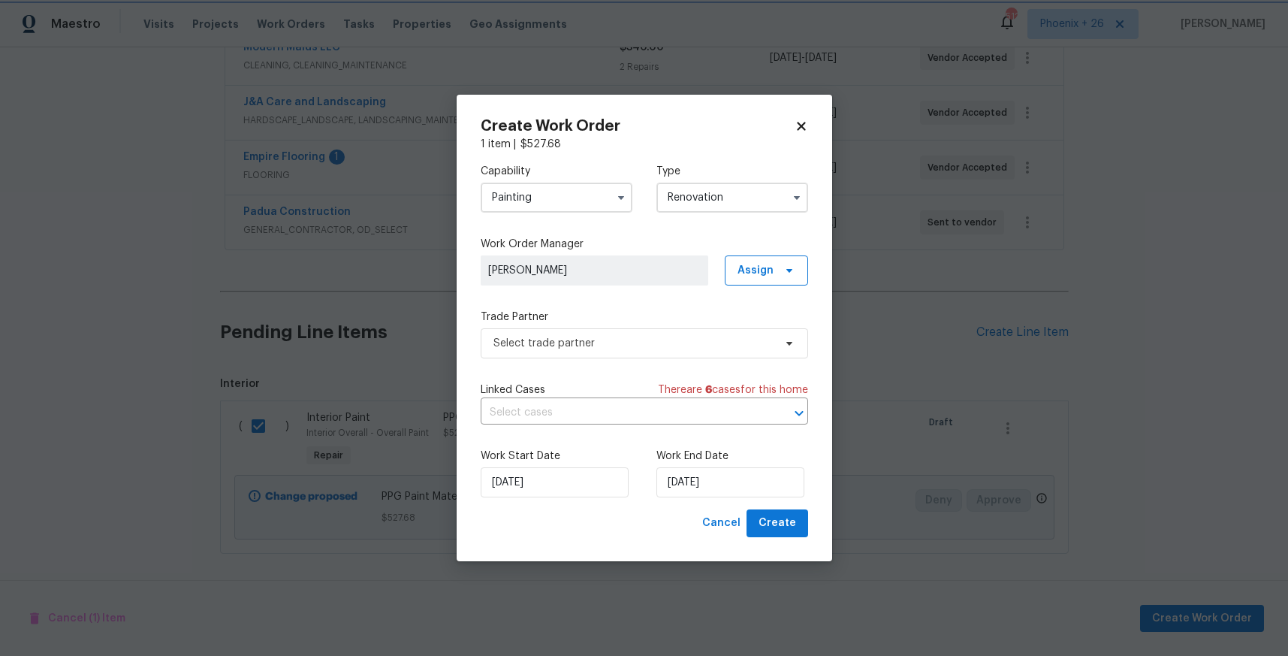
scroll to position [0, 0]
click at [770, 269] on span "Assign" at bounding box center [755, 270] width 36 height 15
click at [768, 330] on div "Assign to me" at bounding box center [768, 334] width 65 height 15
click at [605, 329] on span "Select trade partner" at bounding box center [644, 343] width 327 height 30
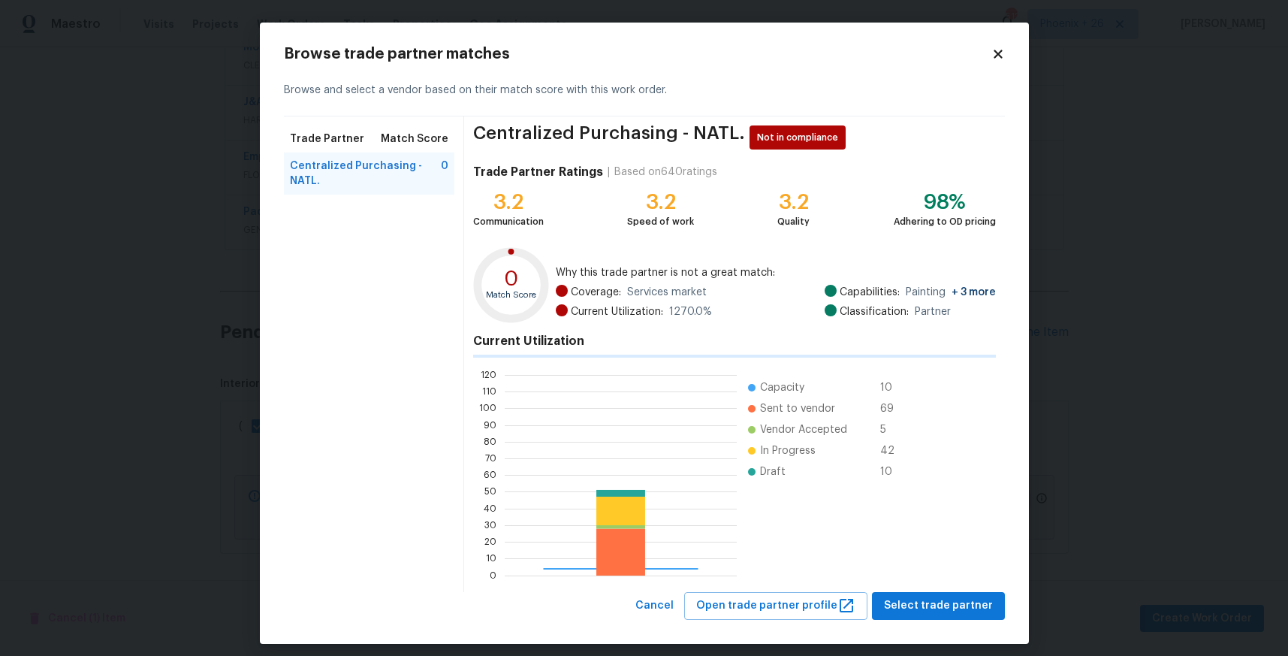
scroll to position [210, 232]
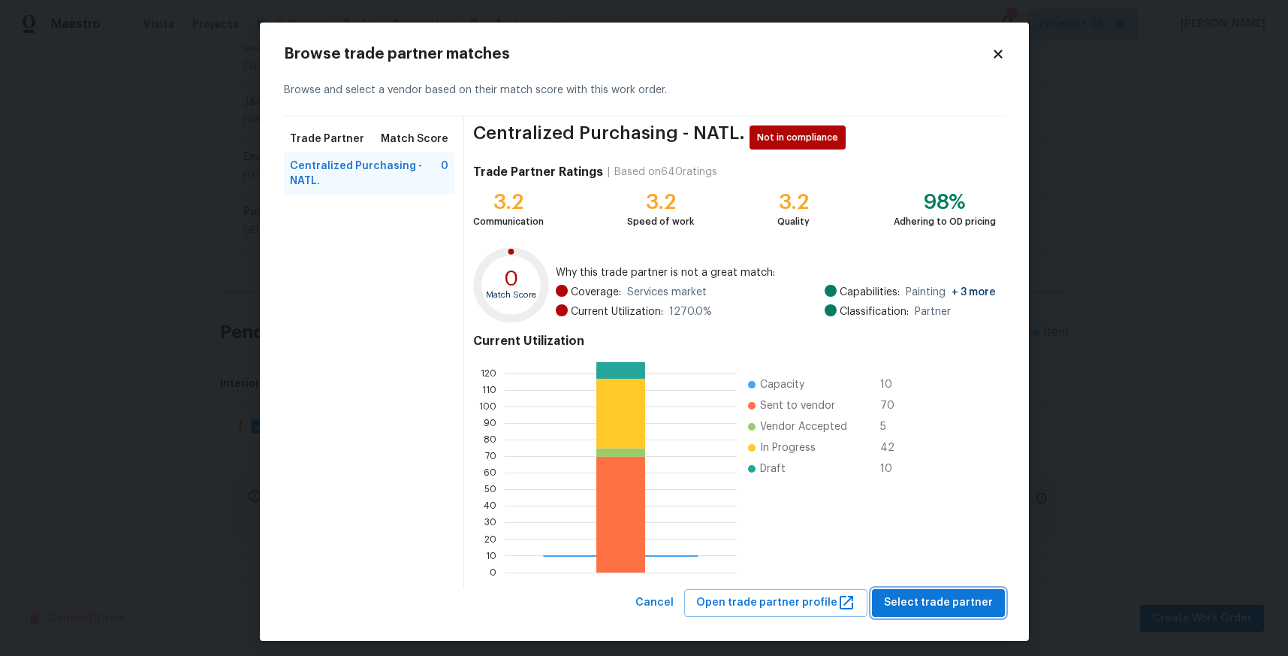
click at [904, 608] on span "Select trade partner" at bounding box center [938, 602] width 109 height 19
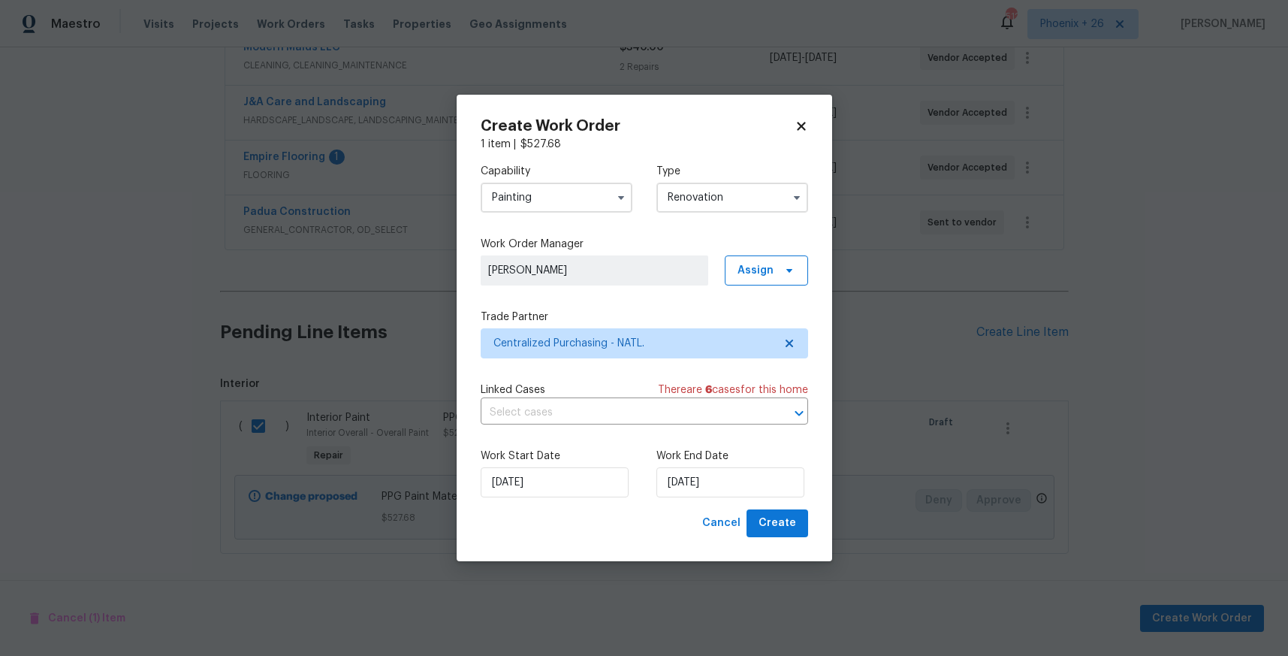
click at [805, 538] on div "Create Work Order 1 item | $ 527.68 Capability Painting Type Renovation Work Or…" at bounding box center [645, 328] width 376 height 466
click at [792, 523] on span "Create" at bounding box center [778, 523] width 38 height 19
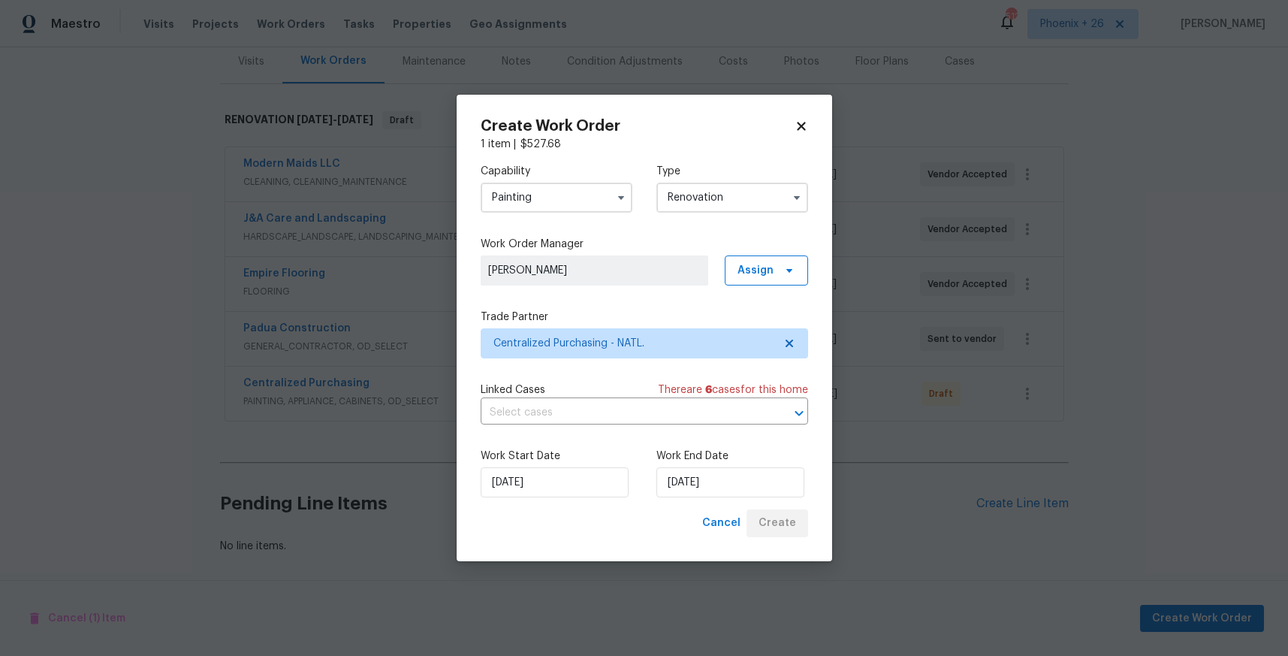
scroll to position [189, 0]
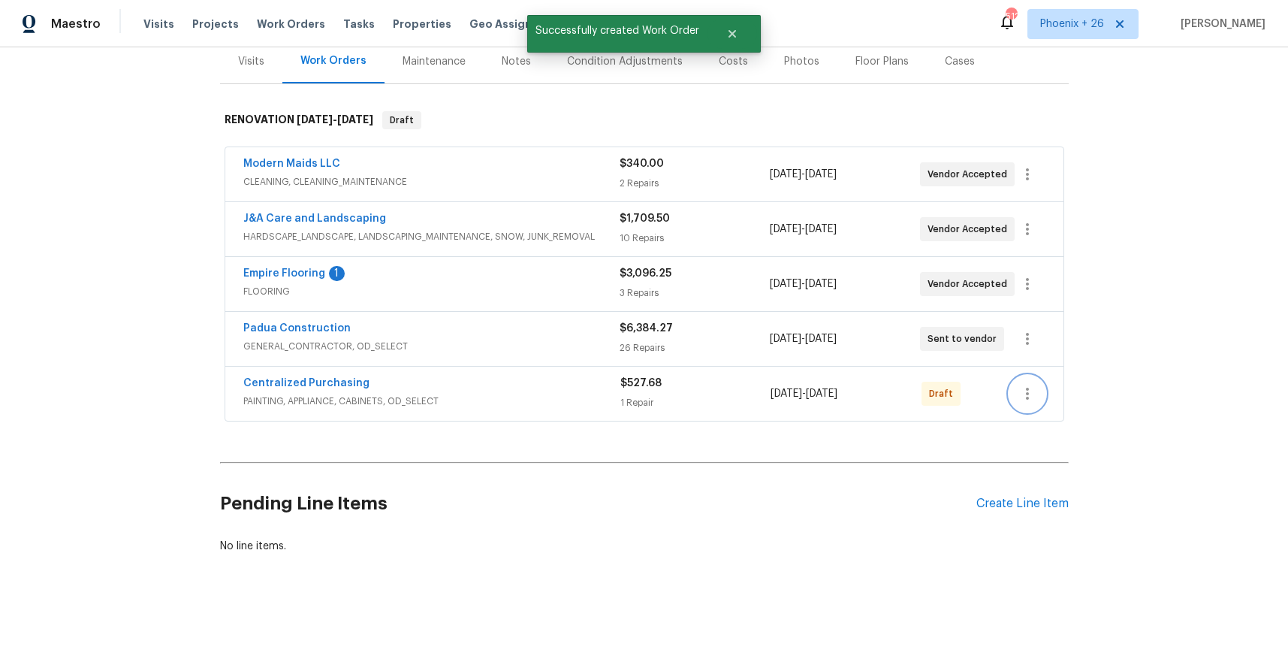
click at [1034, 388] on icon "button" at bounding box center [1027, 394] width 18 height 18
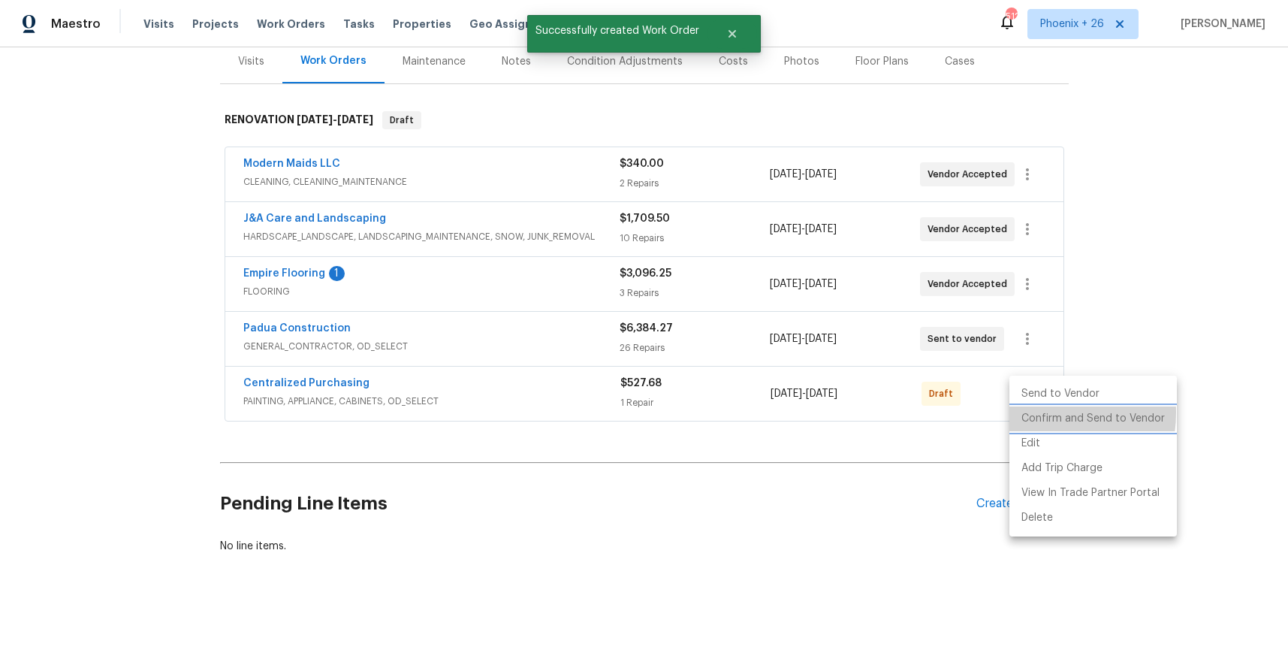
click at [1032, 412] on li "Confirm and Send to Vendor" at bounding box center [1092, 418] width 167 height 25
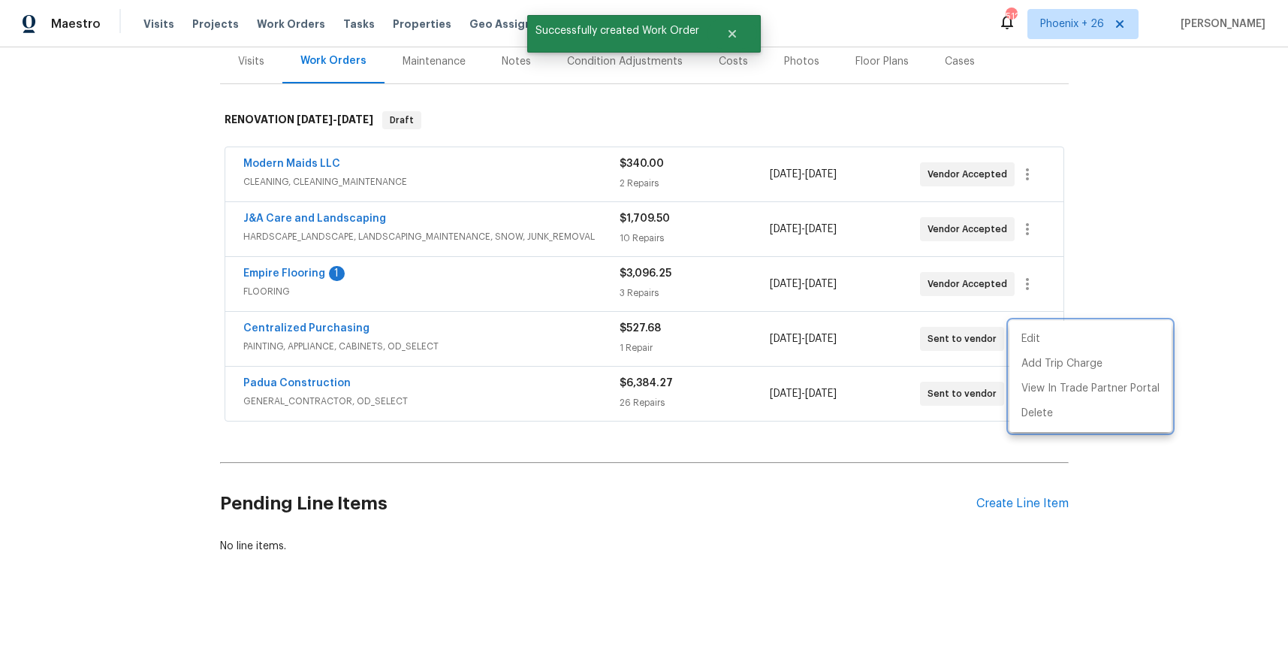
click at [282, 318] on div at bounding box center [644, 328] width 1288 height 656
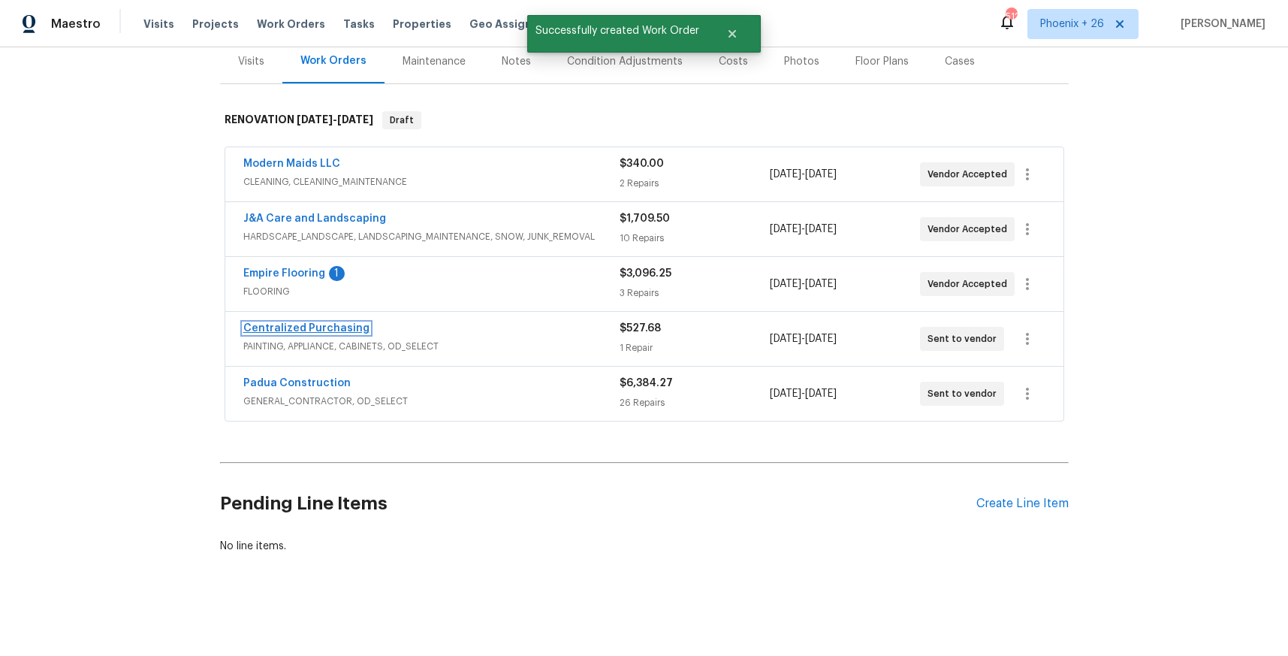
click at [297, 328] on link "Centralized Purchasing" at bounding box center [306, 328] width 126 height 11
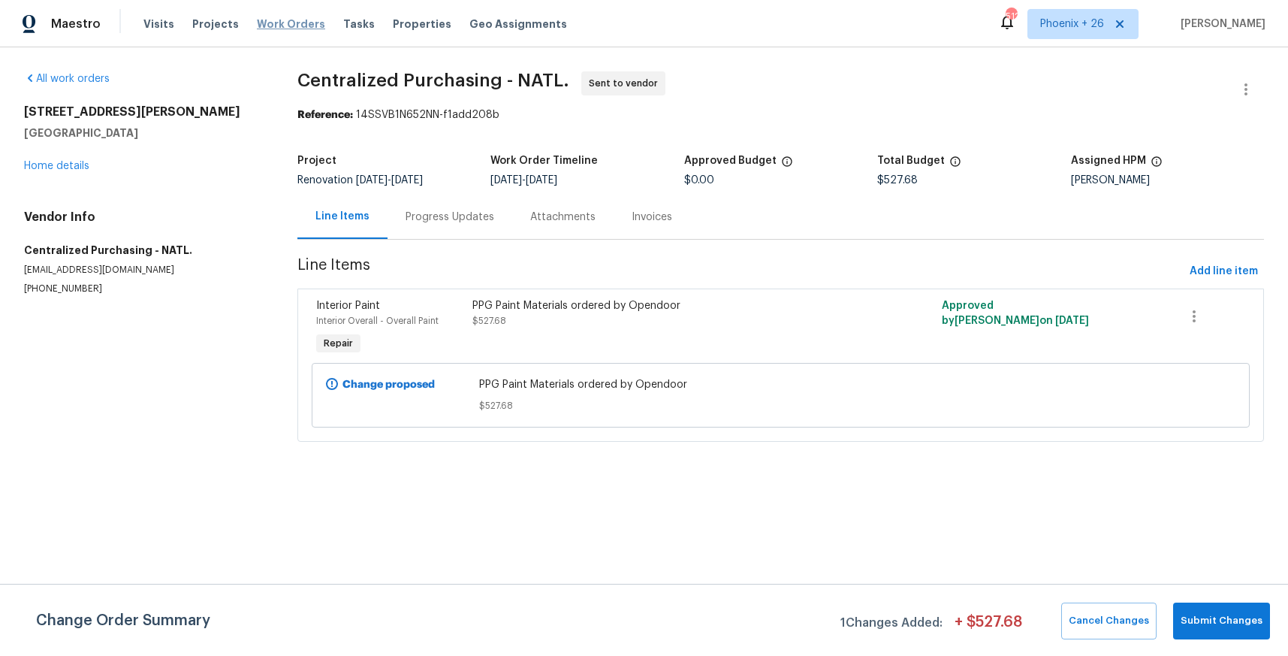
click at [276, 17] on span "Work Orders" at bounding box center [291, 24] width 68 height 15
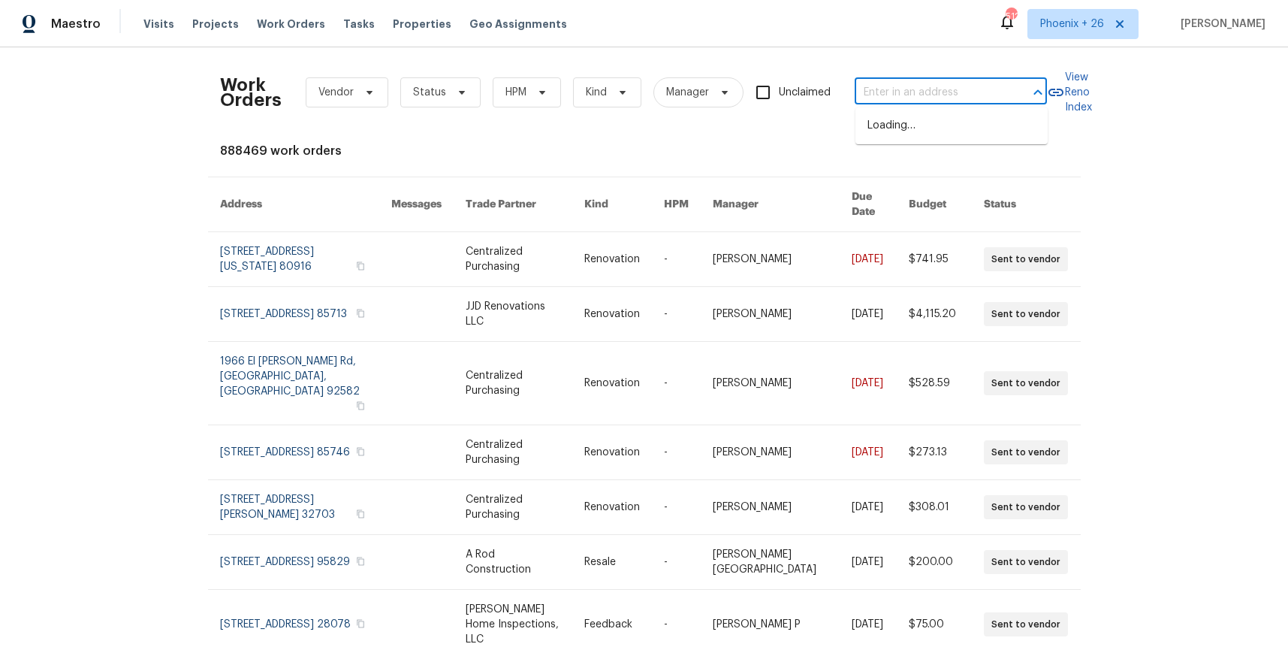
click at [970, 88] on input "text" at bounding box center [930, 92] width 150 height 23
paste input "12ZJ1N7KXPV09"
type input "12ZJ1N7KXPV09"
click at [876, 94] on input "text" at bounding box center [930, 92] width 150 height 23
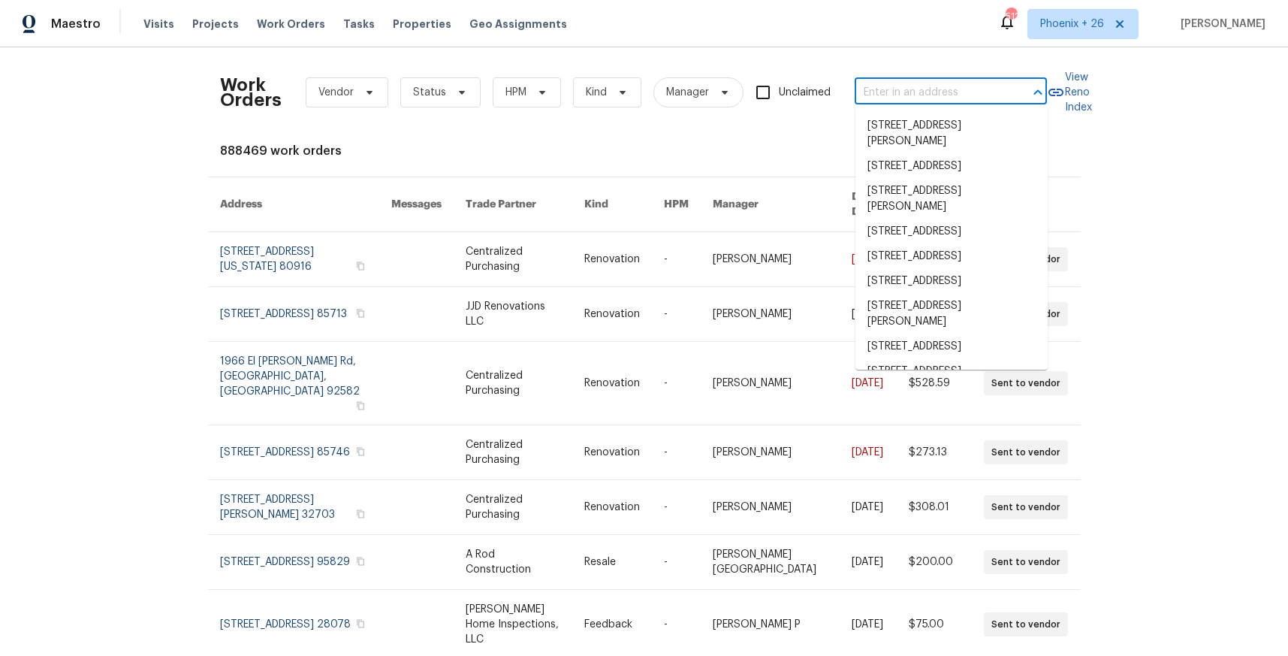
paste input "[STREET_ADDRESS][PERSON_NAME]"
type input "[STREET_ADDRESS][PERSON_NAME]"
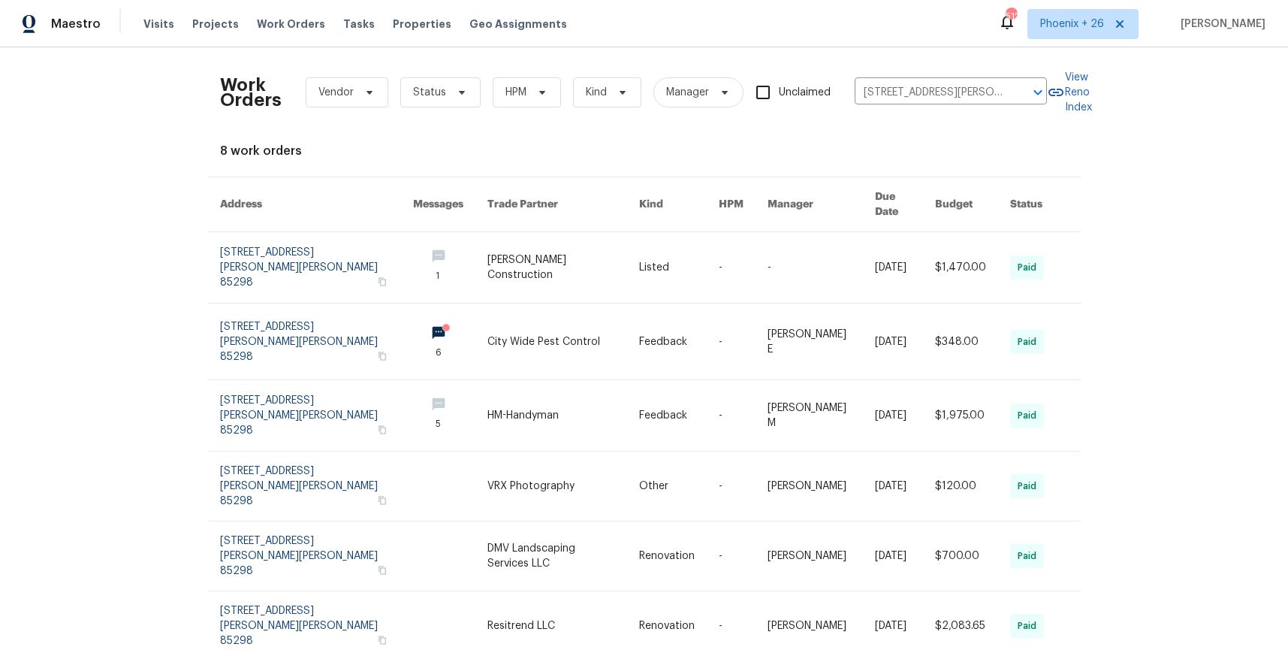
click at [475, 259] on td "[PERSON_NAME] Construction" at bounding box center [551, 267] width 152 height 71
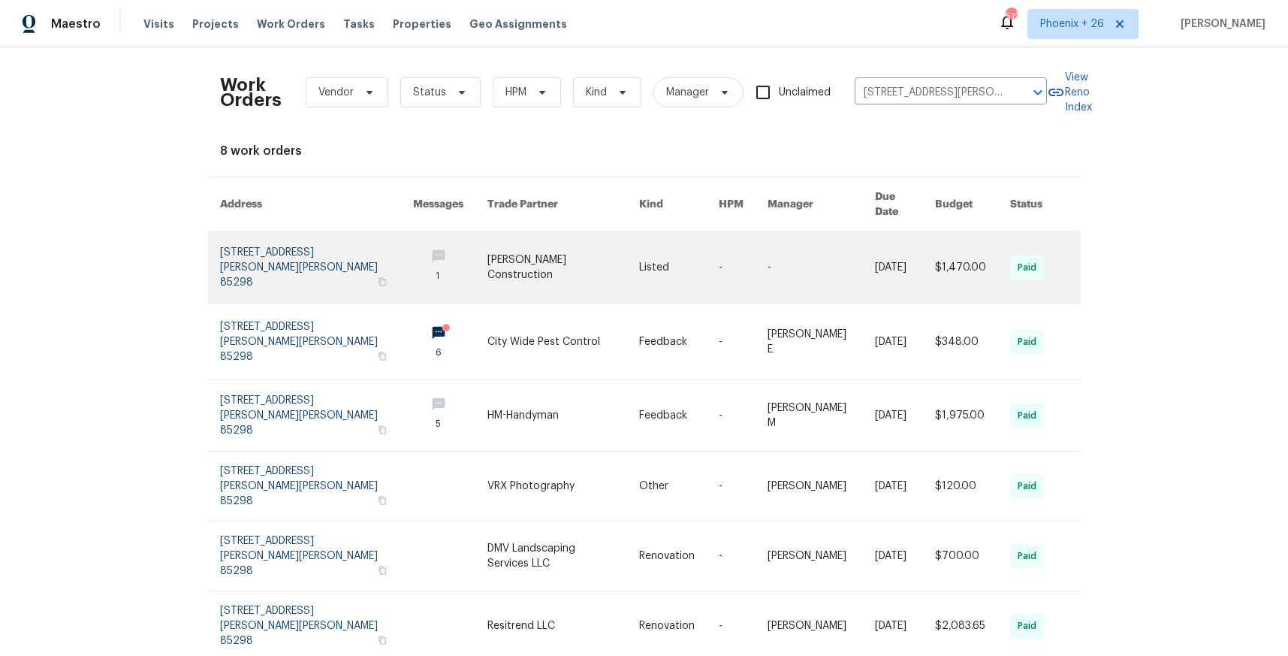
click at [333, 261] on link at bounding box center [317, 267] width 194 height 71
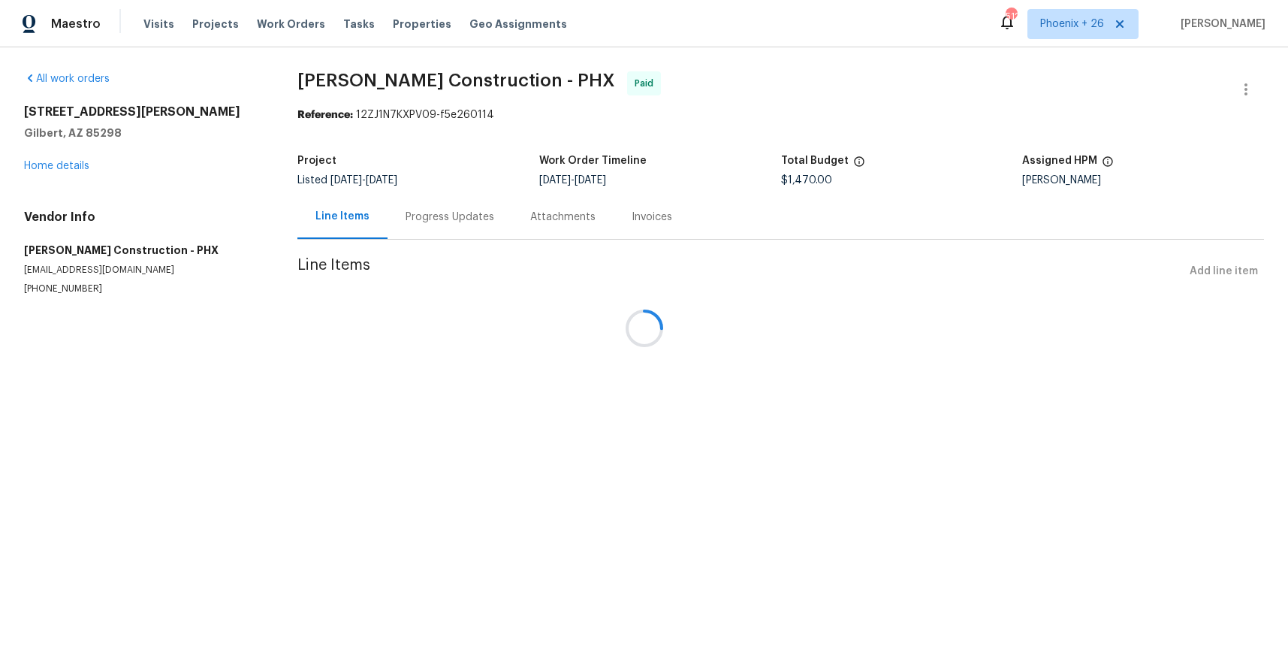
click at [52, 171] on div at bounding box center [644, 328] width 1288 height 656
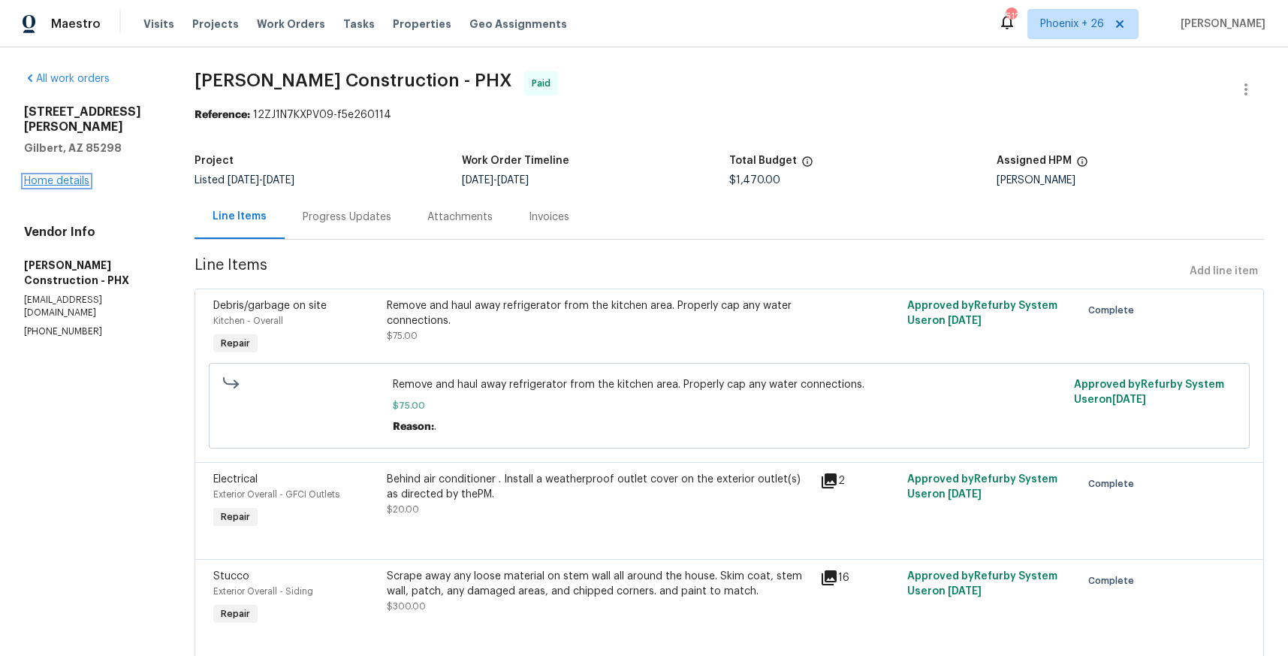
click at [50, 176] on link "Home details" at bounding box center [56, 181] width 65 height 11
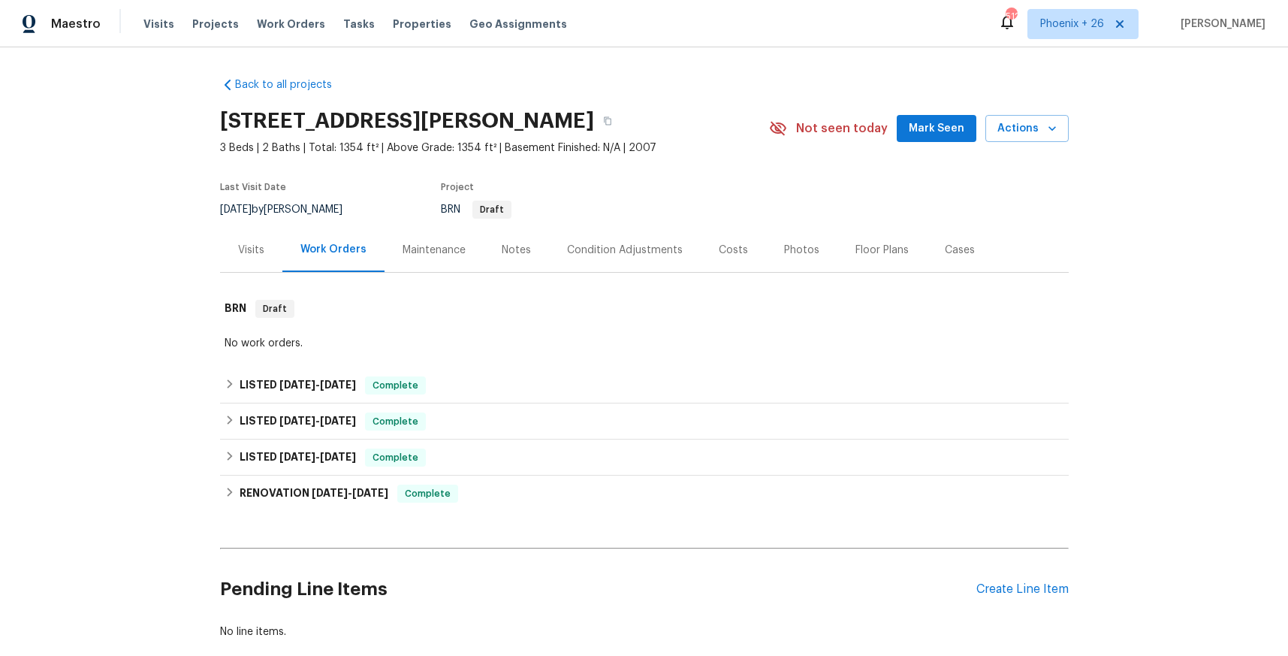
scroll to position [86, 0]
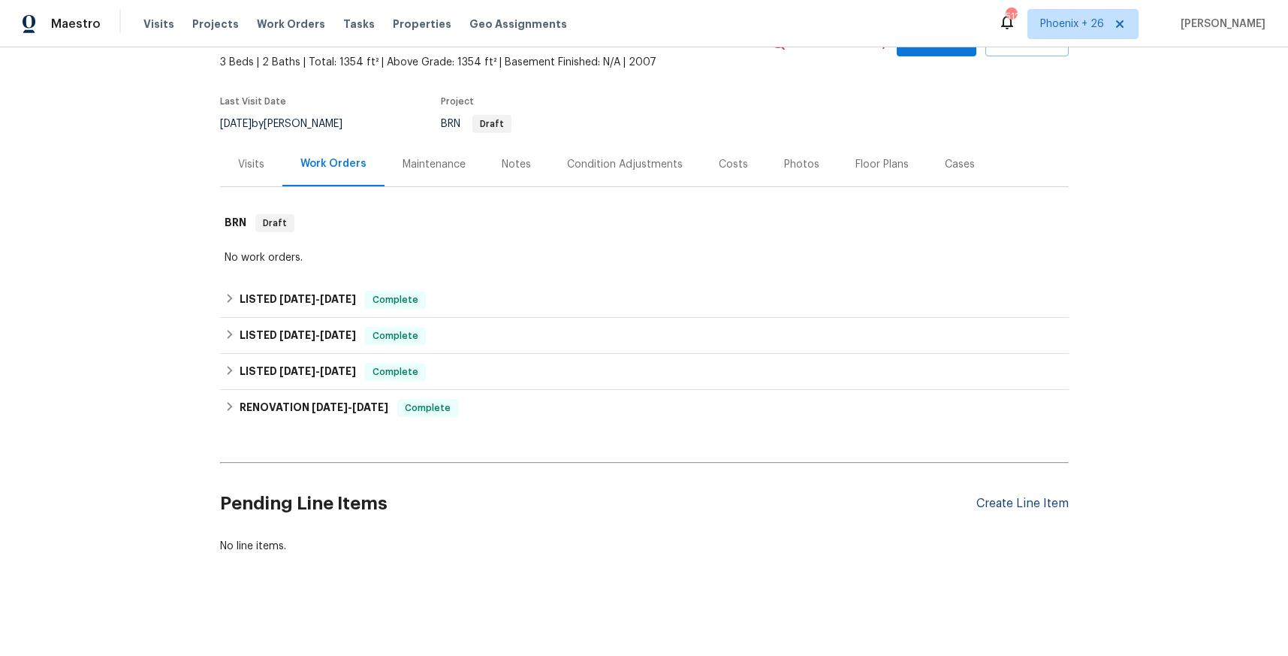
click at [1050, 500] on div "Create Line Item" at bounding box center [1022, 503] width 92 height 14
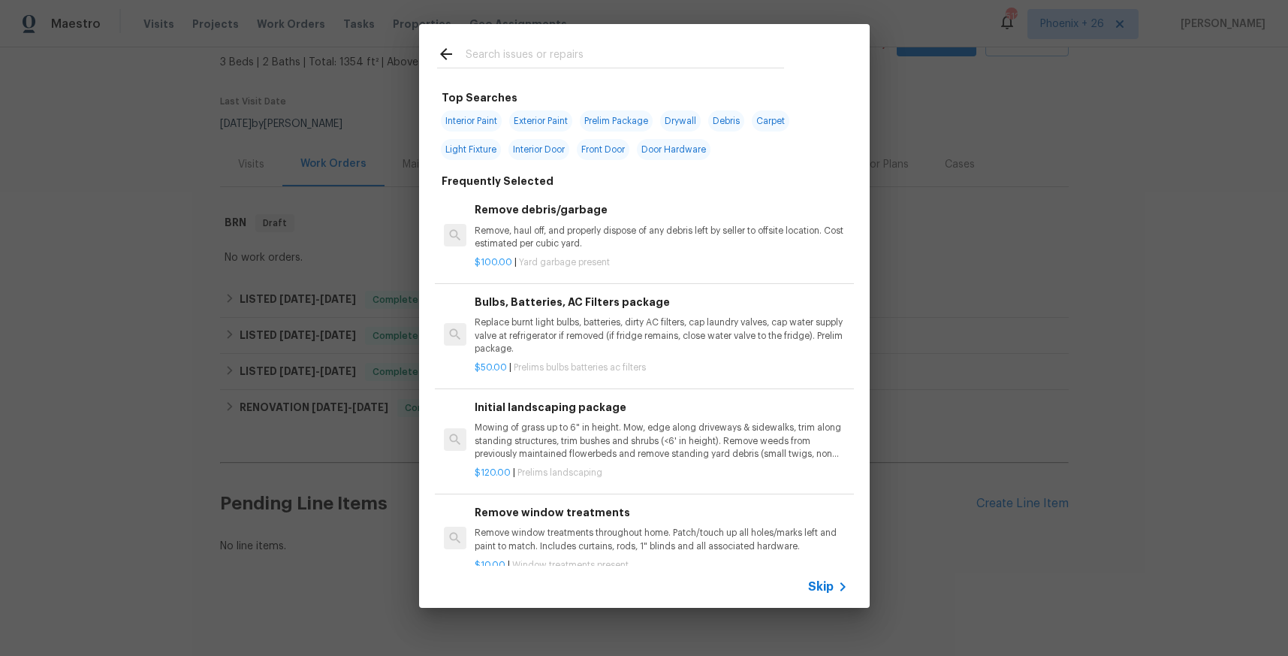
click at [657, 56] on input "text" at bounding box center [625, 56] width 318 height 23
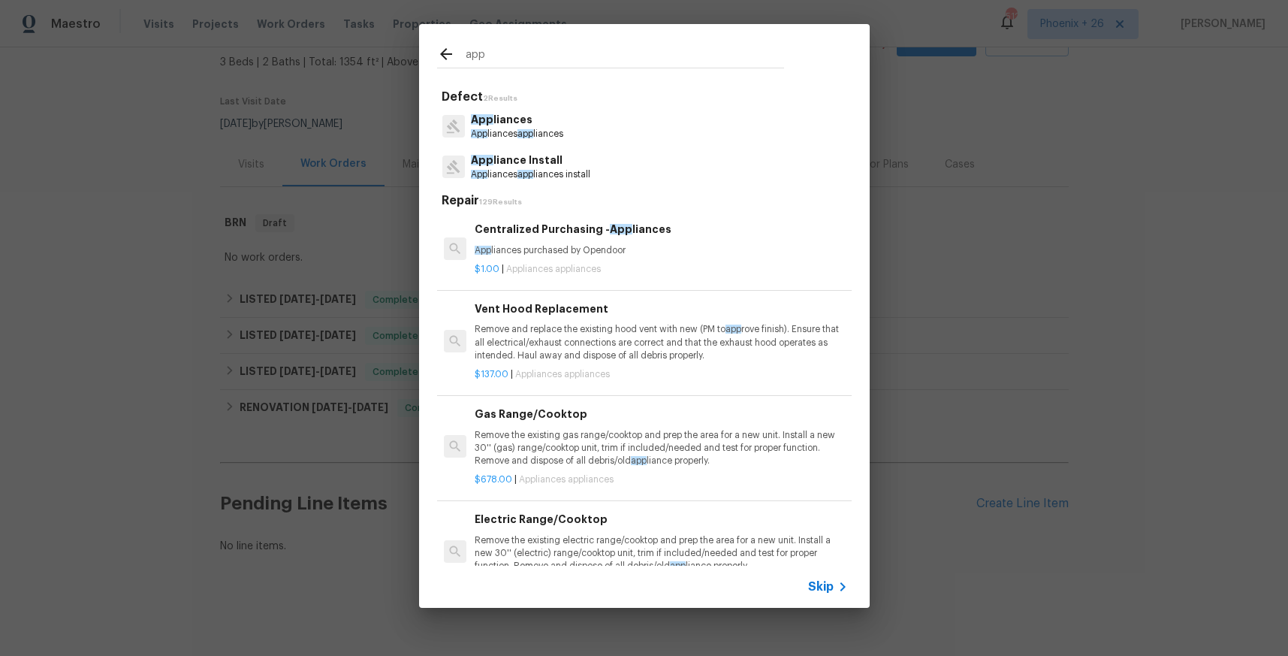
type input "app"
click at [717, 246] on p "App liances purchased by Opendoor" at bounding box center [661, 250] width 372 height 13
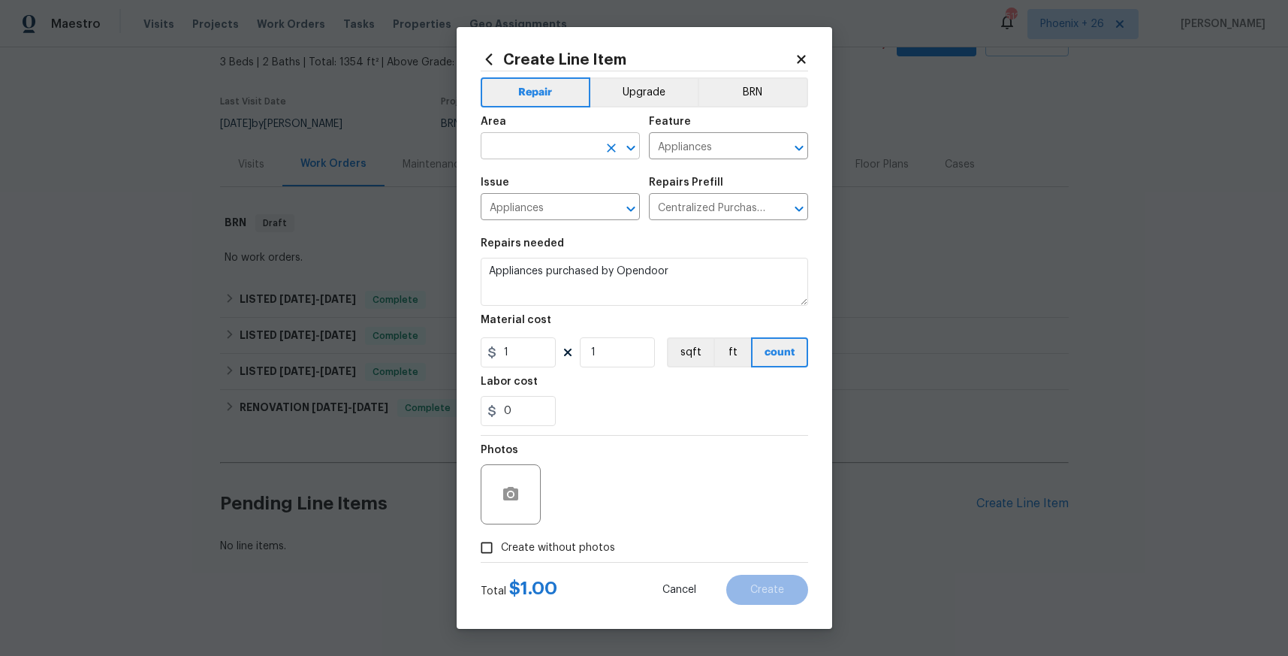
click at [575, 136] on input "text" at bounding box center [539, 147] width 117 height 23
drag, startPoint x: 507, startPoint y: 145, endPoint x: 451, endPoint y: 141, distance: 55.7
click at [451, 141] on div "Create Line Item Repair Upgrade BRN Area ov ​ Feature Appliances ​ Issue Applia…" at bounding box center [644, 328] width 1288 height 656
click at [512, 182] on li "Kitchen" at bounding box center [560, 180] width 159 height 25
type input "Kitchen"
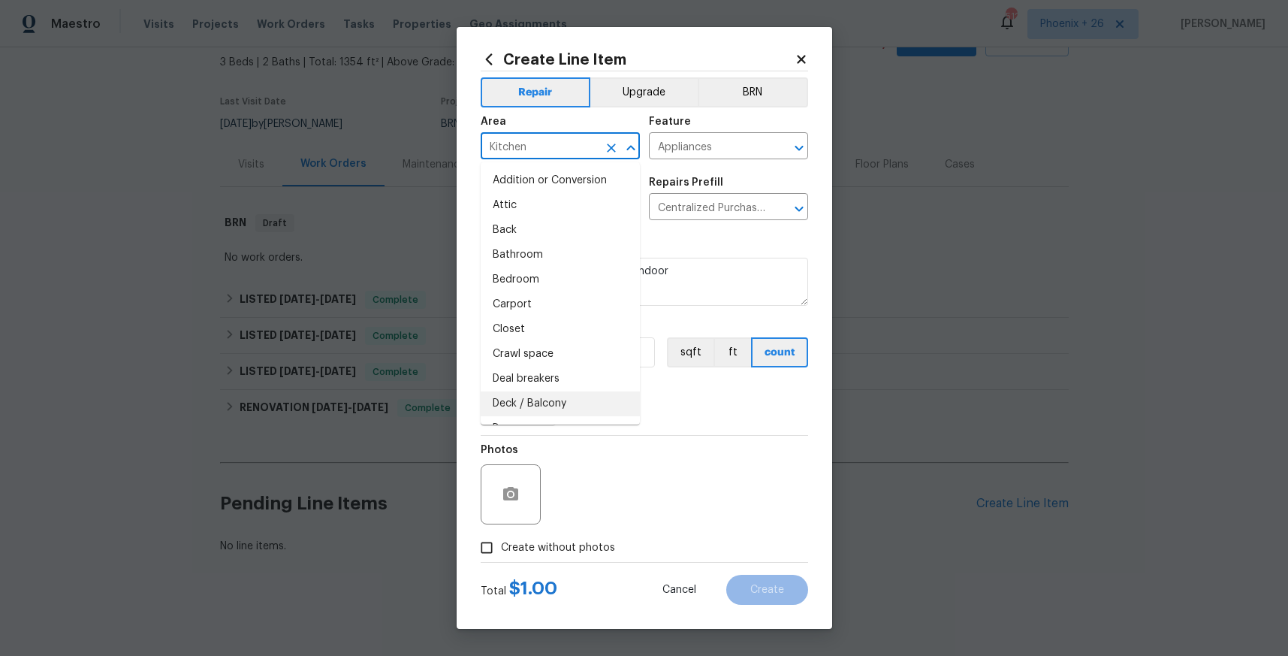
drag, startPoint x: 734, startPoint y: 459, endPoint x: 580, endPoint y: 387, distance: 170.7
click at [721, 451] on div "Photos" at bounding box center [644, 485] width 327 height 98
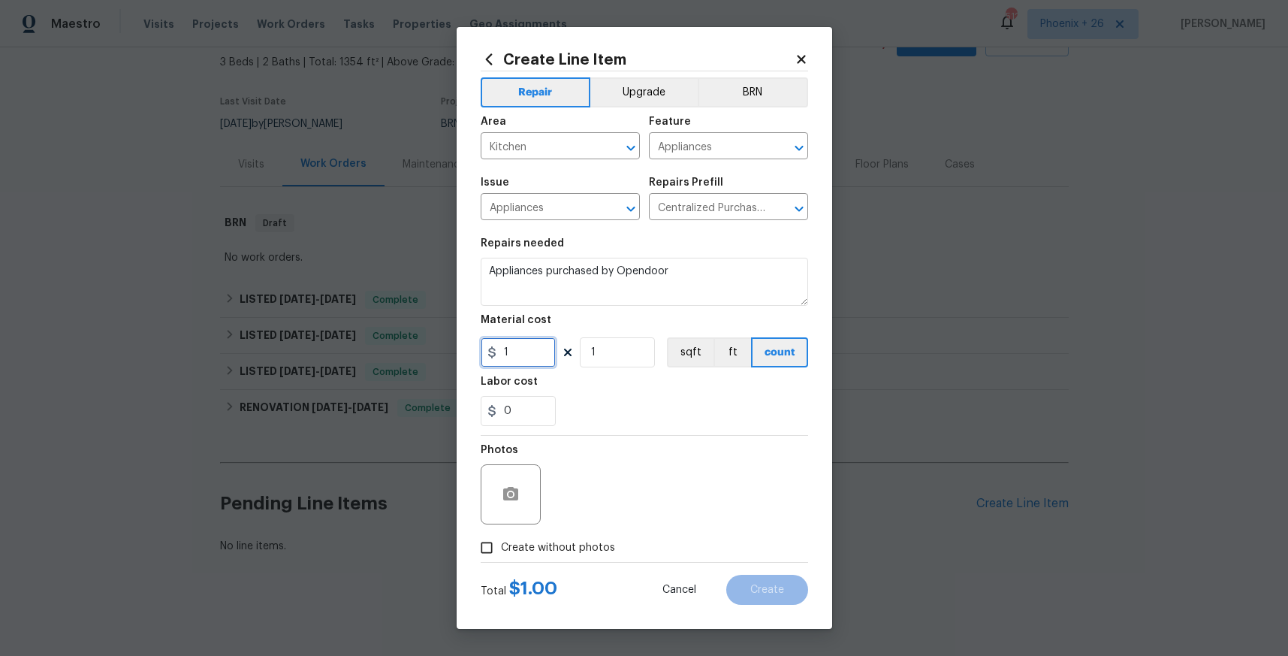
click at [520, 356] on input "1" at bounding box center [518, 352] width 75 height 30
type input "1141.95"
drag, startPoint x: 572, startPoint y: 546, endPoint x: 577, endPoint y: 535, distance: 11.8
click at [572, 545] on span "Create without photos" at bounding box center [558, 548] width 114 height 16
click at [501, 545] on input "Create without photos" at bounding box center [486, 547] width 29 height 29
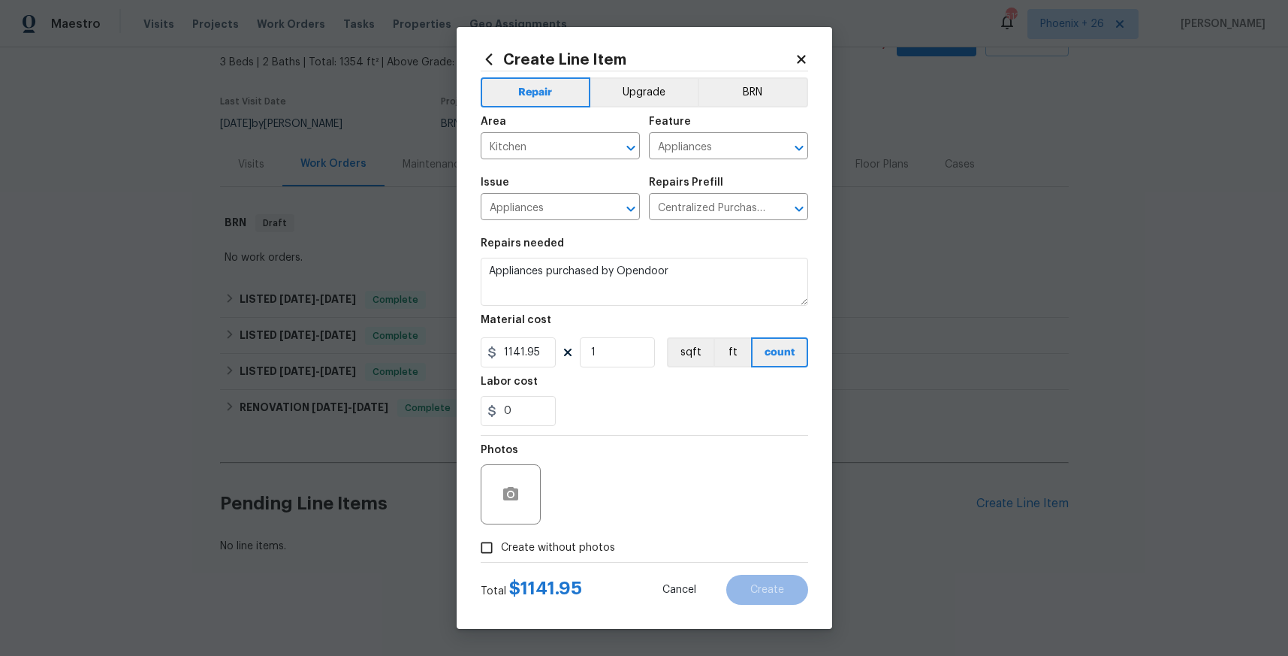
checkbox input "true"
click at [587, 520] on textarea at bounding box center [680, 494] width 255 height 60
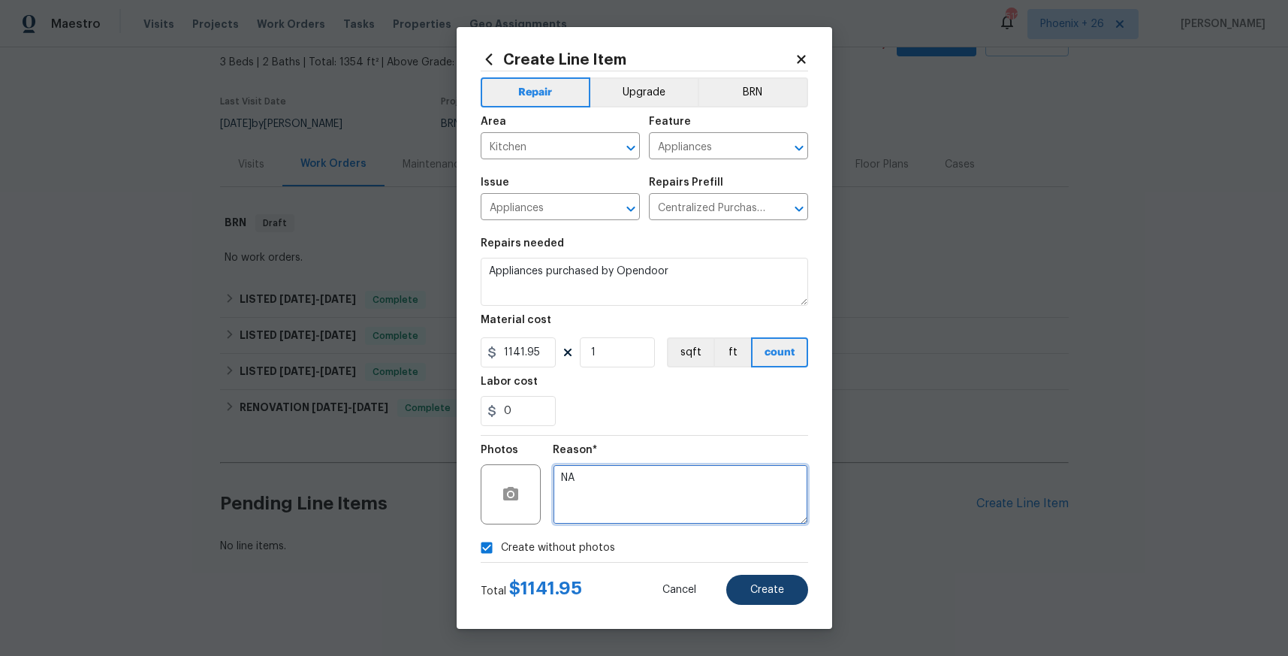
type textarea "NA"
click at [759, 584] on span "Create" at bounding box center [767, 589] width 34 height 11
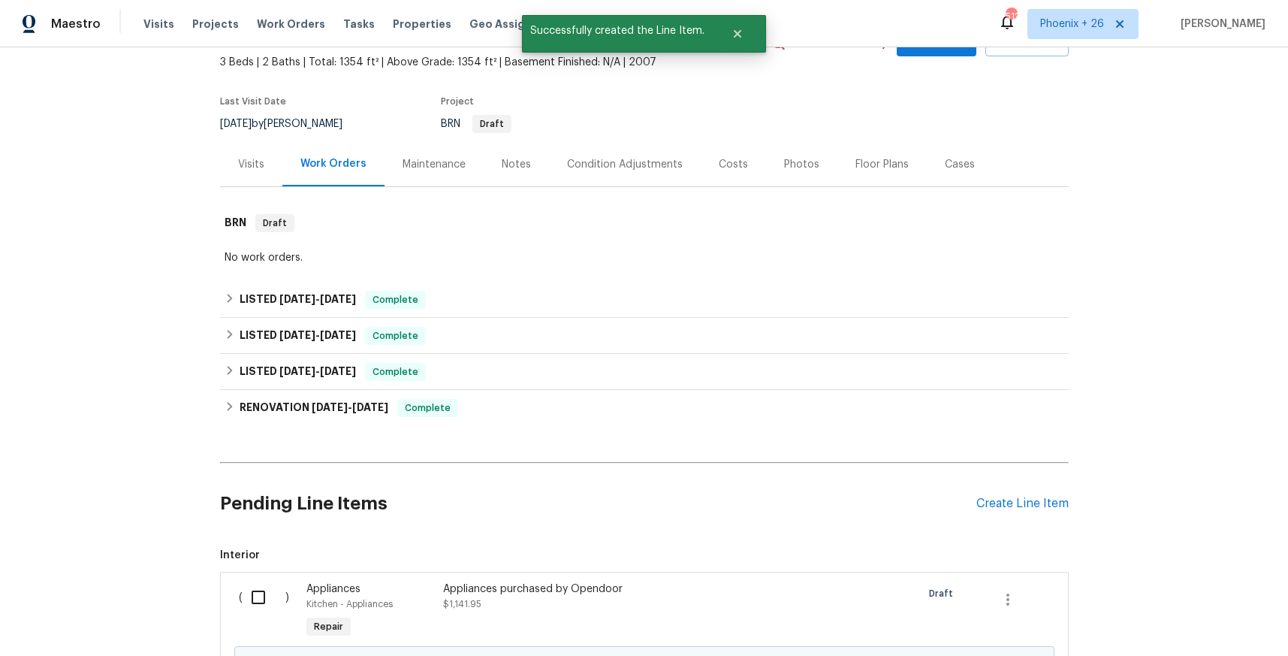
scroll to position [257, 0]
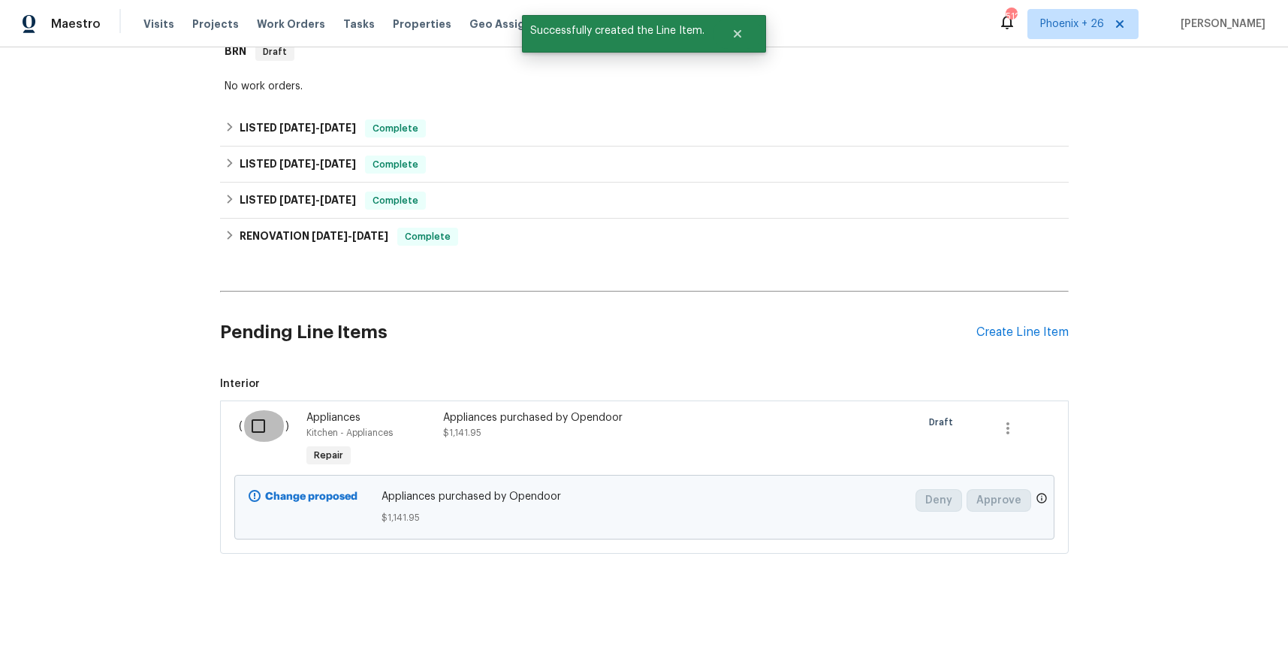
click at [275, 420] on input "checkbox" at bounding box center [264, 426] width 43 height 32
checkbox input "true"
click at [1171, 618] on span "Create Work Order" at bounding box center [1202, 618] width 100 height 19
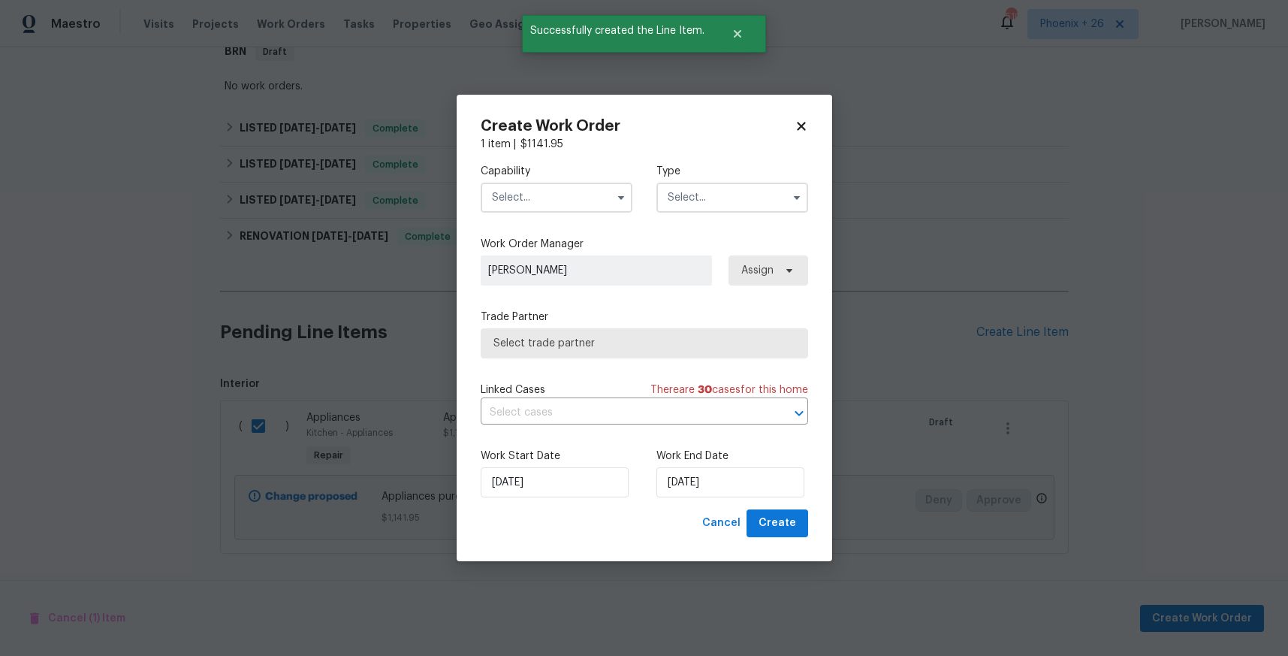
click at [553, 195] on input "text" at bounding box center [557, 197] width 152 height 30
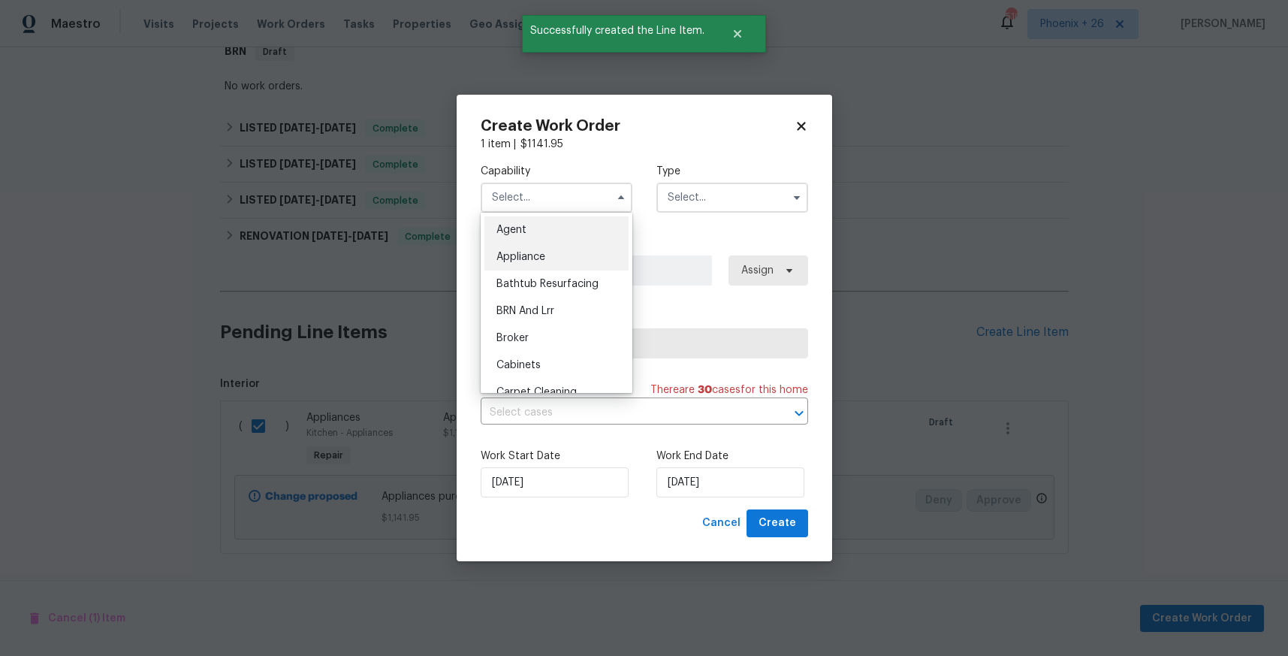
click at [557, 268] on div "Appliance" at bounding box center [556, 256] width 144 height 27
type input "Appliance"
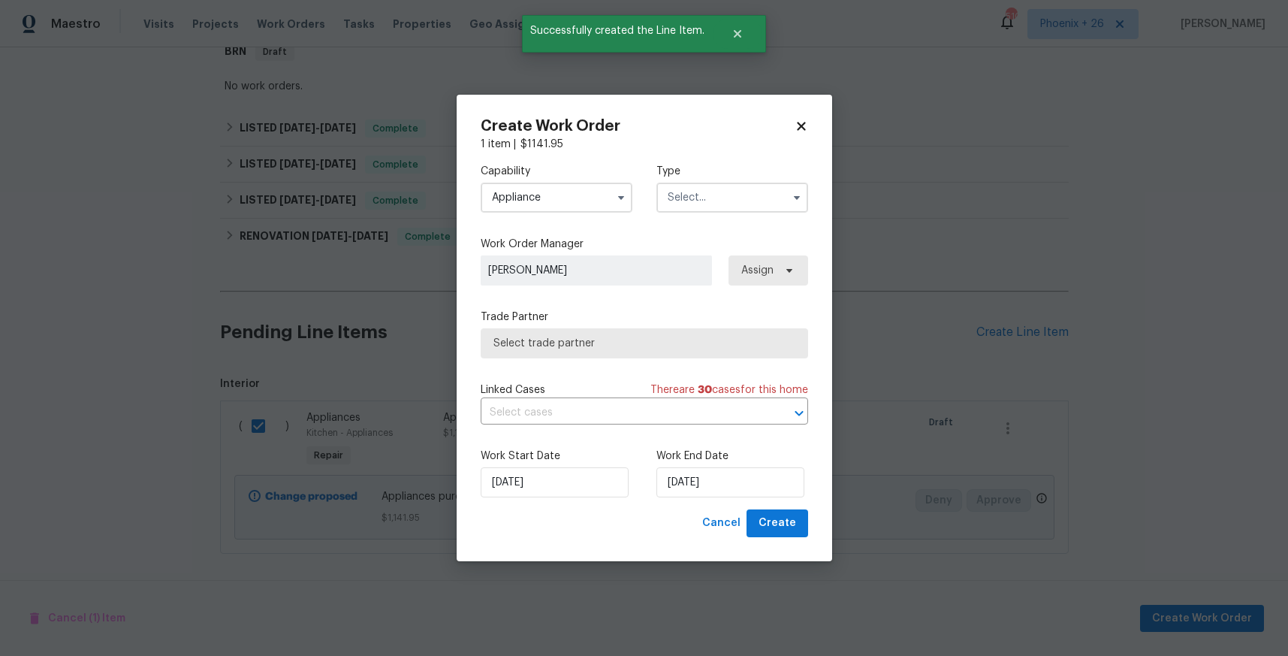
click at [721, 196] on input "text" at bounding box center [732, 197] width 152 height 30
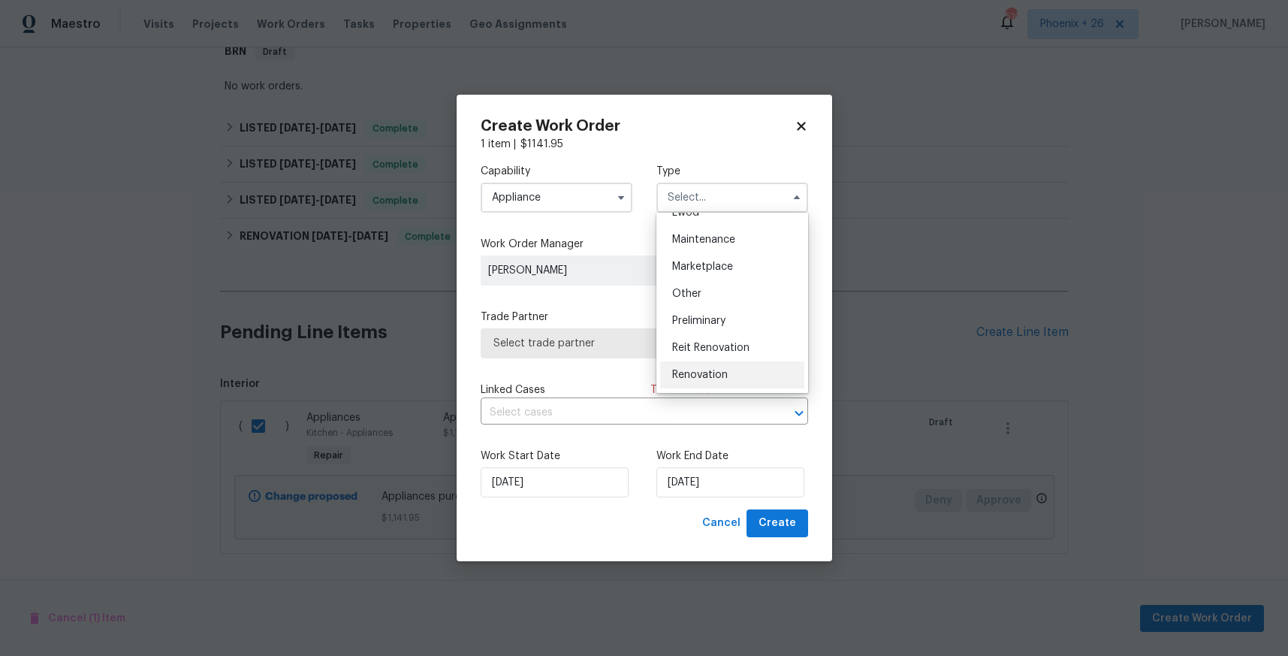
scroll to position [341, 0]
click at [714, 288] on div "Resale" at bounding box center [732, 294] width 144 height 27
type input "Resale"
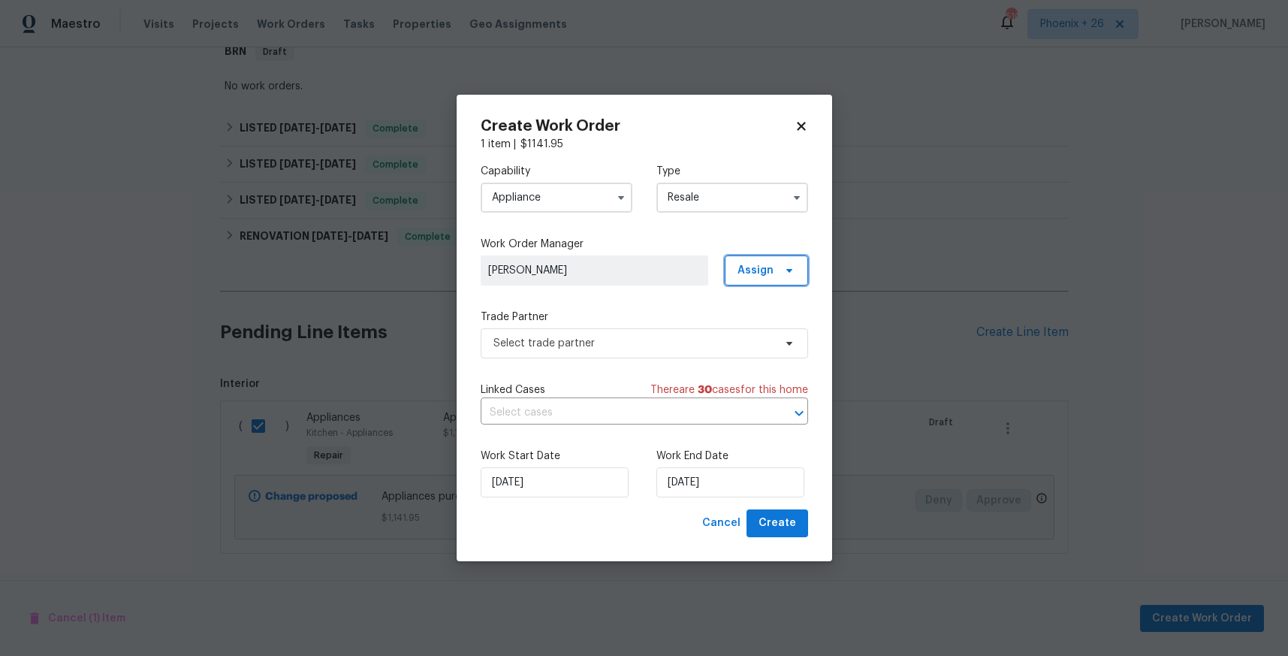
drag, startPoint x: 773, startPoint y: 267, endPoint x: 780, endPoint y: 279, distance: 14.2
click at [774, 267] on span "Assign" at bounding box center [766, 270] width 83 height 30
drag, startPoint x: 788, startPoint y: 327, endPoint x: 774, endPoint y: 329, distance: 14.4
click at [787, 327] on div "Assign to HPM" at bounding box center [771, 334] width 71 height 15
click at [639, 337] on span "Select trade partner" at bounding box center [633, 343] width 280 height 15
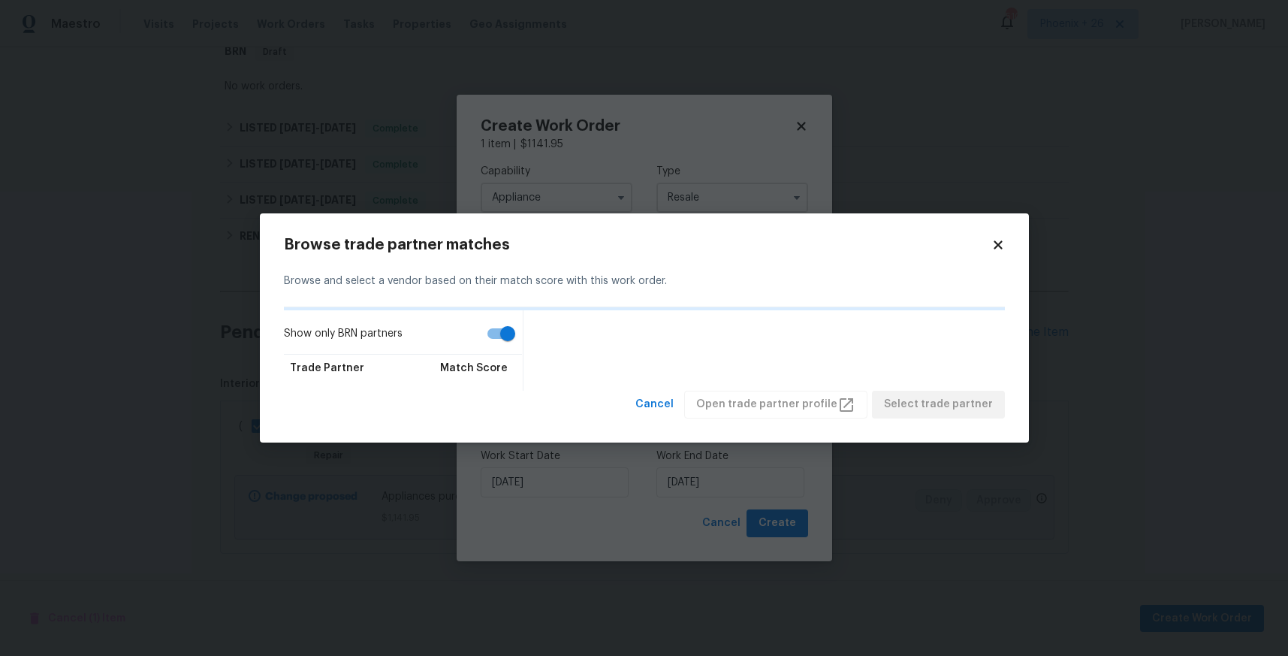
click at [983, 246] on h2 "Browse trade partner matches" at bounding box center [637, 244] width 707 height 15
click at [994, 245] on icon at bounding box center [998, 245] width 14 height 14
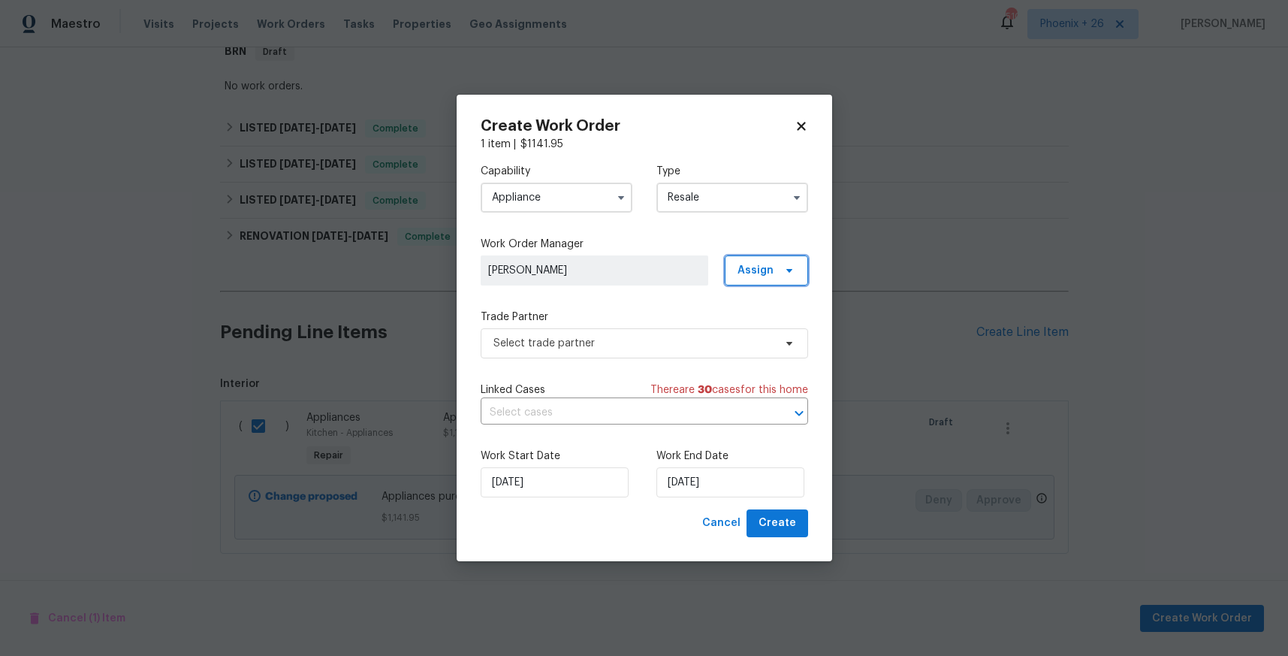
click at [771, 270] on span "Assign" at bounding box center [755, 270] width 36 height 15
click at [759, 331] on div "Assign to me" at bounding box center [768, 334] width 65 height 15
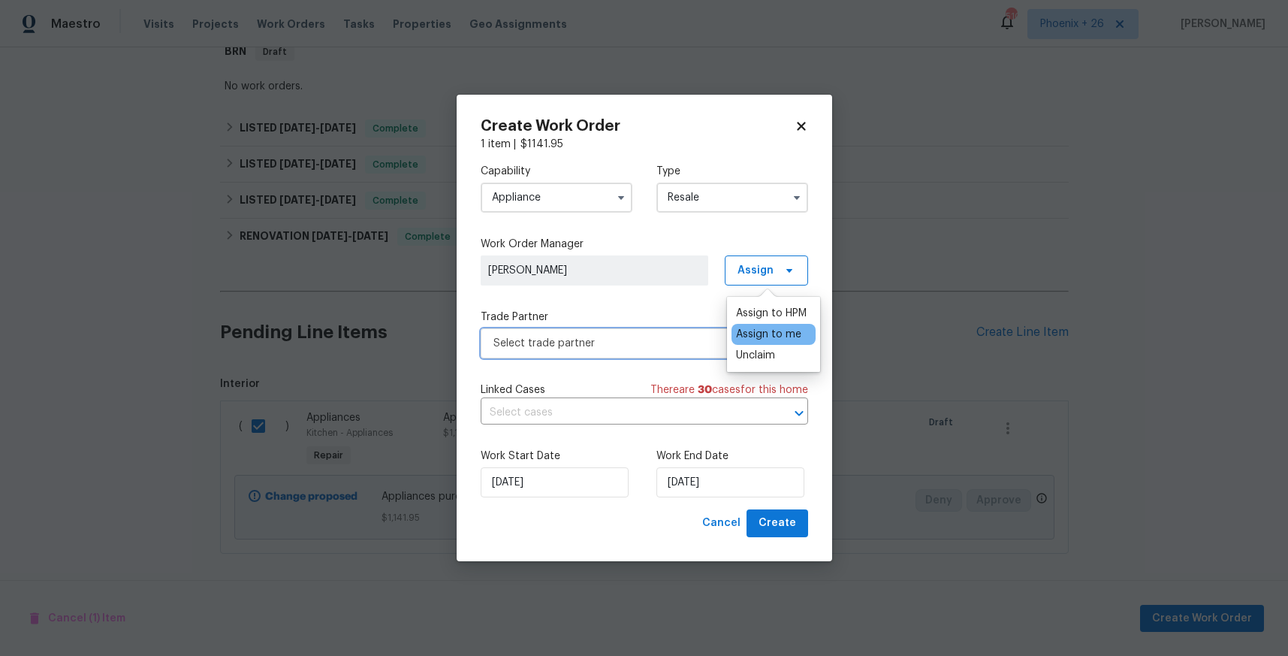
click at [601, 349] on span "Select trade partner" at bounding box center [633, 343] width 280 height 15
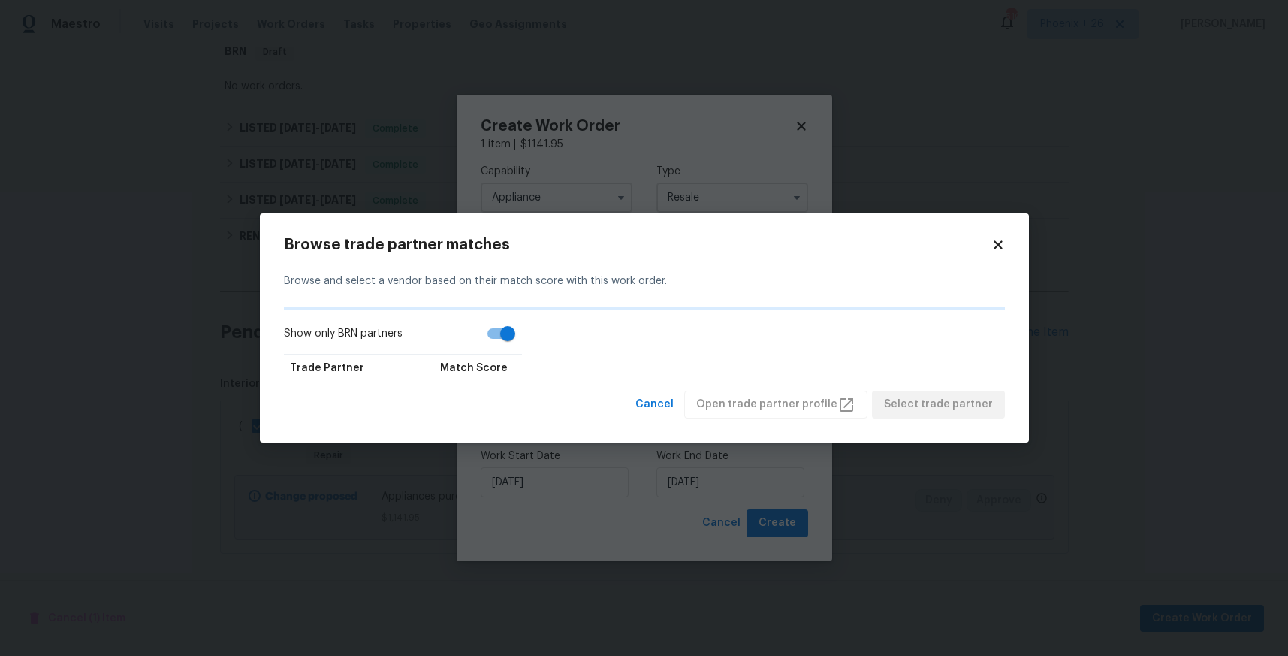
click at [487, 339] on input "Show only BRN partners" at bounding box center [508, 333] width 86 height 29
checkbox input "false"
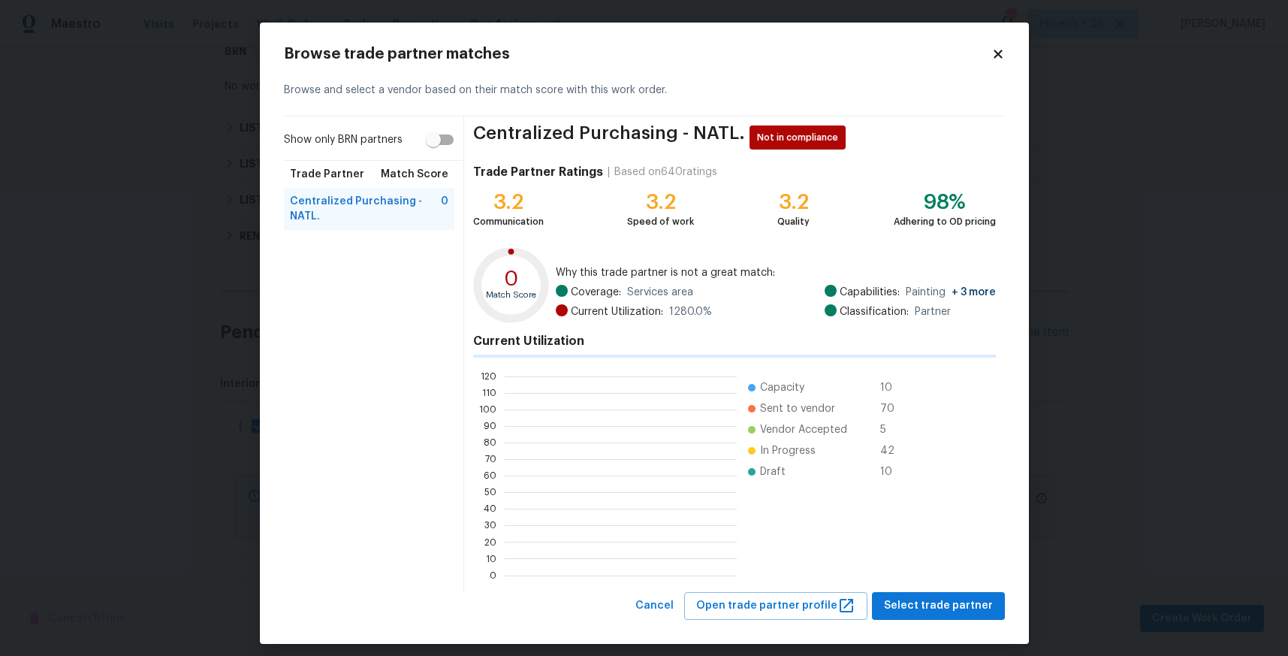
scroll to position [210, 232]
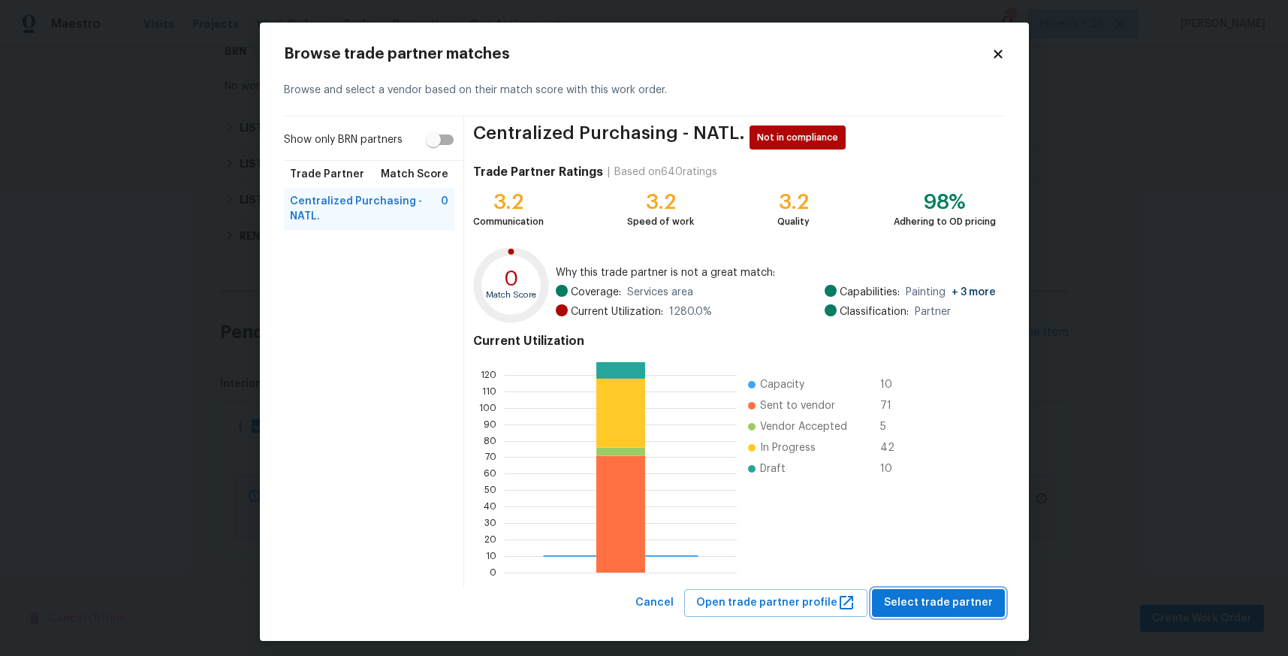
click at [895, 598] on span "Select trade partner" at bounding box center [938, 602] width 109 height 19
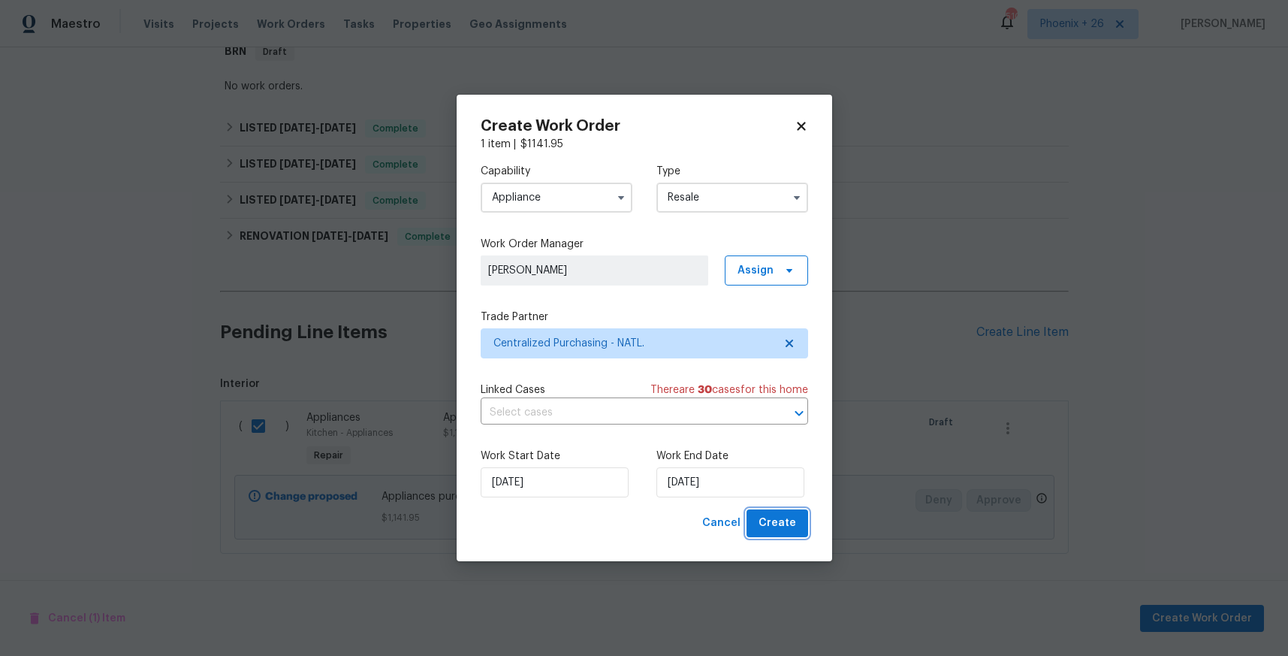
click at [789, 529] on span "Create" at bounding box center [778, 523] width 38 height 19
checkbox input "false"
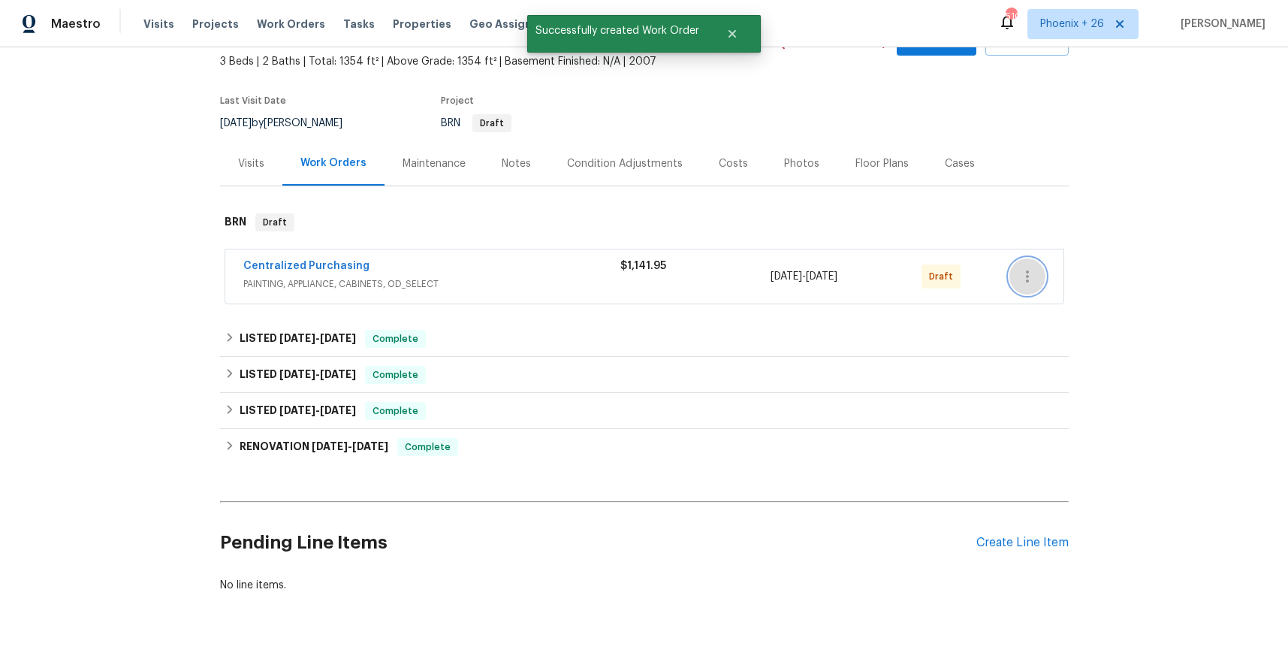
click at [1033, 289] on button "button" at bounding box center [1027, 276] width 36 height 36
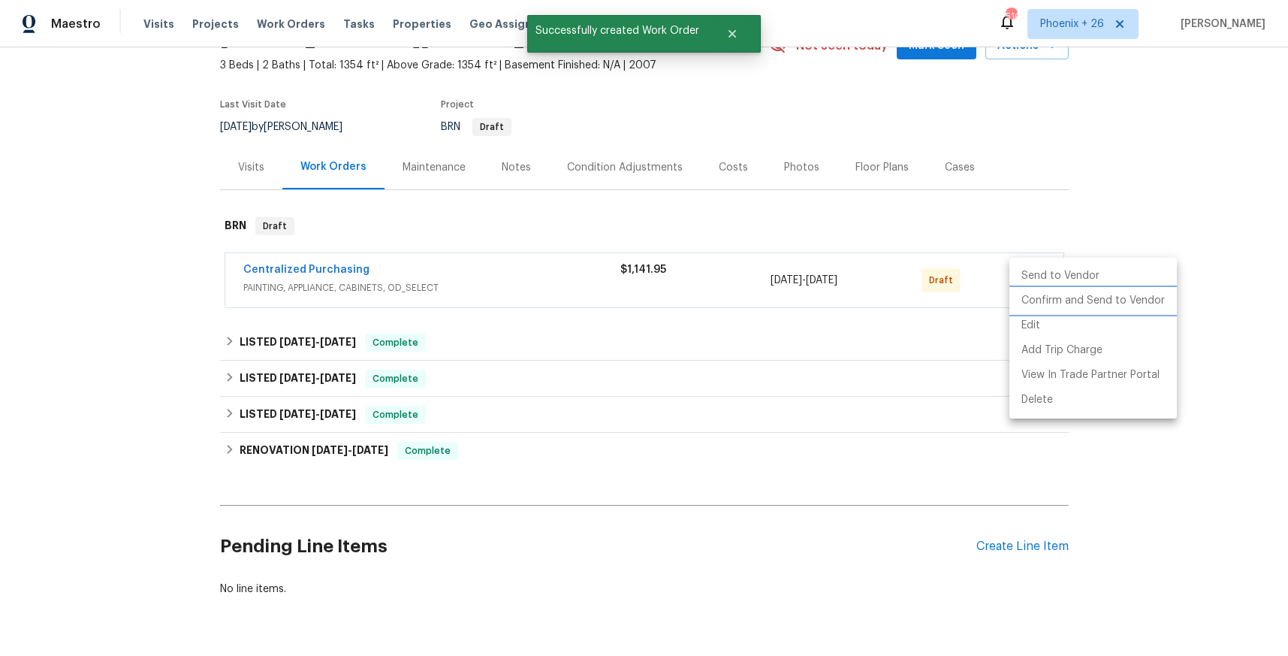
click at [1030, 297] on li "Confirm and Send to Vendor" at bounding box center [1092, 300] width 167 height 25
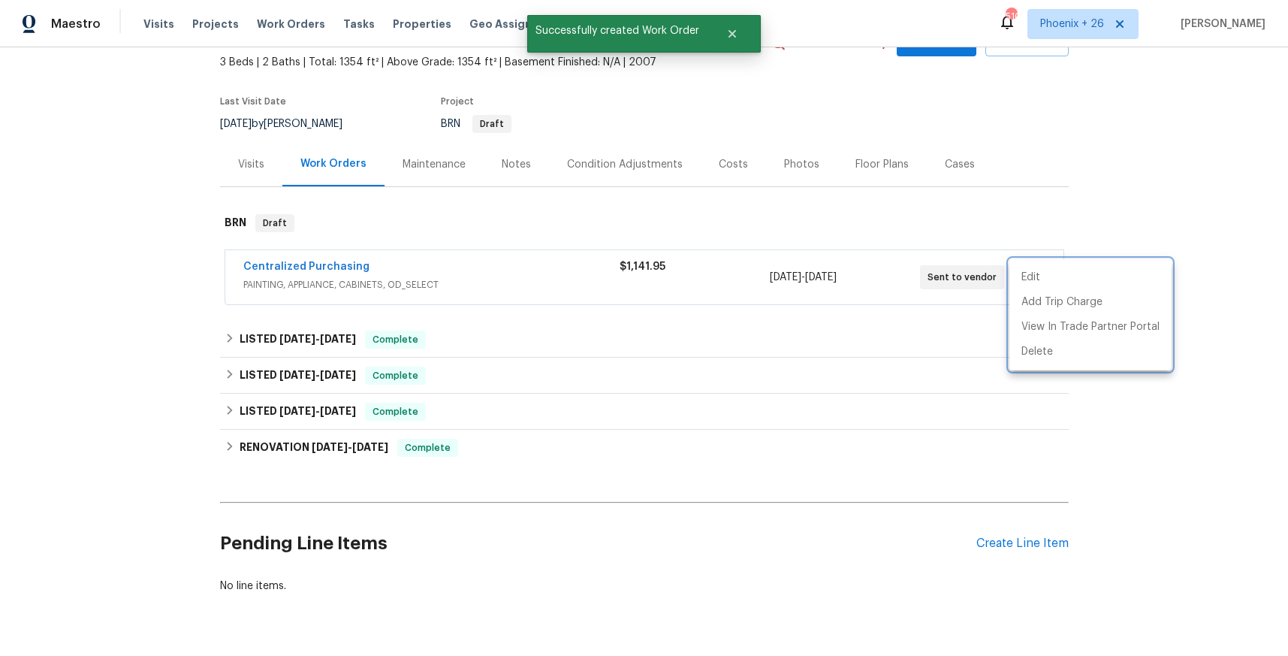
drag, startPoint x: 455, startPoint y: 266, endPoint x: 348, endPoint y: 265, distance: 107.4
click at [454, 266] on div at bounding box center [644, 328] width 1288 height 656
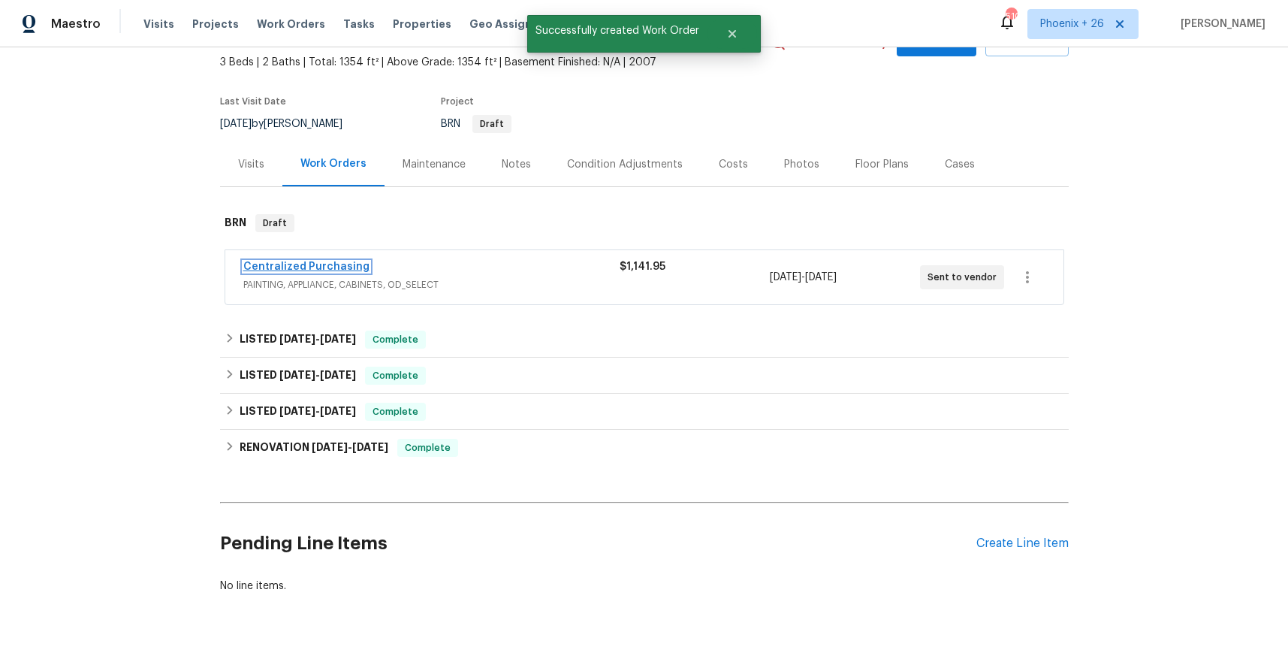
click at [342, 265] on link "Centralized Purchasing" at bounding box center [306, 266] width 126 height 11
